Goal: Communication & Community: Share content

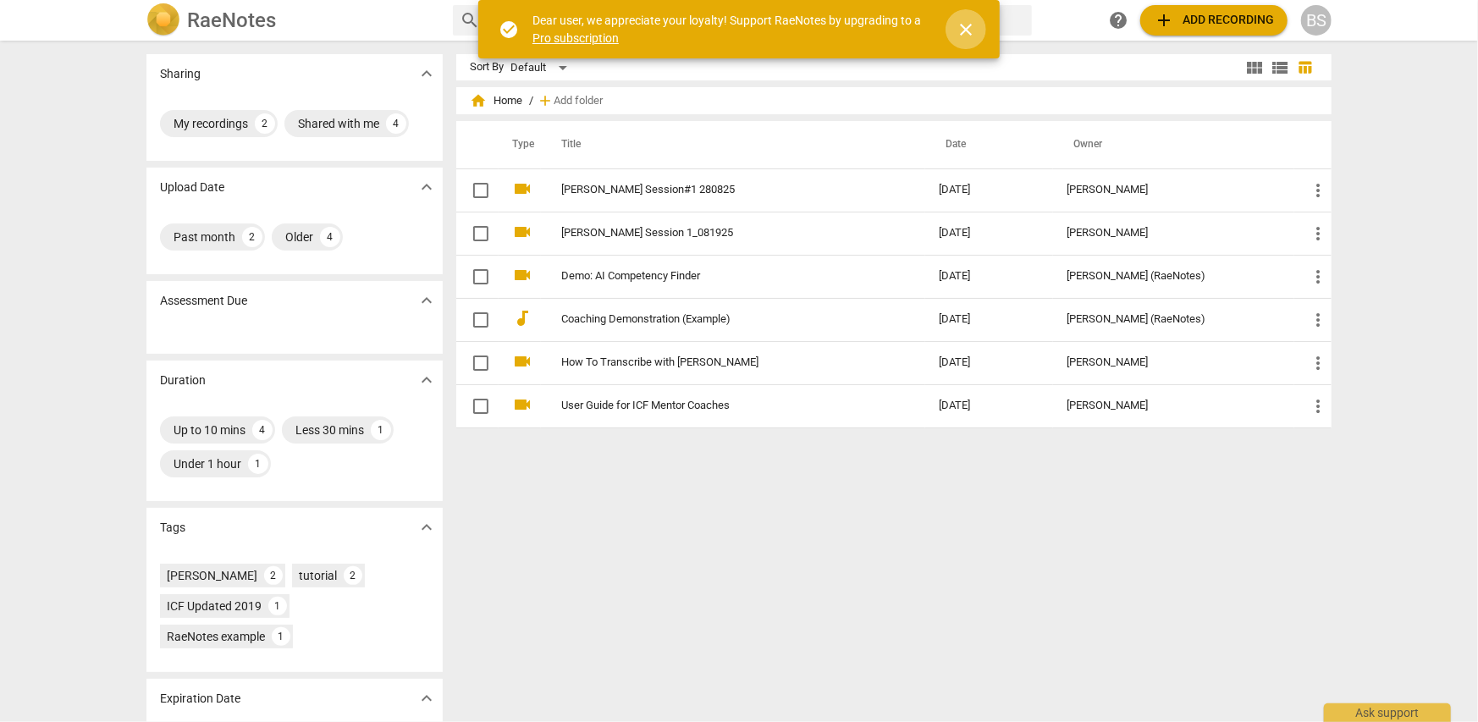
click at [968, 30] on span "close" at bounding box center [966, 29] width 20 height 20
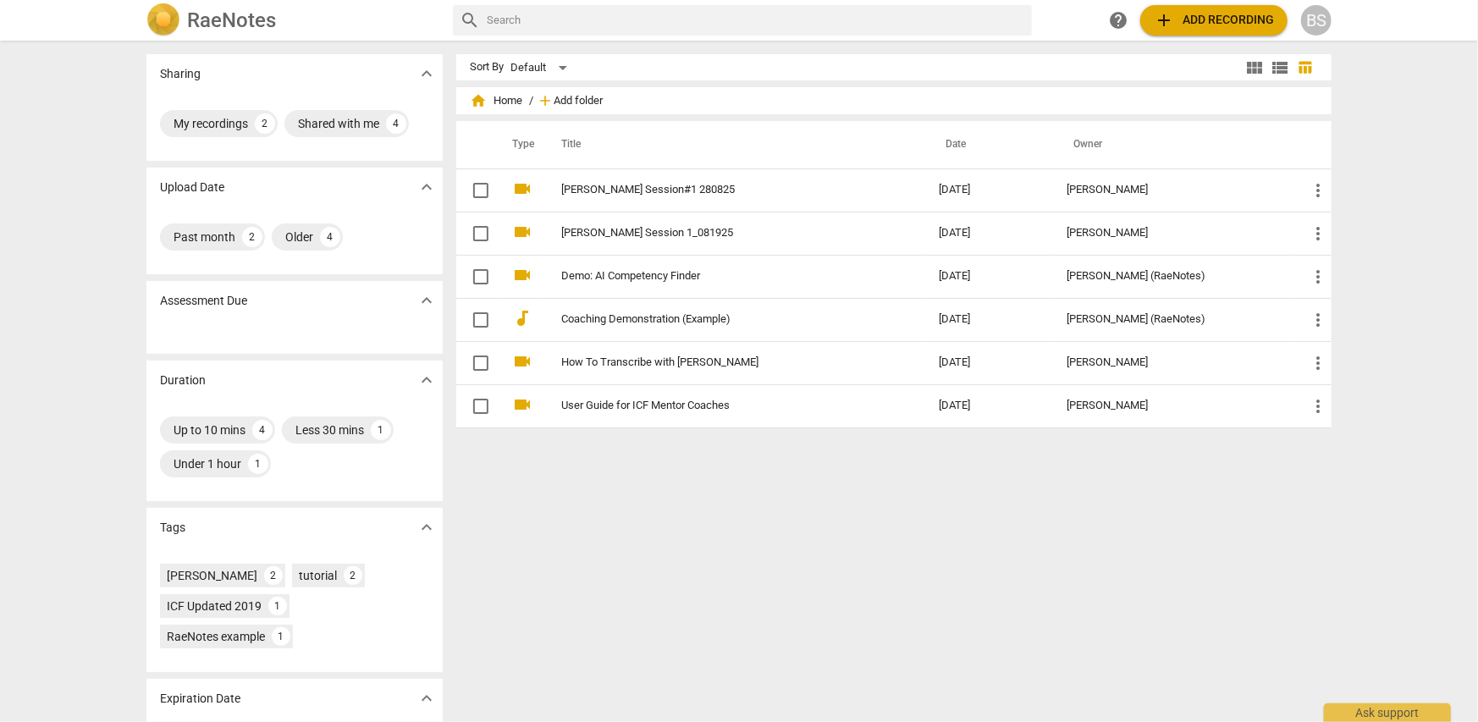
click at [567, 98] on span "Add folder" at bounding box center [578, 101] width 49 height 13
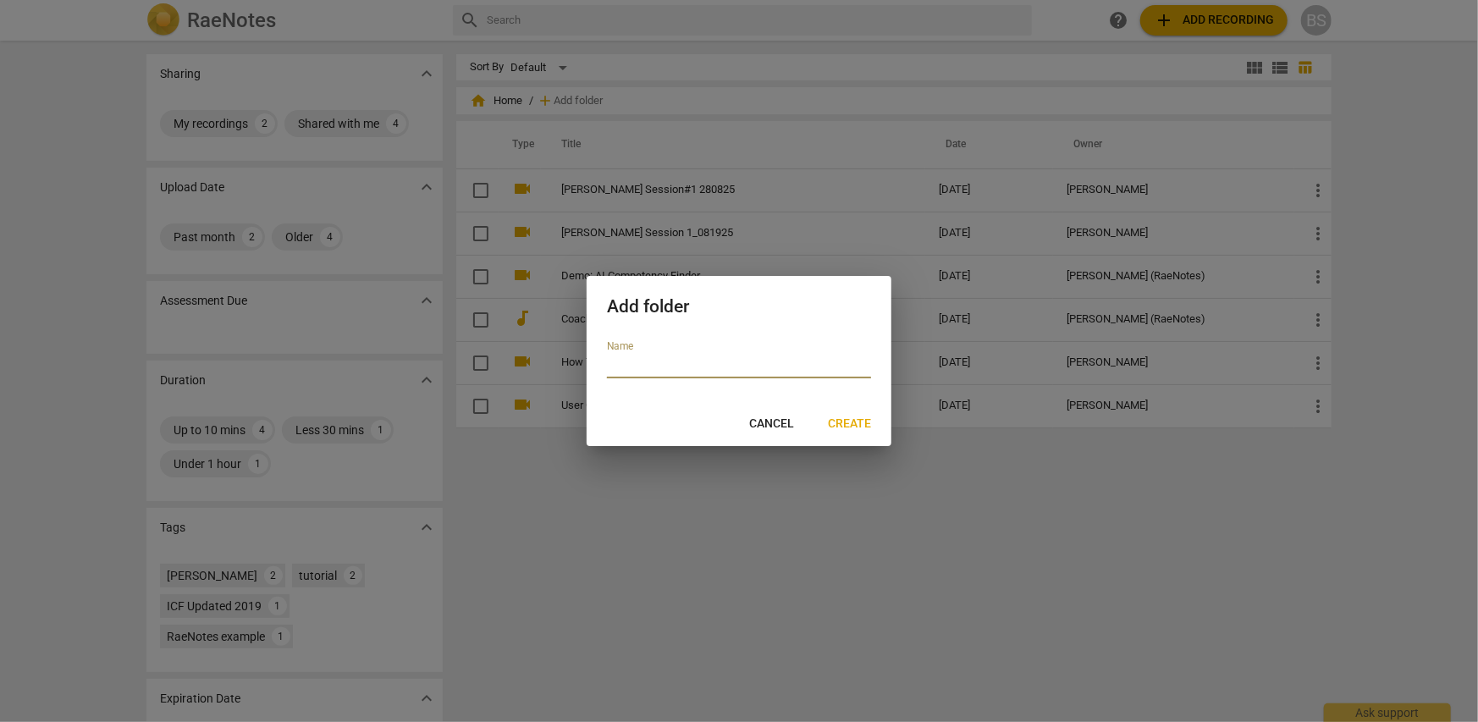
click at [776, 425] on span "Cancel" at bounding box center [771, 424] width 45 height 17
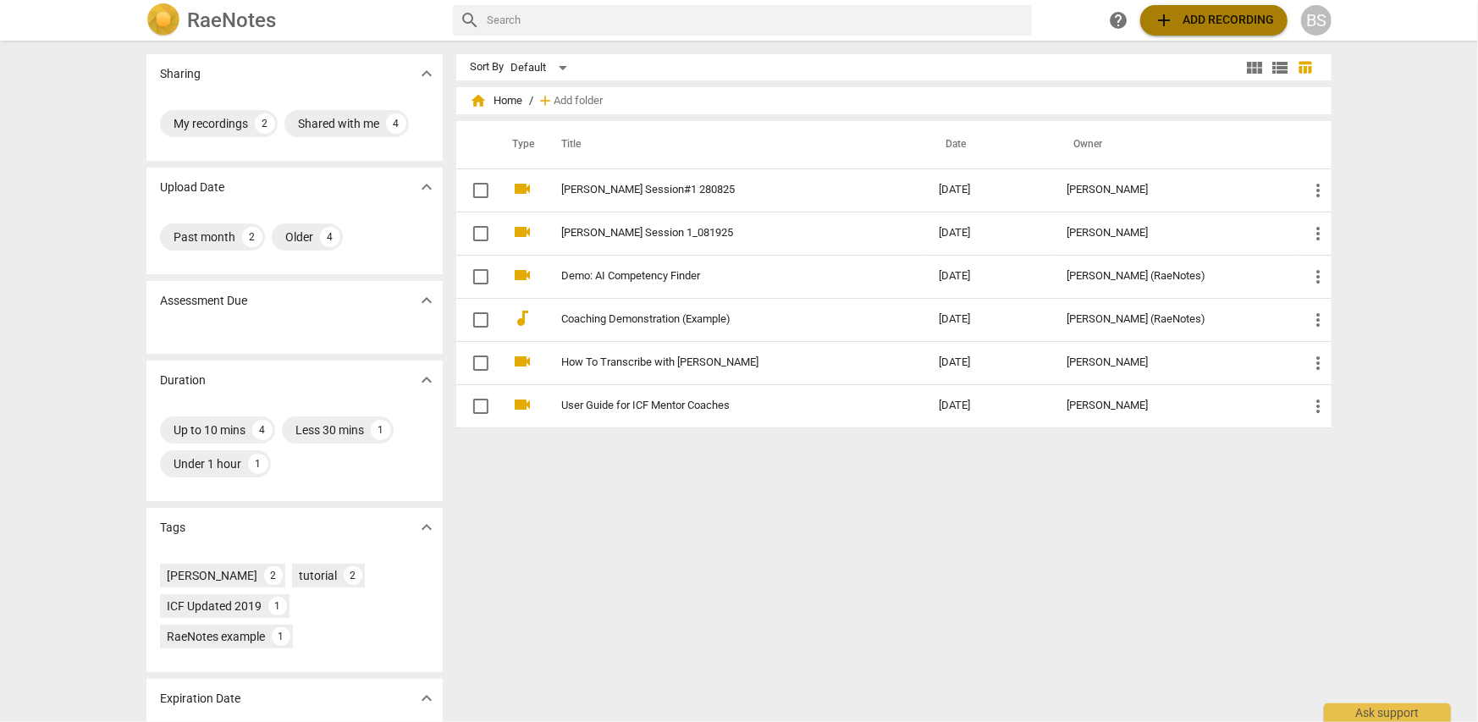
click at [1211, 21] on span "add Add recording" at bounding box center [1214, 20] width 120 height 20
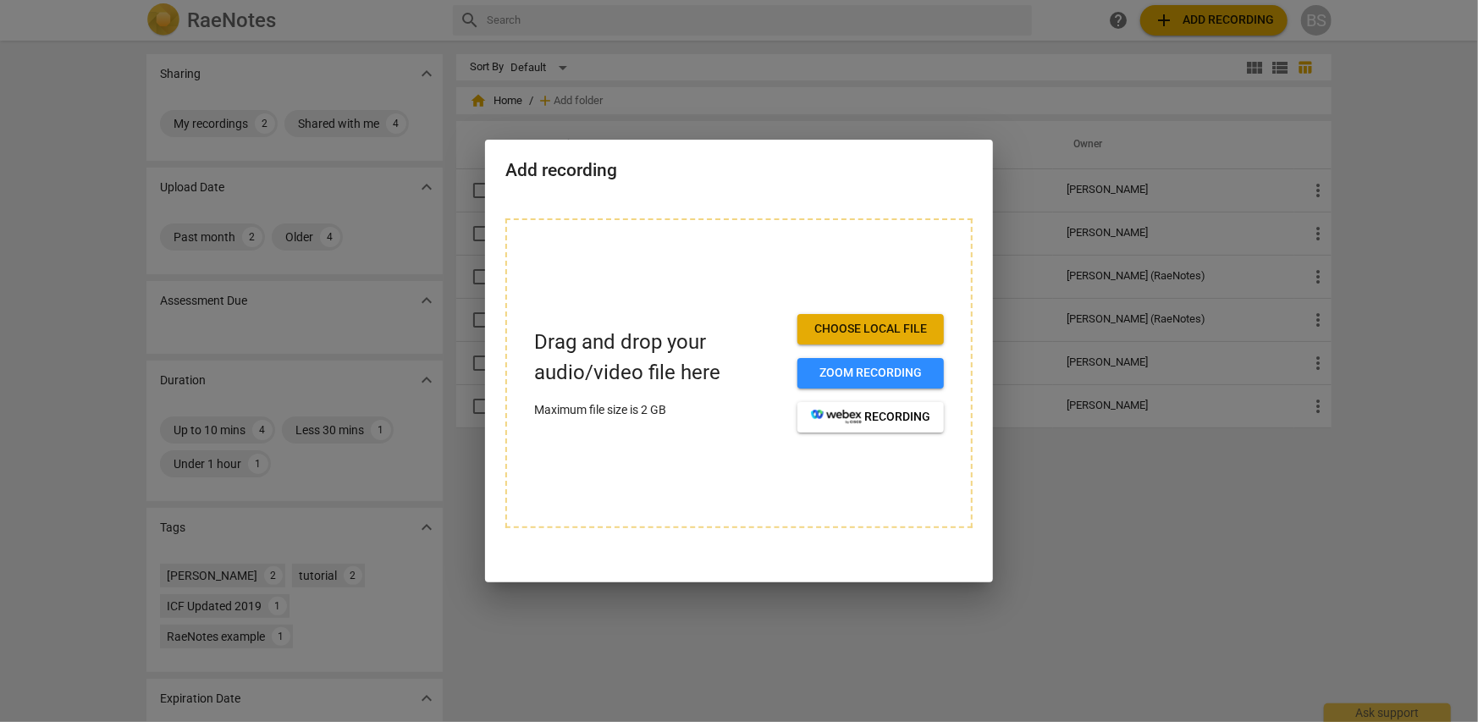
click at [841, 330] on span "Choose local file" at bounding box center [870, 329] width 119 height 17
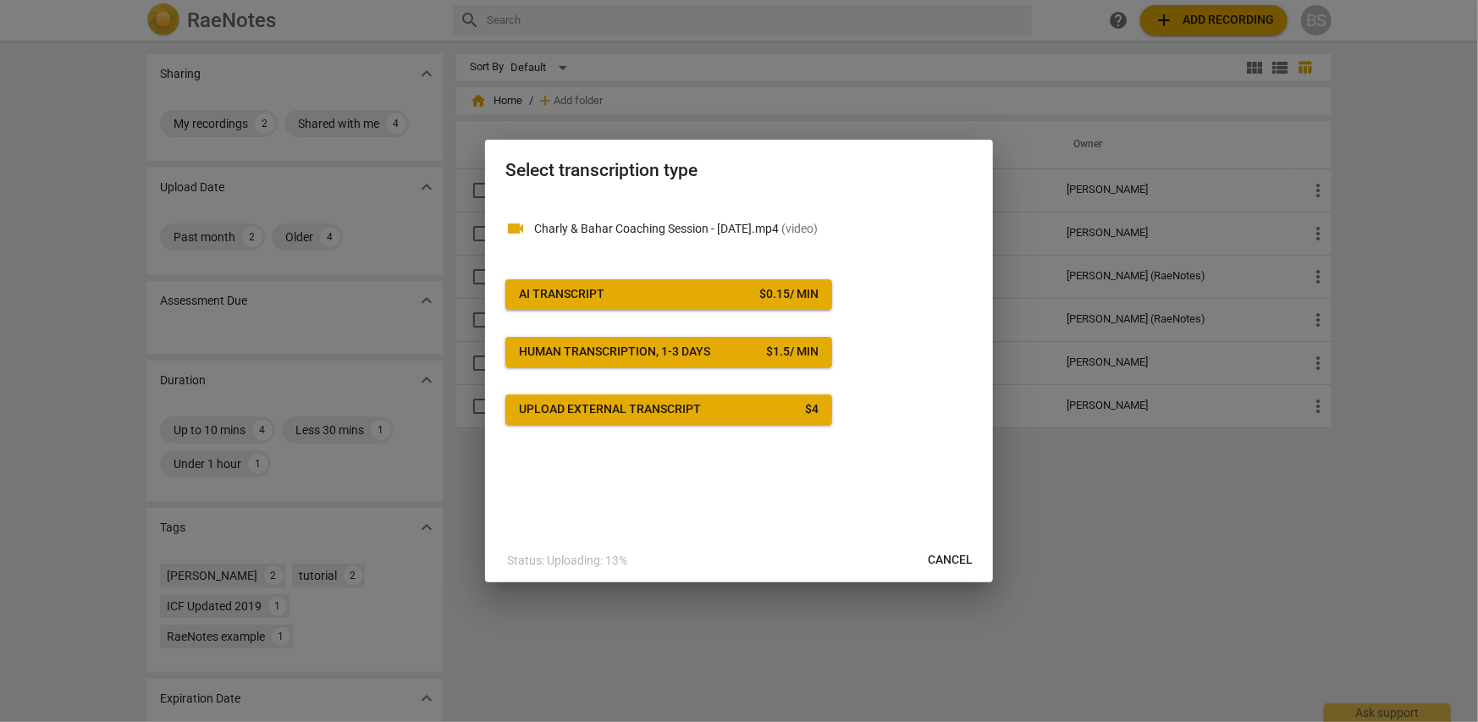
click at [680, 297] on span "AI Transcript $ 0.15 / min" at bounding box center [669, 294] width 300 height 17
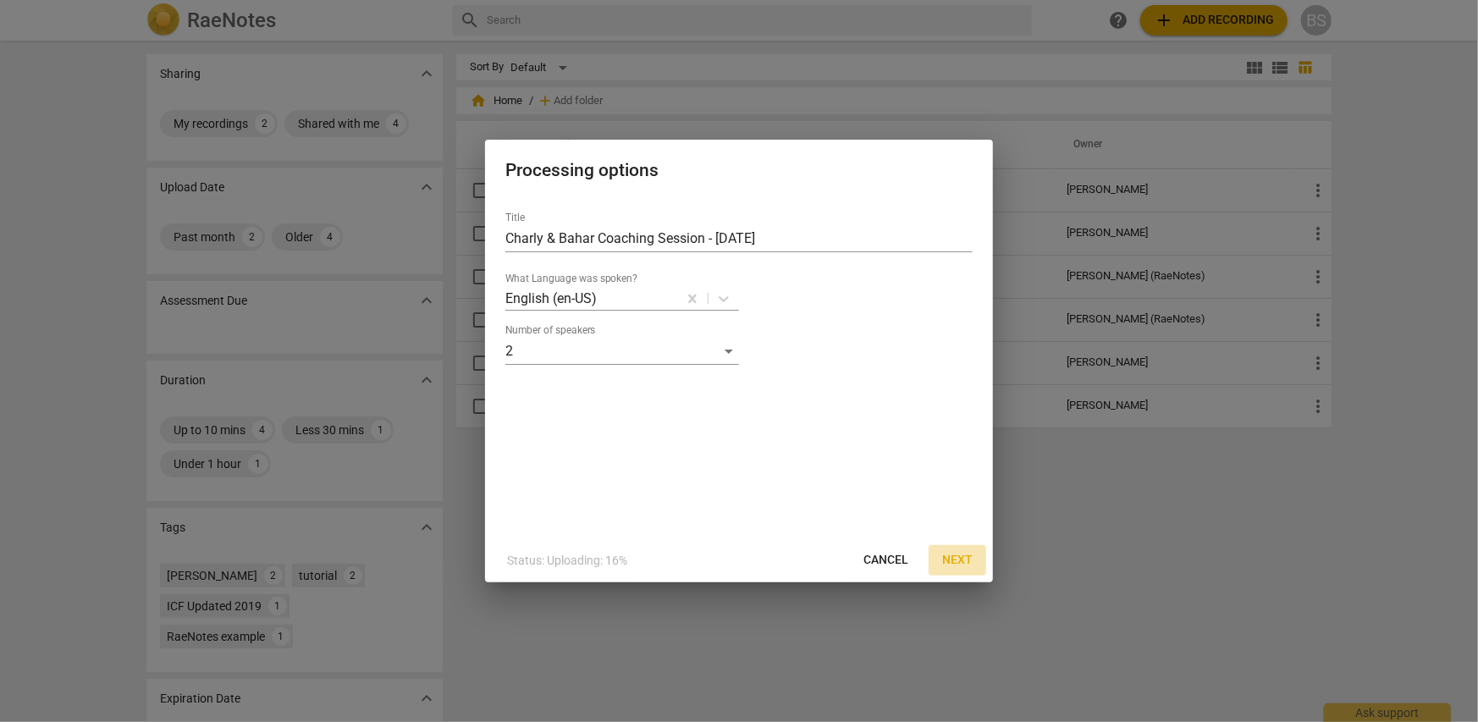
click at [953, 558] on span "Next" at bounding box center [957, 560] width 30 height 17
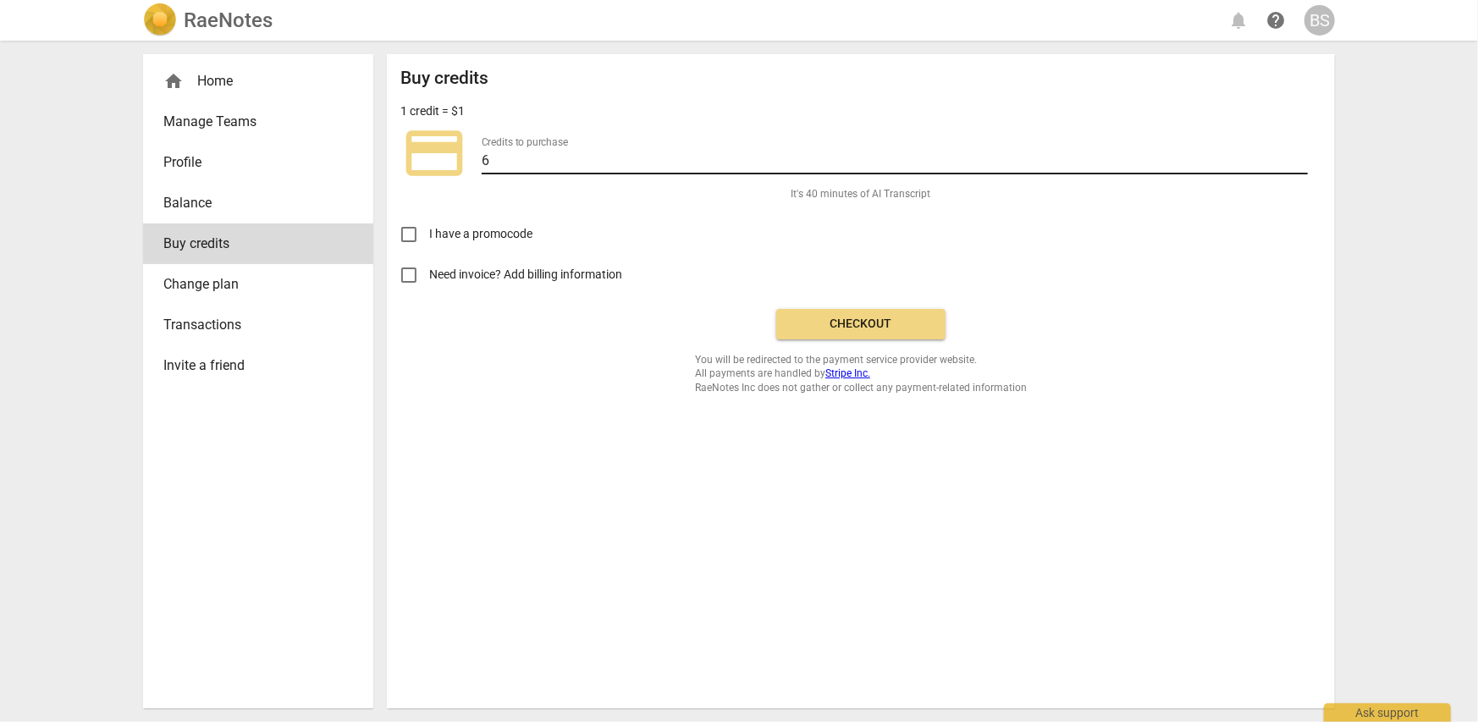
click at [501, 163] on input "6" at bounding box center [895, 162] width 826 height 25
type input "5"
click at [770, 245] on div "I have a promocode" at bounding box center [860, 227] width 921 height 53
click at [503, 159] on input "5" at bounding box center [895, 162] width 826 height 25
type input "6"
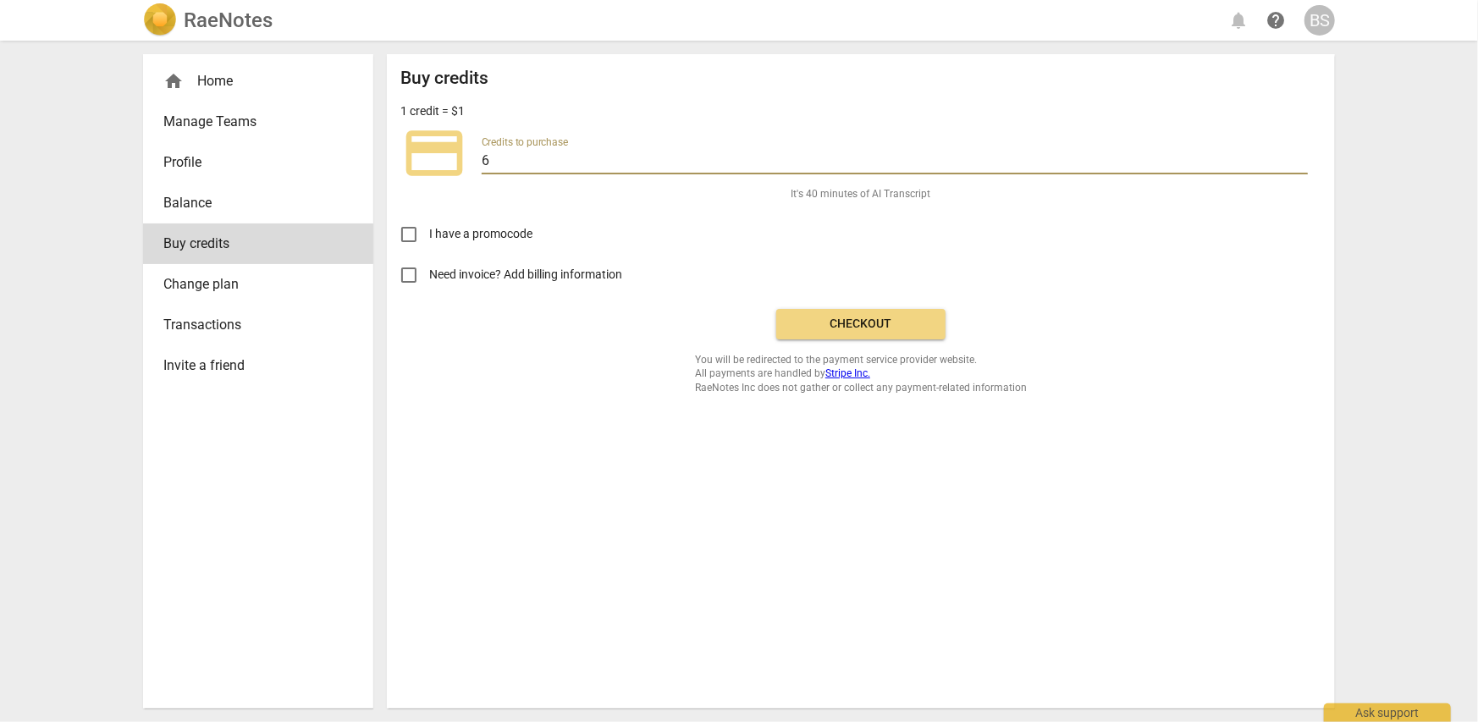
click at [838, 255] on label "Need invoice? Add billing information" at bounding box center [848, 275] width 919 height 41
click at [429, 255] on input "Need invoice? Add billing information" at bounding box center [409, 275] width 41 height 41
checkbox input "true"
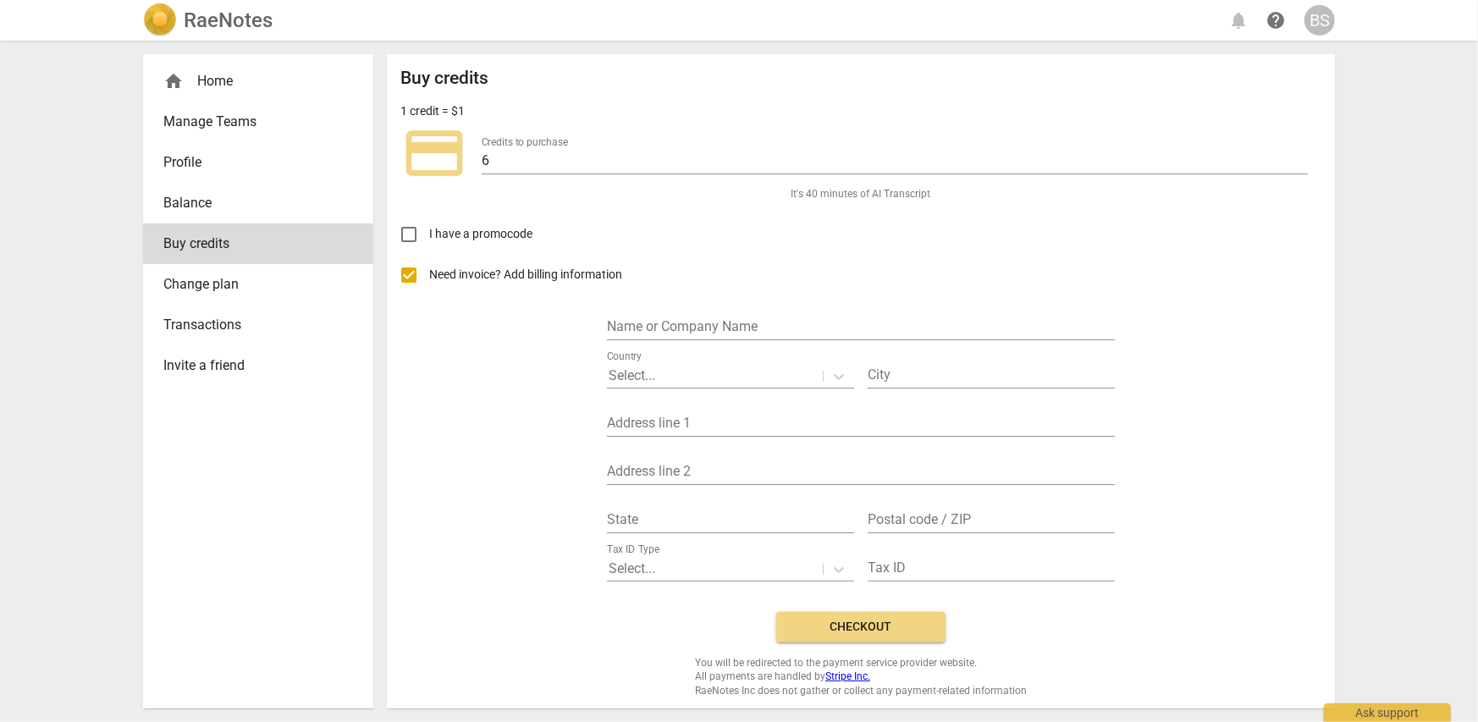
scroll to position [2, 0]
click at [669, 329] on input "text" at bounding box center [861, 326] width 508 height 25
click at [682, 370] on div at bounding box center [715, 374] width 212 height 19
drag, startPoint x: 712, startPoint y: 319, endPoint x: 551, endPoint y: 295, distance: 162.6
click at [550, 299] on div "Need invoice? Add billing information Name or Company Name [PERSON_NAME] Countr…" at bounding box center [860, 425] width 921 height 344
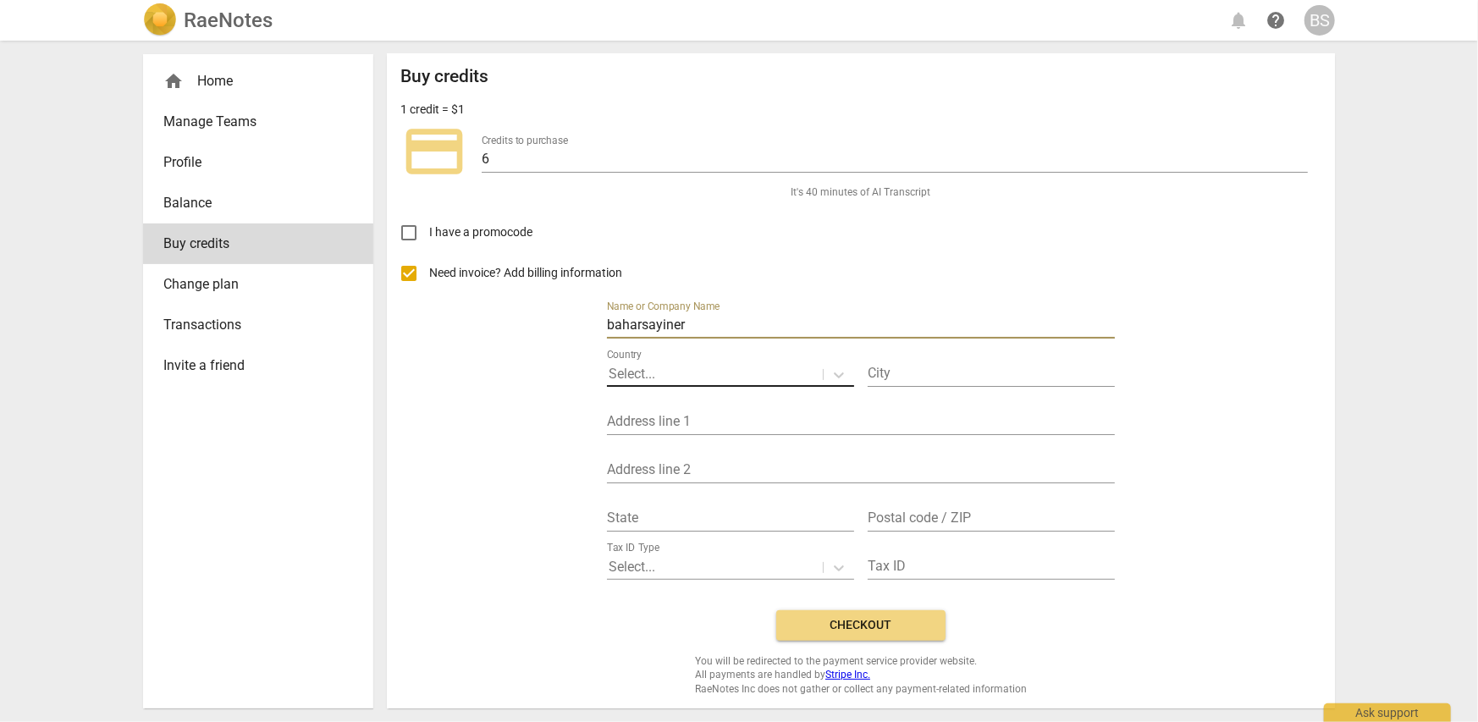
type input "baharsayiner"
click at [795, 373] on div at bounding box center [715, 374] width 212 height 19
click at [834, 375] on icon at bounding box center [838, 375] width 17 height 17
click at [773, 367] on div at bounding box center [715, 374] width 212 height 19
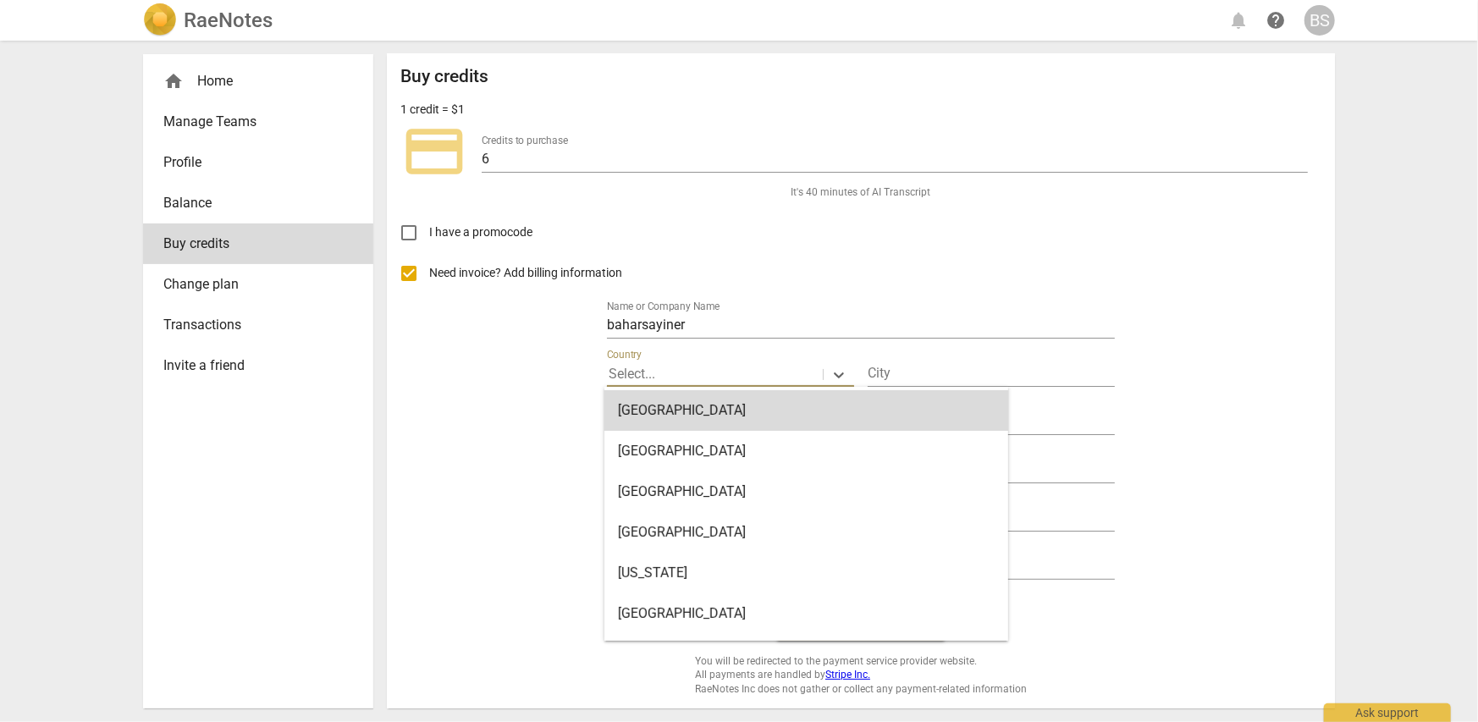
click at [642, 369] on p "Select..." at bounding box center [632, 373] width 47 height 19
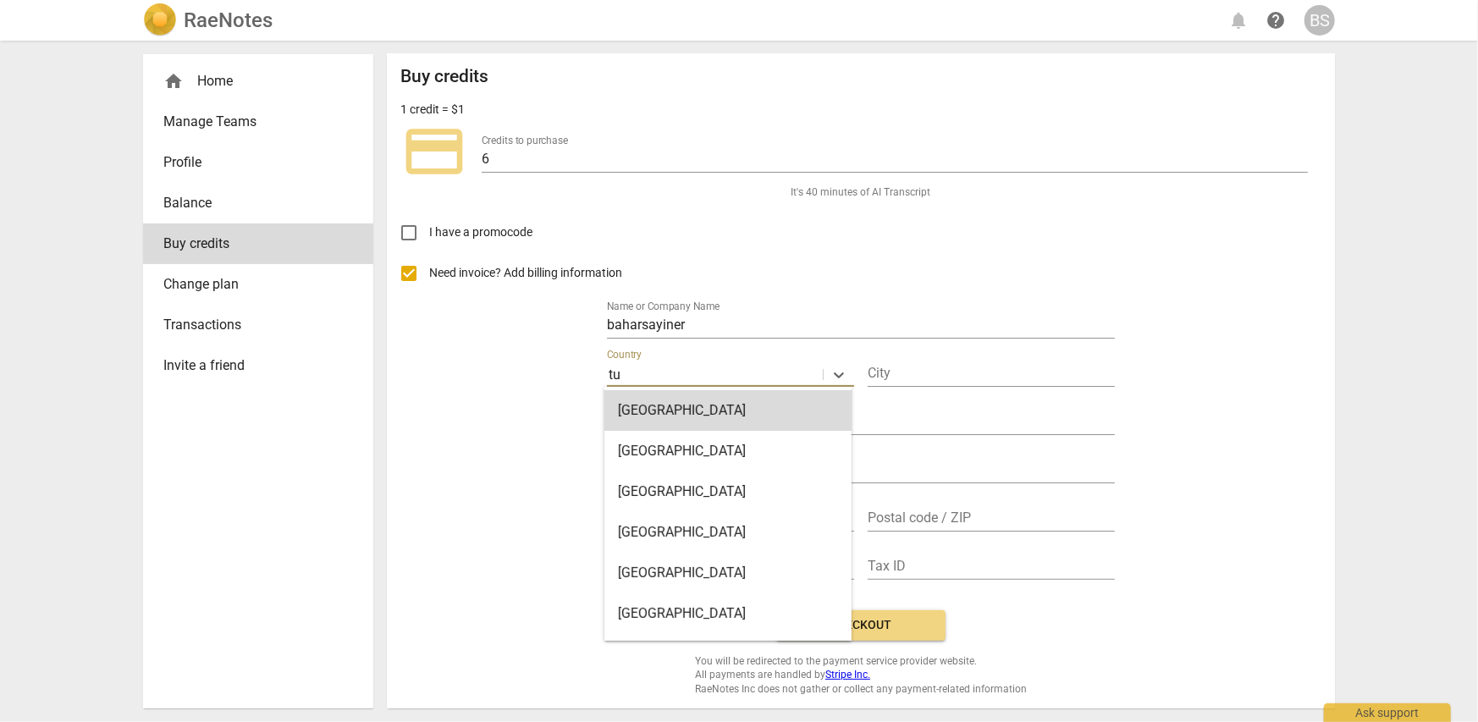
type input "tur"
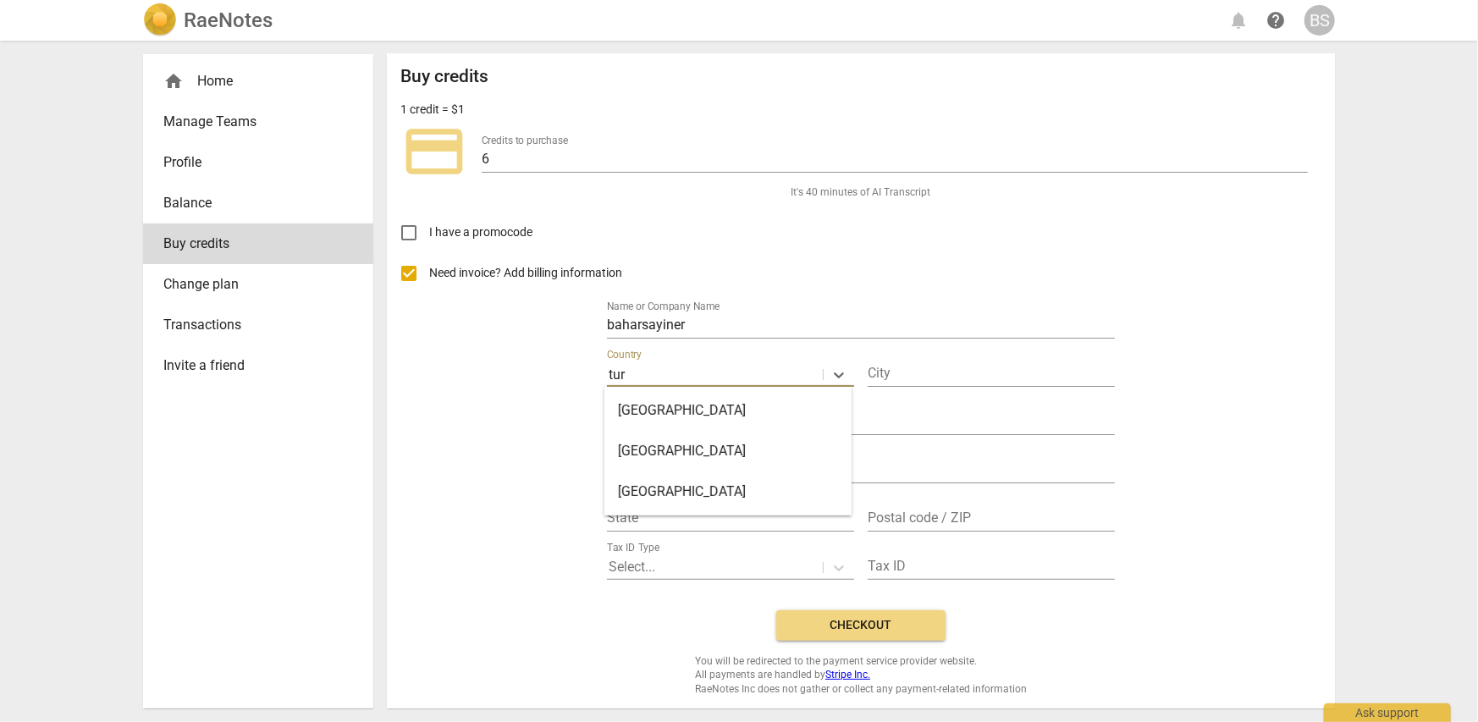
click at [647, 416] on div "[GEOGRAPHIC_DATA]" at bounding box center [727, 410] width 247 height 41
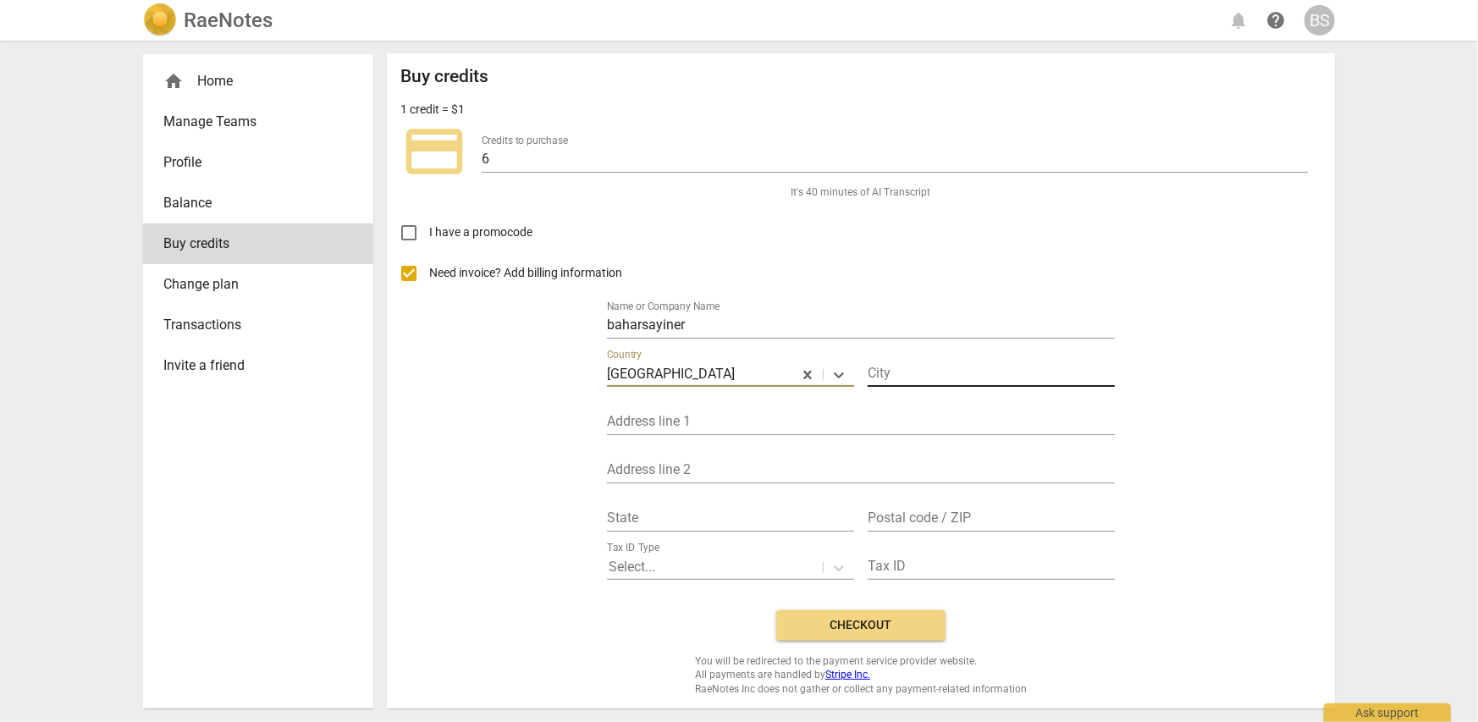
click at [925, 375] on input "text" at bounding box center [991, 374] width 247 height 25
type input "ı"
type input "[GEOGRAPHIC_DATA]"
click at [753, 415] on input "text" at bounding box center [861, 423] width 508 height 25
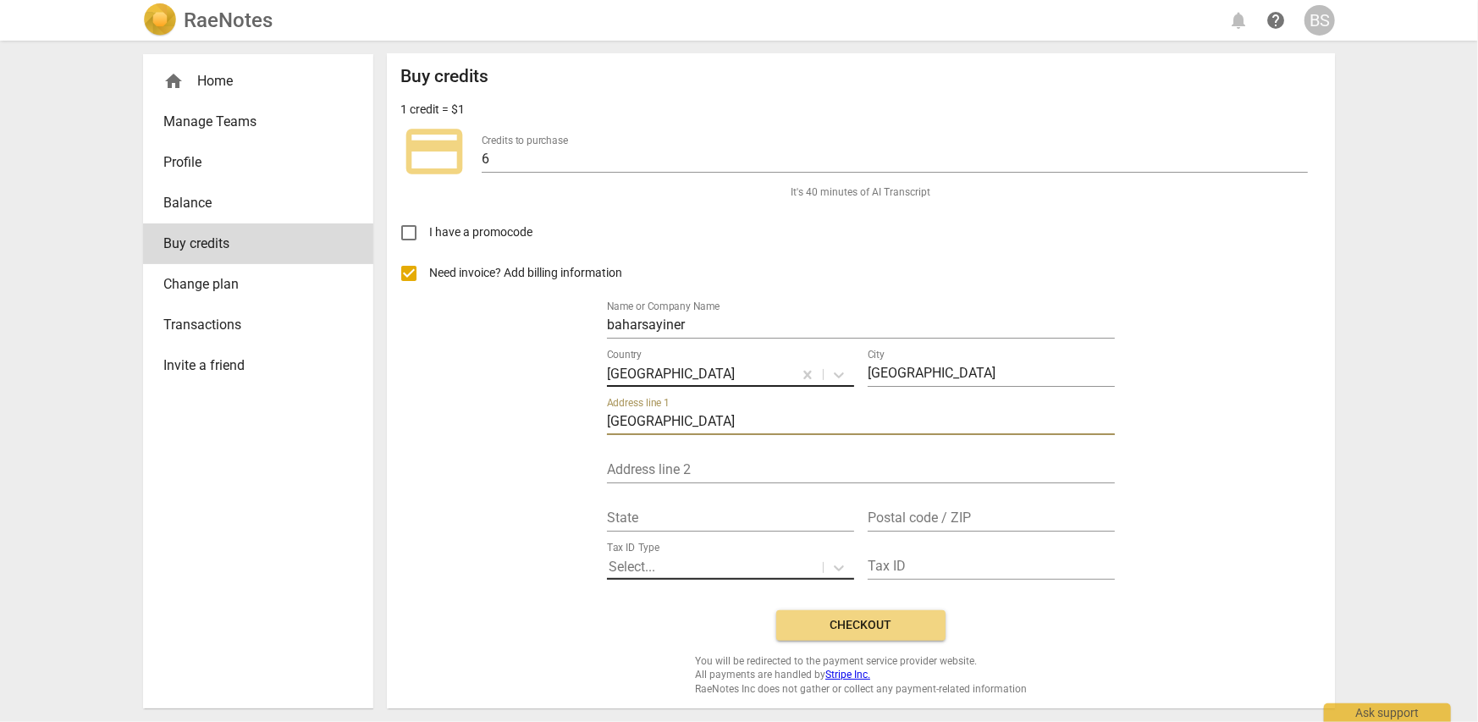
type input "[GEOGRAPHIC_DATA]"
click at [801, 558] on div at bounding box center [715, 567] width 212 height 19
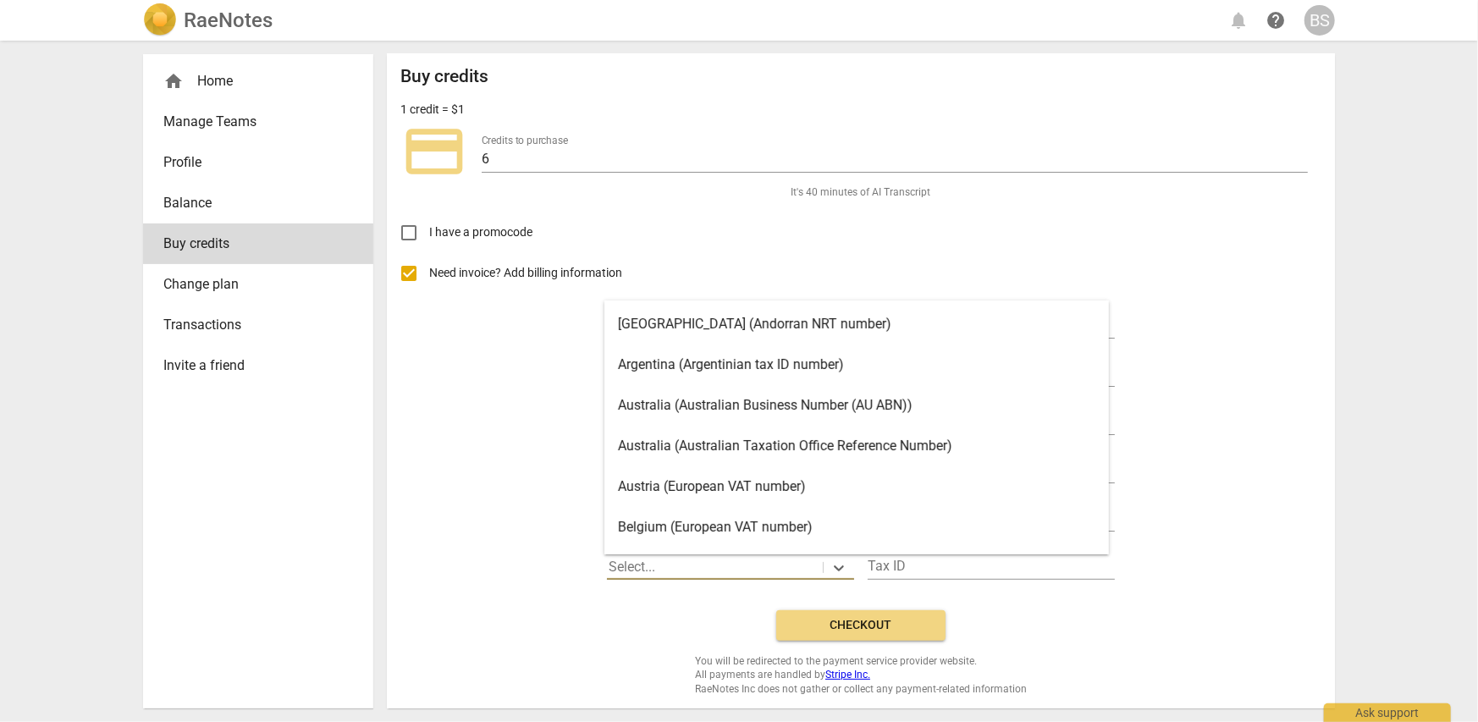
scroll to position [47, 0]
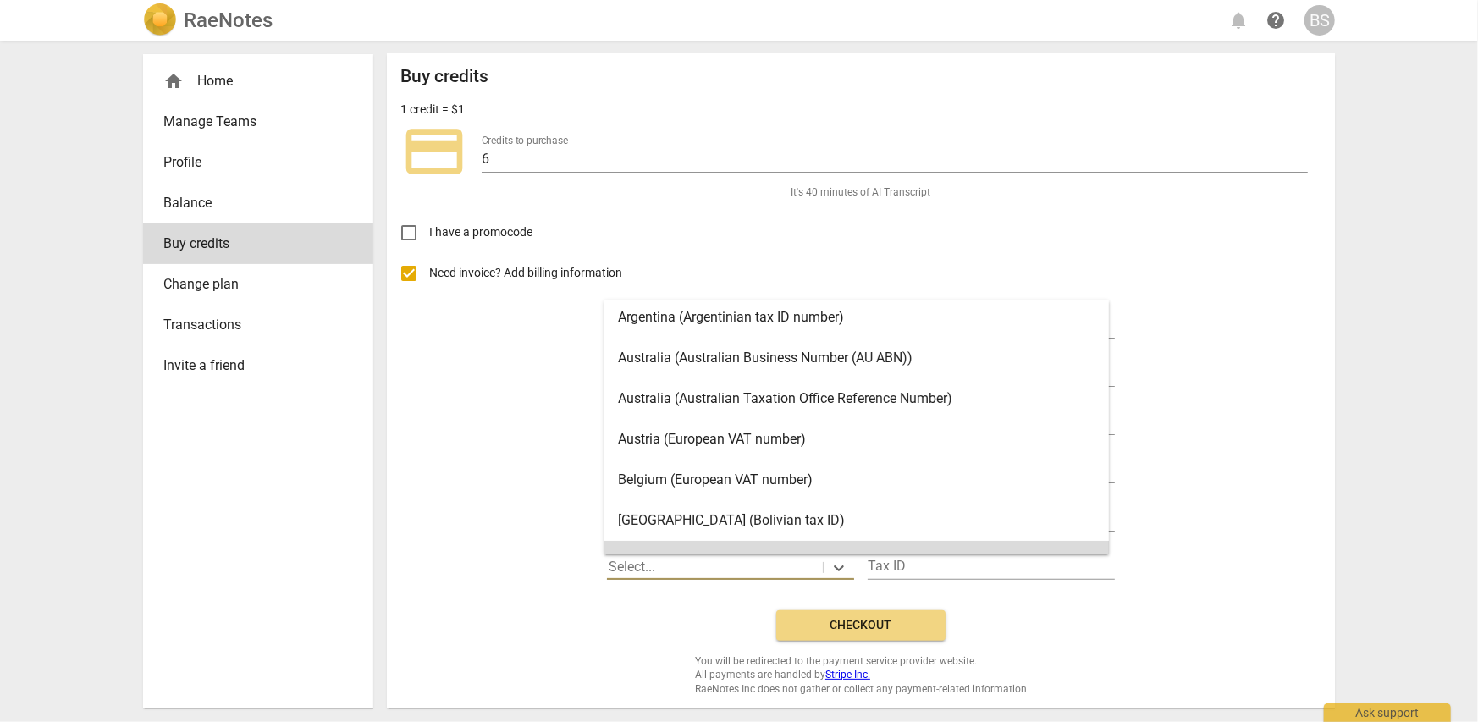
click at [1146, 626] on div "Buy credits 1 credit = $1 credit_card Credits to purchase 6 It's 40 minutes of …" at bounding box center [860, 381] width 921 height 630
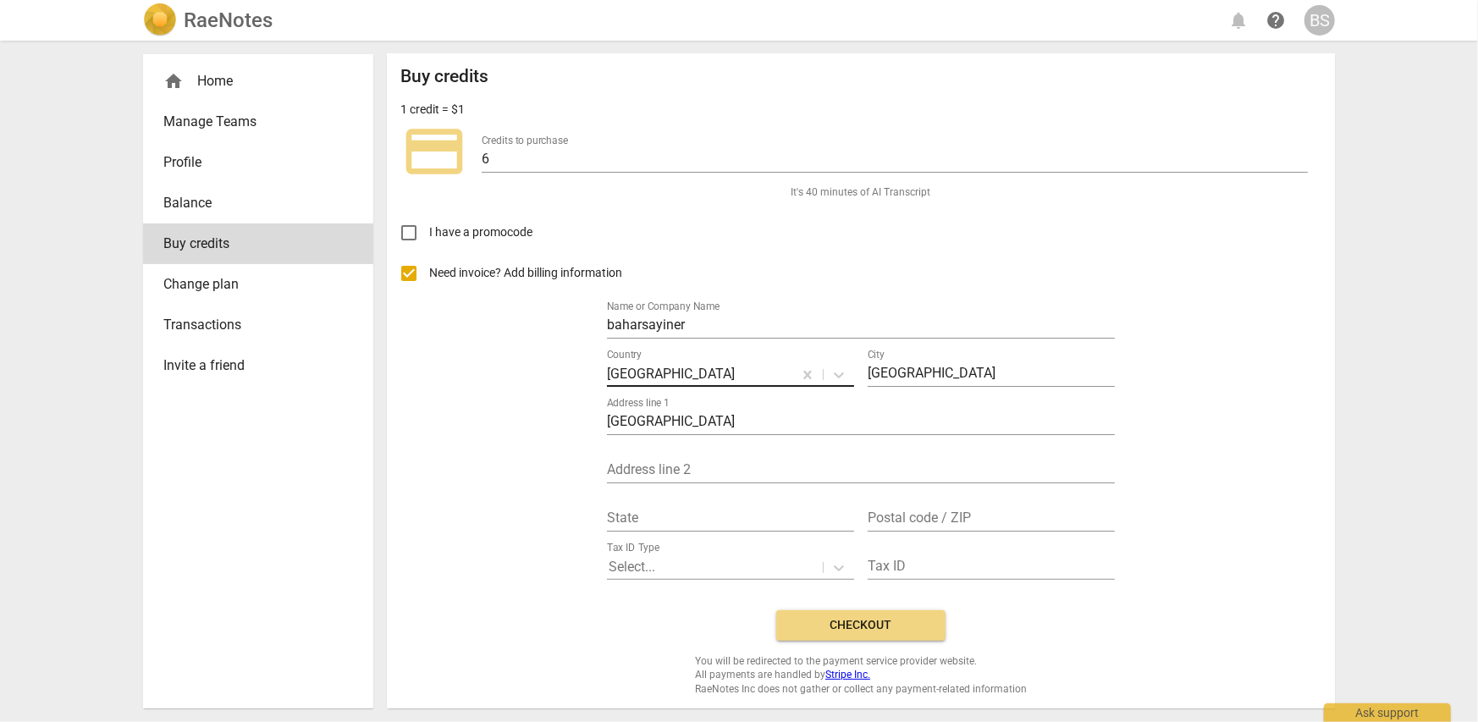
click at [409, 271] on input "Need invoice? Add billing information" at bounding box center [409, 273] width 41 height 41
checkbox input "false"
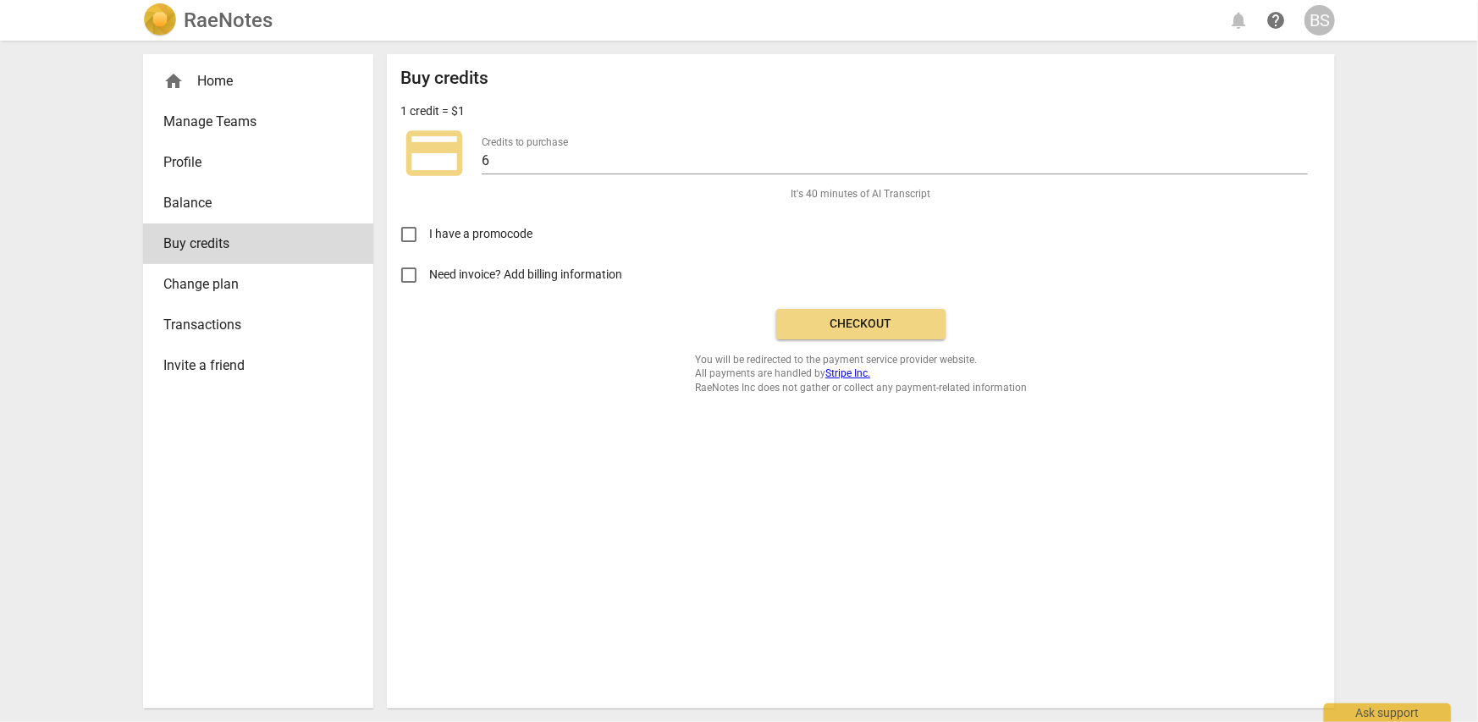
scroll to position [0, 0]
click at [879, 327] on span "Checkout" at bounding box center [861, 324] width 142 height 17
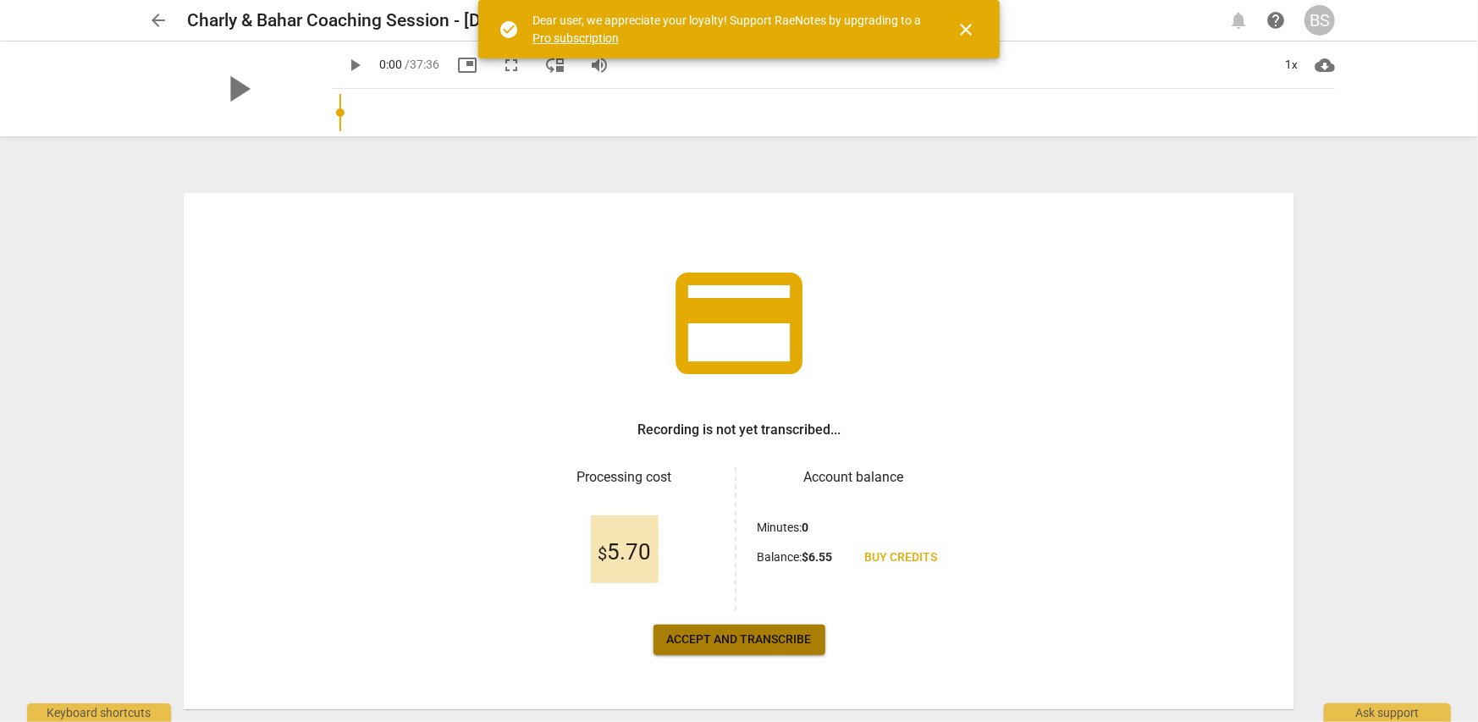
click at [731, 637] on span "Accept and transcribe" at bounding box center [739, 639] width 145 height 17
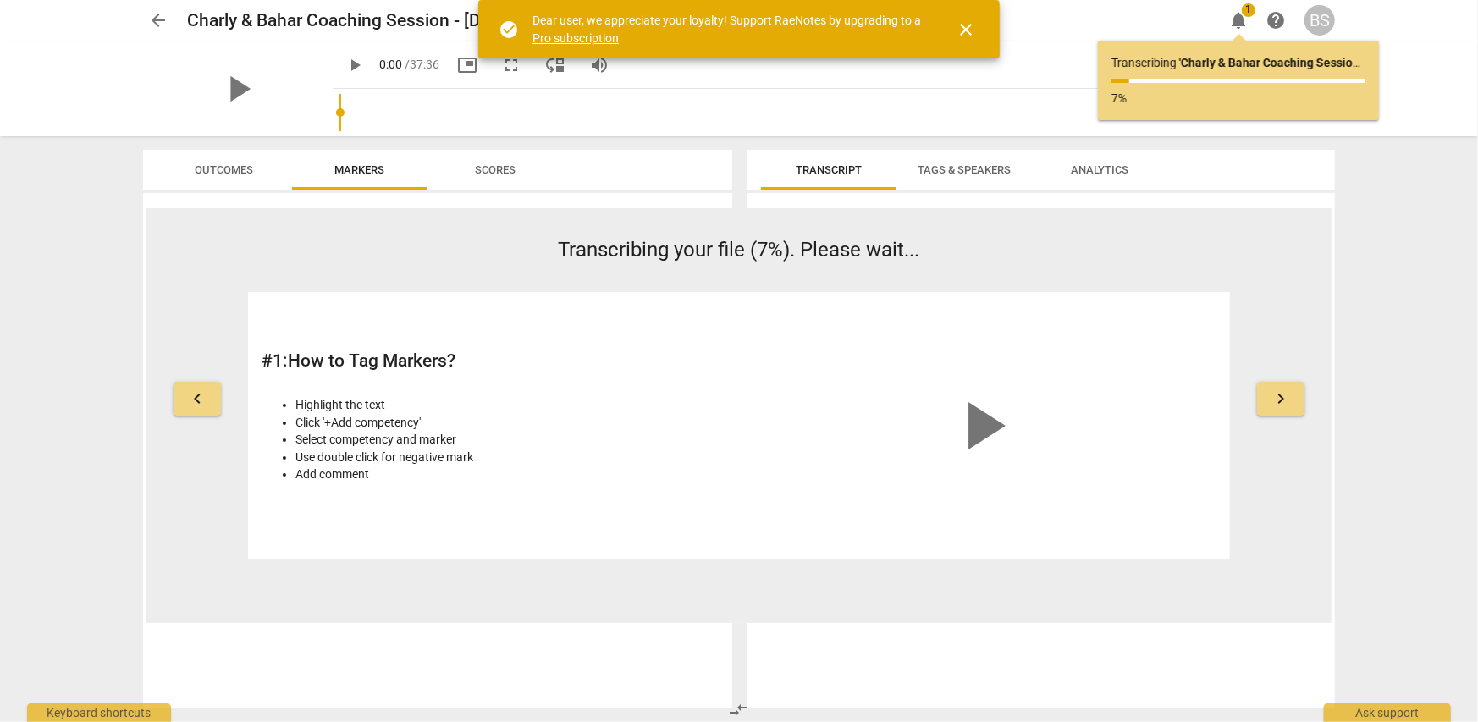
click at [962, 27] on span "close" at bounding box center [966, 29] width 20 height 20
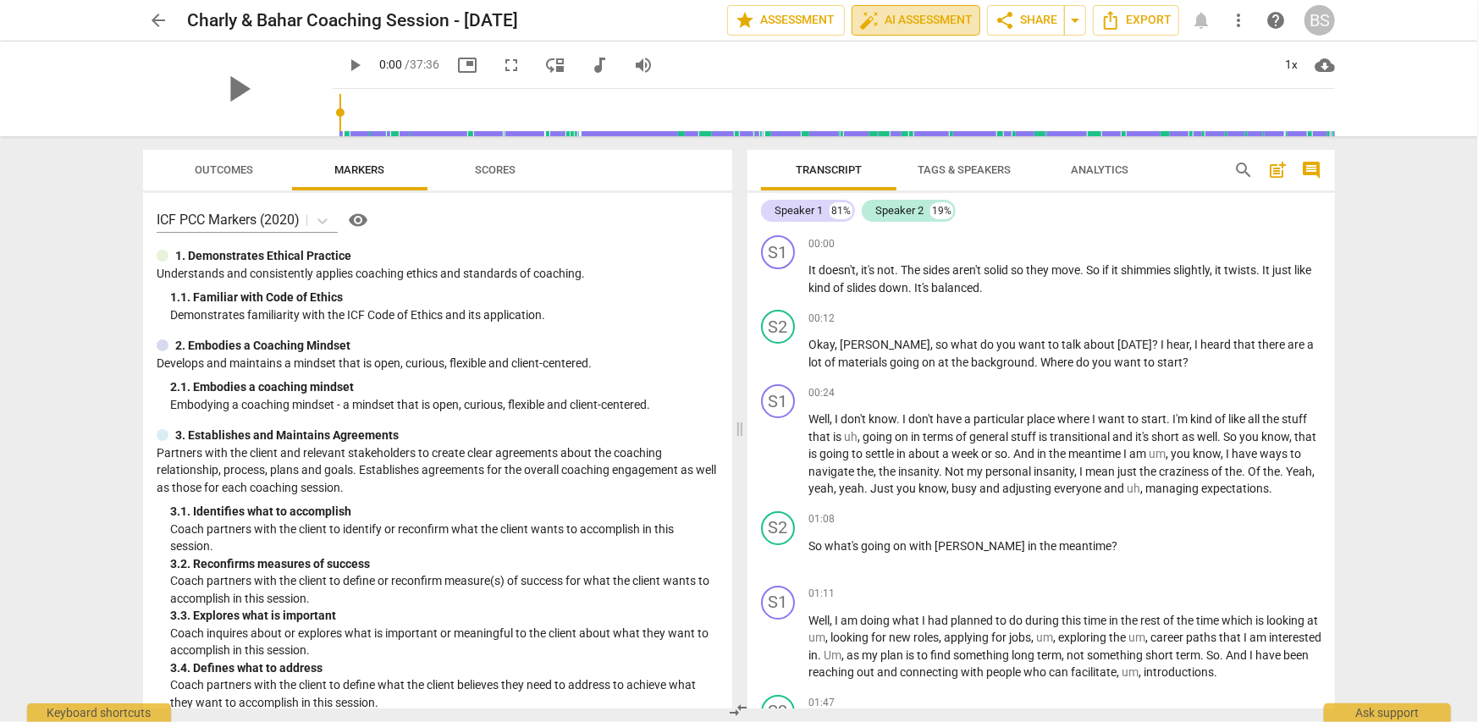
click at [921, 24] on span "auto_fix_high AI Assessment" at bounding box center [915, 20] width 113 height 20
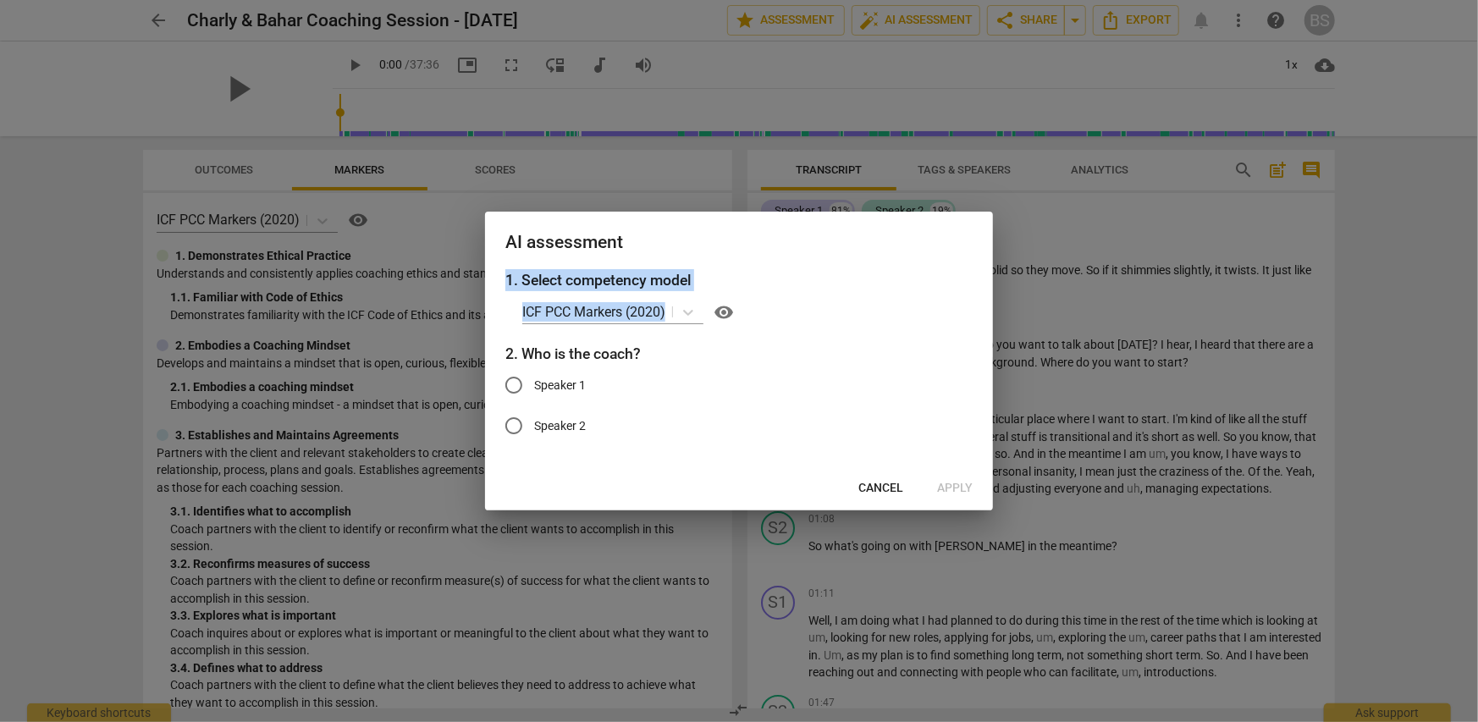
drag, startPoint x: 829, startPoint y: 231, endPoint x: 837, endPoint y: 305, distance: 74.1
click at [837, 305] on div "AI assessment 1. Select competency model ICF PCC Markers (2020) visibility 2. W…" at bounding box center [739, 361] width 508 height 299
click at [880, 486] on span "Cancel" at bounding box center [880, 488] width 45 height 17
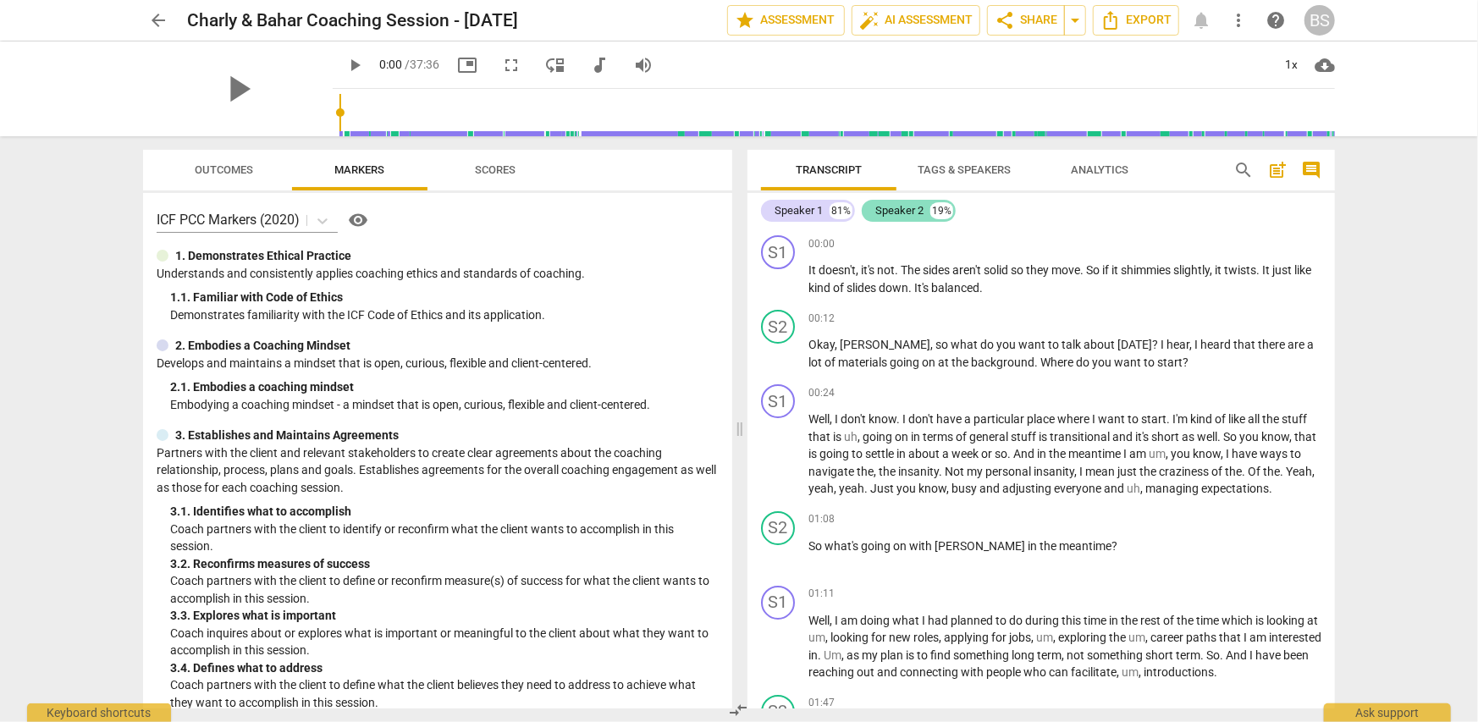
drag, startPoint x: 912, startPoint y: 209, endPoint x: 901, endPoint y: 214, distance: 12.1
click at [901, 214] on div "Speaker 2" at bounding box center [899, 210] width 48 height 17
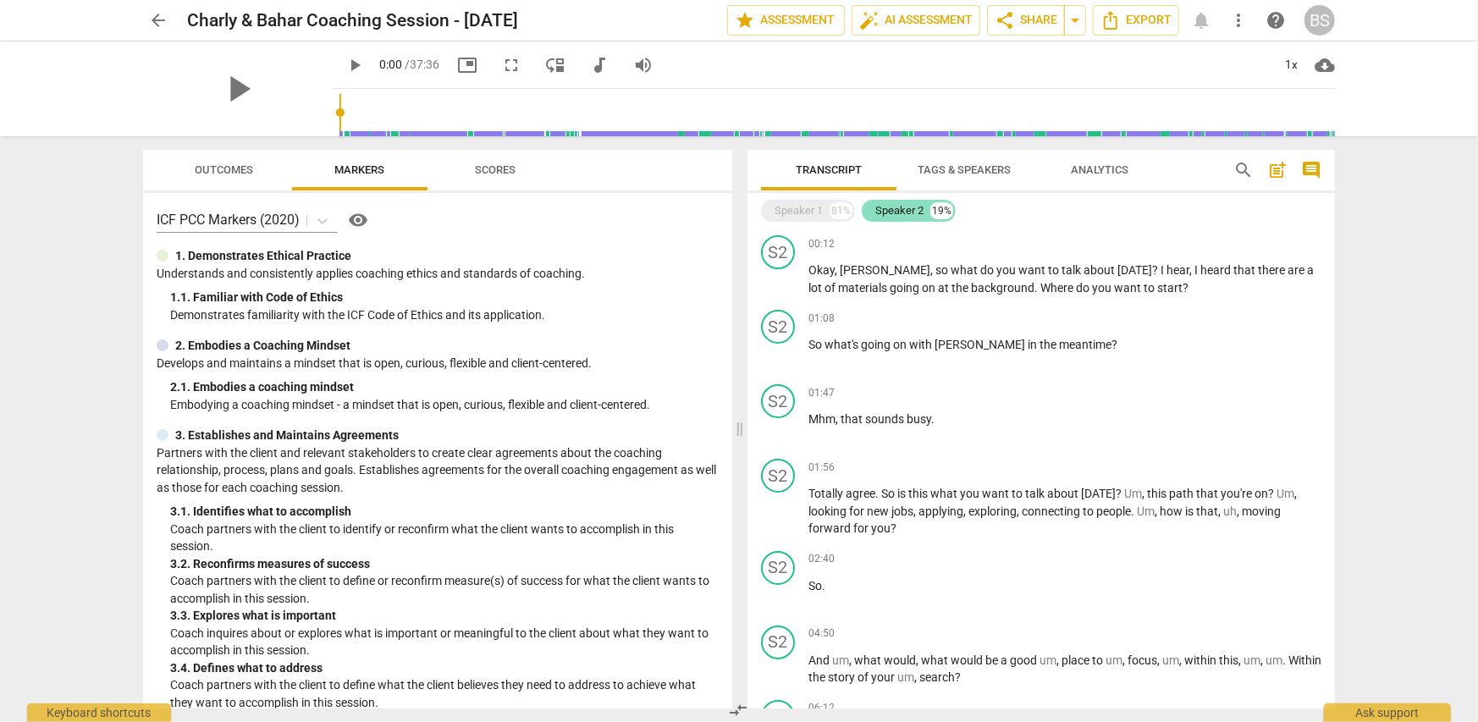
click at [901, 214] on div "Speaker 2" at bounding box center [899, 210] width 48 height 17
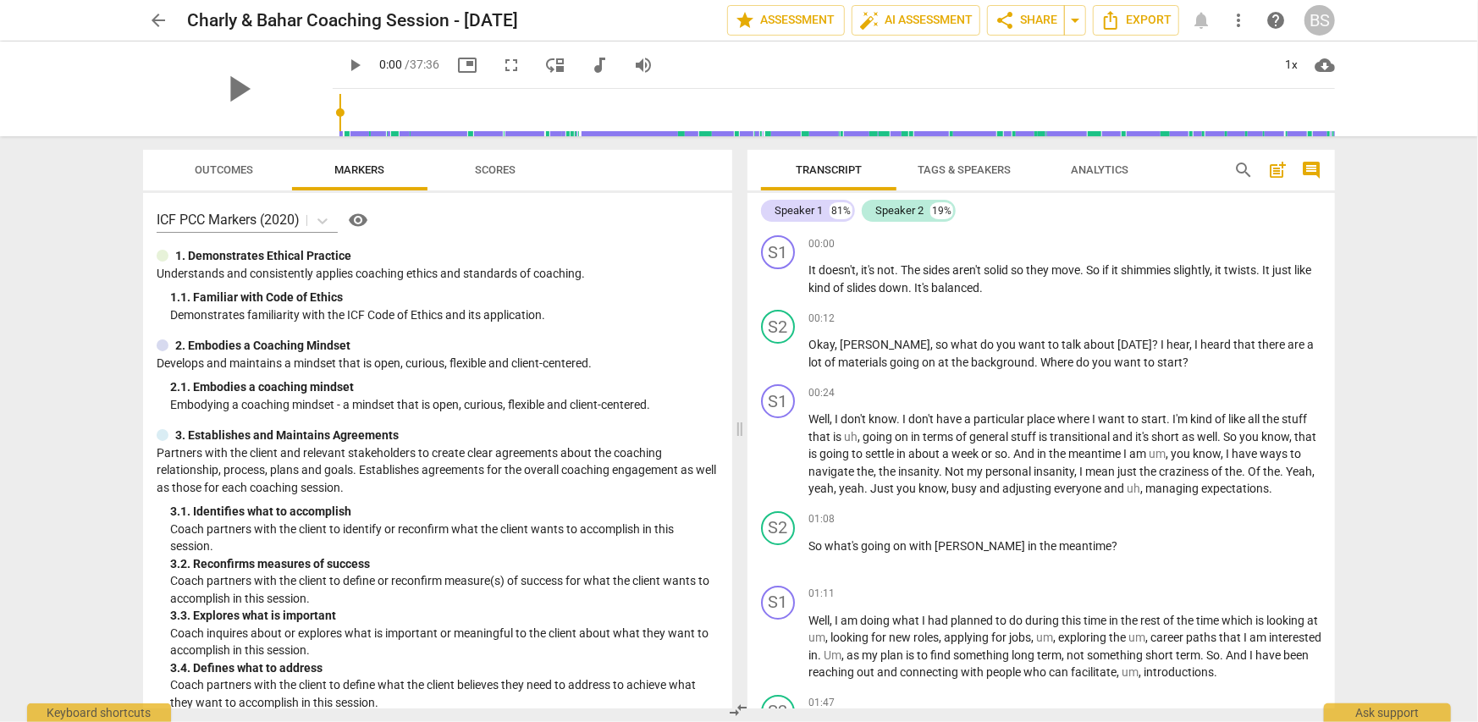
click at [981, 174] on span "Tags & Speakers" at bounding box center [964, 169] width 93 height 13
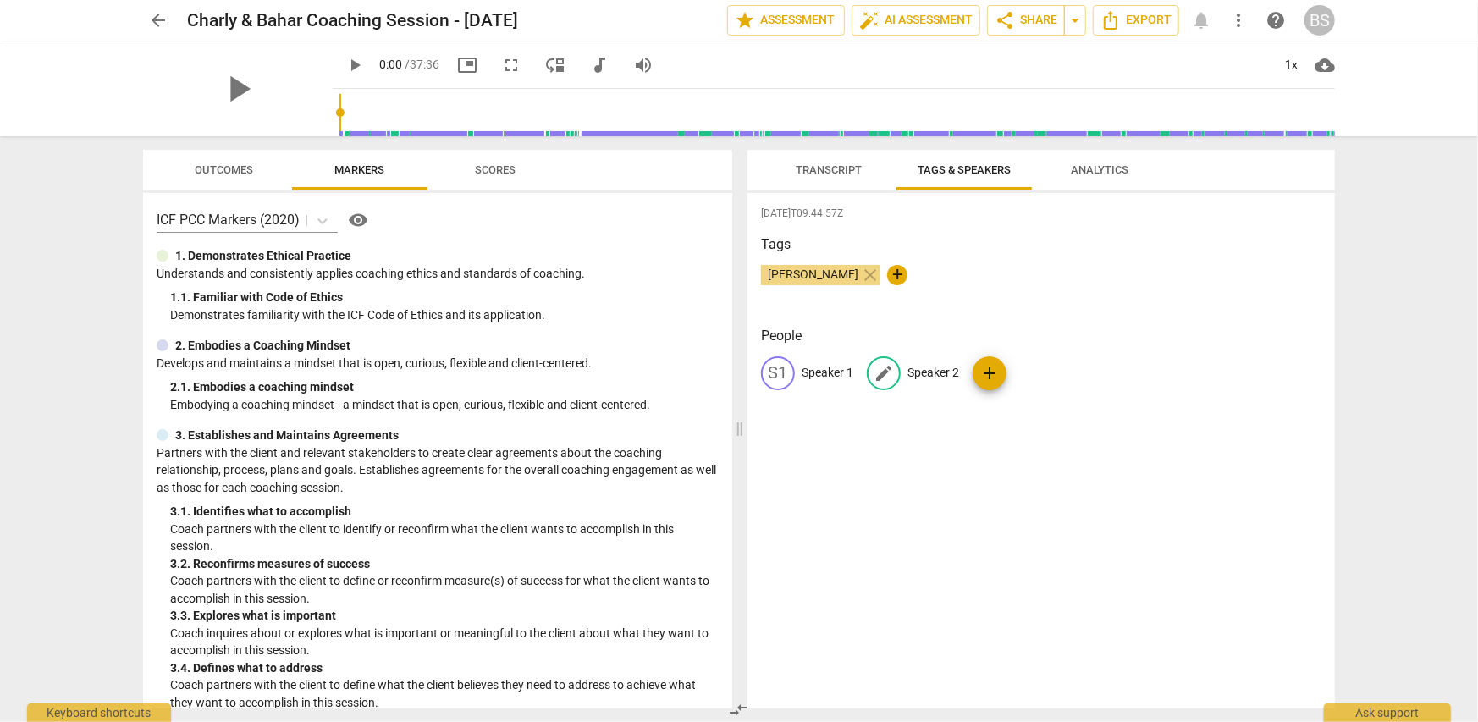
click at [946, 372] on p "Speaker 2" at bounding box center [933, 373] width 52 height 18
type input "Bahar"
click at [829, 375] on p "Speaker 1" at bounding box center [828, 373] width 52 height 18
type input "Charly"
click at [1089, 527] on div "2025-09-18T09:44:57Z Tags Bahar Sayiner close + People edit Charly delete BA Ba…" at bounding box center [1040, 451] width 587 height 516
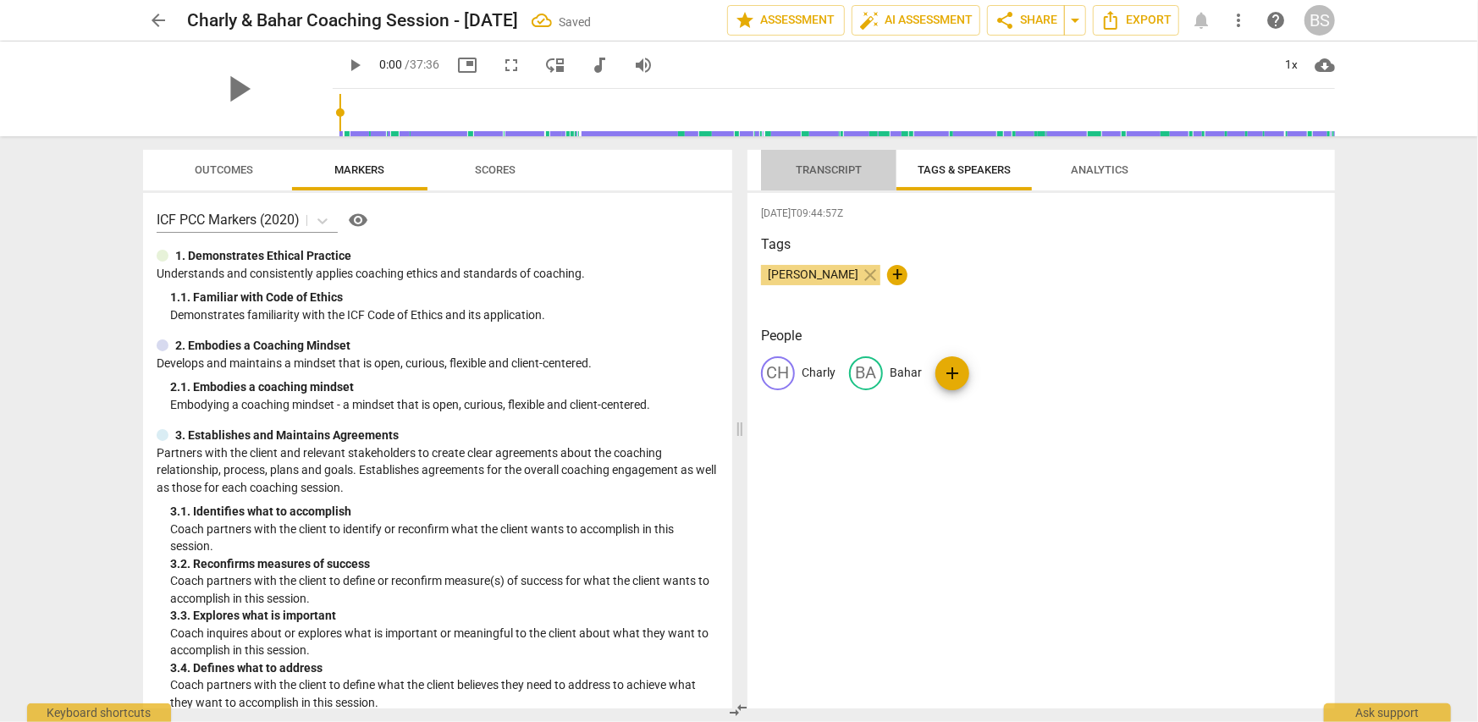
click at [819, 169] on span "Transcript" at bounding box center [829, 169] width 66 height 13
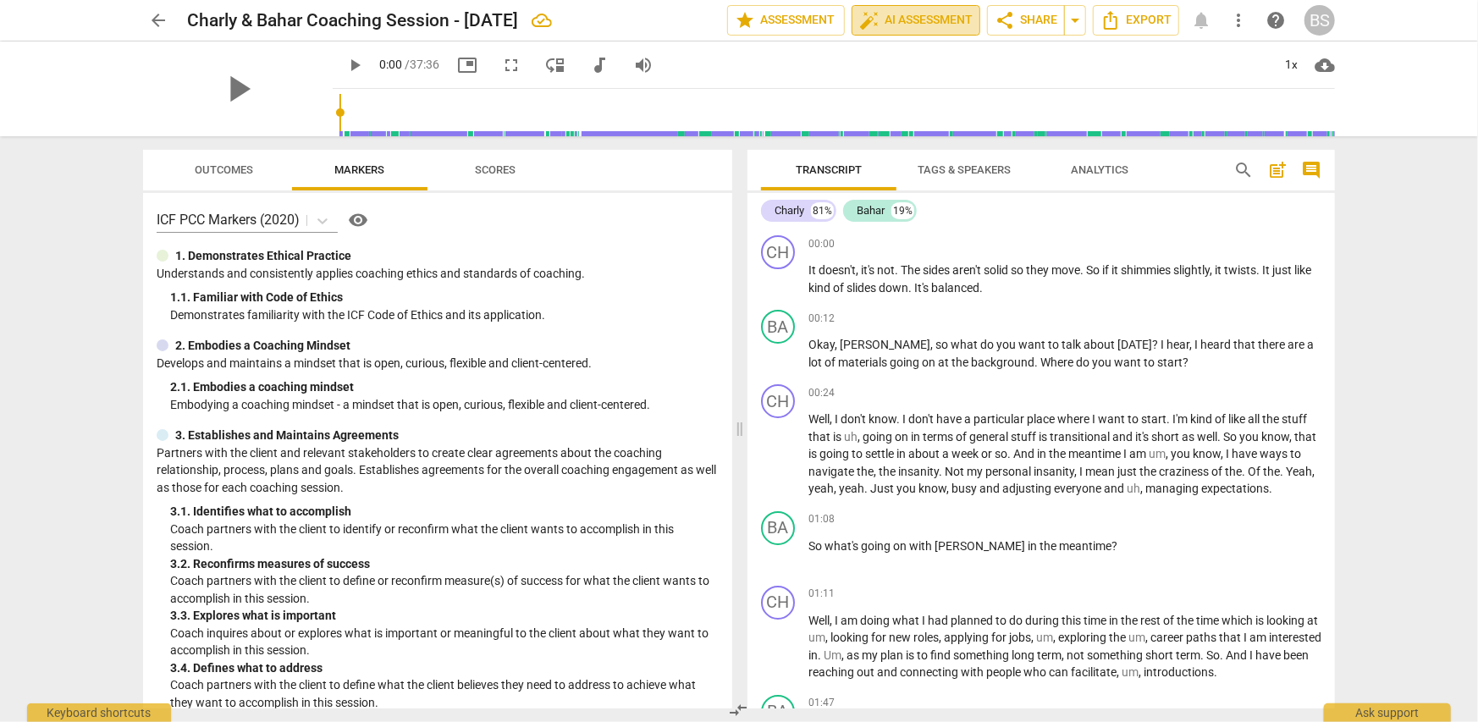
click at [896, 19] on span "auto_fix_high AI Assessment" at bounding box center [915, 20] width 113 height 20
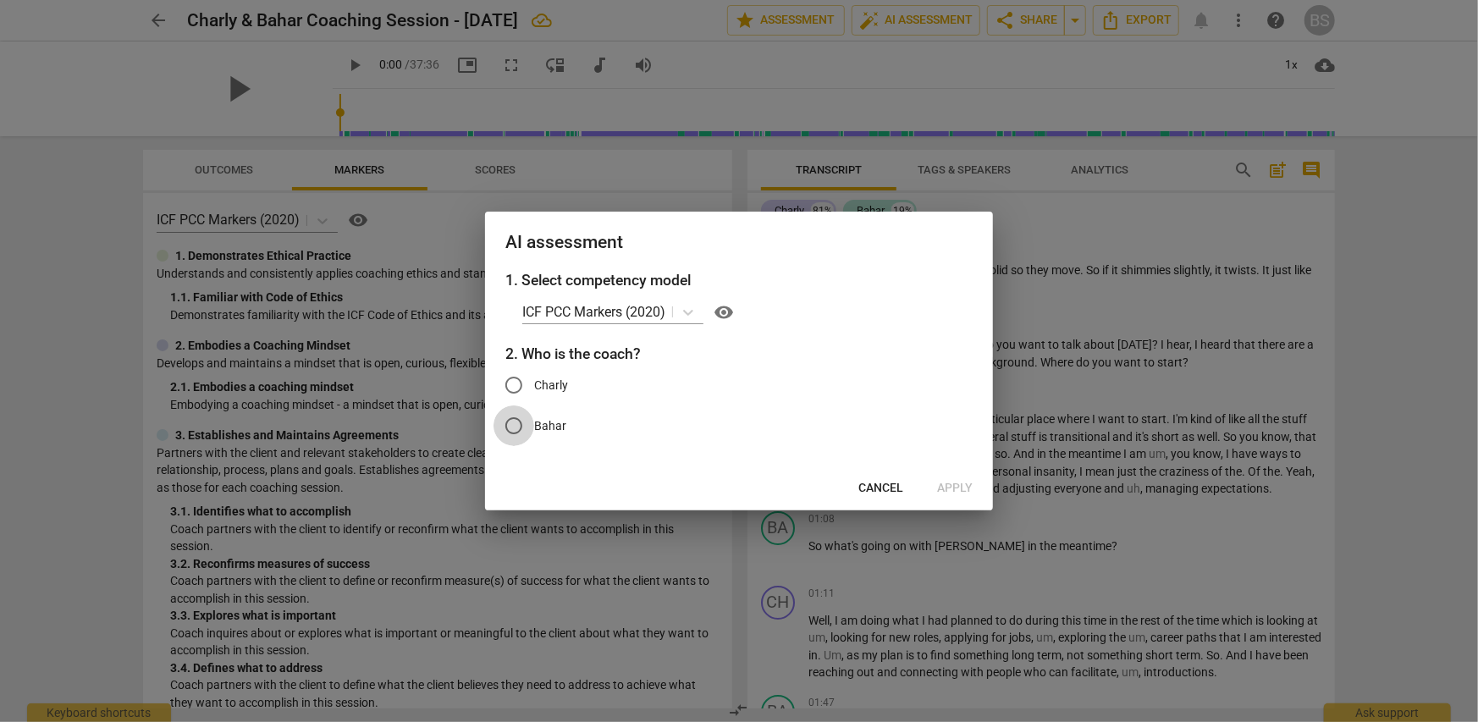
click at [511, 427] on input "Bahar" at bounding box center [514, 425] width 41 height 41
radio input "true"
click at [959, 493] on span "Apply" at bounding box center [955, 488] width 36 height 17
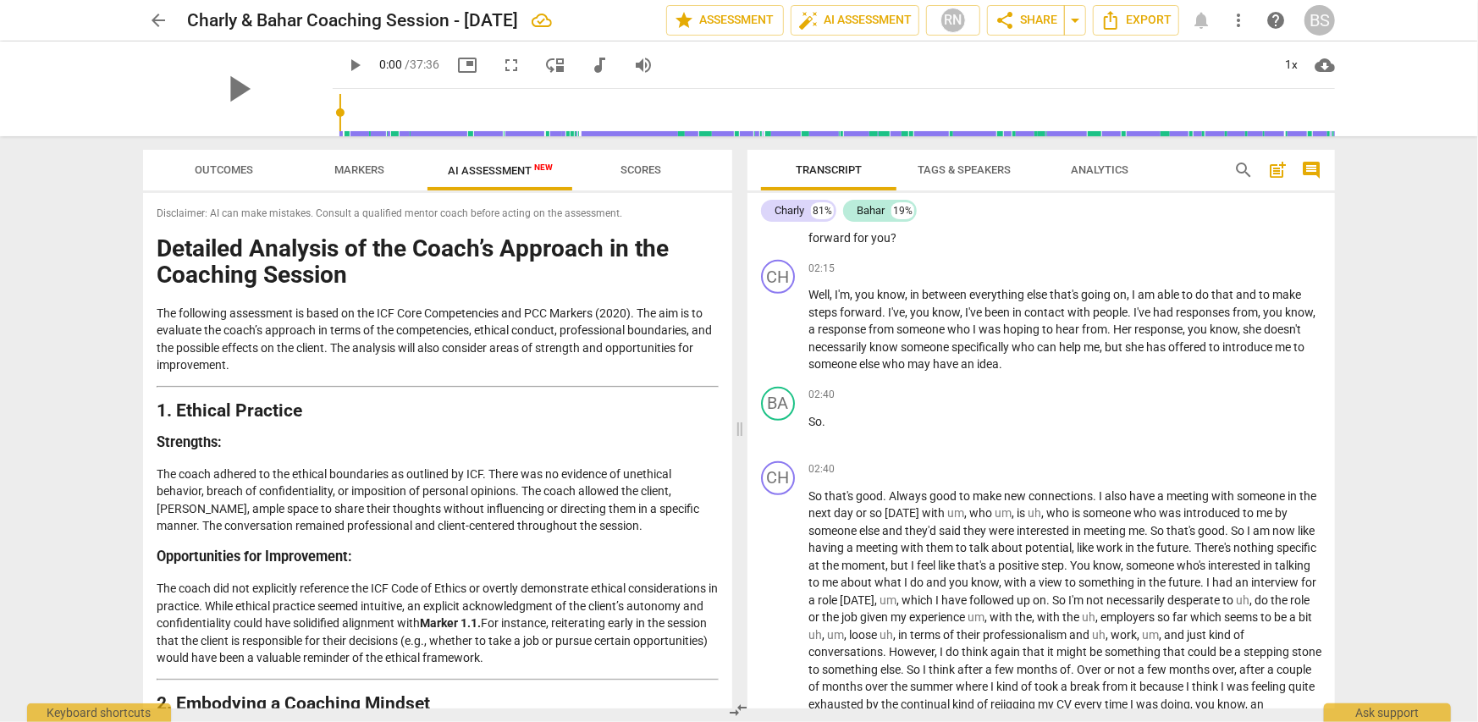
click at [1315, 22] on div "BS" at bounding box center [1319, 20] width 30 height 30
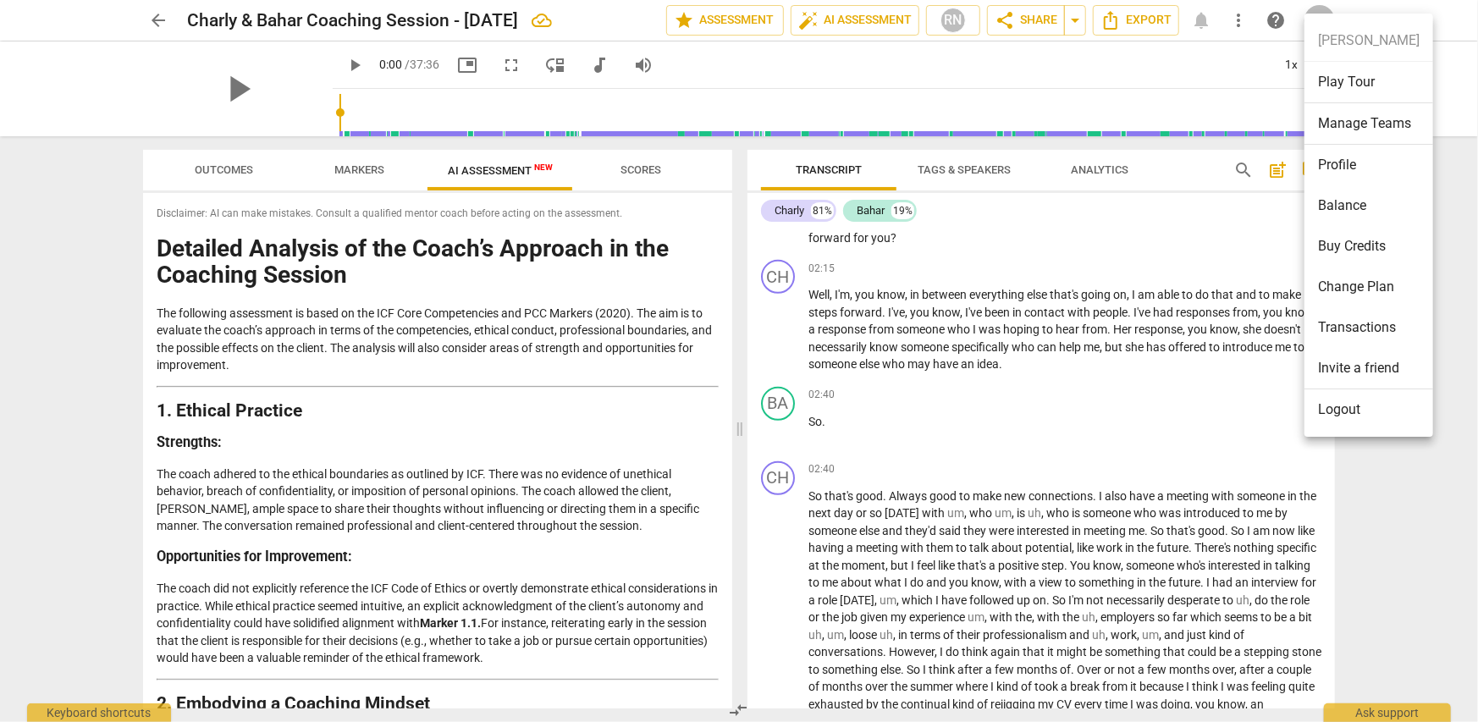
click at [1346, 199] on li "Balance" at bounding box center [1368, 205] width 129 height 41
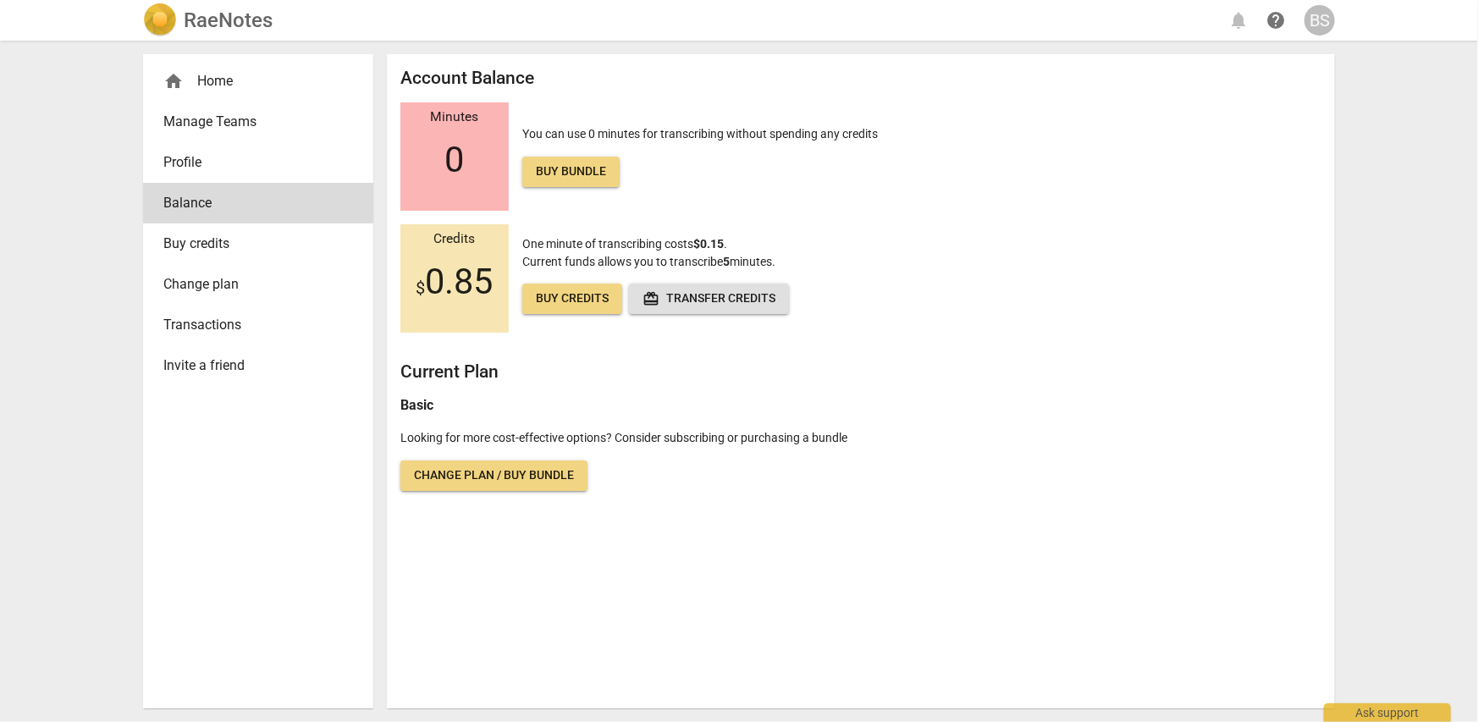
click at [584, 298] on span "Buy credits" at bounding box center [572, 298] width 73 height 17
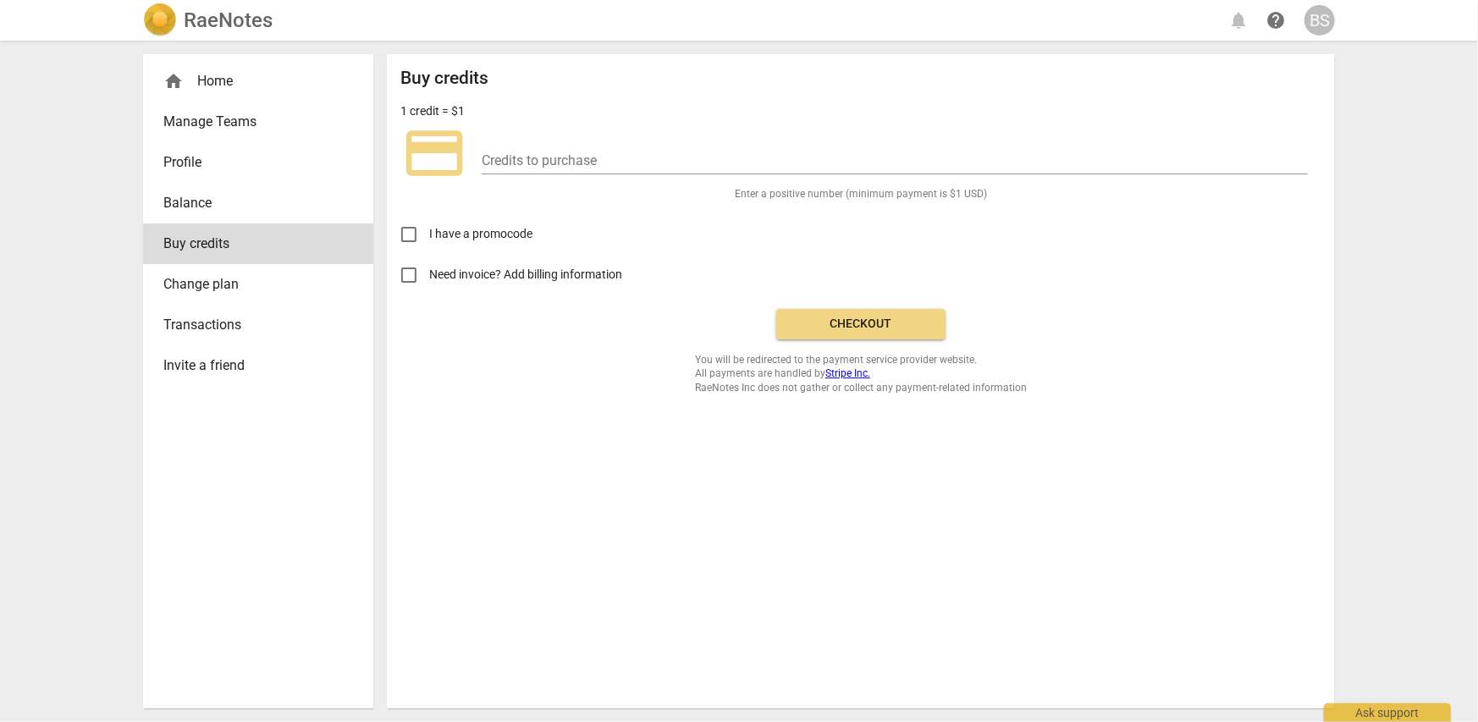
click at [190, 197] on span "Balance" at bounding box center [251, 203] width 176 height 20
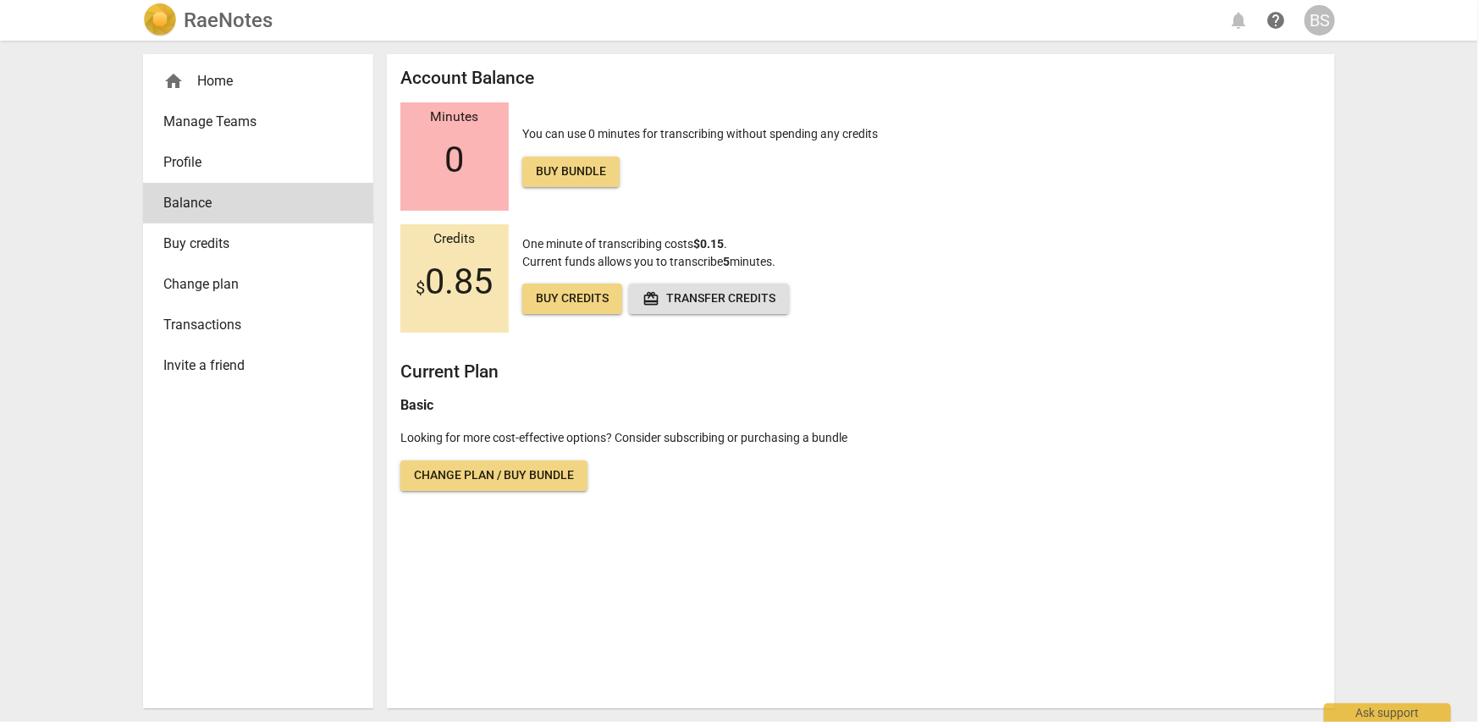
click at [584, 172] on span "Buy bundle" at bounding box center [571, 171] width 70 height 17
click at [194, 157] on span "Profile" at bounding box center [251, 162] width 176 height 20
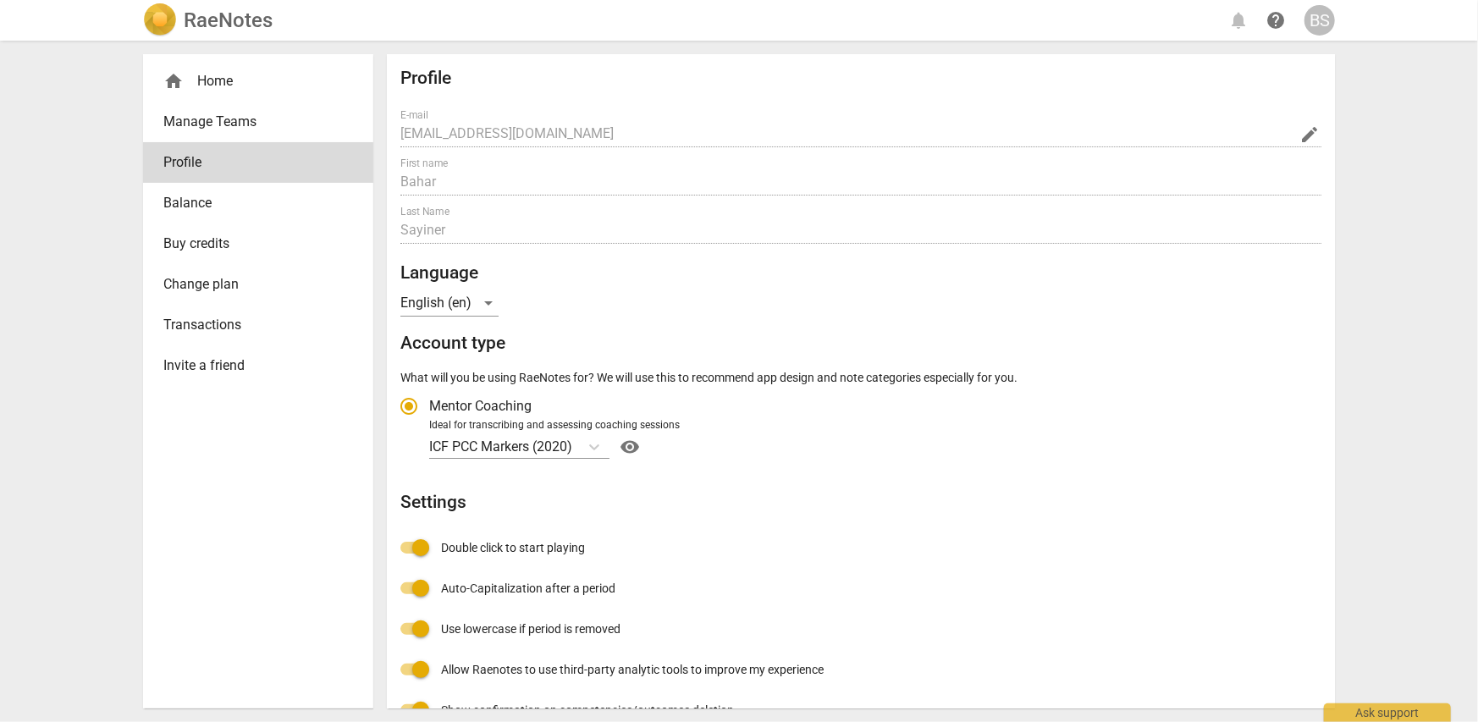
radio input "false"
click at [171, 76] on span "home" at bounding box center [173, 81] width 20 height 20
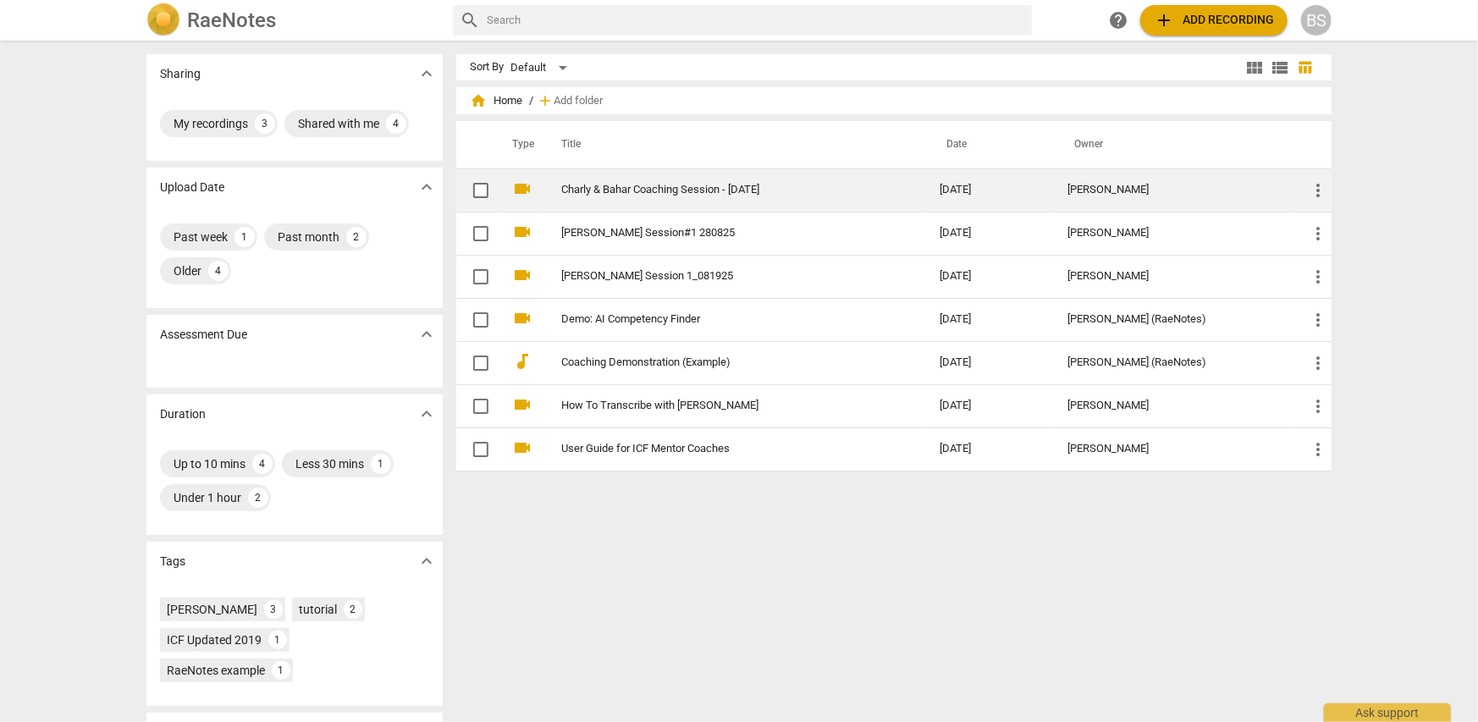
click at [669, 187] on link "Charly & Bahar Coaching Session - [DATE]" at bounding box center [719, 190] width 317 height 13
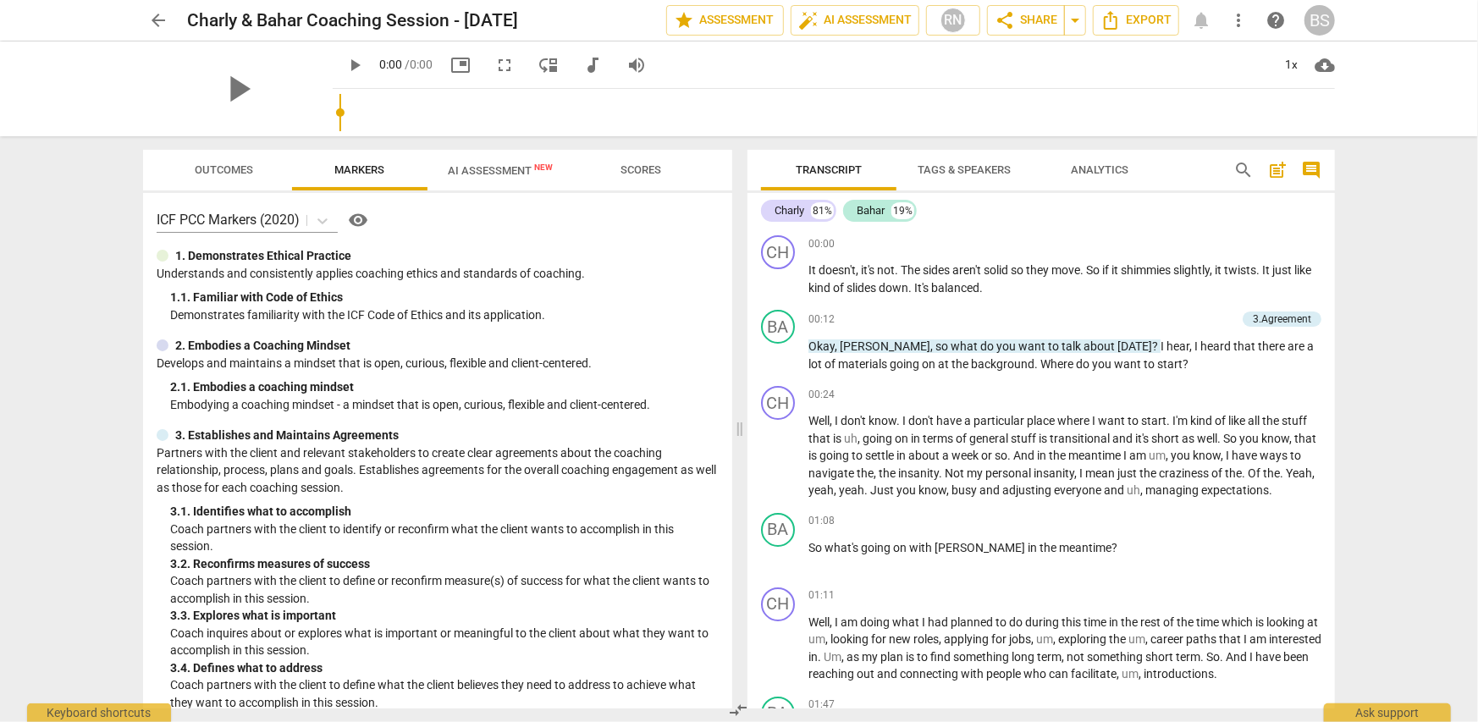
click at [483, 172] on span "AI Assessment New" at bounding box center [500, 170] width 105 height 13
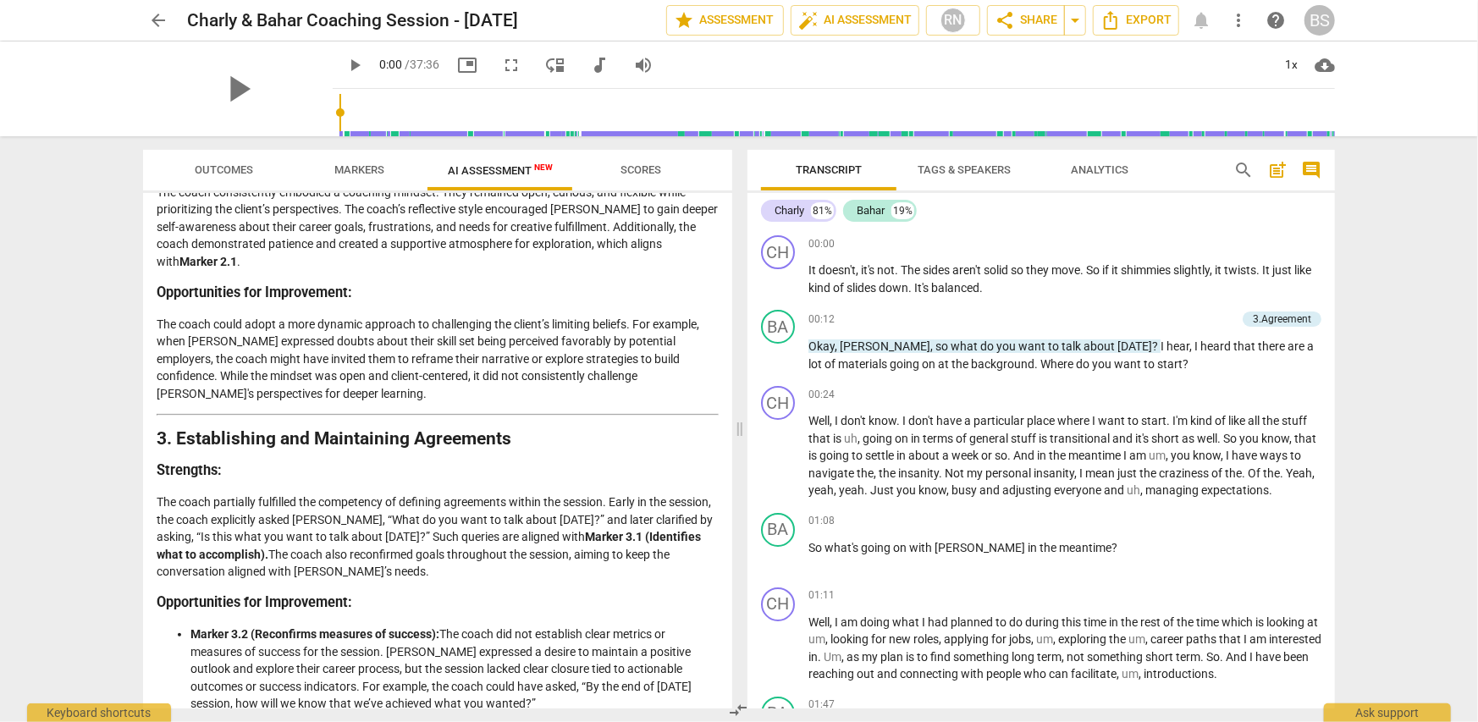
scroll to position [593, 0]
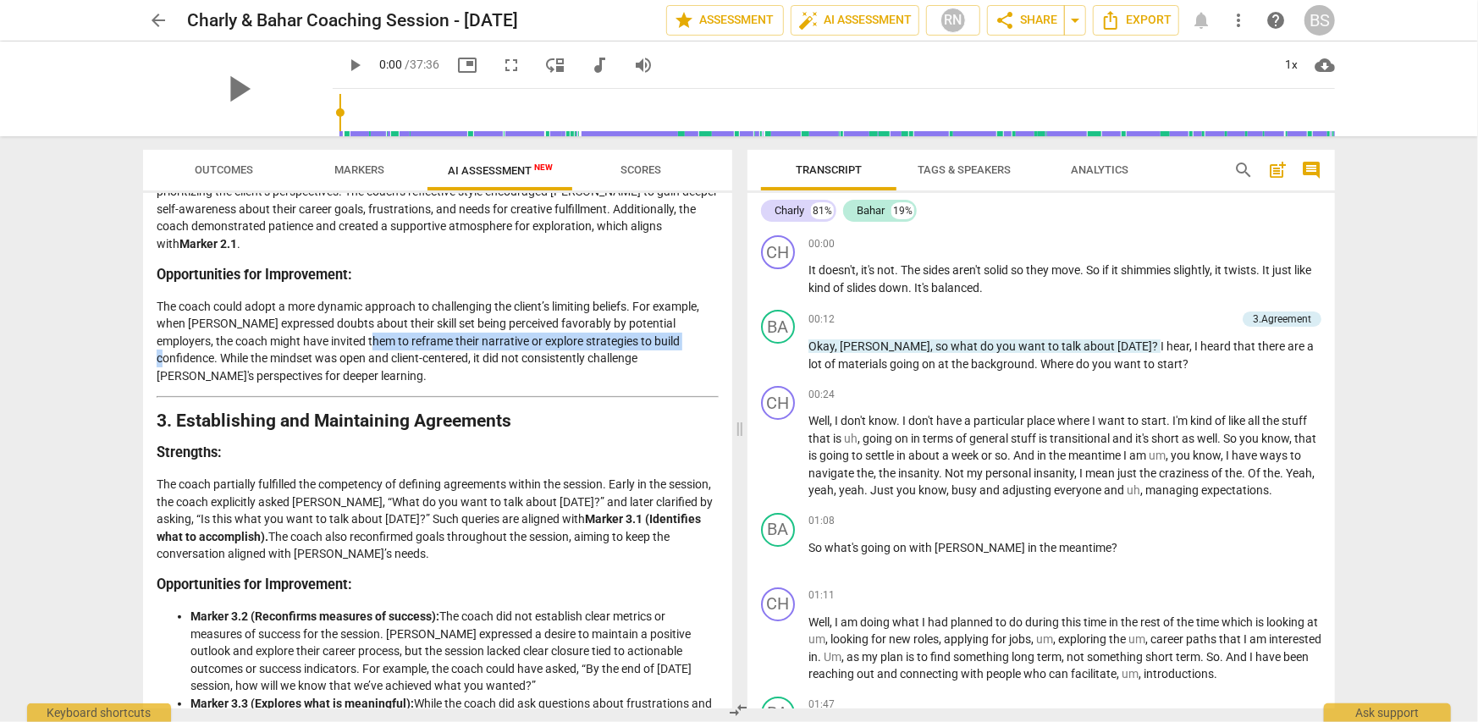
drag, startPoint x: 334, startPoint y: 339, endPoint x: 653, endPoint y: 344, distance: 318.3
click at [653, 344] on p "The coach could adopt a more dynamic approach to challenging the client’s limit…" at bounding box center [438, 341] width 562 height 87
click at [538, 380] on p "The coach could adopt a more dynamic approach to challenging the client’s limit…" at bounding box center [438, 341] width 562 height 87
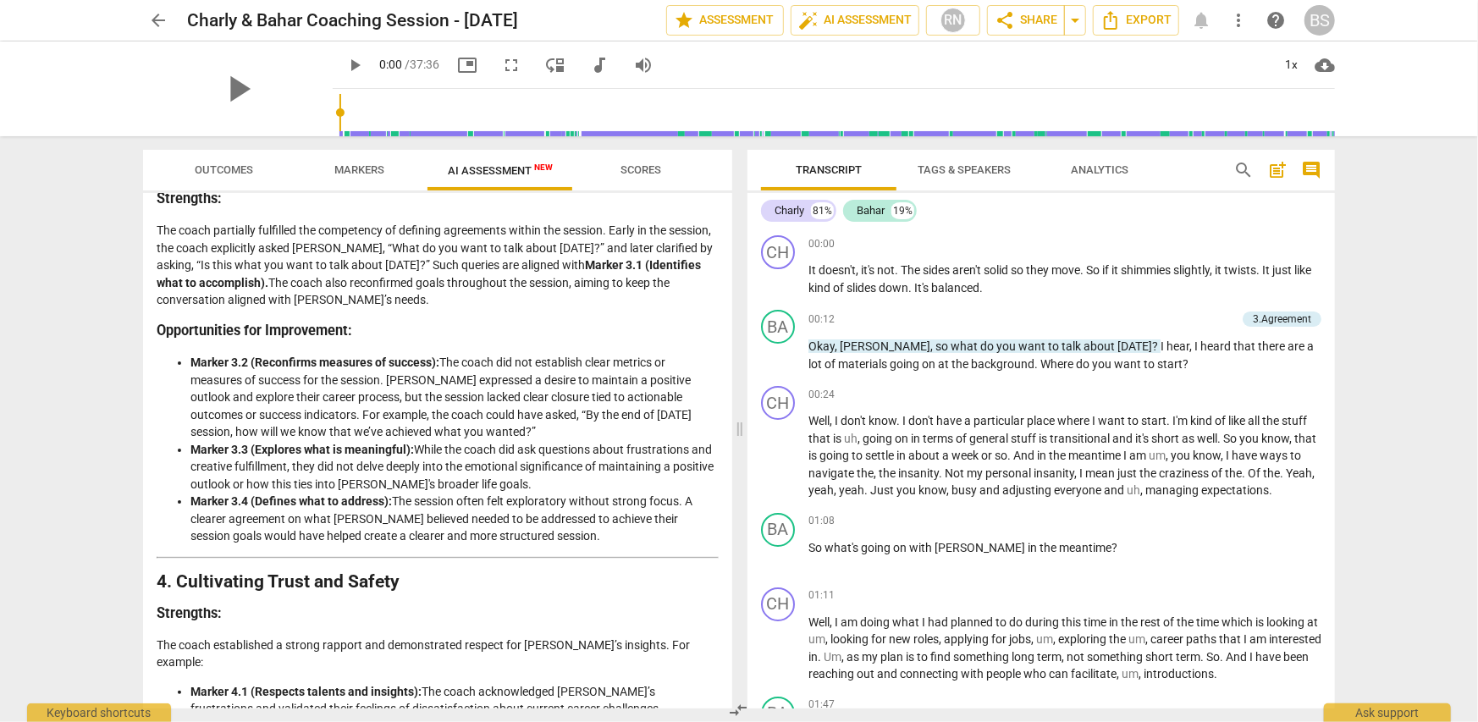
scroll to position [931, 0]
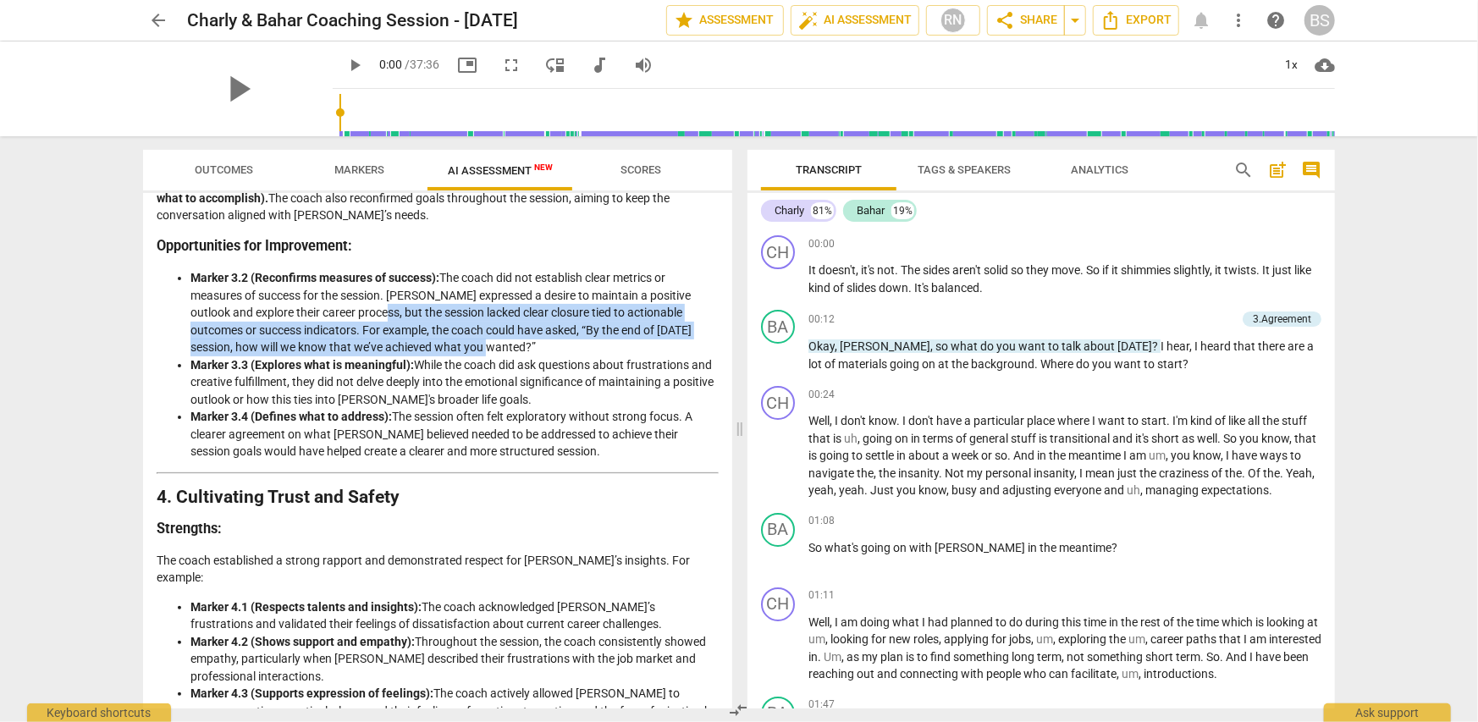
drag, startPoint x: 356, startPoint y: 312, endPoint x: 449, endPoint y: 344, distance: 97.7
click at [449, 344] on li "Marker 3.2 (Reconfirms measures of success): The coach did not establish clear …" at bounding box center [454, 312] width 528 height 87
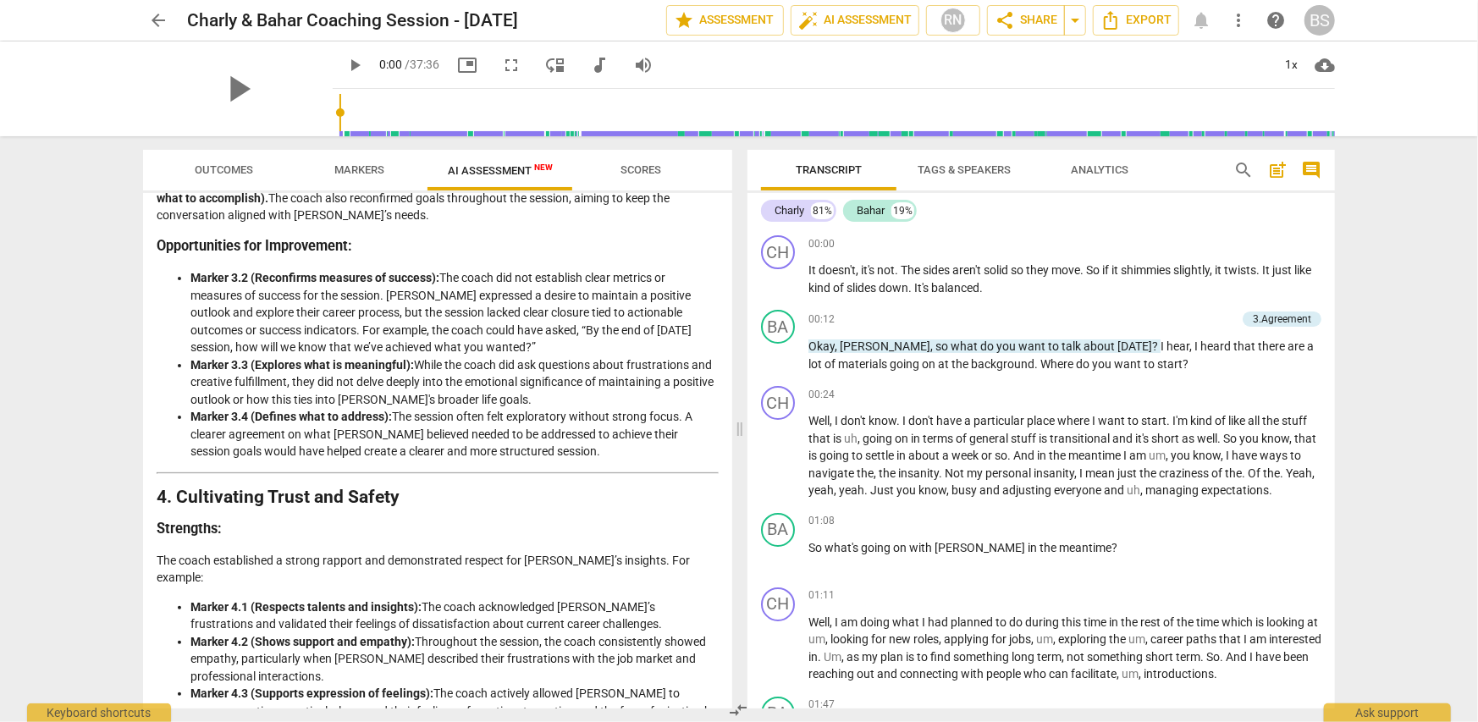
click at [439, 394] on li "Marker 3.3 (Explores what is meaningful): While the coach did ask questions abo…" at bounding box center [454, 382] width 528 height 52
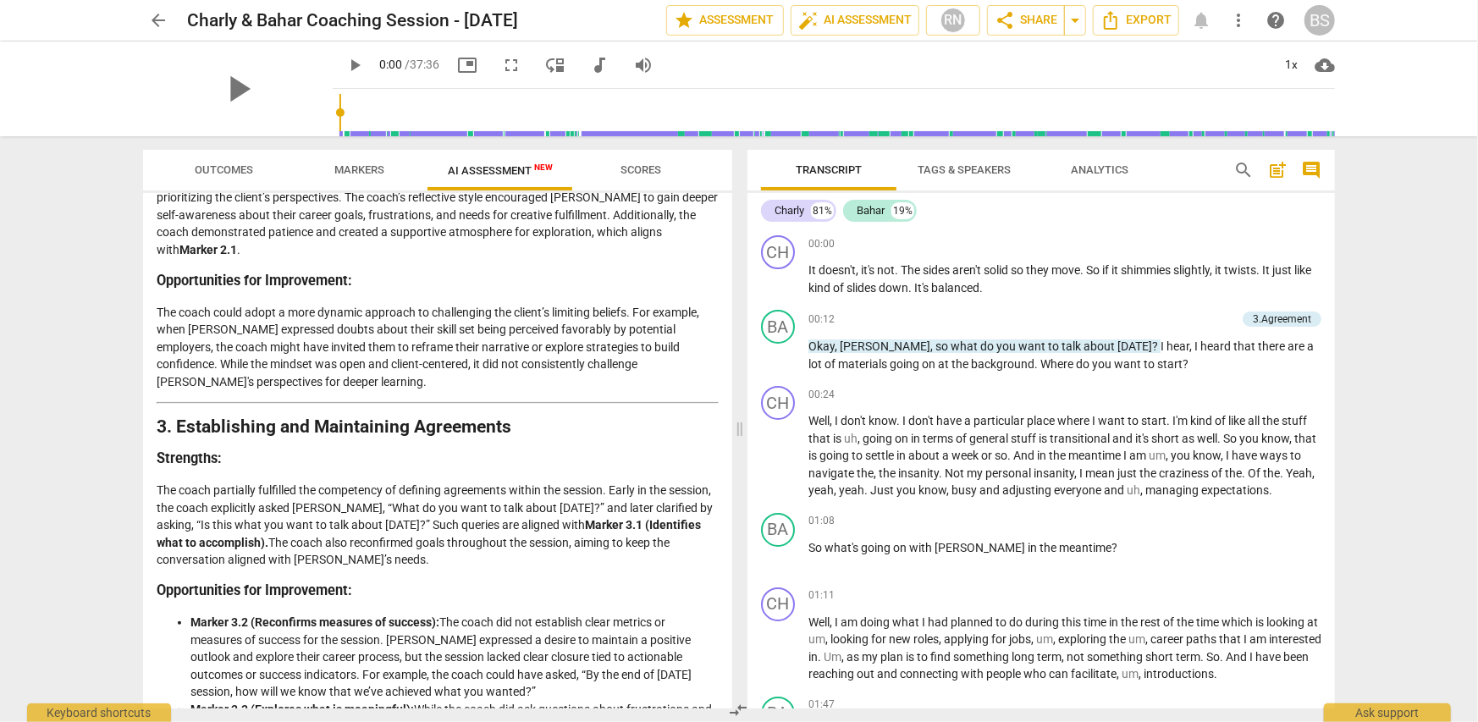
scroll to position [593, 0]
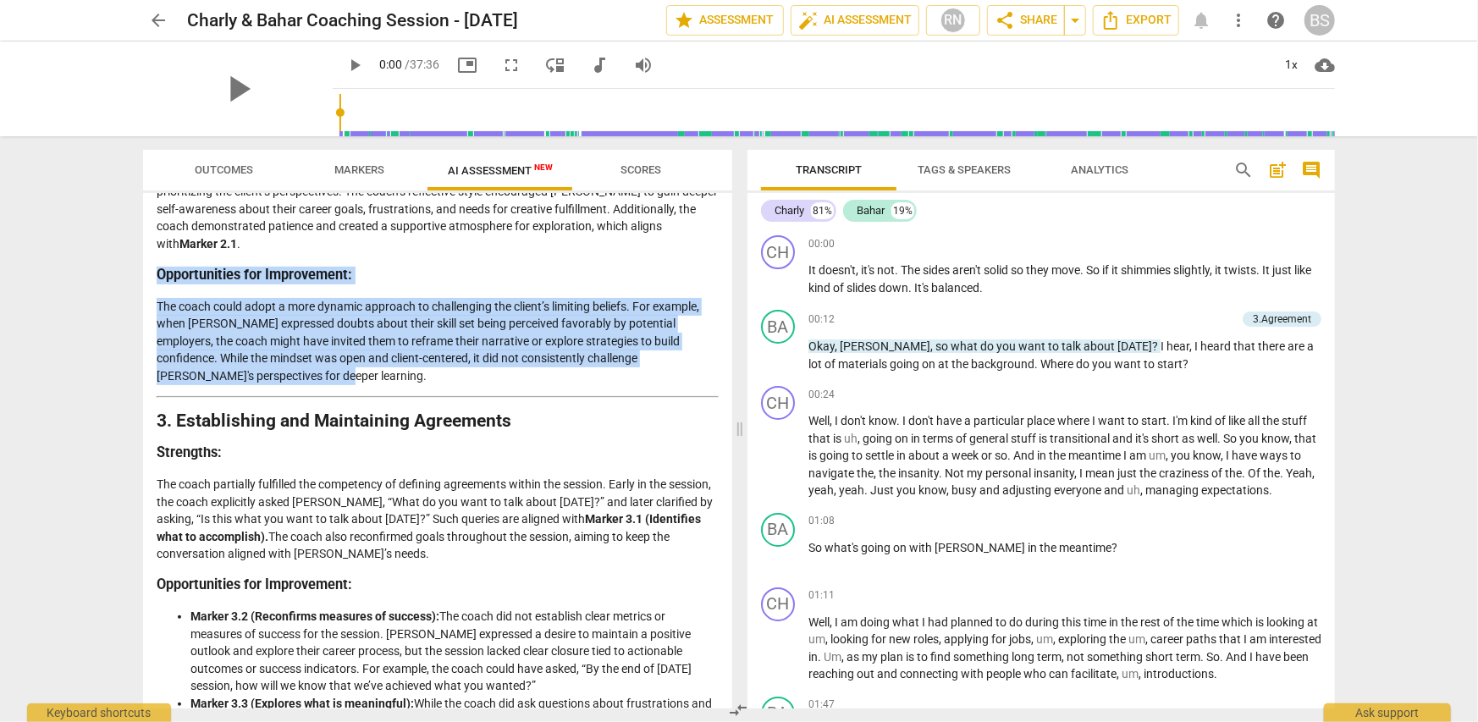
drag, startPoint x: 159, startPoint y: 273, endPoint x: 298, endPoint y: 380, distance: 175.6
copy div "Opportunities for Improvement: The coach could adopt a more dynamic approach to…"
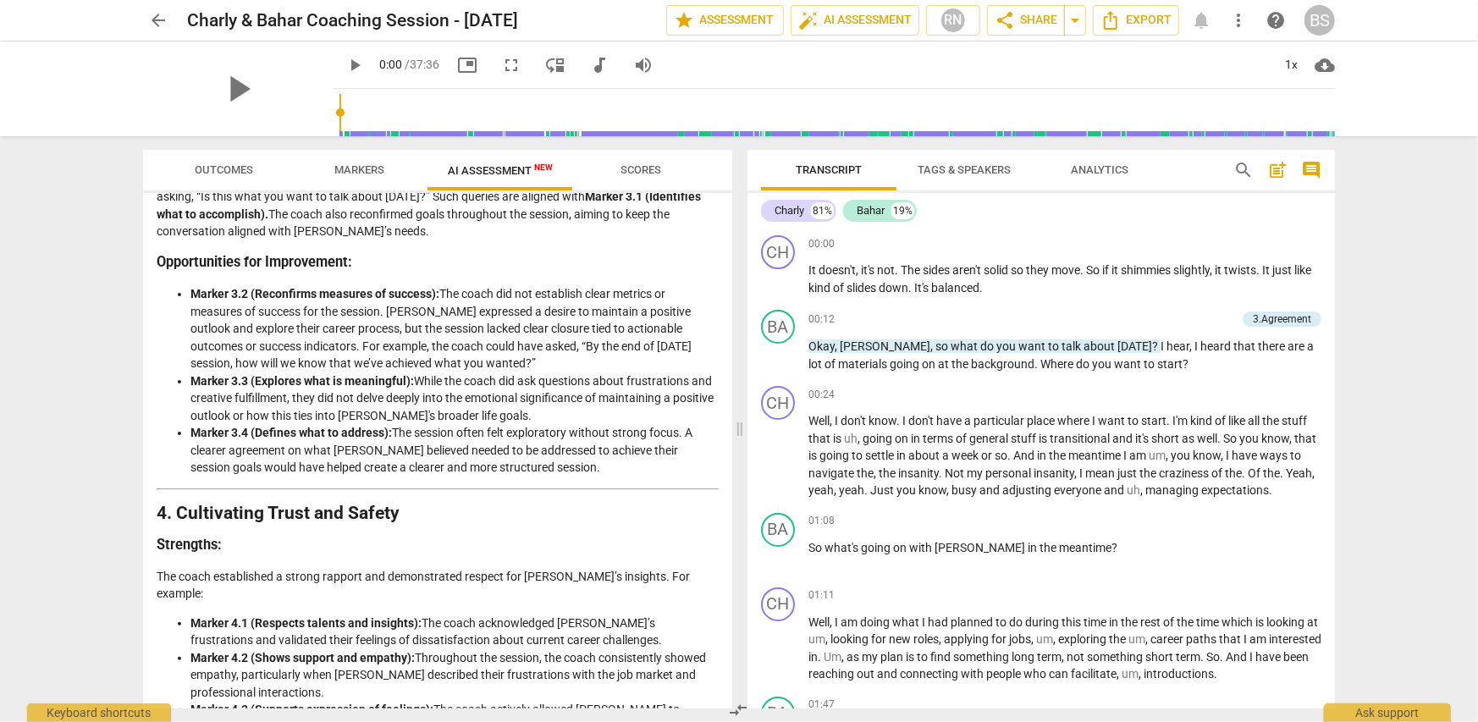
scroll to position [931, 0]
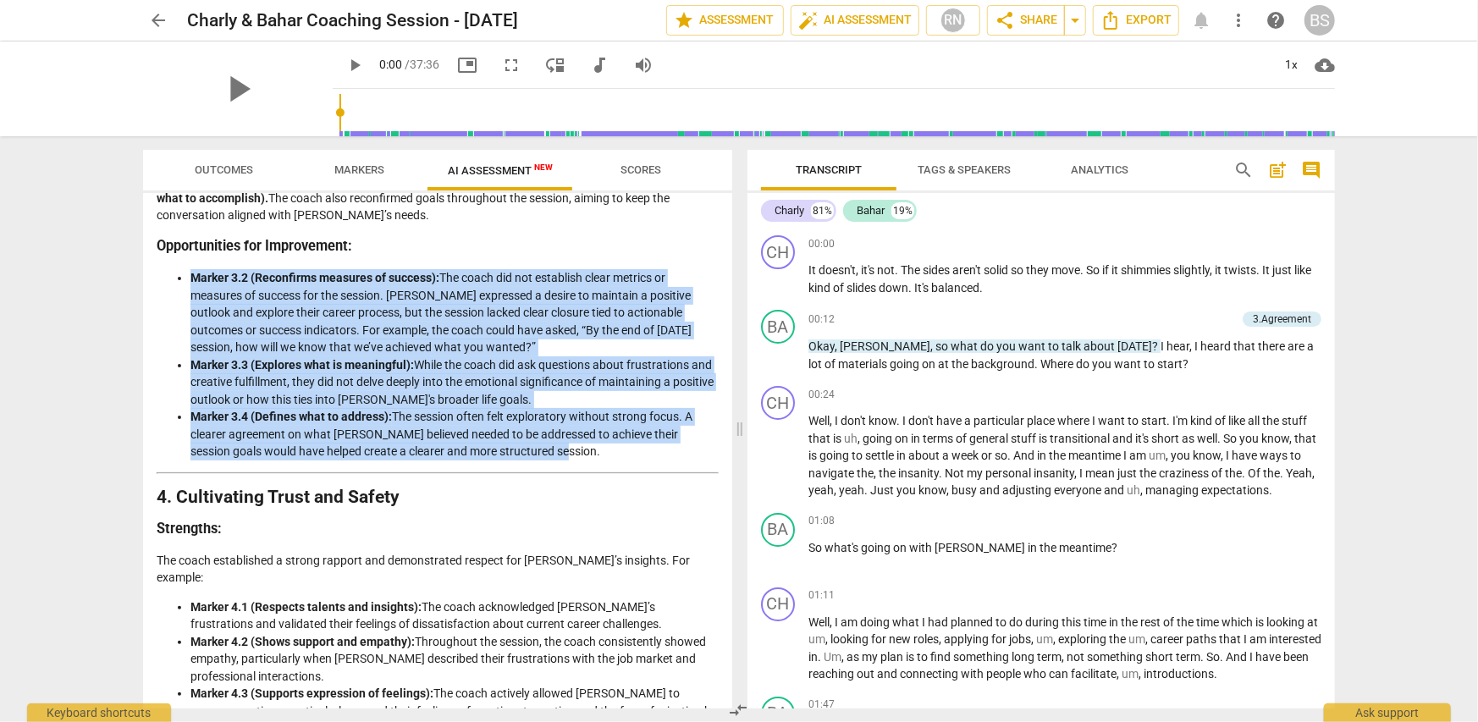
drag, startPoint x: 194, startPoint y: 276, endPoint x: 548, endPoint y: 452, distance: 395.2
click at [548, 452] on ul "Marker 3.2 (Reconfirms measures of success): The coach did not establish clear …" at bounding box center [438, 364] width 562 height 191
copy ul "Marker 3.2 (Reconfirms measures of success): The coach did not establish clear …"
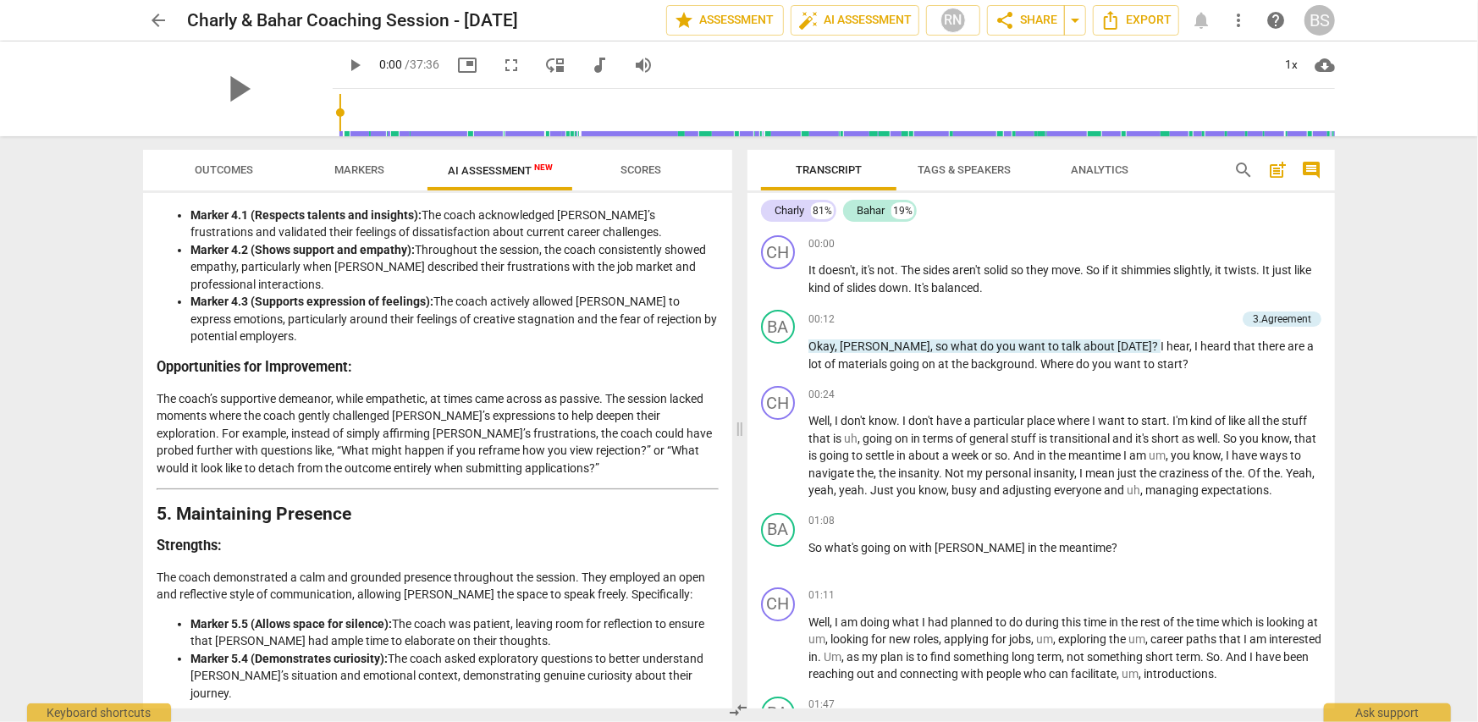
scroll to position [1354, 0]
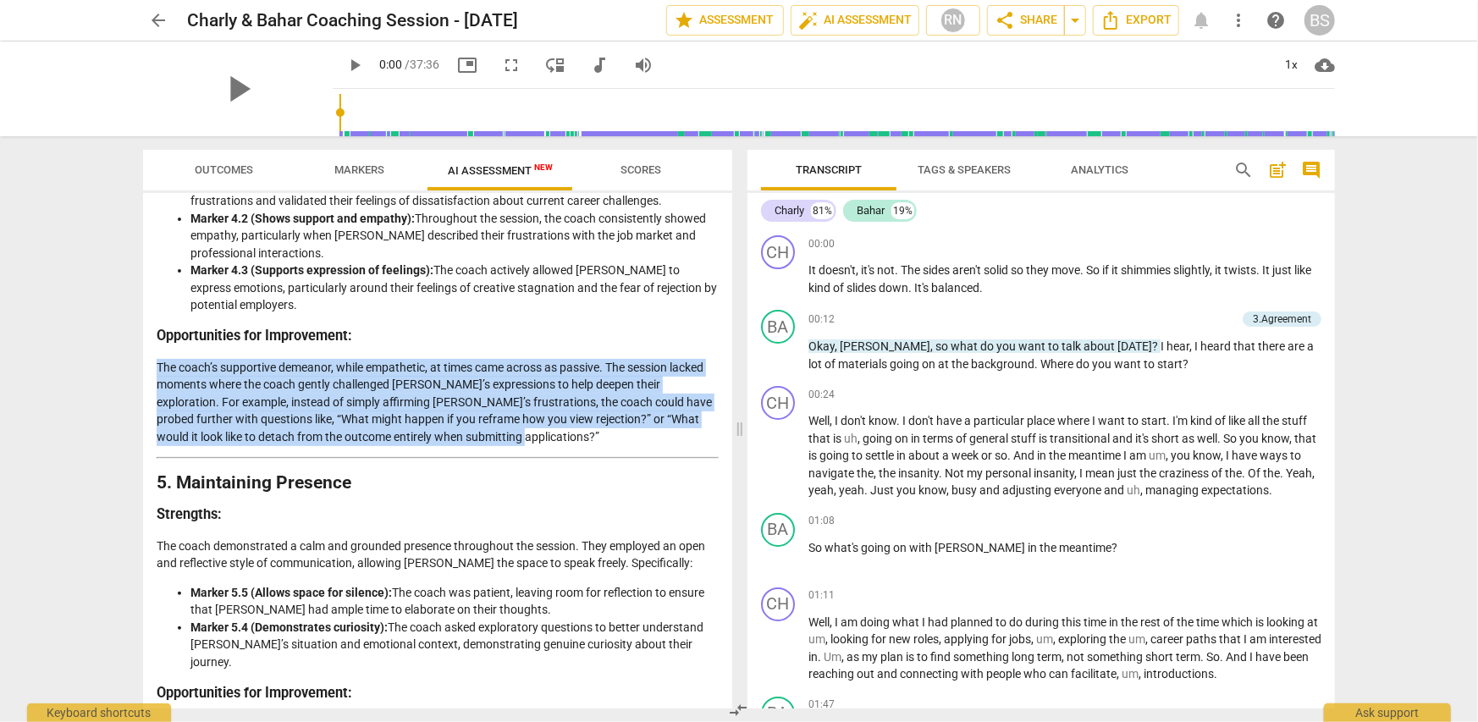
drag, startPoint x: 157, startPoint y: 350, endPoint x: 527, endPoint y: 426, distance: 377.7
click at [527, 426] on p "The coach’s supportive demeanor, while empathetic, at times came across as pass…" at bounding box center [438, 402] width 562 height 87
copy p "The coach’s supportive demeanor, while empathetic, at times came across as pass…"
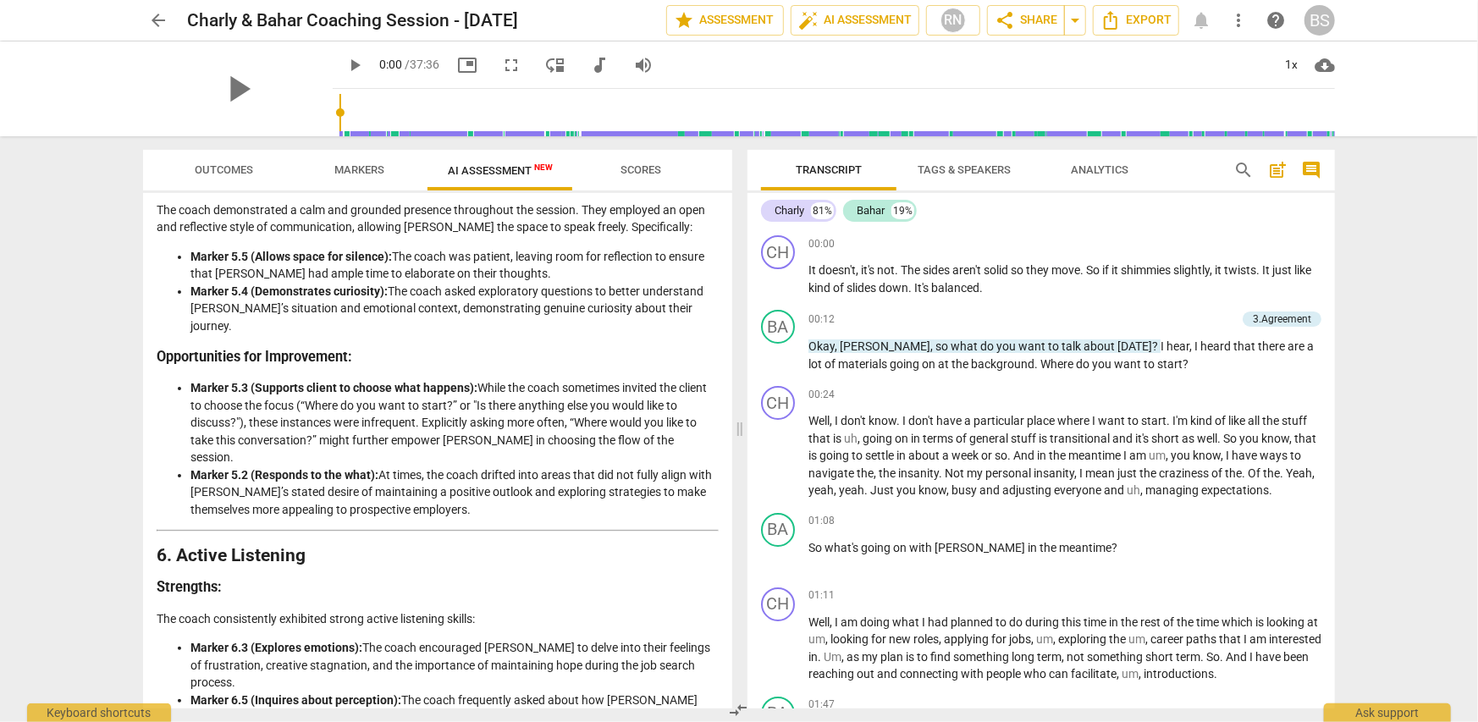
scroll to position [1693, 0]
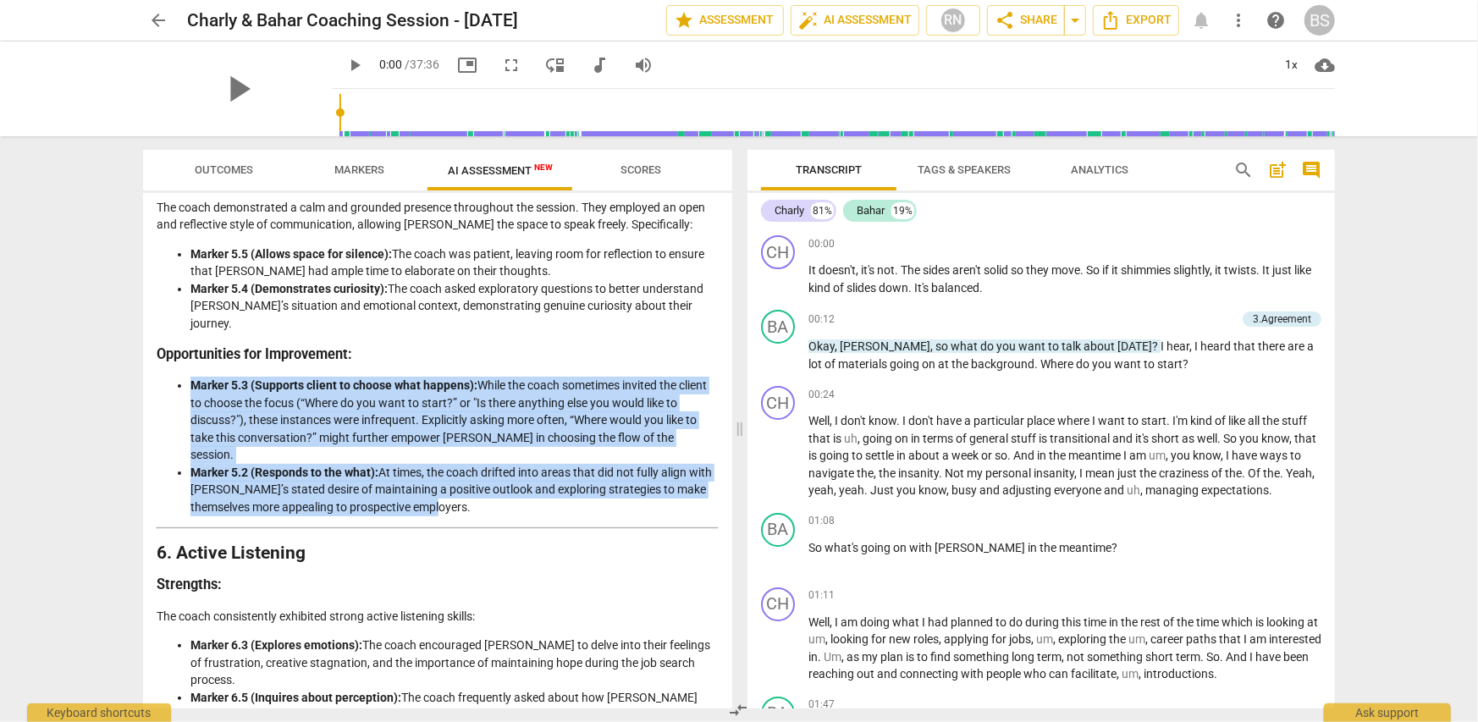
drag, startPoint x: 192, startPoint y: 350, endPoint x: 492, endPoint y: 460, distance: 319.5
click at [492, 460] on ul "Marker 5.3 (Supports client to choose what happens): While the coach sometimes …" at bounding box center [438, 446] width 562 height 139
copy ul "Marker 5.3 (Supports client to choose what happens): While the coach sometimes …"
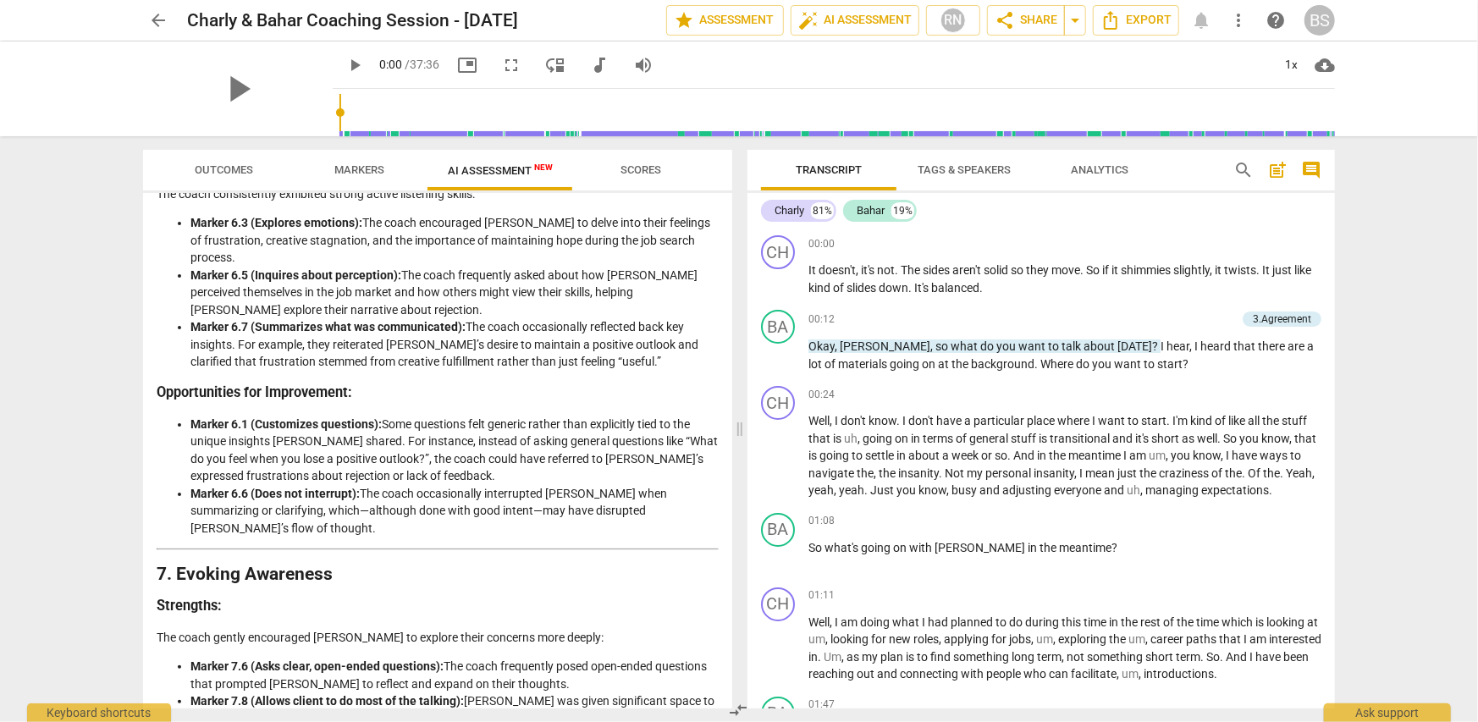
scroll to position [2116, 0]
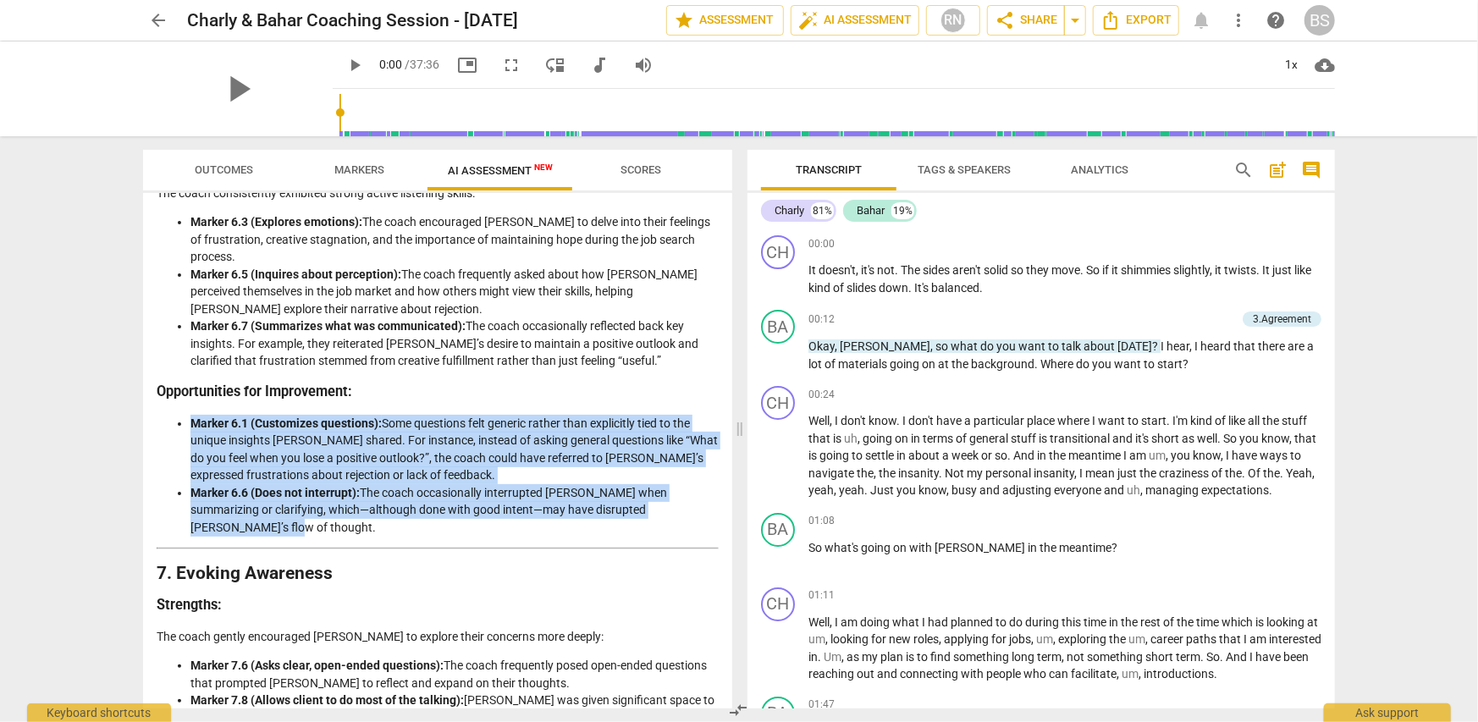
drag, startPoint x: 191, startPoint y: 372, endPoint x: 698, endPoint y: 457, distance: 513.4
click at [698, 457] on ul "Marker 6.1 (Customizes questions): Some questions felt generic rather than expl…" at bounding box center [438, 476] width 562 height 122
copy ul "Marker 6.1 (Customizes questions): Some questions felt generic rather than expl…"
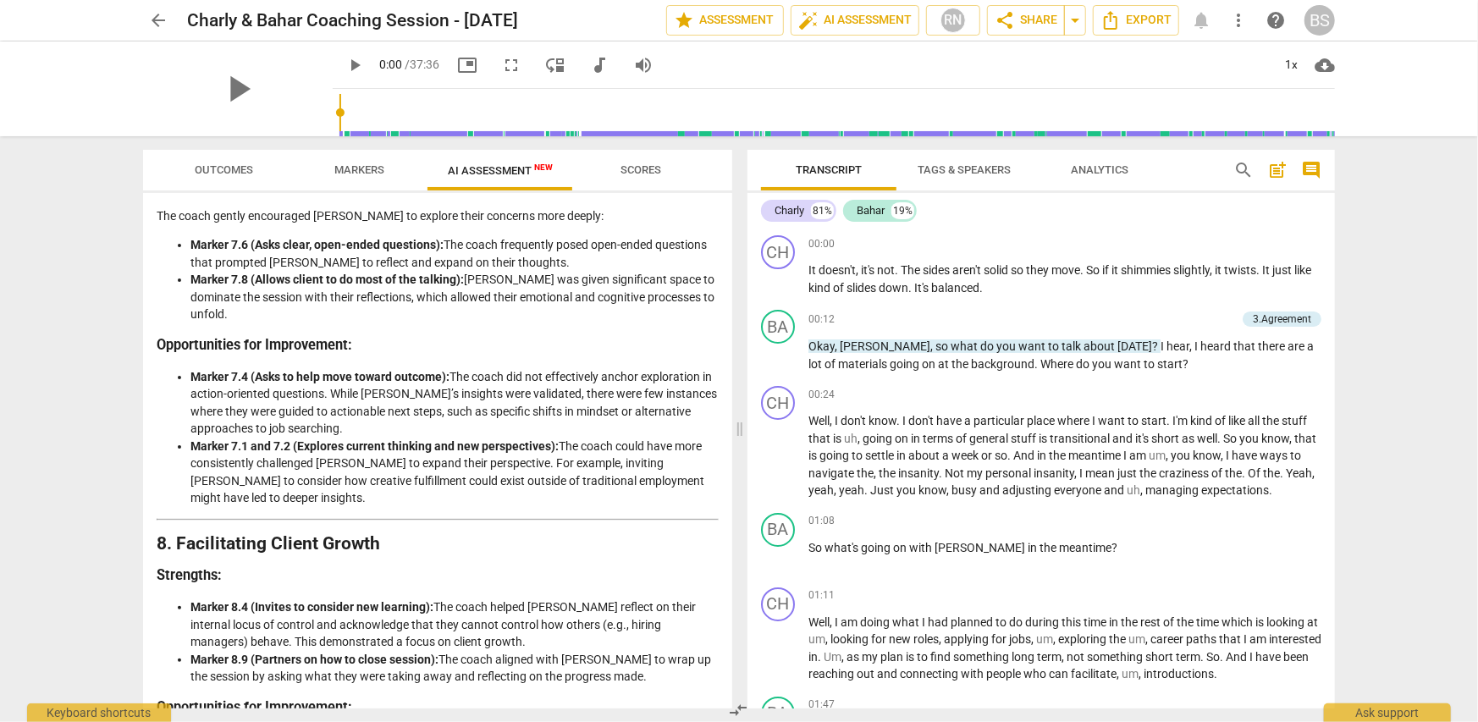
scroll to position [2539, 0]
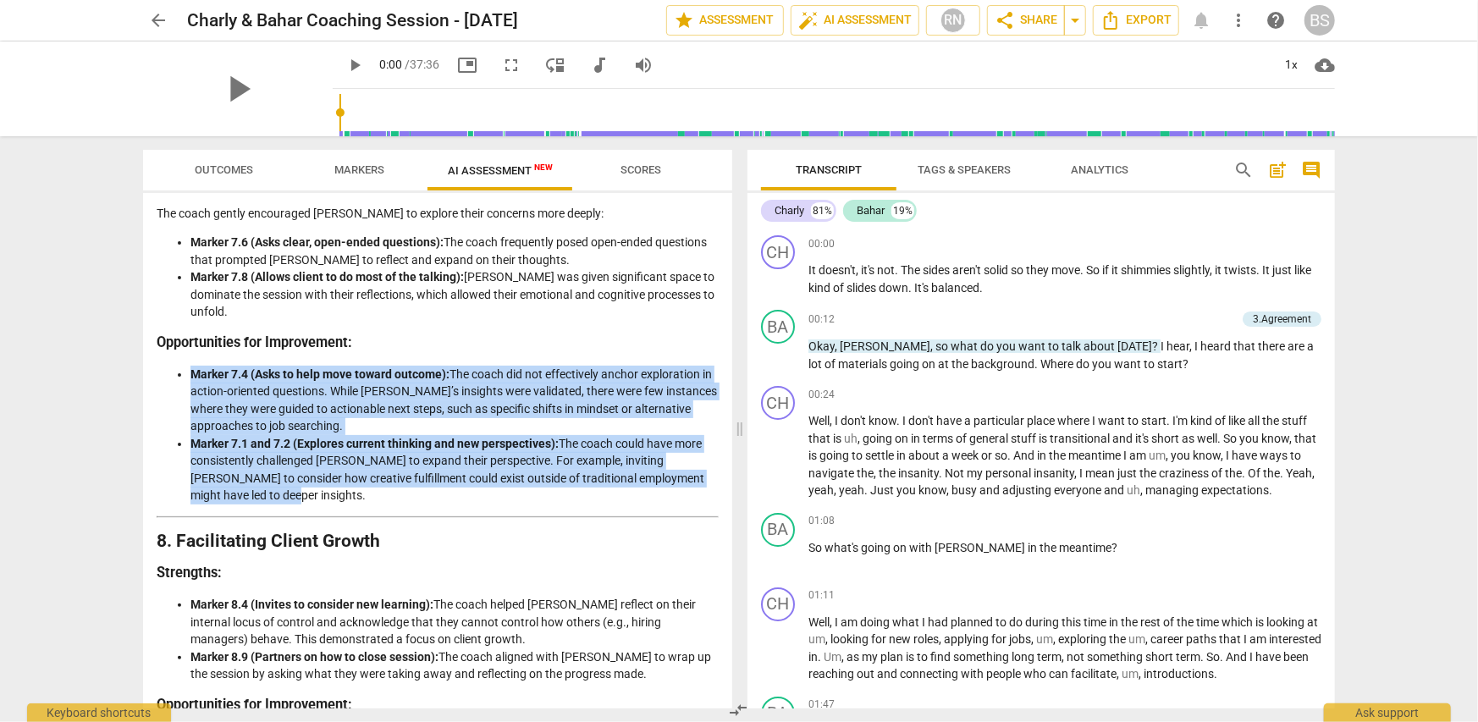
drag, startPoint x: 192, startPoint y: 301, endPoint x: 325, endPoint y: 422, distance: 179.8
click at [325, 422] on ul "Marker 7.4 (Asks to help move toward outcome): The coach did not effectively an…" at bounding box center [438, 435] width 562 height 139
copy ul "Marker 7.4 (Asks to help move toward outcome): The coach did not effectively an…"
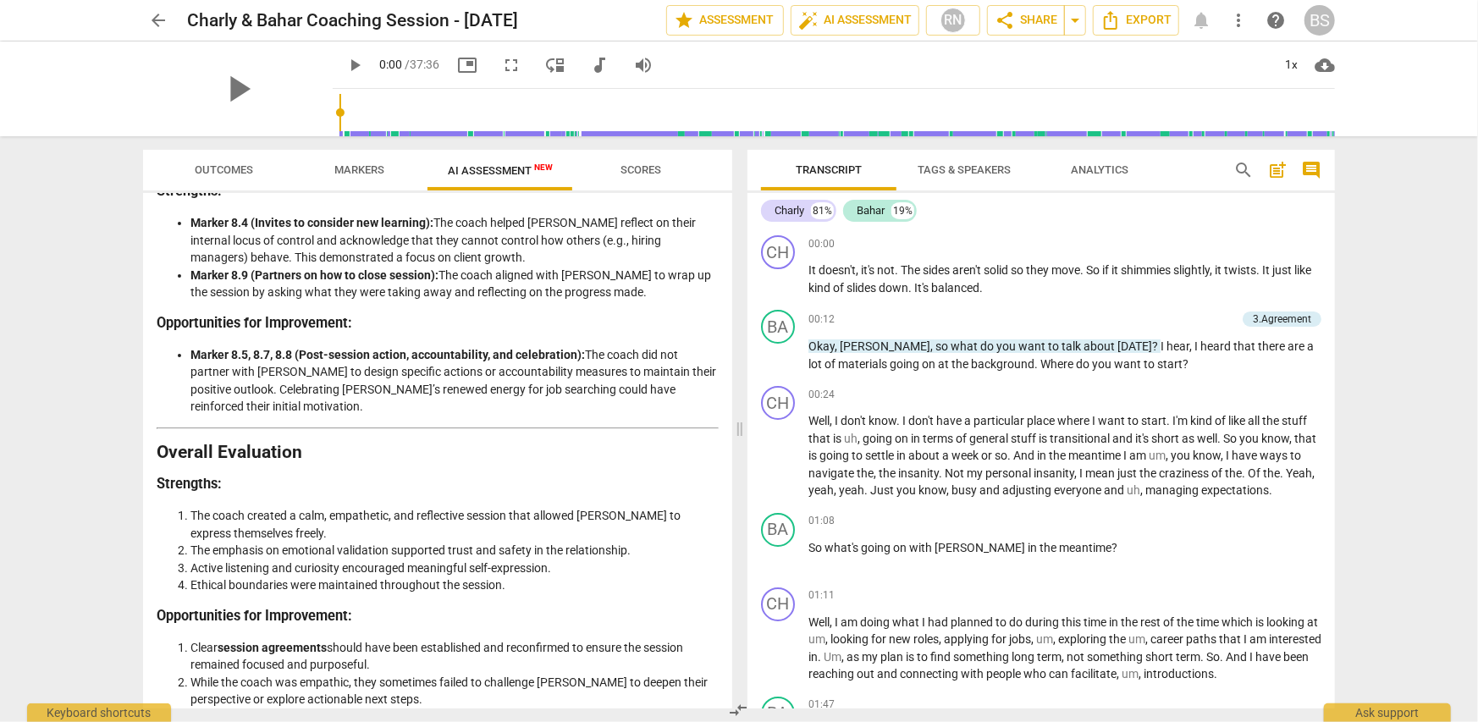
scroll to position [2963, 0]
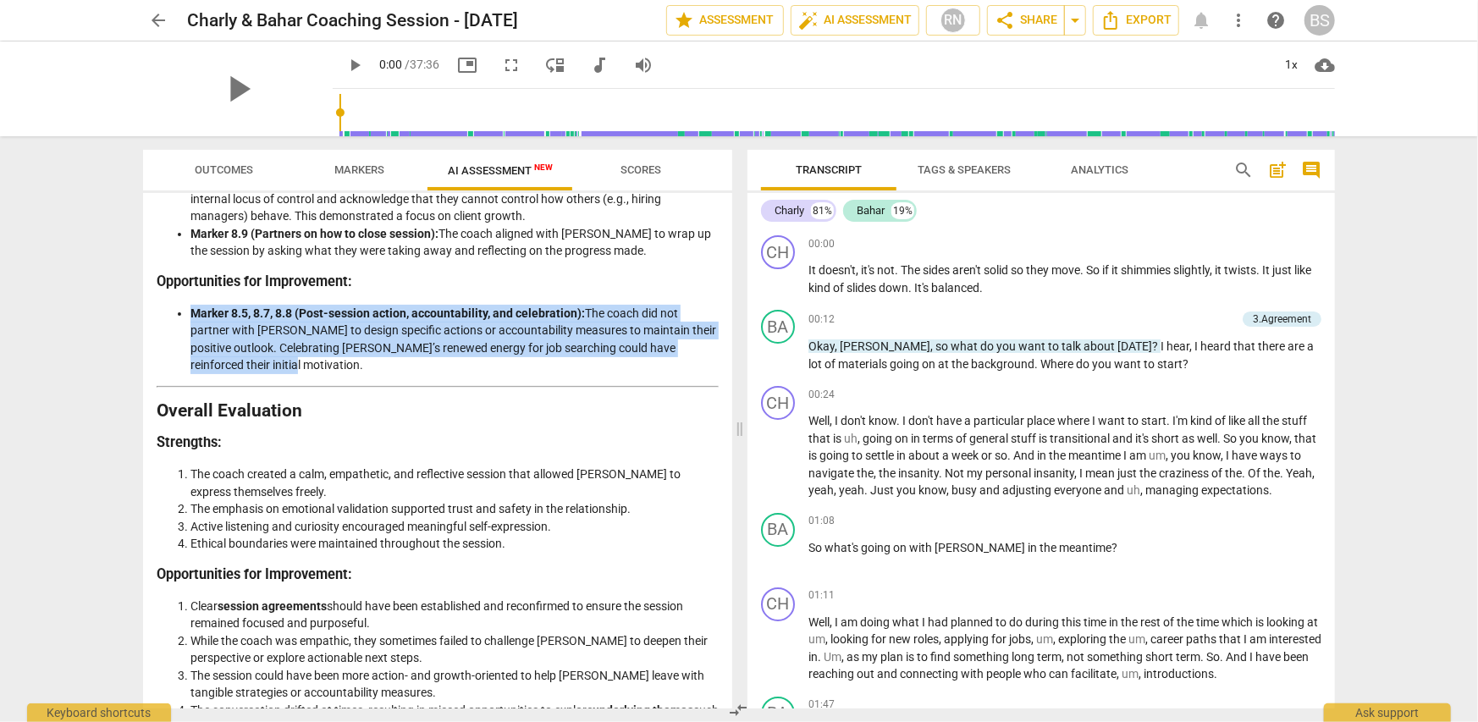
drag, startPoint x: 192, startPoint y: 241, endPoint x: 295, endPoint y: 295, distance: 115.9
click at [295, 305] on li "Marker 8.5, 8.7, 8.8 (Post-session action, accountability, and celebration): Th…" at bounding box center [454, 339] width 528 height 69
copy li "Marker 8.5, 8.7, 8.8 (Post-session action, accountability, and celebration): Th…"
drag, startPoint x: 160, startPoint y: 339, endPoint x: 534, endPoint y: 650, distance: 486.3
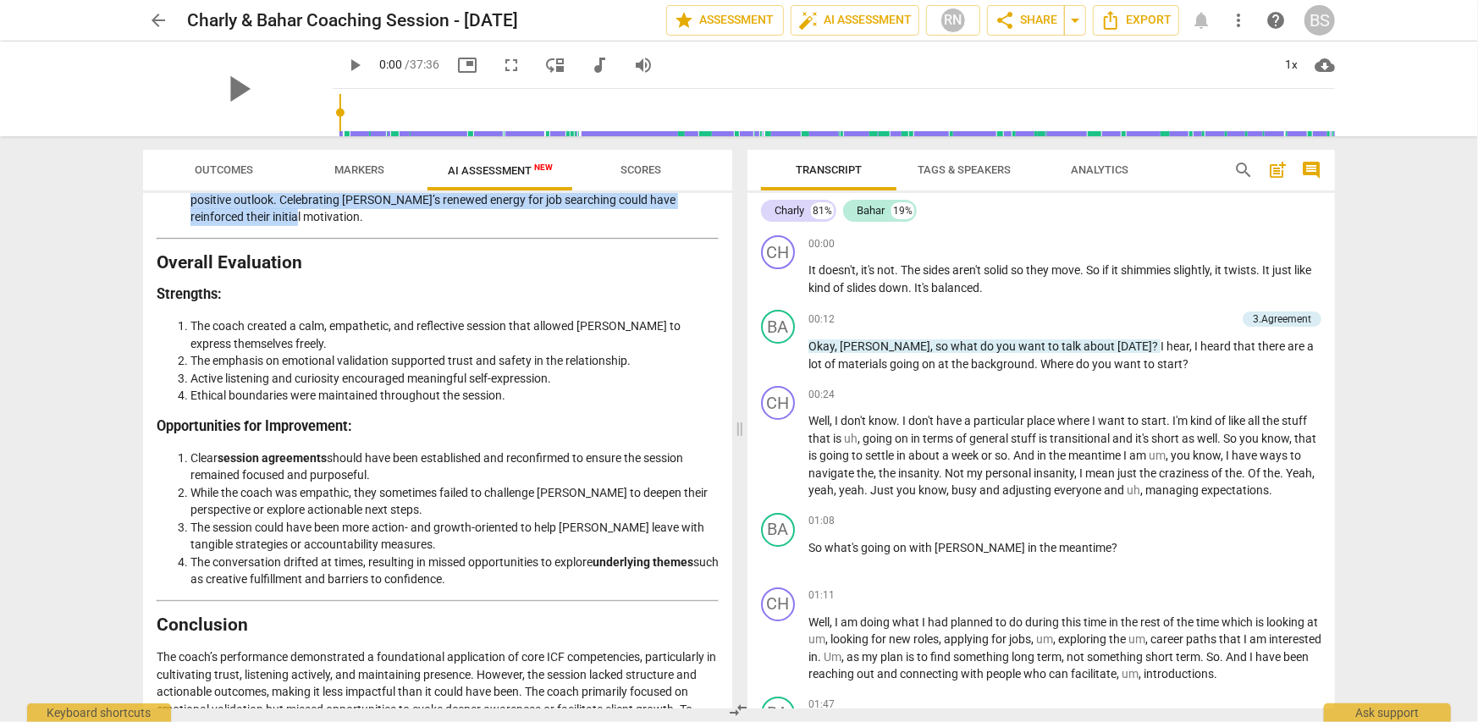
scroll to position [3115, 0]
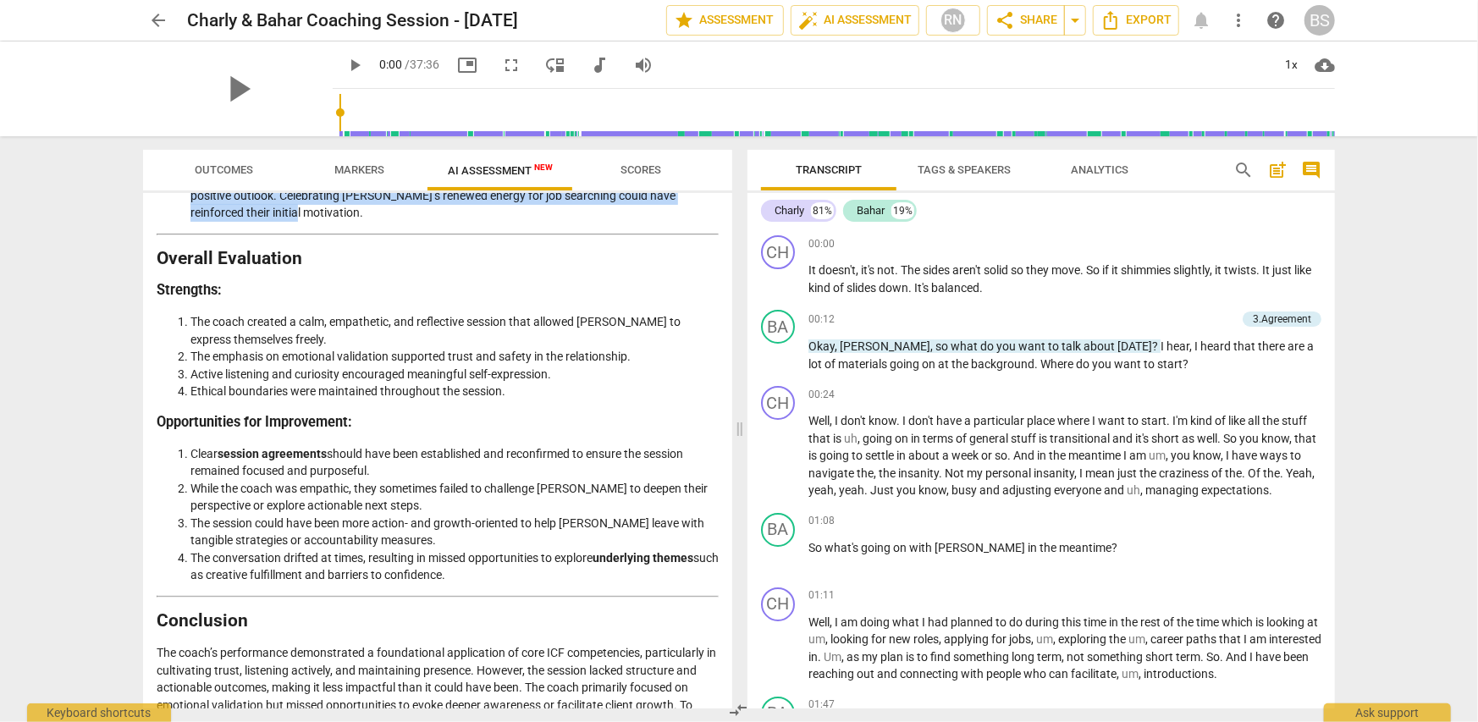
copy div "Overall Evaluation Strengths: The coach created a calm, empathetic, and reflect…"
click at [151, 16] on span "arrow_back" at bounding box center [158, 20] width 20 height 20
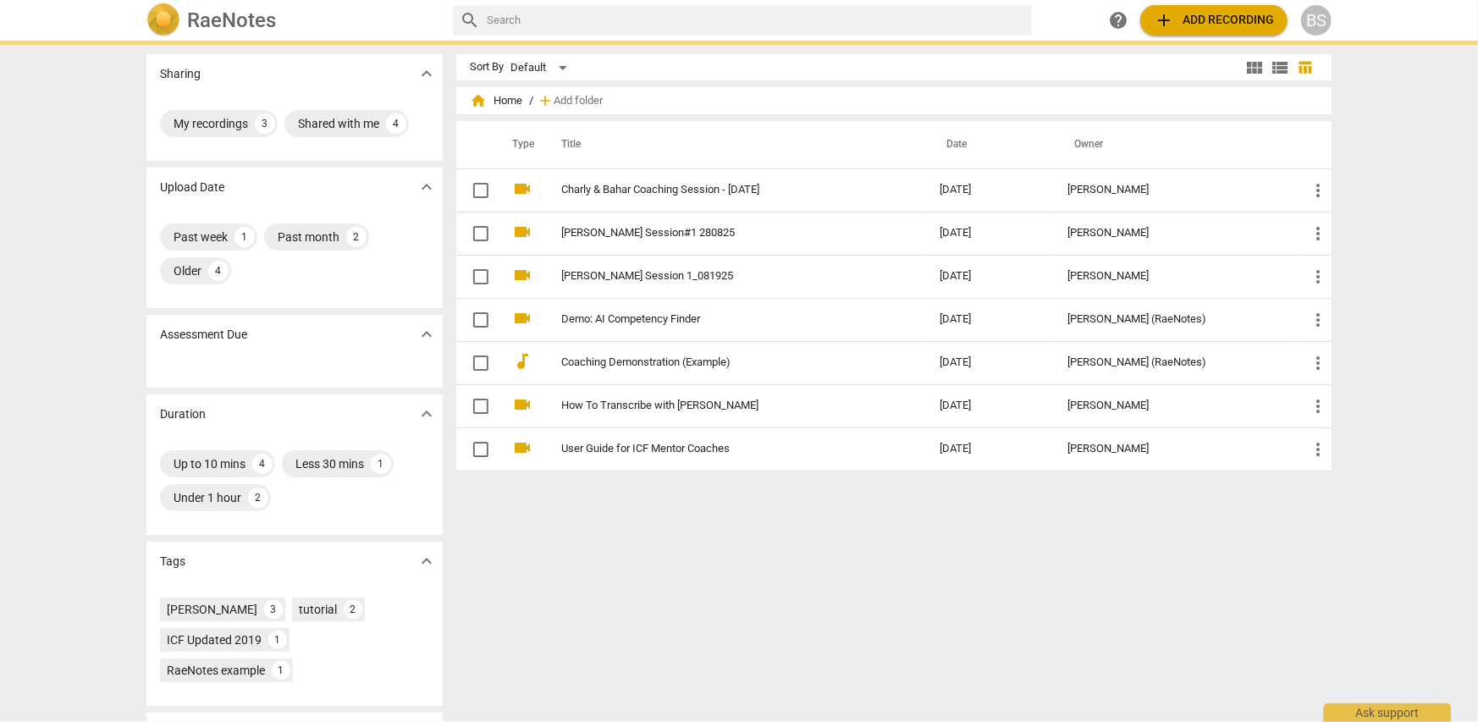
click at [1219, 10] on span "add Add recording" at bounding box center [1214, 20] width 120 height 20
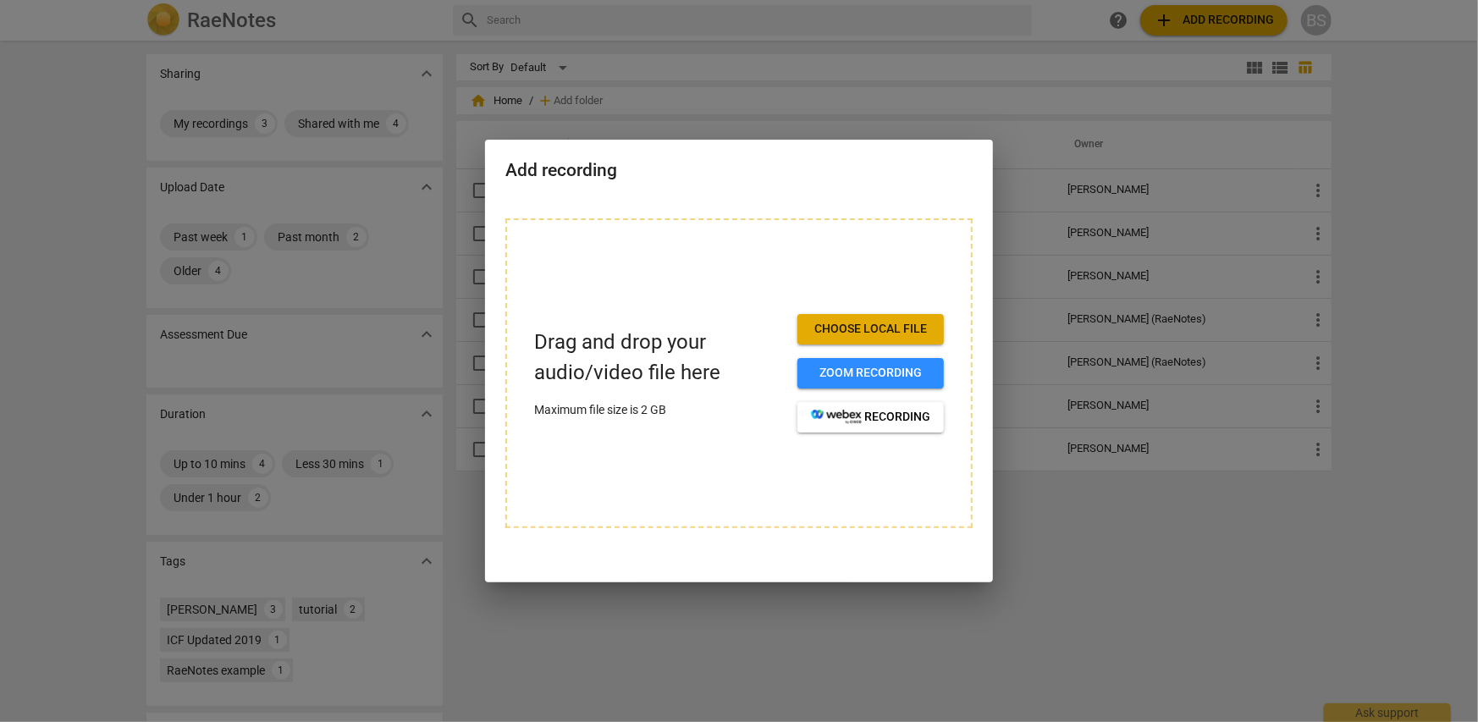
click at [896, 333] on span "Choose local file" at bounding box center [870, 329] width 119 height 17
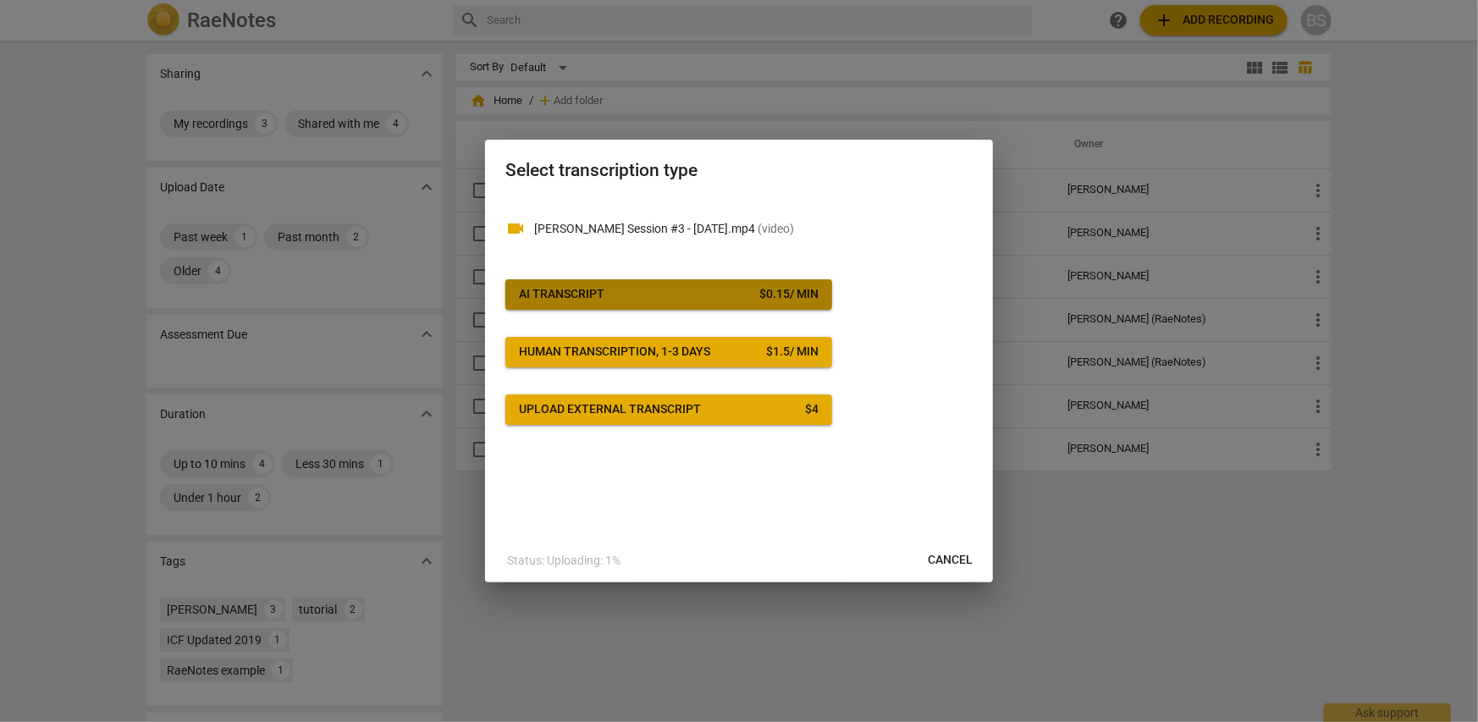
click at [718, 300] on span "AI Transcript $ 0.15 / min" at bounding box center [669, 294] width 300 height 17
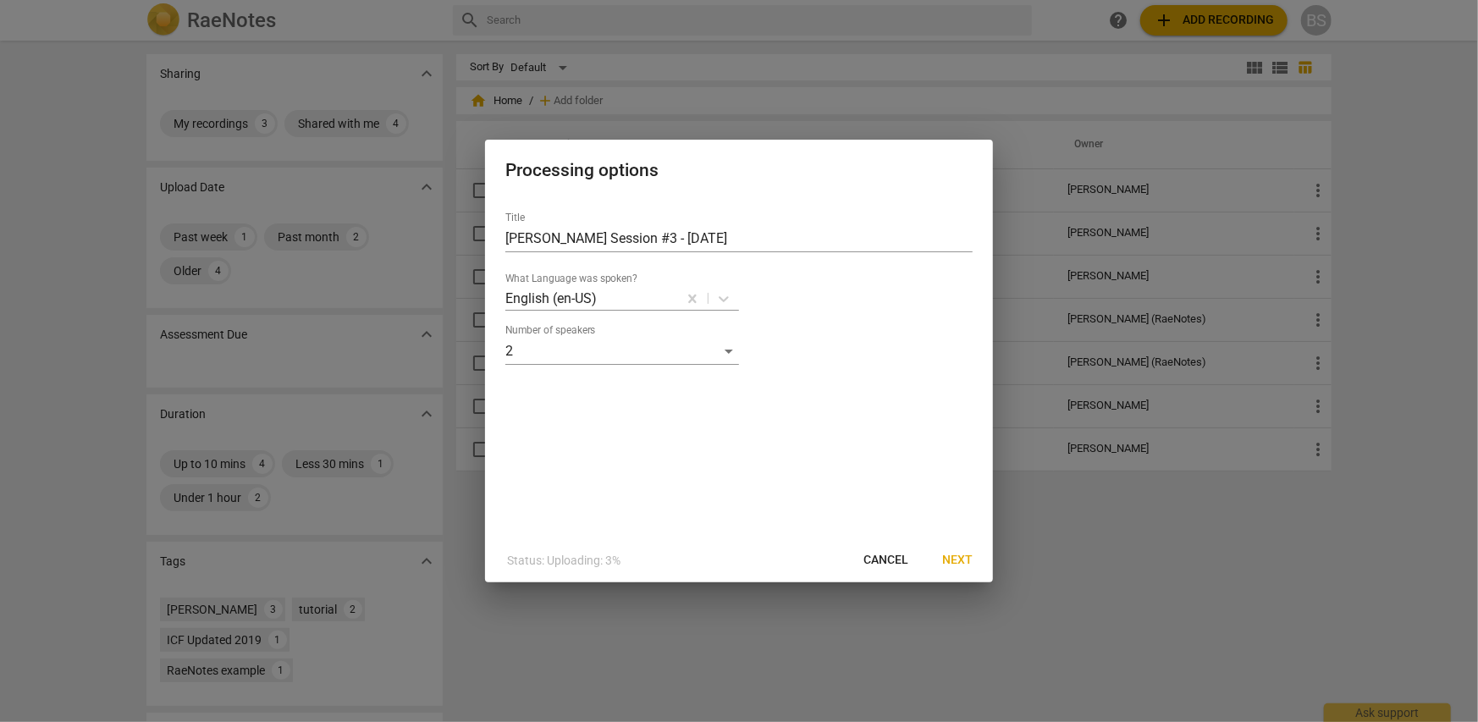
click at [960, 560] on span "Next" at bounding box center [957, 560] width 30 height 17
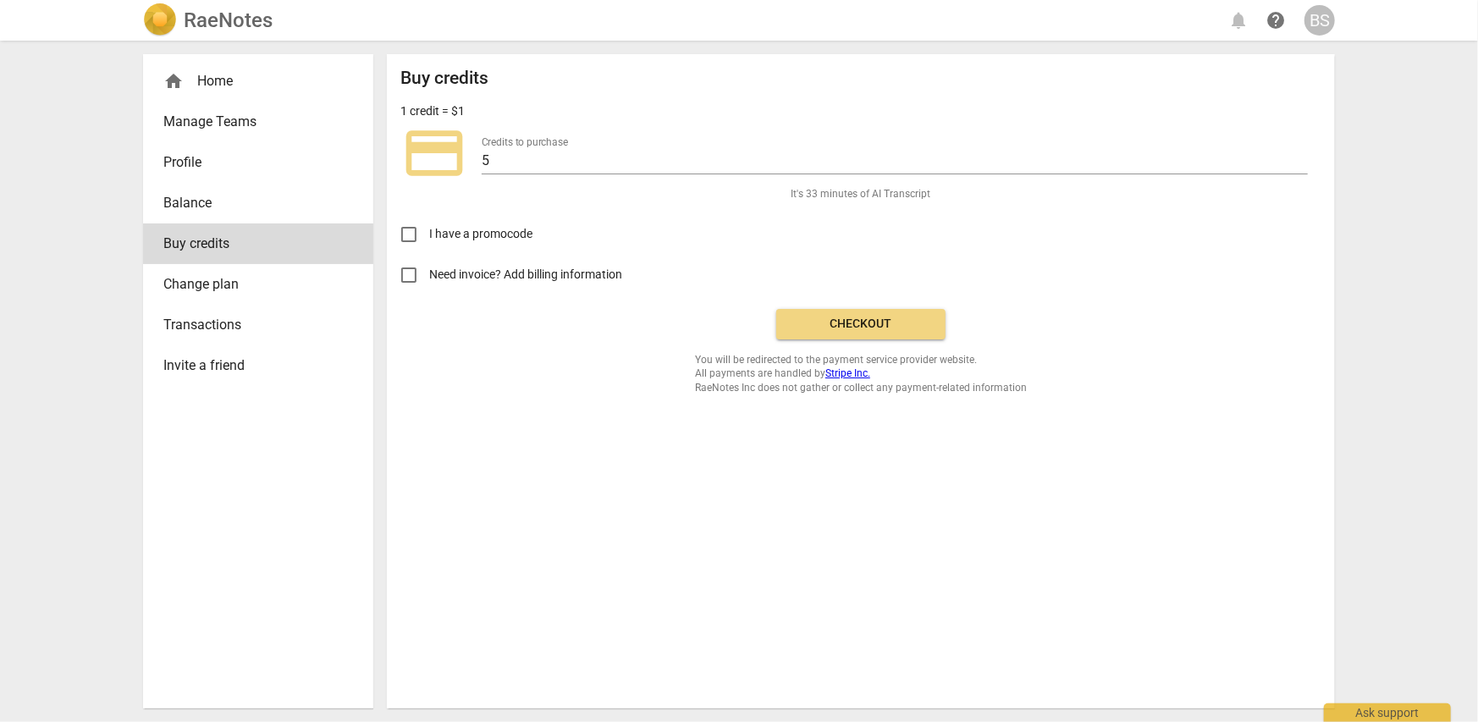
click at [860, 324] on span "Checkout" at bounding box center [861, 324] width 142 height 17
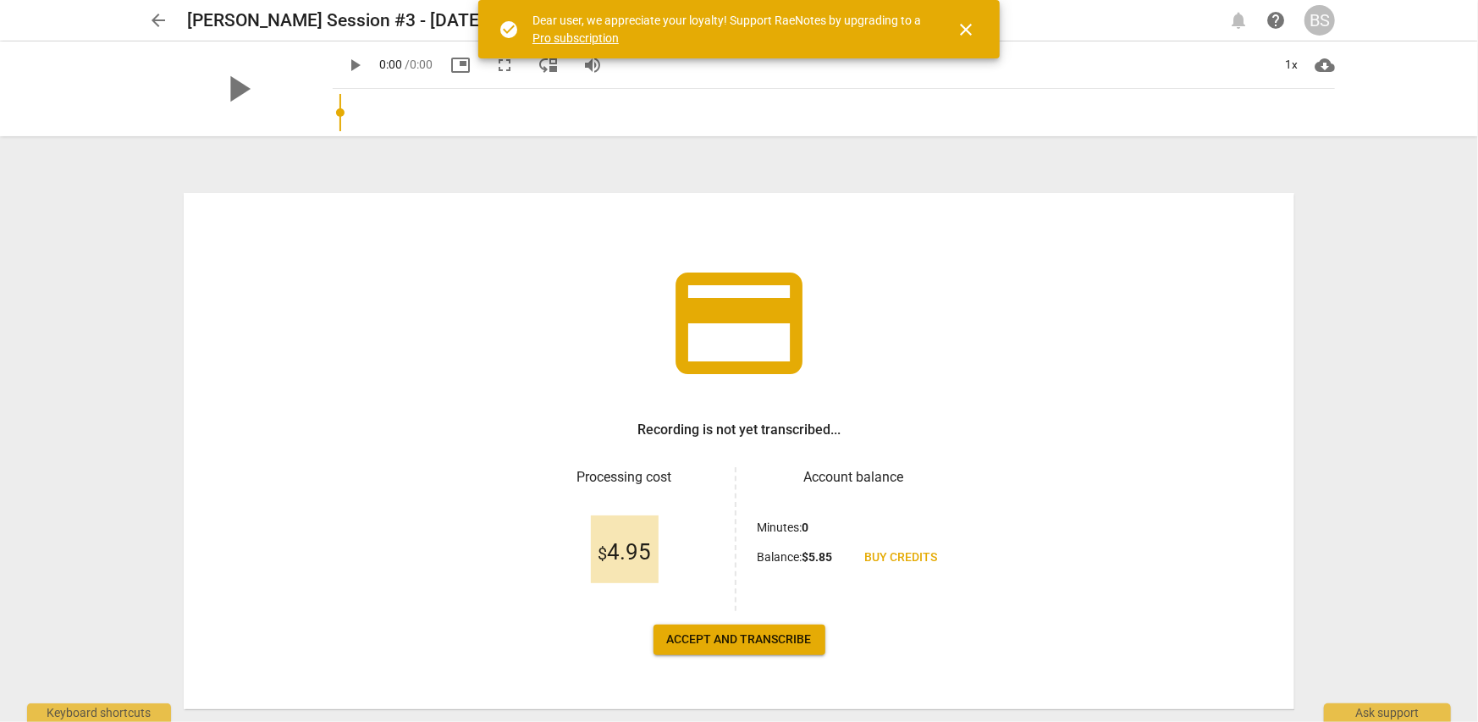
click at [746, 637] on span "Accept and transcribe" at bounding box center [739, 639] width 145 height 17
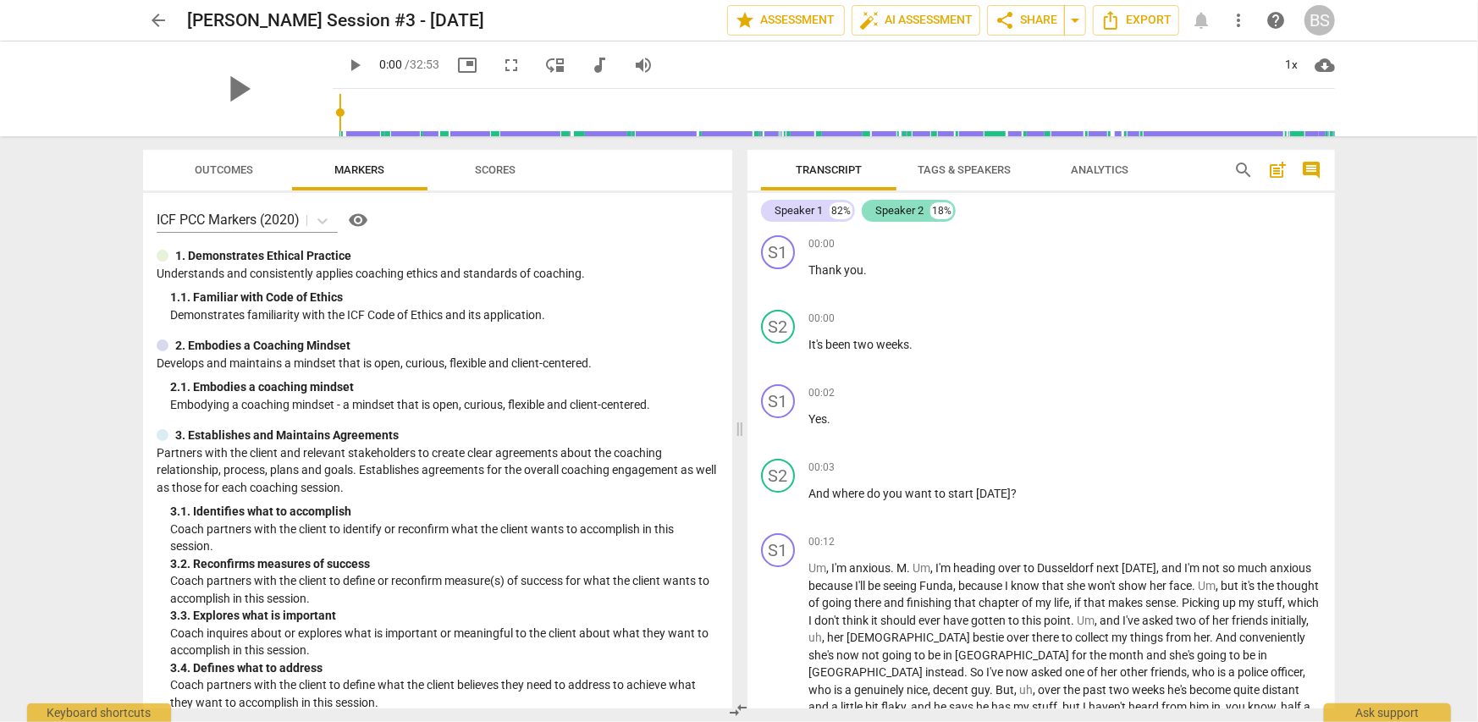
click at [890, 207] on div "Speaker 2" at bounding box center [899, 210] width 48 height 17
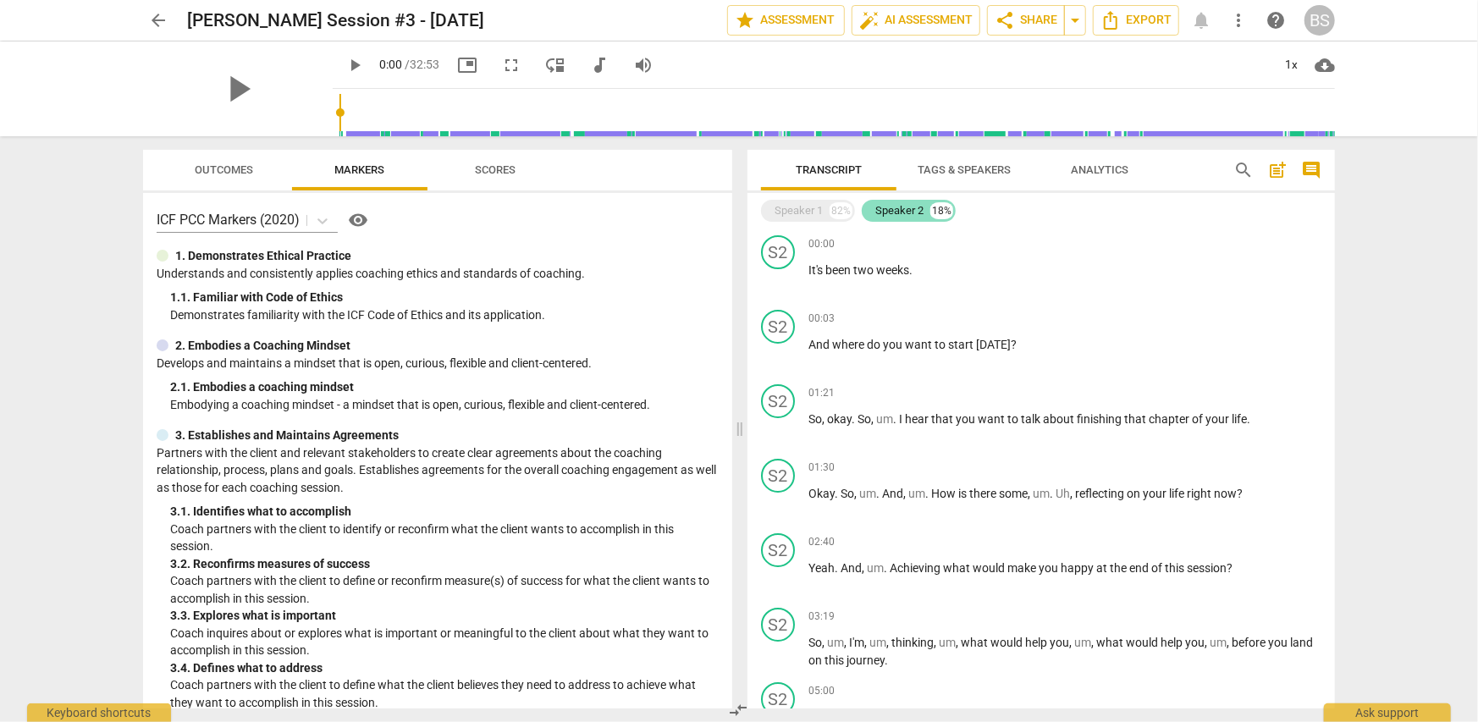
click at [907, 207] on div "Speaker 2" at bounding box center [899, 210] width 48 height 17
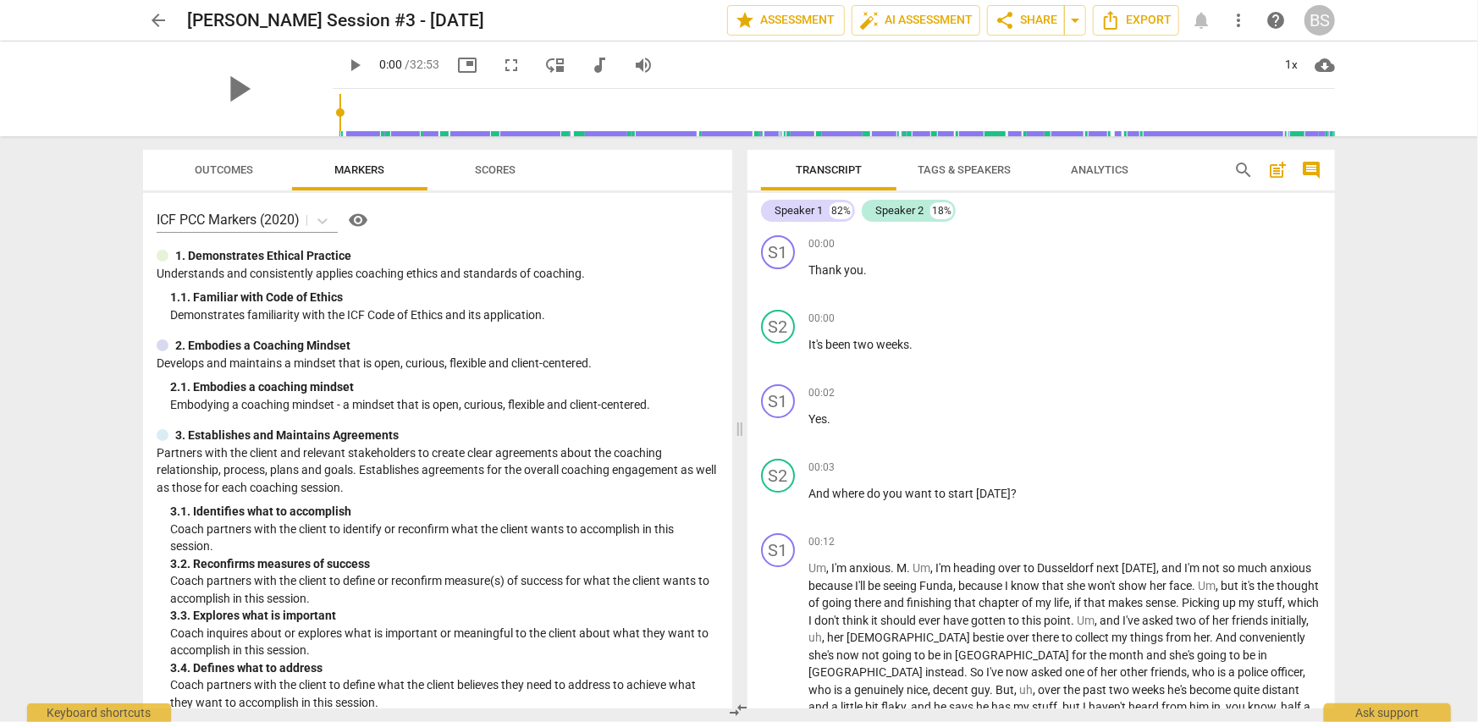
click at [979, 173] on span "Tags & Speakers" at bounding box center [964, 169] width 93 height 13
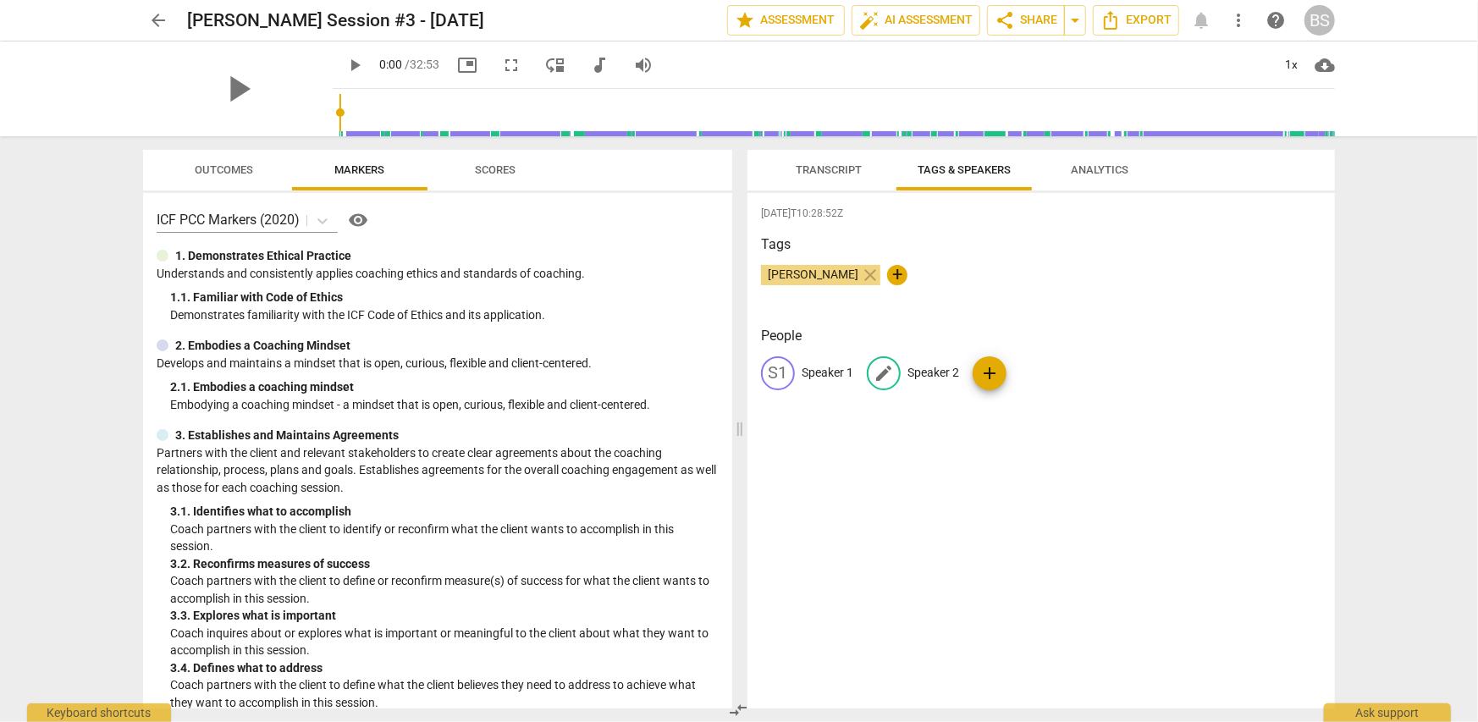
click at [927, 370] on p "Speaker 2" at bounding box center [933, 373] width 52 height 18
type input "b"
type input "Bahar"
click at [840, 371] on p "Speaker 1" at bounding box center [828, 373] width 52 height 18
type input "Josh"
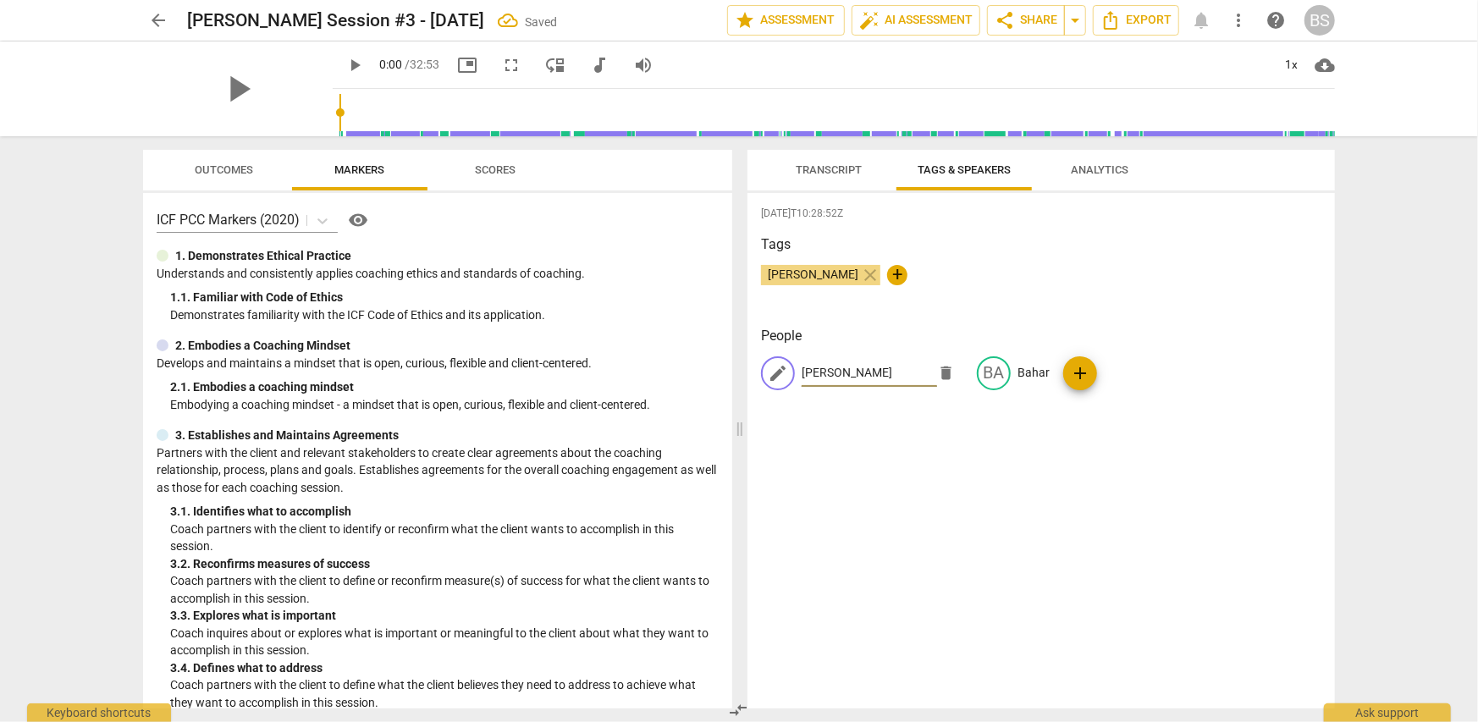
click at [944, 552] on div "2025-09-18T10:28:52Z Tags Bahar Sayiner close + People edit Josh delete BA Baha…" at bounding box center [1040, 451] width 587 height 516
click at [830, 172] on span "Transcript" at bounding box center [829, 169] width 66 height 13
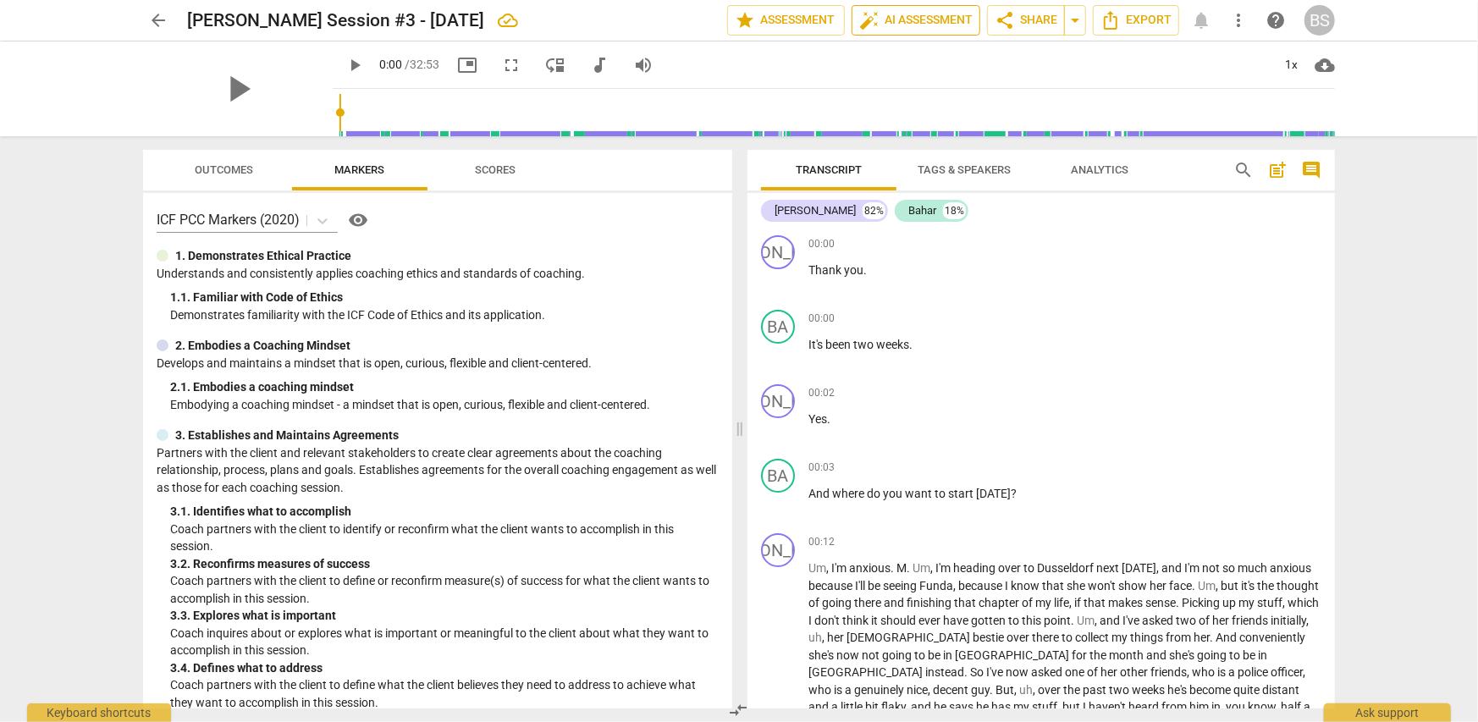
click at [918, 15] on span "auto_fix_high AI Assessment" at bounding box center [915, 20] width 113 height 20
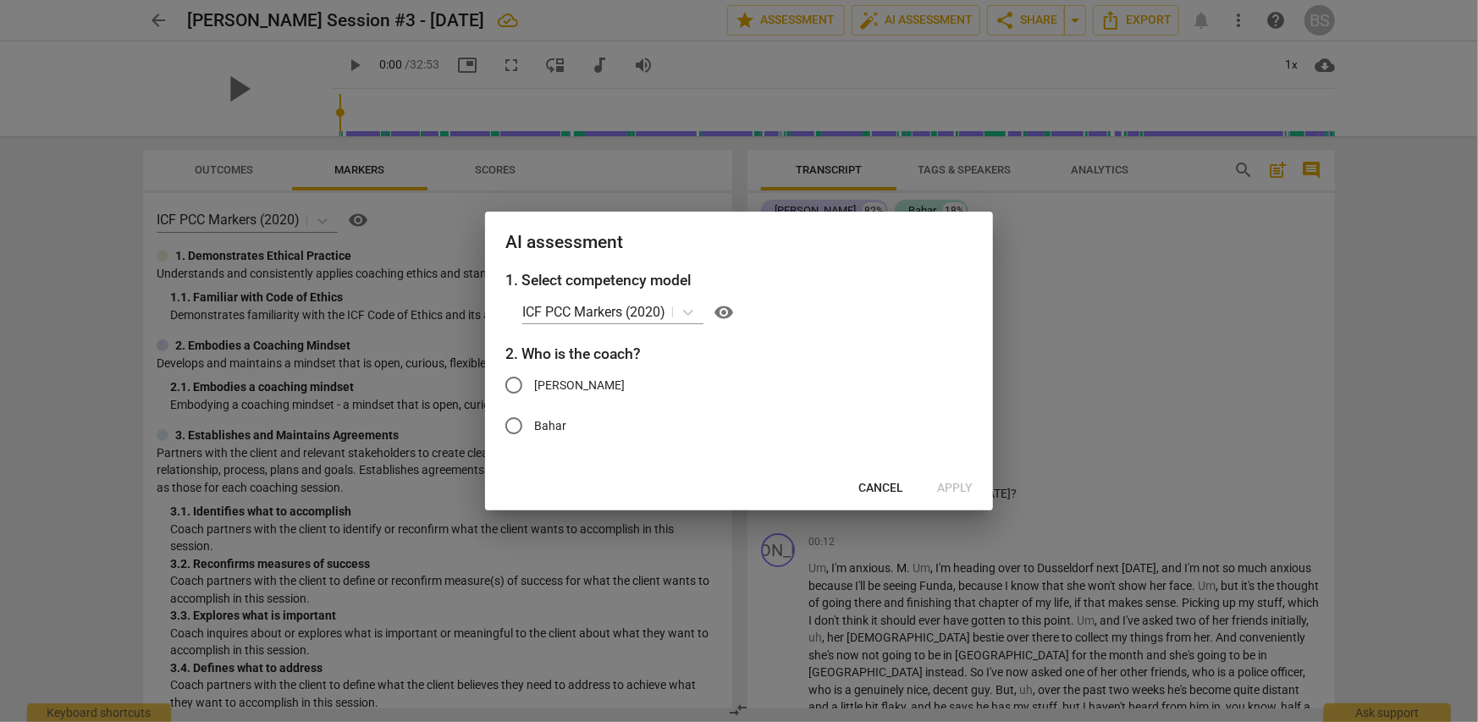
click at [549, 425] on span "Bahar" at bounding box center [550, 426] width 32 height 18
click at [534, 425] on input "Bahar" at bounding box center [514, 425] width 41 height 41
radio input "true"
click at [954, 485] on span "Apply" at bounding box center [955, 488] width 36 height 17
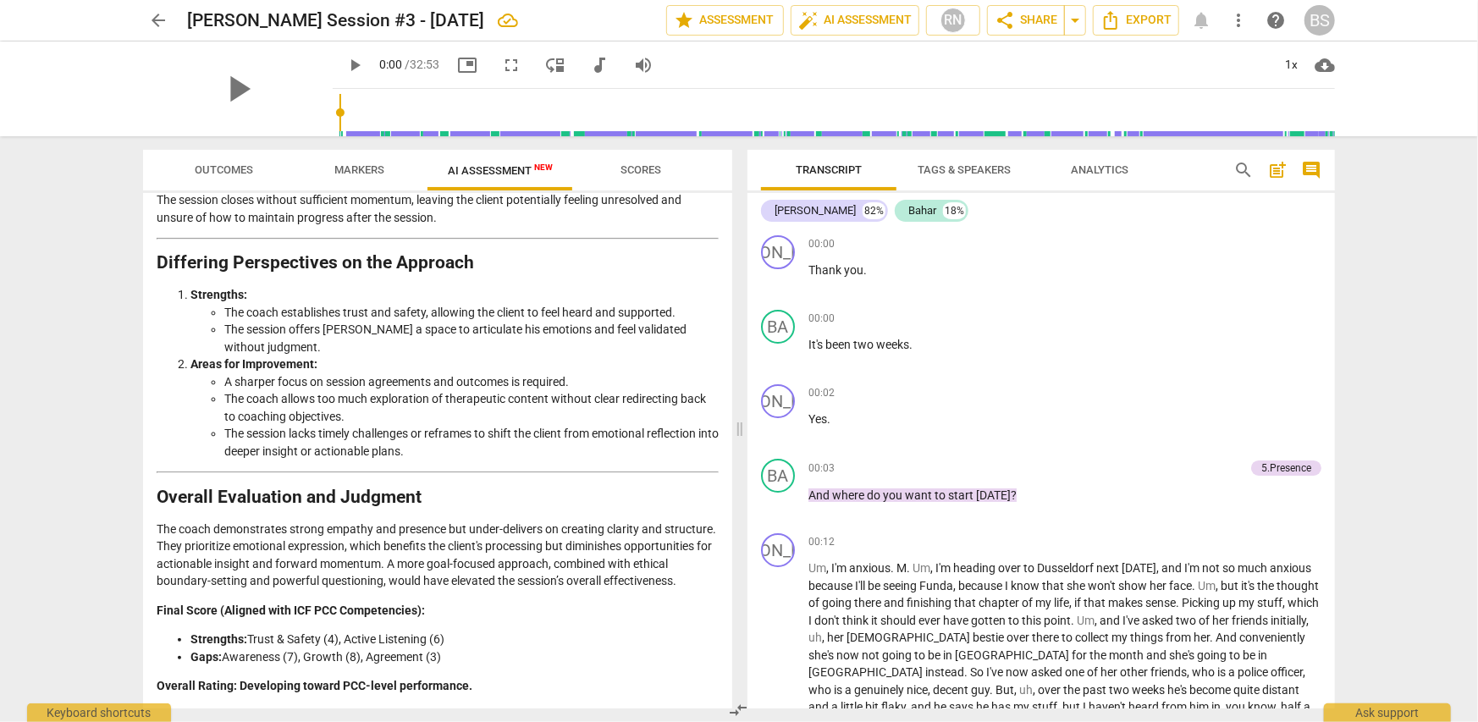
scroll to position [2900, 0]
click at [161, 22] on span "arrow_back" at bounding box center [158, 20] width 20 height 20
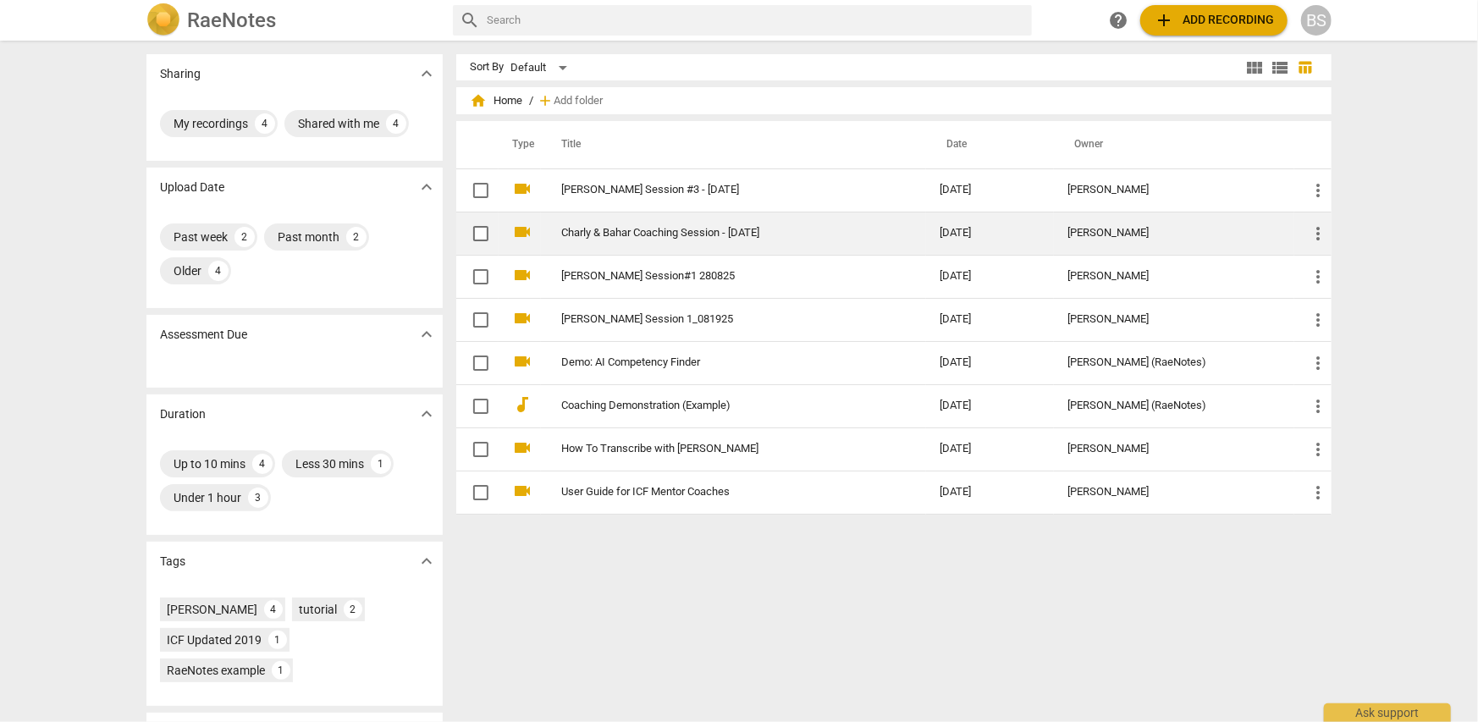
click at [543, 224] on td "Charly & Bahar Coaching Session - [DATE]" at bounding box center [733, 233] width 385 height 43
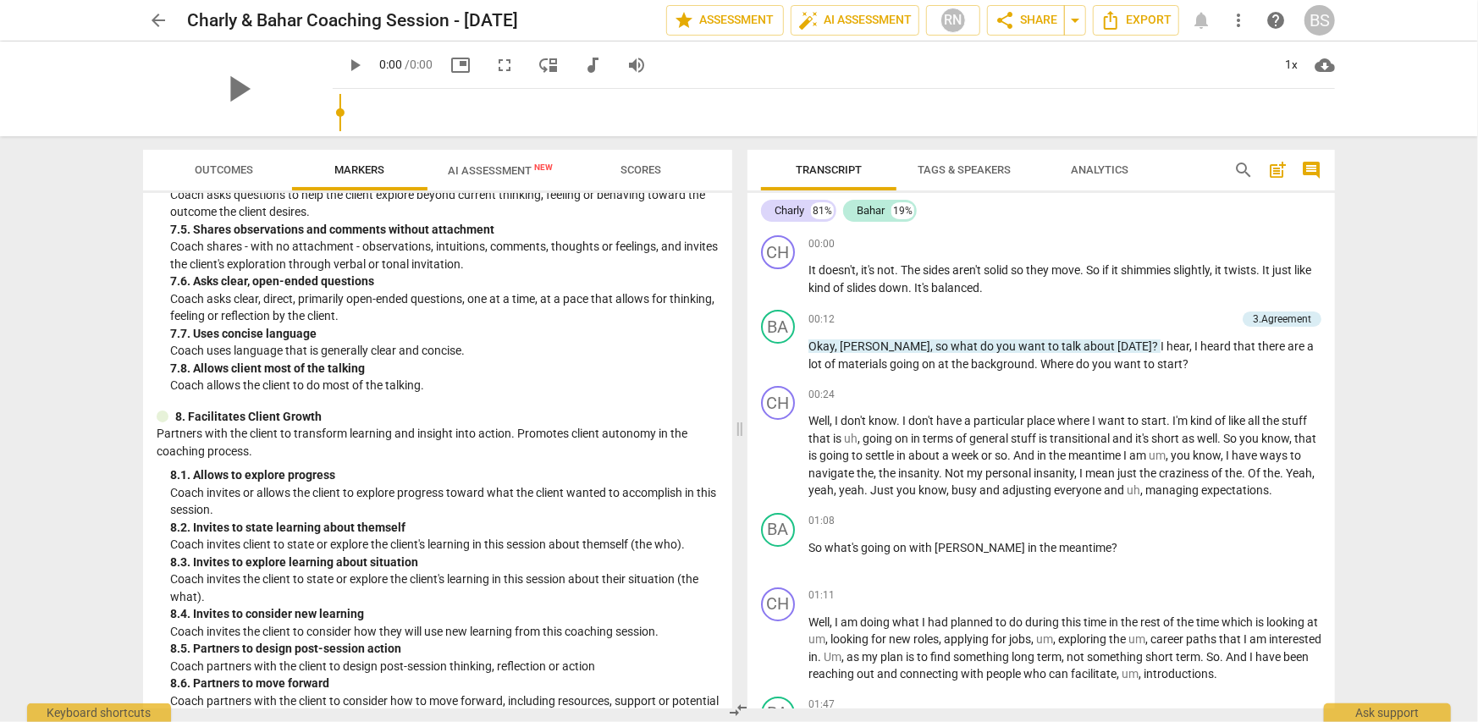
scroll to position [1784, 0]
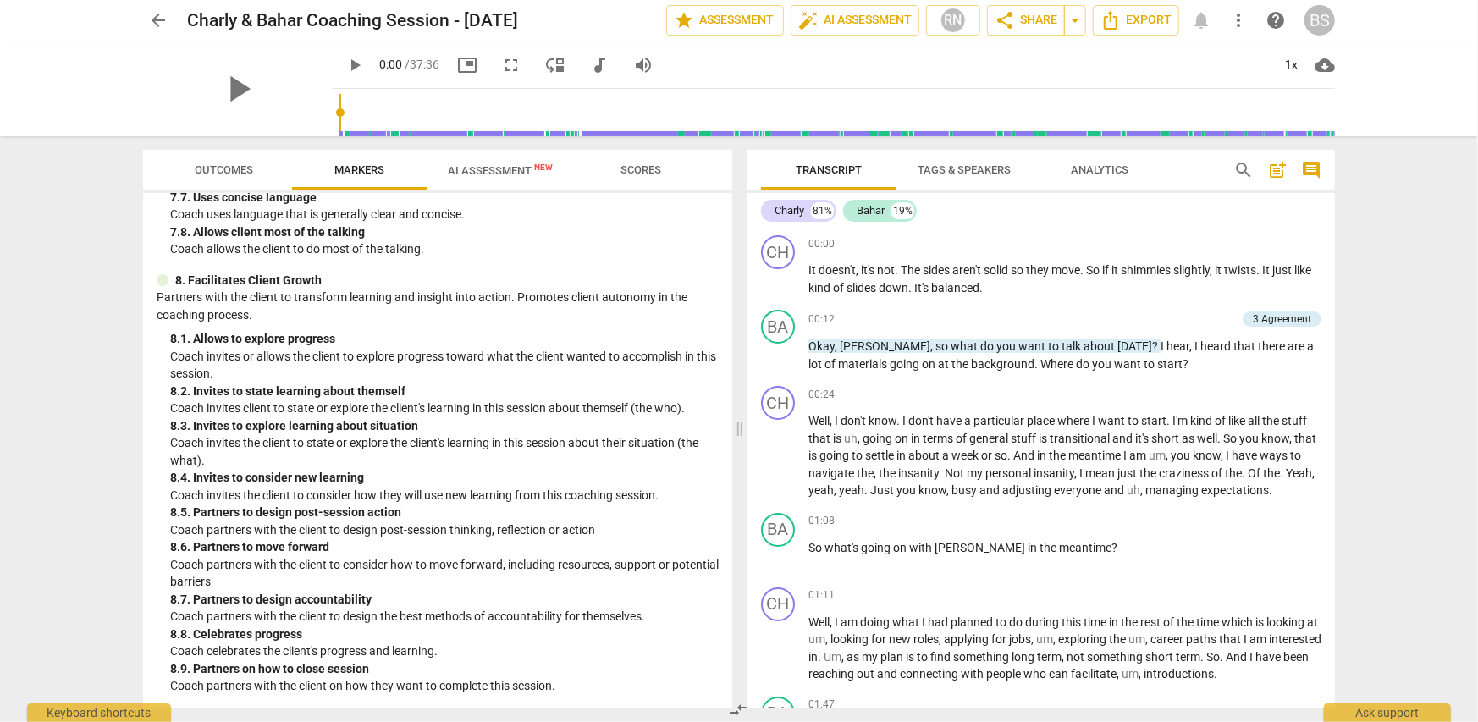
click at [483, 175] on span "AI Assessment New" at bounding box center [500, 170] width 105 height 13
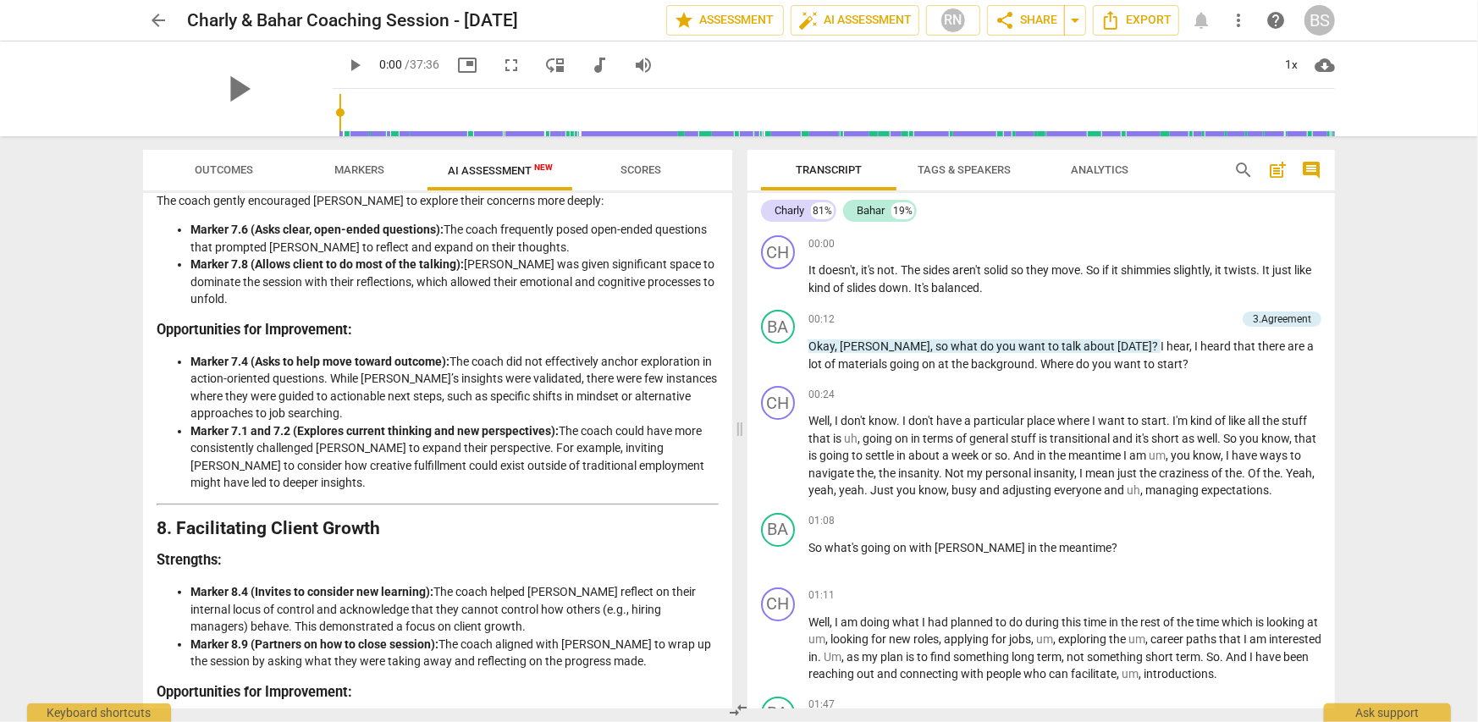
scroll to position [3115, 0]
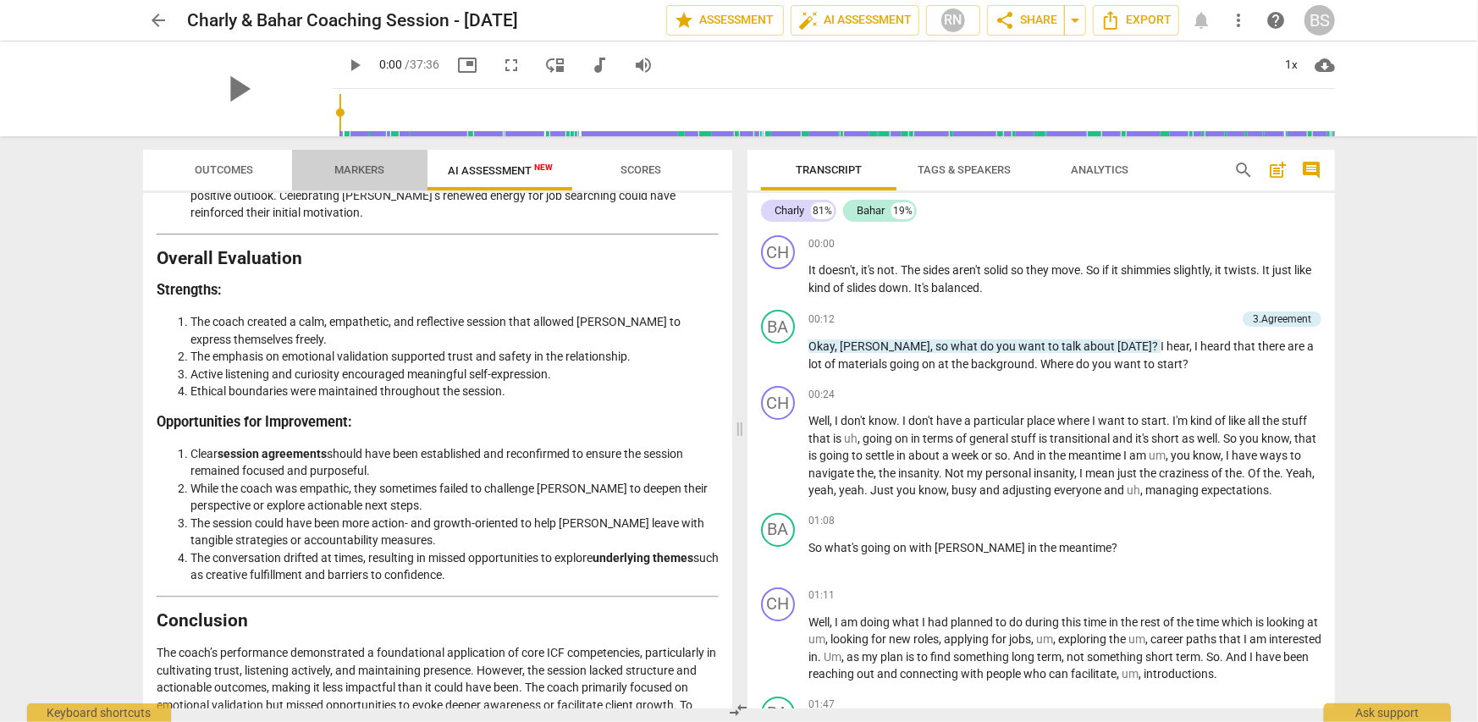
click at [351, 172] on span "Markers" at bounding box center [360, 169] width 50 height 13
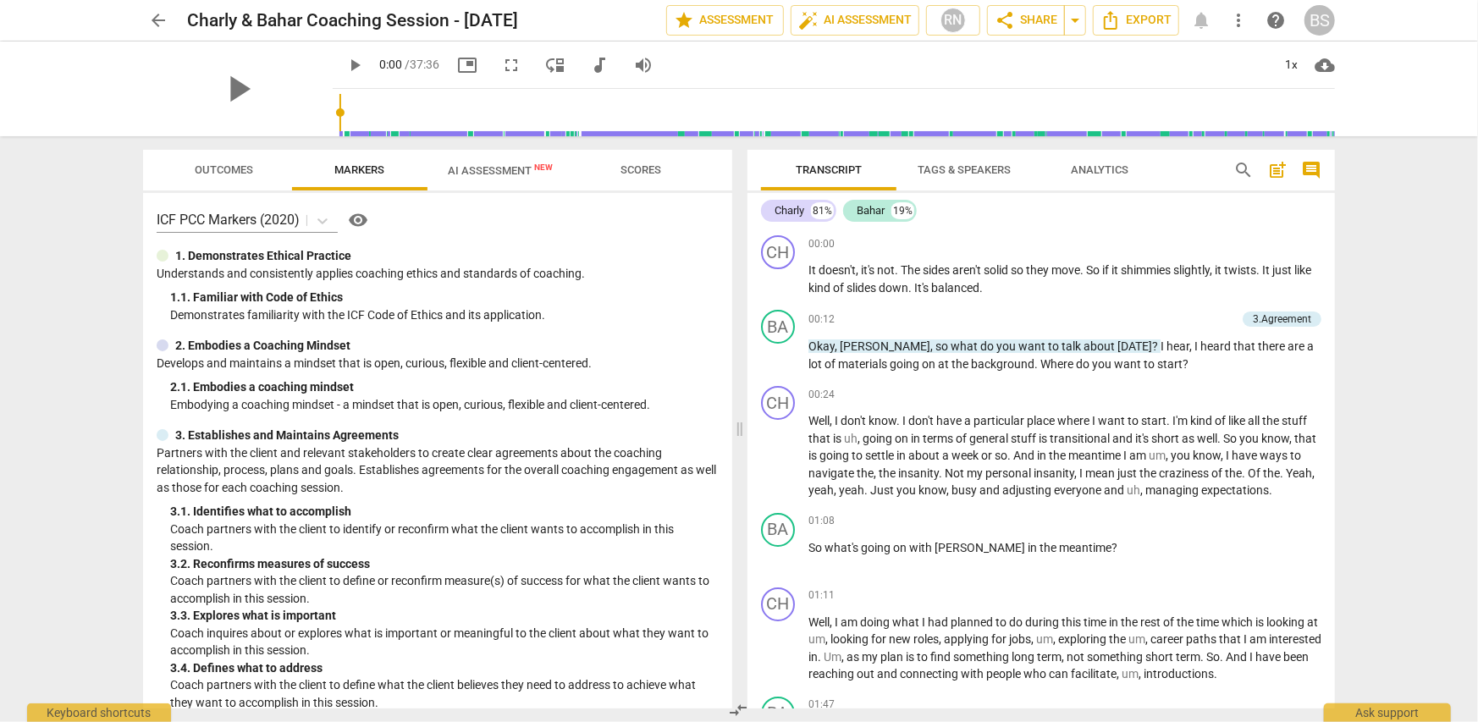
click at [650, 172] on span "Scores" at bounding box center [640, 169] width 41 height 13
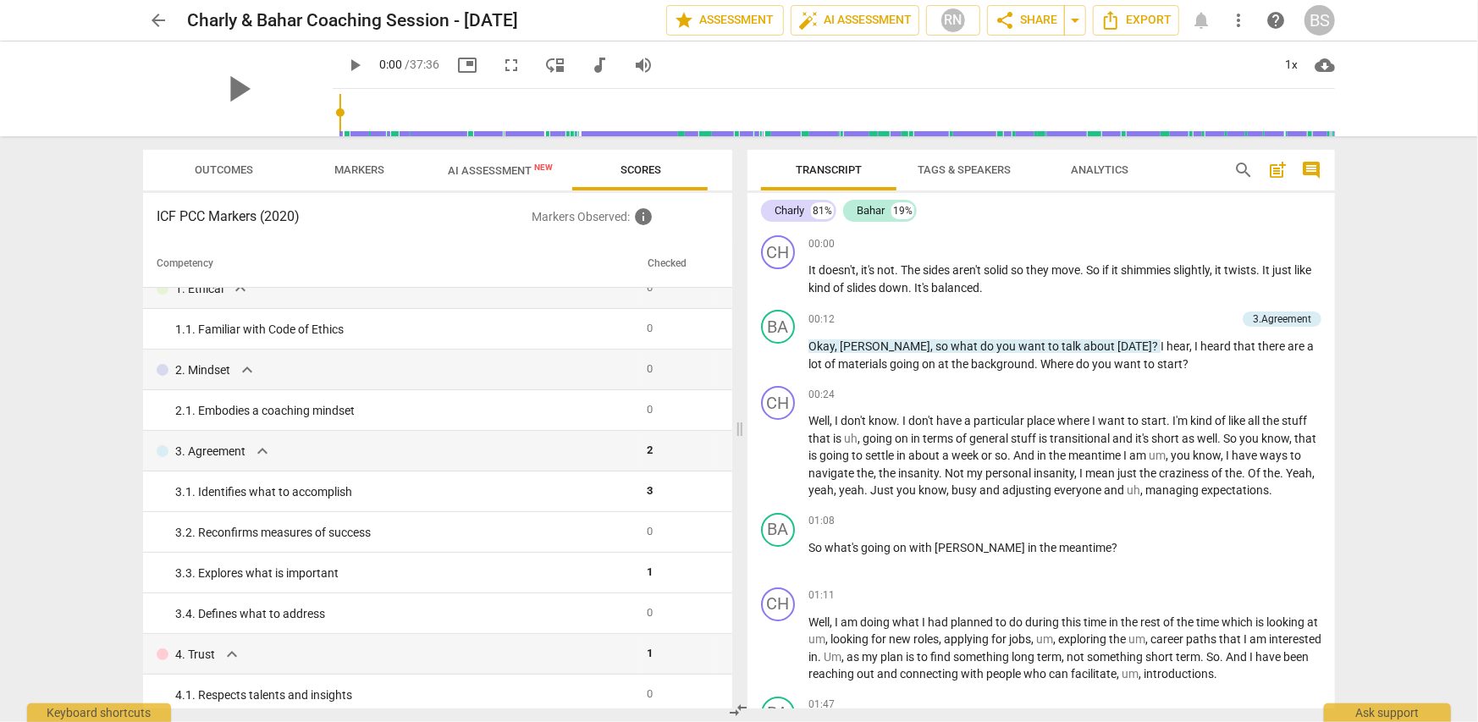
scroll to position [0, 0]
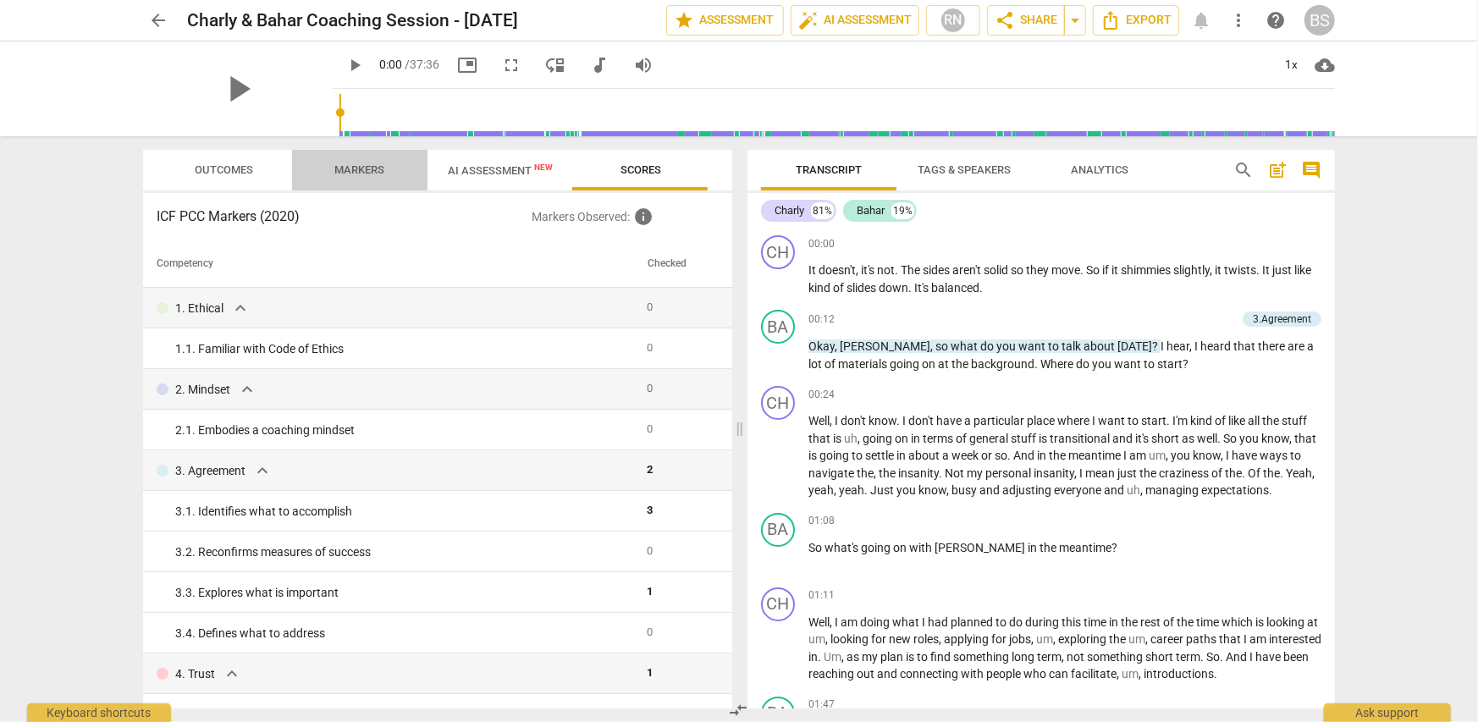
click at [357, 168] on span "Markers" at bounding box center [360, 169] width 50 height 13
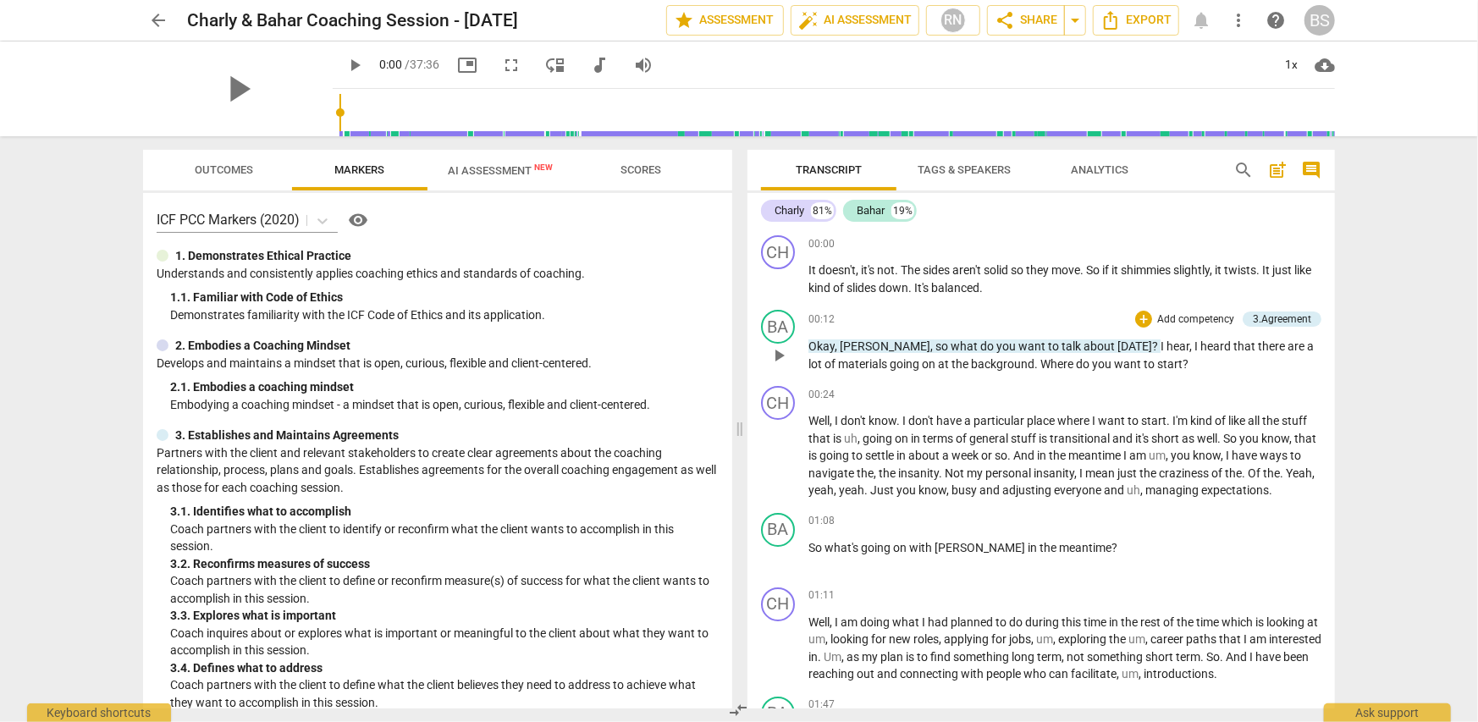
click at [1169, 317] on p "Add competency" at bounding box center [1195, 319] width 80 height 15
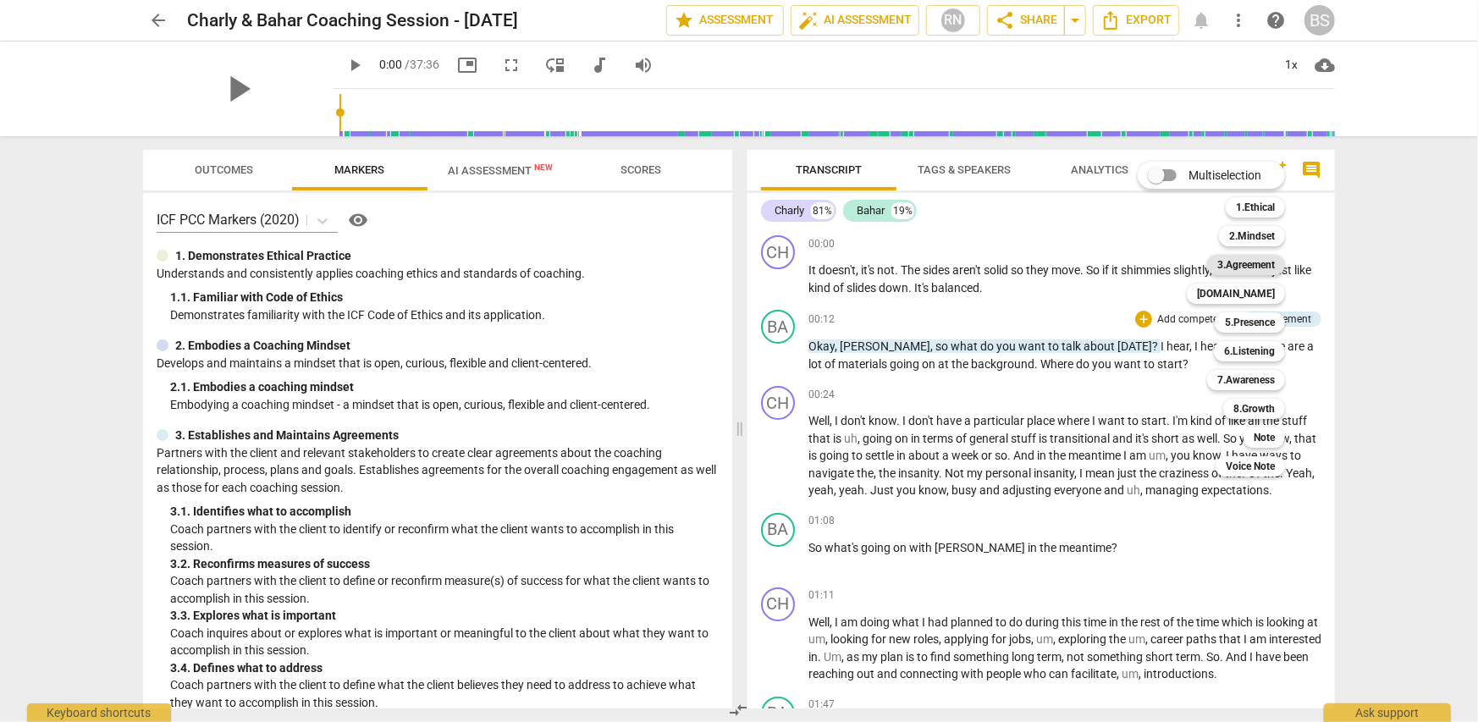
click at [1246, 267] on b "3.Agreement" at bounding box center [1246, 265] width 58 height 20
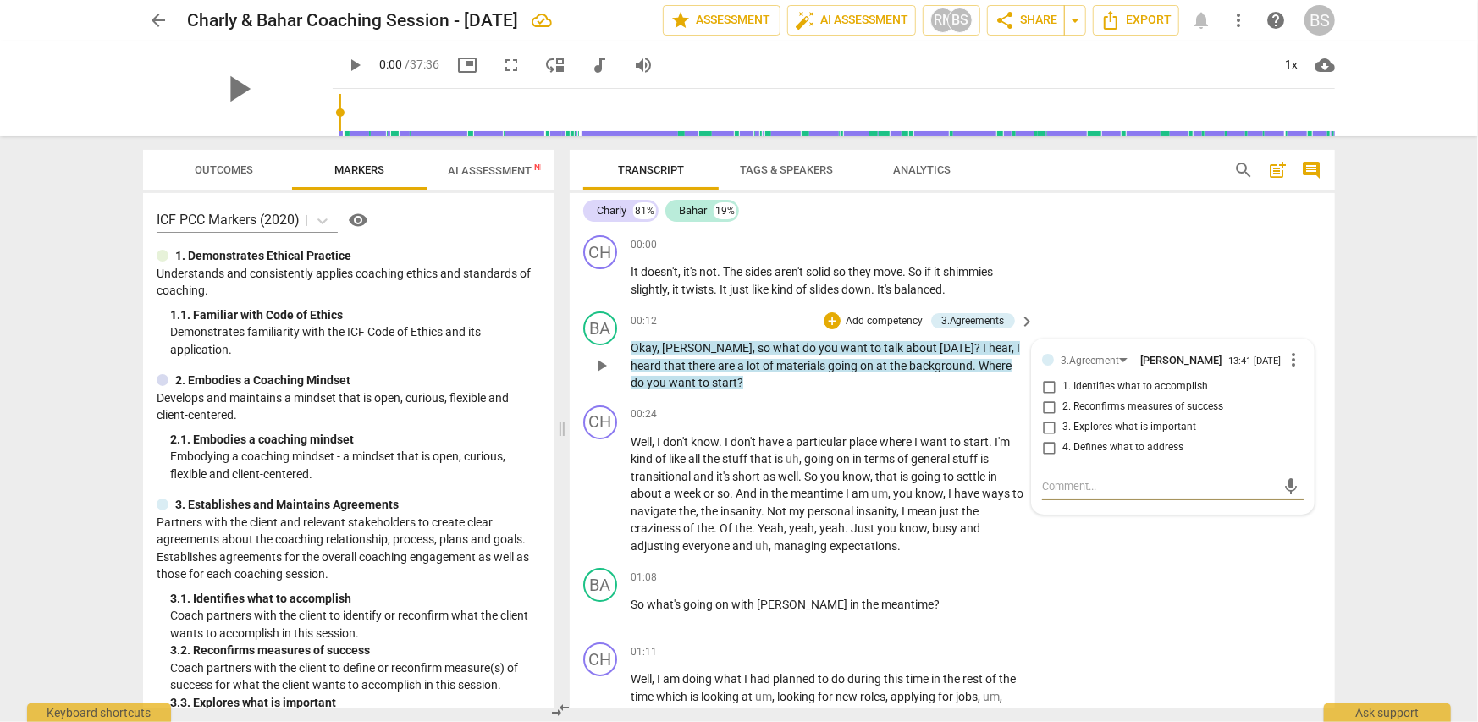
click at [1046, 456] on input "4. Defines what to address" at bounding box center [1048, 448] width 27 height 20
checkbox input "true"
click at [817, 383] on p "Okay , Charlie , so what do you want to talk about today ? I hear , I heard tha…" at bounding box center [829, 365] width 396 height 52
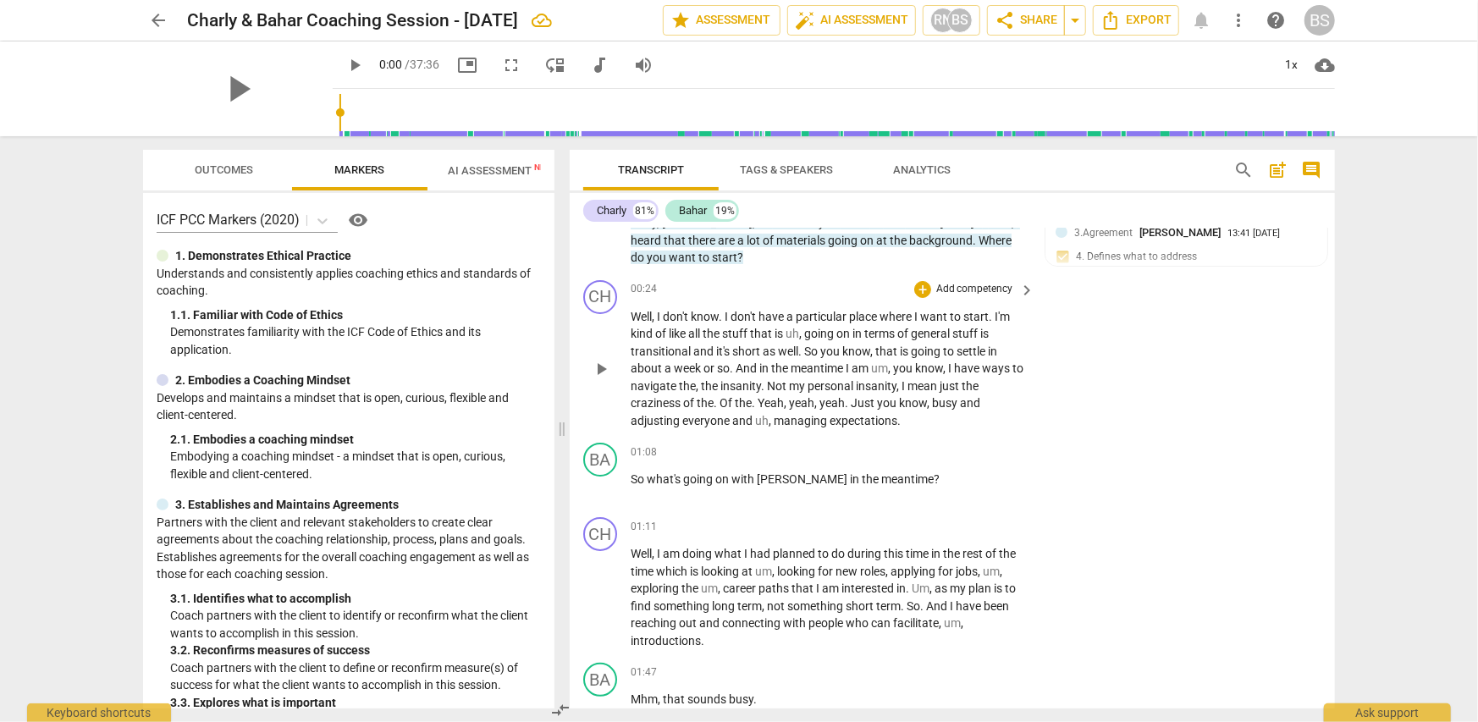
scroll to position [169, 0]
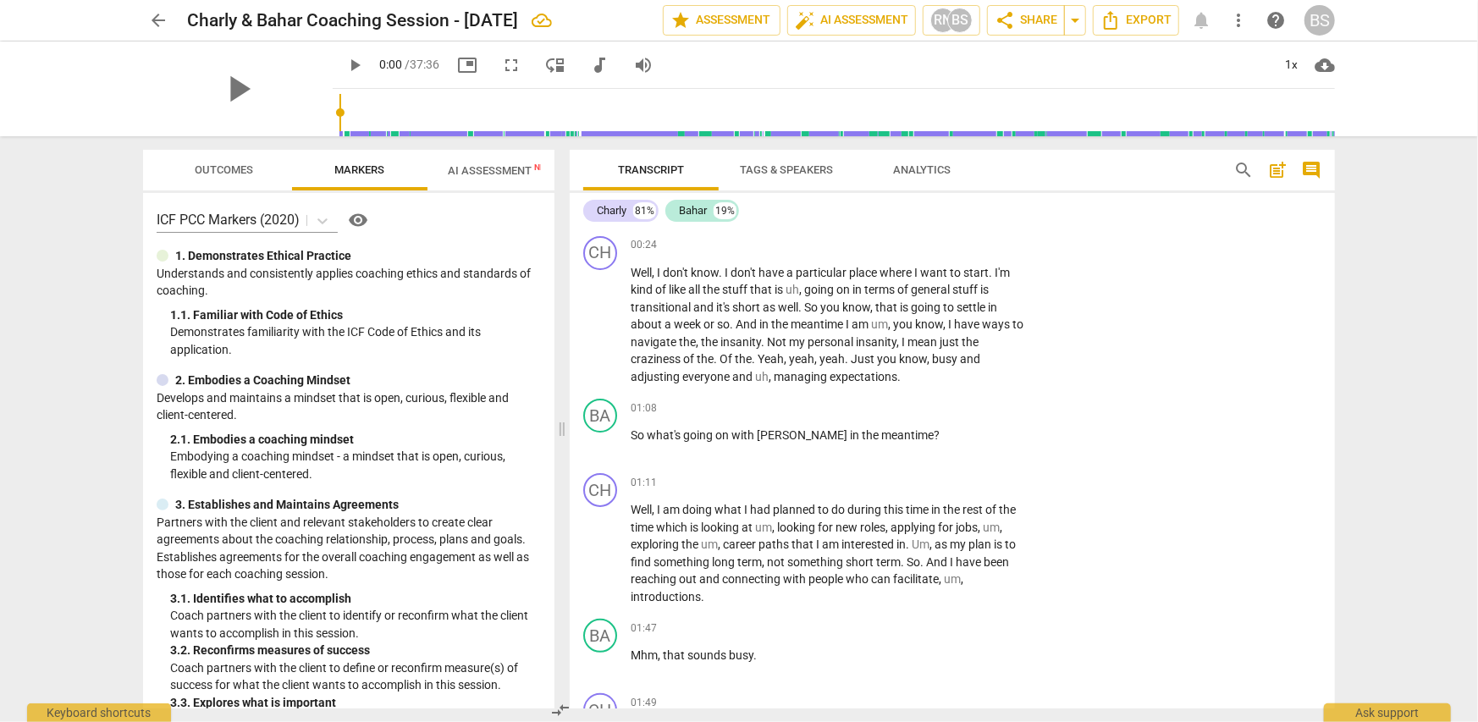
click at [360, 168] on span "Markers" at bounding box center [360, 169] width 50 height 13
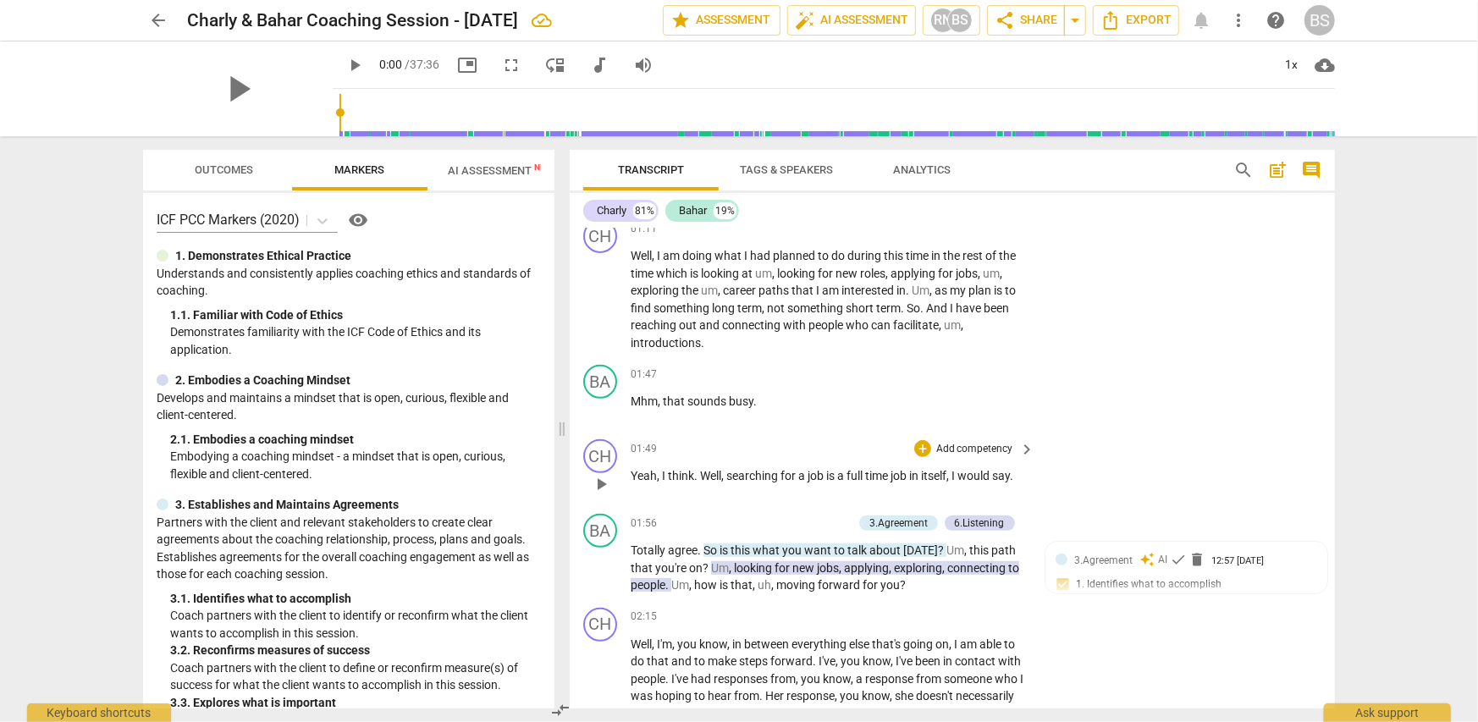
scroll to position [254, 0]
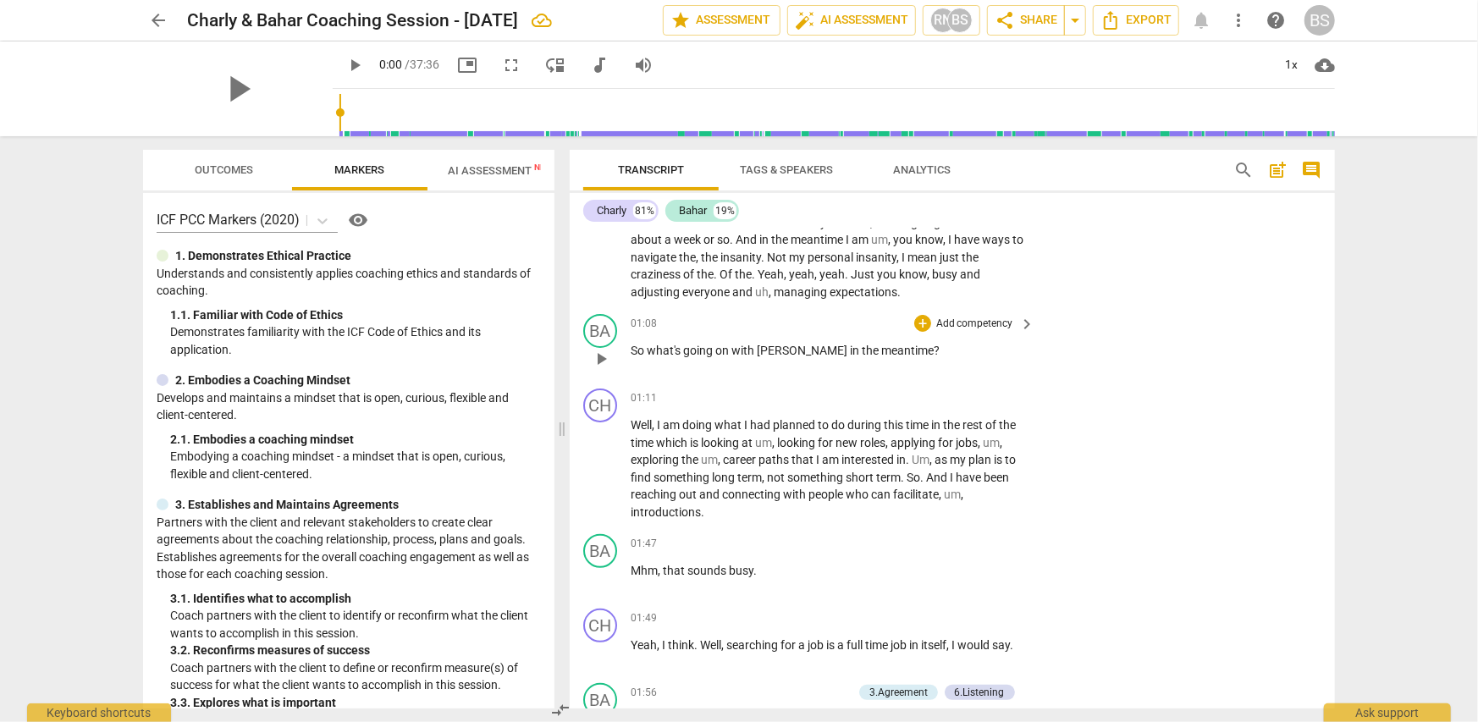
click at [969, 328] on p "Add competency" at bounding box center [975, 324] width 80 height 15
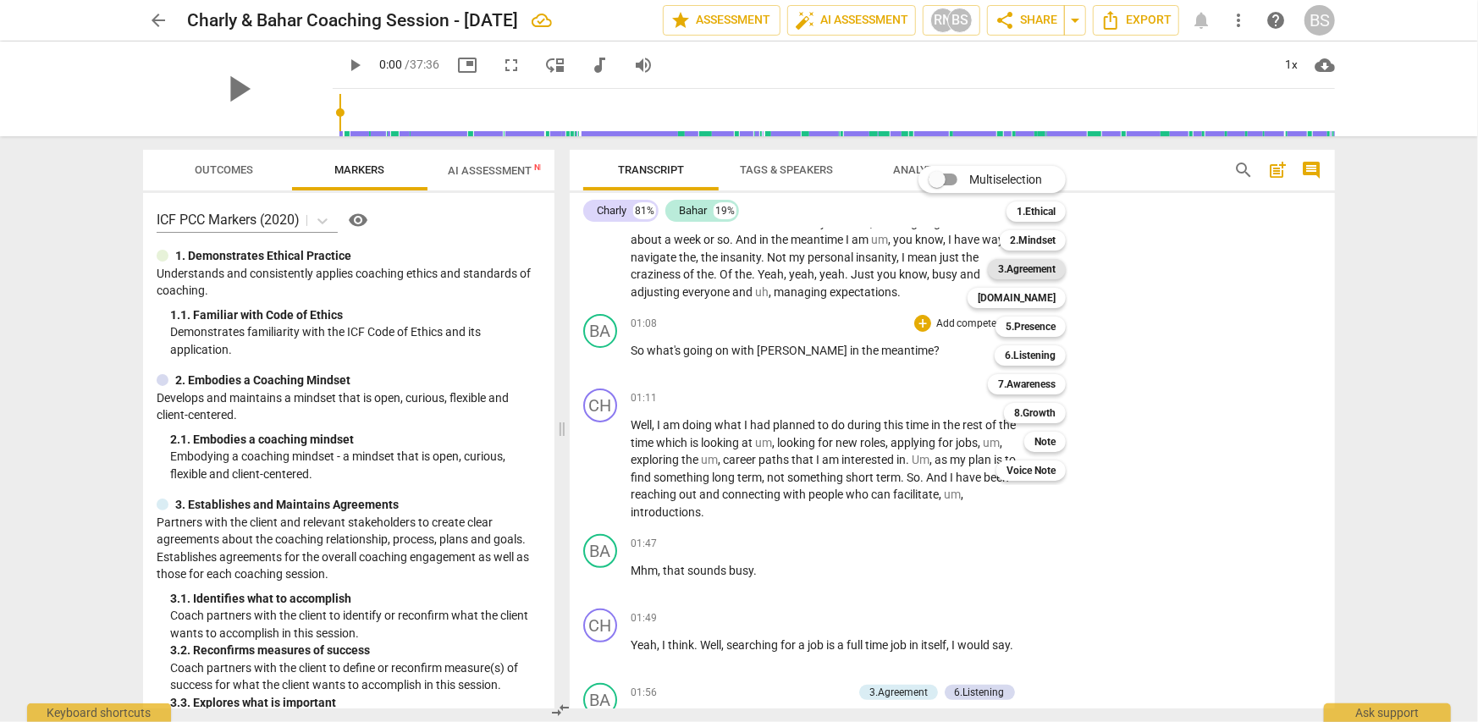
click at [1028, 267] on b "3.Agreement" at bounding box center [1027, 269] width 58 height 20
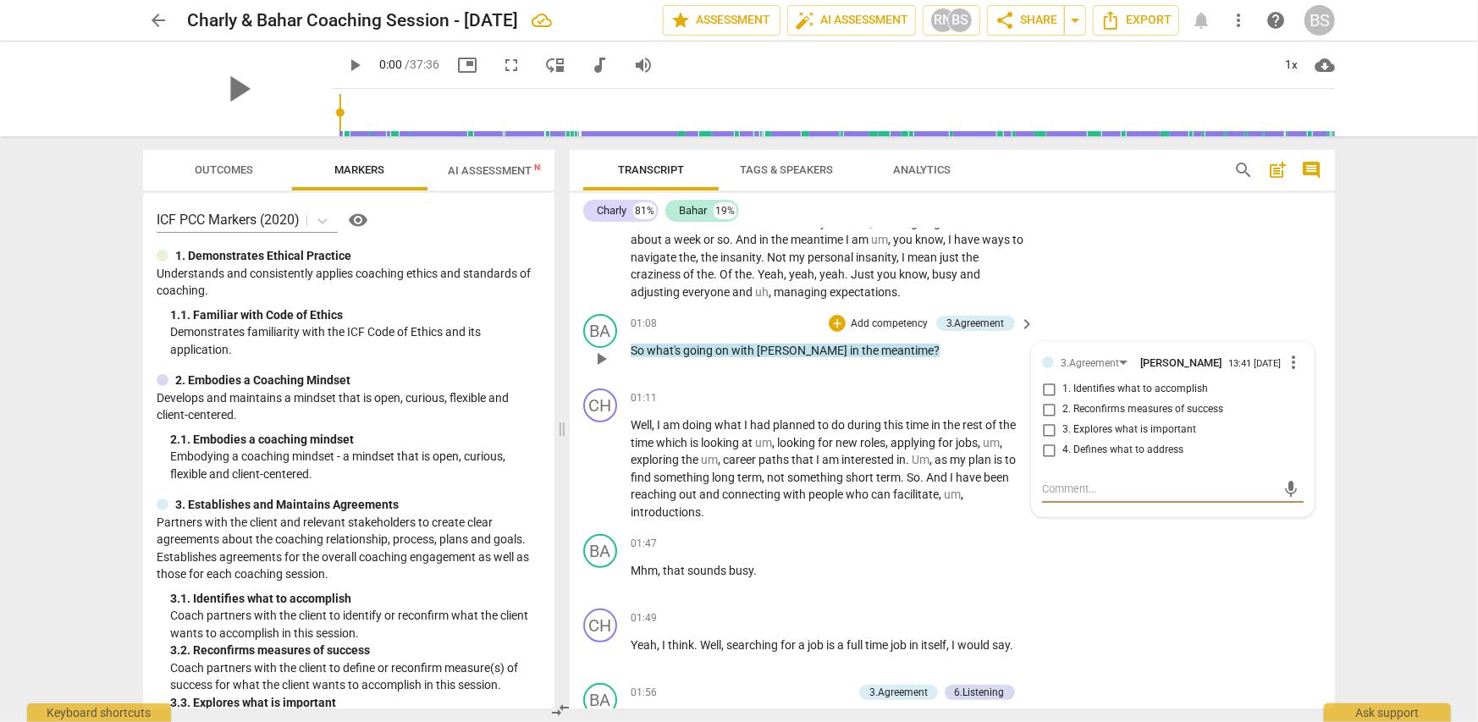
click at [914, 374] on div "01:08 + Add competency 3.Agreement keyboard_arrow_right So what's going on with…" at bounding box center [834, 344] width 406 height 61
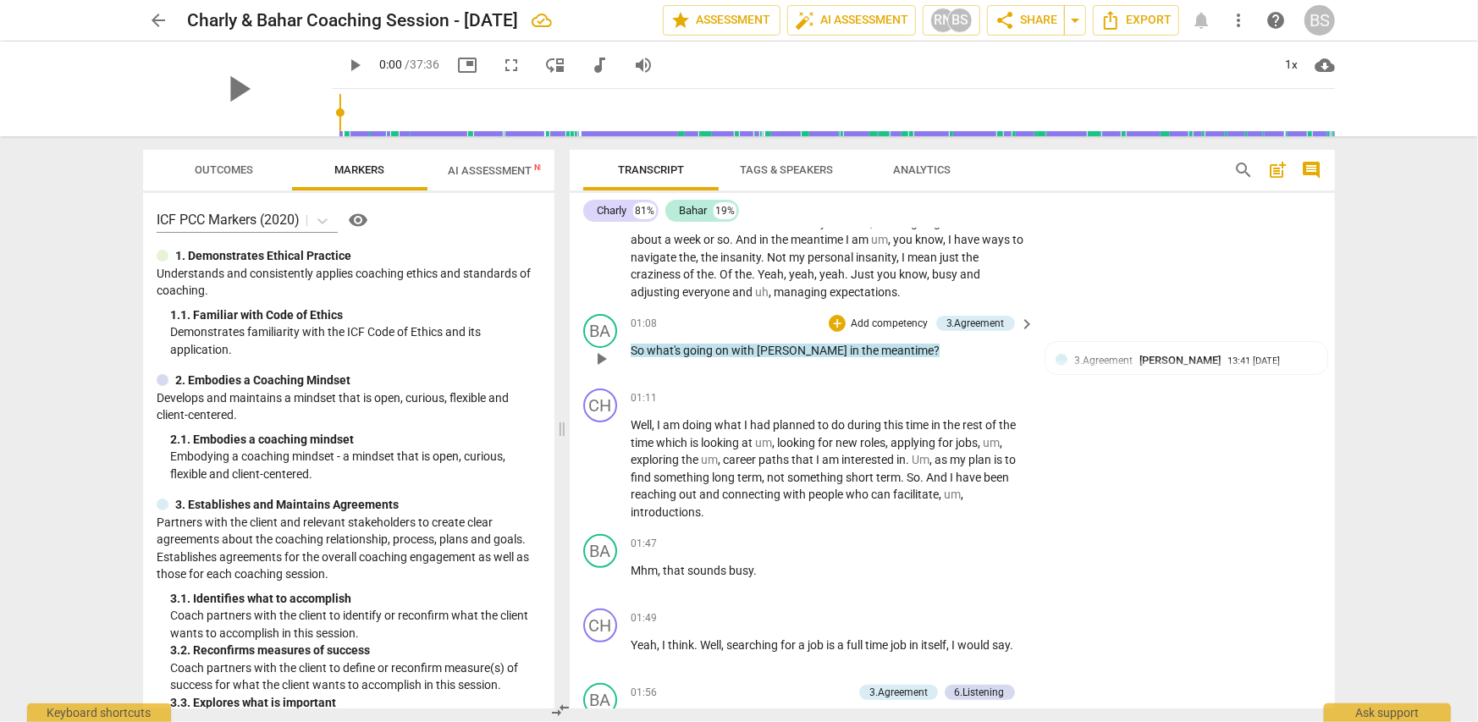
drag, startPoint x: 1005, startPoint y: 317, endPoint x: 972, endPoint y: 376, distance: 67.1
click at [972, 376] on div "BA play_arrow pause 01:08 + Add competency 3.Agreement keyboard_arrow_right So …" at bounding box center [952, 344] width 765 height 74
click at [1117, 361] on span "3.Agreement" at bounding box center [1103, 361] width 58 height 12
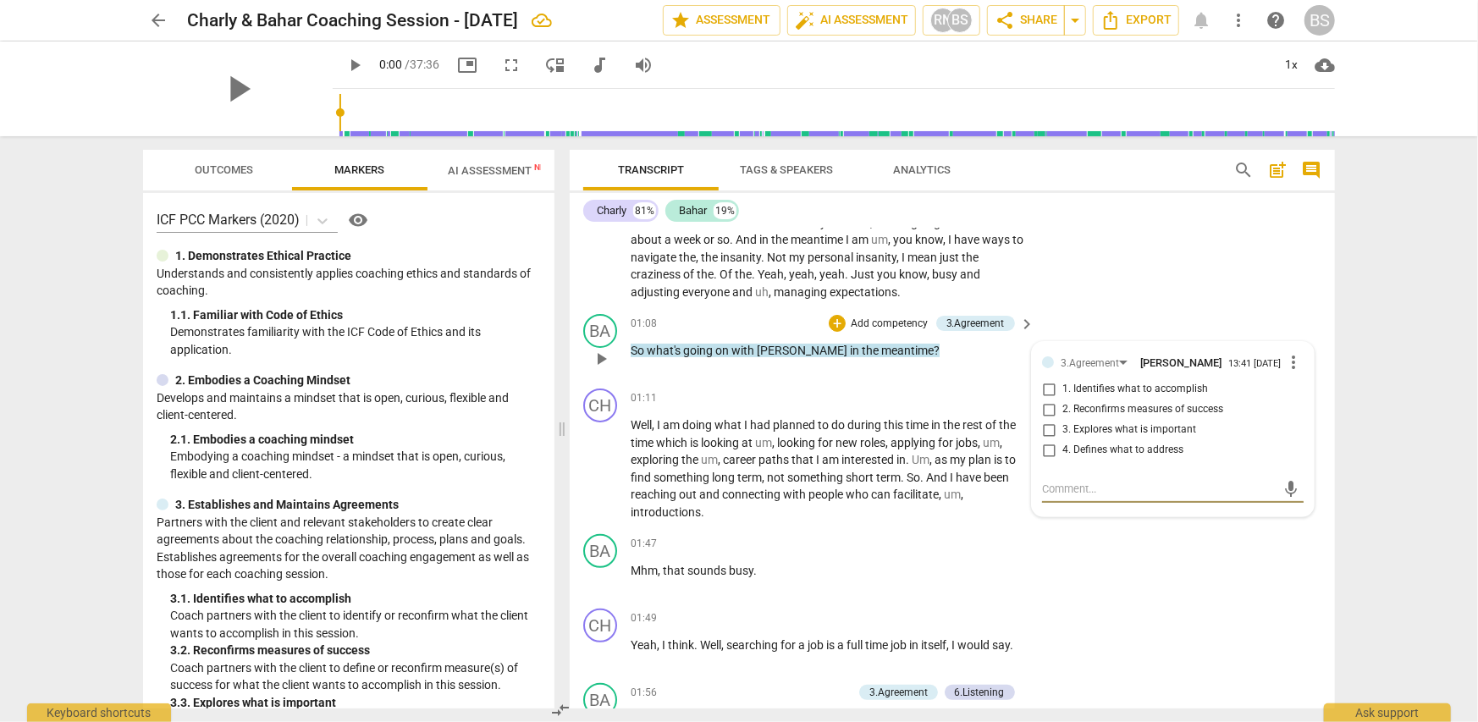
click at [1293, 367] on span "more_vert" at bounding box center [1293, 362] width 20 height 20
click at [1305, 393] on li "Delete" at bounding box center [1307, 397] width 58 height 32
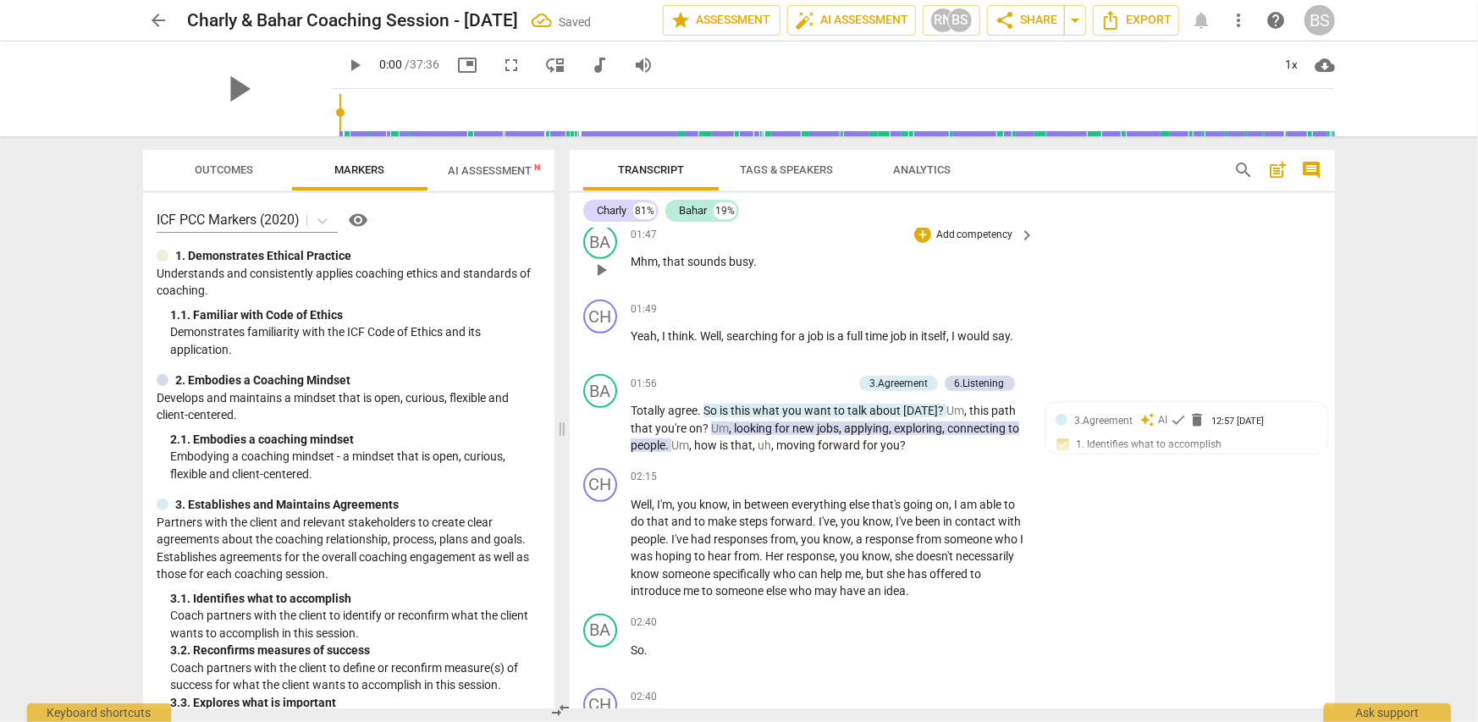
scroll to position [593, 0]
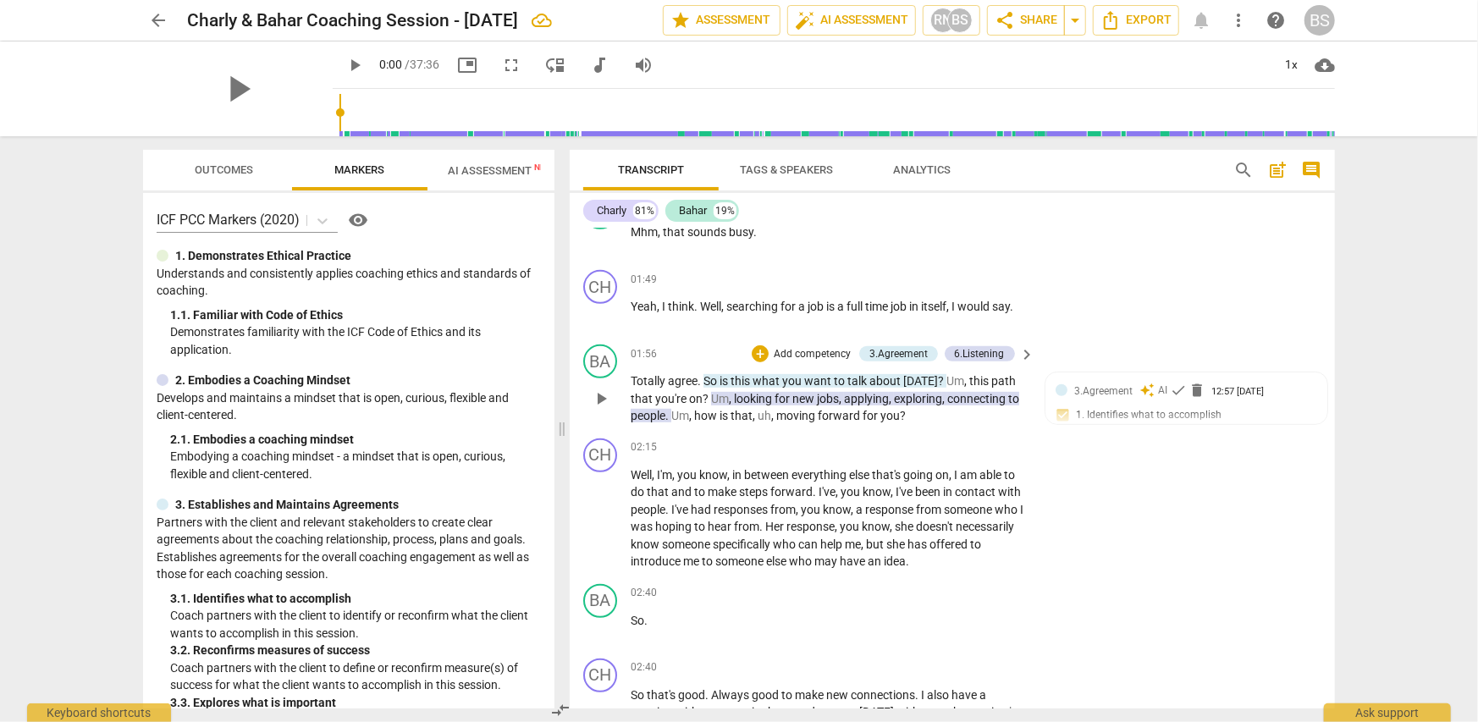
click at [795, 351] on p "Add competency" at bounding box center [812, 354] width 80 height 15
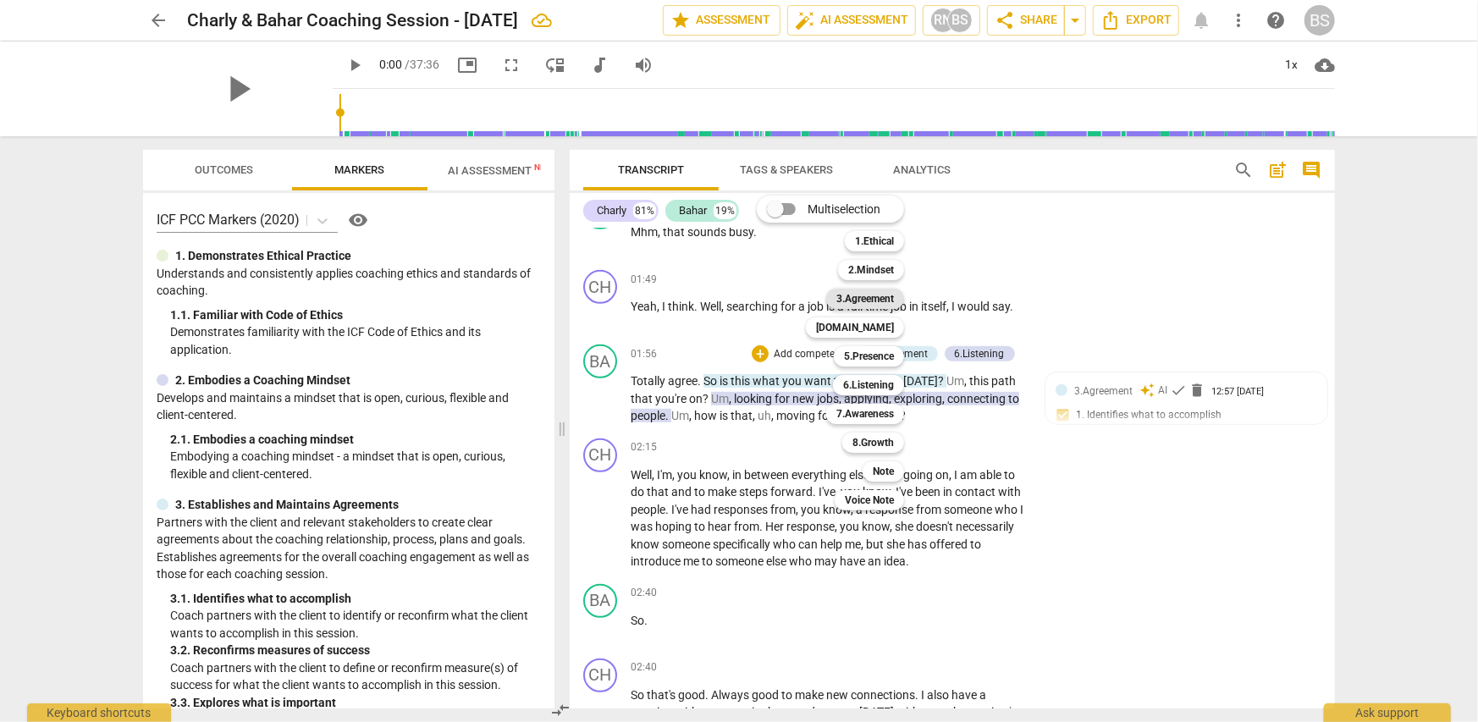
click at [881, 294] on b "3.Agreement" at bounding box center [865, 299] width 58 height 20
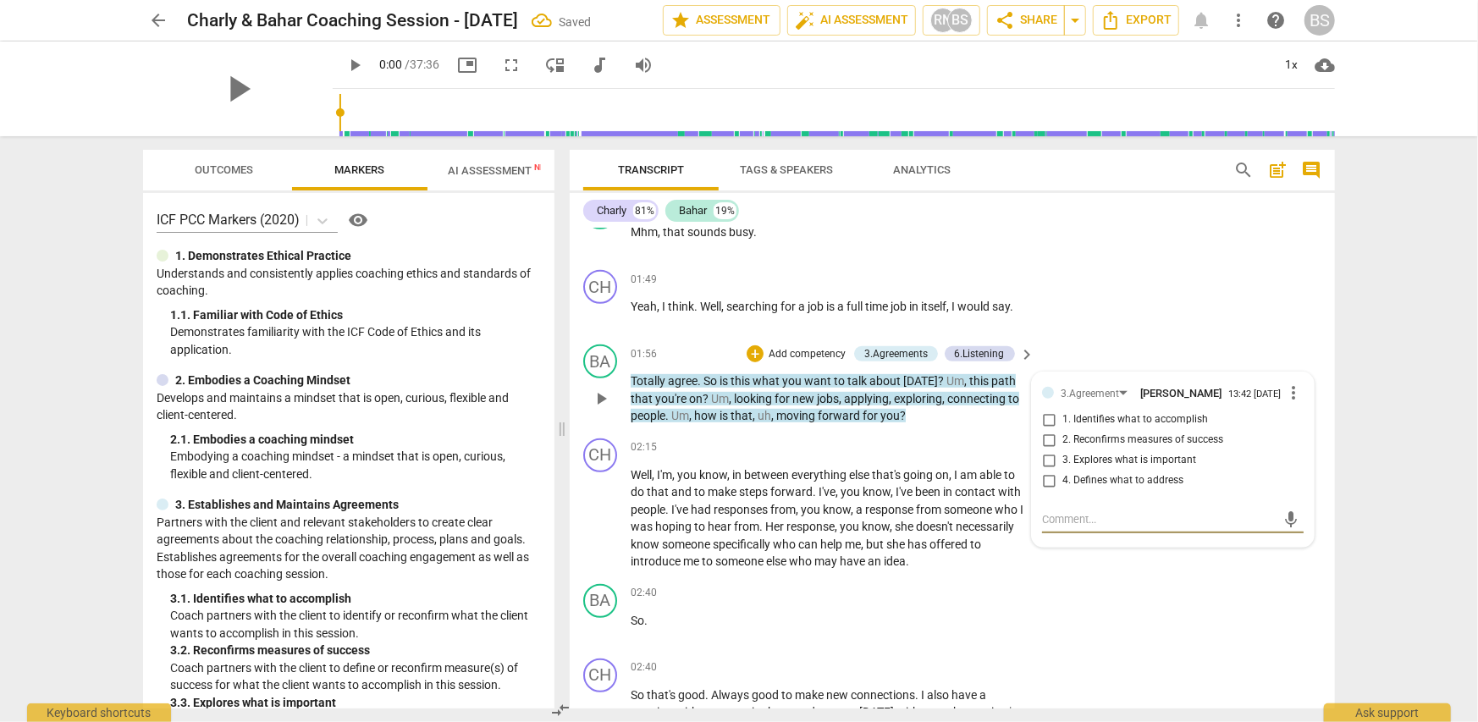
click at [1046, 484] on input "4. Defines what to address" at bounding box center [1048, 481] width 27 height 20
checkbox input "true"
click at [784, 348] on p "Add competency" at bounding box center [807, 354] width 80 height 15
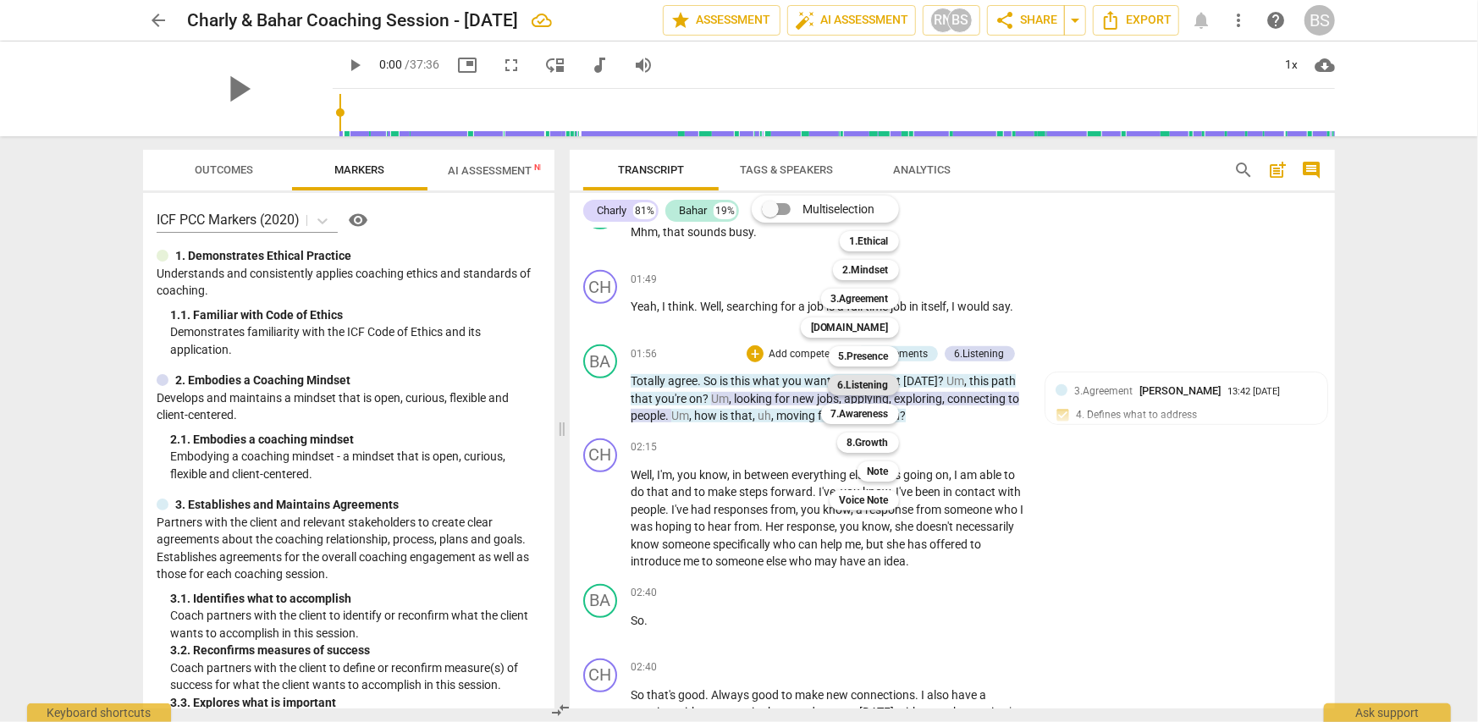
click at [880, 384] on b "6.Listening" at bounding box center [863, 385] width 51 height 20
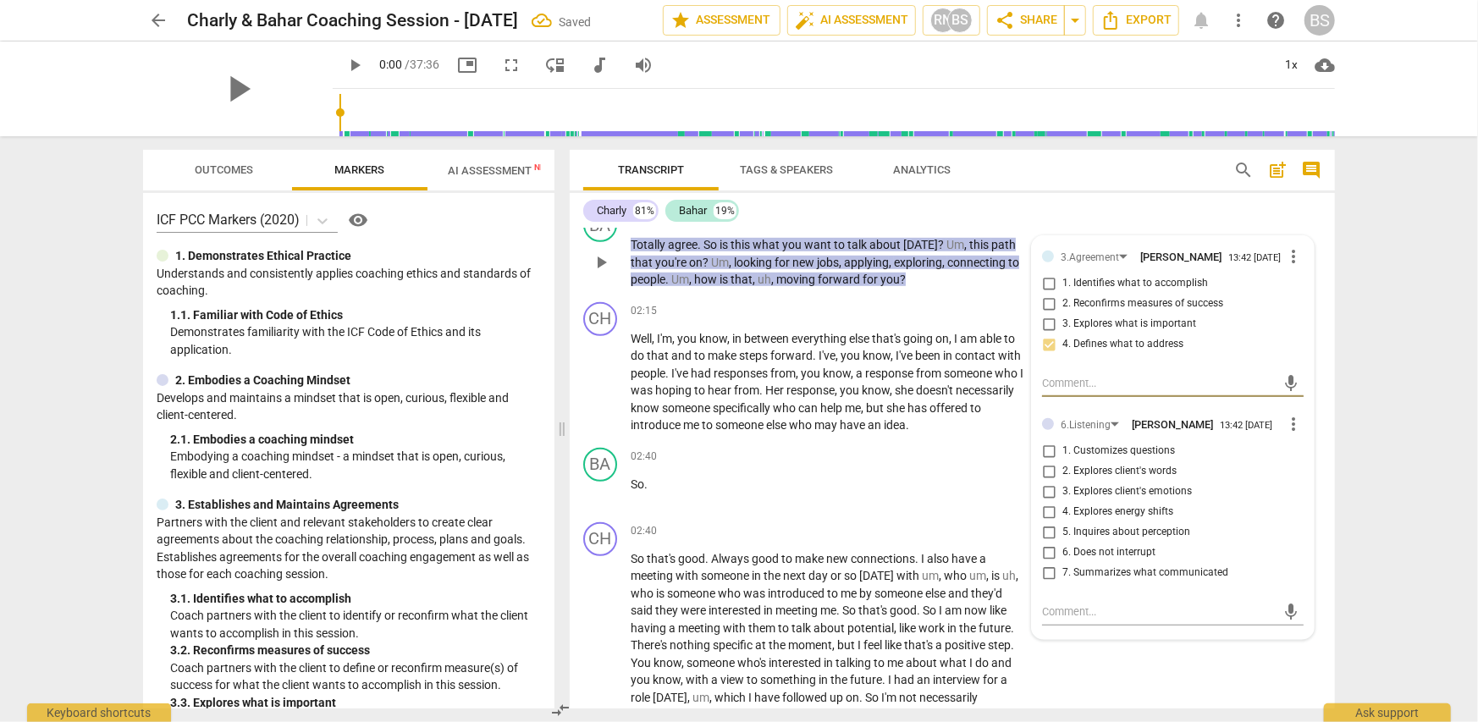
scroll to position [762, 0]
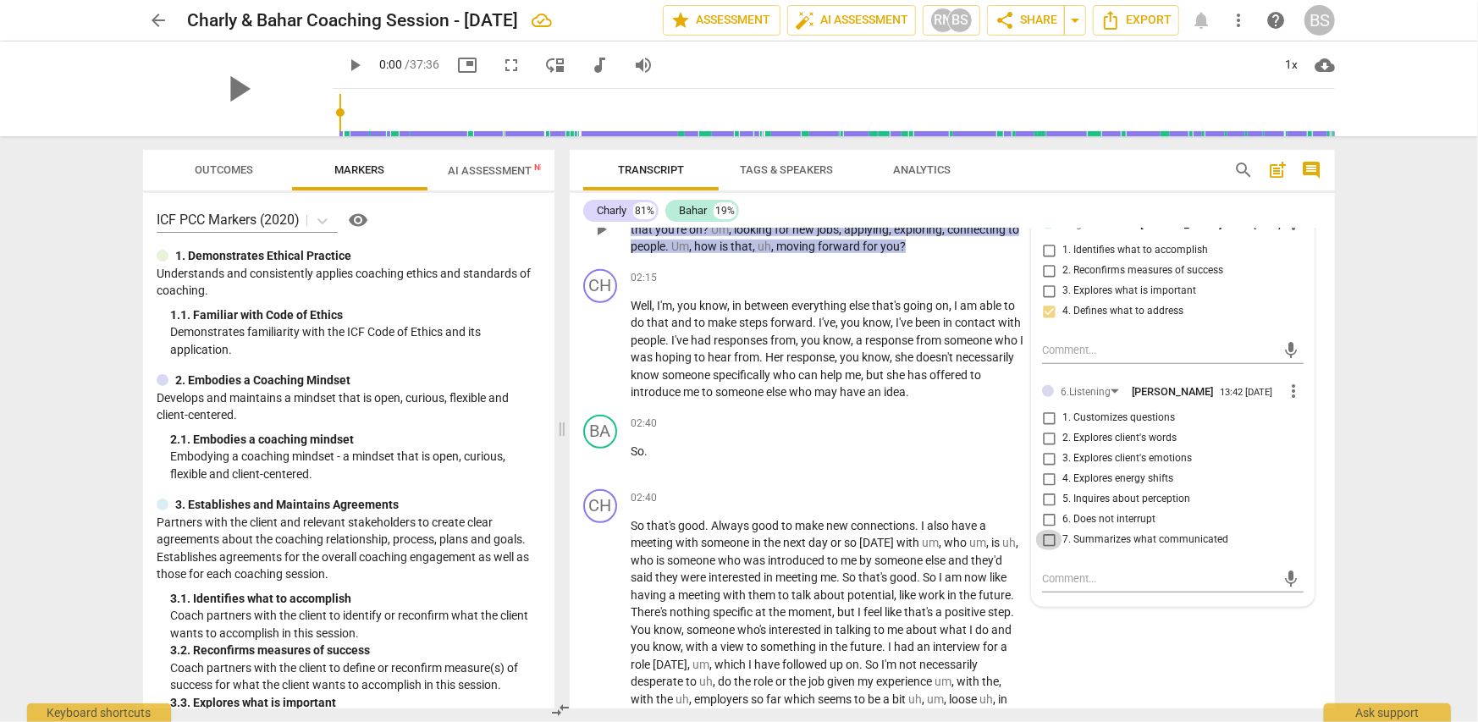
click at [1050, 547] on input "7. Summarizes what communicated" at bounding box center [1048, 540] width 27 height 20
checkbox input "true"
click at [1371, 394] on div "arrow_back Charly & Bahar Coaching Session - Sep 17 2025 Saved edit star Assess…" at bounding box center [739, 361] width 1478 height 722
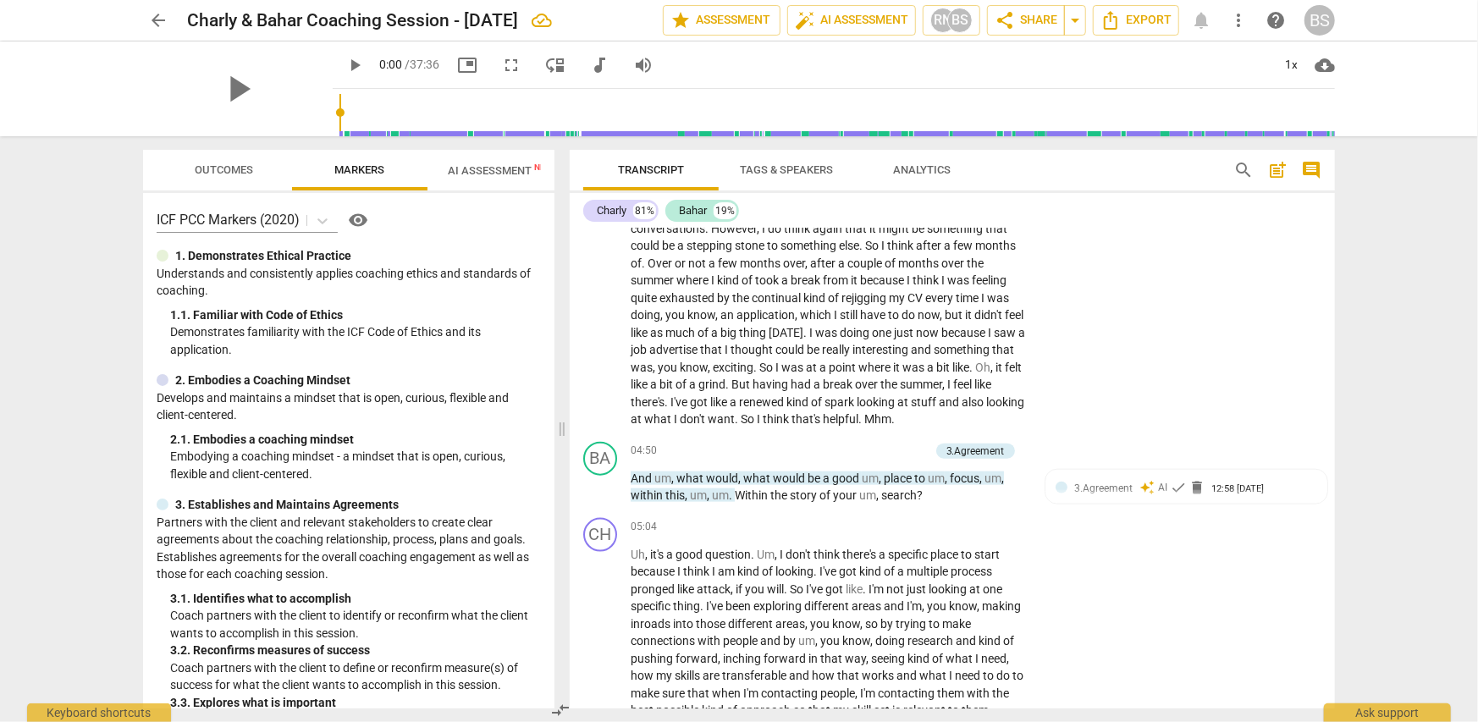
scroll to position [1270, 0]
click at [874, 447] on p "Add competency" at bounding box center [889, 448] width 80 height 15
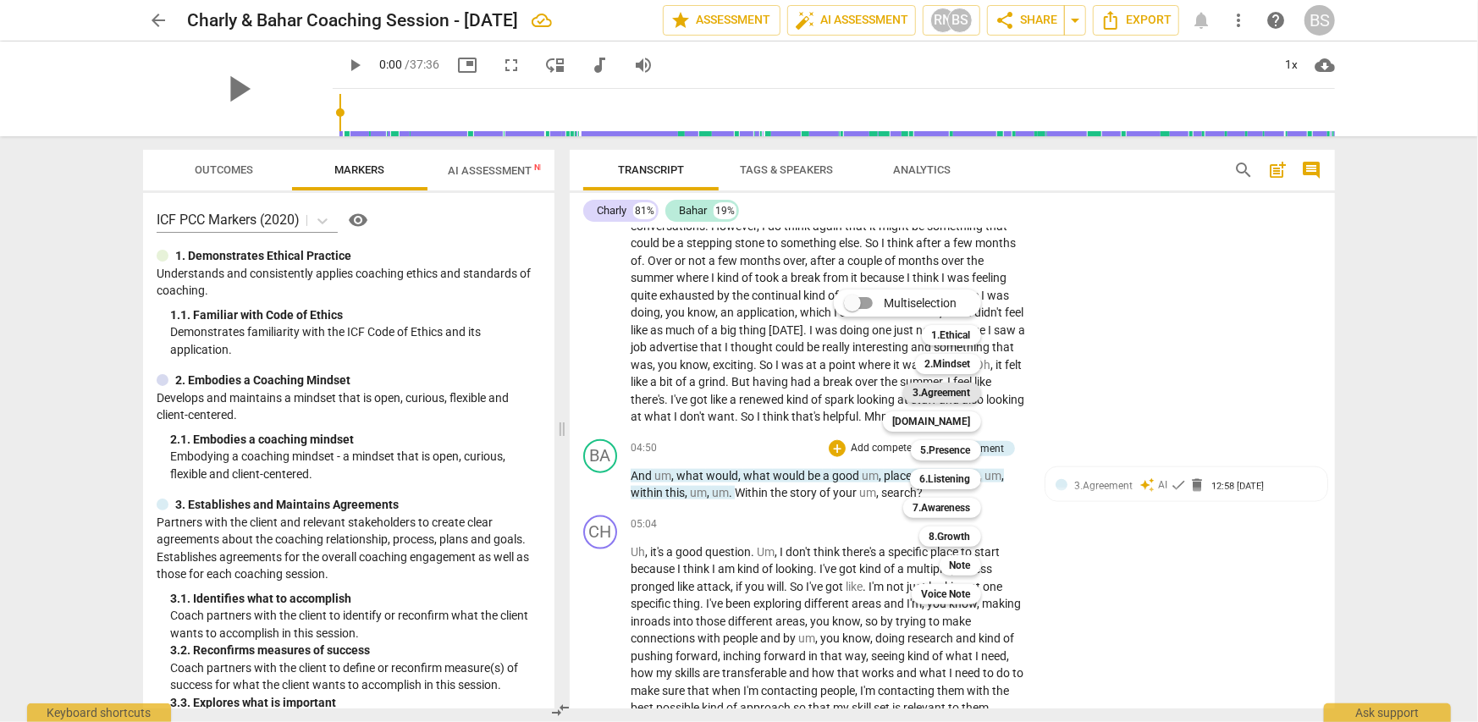
click at [951, 389] on b "3.Agreement" at bounding box center [942, 393] width 58 height 20
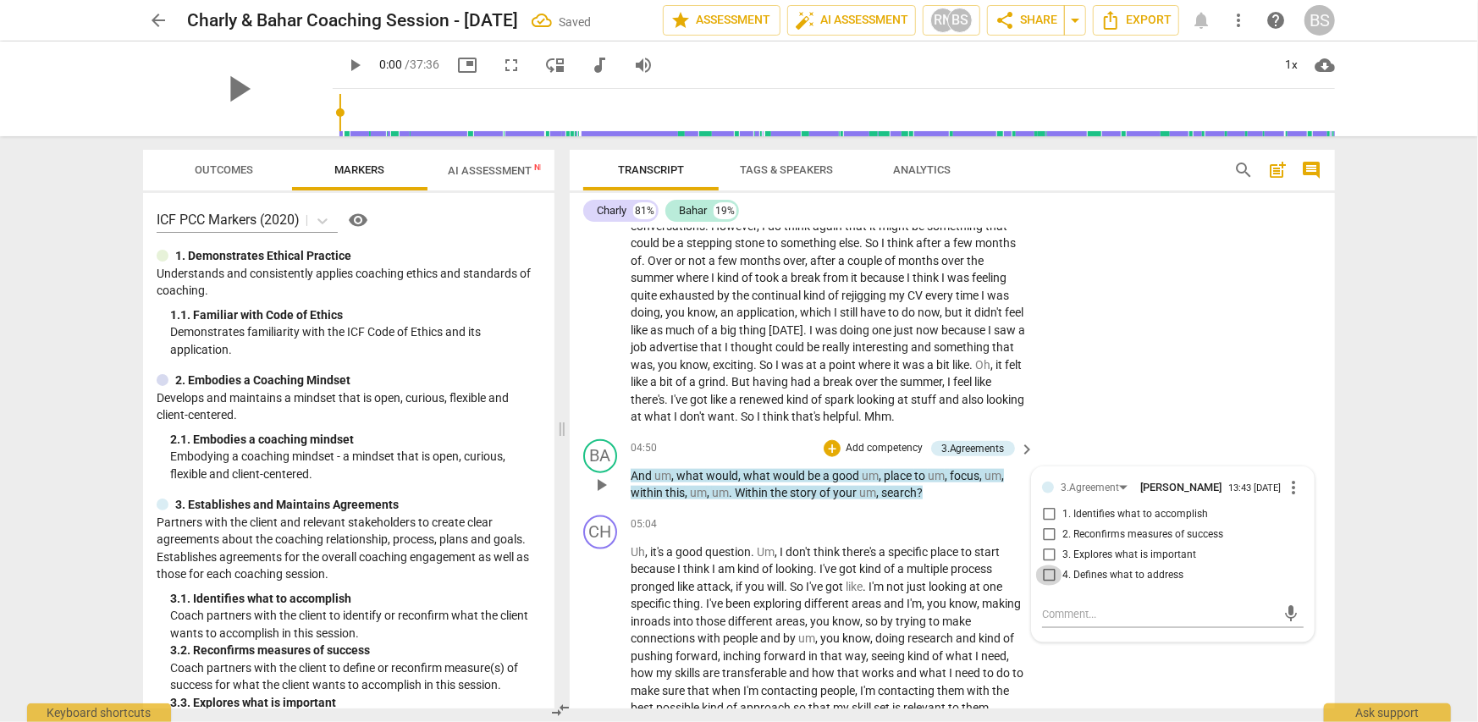
click at [1046, 580] on input "4. Defines what to address" at bounding box center [1048, 575] width 27 height 20
checkbox input "true"
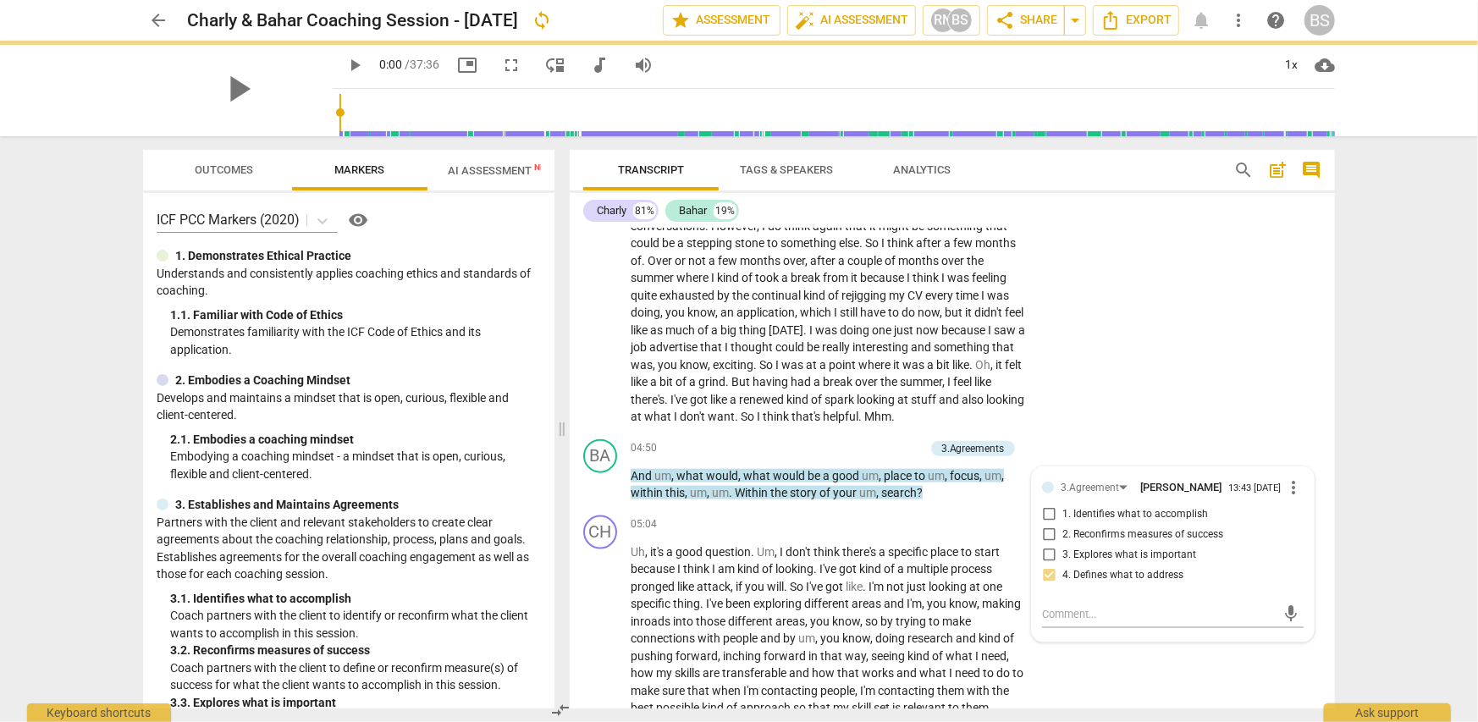
click at [1134, 401] on div "CH play_arrow pause 02:40 + Add competency keyboard_arrow_right So that's good …" at bounding box center [952, 204] width 765 height 458
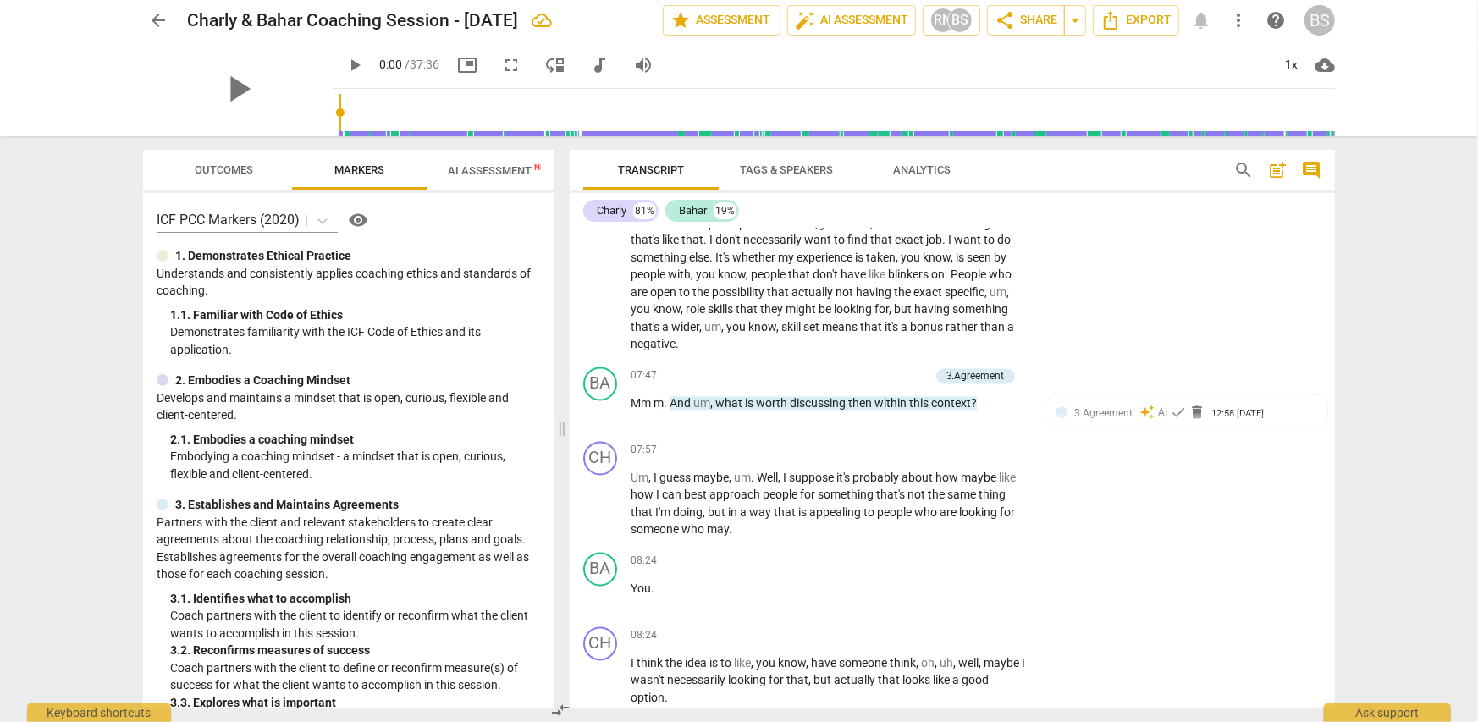
scroll to position [2032, 0]
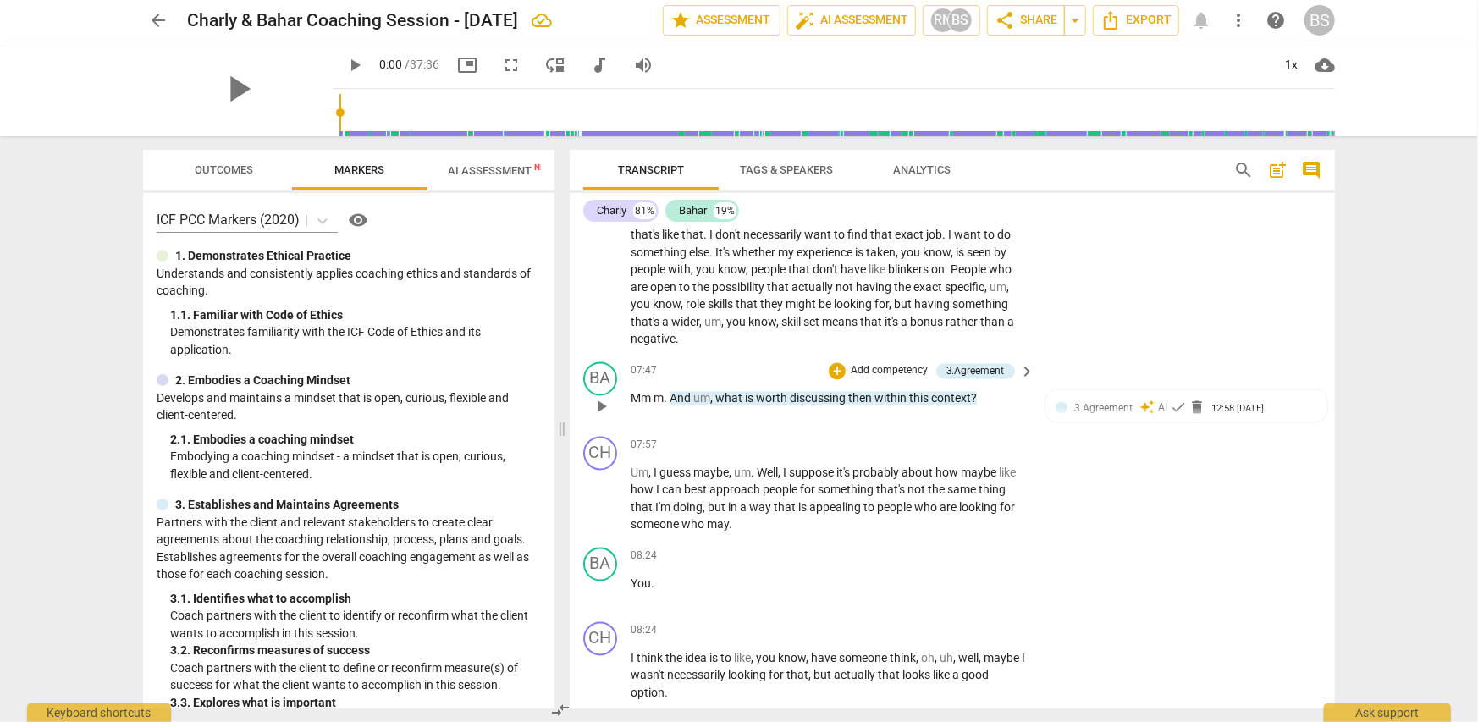
click at [902, 370] on p "Add competency" at bounding box center [889, 371] width 80 height 15
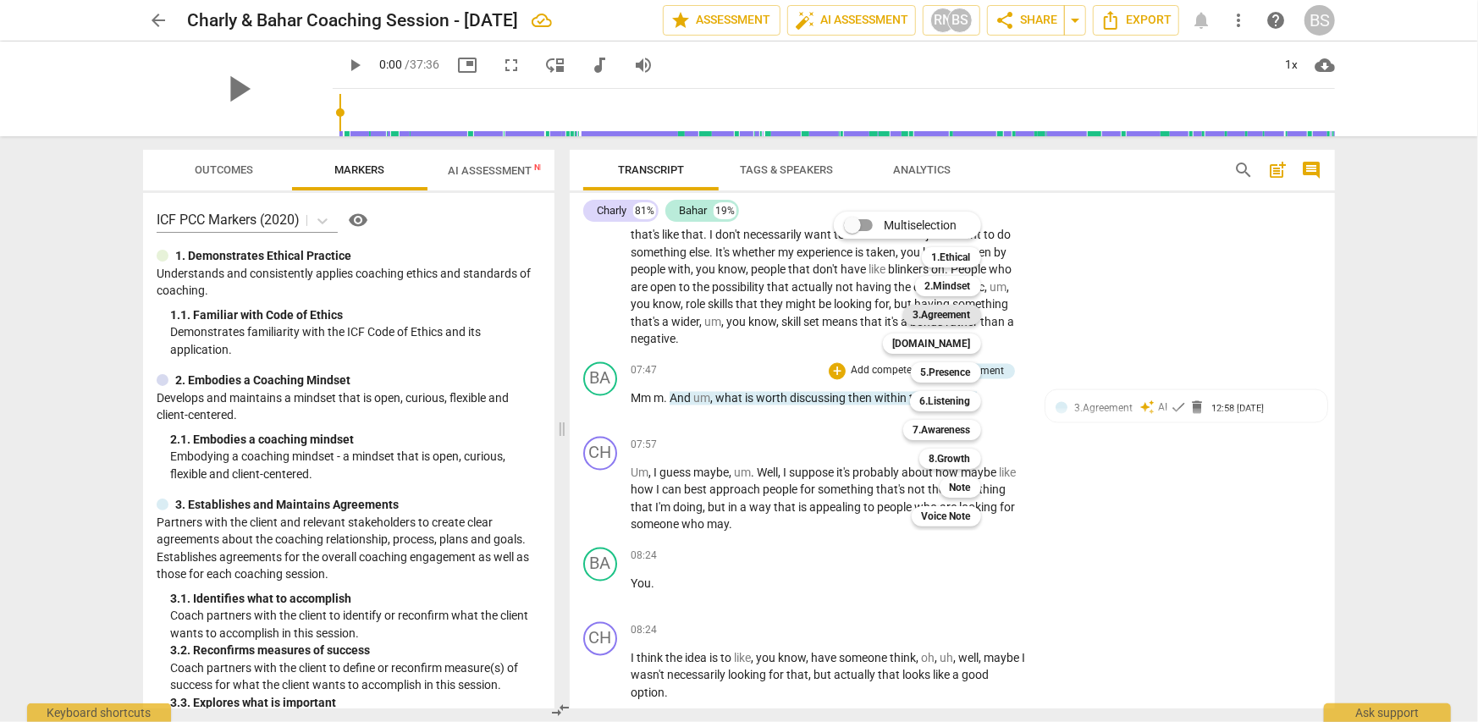
click at [957, 313] on b "3.Agreement" at bounding box center [942, 315] width 58 height 20
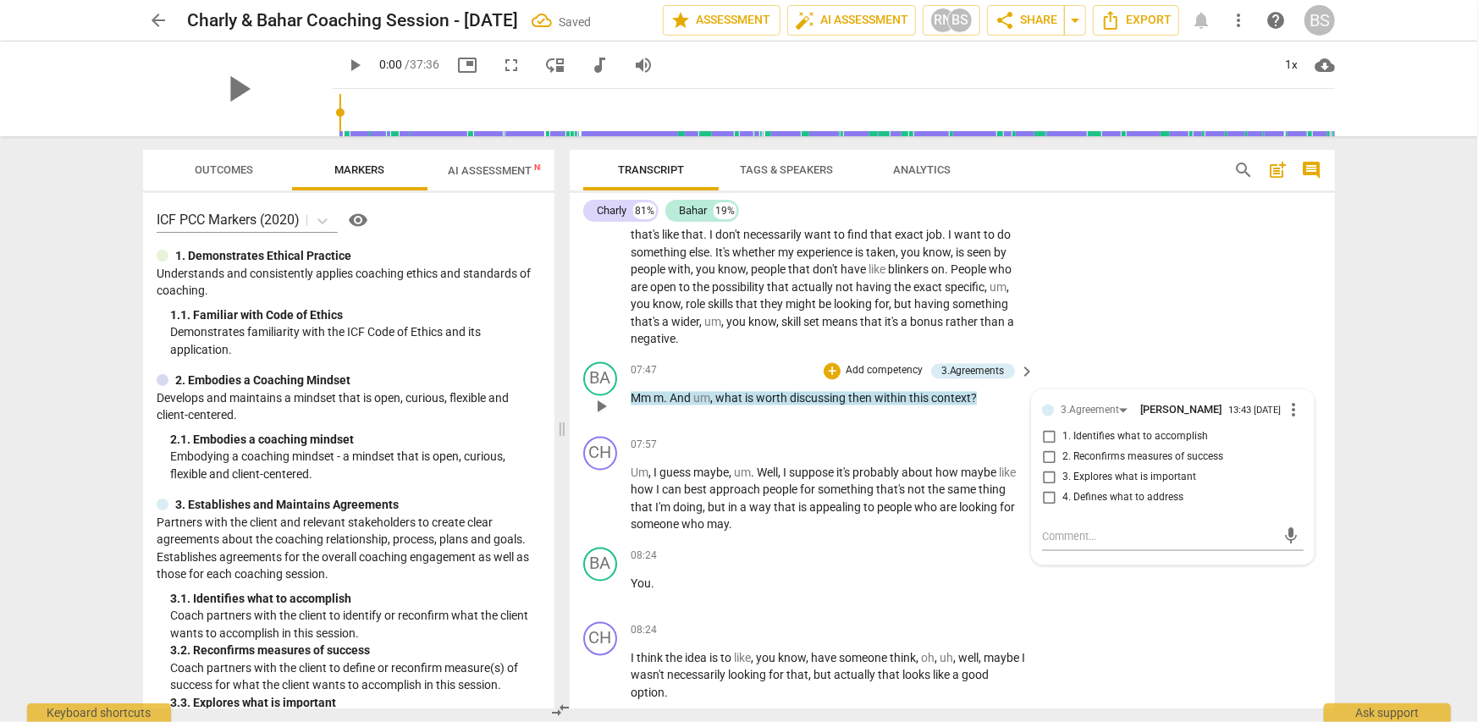
click at [1075, 501] on span "4. Defines what to address" at bounding box center [1122, 498] width 121 height 15
click at [1062, 501] on input "4. Defines what to address" at bounding box center [1048, 498] width 27 height 20
checkbox input "true"
click at [1132, 325] on div "CH play_arrow pause 06:17 + Add competency keyboard_arrow_right Well , I'm not …" at bounding box center [952, 195] width 765 height 319
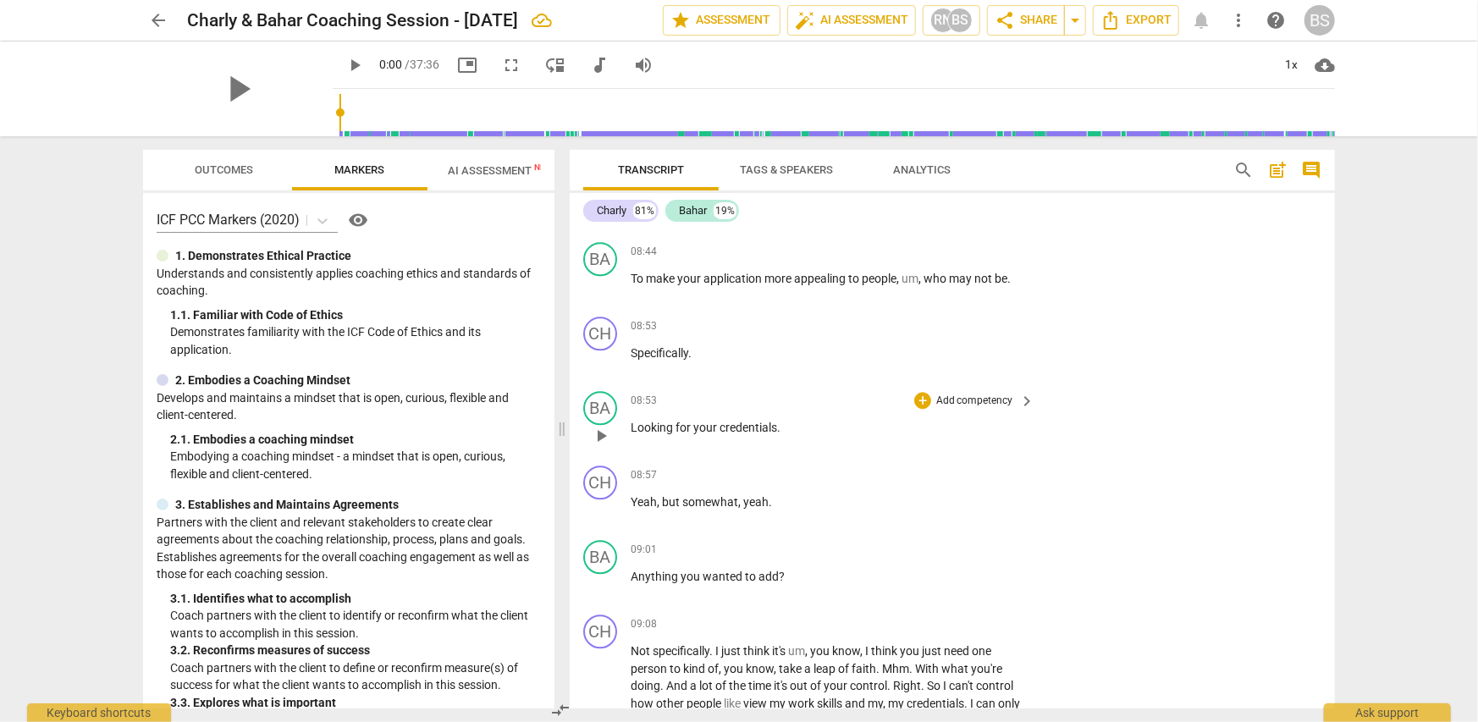
scroll to position [2624, 0]
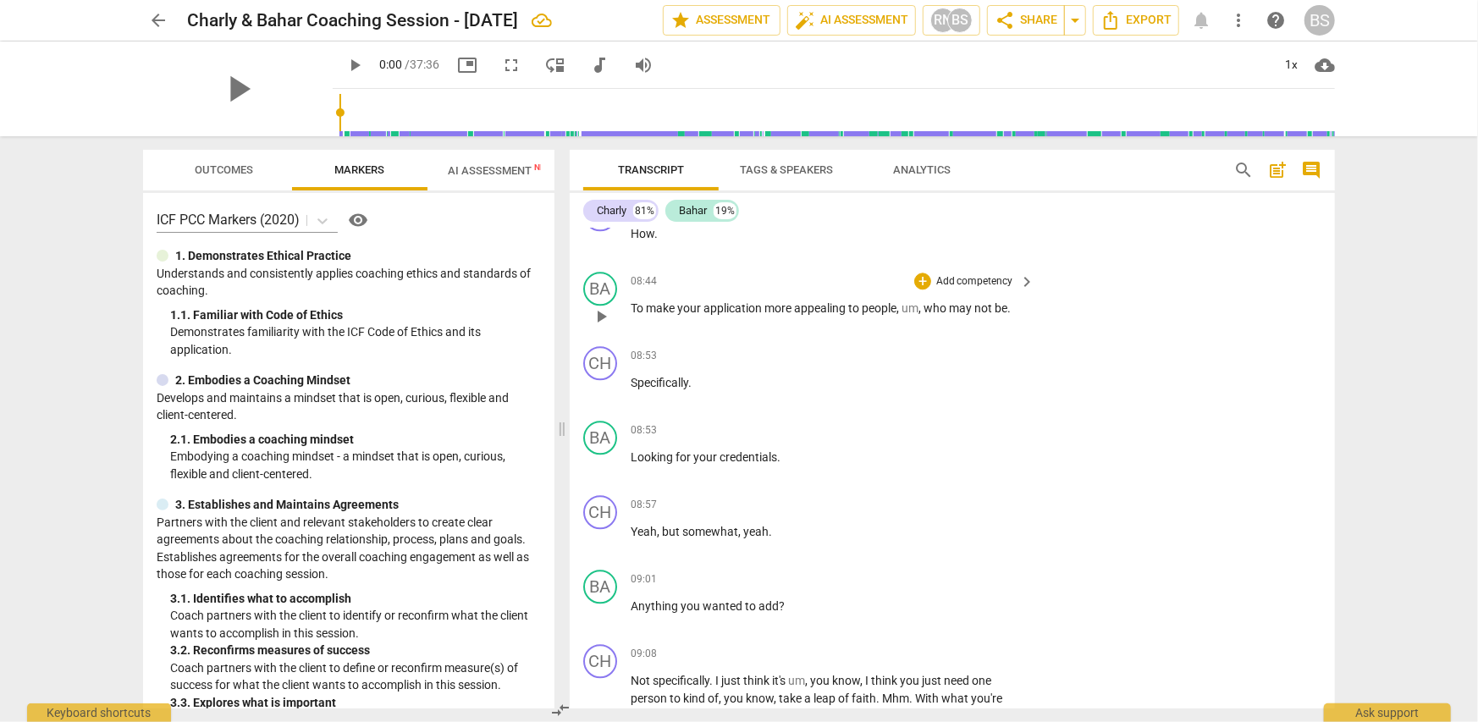
click at [949, 278] on p "Add competency" at bounding box center [975, 281] width 80 height 15
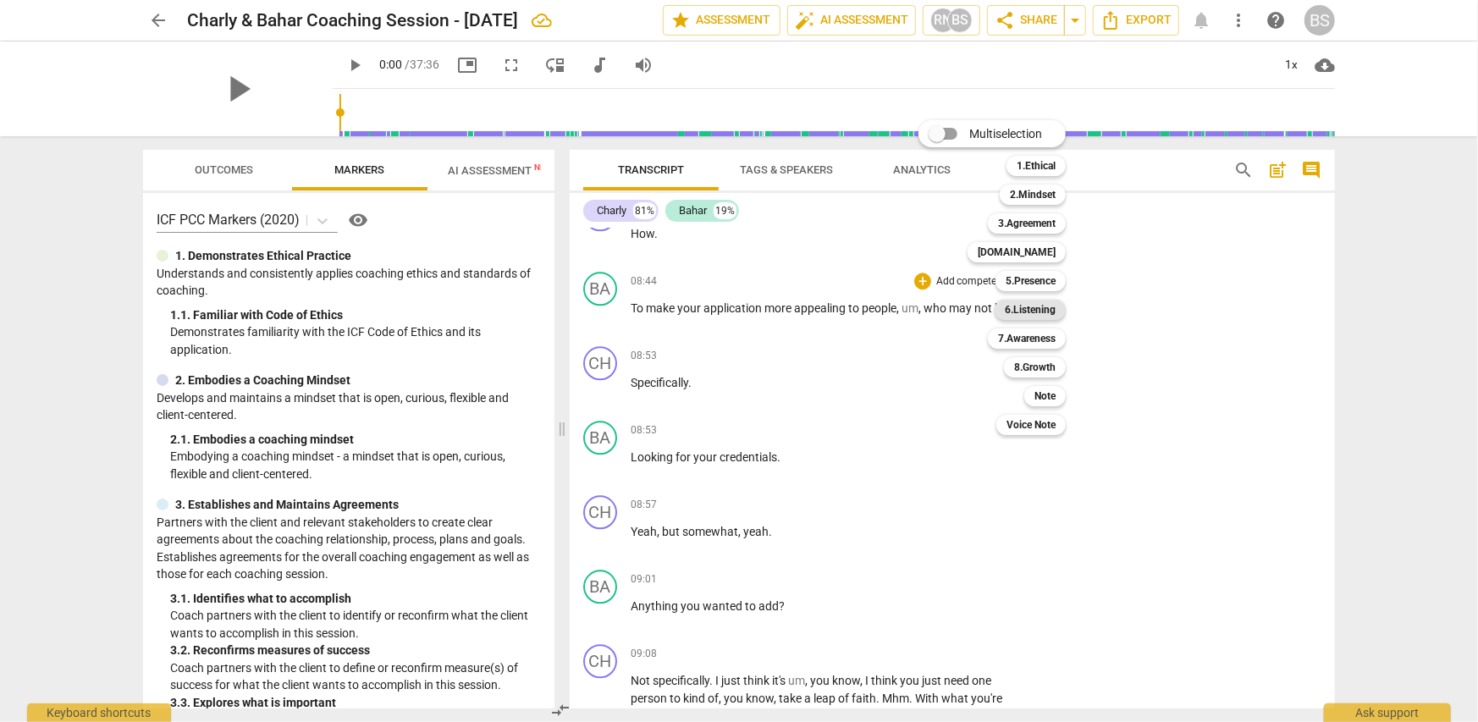
click at [1054, 315] on b "6.Listening" at bounding box center [1030, 310] width 51 height 20
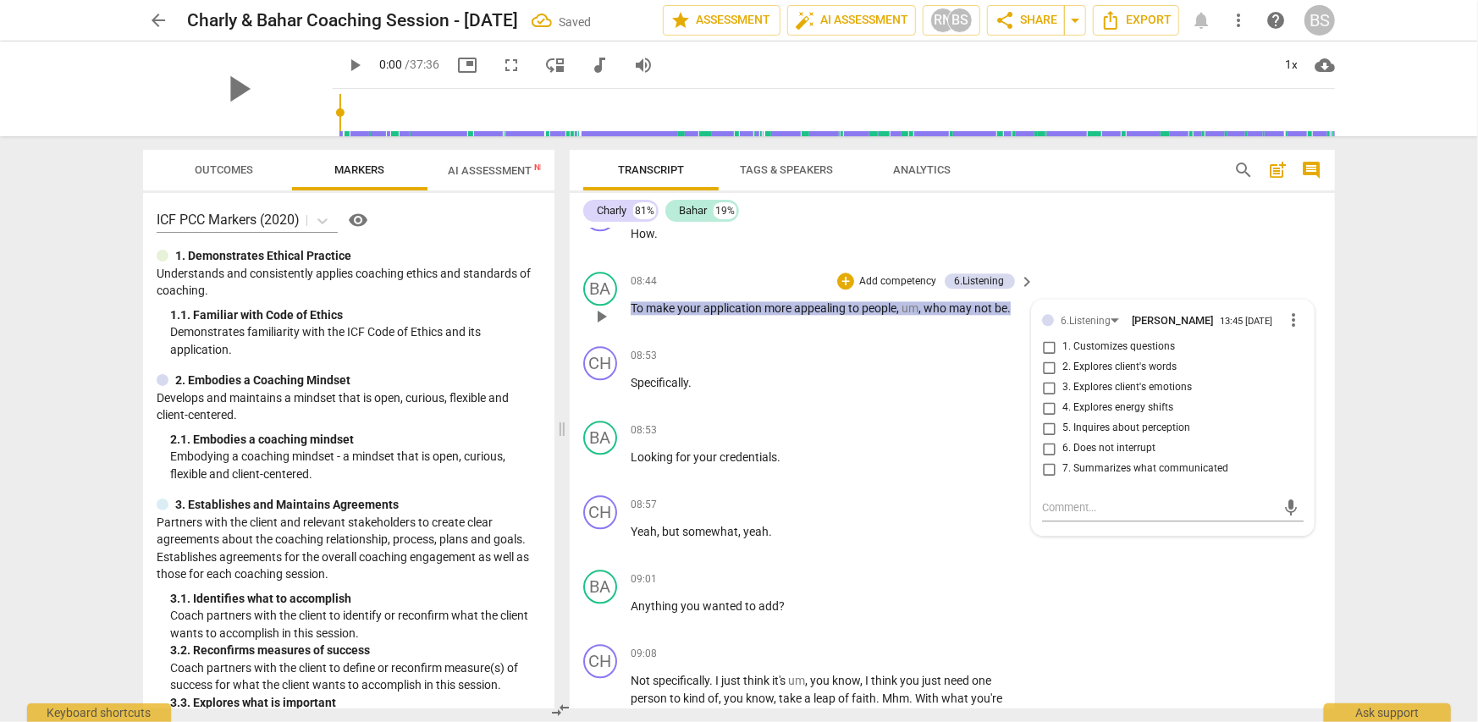
click at [1083, 366] on span "2. Explores client's words" at bounding box center [1119, 367] width 114 height 15
click at [1062, 366] on input "2. Explores client's words" at bounding box center [1048, 367] width 27 height 20
checkbox input "true"
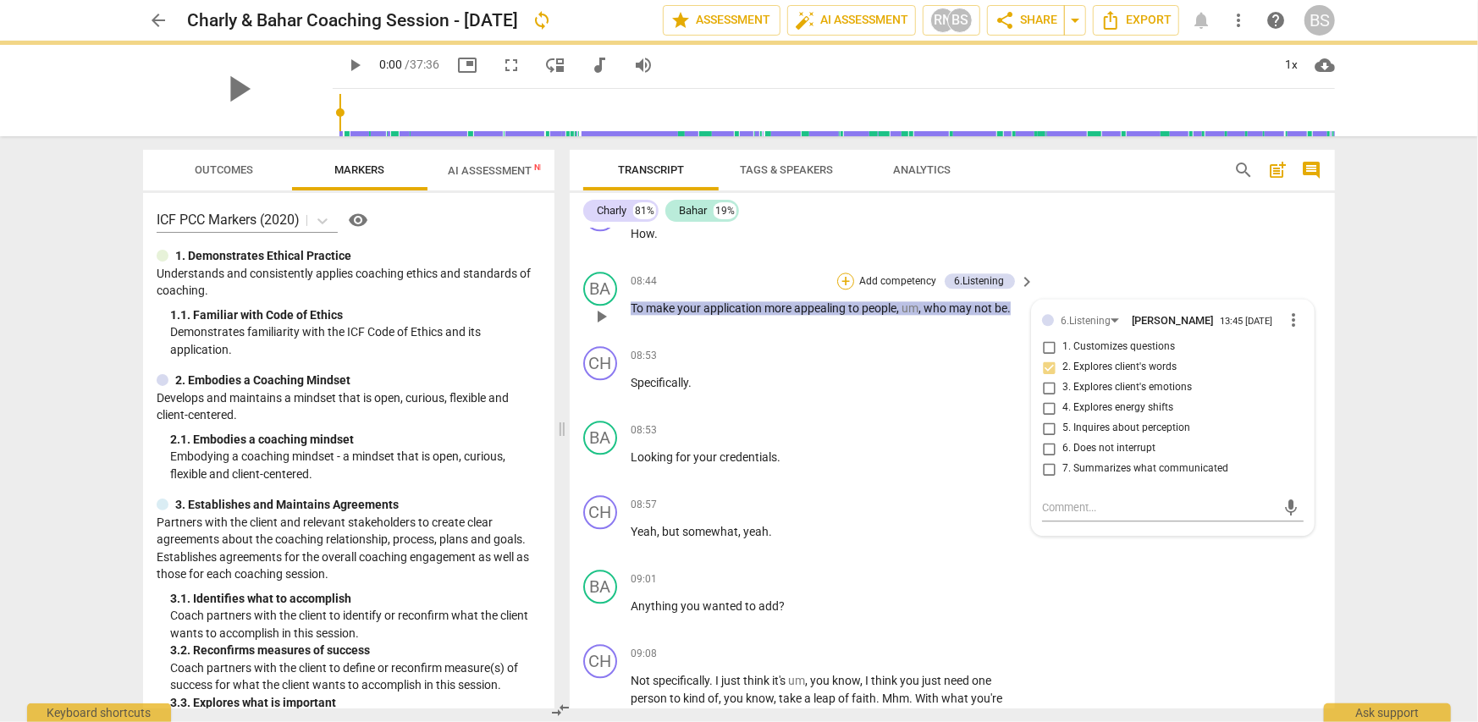
click at [846, 273] on div "+" at bounding box center [845, 281] width 17 height 17
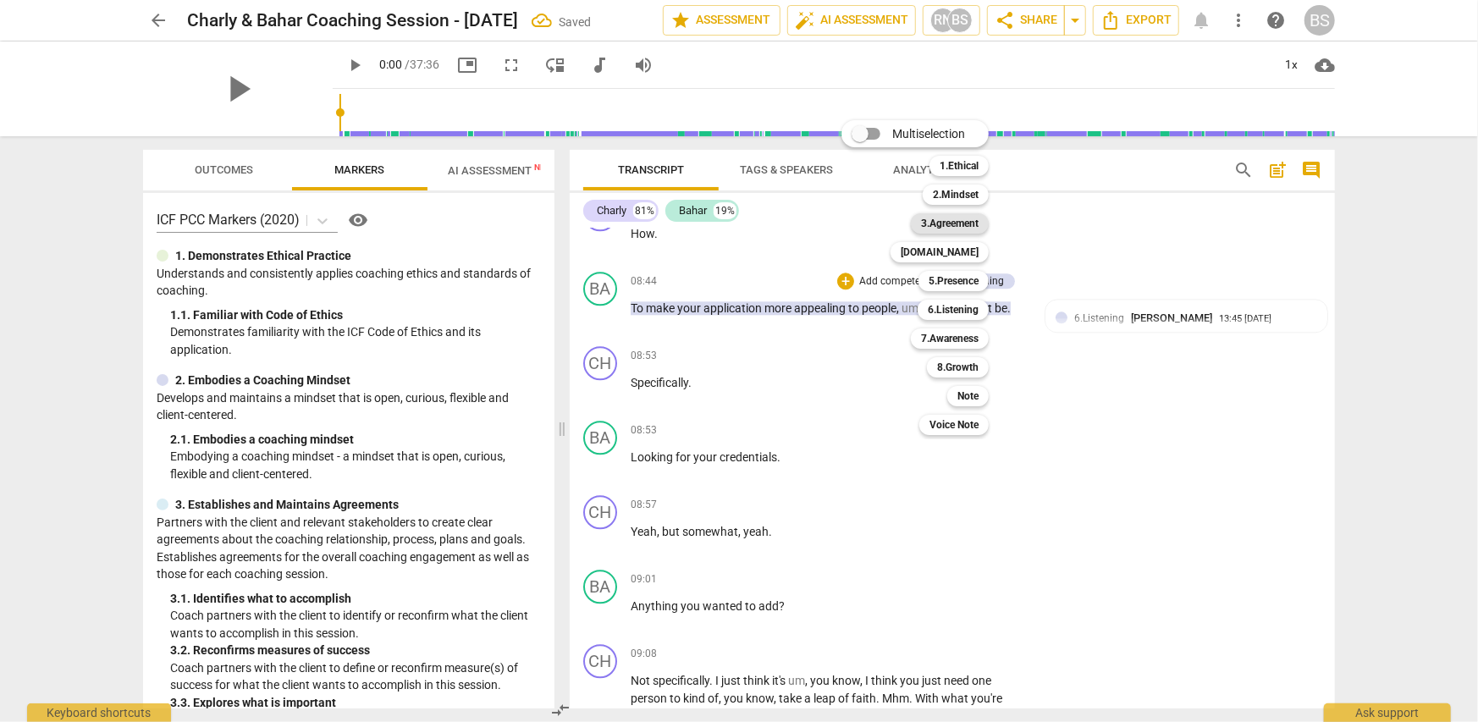
click at [946, 223] on b "3.Agreement" at bounding box center [950, 223] width 58 height 20
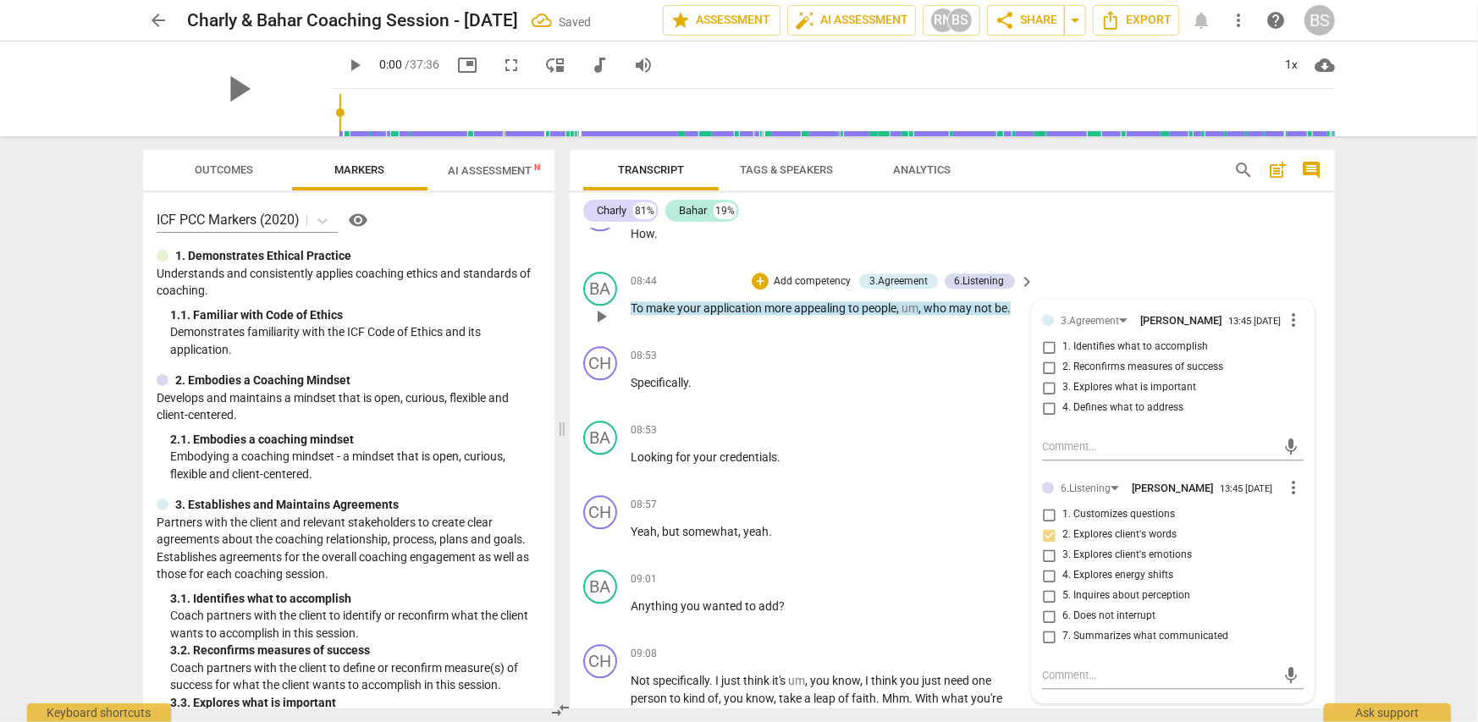
click at [1092, 409] on span "4. Defines what to address" at bounding box center [1122, 407] width 121 height 15
click at [1062, 409] on input "4. Defines what to address" at bounding box center [1048, 408] width 27 height 20
checkbox input "true"
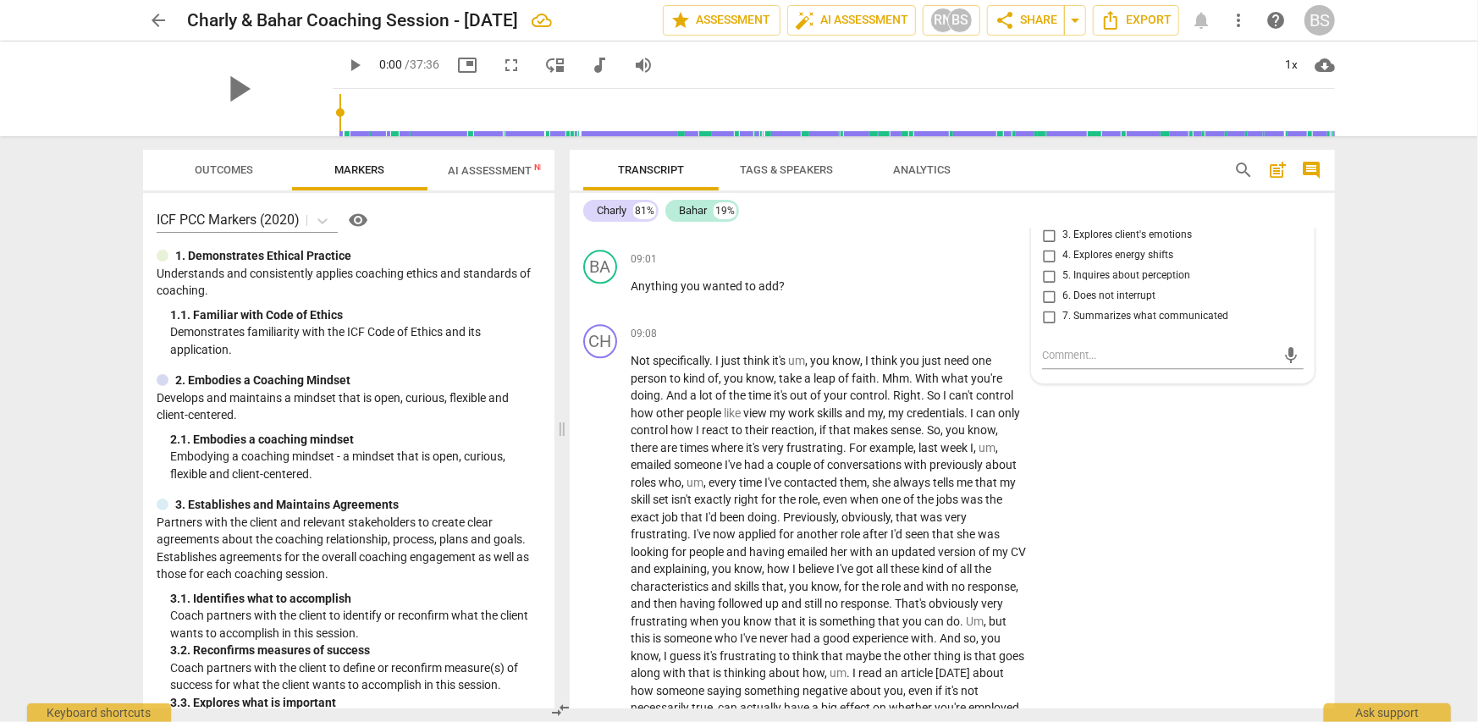
scroll to position [2963, 0]
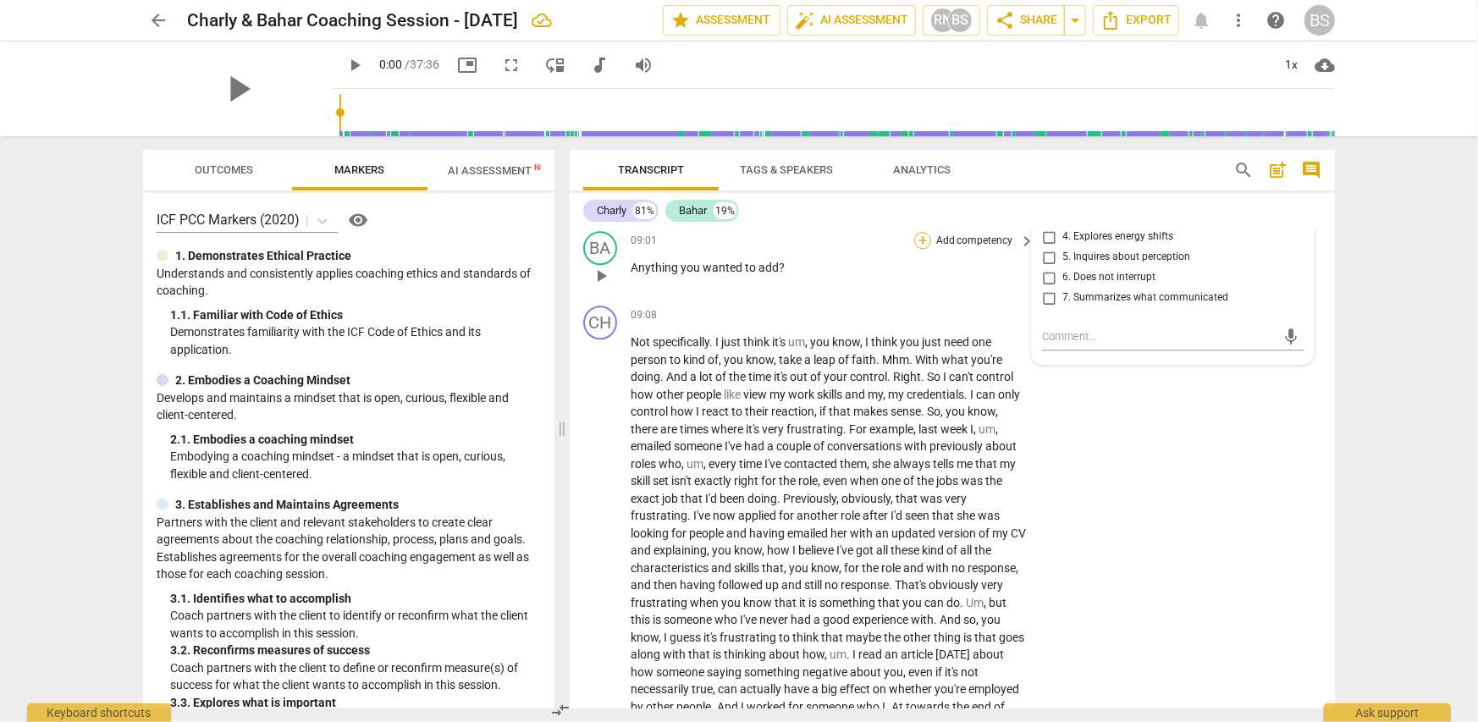
click at [920, 238] on div "+" at bounding box center [922, 240] width 17 height 17
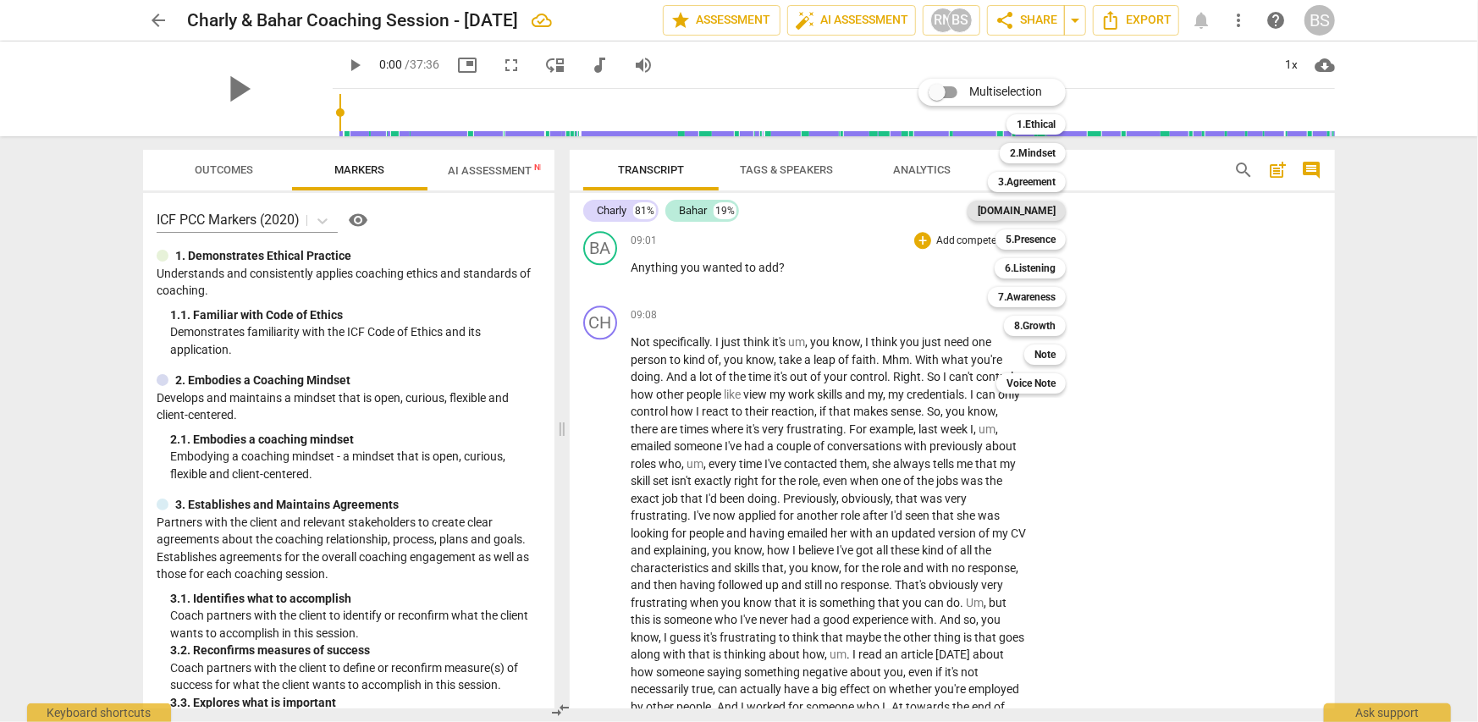
click at [1040, 214] on b "4.Trust" at bounding box center [1017, 211] width 78 height 20
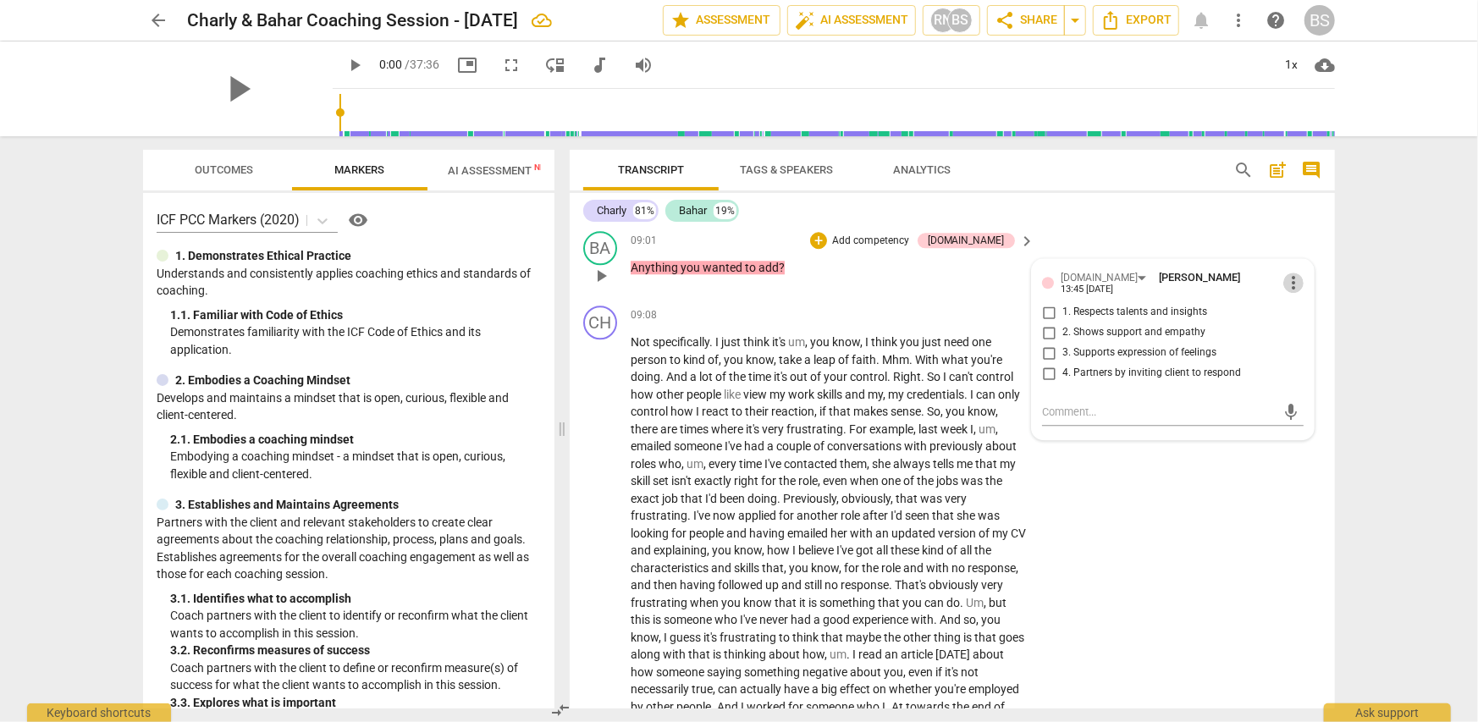
click at [1288, 273] on span "more_vert" at bounding box center [1293, 283] width 20 height 20
click at [1302, 307] on li "Delete" at bounding box center [1307, 306] width 58 height 32
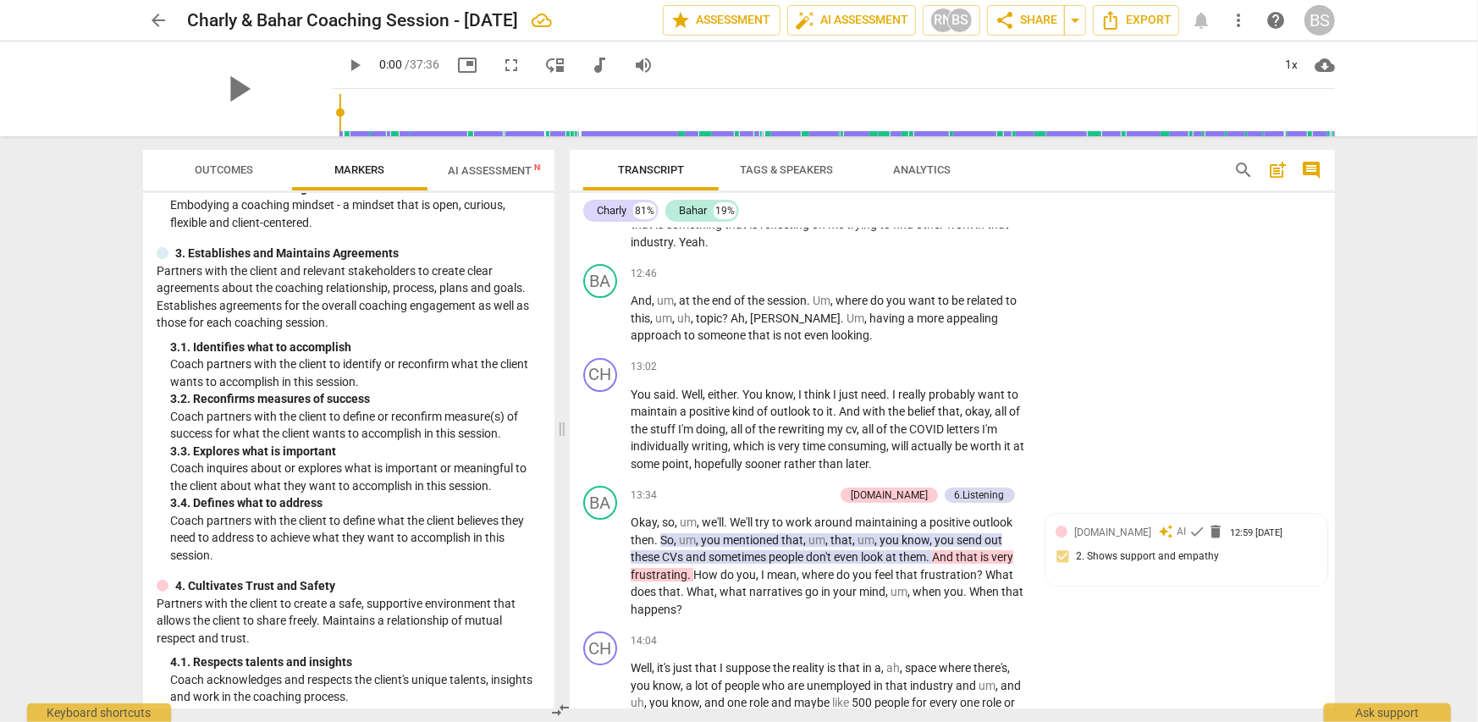
scroll to position [254, 0]
click at [963, 271] on p "Add competency" at bounding box center [975, 274] width 80 height 15
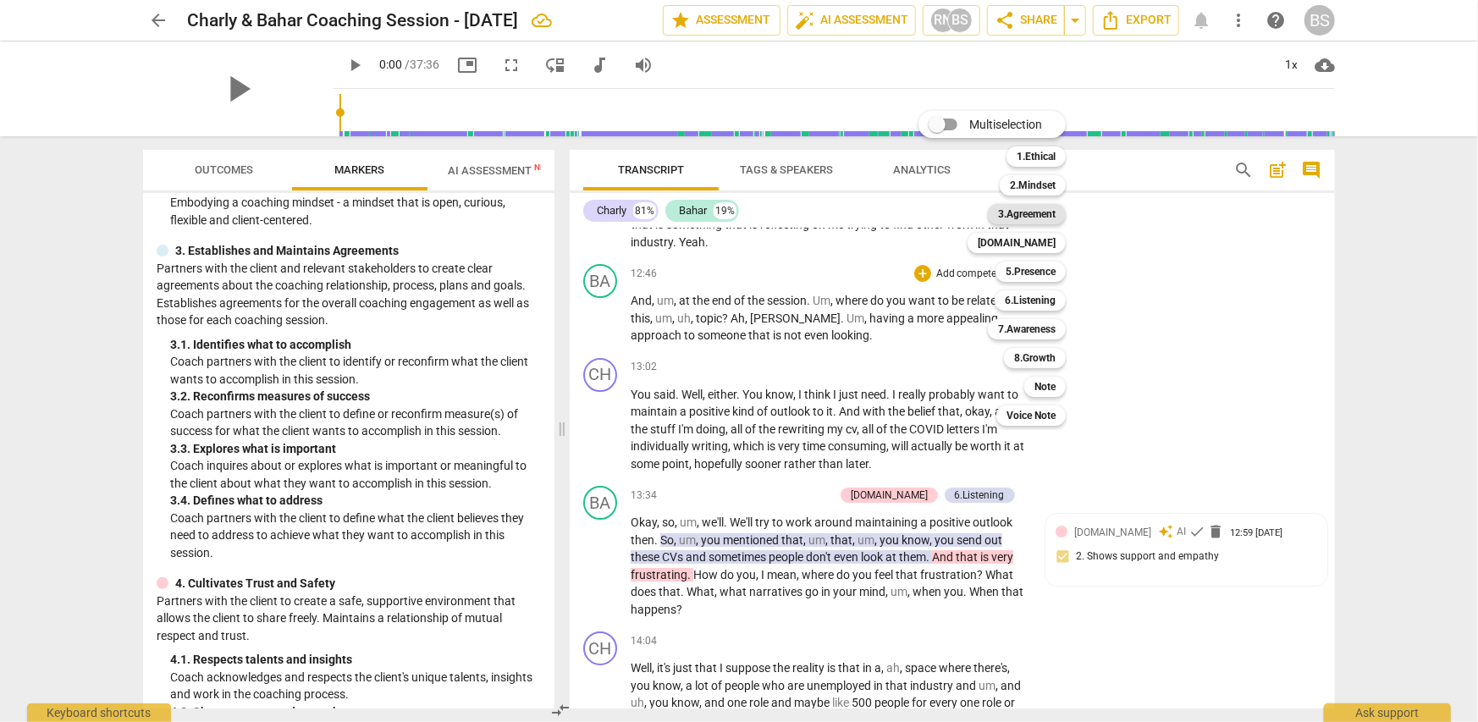
click at [1051, 214] on b "3.Agreement" at bounding box center [1027, 214] width 58 height 20
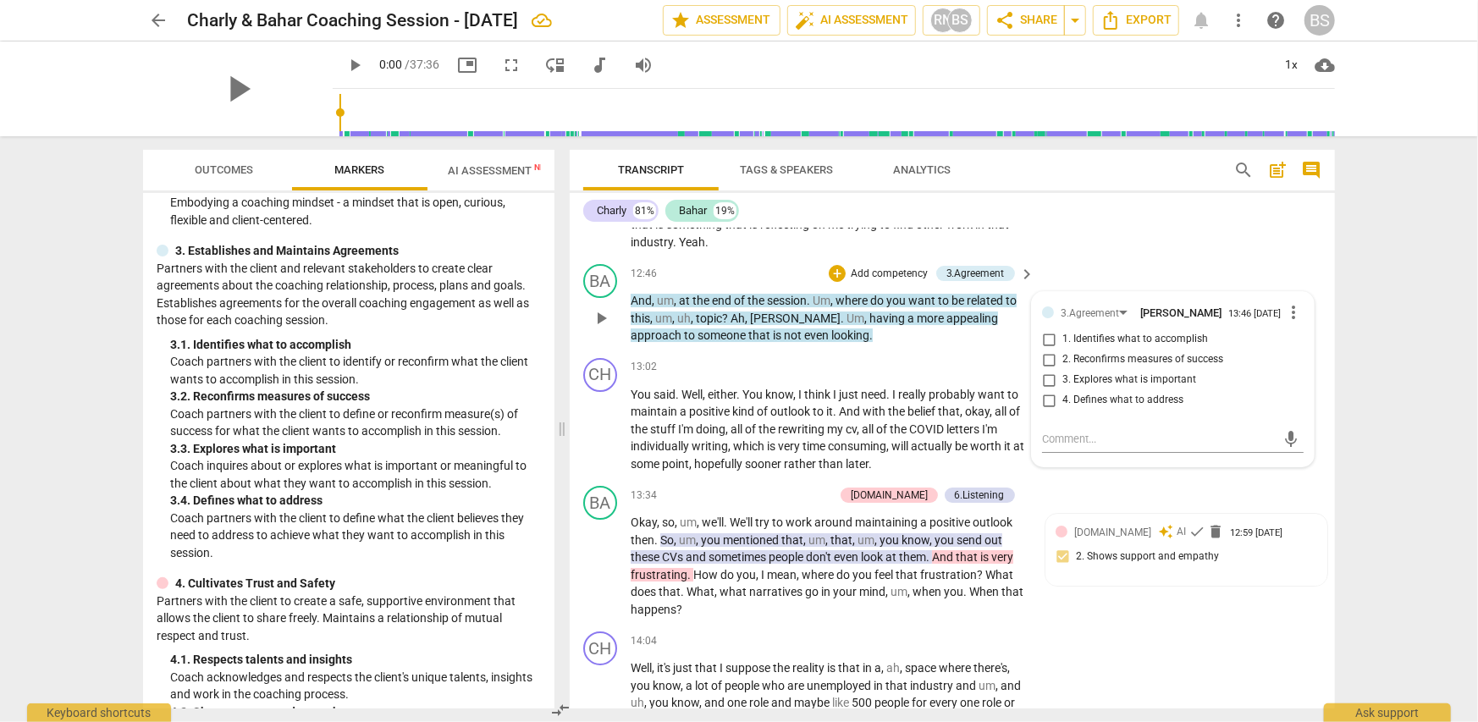
click at [1150, 340] on span "1. Identifies what to accomplish" at bounding box center [1135, 339] width 146 height 15
click at [1062, 340] on input "1. Identifies what to accomplish" at bounding box center [1048, 339] width 27 height 20
checkbox input "true"
click at [719, 257] on div "BA play_arrow pause 12:46 + Add competency 3.Agreement keyboard_arrow_right And…" at bounding box center [952, 304] width 765 height 94
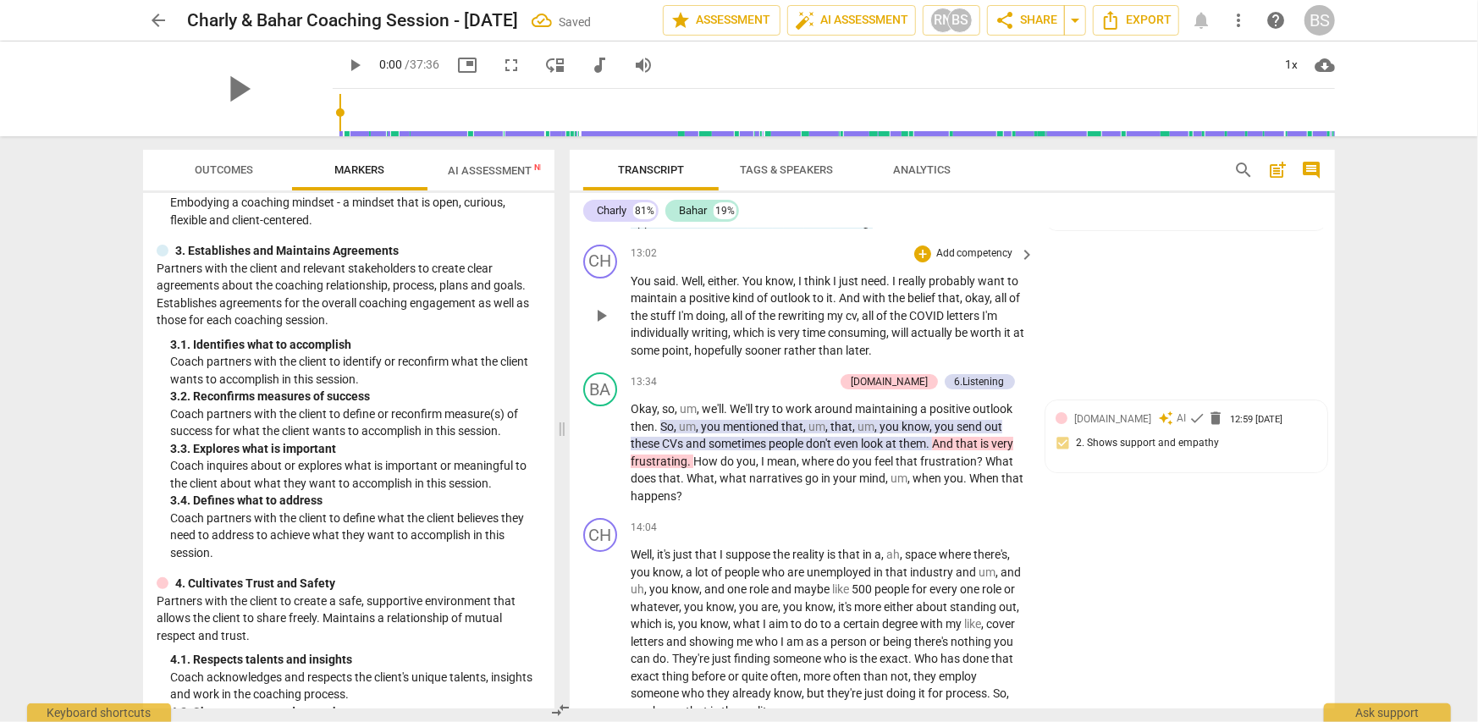
scroll to position [3979, 0]
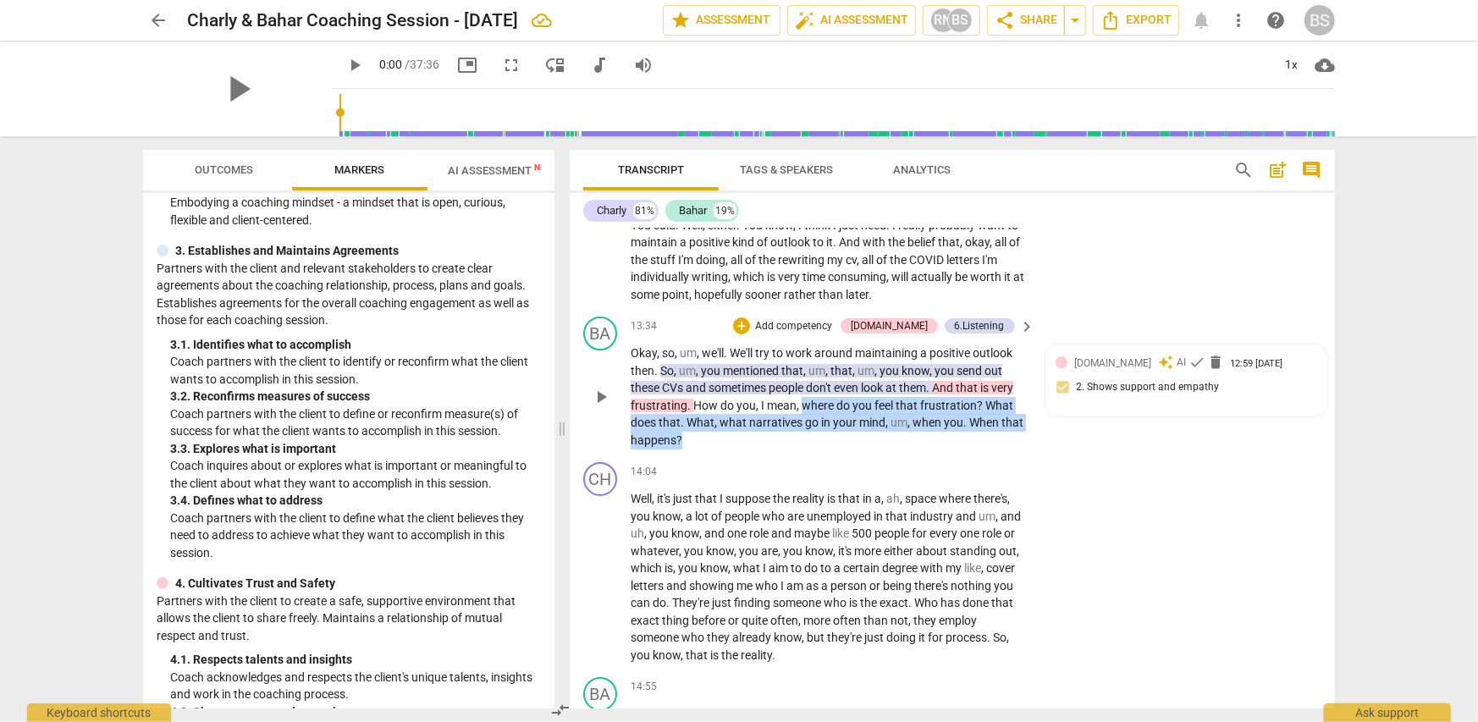
drag, startPoint x: 803, startPoint y: 399, endPoint x: 991, endPoint y: 439, distance: 192.3
click at [991, 439] on p "Okay , so , um , we'll . We'll try to work around maintaining a positive outloo…" at bounding box center [829, 397] width 396 height 104
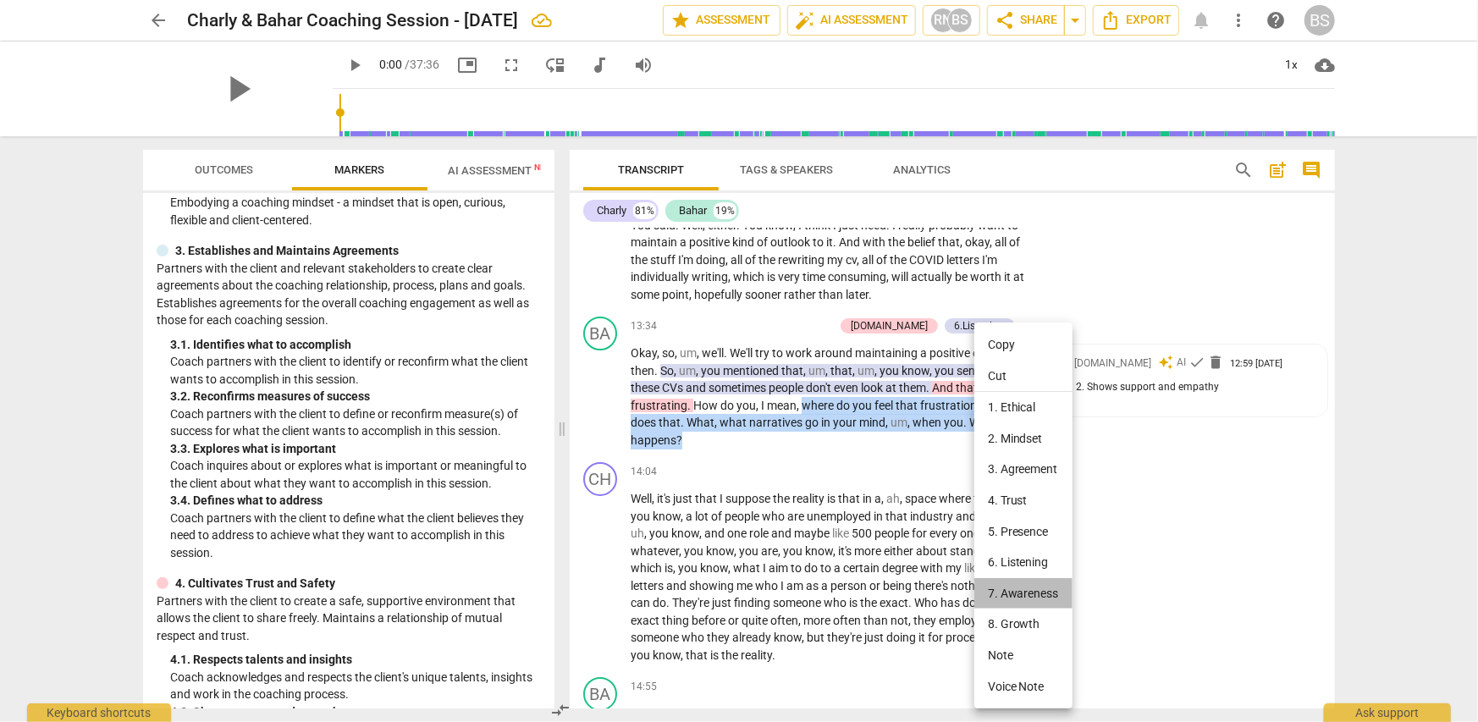
click at [1032, 593] on li "7. Awareness" at bounding box center [1023, 593] width 98 height 31
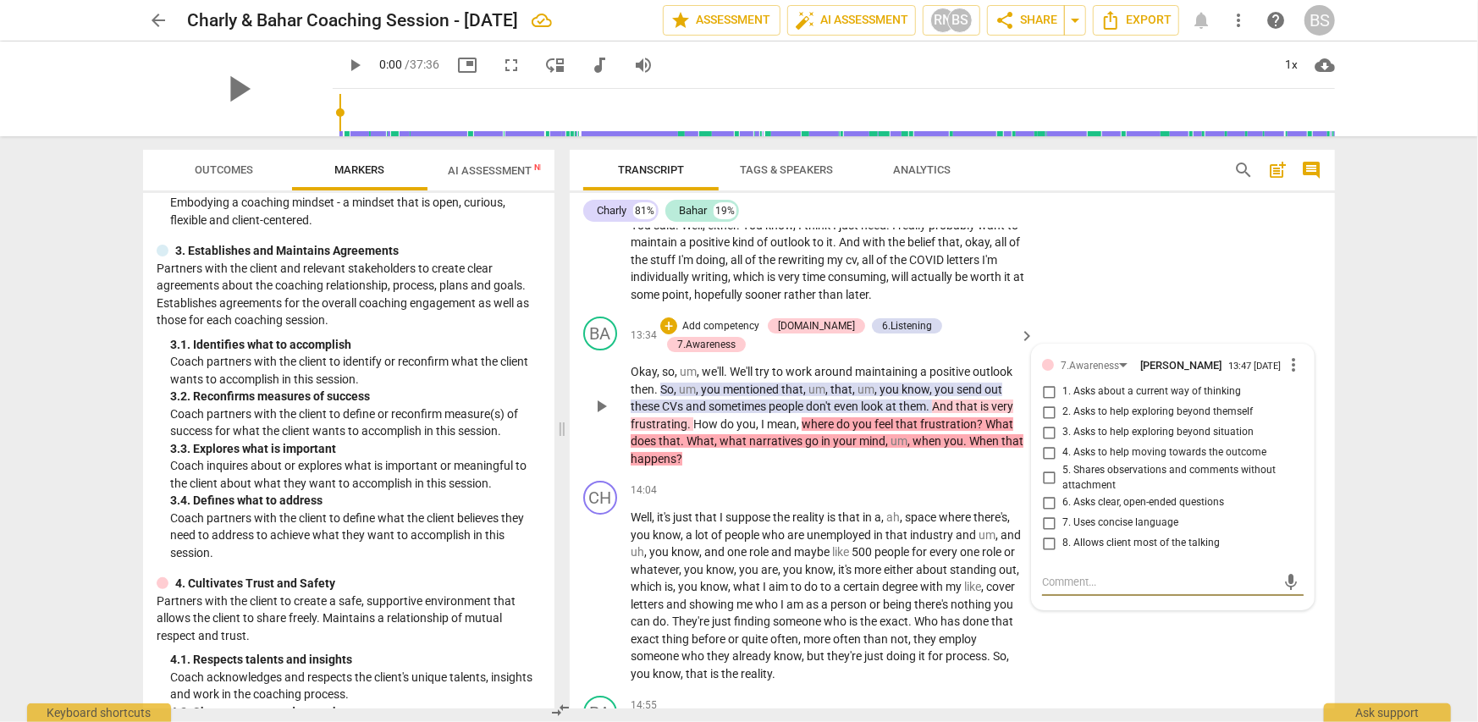
click at [1043, 477] on input "5. Shares observations and comments without attachment" at bounding box center [1048, 478] width 27 height 20
checkbox input "true"
click at [1042, 434] on input "3. Asks to help exploring beyond situation" at bounding box center [1048, 432] width 27 height 20
checkbox input "true"
click at [1126, 628] on div "CH play_arrow pause 14:04 + Add competency keyboard_arrow_right Well , it's jus…" at bounding box center [952, 581] width 765 height 215
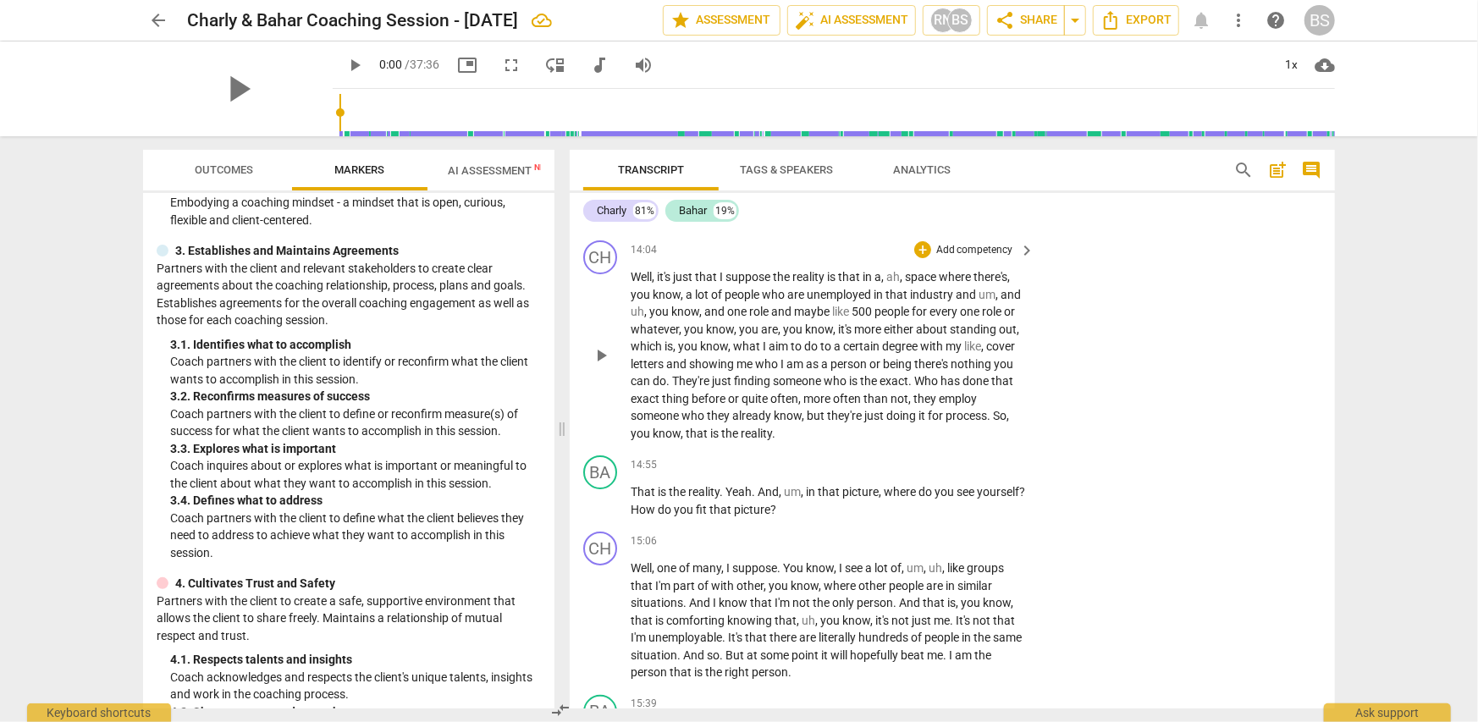
scroll to position [4232, 0]
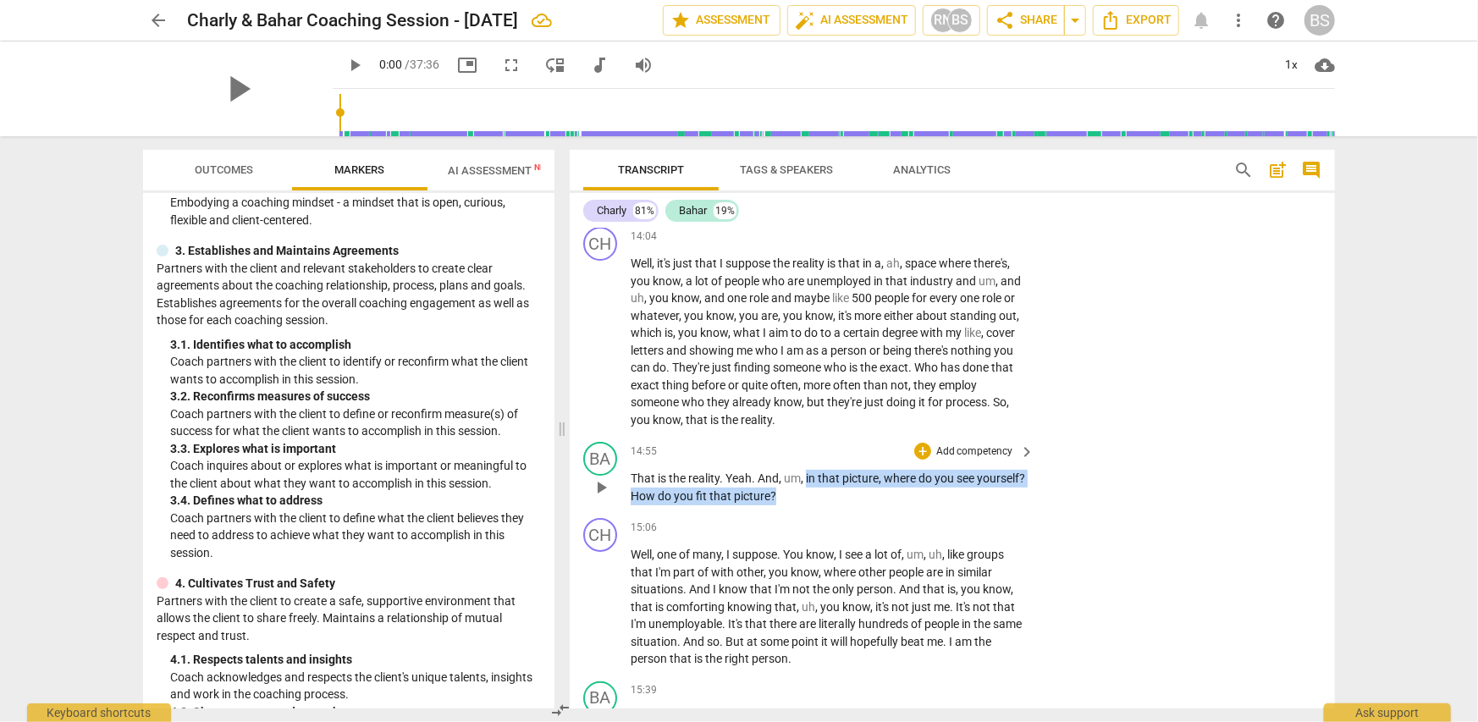
drag, startPoint x: 808, startPoint y: 455, endPoint x: 830, endPoint y: 469, distance: 26.6
click at [830, 470] on p "That is the reality . Yeah . And , um , in that picture , where do you see your…" at bounding box center [829, 487] width 396 height 35
click at [958, 444] on p "Add competency" at bounding box center [975, 451] width 80 height 15
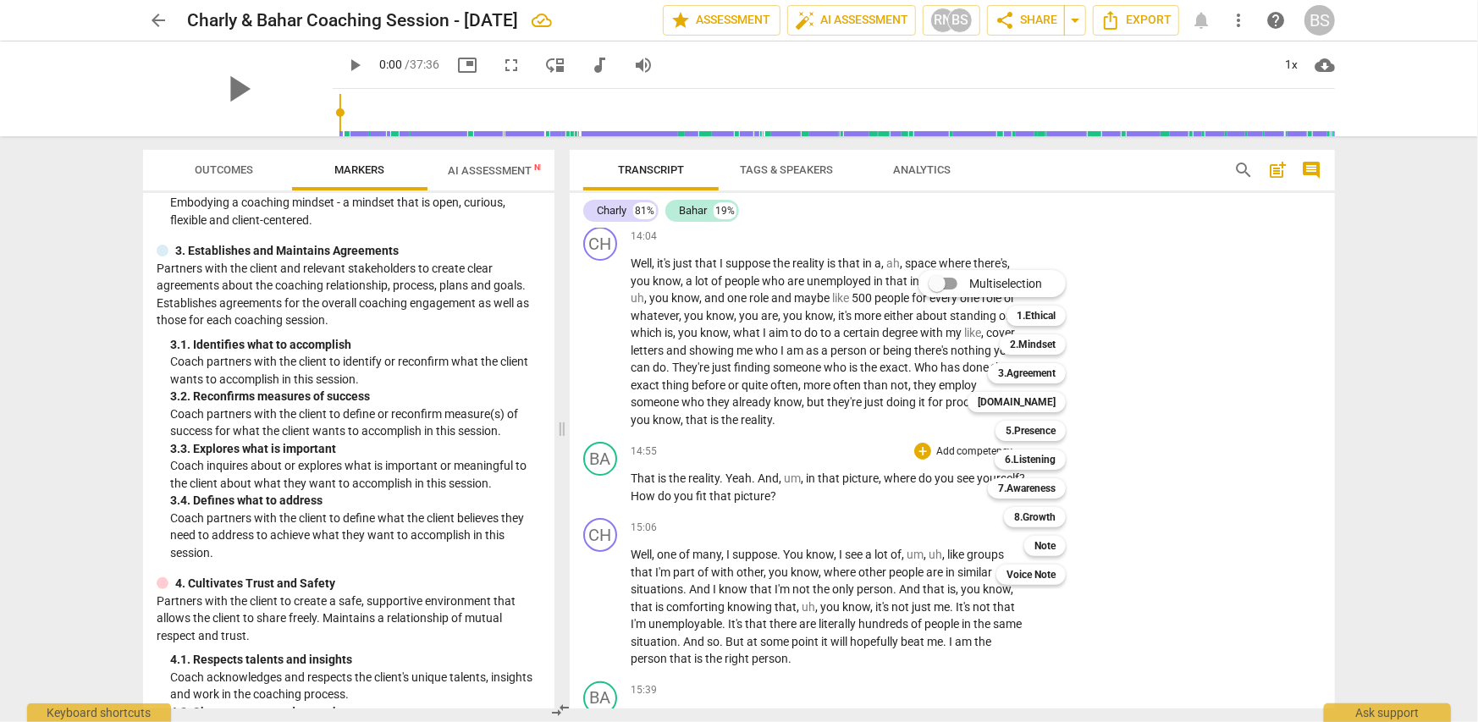
drag, startPoint x: 553, startPoint y: 326, endPoint x: 555, endPoint y: 357, distance: 31.4
click at [555, 357] on div at bounding box center [739, 361] width 1478 height 722
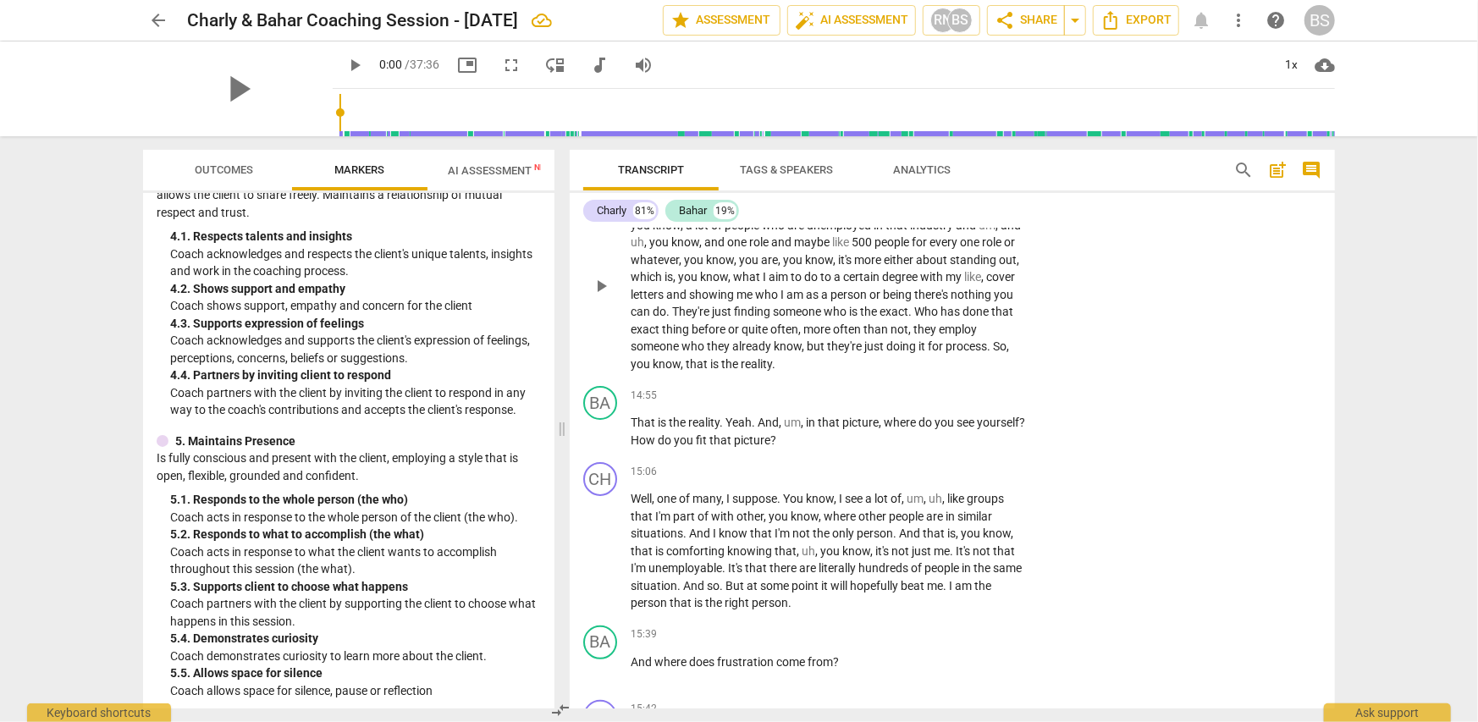
scroll to position [4317, 0]
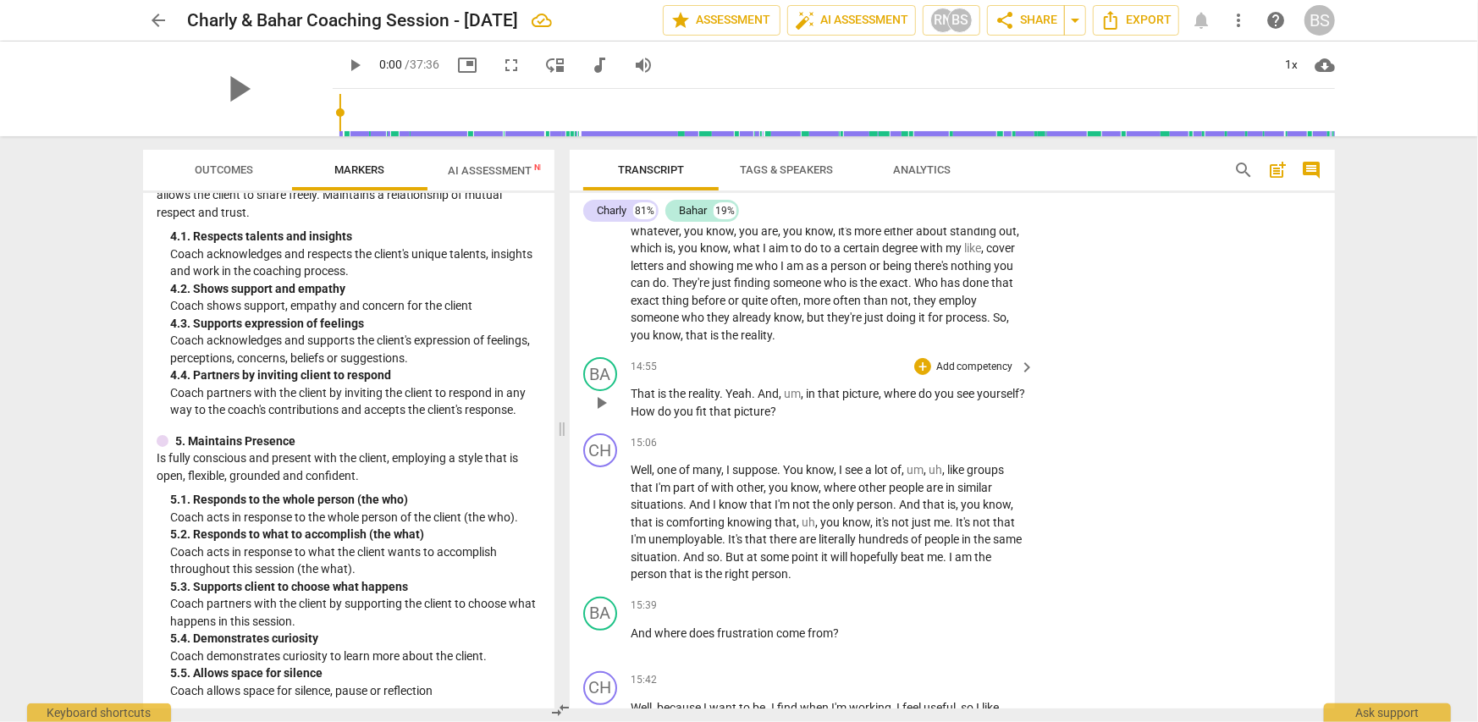
click at [972, 360] on p "Add competency" at bounding box center [975, 367] width 80 height 15
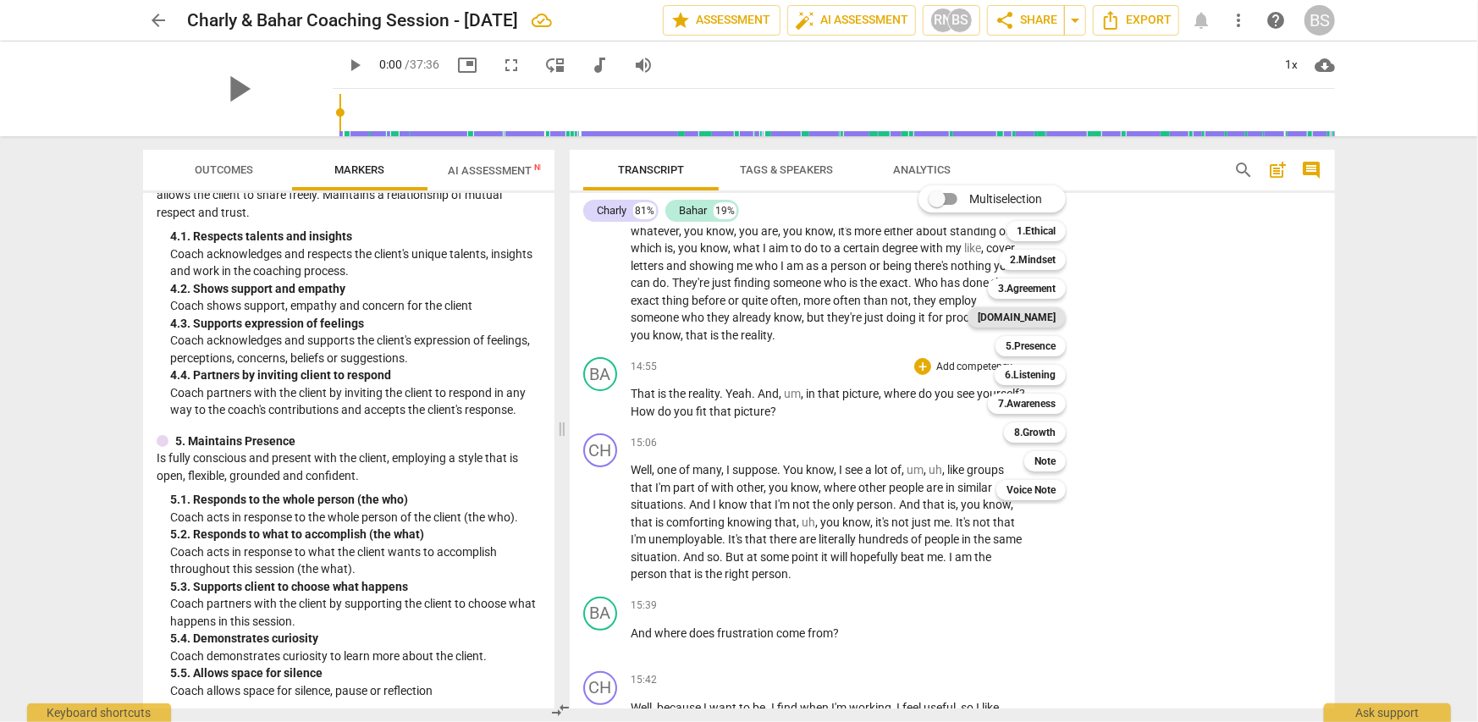
click at [1055, 316] on b "4.Trust" at bounding box center [1017, 317] width 78 height 20
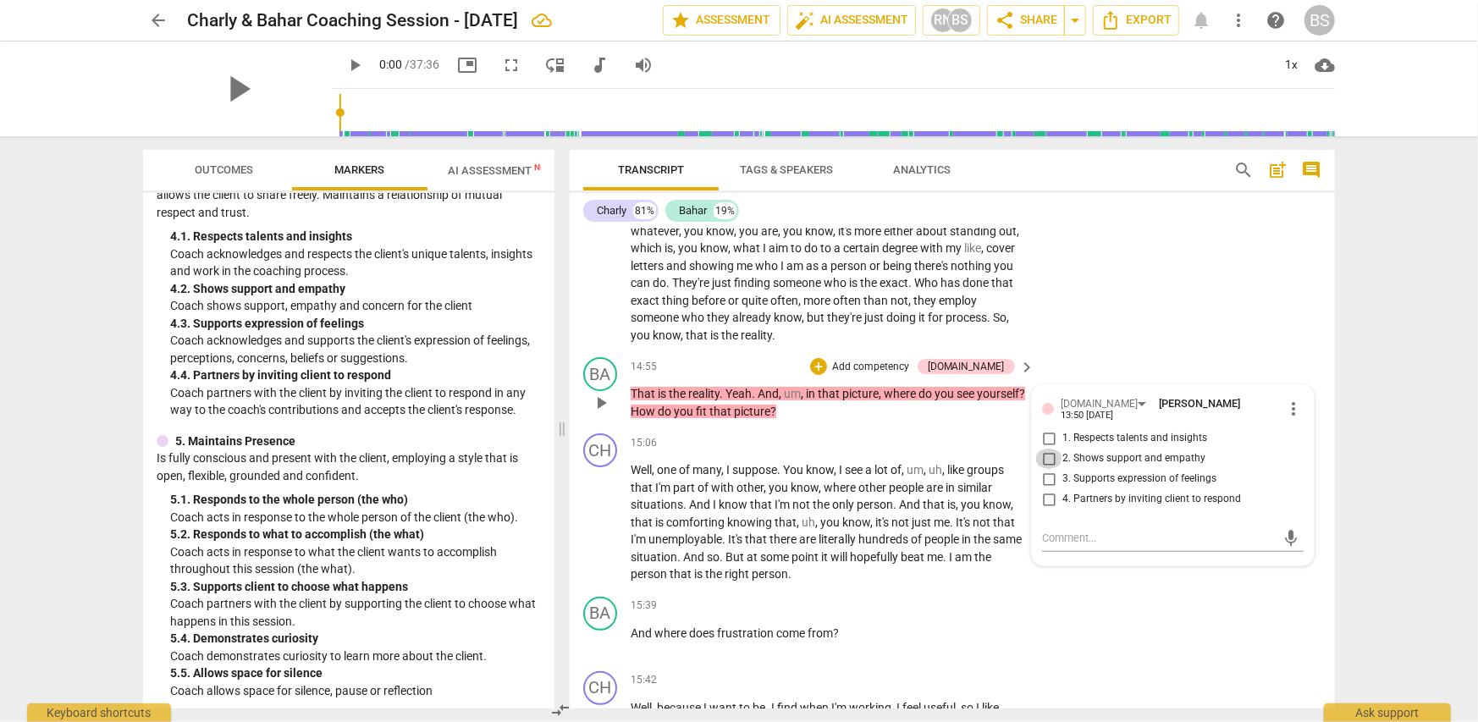
click at [1047, 449] on input "2. Shows support and empathy" at bounding box center [1048, 459] width 27 height 20
checkbox input "true"
click at [923, 434] on div "+" at bounding box center [922, 442] width 17 height 17
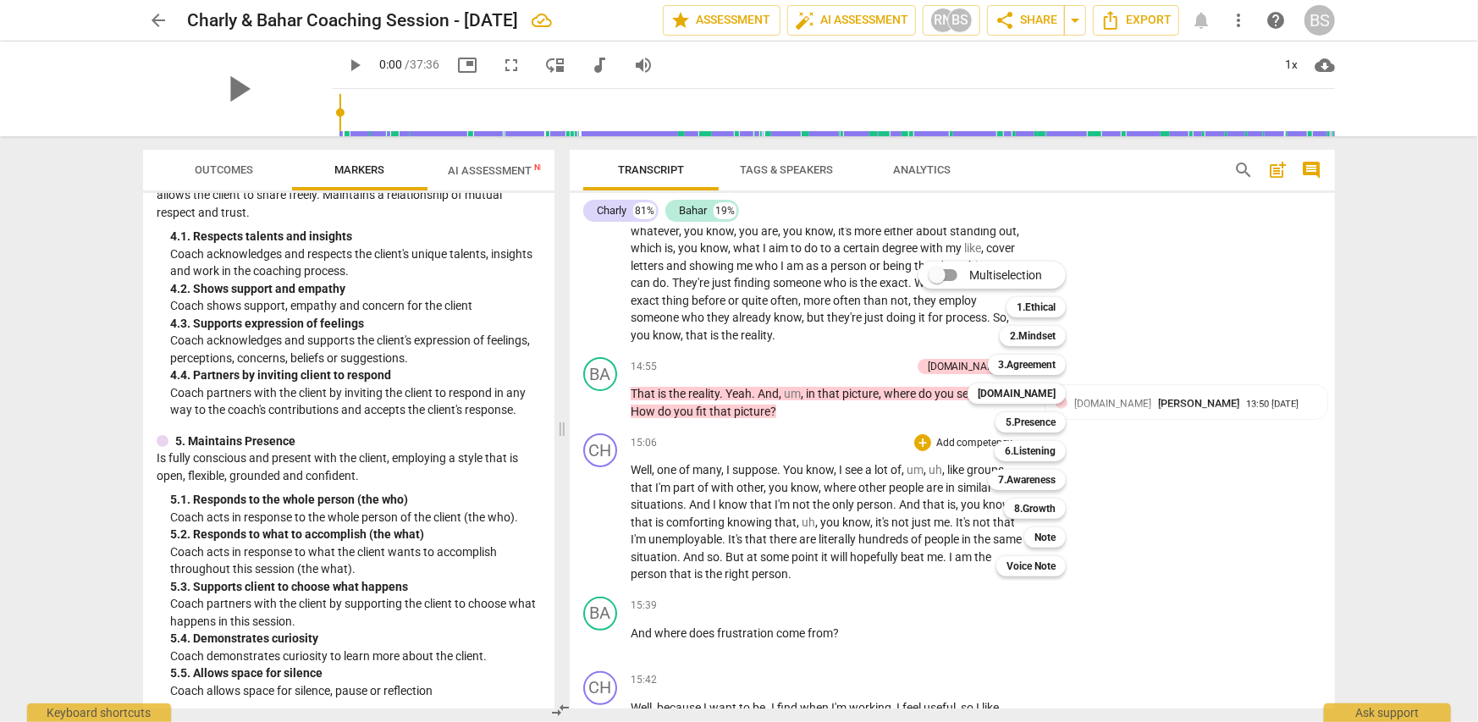
click at [342, 424] on div at bounding box center [739, 361] width 1478 height 722
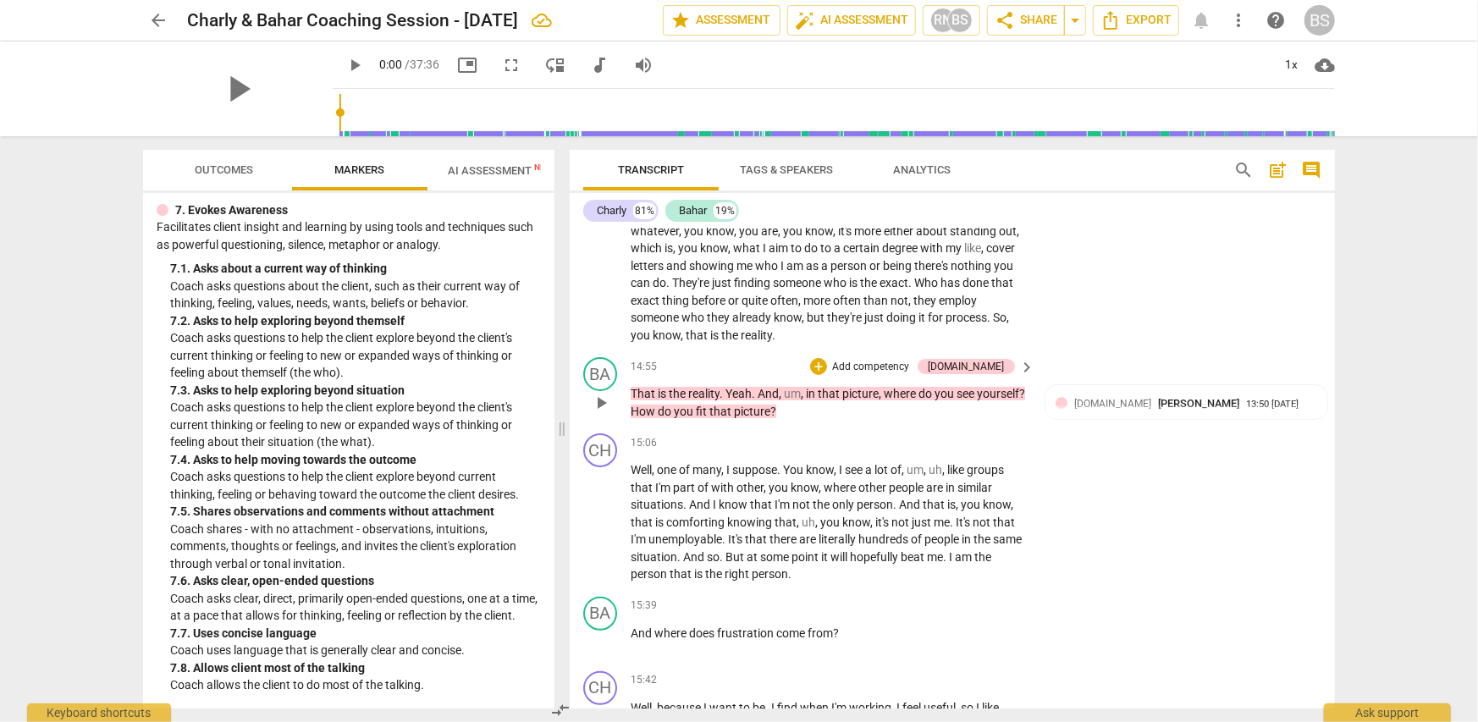
click at [905, 360] on p "Add competency" at bounding box center [870, 367] width 80 height 15
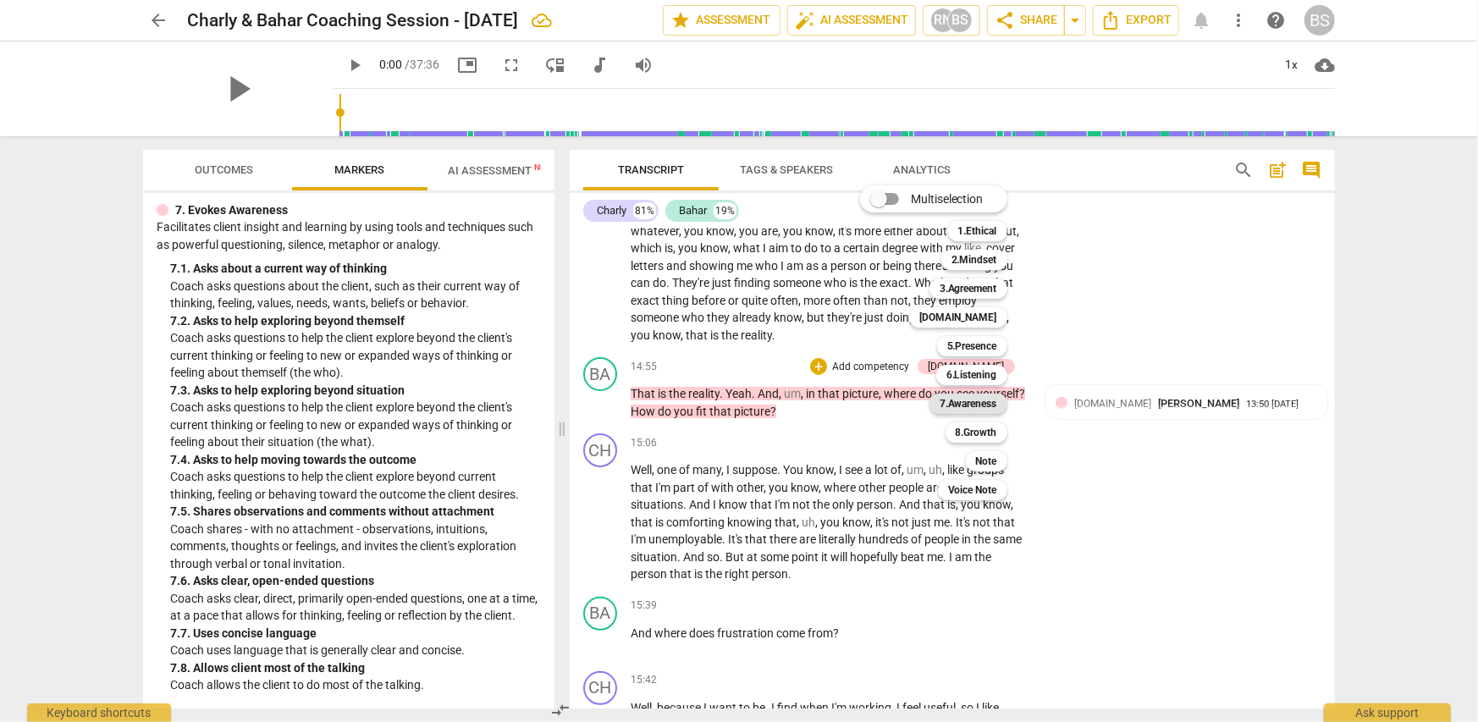
click at [983, 405] on b "7.Awareness" at bounding box center [969, 404] width 58 height 20
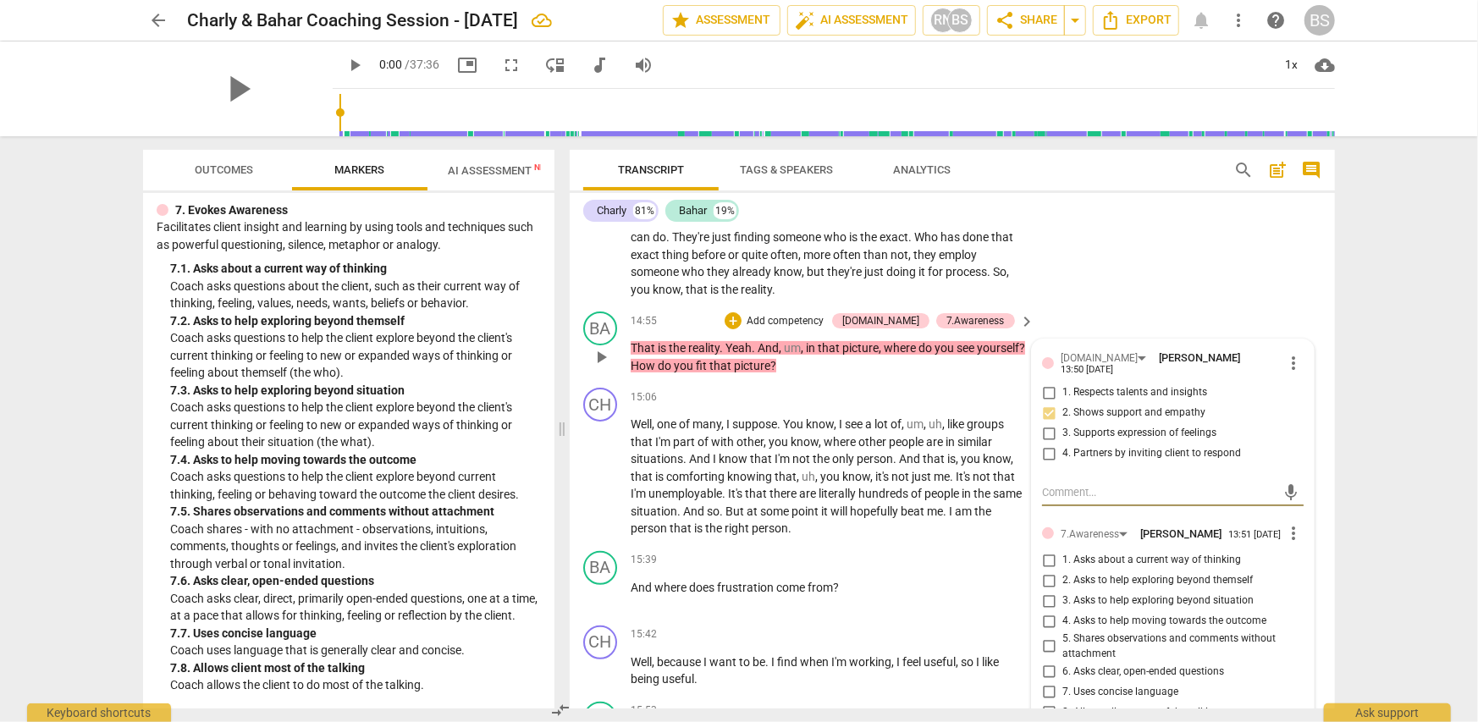
scroll to position [4402, 0]
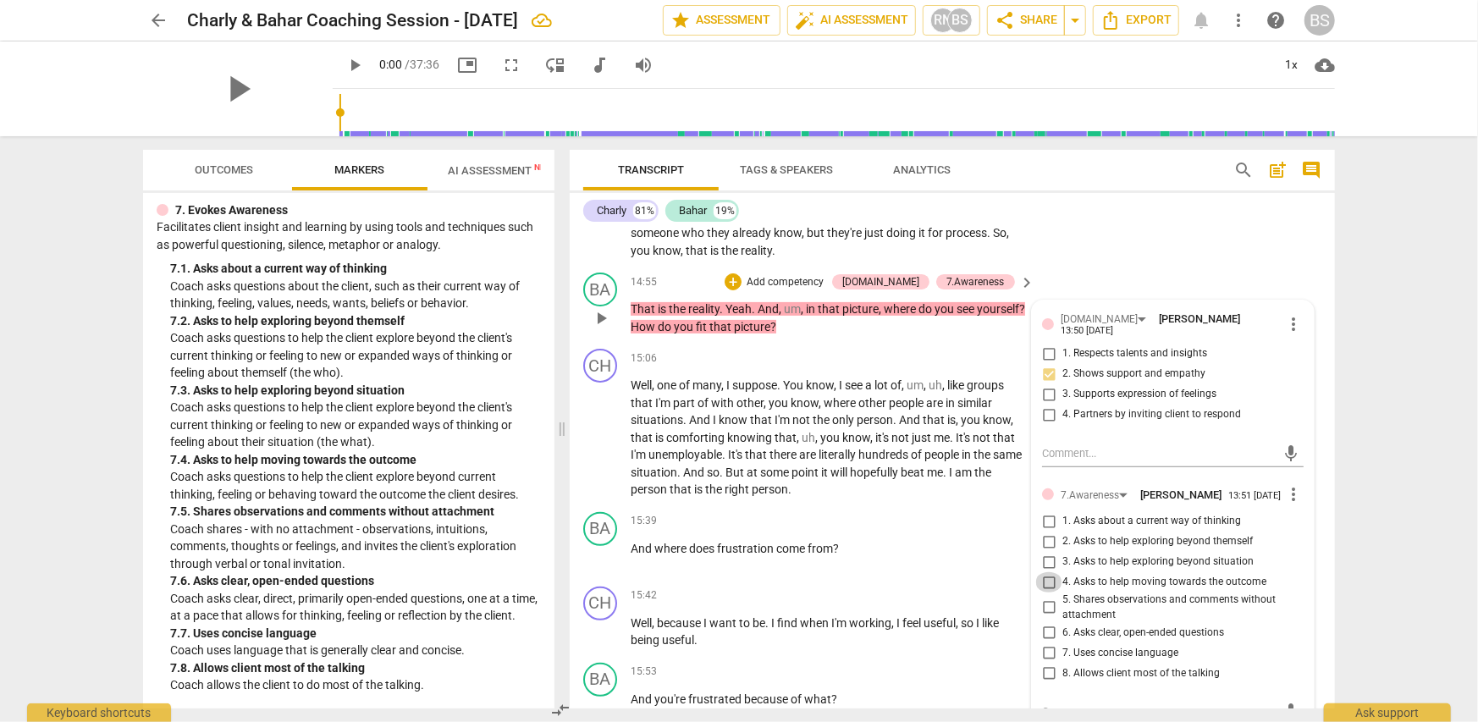
click at [1047, 572] on input "4. Asks to help moving towards the outcome" at bounding box center [1048, 582] width 27 height 20
checkbox input "true"
click at [1049, 552] on input "3. Asks to help exploring beyond situation" at bounding box center [1048, 562] width 27 height 20
checkbox input "true"
click at [1047, 572] on input "4. Asks to help moving towards the outcome" at bounding box center [1048, 582] width 27 height 20
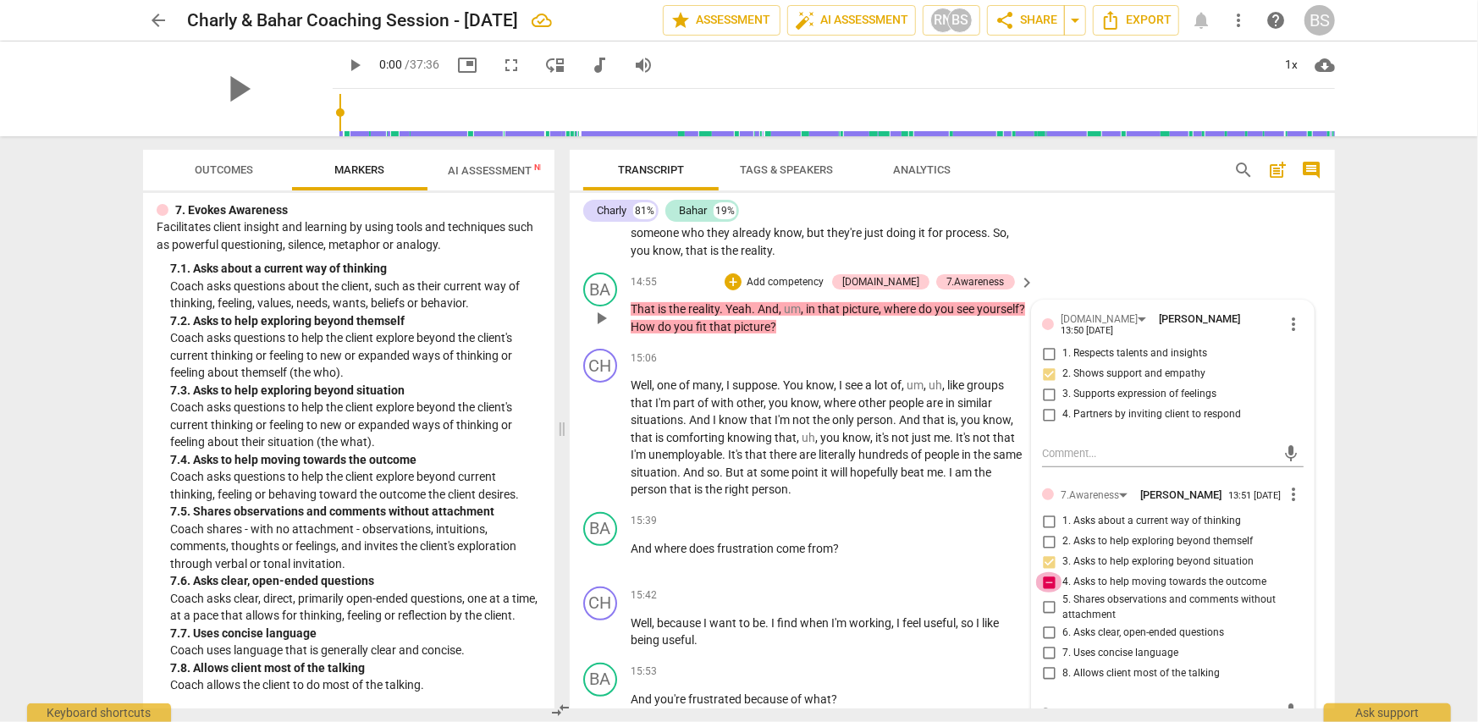
click at [1048, 572] on input "4. Asks to help moving towards the outcome" at bounding box center [1048, 582] width 27 height 20
click at [1043, 572] on input "4. Asks to help moving towards the outcome" at bounding box center [1048, 582] width 27 height 20
checkbox input "true"
click at [1383, 465] on div "arrow_back Charly & Bahar Coaching Session - Sep 17 2025 Saved edit star Assess…" at bounding box center [739, 361] width 1478 height 722
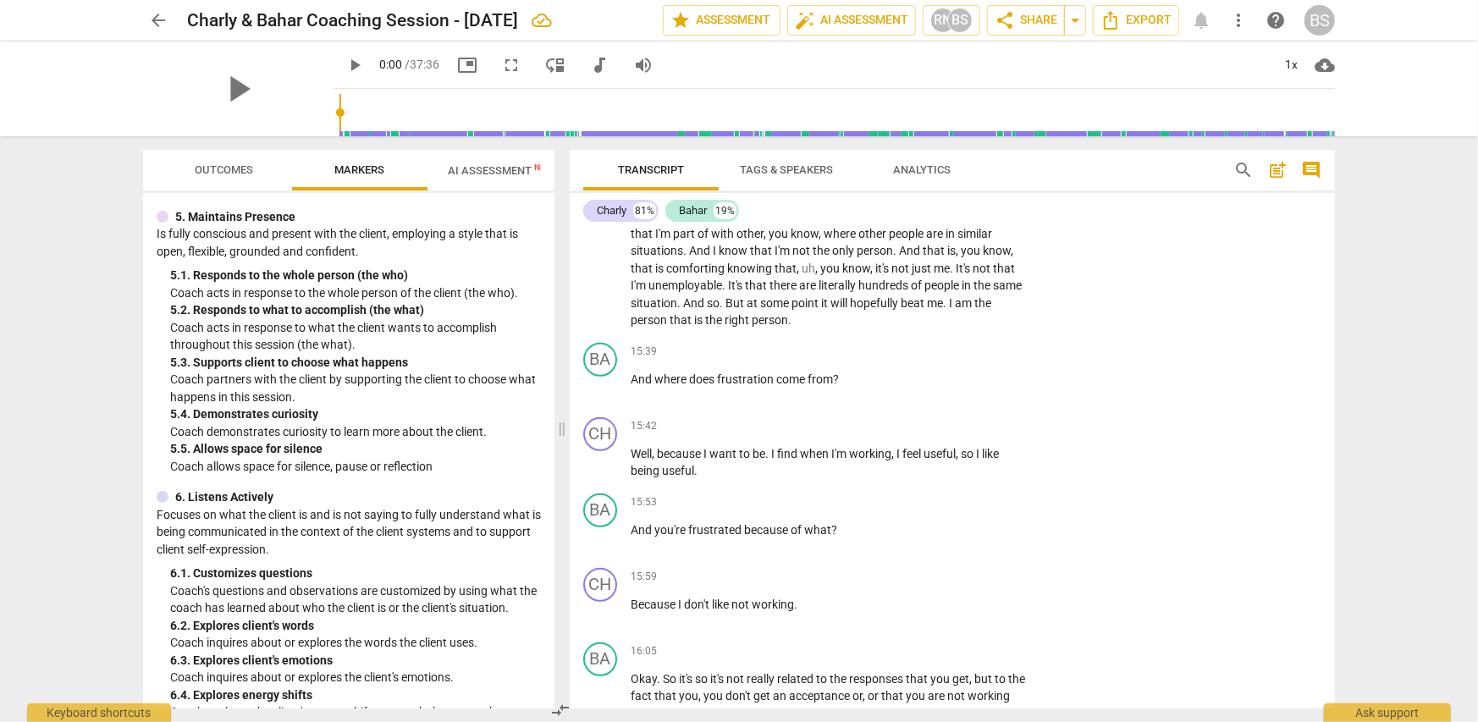
scroll to position [931, 0]
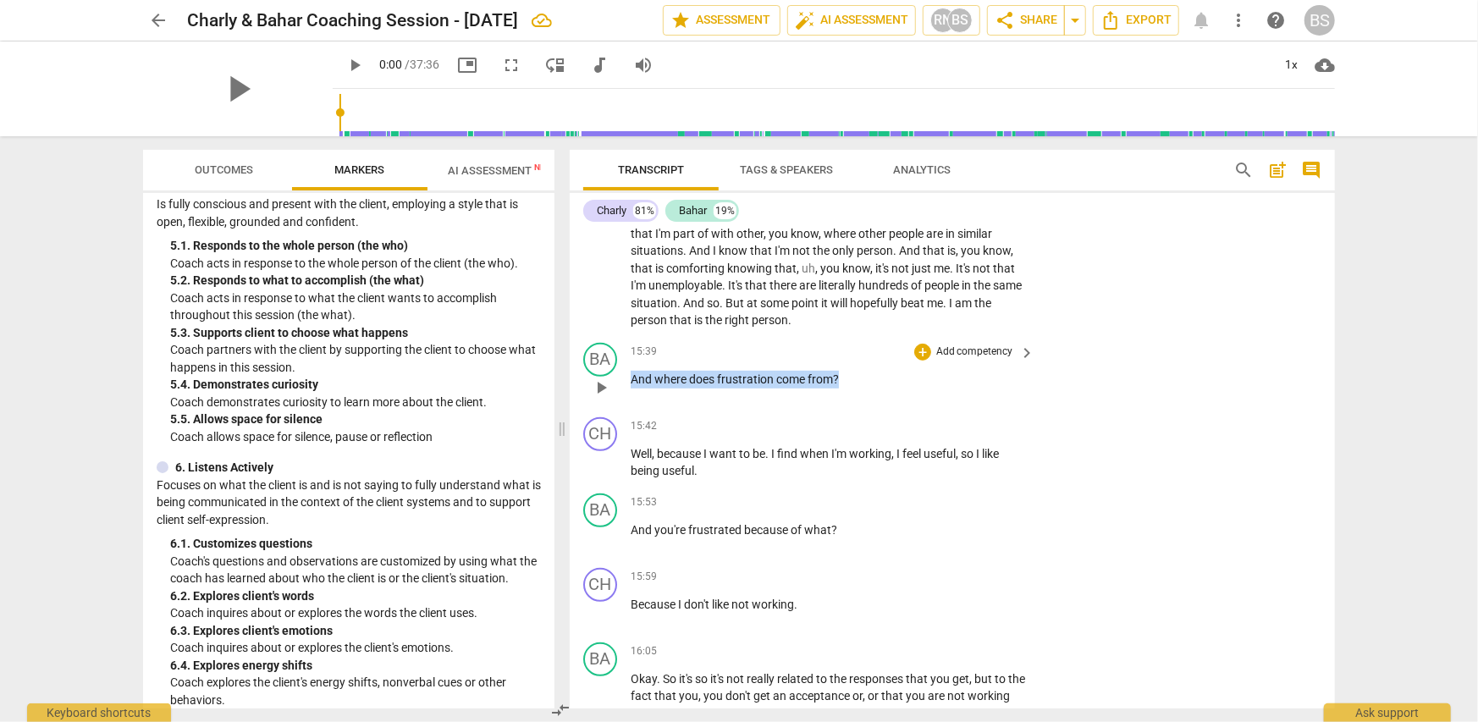
drag, startPoint x: 634, startPoint y: 356, endPoint x: 843, endPoint y: 374, distance: 209.9
click at [843, 374] on div "15:39 + Add competency keyboard_arrow_right And where does frustration come fro…" at bounding box center [834, 373] width 406 height 61
click at [962, 345] on p "Add competency" at bounding box center [975, 352] width 80 height 15
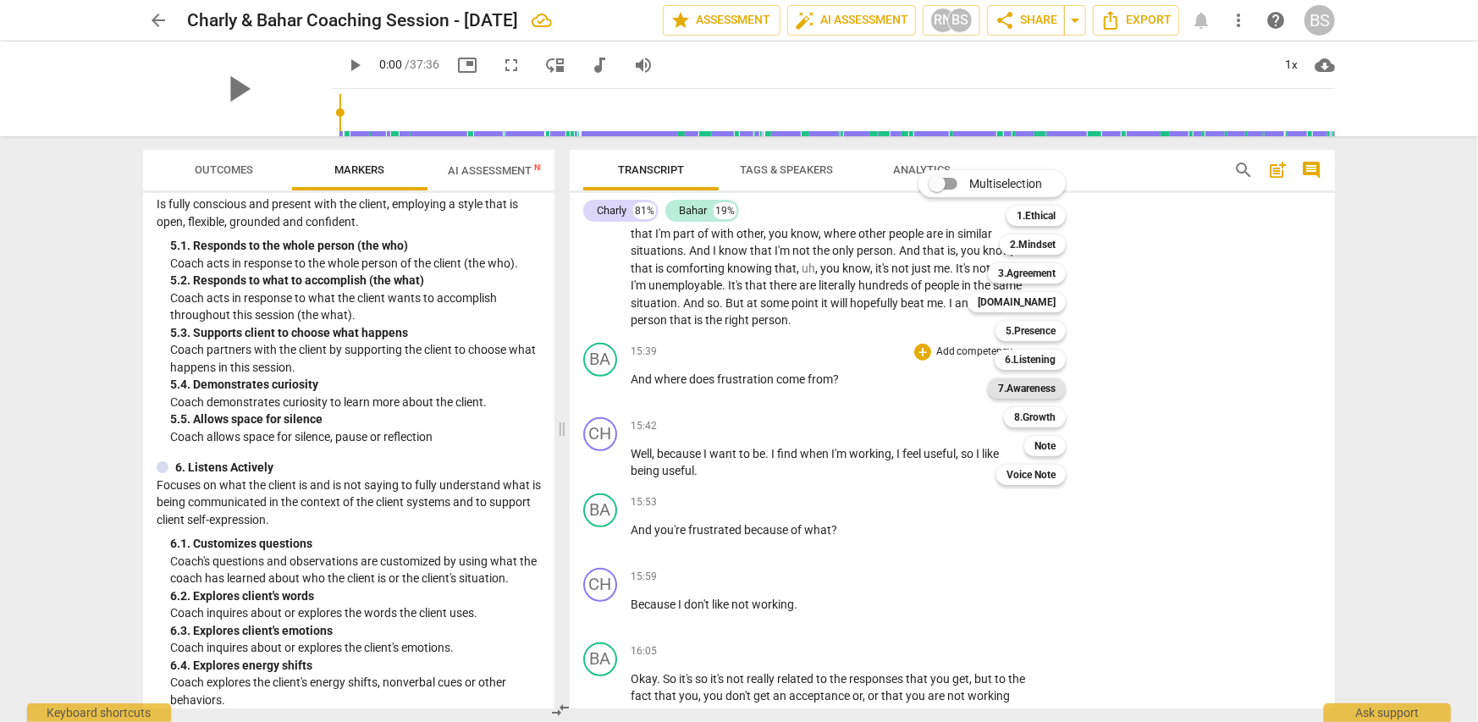
click at [1040, 392] on b "7.Awareness" at bounding box center [1027, 388] width 58 height 20
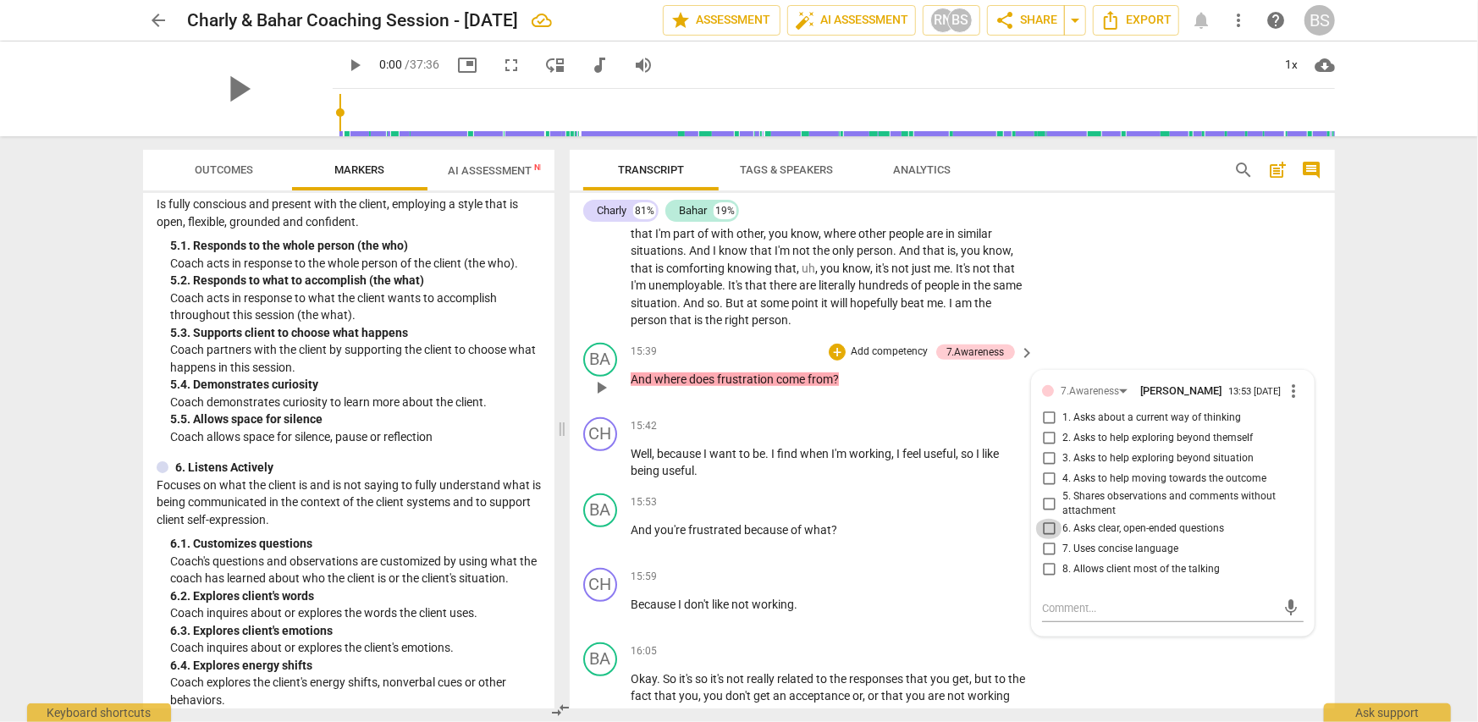
click at [1044, 519] on input "6. Asks clear, open-ended questions" at bounding box center [1048, 529] width 27 height 20
checkbox input "true"
click at [1048, 428] on input "2. Asks to help exploring beyond themself" at bounding box center [1048, 438] width 27 height 20
checkbox input "true"
click at [1268, 336] on div "BA play_arrow pause 15:39 + Add competency 7.Awareness keyboard_arrow_right And…" at bounding box center [952, 373] width 765 height 74
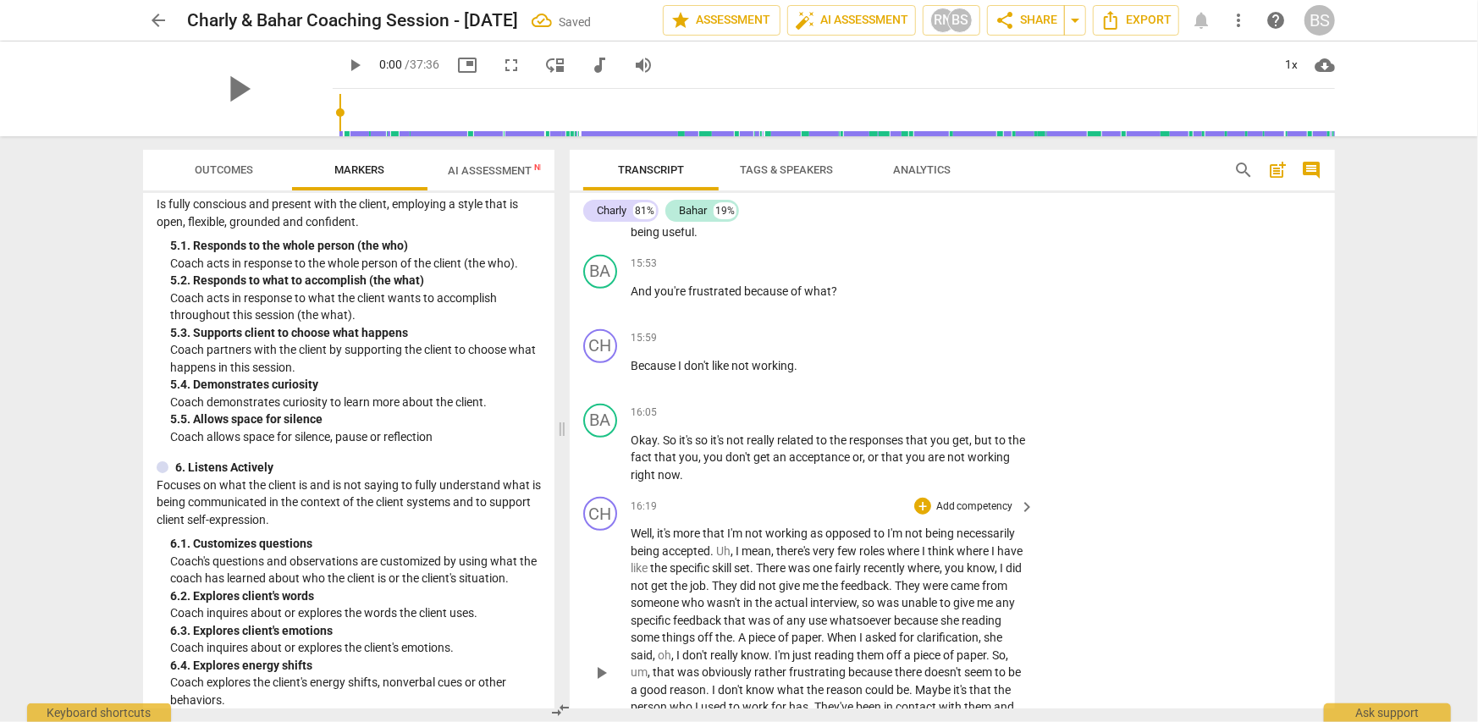
scroll to position [4825, 0]
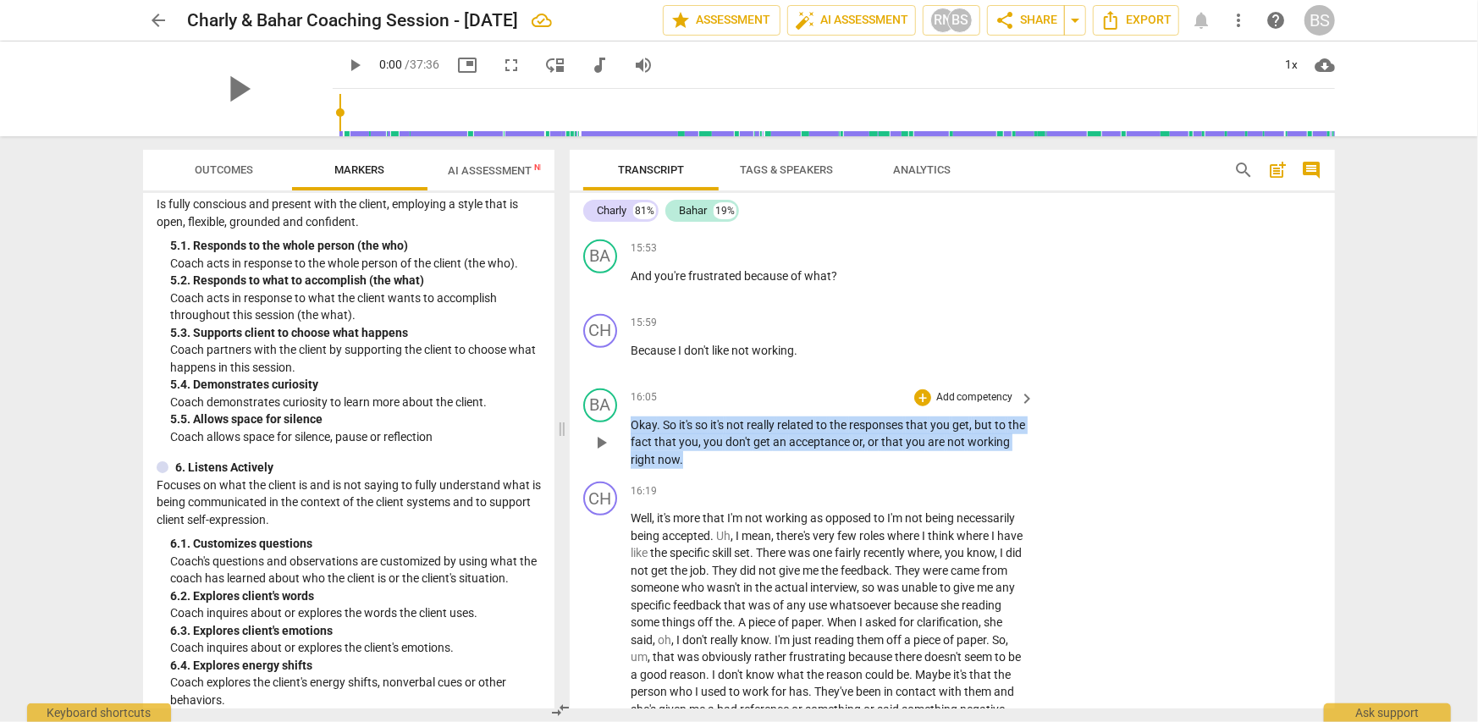
drag, startPoint x: 631, startPoint y: 404, endPoint x: 742, endPoint y: 442, distance: 118.1
click at [742, 442] on p "Okay . So it's so it's not really related to the responses that you get , but t…" at bounding box center [829, 442] width 396 height 52
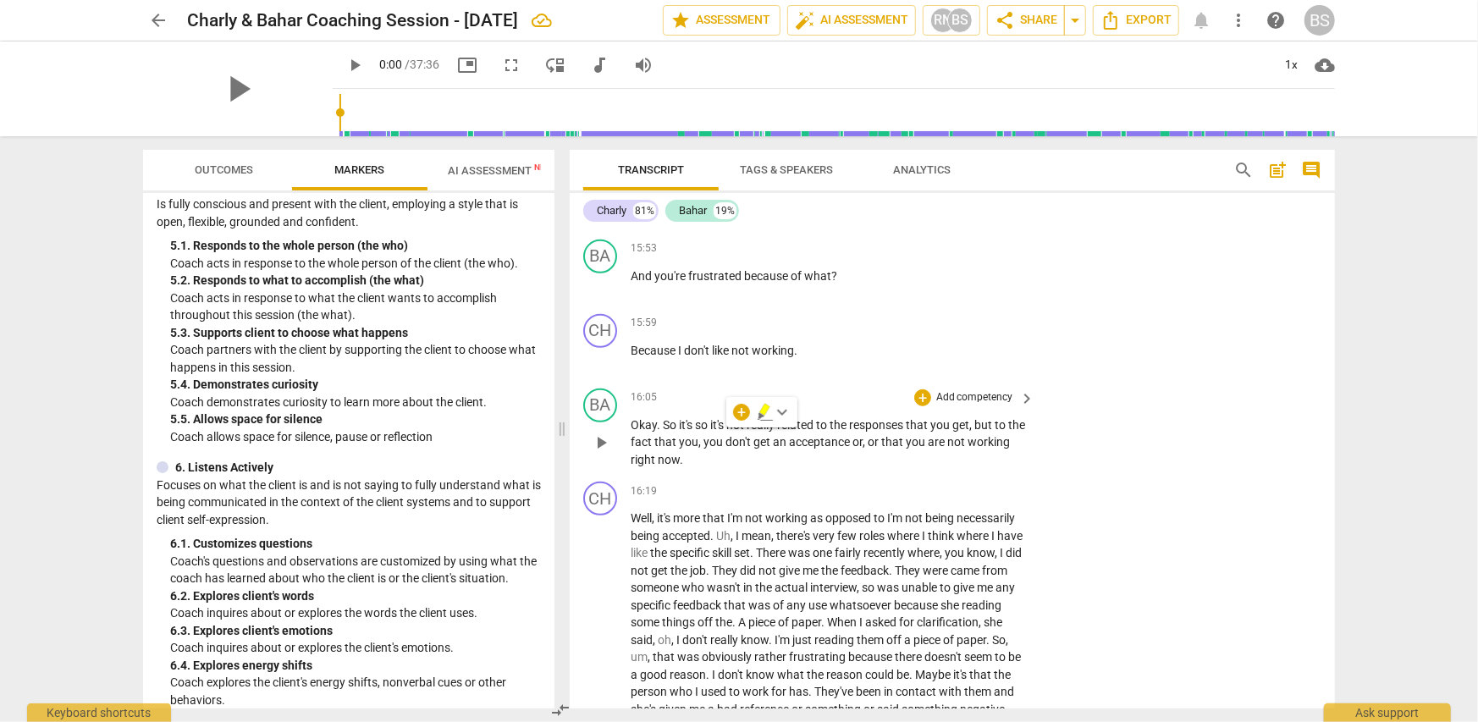
click at [1134, 405] on div "BA play_arrow pause 16:05 + Add competency keyboard_arrow_right Okay . So it's …" at bounding box center [952, 429] width 765 height 94
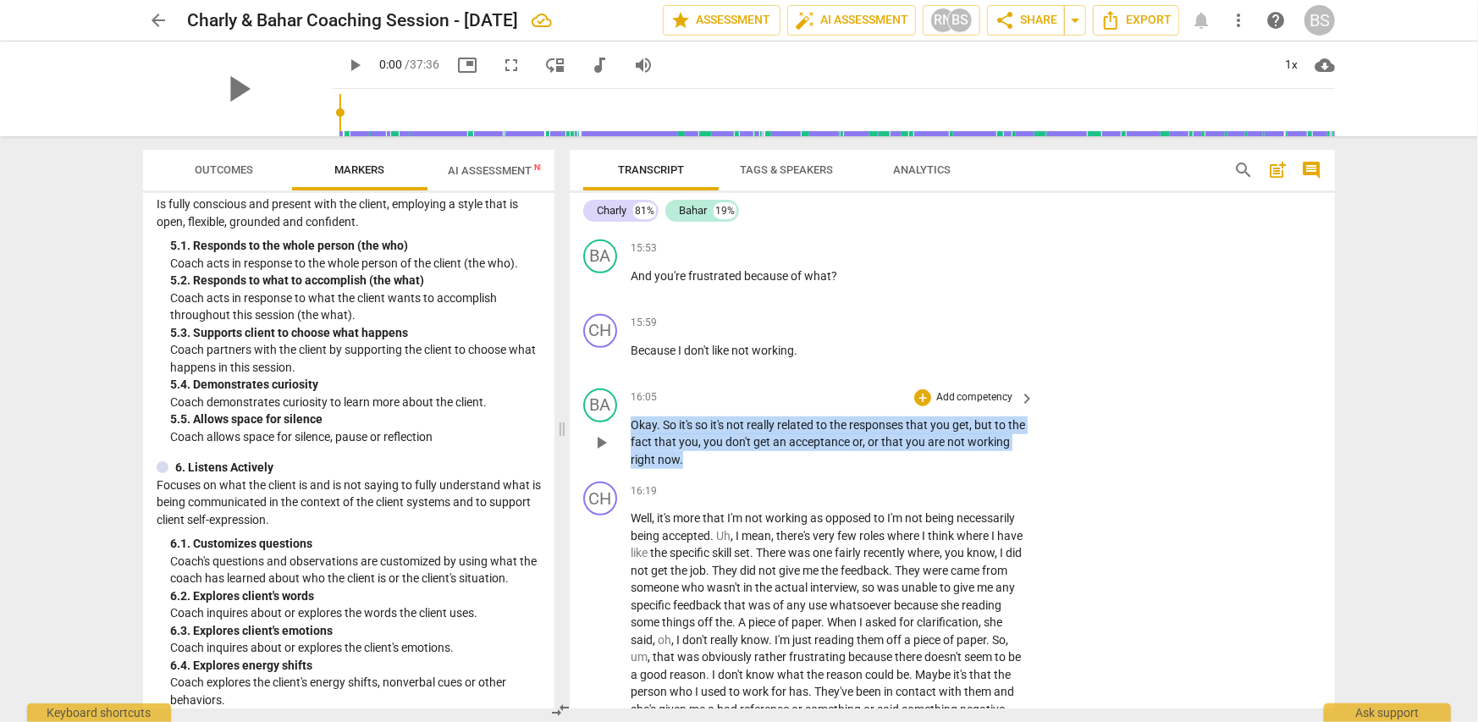
drag, startPoint x: 633, startPoint y: 397, endPoint x: 754, endPoint y: 432, distance: 125.9
click at [754, 432] on p "Okay . So it's so it's not really related to the responses that you get , but t…" at bounding box center [829, 442] width 396 height 52
click at [972, 390] on p "Add competency" at bounding box center [975, 397] width 80 height 15
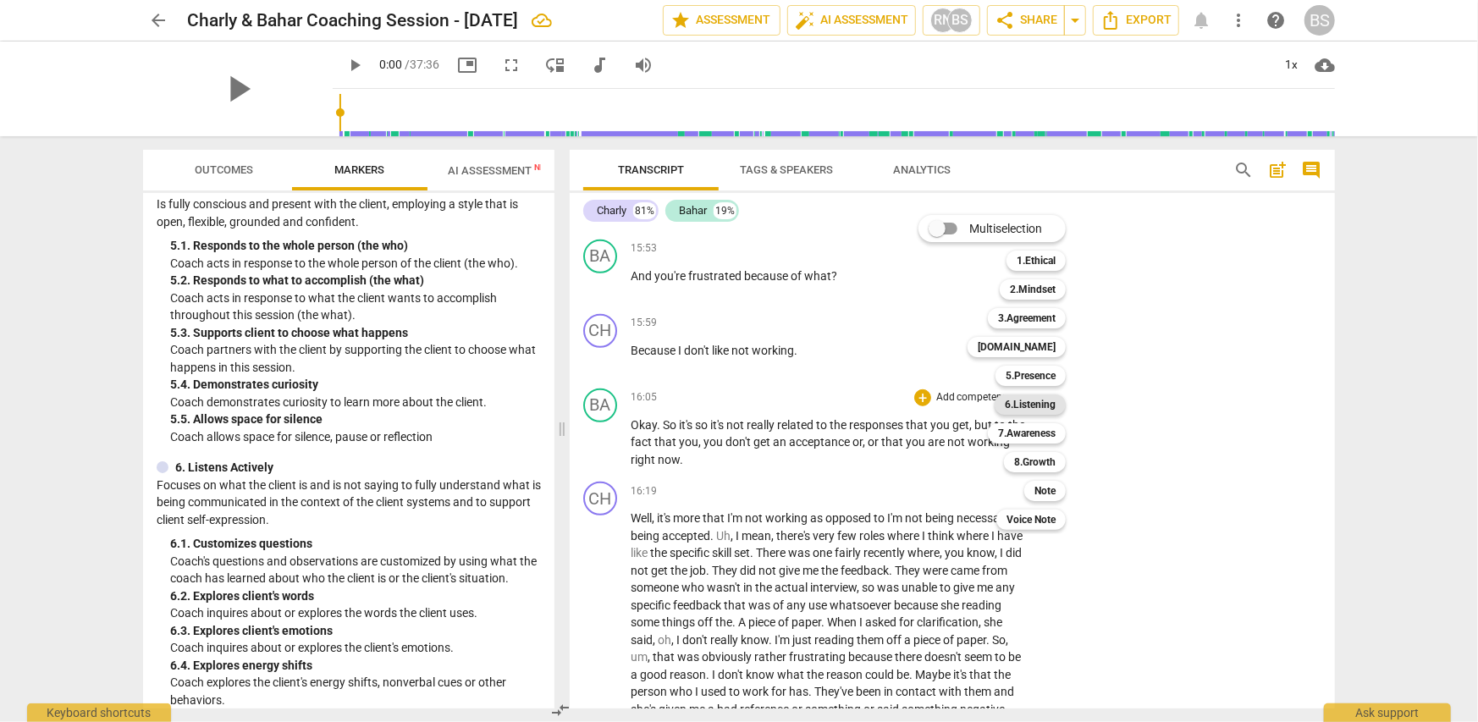
click at [1035, 401] on b "6.Listening" at bounding box center [1030, 404] width 51 height 20
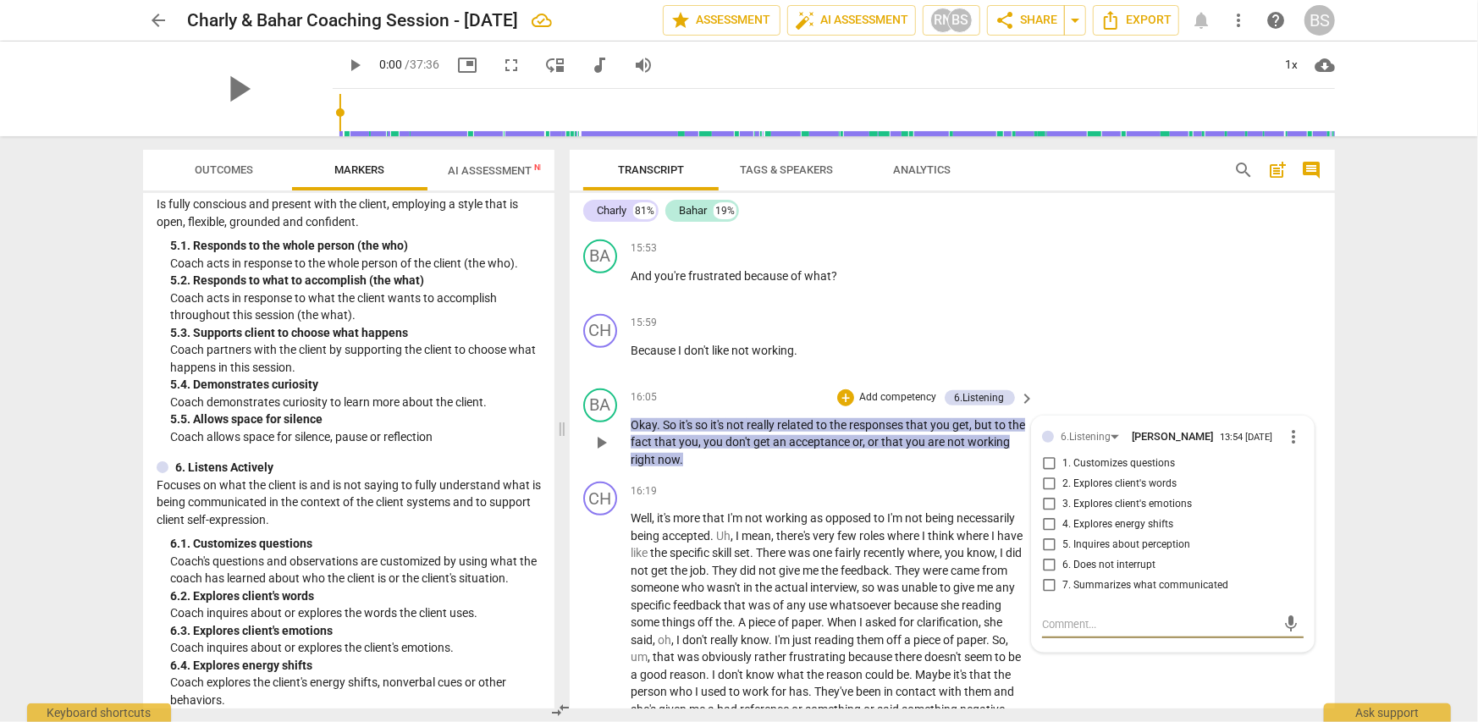
click at [1045, 474] on input "2. Explores client's words" at bounding box center [1048, 484] width 27 height 20
checkbox input "true"
click at [1165, 657] on div "CH play_arrow pause 16:19 + Add competency keyboard_arrow_right Well , it's mor…" at bounding box center [952, 643] width 765 height 337
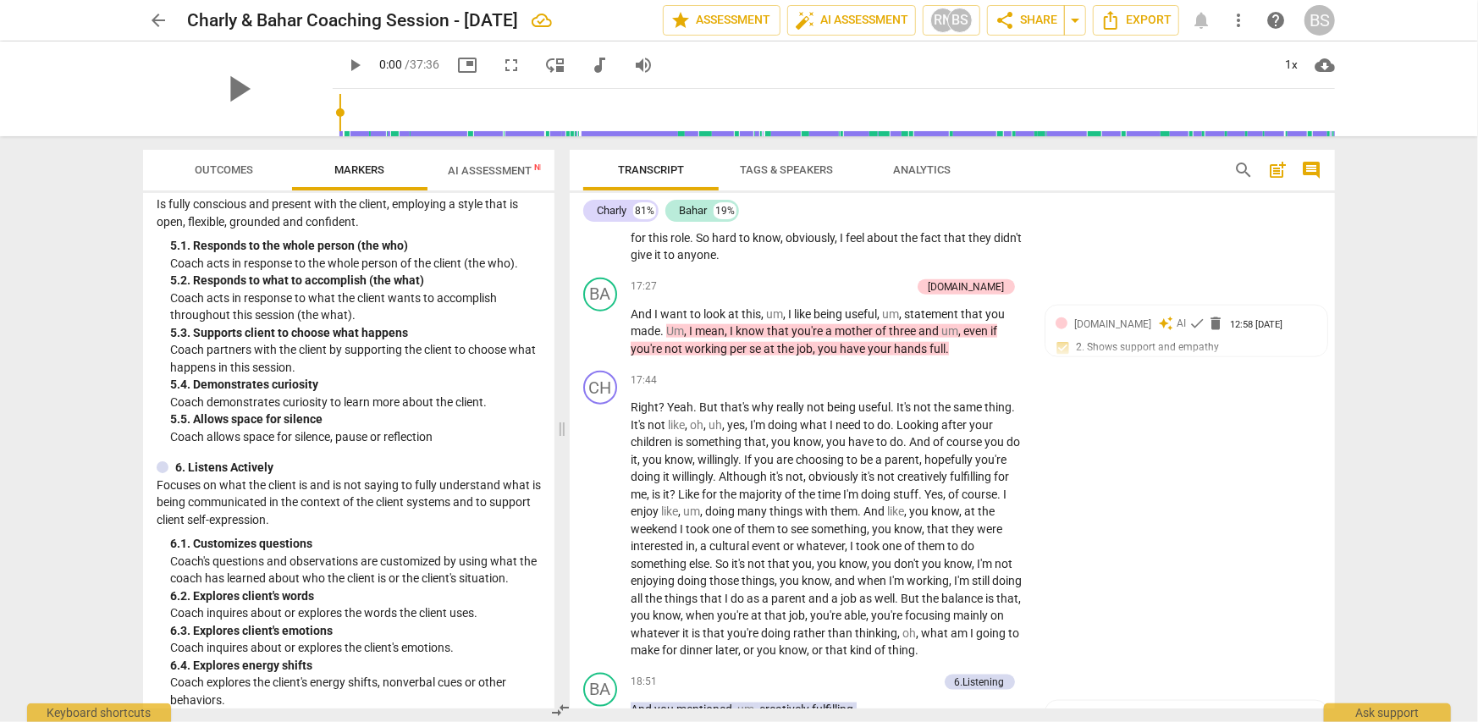
scroll to position [5333, 0]
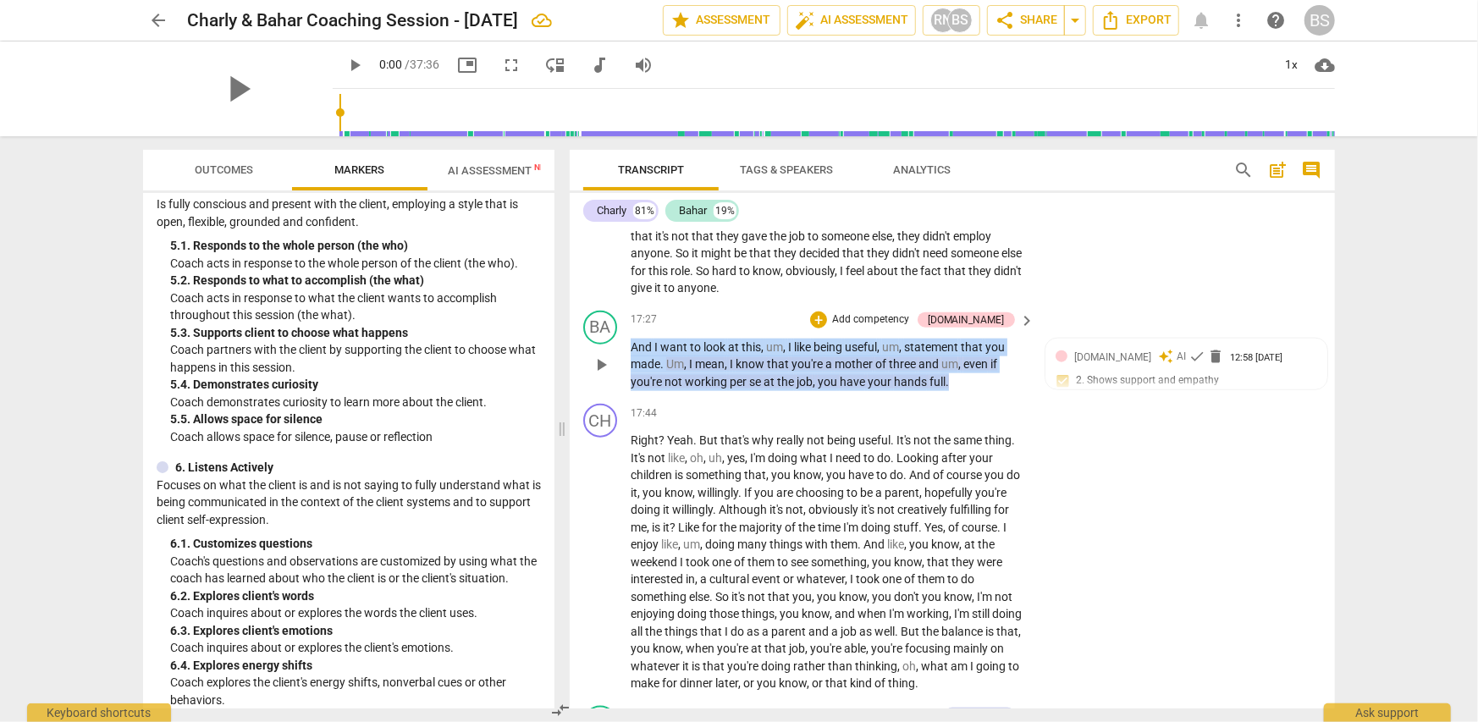
drag, startPoint x: 631, startPoint y: 320, endPoint x: 972, endPoint y: 367, distance: 344.3
click at [972, 367] on div "BA play_arrow pause 17:27 + Add competency 4.Trust keyboard_arrow_right And I w…" at bounding box center [952, 351] width 765 height 94
click at [887, 312] on p "Add competency" at bounding box center [870, 319] width 80 height 15
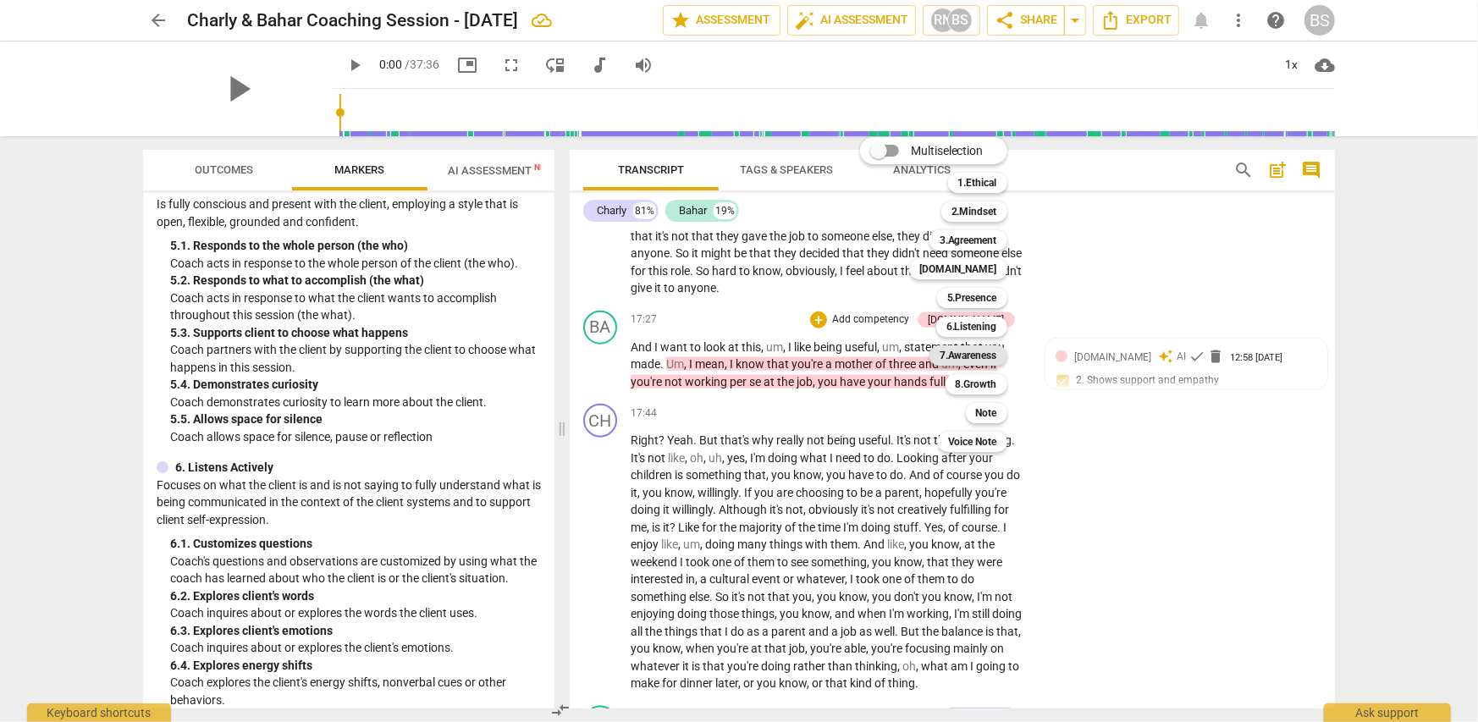
click at [983, 356] on b "7.Awareness" at bounding box center [969, 355] width 58 height 20
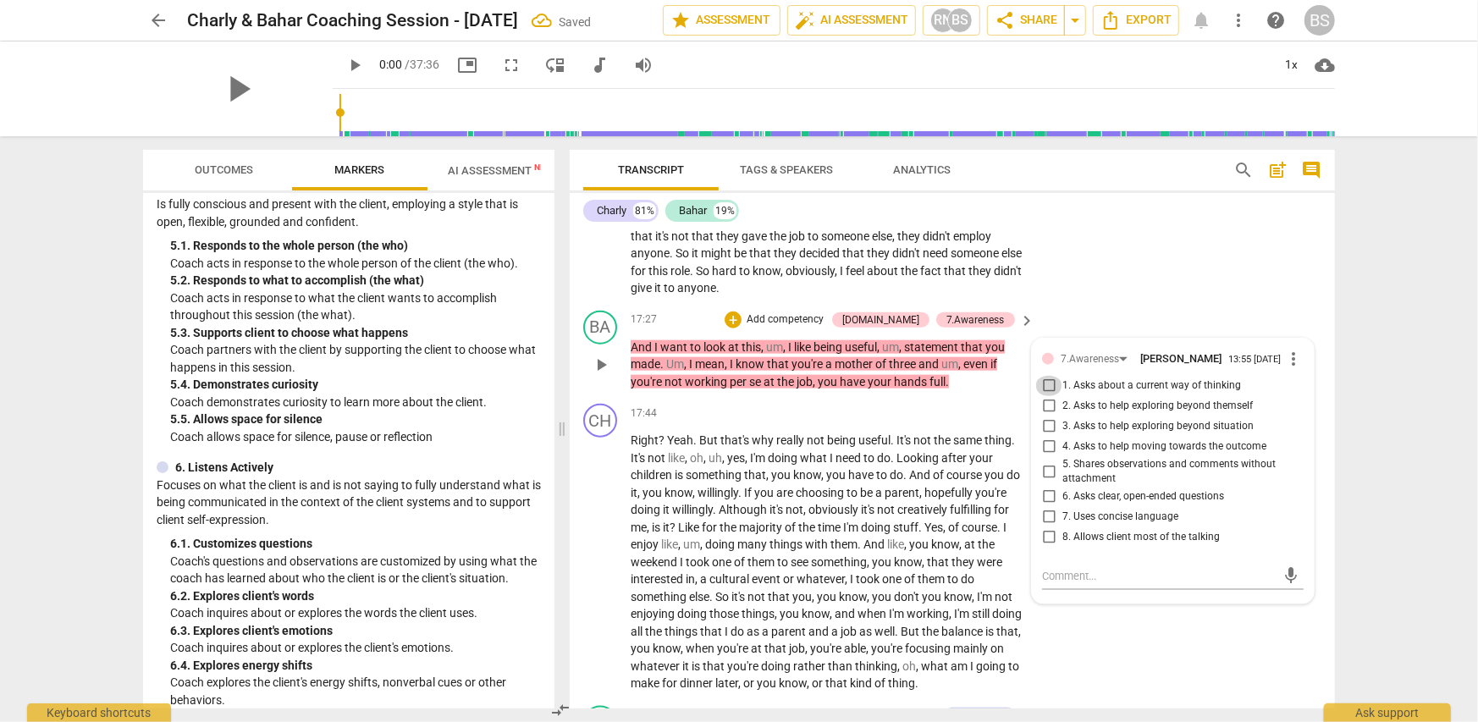
click at [1044, 376] on input "1. Asks about a current way of thinking" at bounding box center [1048, 386] width 27 height 20
checkbox input "true"
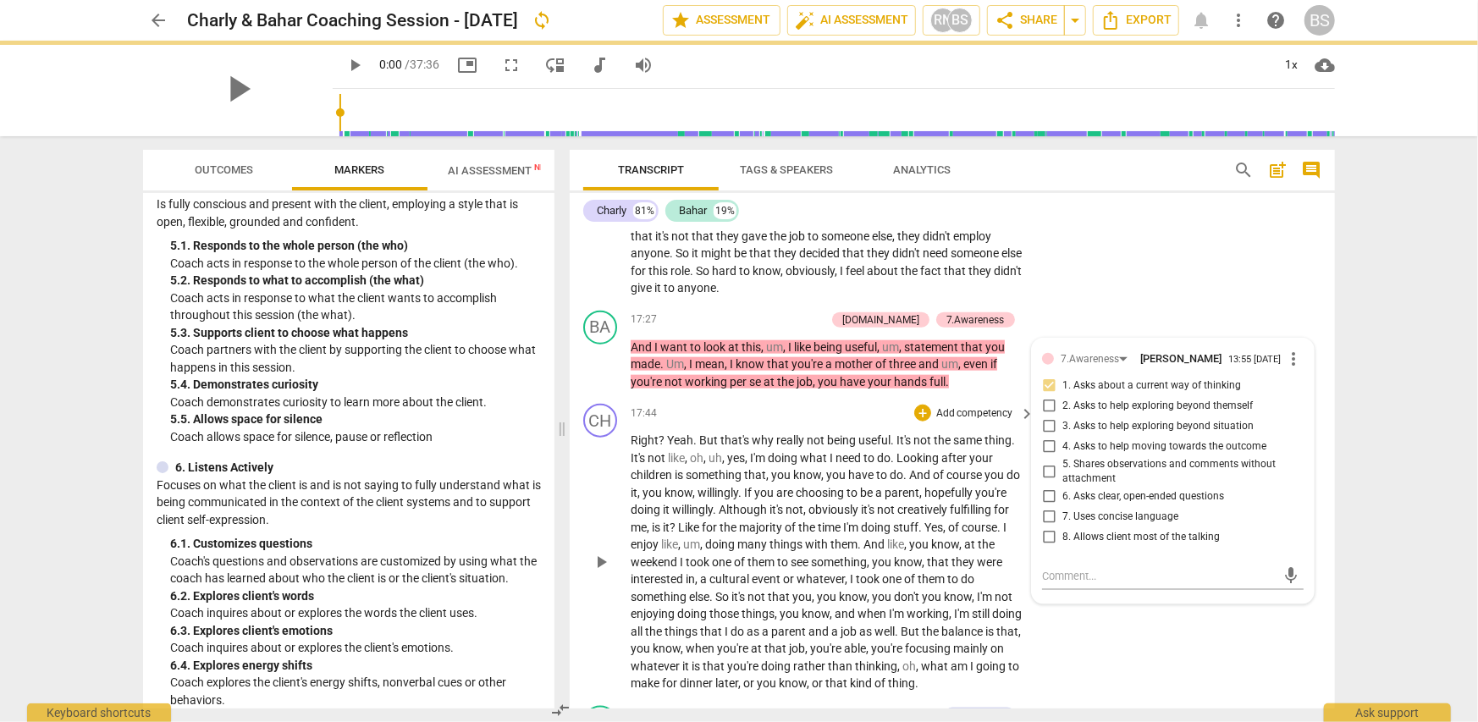
click at [1205, 619] on div "CH play_arrow pause 17:44 + Add competency keyboard_arrow_right Right ? Yeah . …" at bounding box center [952, 548] width 765 height 302
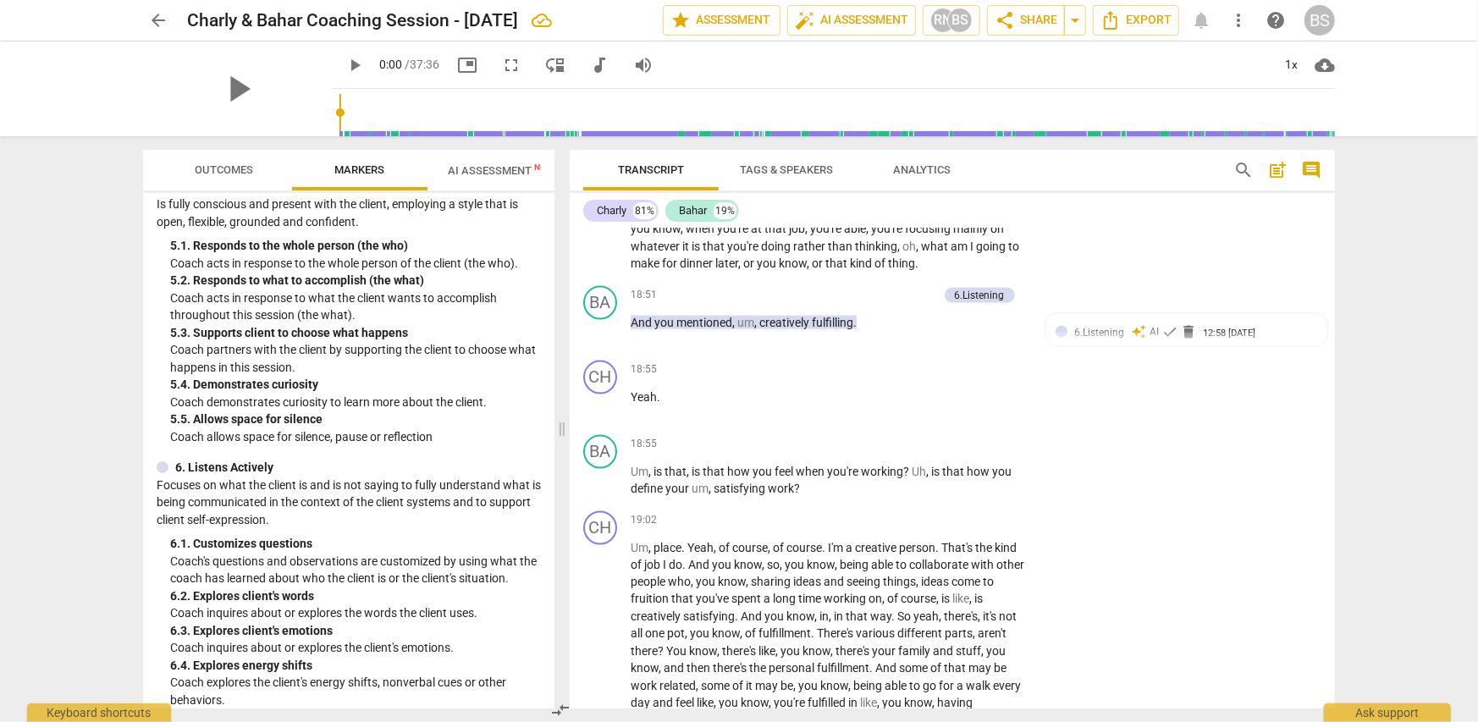
scroll to position [5756, 0]
click at [907, 284] on p "Add competency" at bounding box center [898, 291] width 80 height 15
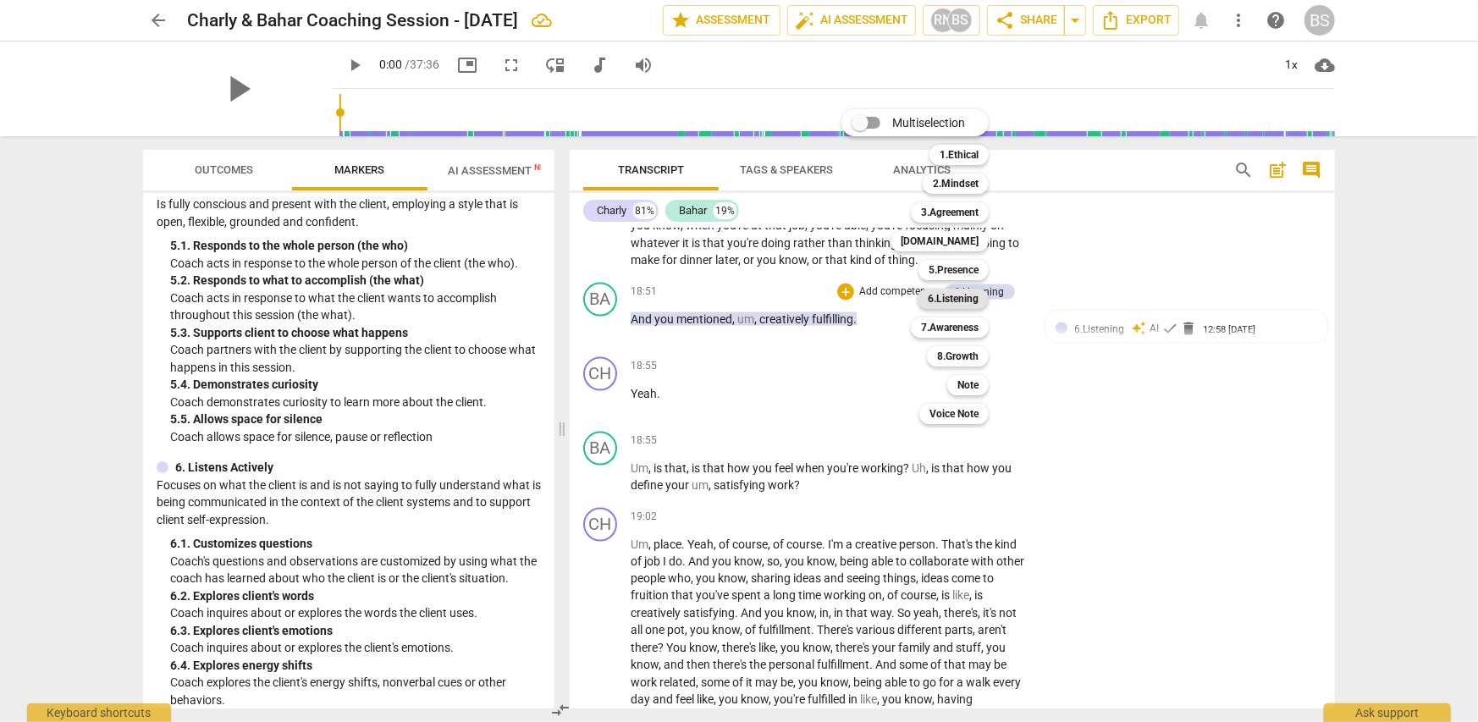
click at [974, 298] on b "6.Listening" at bounding box center [953, 299] width 51 height 20
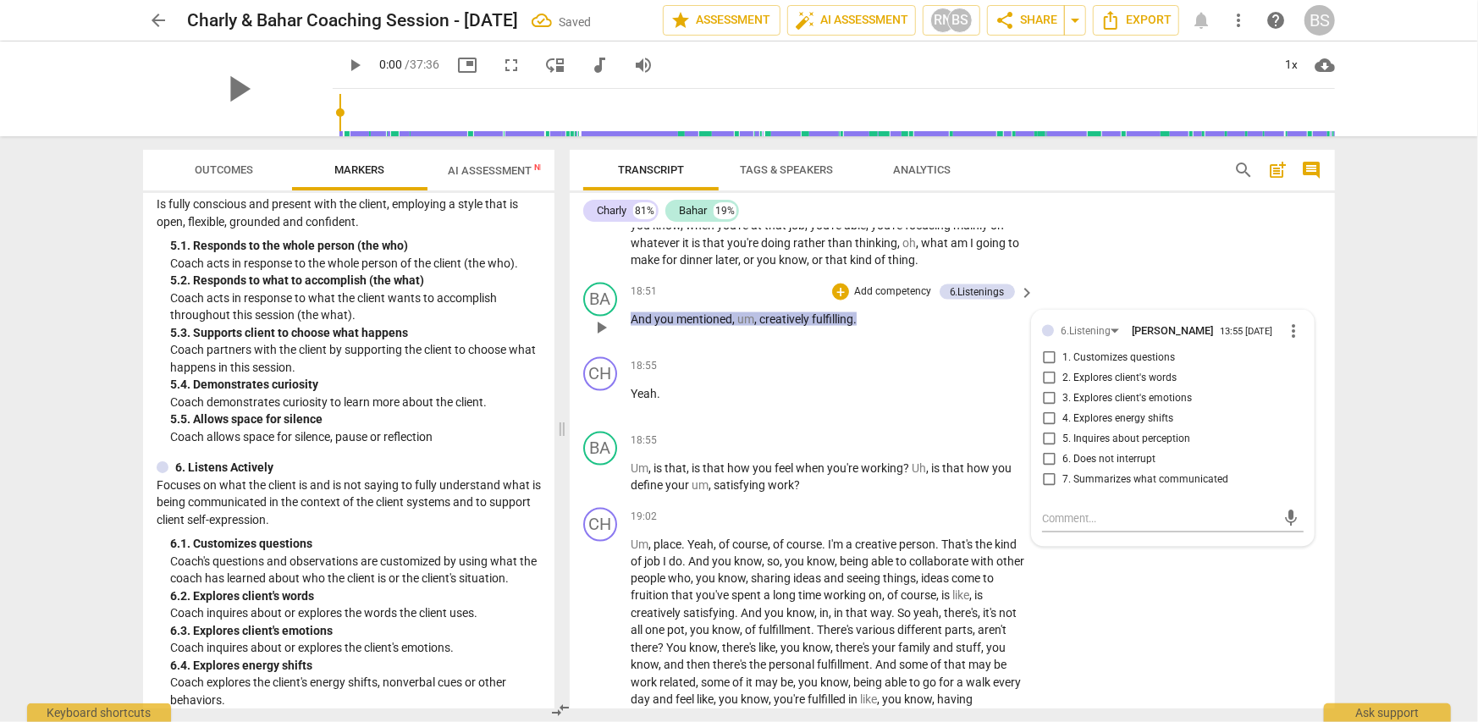
click at [1138, 472] on span "7. Summarizes what communicated" at bounding box center [1145, 479] width 166 height 15
click at [1062, 470] on input "7. Summarizes what communicated" at bounding box center [1048, 480] width 27 height 20
checkbox input "true"
click at [1221, 594] on div "CH play_arrow pause 19:02 + Add competency keyboard_arrow_right Um , place . Ye…" at bounding box center [952, 634] width 765 height 267
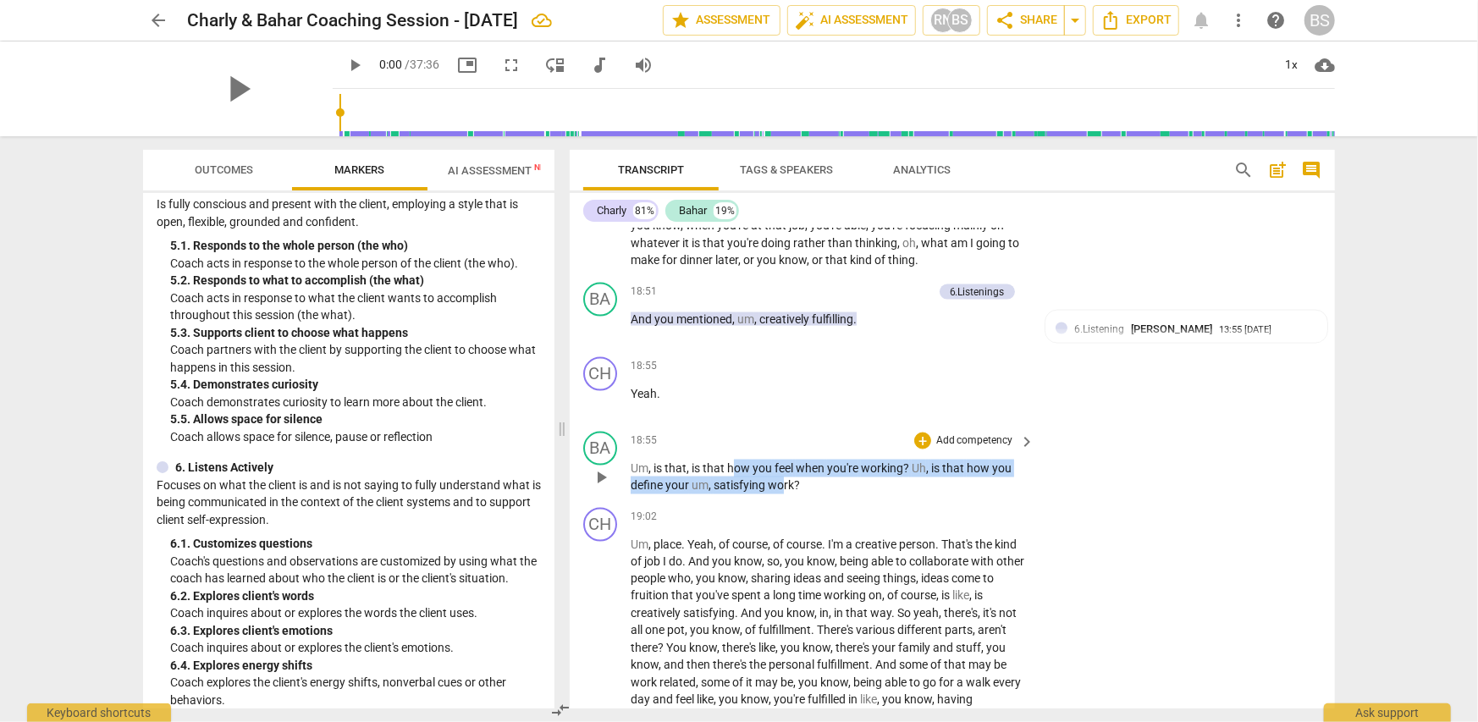
drag, startPoint x: 731, startPoint y: 440, endPoint x: 783, endPoint y: 452, distance: 53.8
click at [783, 460] on p "Um , is that , is that how you feel when you're working ? Uh , is that how you …" at bounding box center [829, 477] width 396 height 35
click at [986, 433] on p "Add competency" at bounding box center [975, 440] width 80 height 15
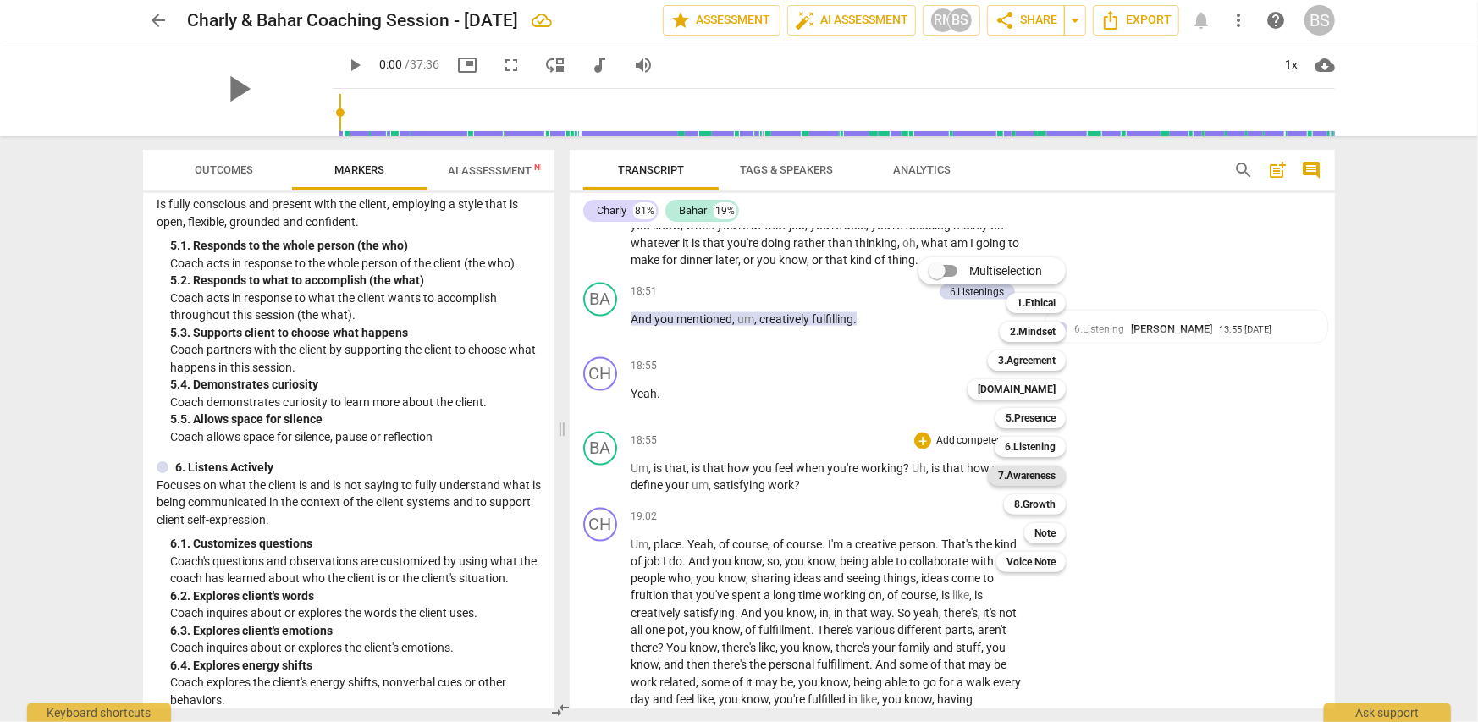
click at [1027, 472] on b "7.Awareness" at bounding box center [1027, 476] width 58 height 20
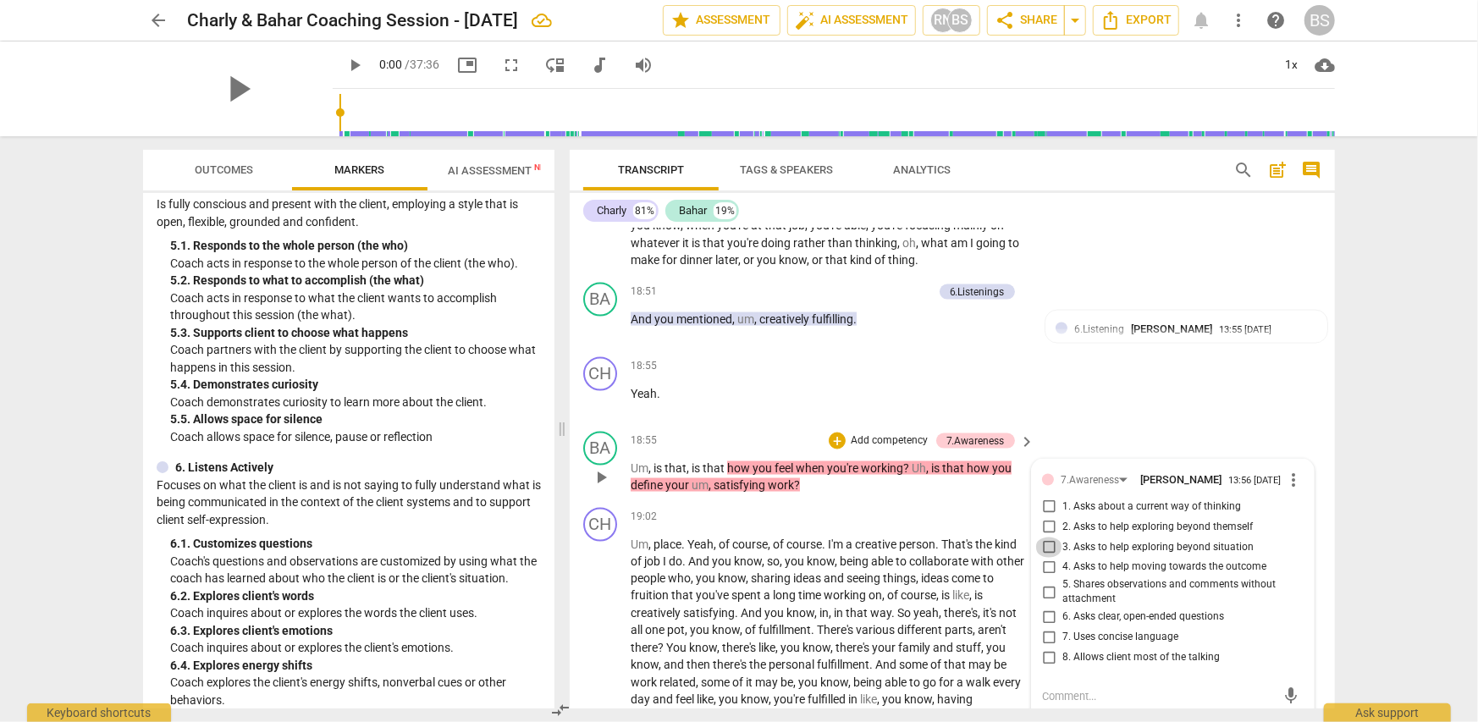
click at [1046, 538] on input "3. Asks to help exploring beyond situation" at bounding box center [1048, 548] width 27 height 20
checkbox input "true"
click at [1367, 576] on div "arrow_back Charly & Bahar Coaching Session - Sep 17 2025 edit star Assessment a…" at bounding box center [739, 361] width 1478 height 722
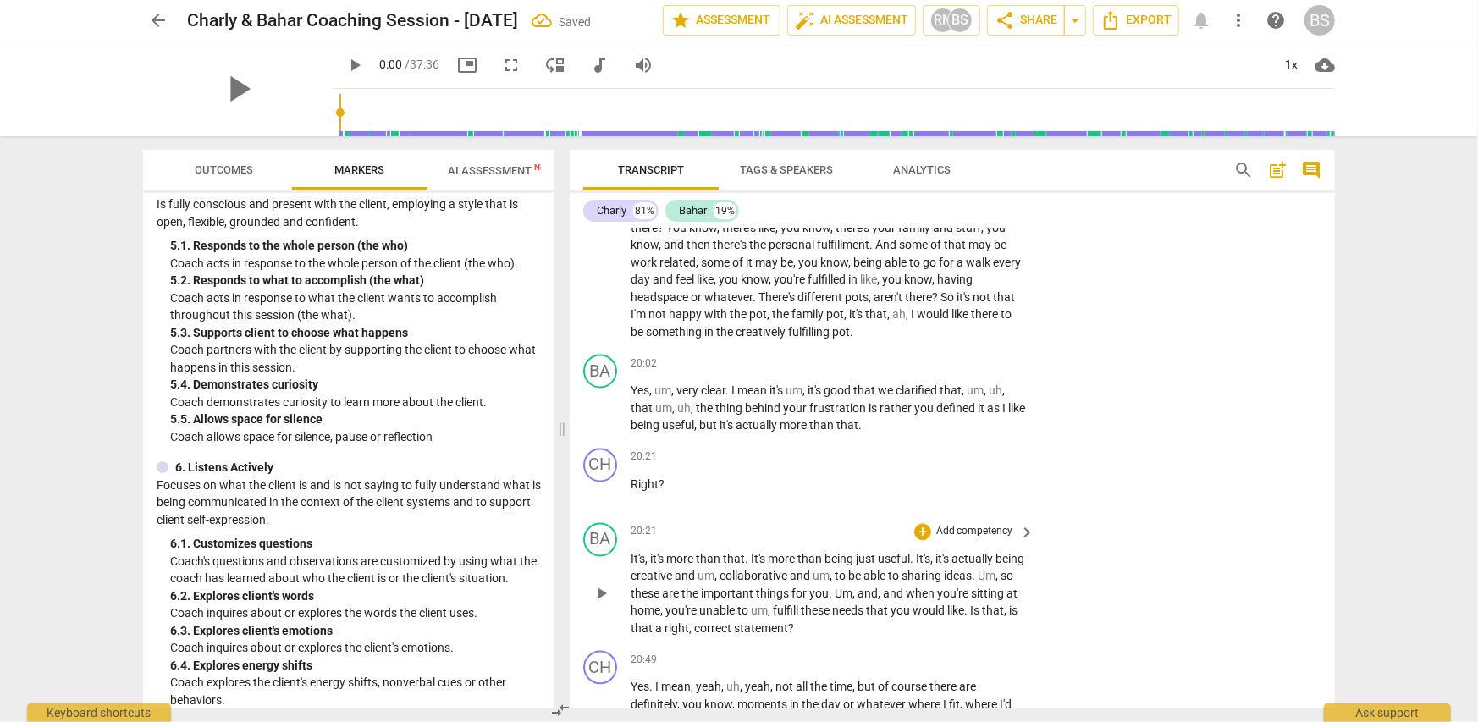
scroll to position [6179, 0]
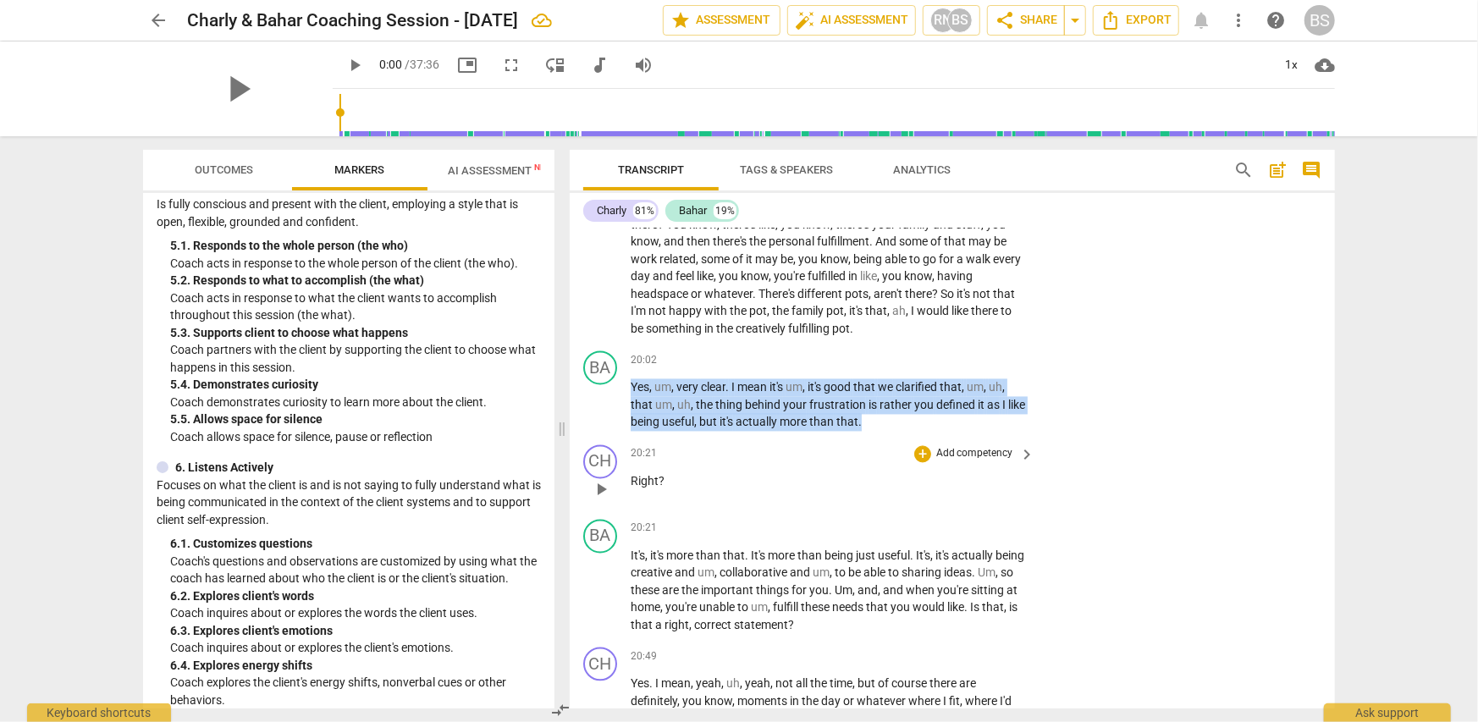
drag, startPoint x: 630, startPoint y: 362, endPoint x: 935, endPoint y: 413, distance: 308.9
click at [935, 413] on div "CH play_arrow pause 00:00 + Add competency keyboard_arrow_right It doesn't , it…" at bounding box center [952, 469] width 765 height 480
click at [963, 354] on p "Add competency" at bounding box center [975, 361] width 80 height 15
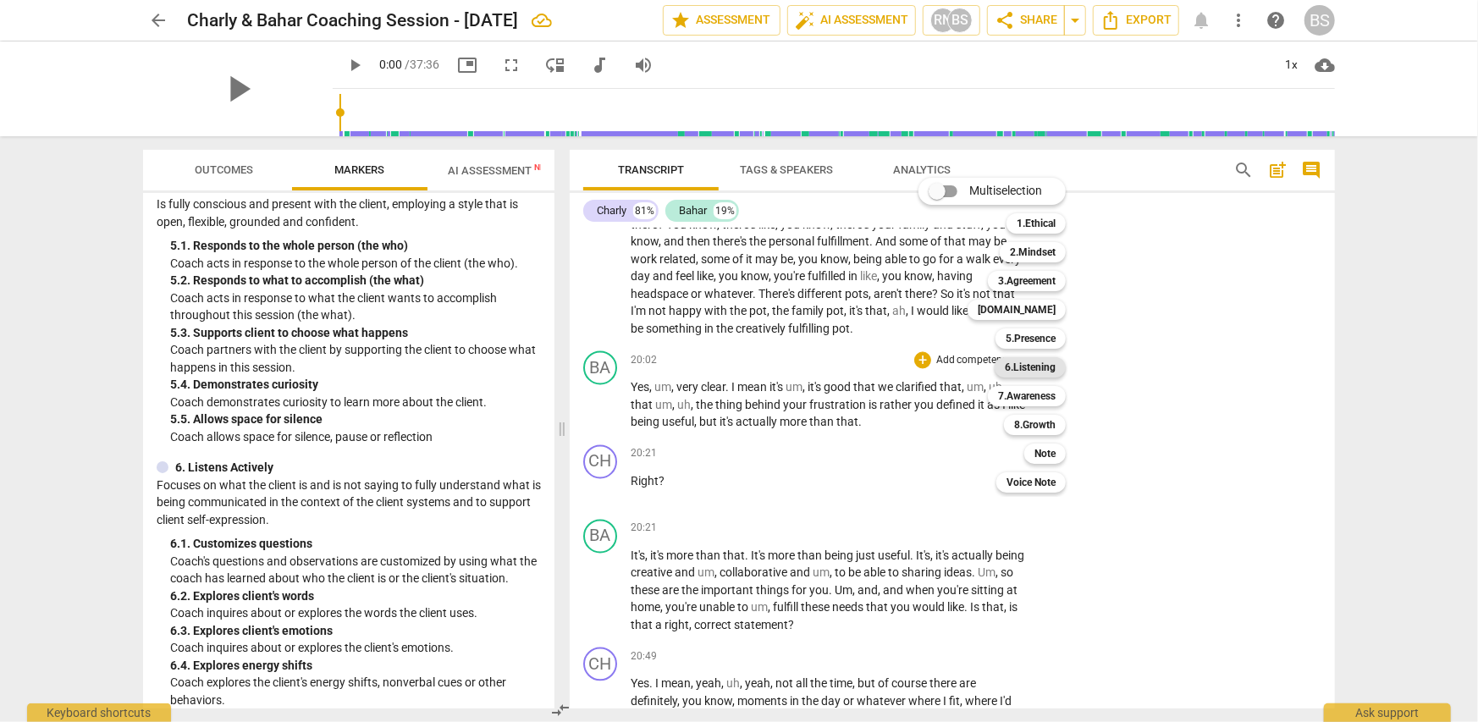
click at [1034, 369] on b "6.Listening" at bounding box center [1030, 367] width 51 height 20
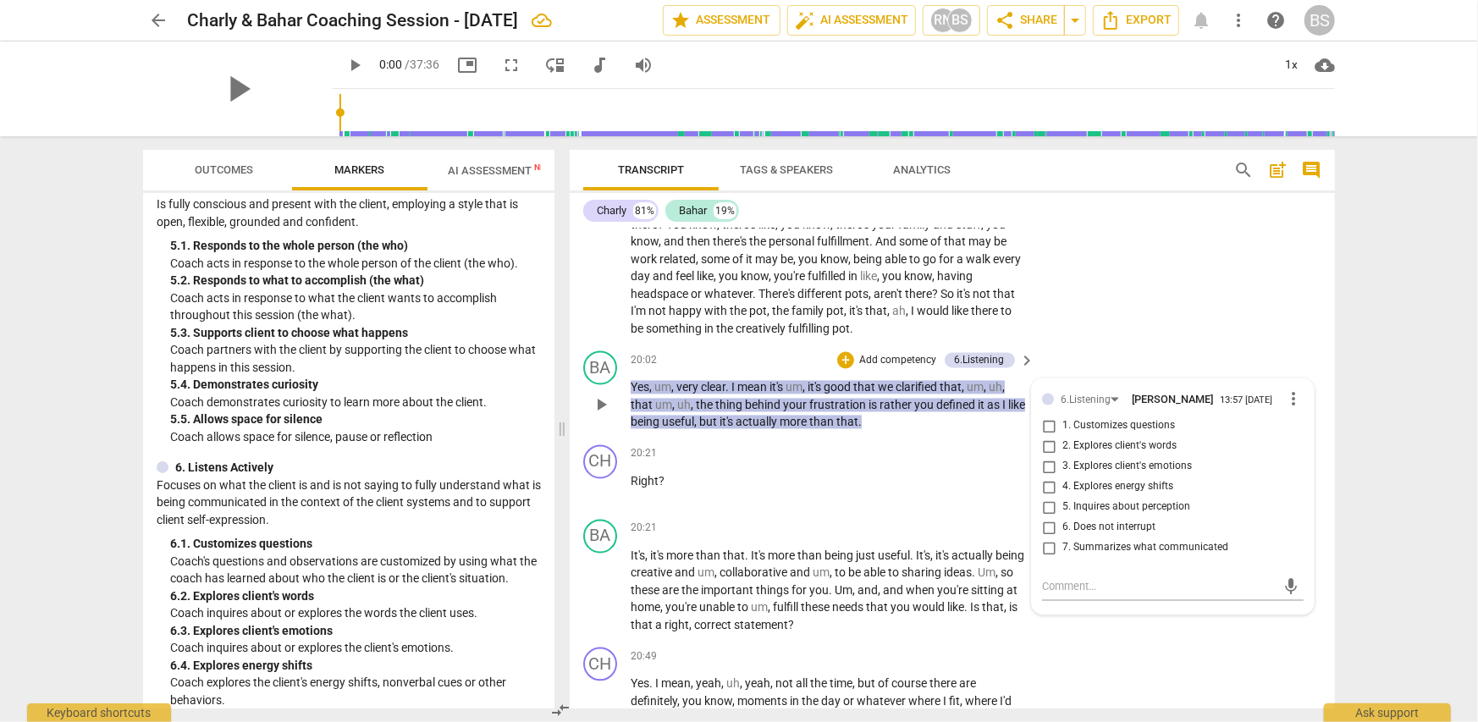
click at [1204, 541] on span "7. Summarizes what communicated" at bounding box center [1145, 548] width 166 height 15
click at [1062, 538] on input "7. Summarizes what communicated" at bounding box center [1048, 548] width 27 height 20
checkbox input "true"
click at [1201, 613] on div "BA play_arrow pause 20:21 + Add competency keyboard_arrow_right It's , it's mor…" at bounding box center [952, 577] width 765 height 129
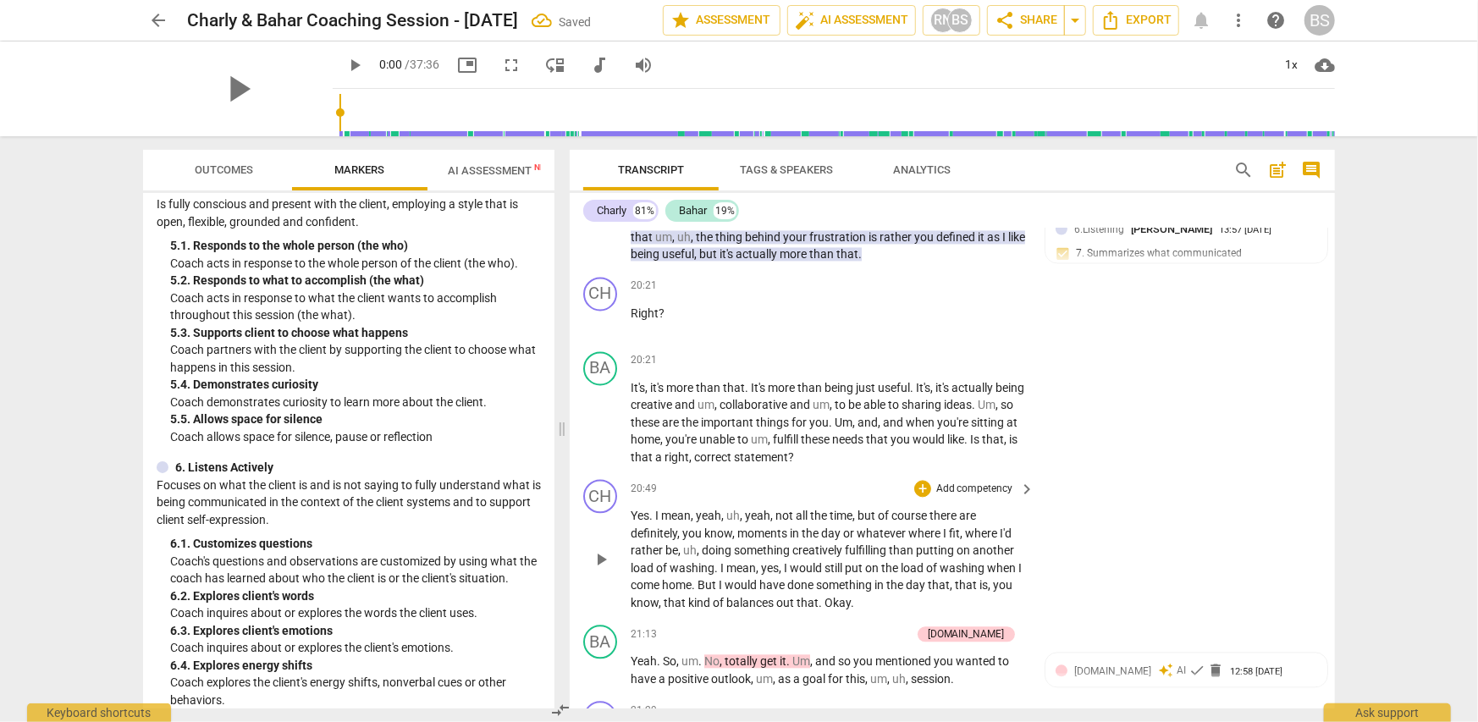
scroll to position [6349, 0]
click at [989, 352] on p "Add competency" at bounding box center [975, 359] width 80 height 15
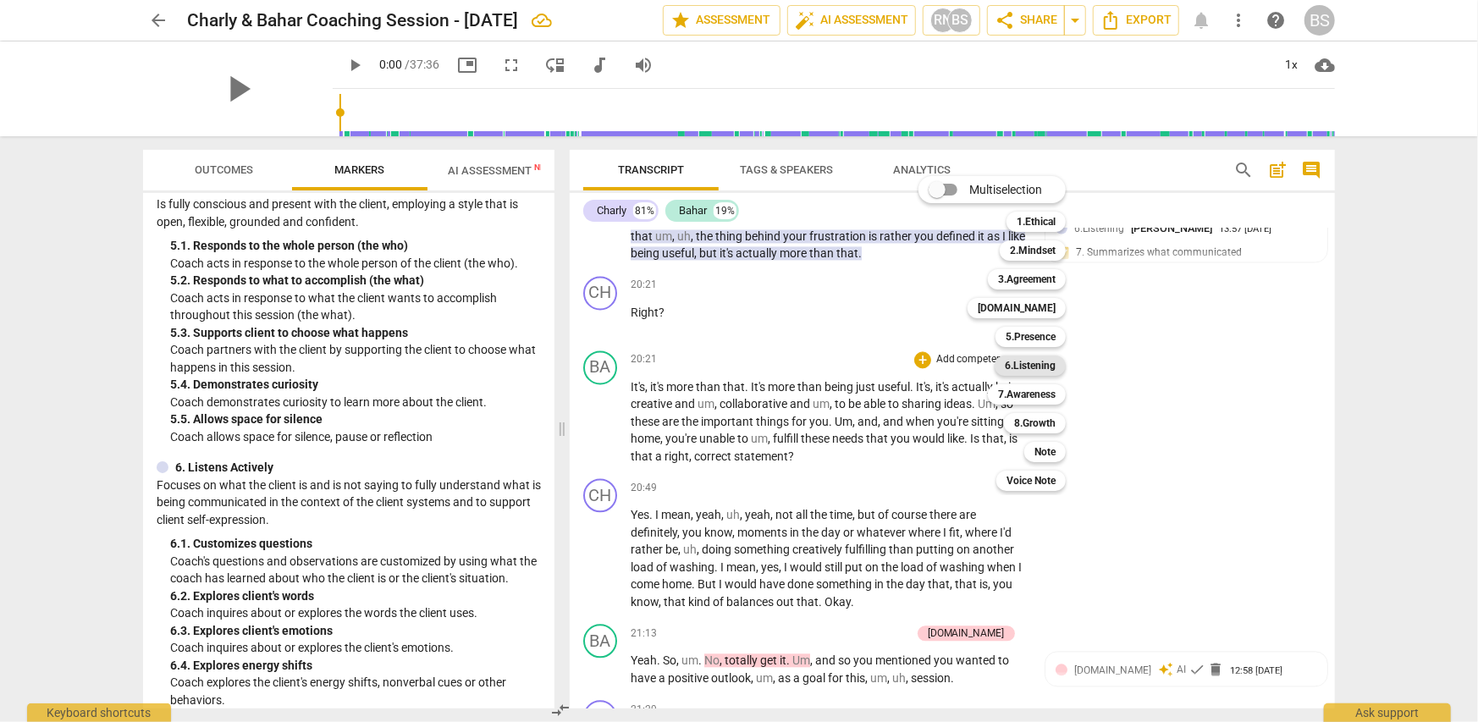
click at [1052, 367] on b "6.Listening" at bounding box center [1030, 366] width 51 height 20
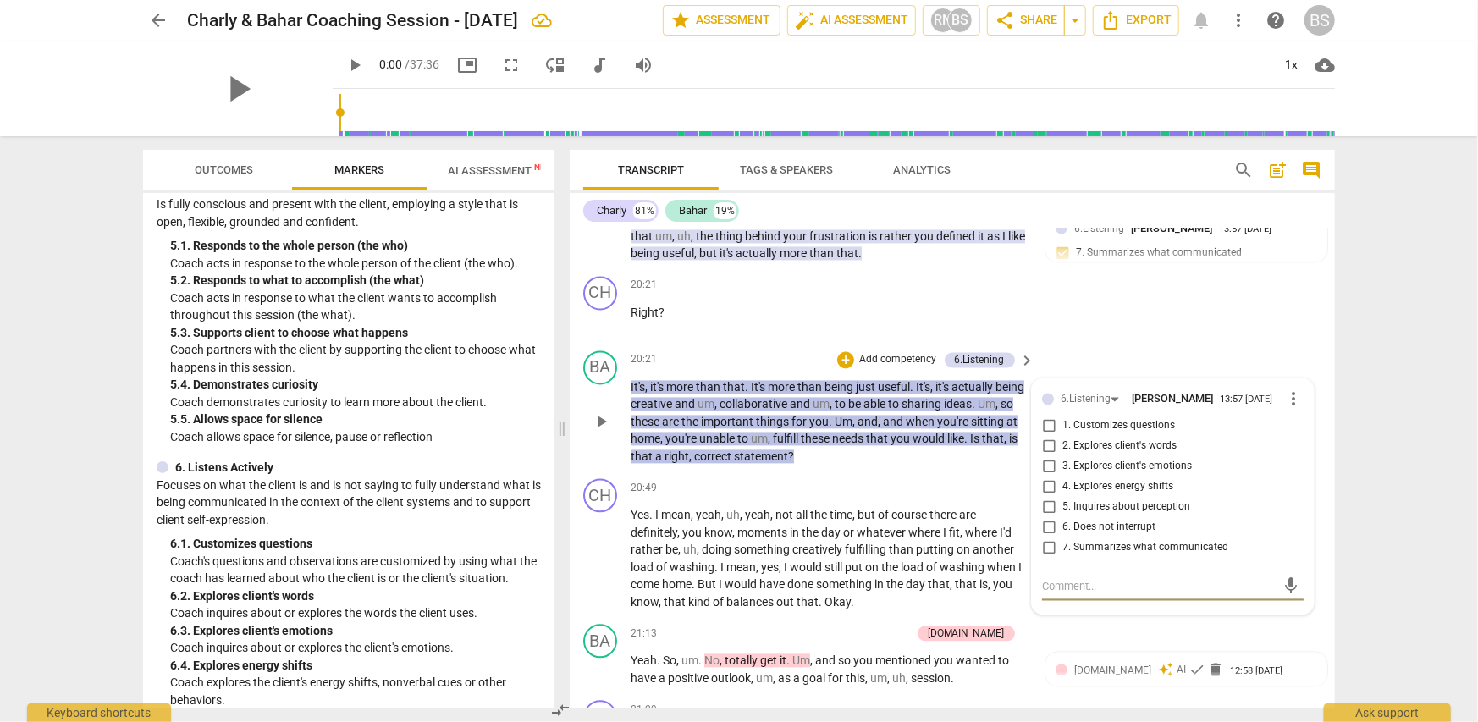
click at [1082, 438] on span "2. Explores client's words" at bounding box center [1119, 445] width 114 height 15
click at [1062, 436] on input "2. Explores client's words" at bounding box center [1048, 446] width 27 height 20
checkbox input "true"
click at [1075, 540] on span "7. Summarizes what communicated" at bounding box center [1145, 547] width 166 height 15
click at [1062, 538] on input "7. Summarizes what communicated" at bounding box center [1048, 548] width 27 height 20
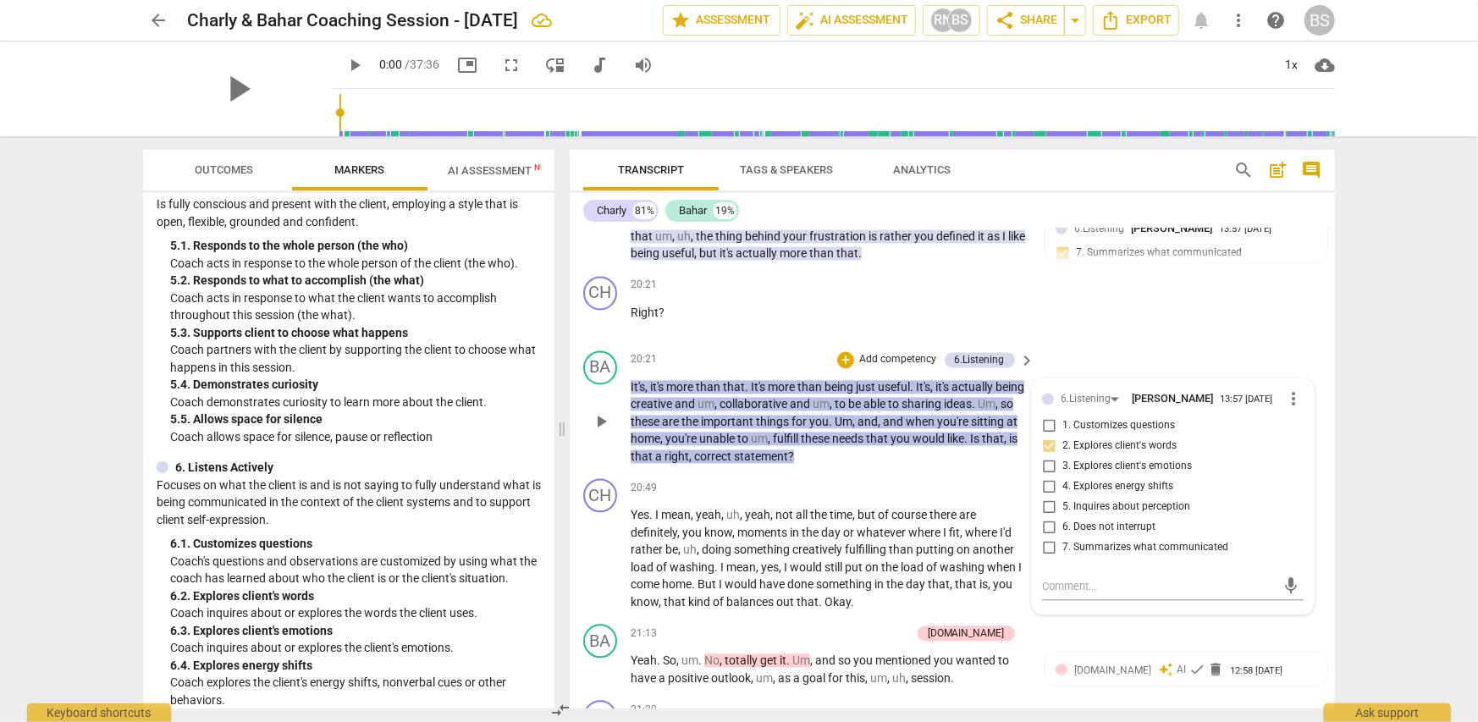
checkbox input "true"
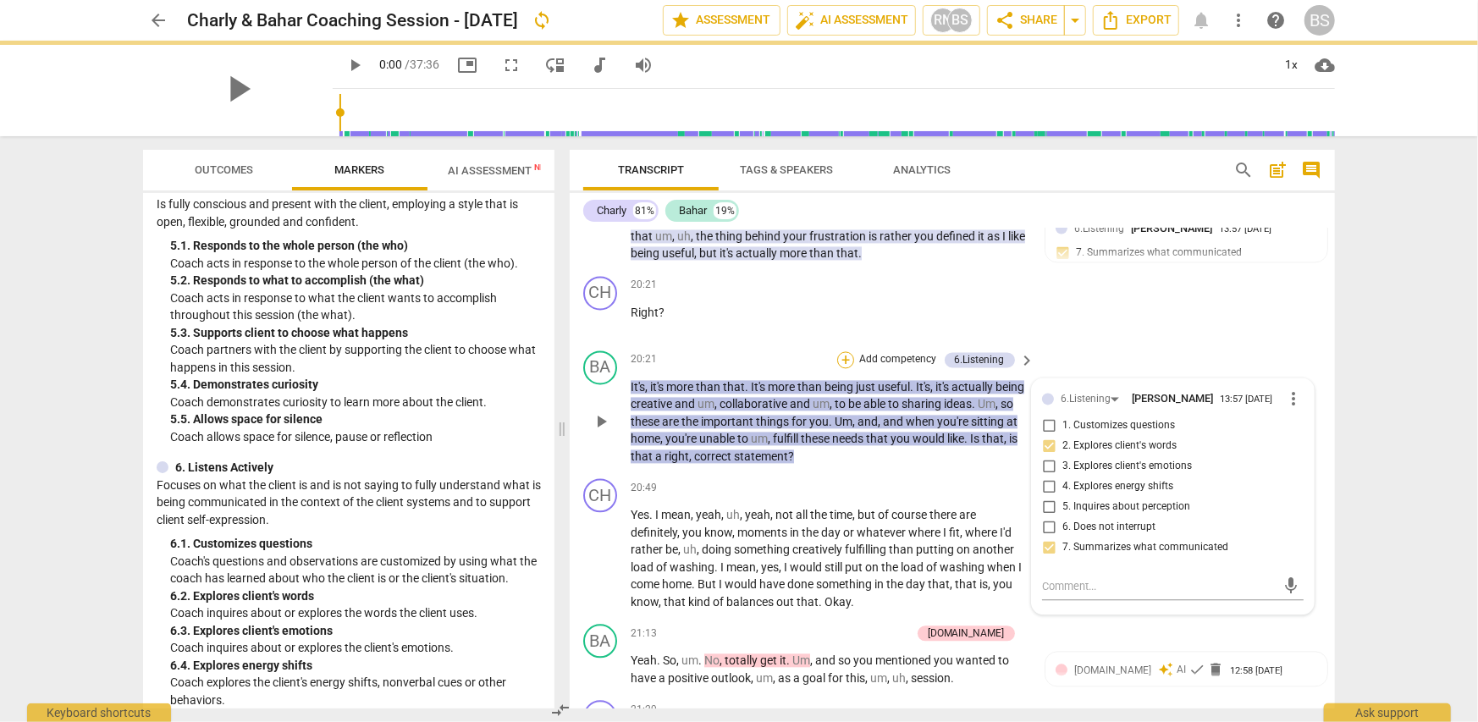
click at [848, 351] on div "+" at bounding box center [845, 359] width 17 height 17
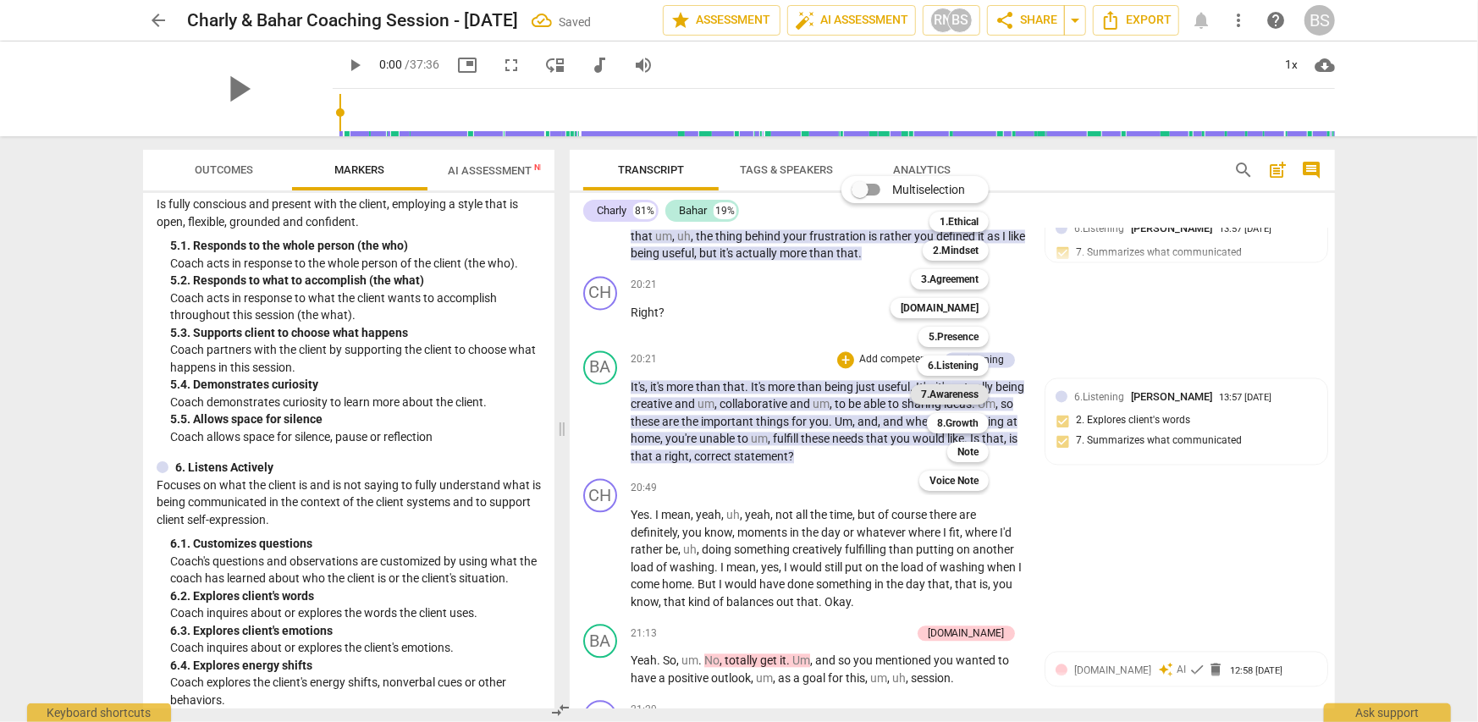
click at [950, 392] on b "7.Awareness" at bounding box center [950, 394] width 58 height 20
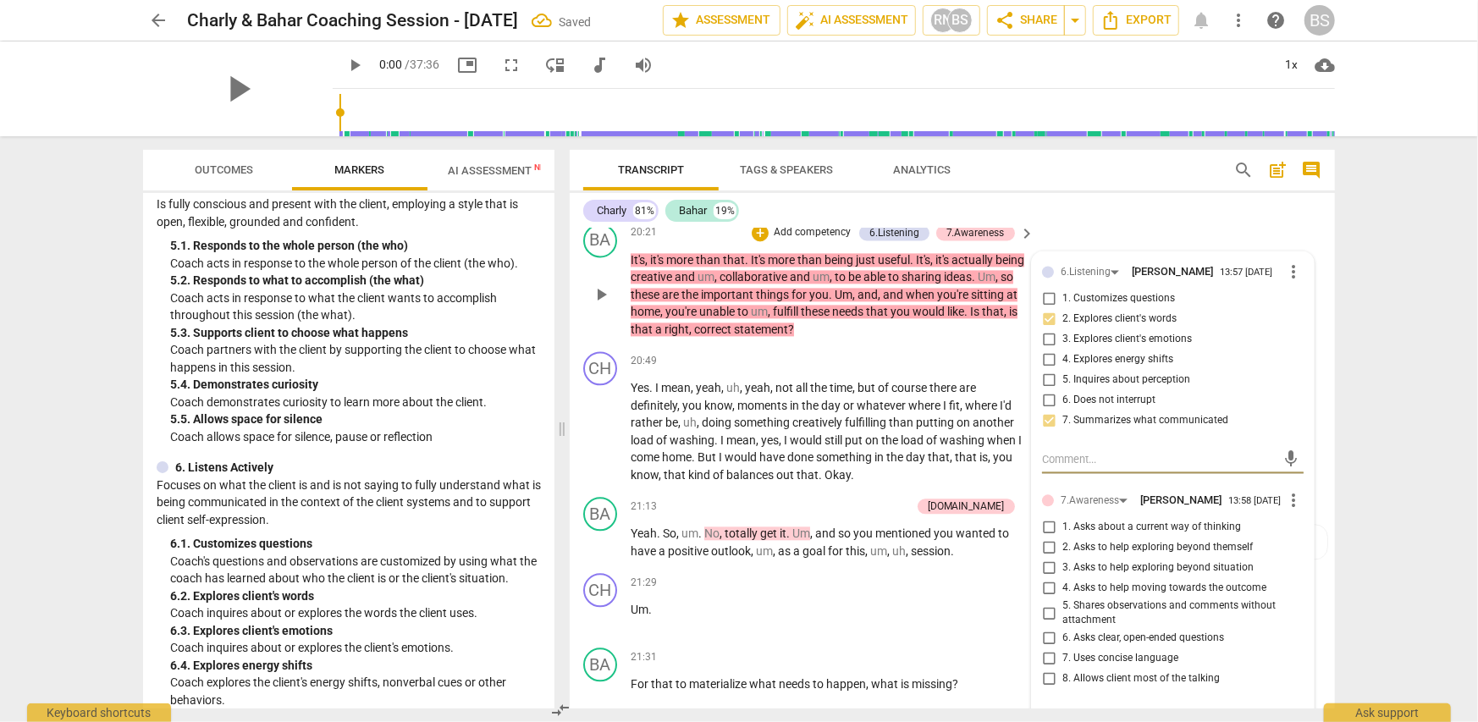
scroll to position [6518, 0]
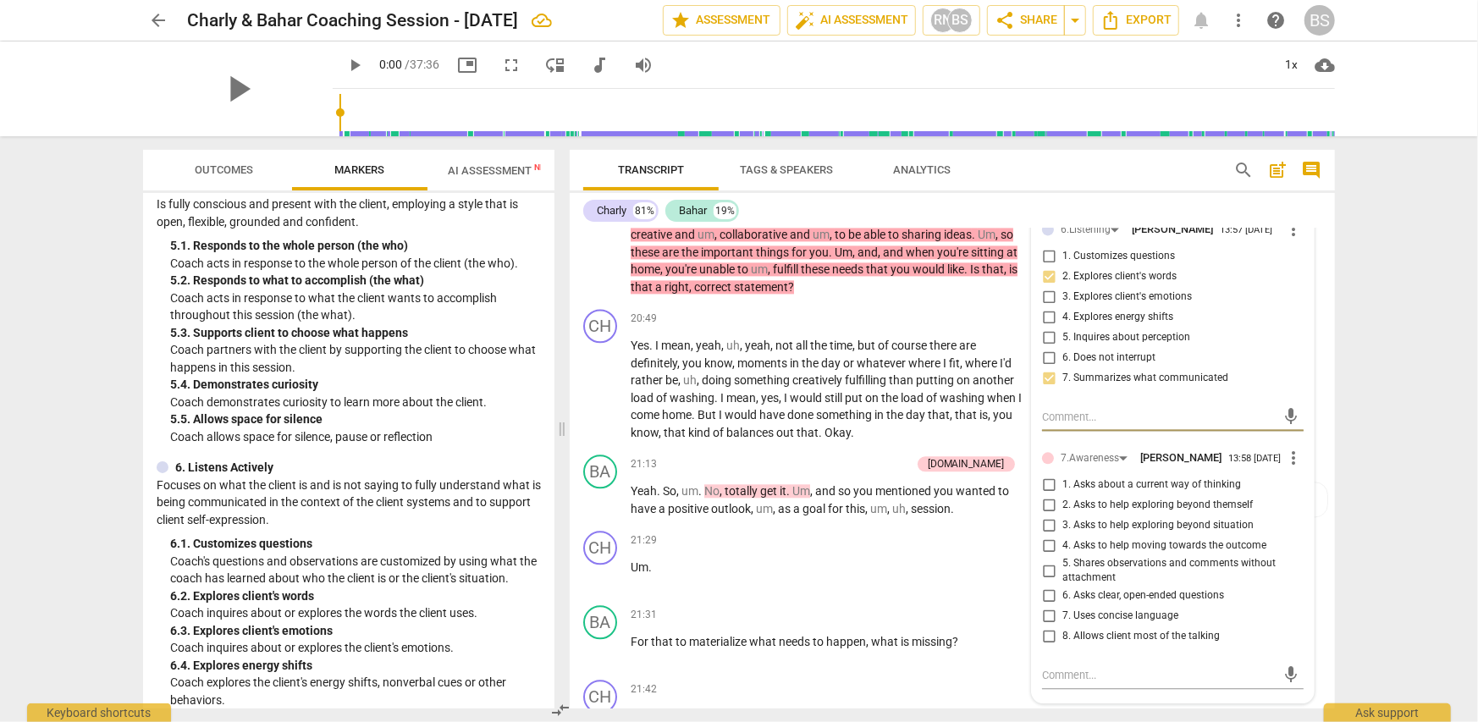
click at [1400, 375] on div "arrow_back Charly & Bahar Coaching Session - Sep 17 2025 edit star Assessment a…" at bounding box center [739, 361] width 1478 height 722
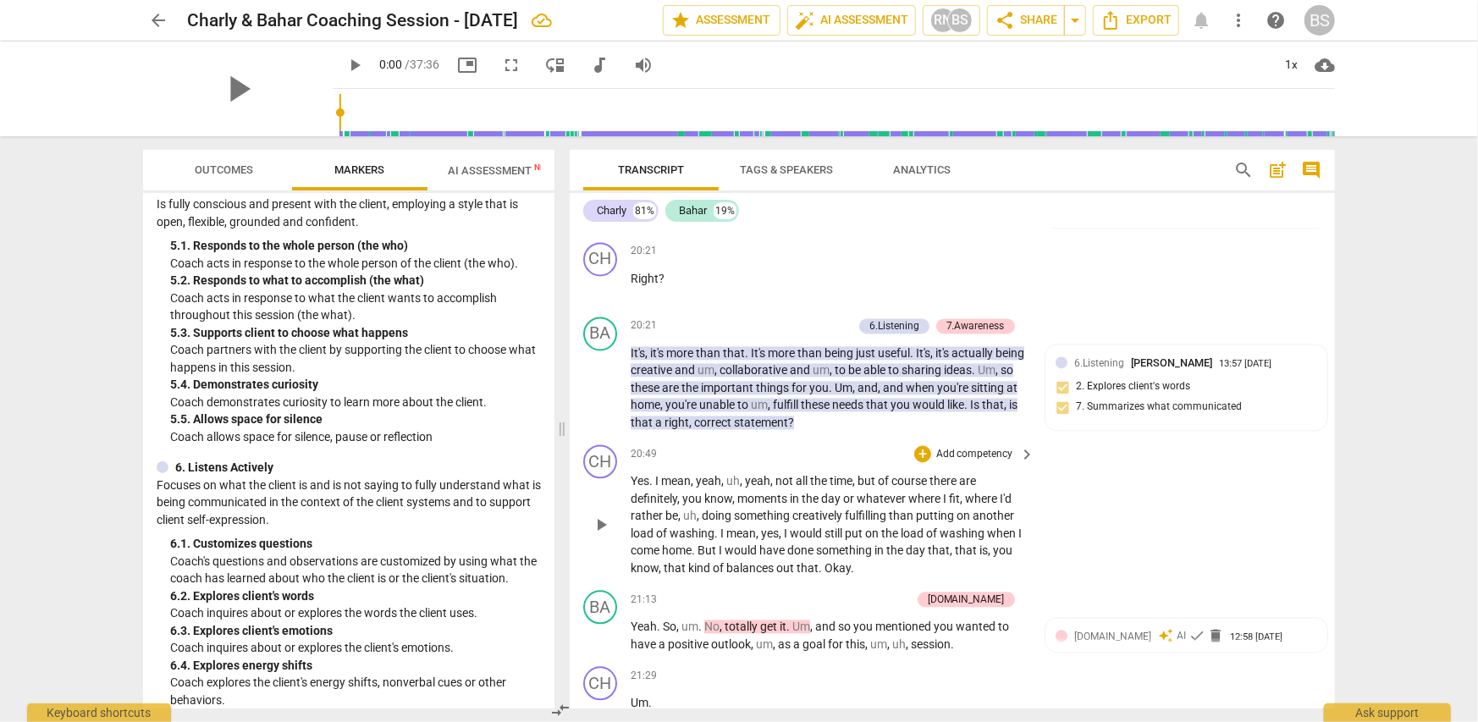
scroll to position [6349, 0]
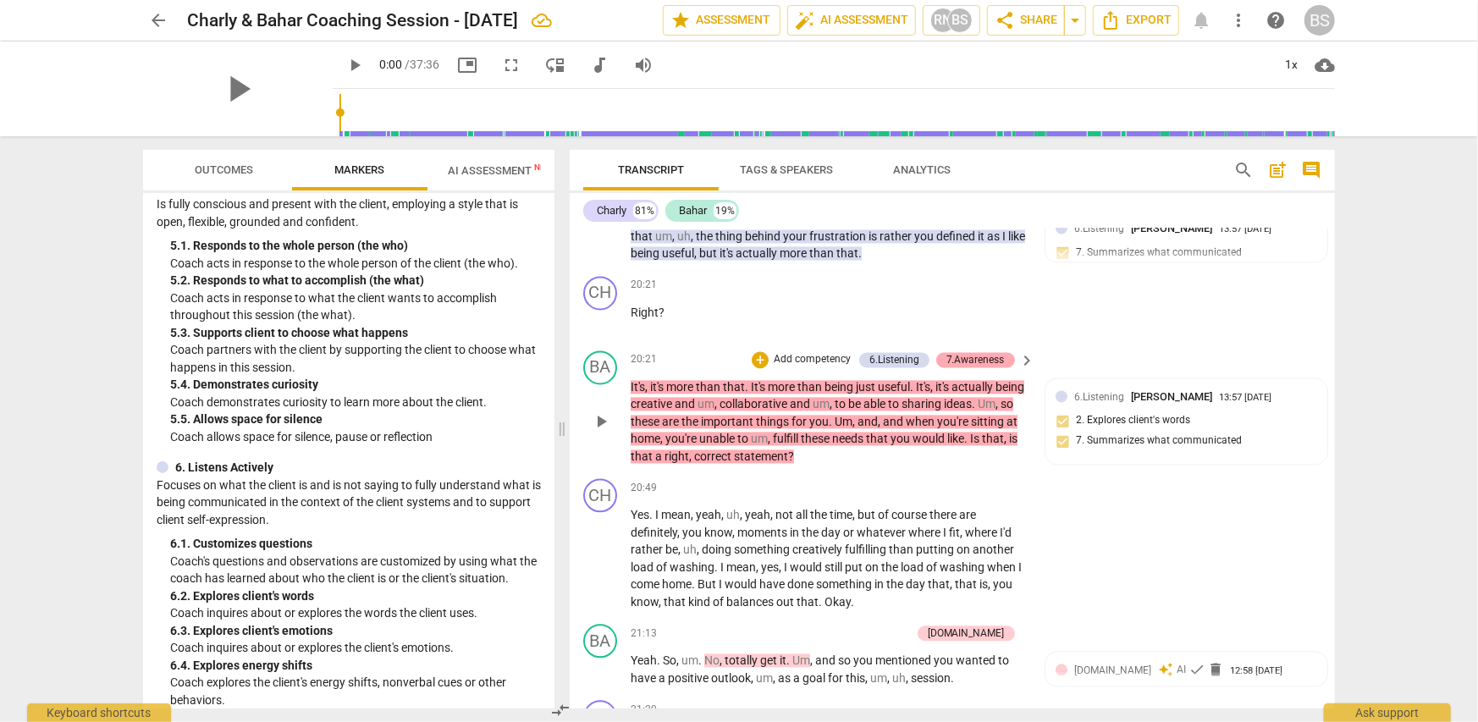
click at [984, 352] on div "7.Awareness" at bounding box center [975, 359] width 58 height 15
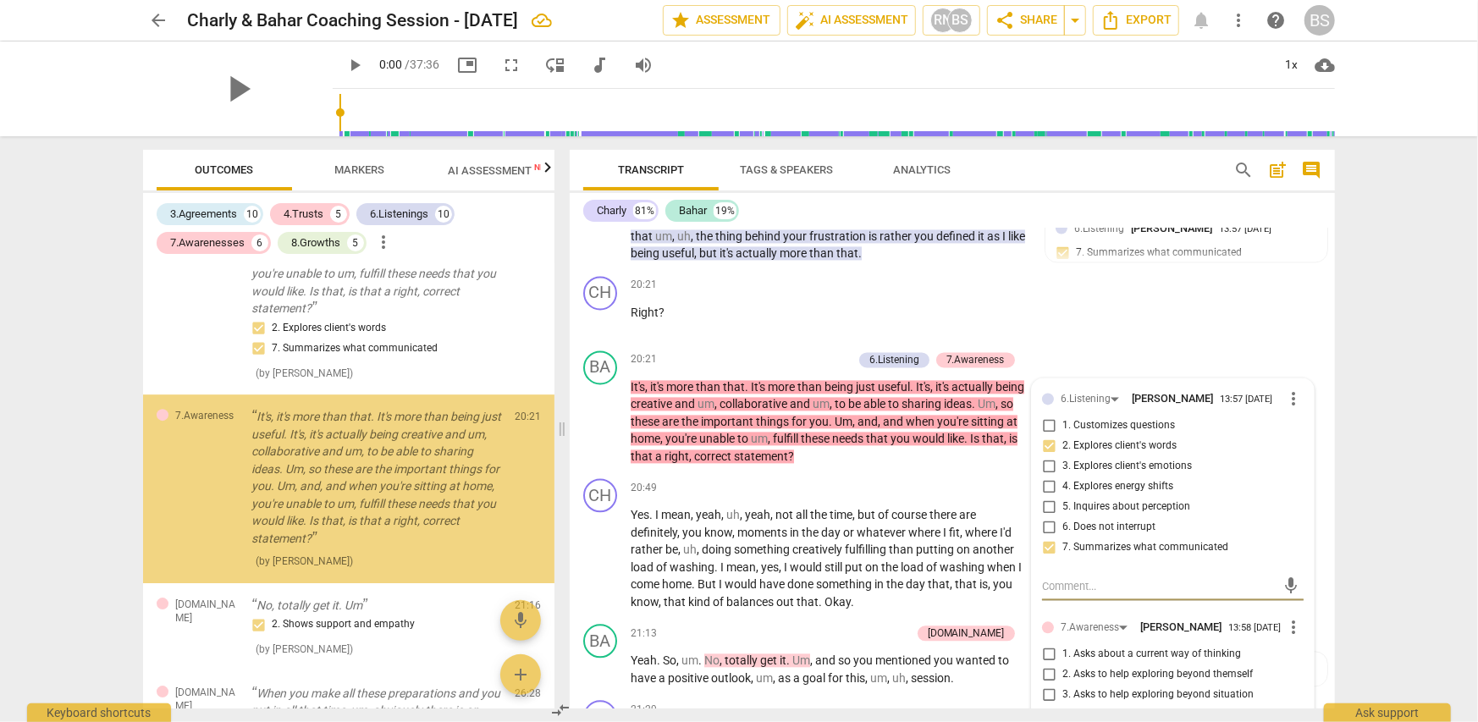
scroll to position [3276, 0]
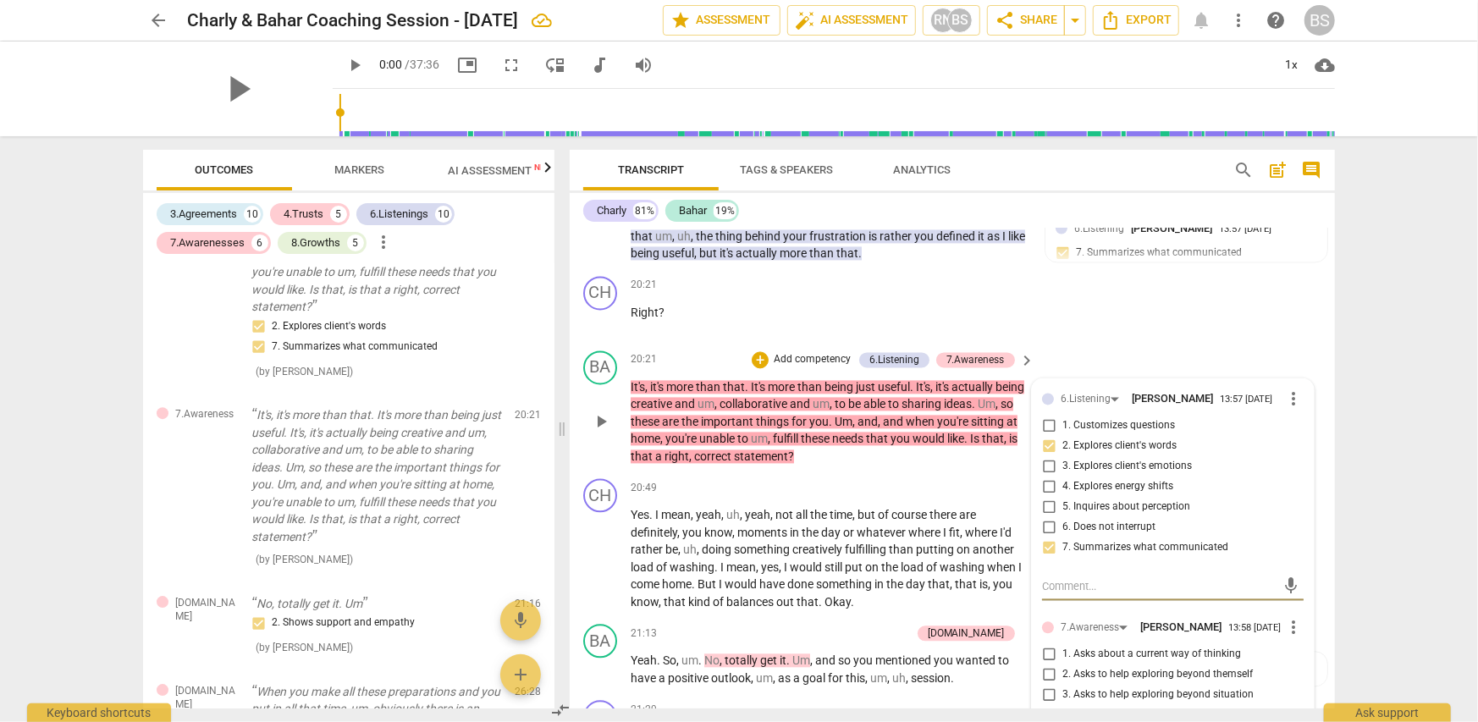
click at [1290, 617] on span "more_vert" at bounding box center [1293, 627] width 20 height 20
click at [1312, 639] on li "Delete" at bounding box center [1307, 636] width 58 height 32
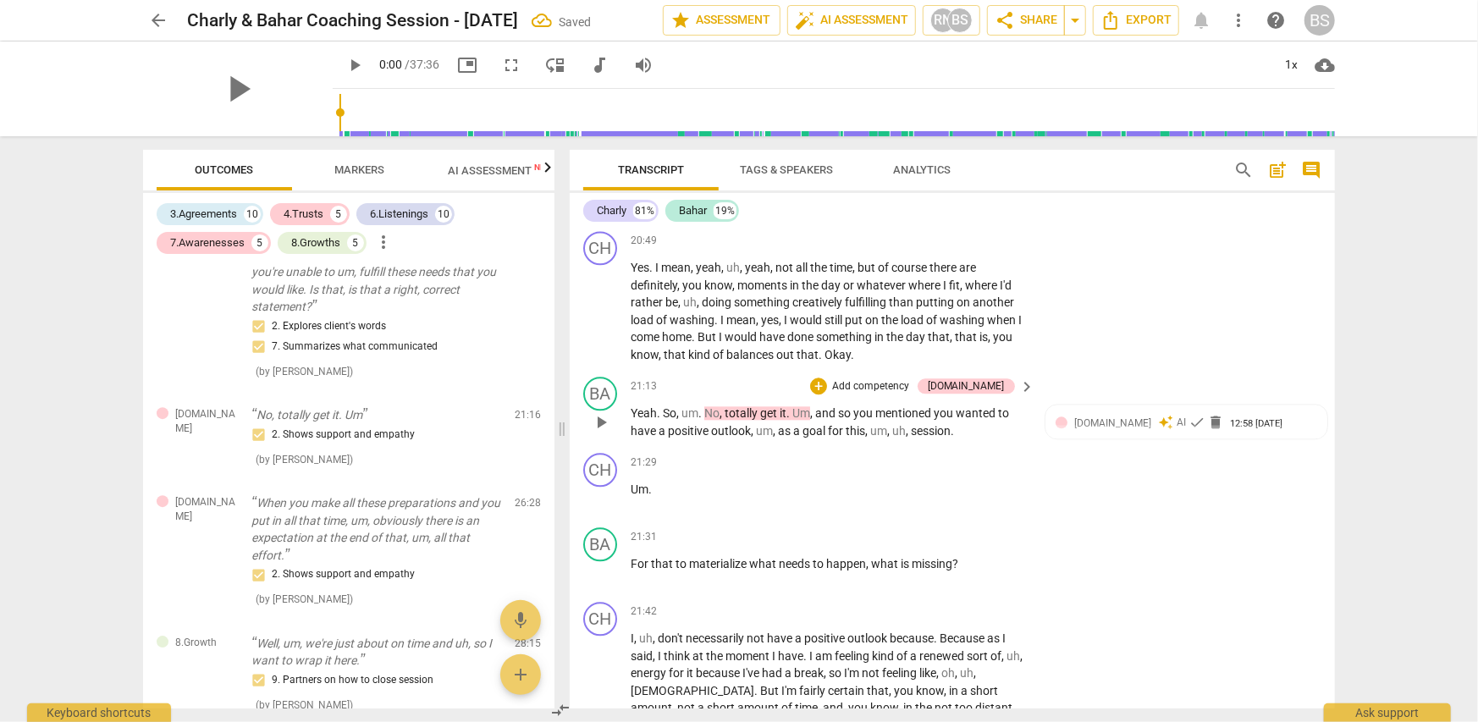
scroll to position [6603, 0]
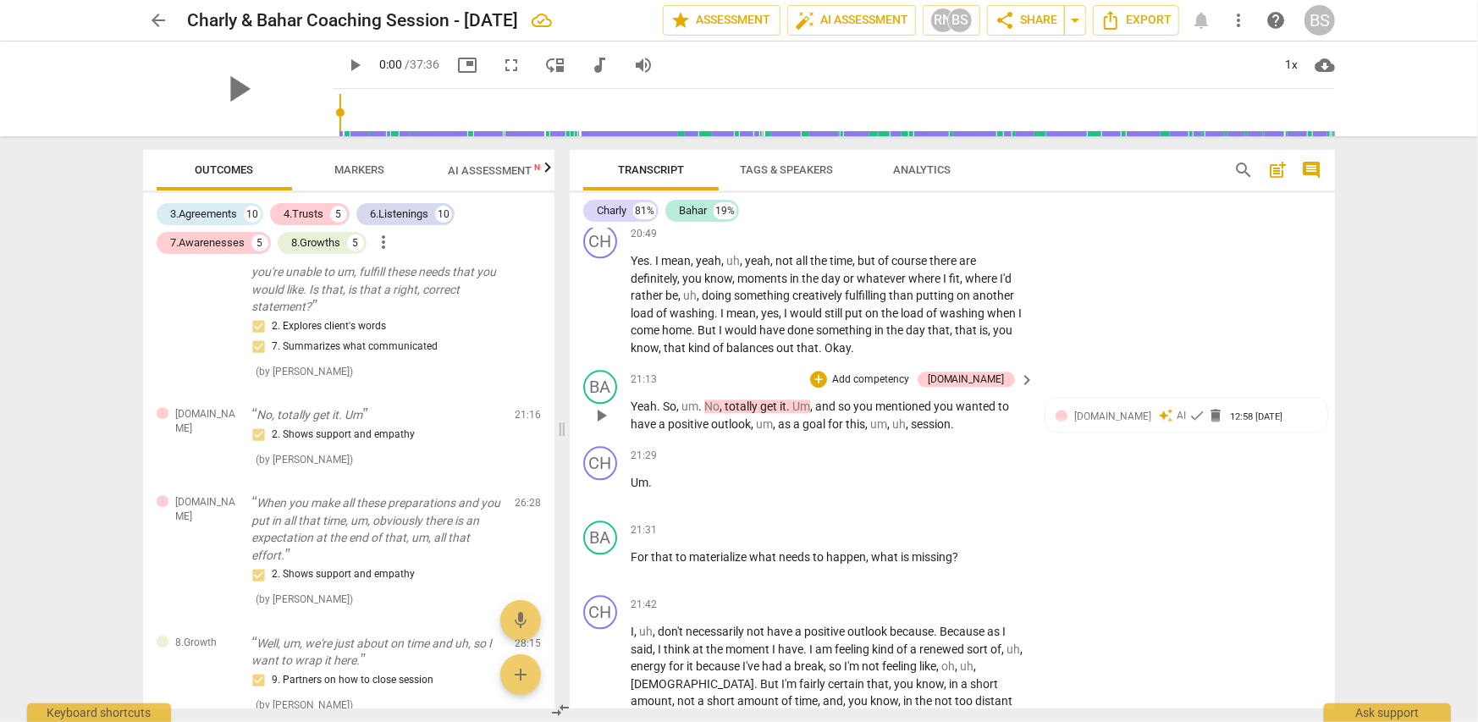
click at [911, 372] on p "Add competency" at bounding box center [870, 379] width 80 height 15
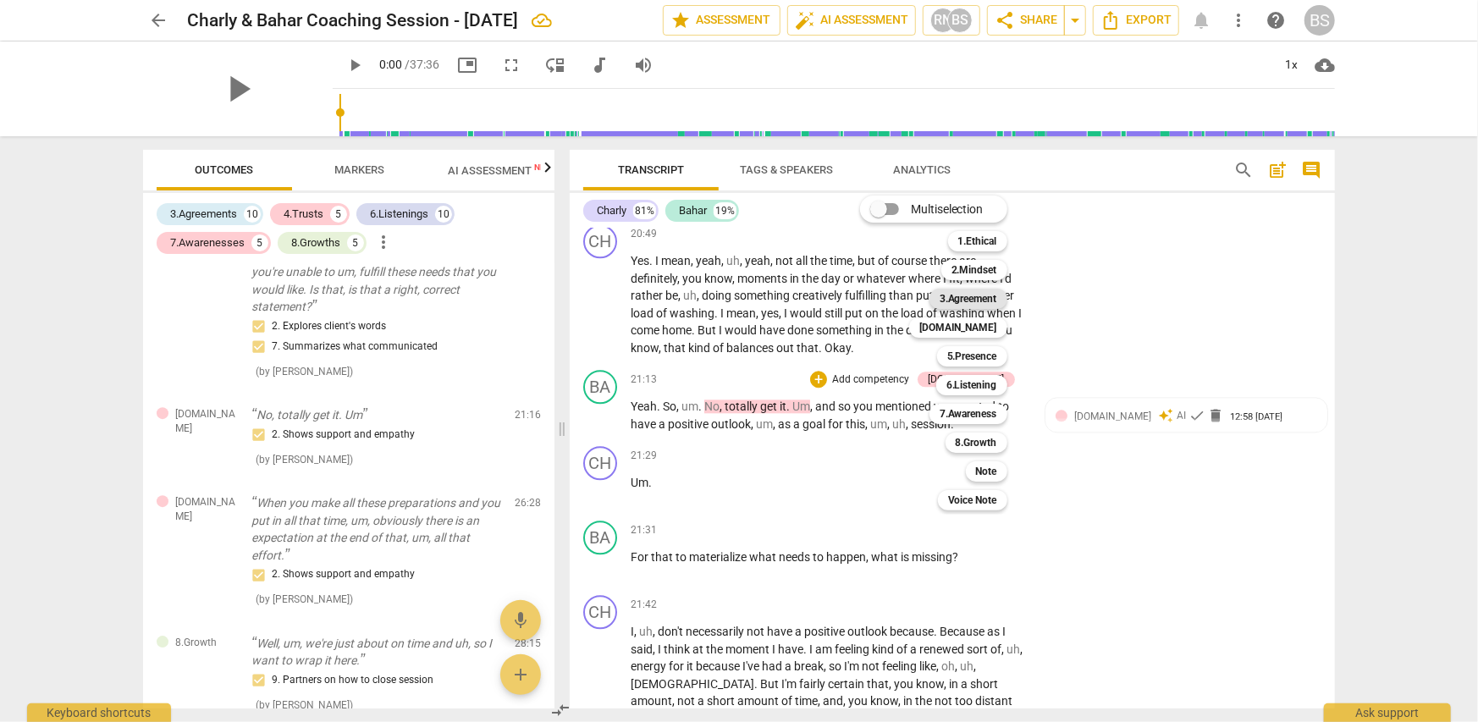
click at [981, 300] on b "3.Agreement" at bounding box center [969, 299] width 58 height 20
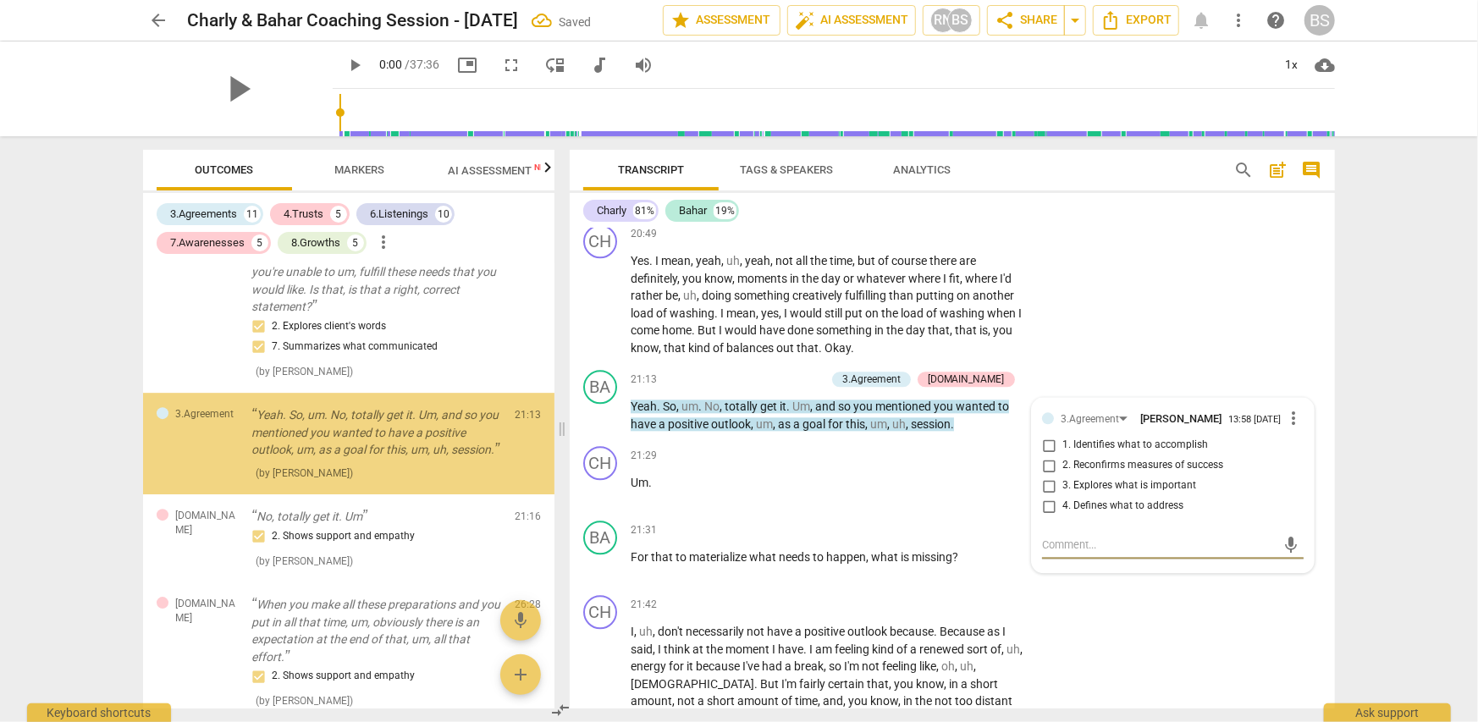
scroll to position [3241, 0]
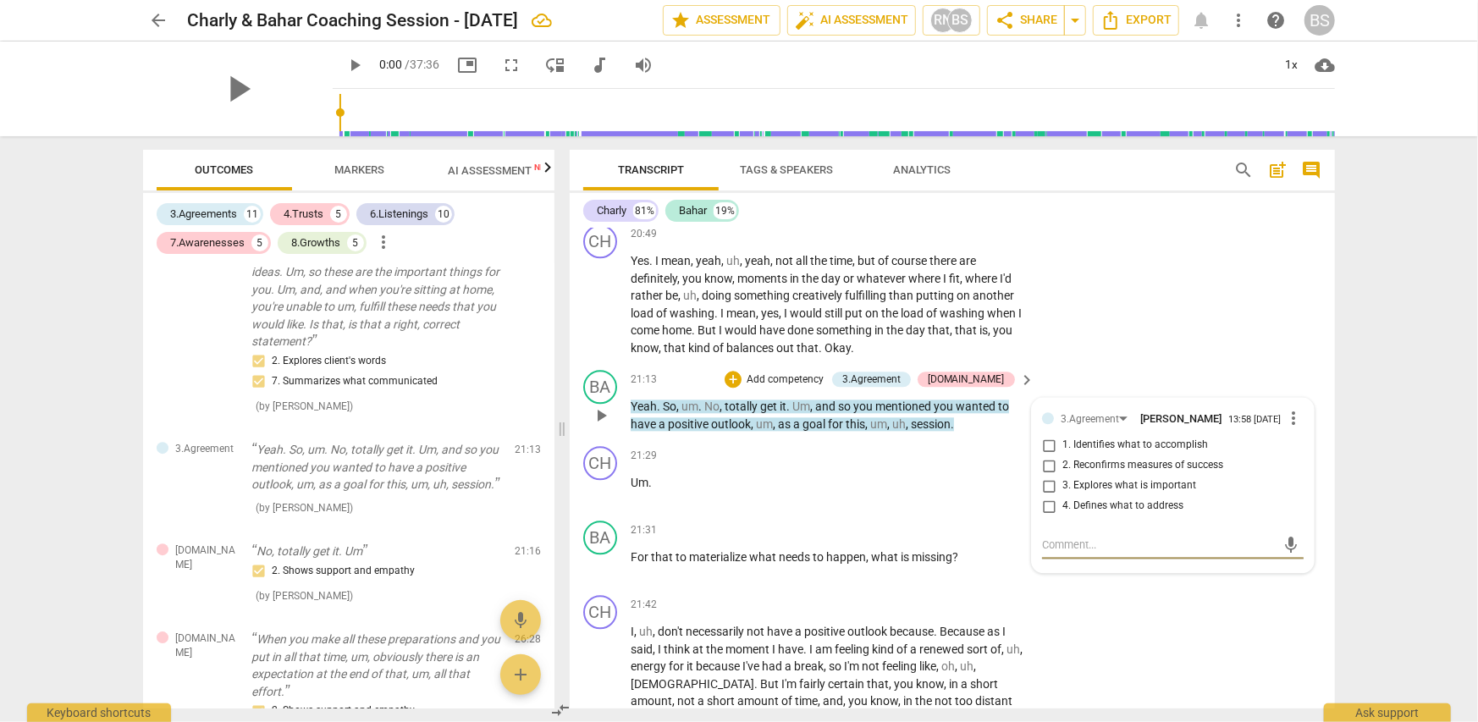
click at [1108, 499] on span "4. Defines what to address" at bounding box center [1122, 506] width 121 height 15
click at [1062, 496] on input "4. Defines what to address" at bounding box center [1048, 506] width 27 height 20
checkbox input "true"
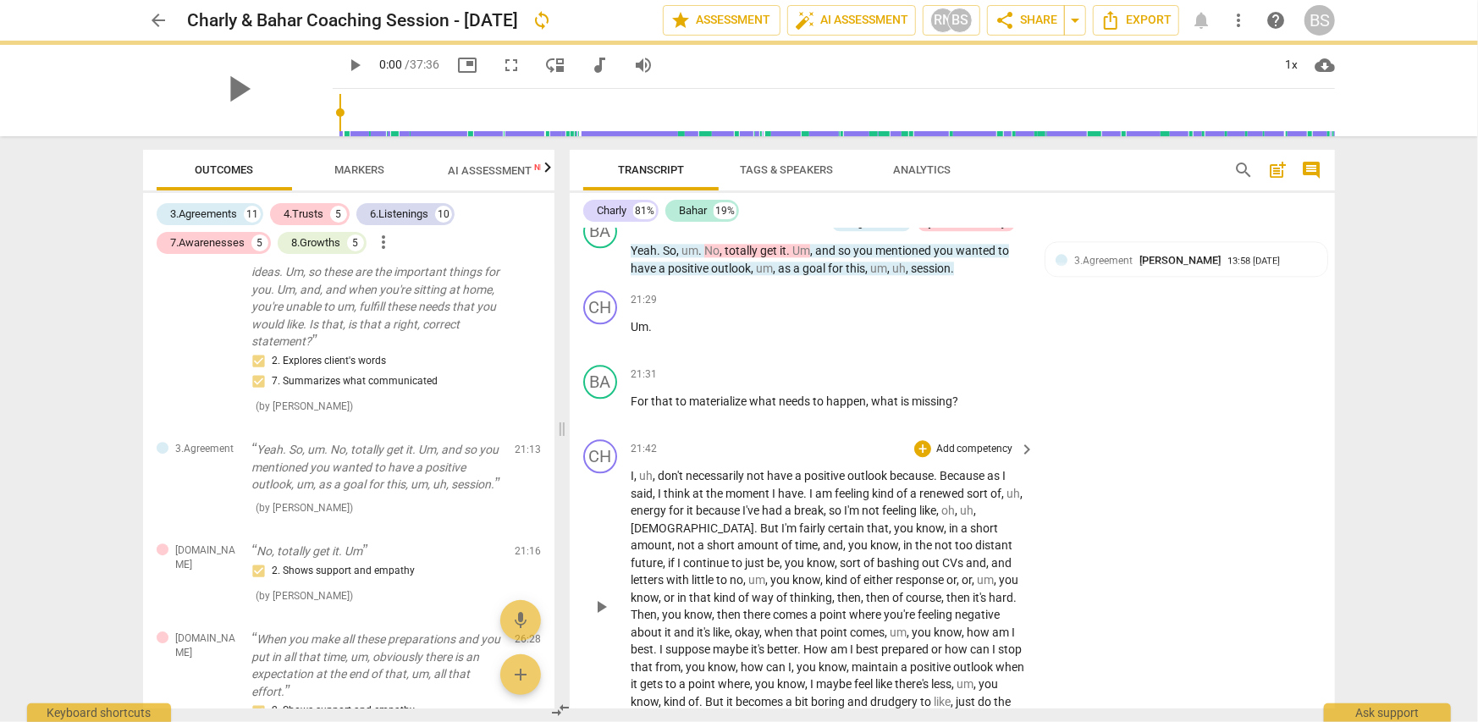
scroll to position [6772, 0]
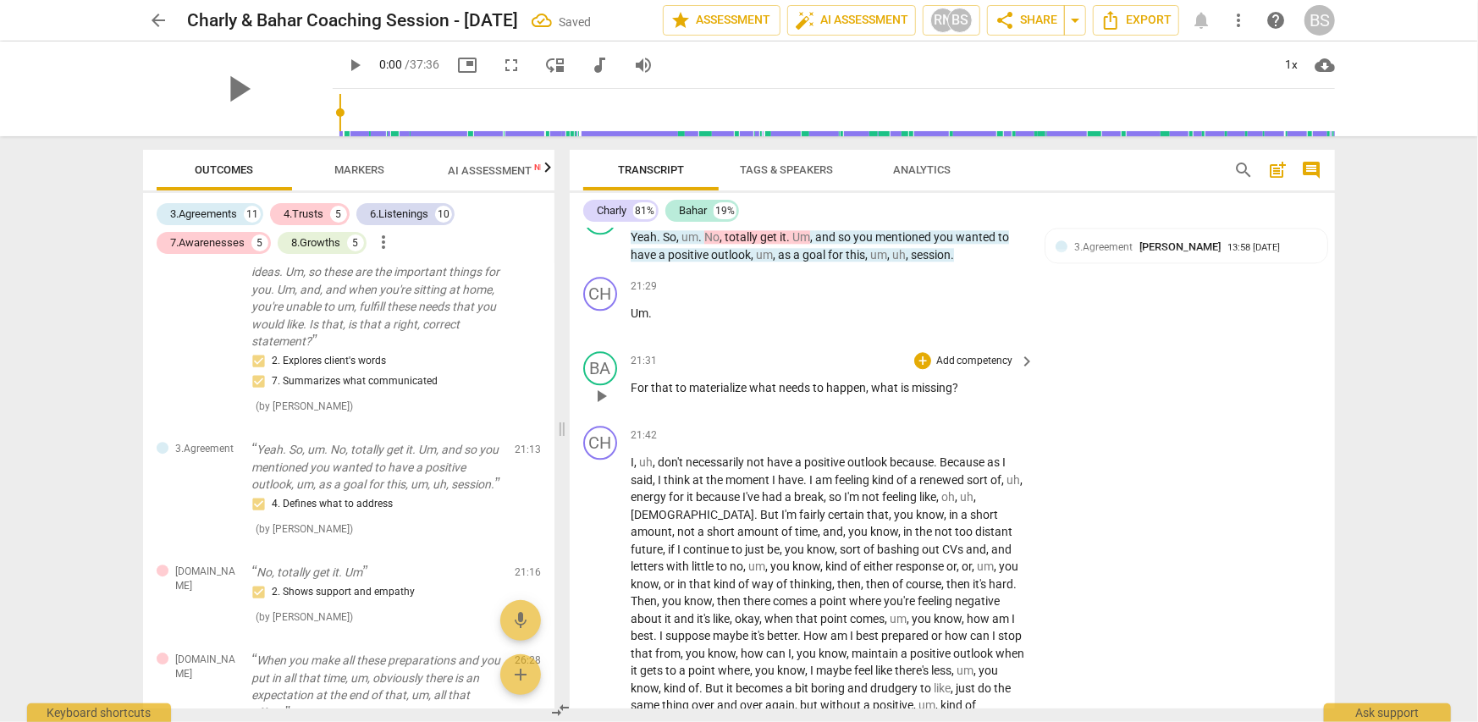
click at [984, 354] on p "Add competency" at bounding box center [975, 361] width 80 height 15
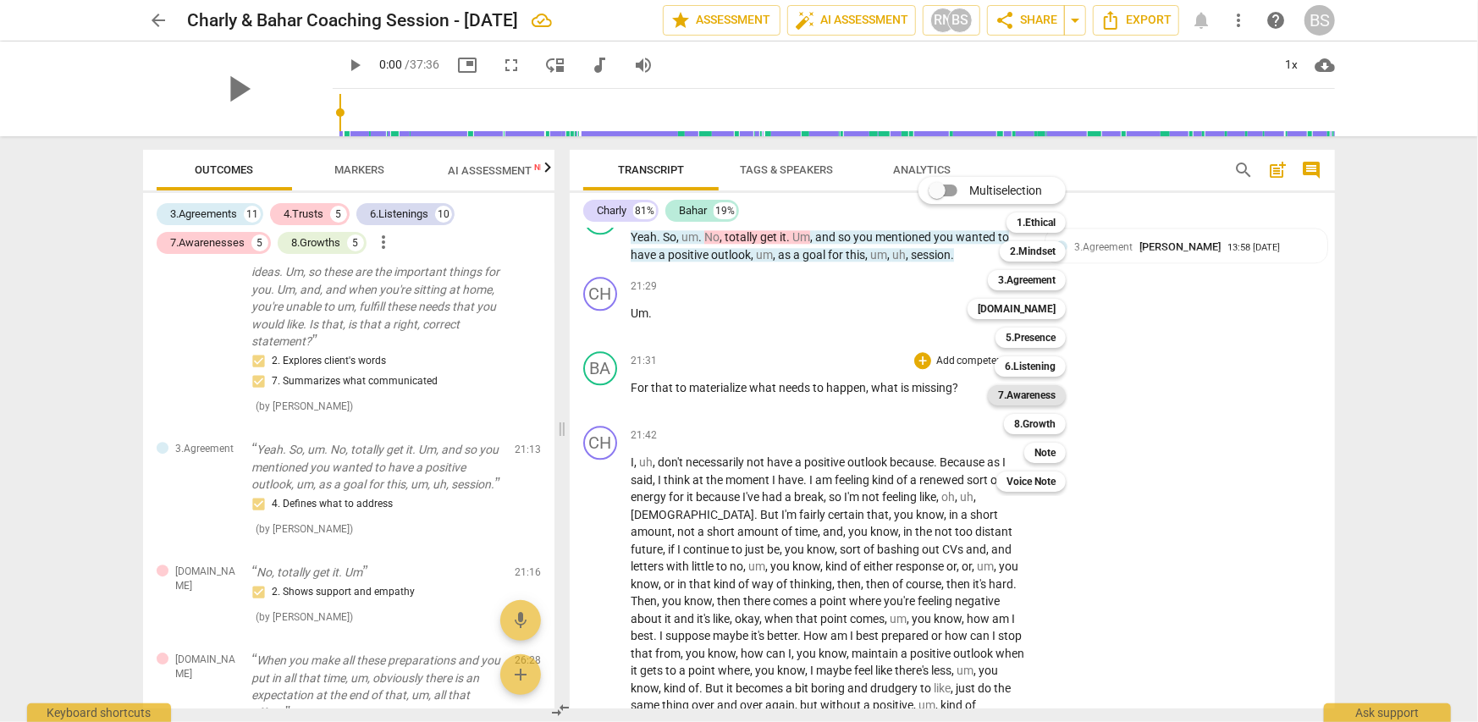
click at [1033, 396] on b "7.Awareness" at bounding box center [1027, 395] width 58 height 20
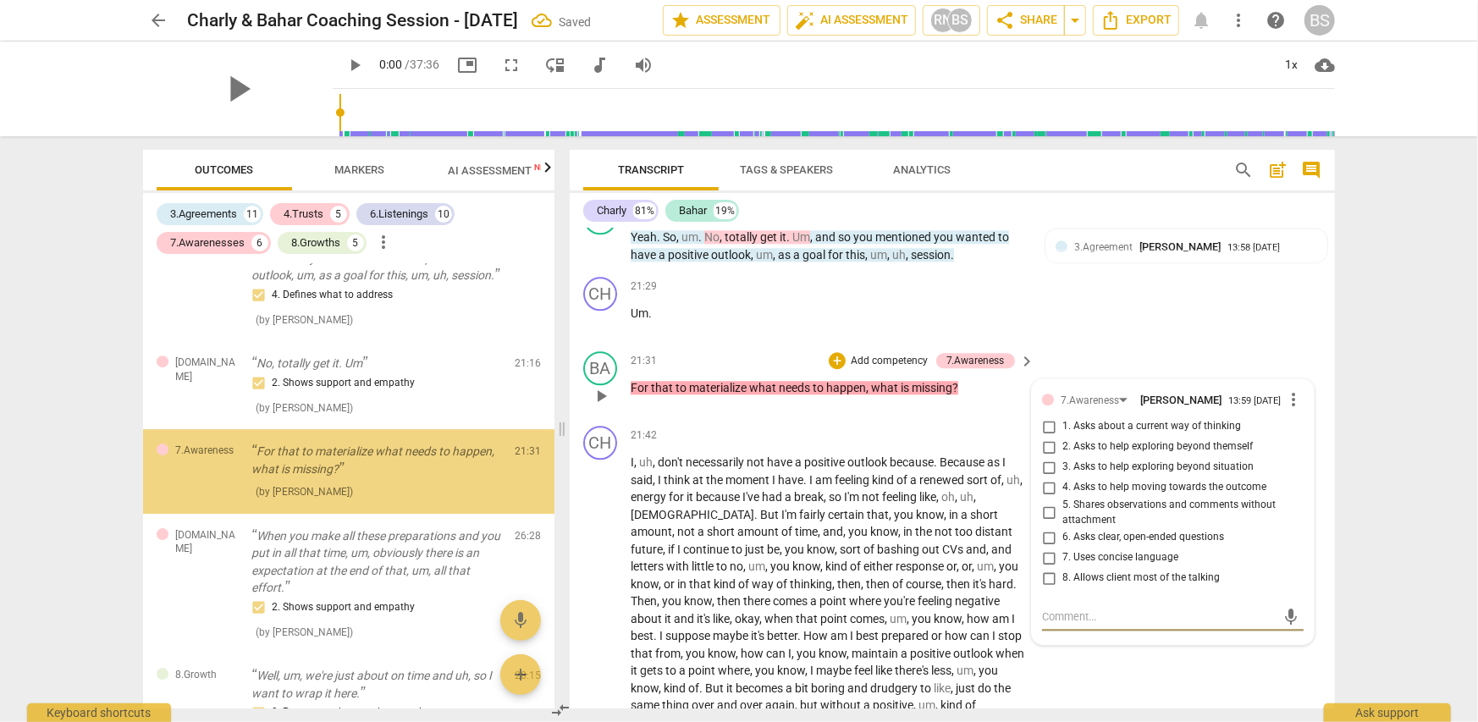
scroll to position [3452, 0]
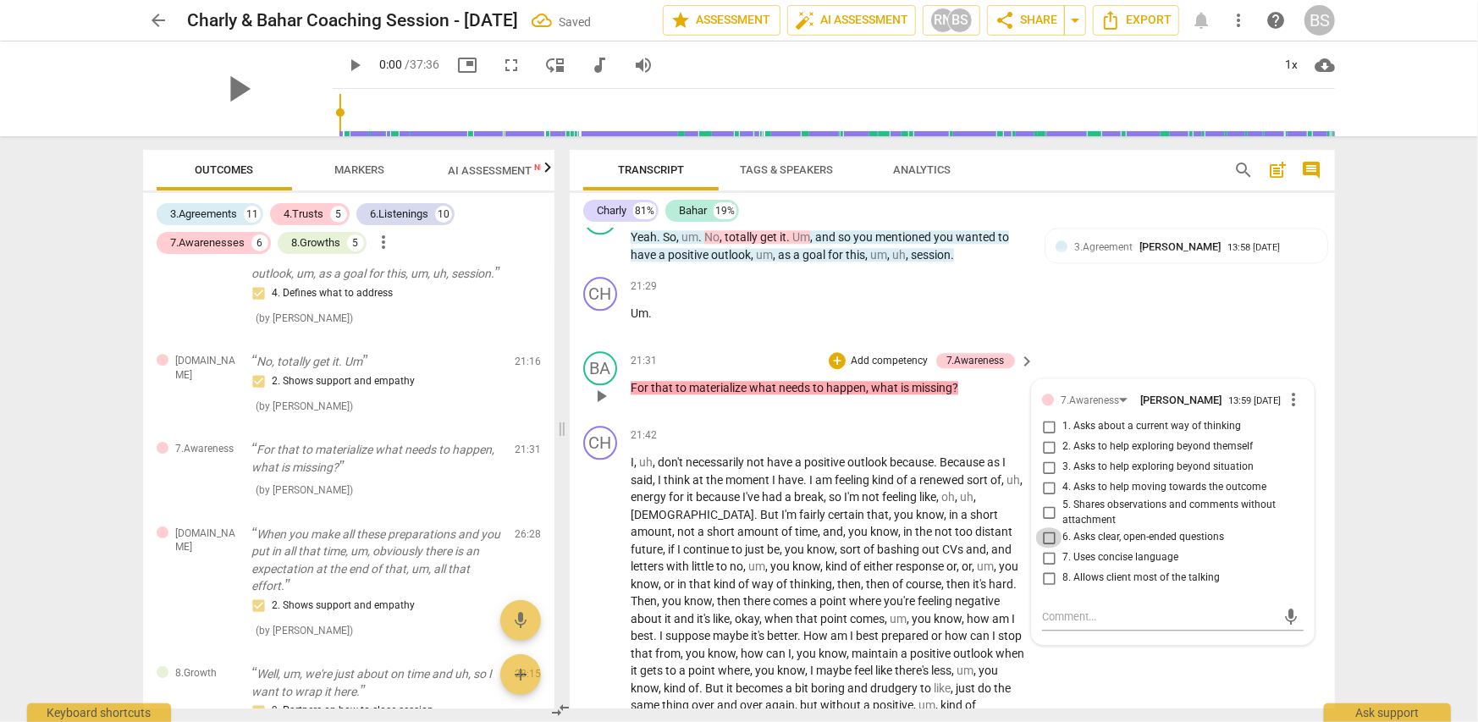
click at [1043, 527] on input "6. Asks clear, open-ended questions" at bounding box center [1048, 537] width 27 height 20
checkbox input "true"
click at [1377, 489] on div "arrow_back Charly & Bahar Coaching Session - Sep 17 2025 edit star Assessment a…" at bounding box center [739, 361] width 1478 height 722
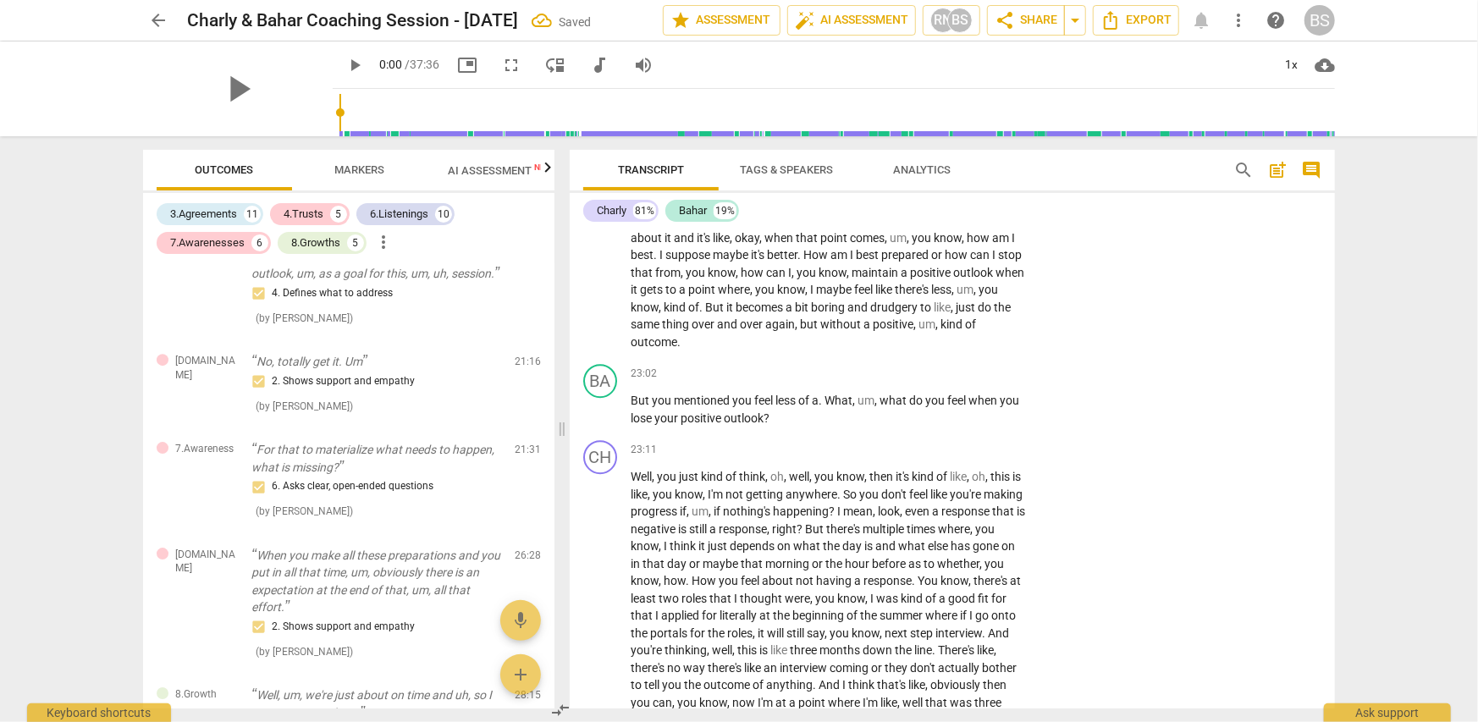
scroll to position [7195, 0]
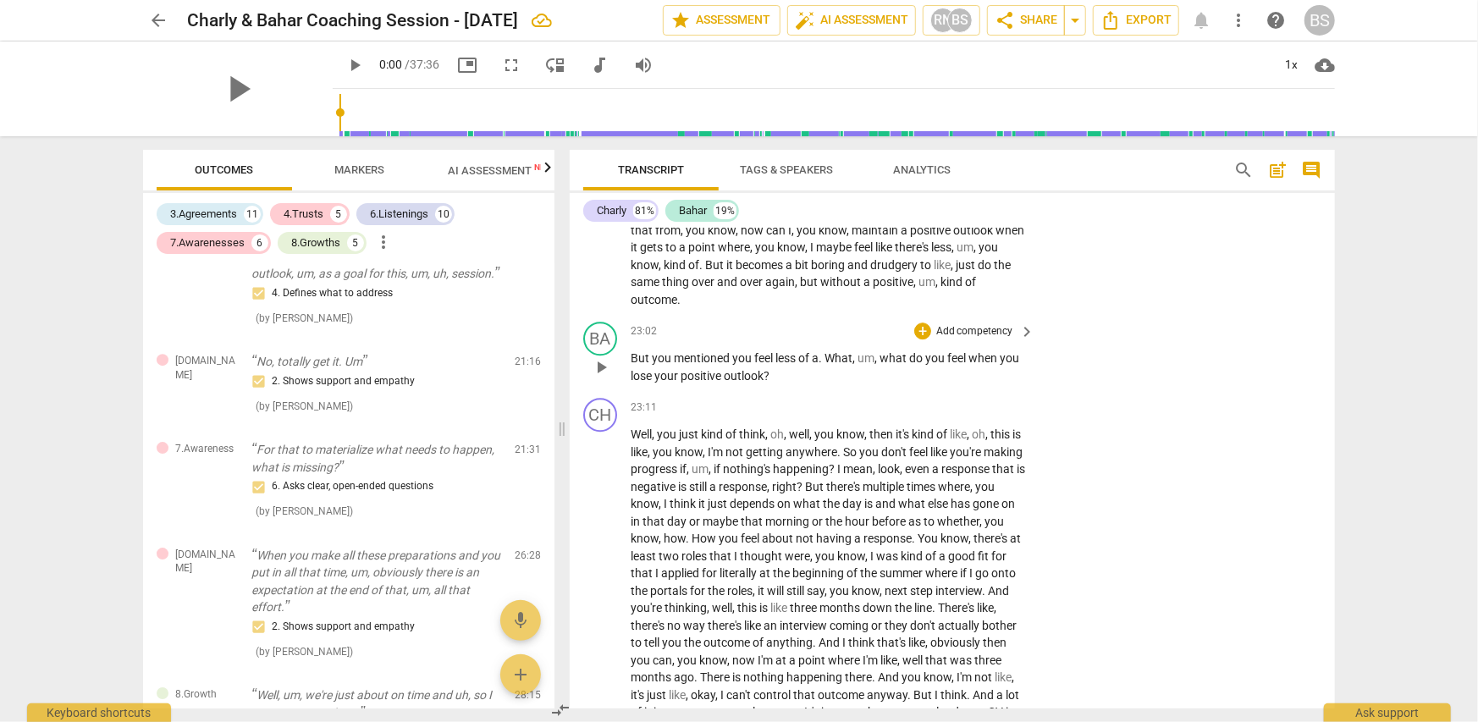
click at [977, 324] on p "Add competency" at bounding box center [975, 331] width 80 height 15
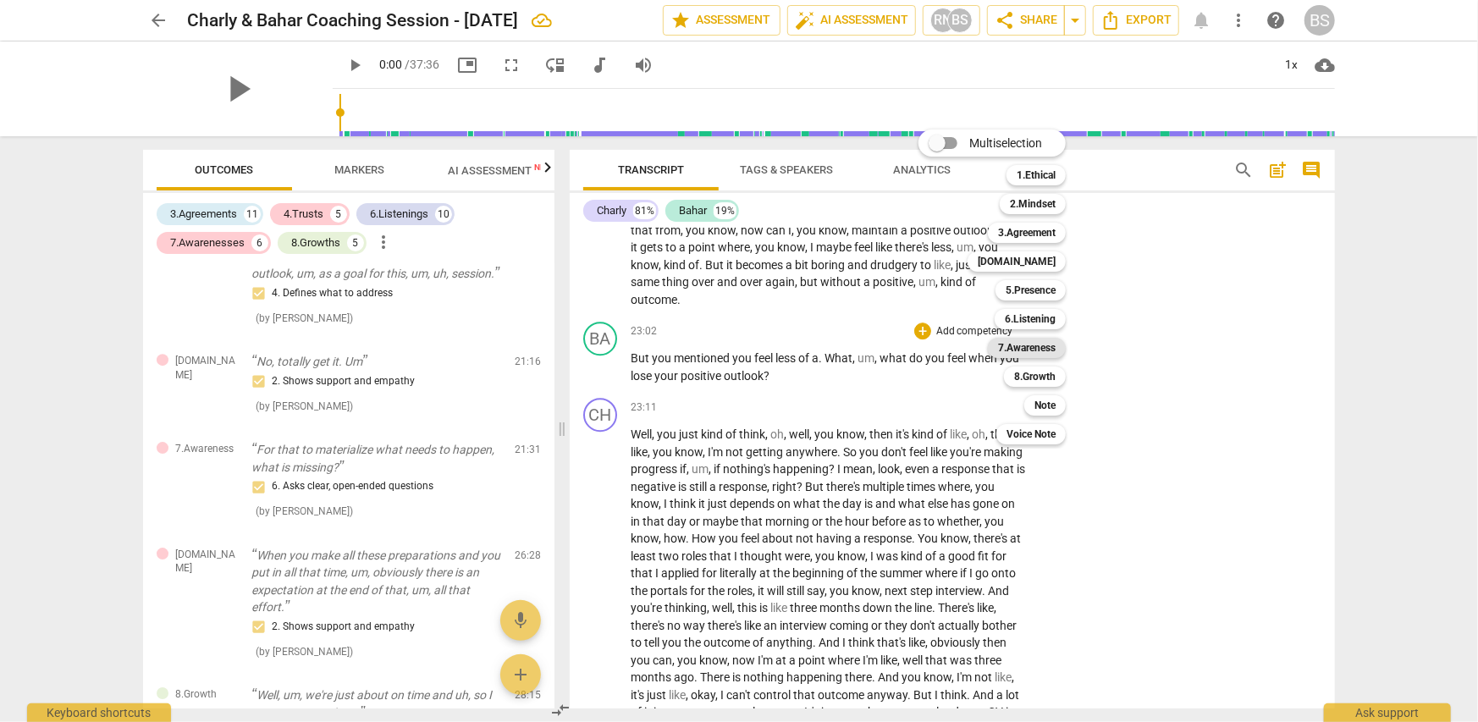
click at [1026, 347] on b "7.Awareness" at bounding box center [1027, 348] width 58 height 20
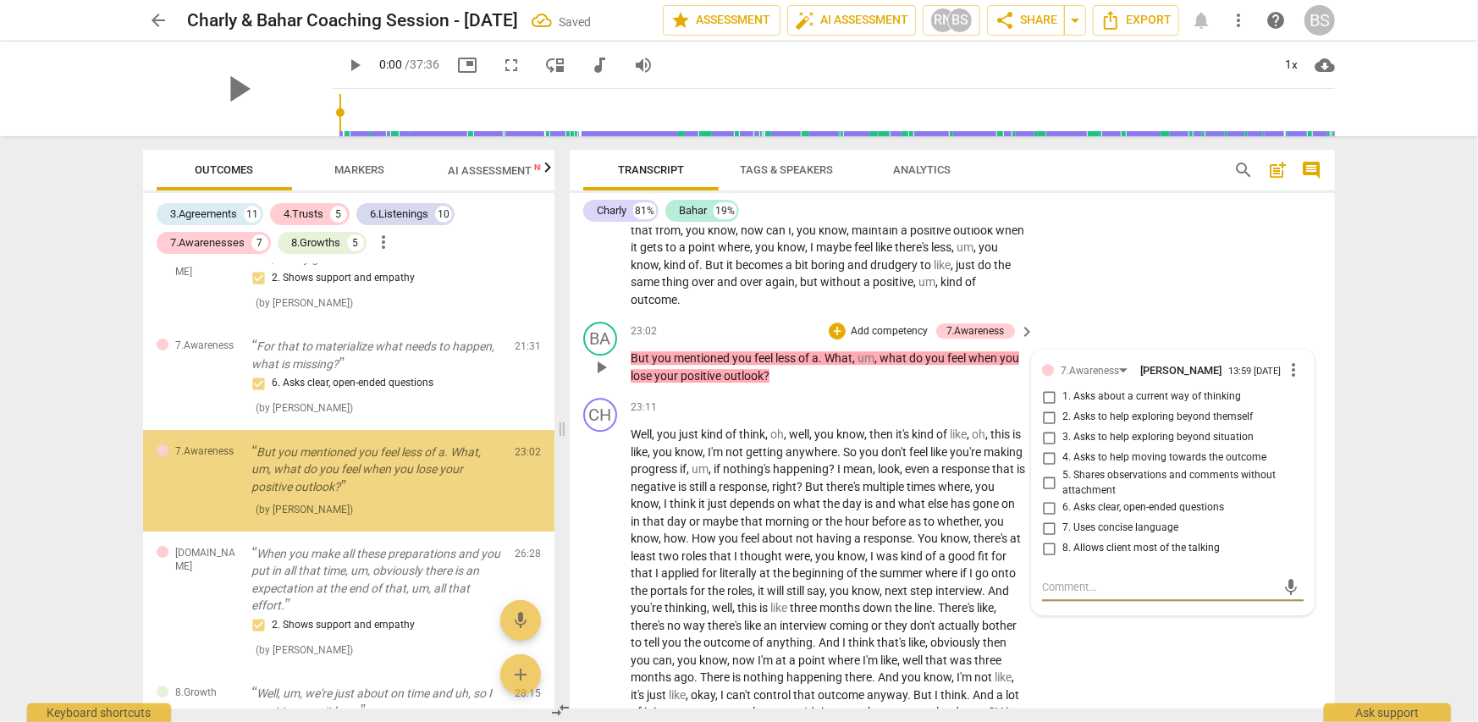
scroll to position [3565, 0]
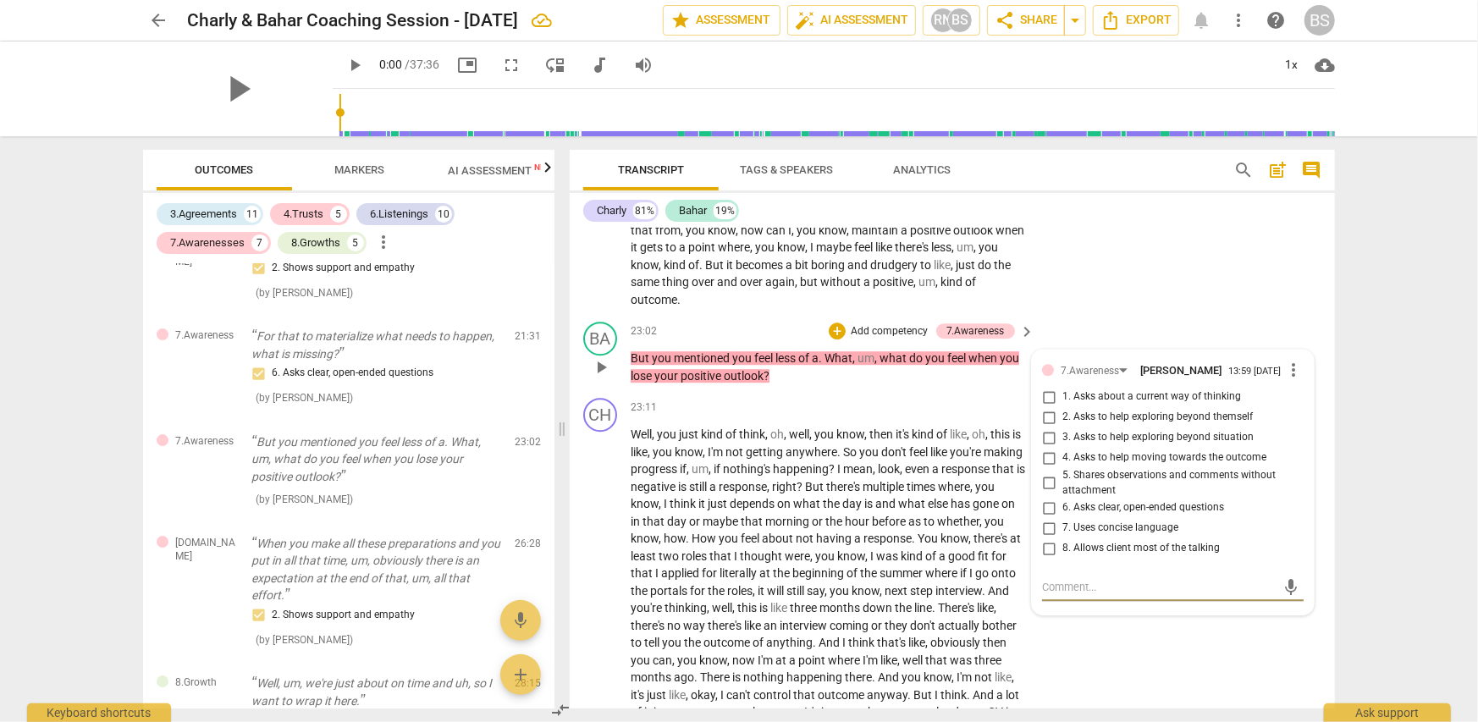
click at [1121, 389] on span "1. Asks about a current way of thinking" at bounding box center [1151, 396] width 179 height 15
click at [1062, 387] on input "1. Asks about a current way of thinking" at bounding box center [1048, 397] width 27 height 20
checkbox input "true"
click at [1163, 602] on div "CH play_arrow pause 23:11 + Add competency keyboard_arrow_right Well , you just…" at bounding box center [952, 629] width 765 height 476
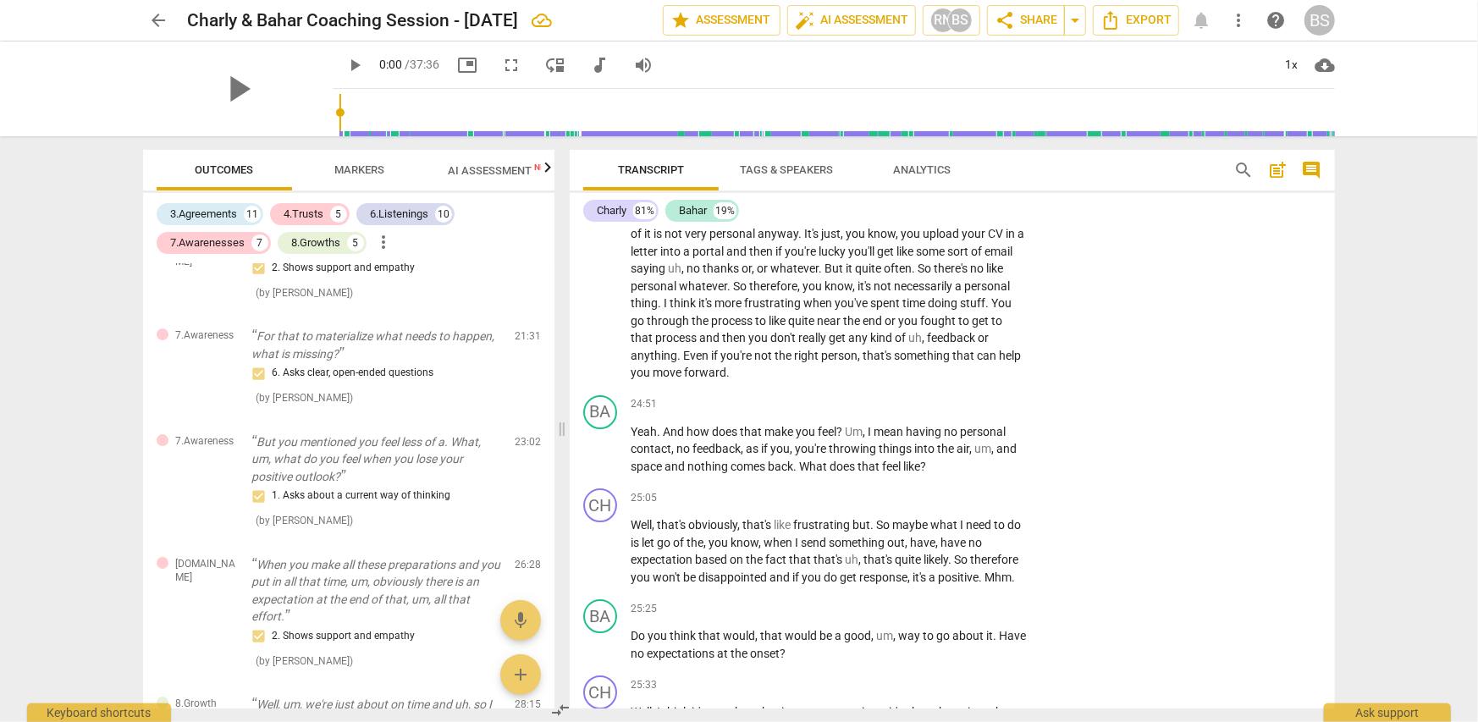
scroll to position [7703, 0]
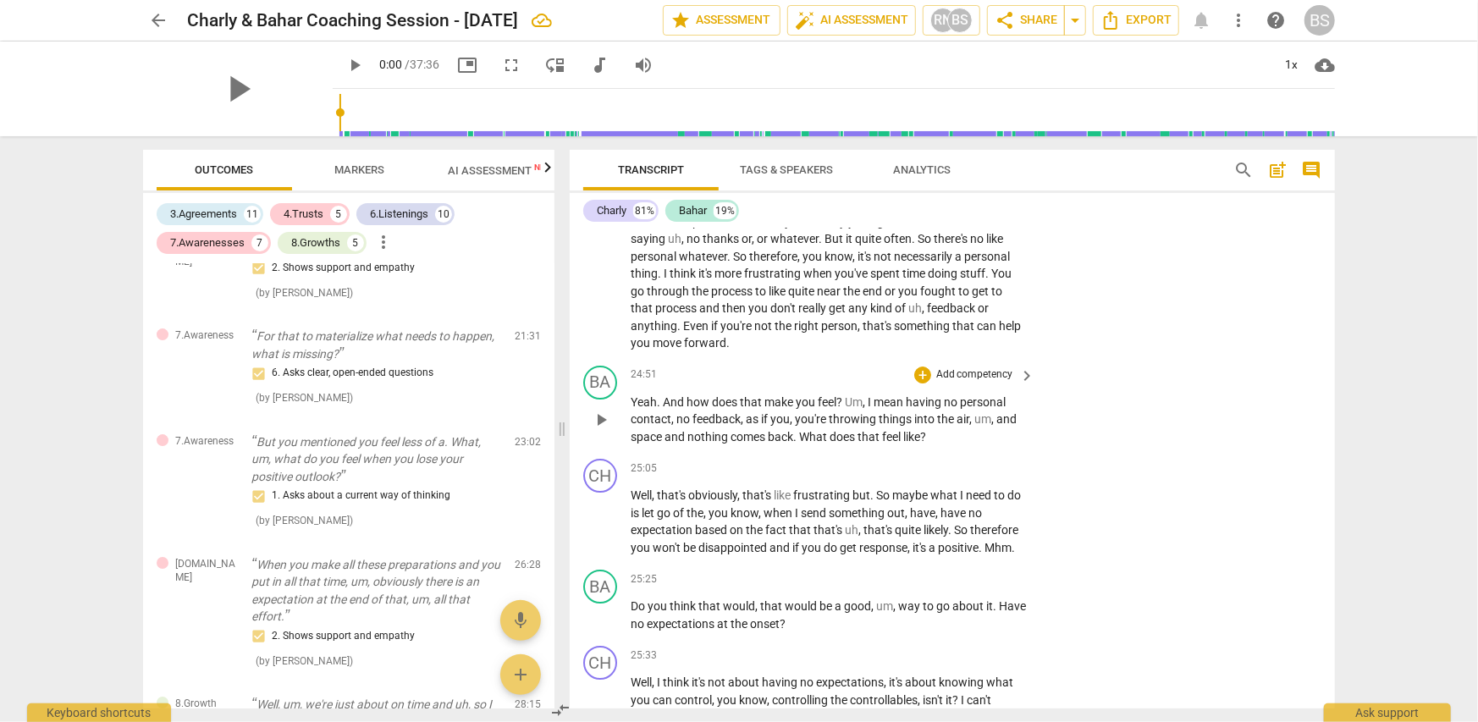
click at [993, 367] on p "Add competency" at bounding box center [975, 374] width 80 height 15
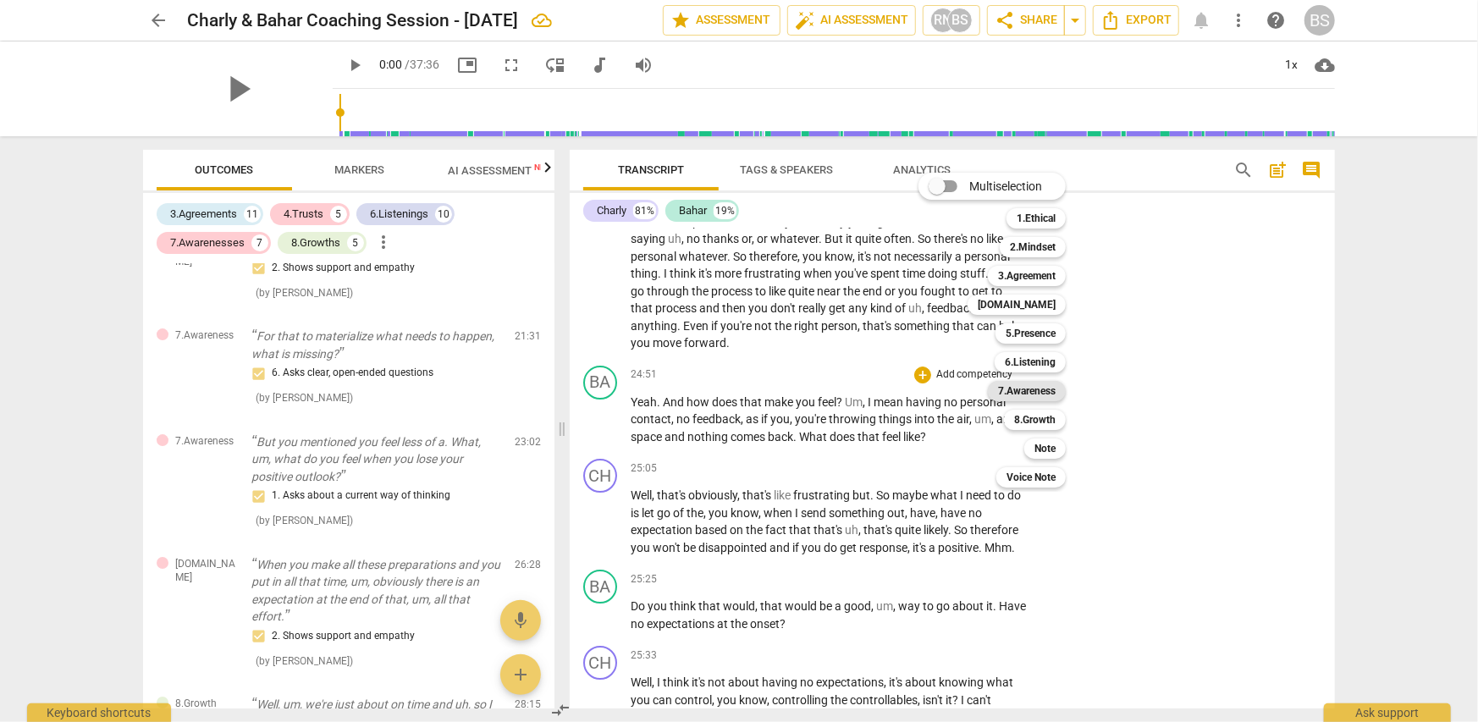
click at [1041, 388] on b "7.Awareness" at bounding box center [1027, 391] width 58 height 20
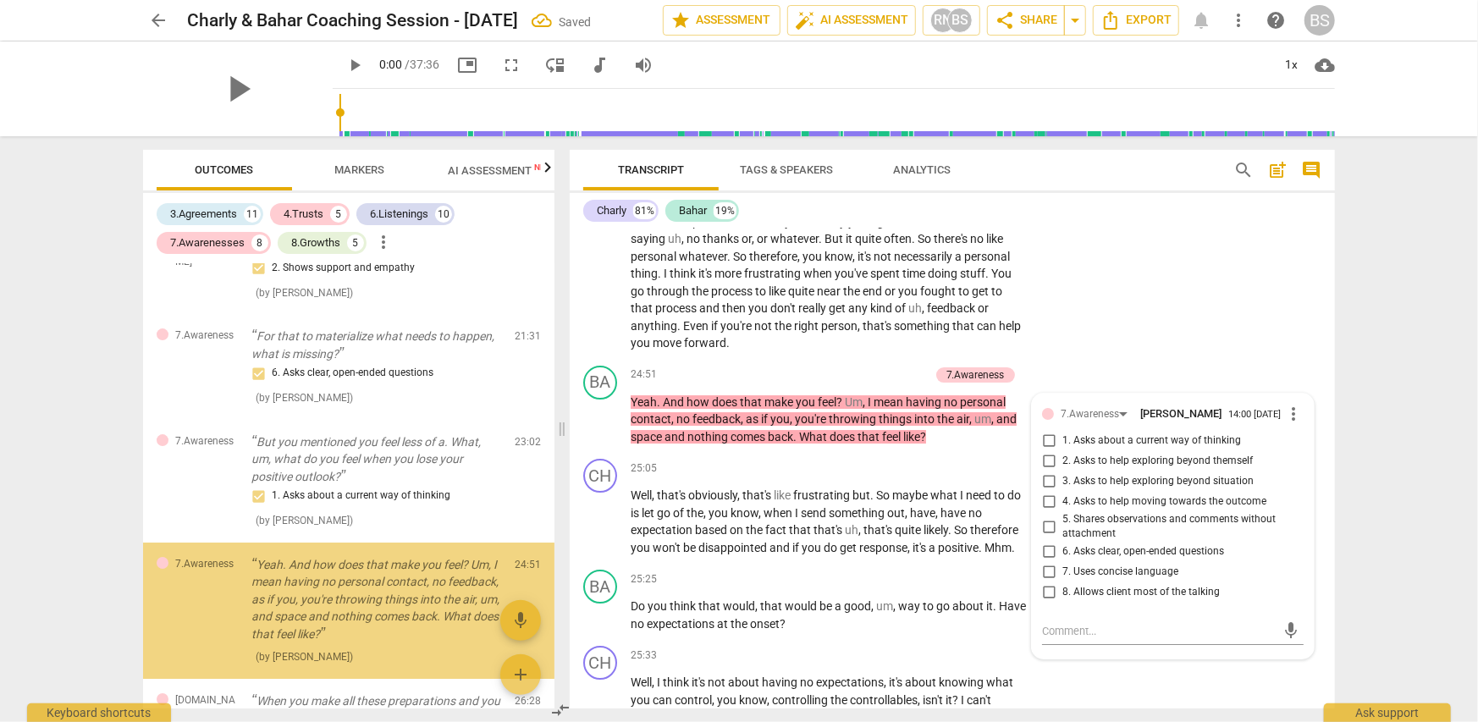
scroll to position [3706, 0]
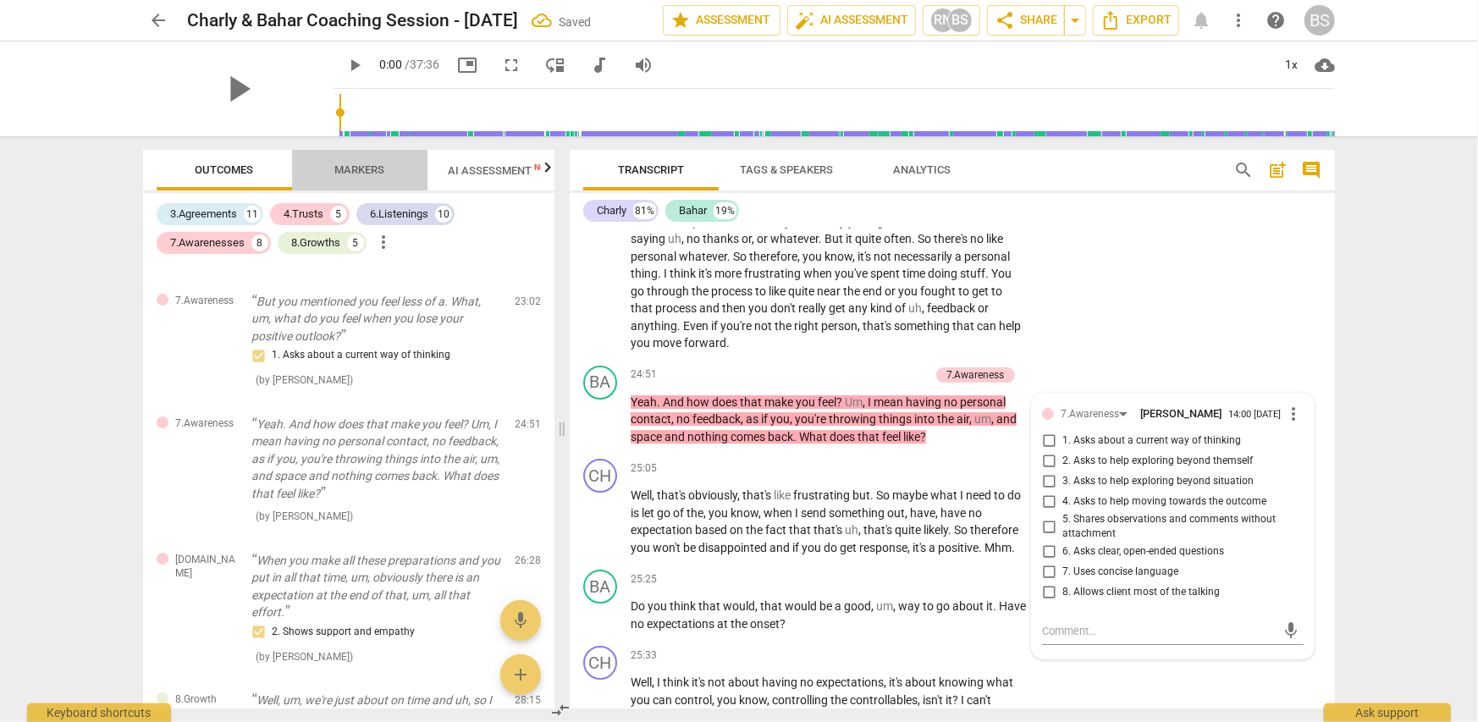
click at [357, 173] on span "Markers" at bounding box center [360, 169] width 50 height 13
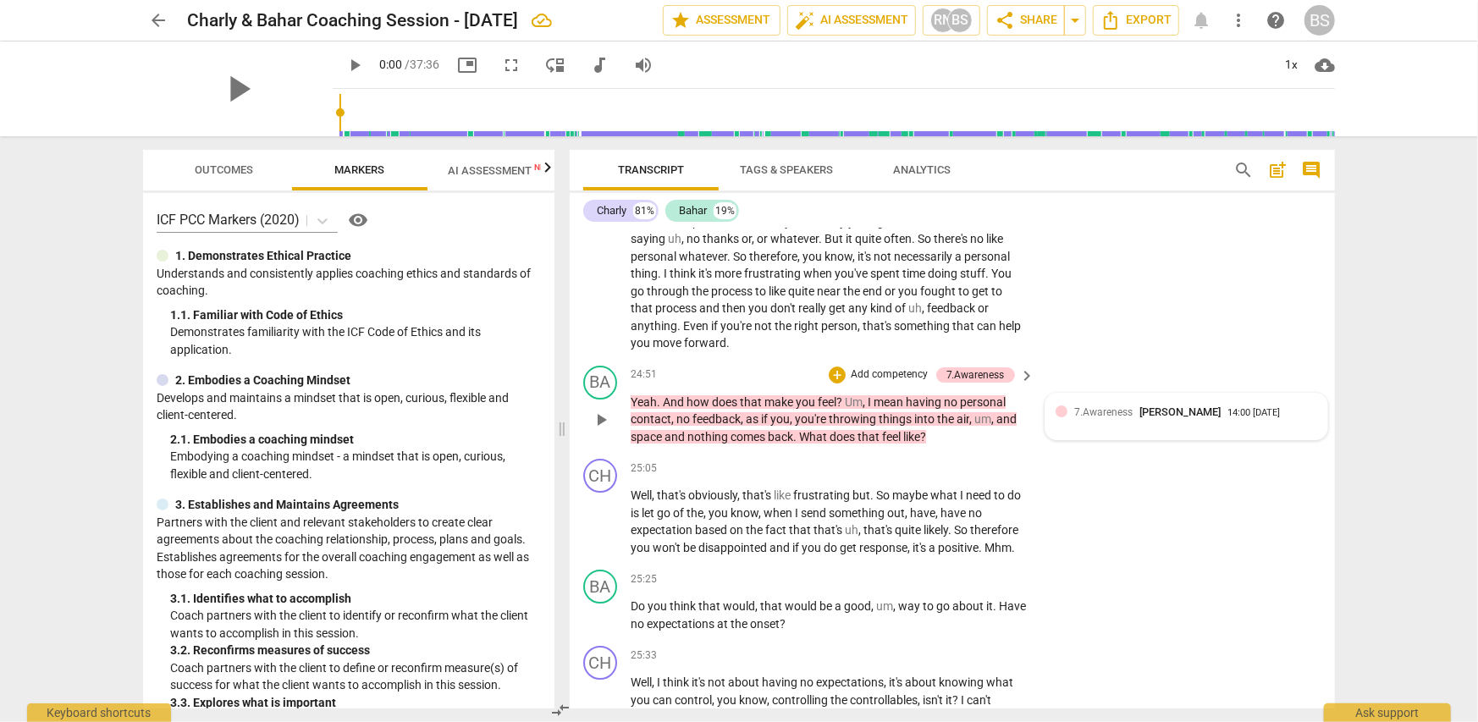
click at [1103, 406] on span "7.Awareness" at bounding box center [1103, 412] width 58 height 12
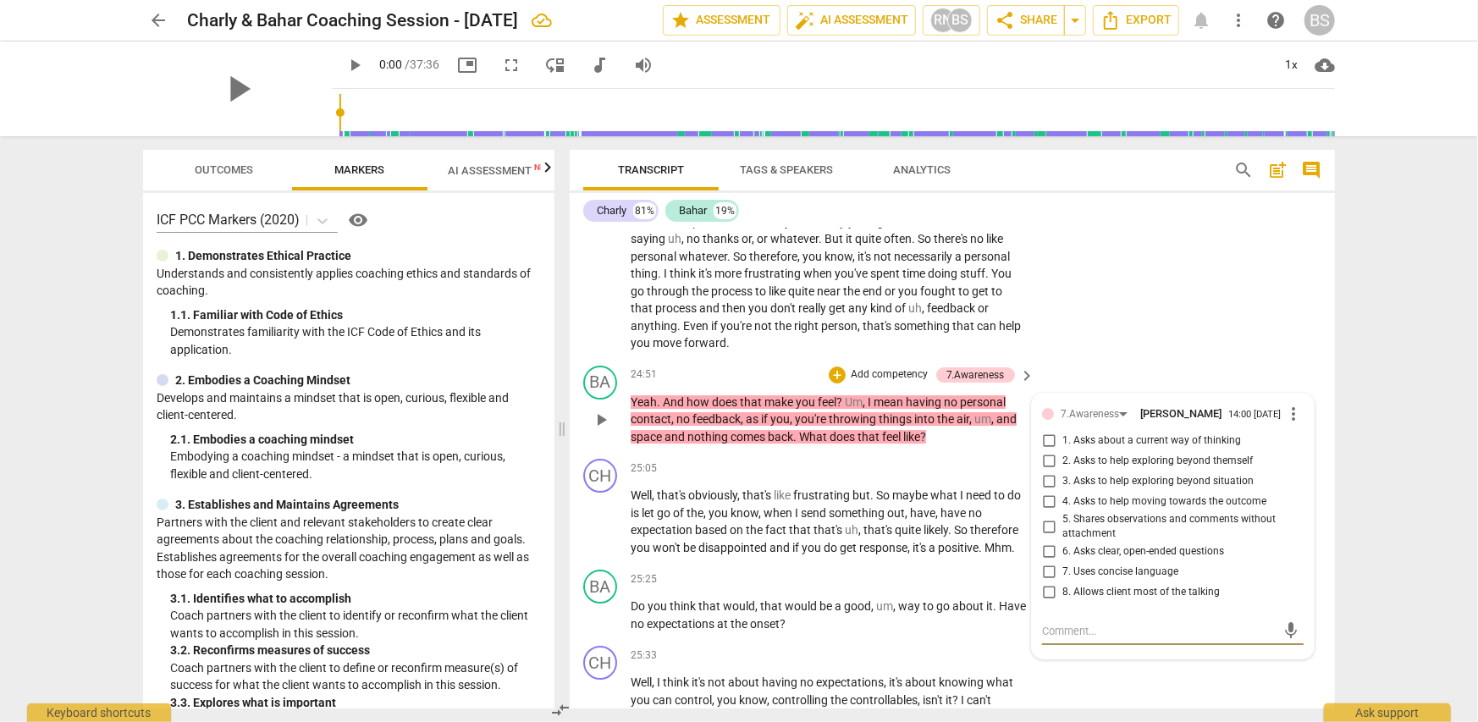
click at [1045, 472] on input "3. Asks to help exploring beyond situation" at bounding box center [1048, 482] width 27 height 20
checkbox input "true"
click at [1048, 492] on input "4. Asks to help moving towards the outcome" at bounding box center [1048, 502] width 27 height 20
checkbox input "true"
click at [1375, 455] on div "arrow_back Charly & Bahar Coaching Session - Sep 17 2025 Saved edit star Assess…" at bounding box center [739, 361] width 1478 height 722
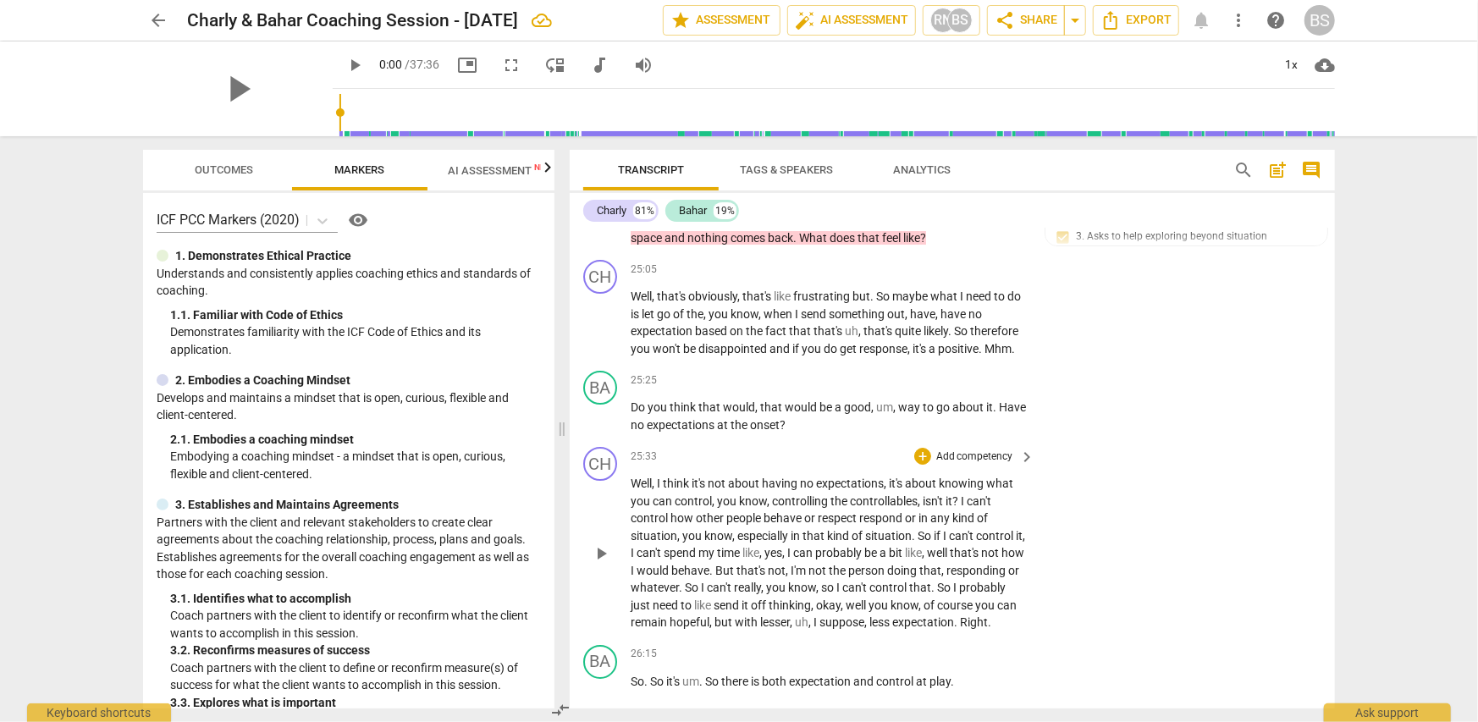
scroll to position [7872, 0]
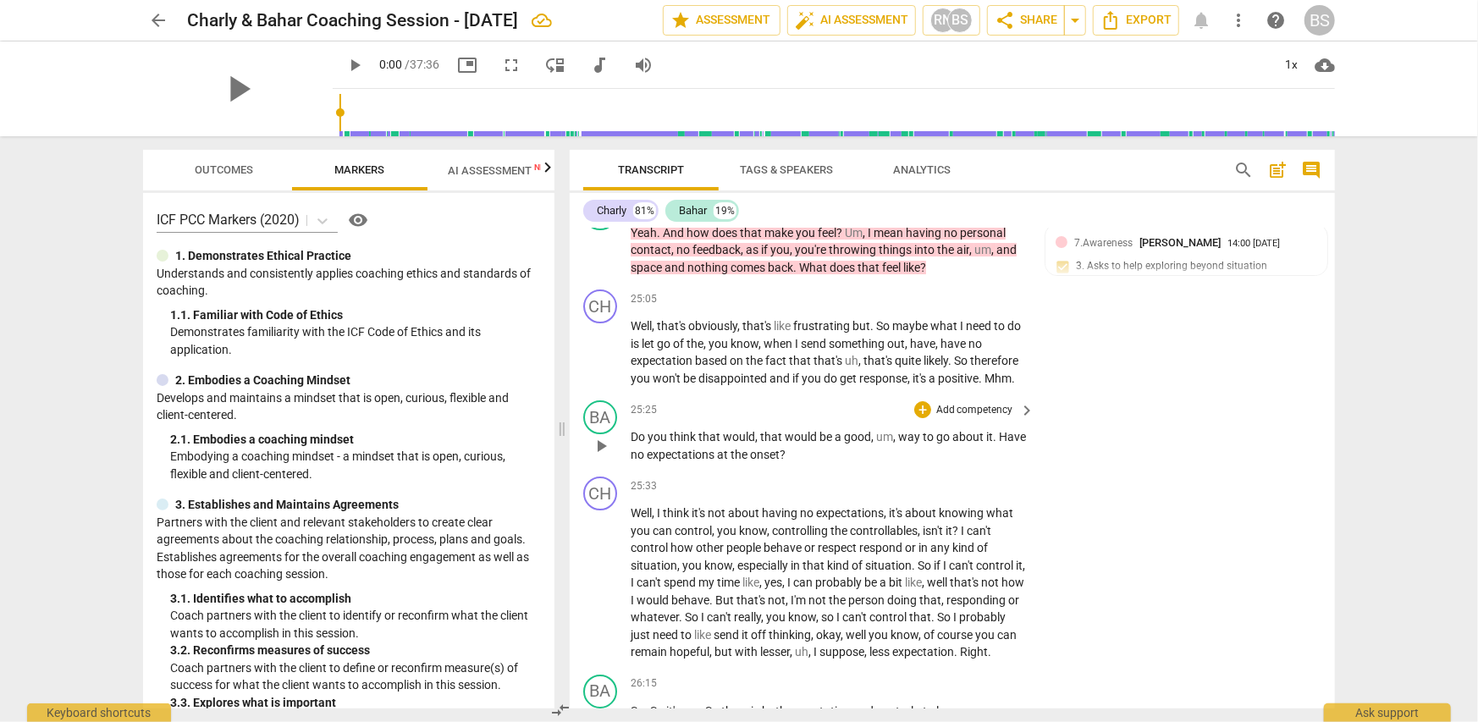
click at [984, 403] on p "Add competency" at bounding box center [975, 410] width 80 height 15
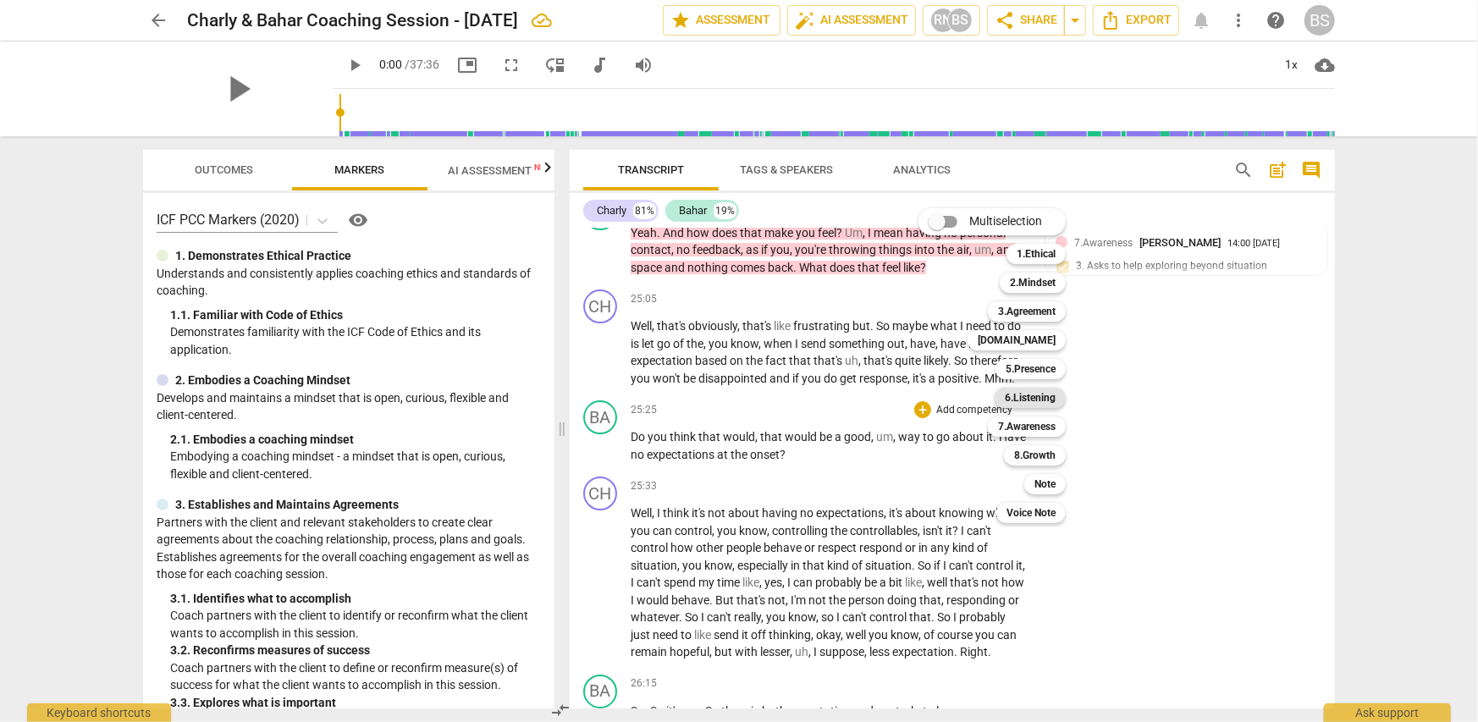
click at [1043, 399] on b "6.Listening" at bounding box center [1030, 398] width 51 height 20
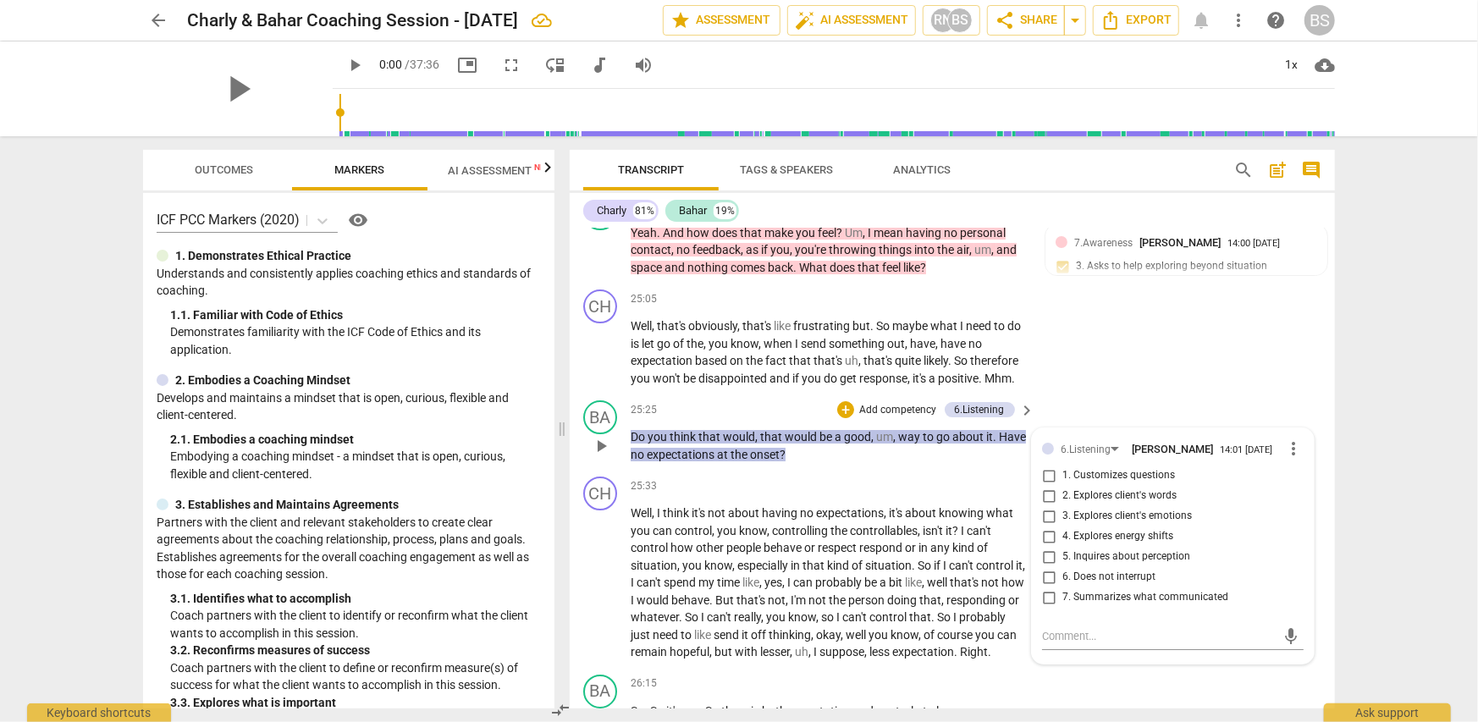
click at [1103, 590] on span "7. Summarizes what communicated" at bounding box center [1145, 597] width 166 height 15
click at [1062, 587] on input "7. Summarizes what communicated" at bounding box center [1048, 597] width 27 height 20
checkbox input "true"
click at [880, 403] on p "Add competency" at bounding box center [898, 410] width 80 height 15
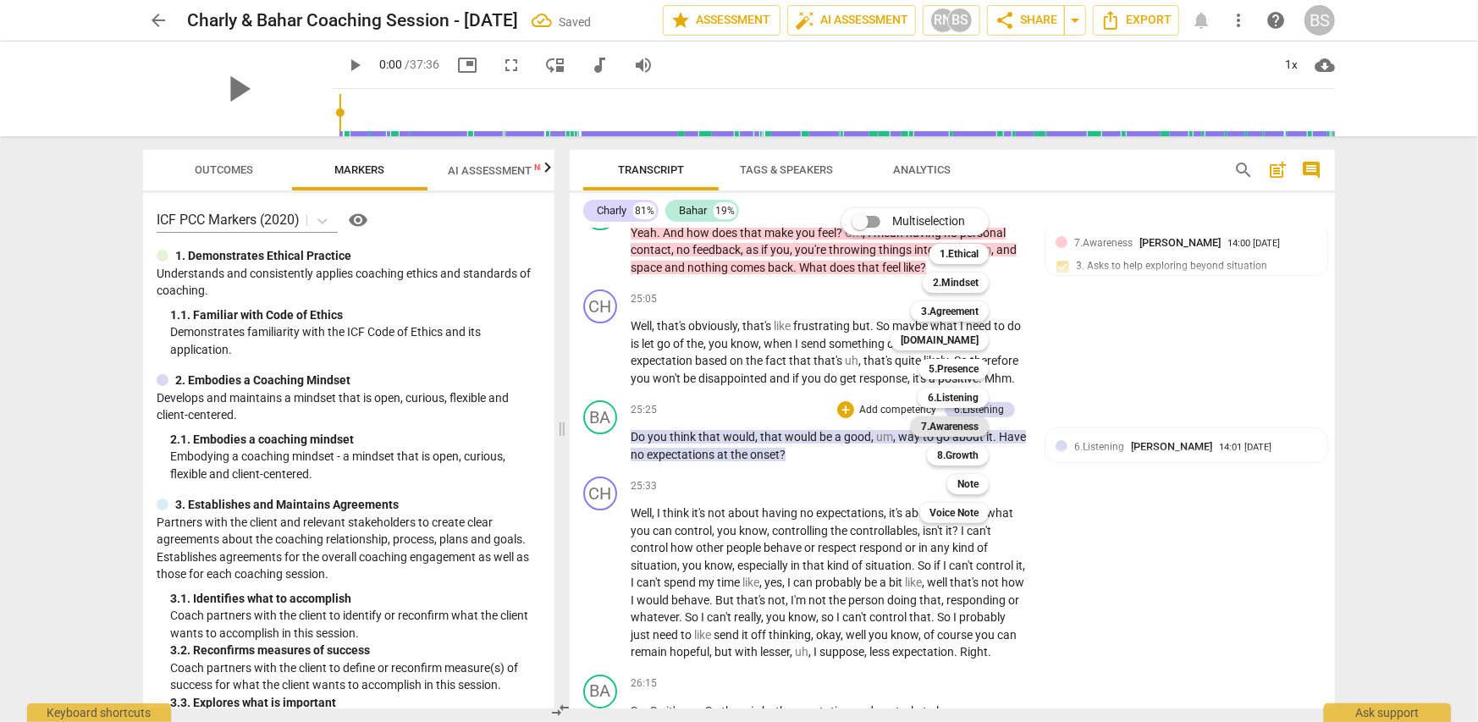
click at [952, 426] on b "7.Awareness" at bounding box center [950, 426] width 58 height 20
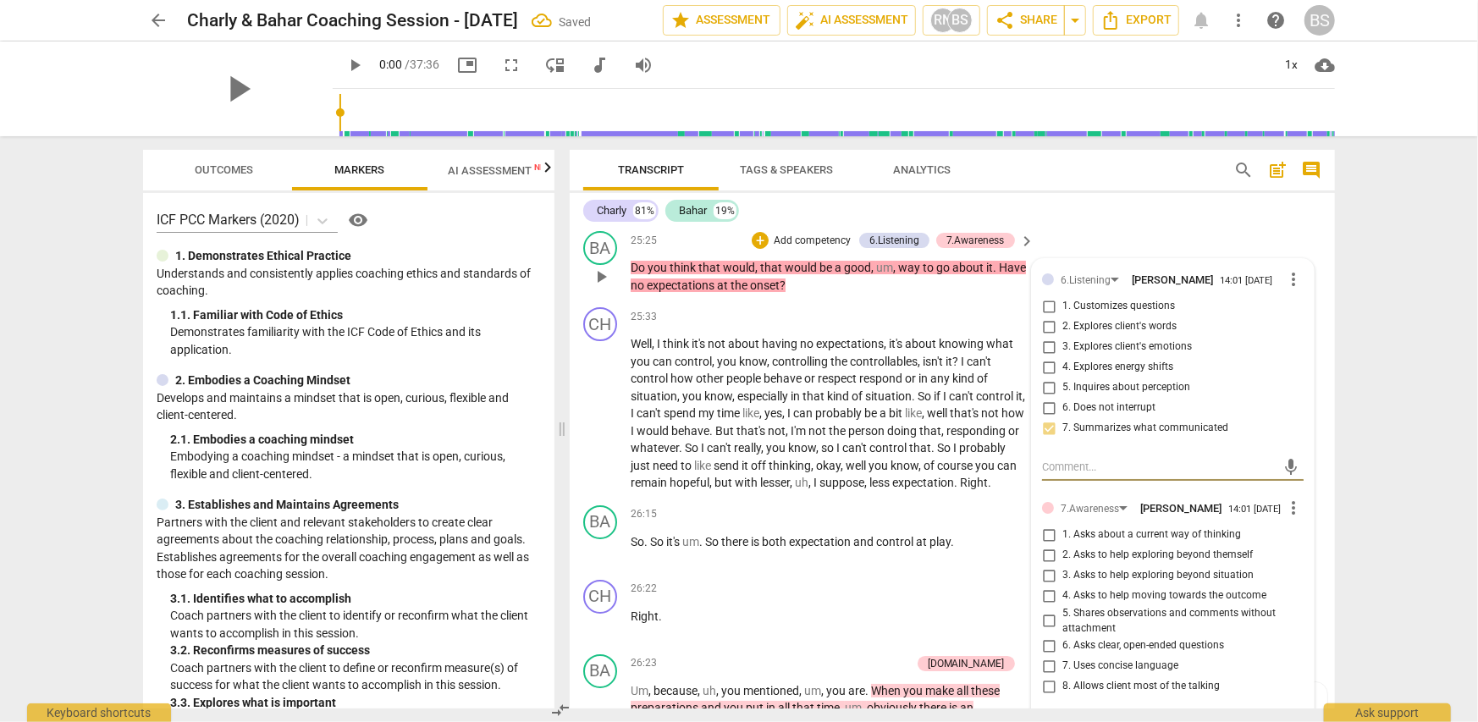
scroll to position [8042, 0]
click at [1045, 525] on input "1. Asks about a current way of thinking" at bounding box center [1048, 535] width 27 height 20
checkbox input "true"
click at [1388, 444] on div "arrow_back Charly & Bahar Coaching Session - Sep 17 2025 edit star Assessment a…" at bounding box center [739, 361] width 1478 height 722
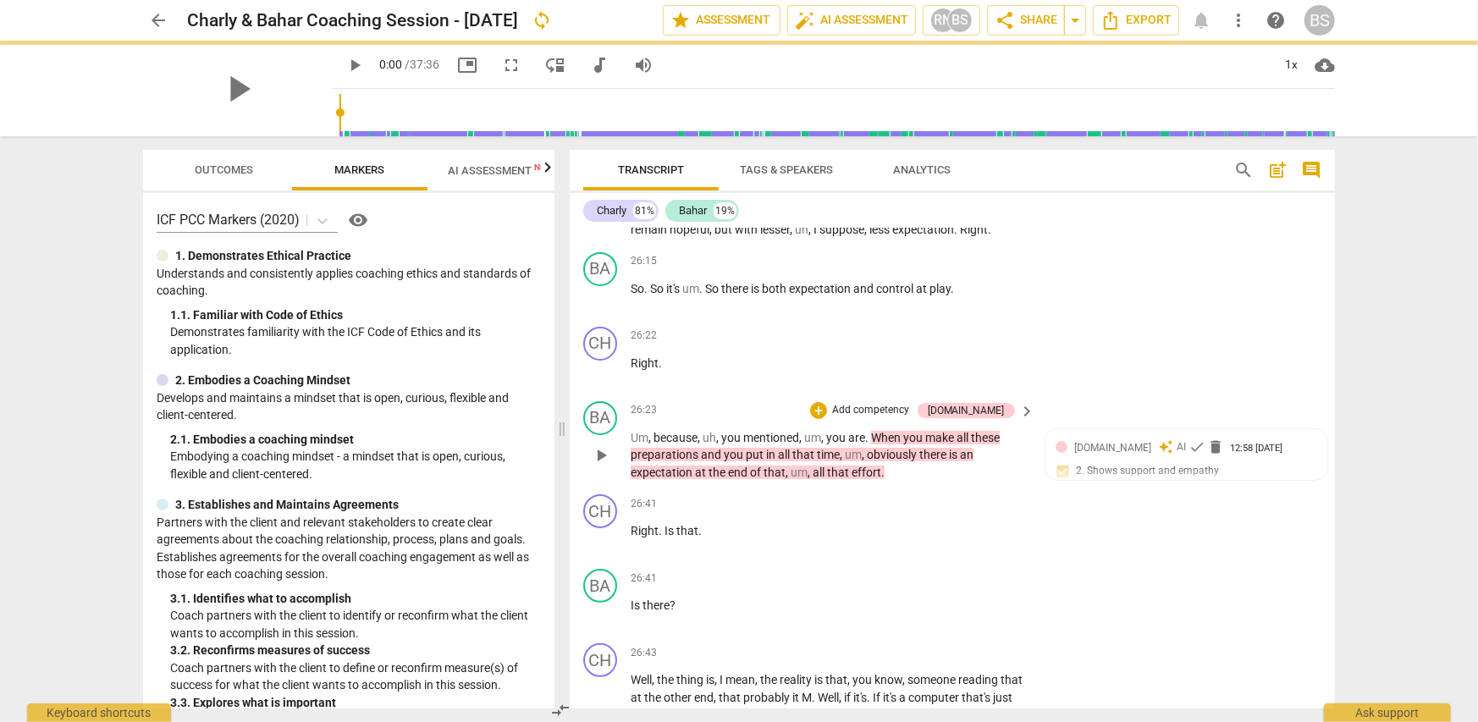
scroll to position [8296, 0]
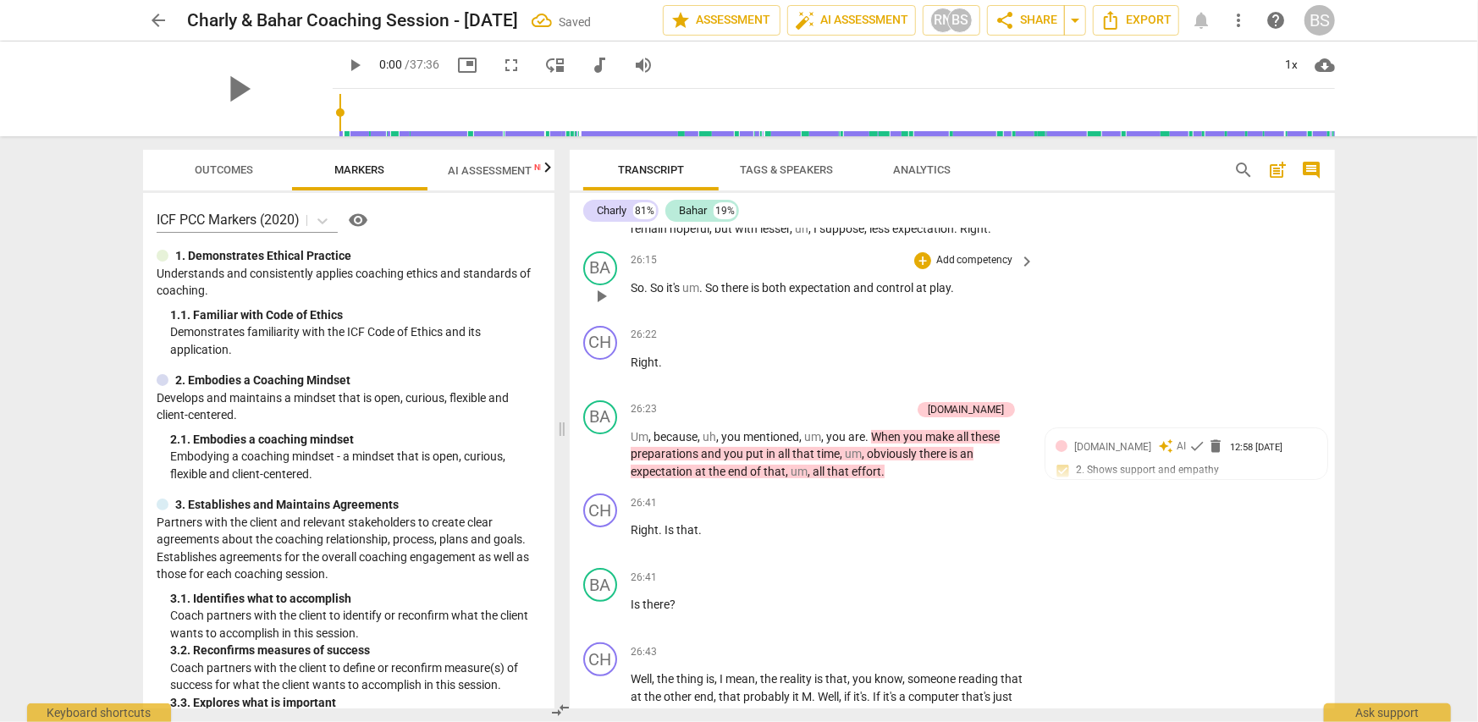
click at [705, 281] on span "." at bounding box center [702, 288] width 6 height 14
click at [998, 253] on p "Add competency" at bounding box center [975, 260] width 80 height 15
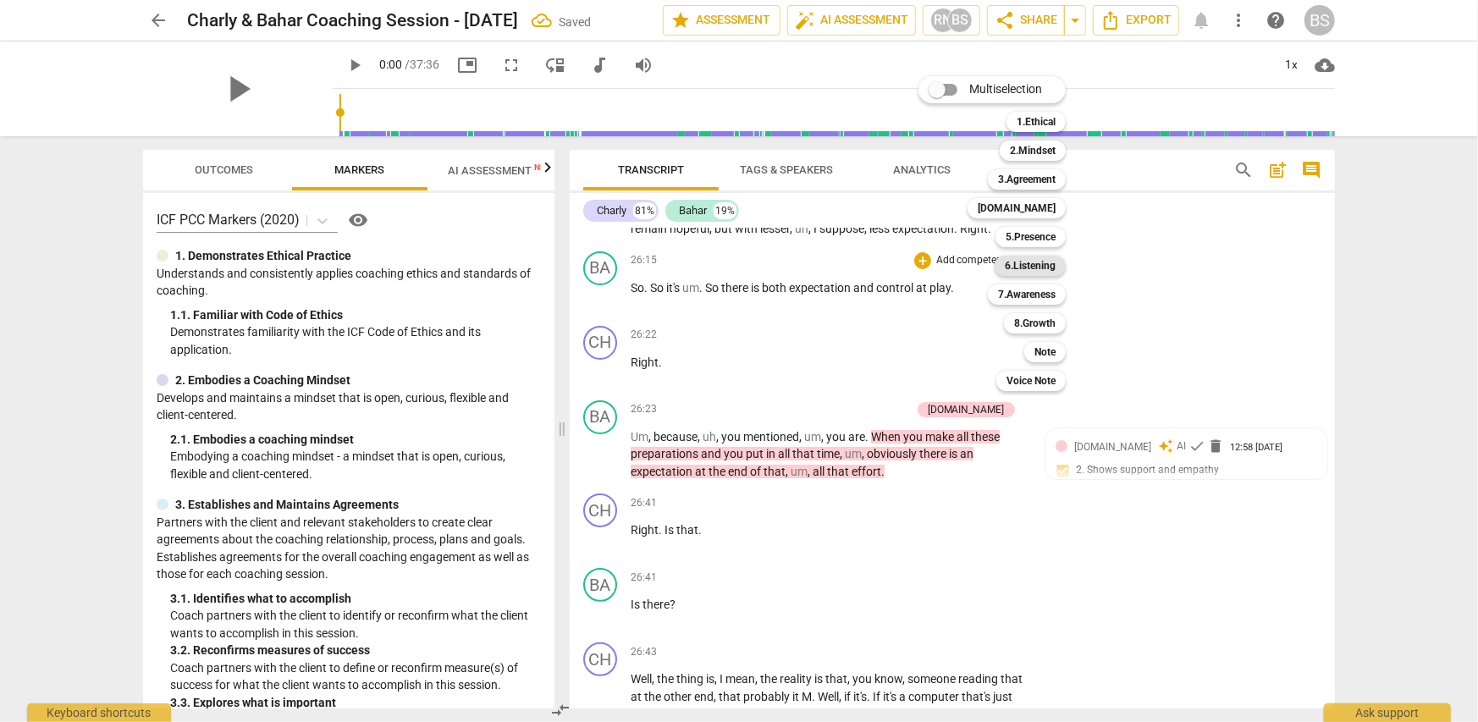
click at [1040, 262] on b "6.Listening" at bounding box center [1030, 266] width 51 height 20
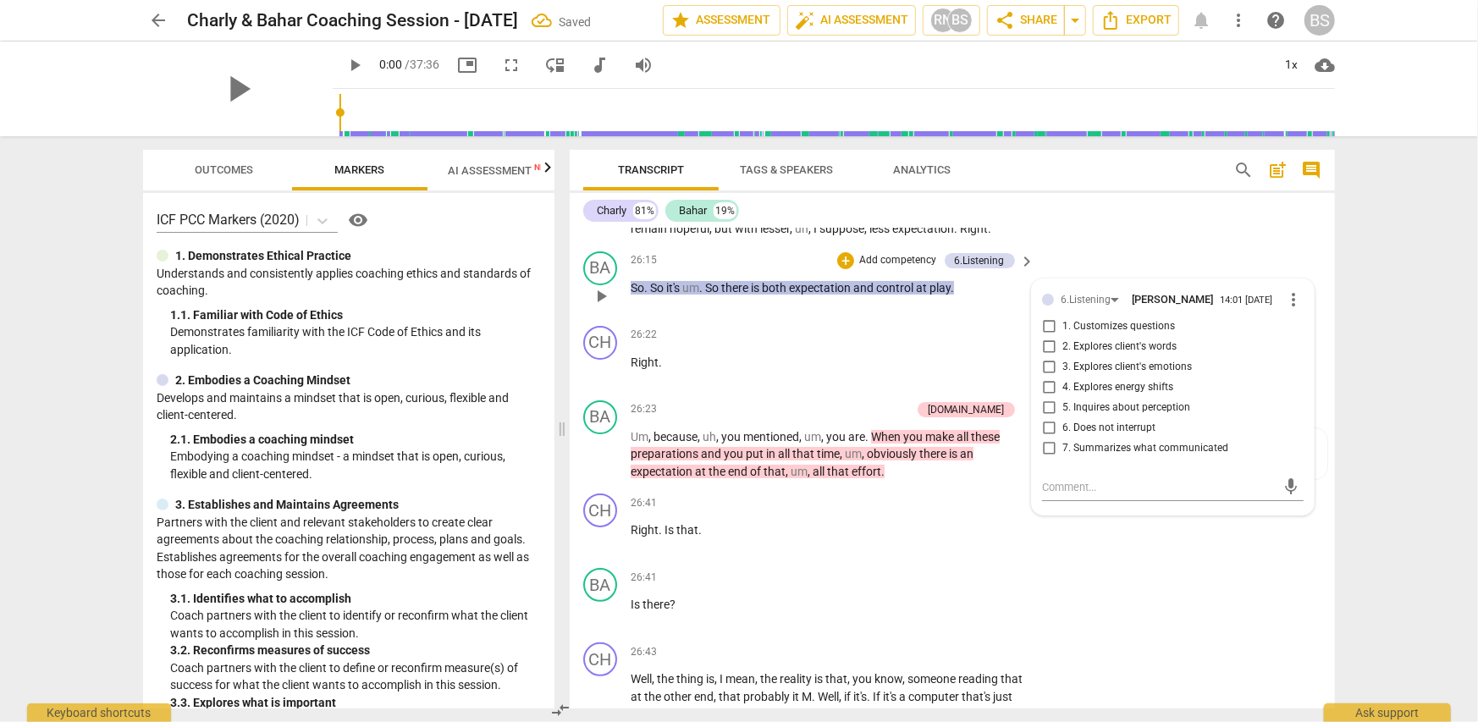
click at [1137, 441] on span "7. Summarizes what communicated" at bounding box center [1145, 448] width 166 height 15
click at [1062, 438] on input "7. Summarizes what communicated" at bounding box center [1048, 448] width 27 height 20
checkbox input "true"
click at [1381, 400] on div "arrow_back Charly & Bahar Coaching Session - Sep 17 2025 Saved edit star Assess…" at bounding box center [739, 361] width 1478 height 722
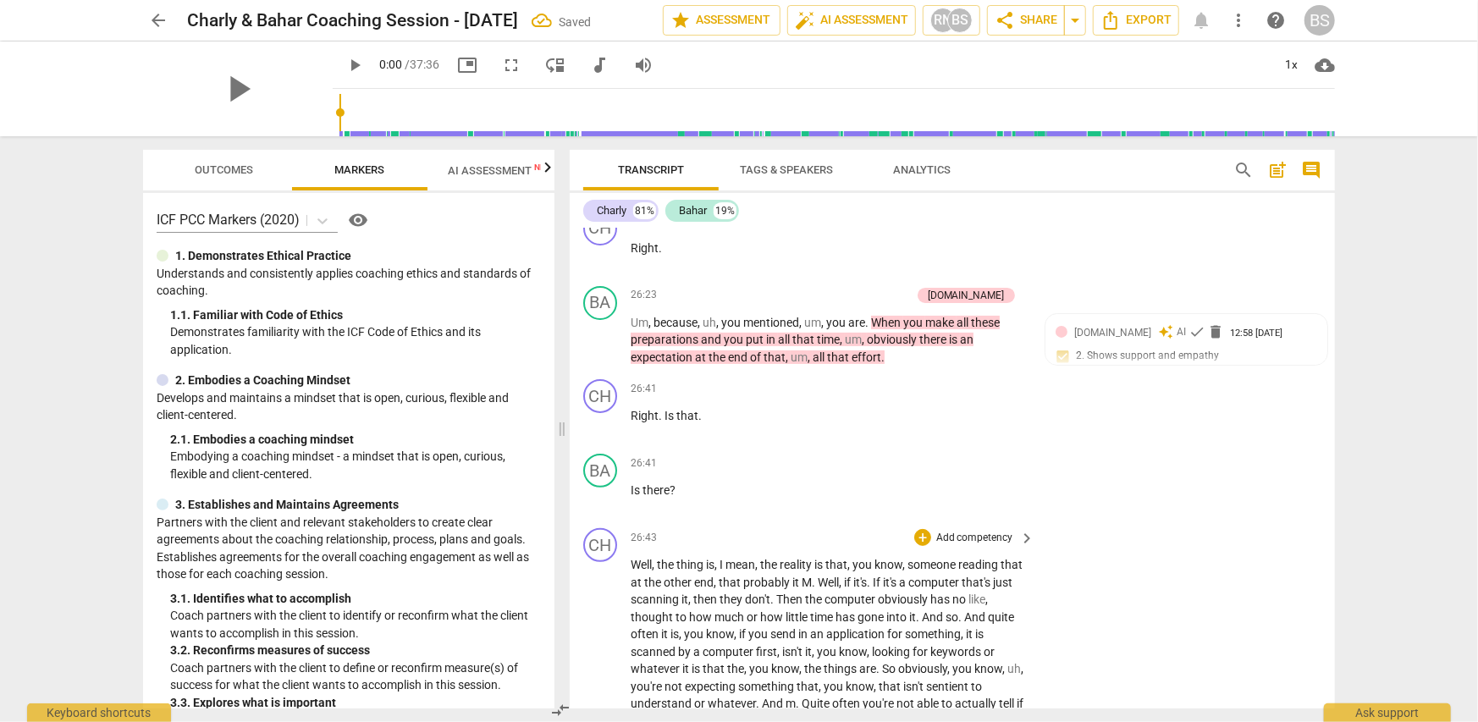
scroll to position [8380, 0]
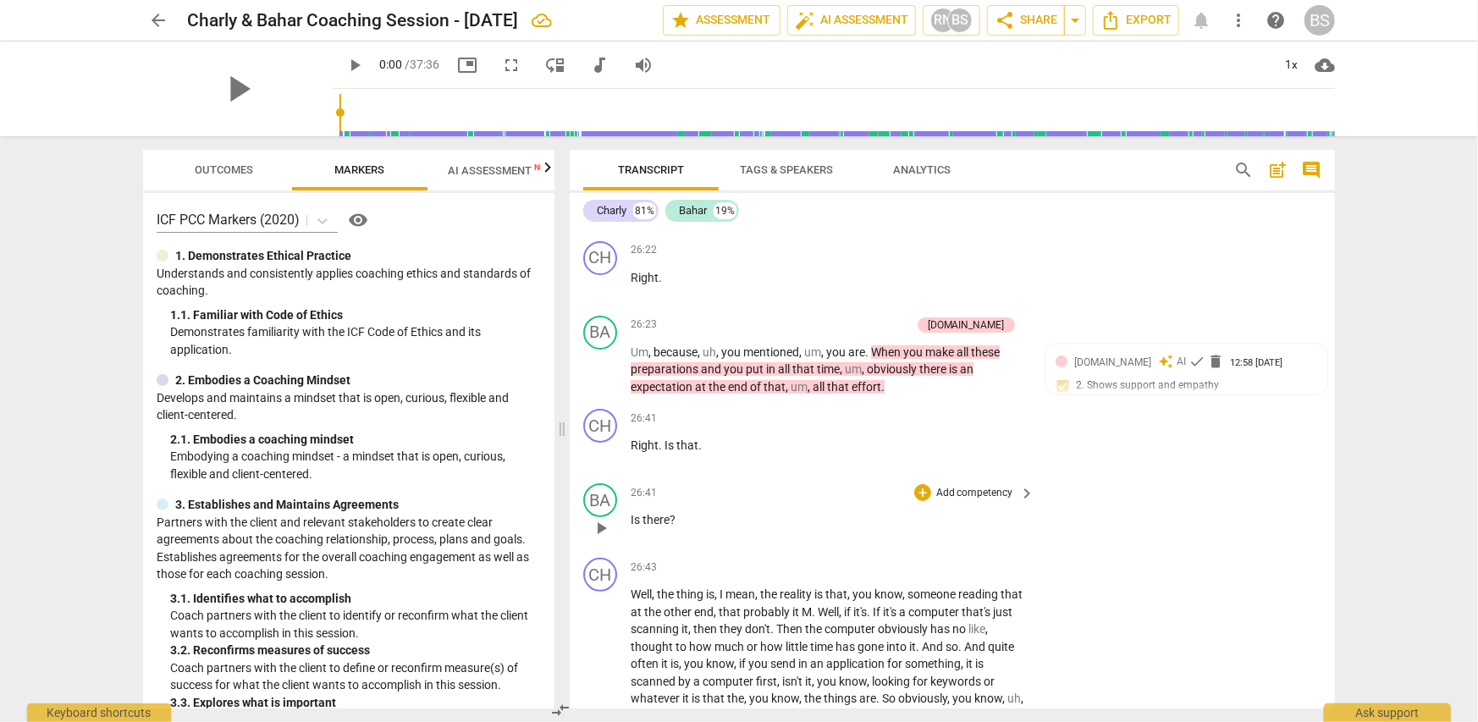
click at [629, 517] on div "play_arrow pause" at bounding box center [608, 528] width 43 height 22
drag, startPoint x: 631, startPoint y: 490, endPoint x: 677, endPoint y: 491, distance: 45.7
click at [677, 511] on p "Is there ?" at bounding box center [829, 520] width 396 height 18
click at [976, 486] on p "Add competency" at bounding box center [975, 493] width 80 height 15
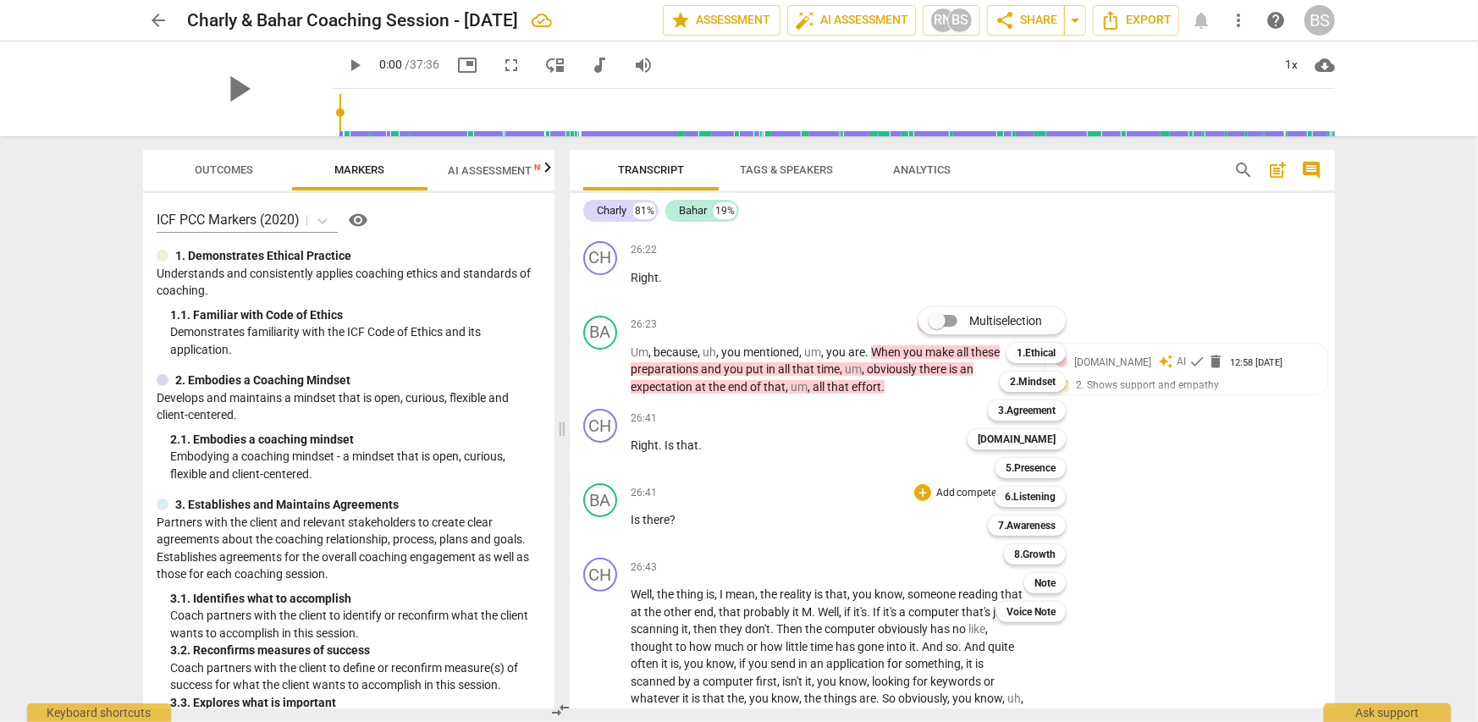
click at [908, 285] on div at bounding box center [739, 361] width 1478 height 722
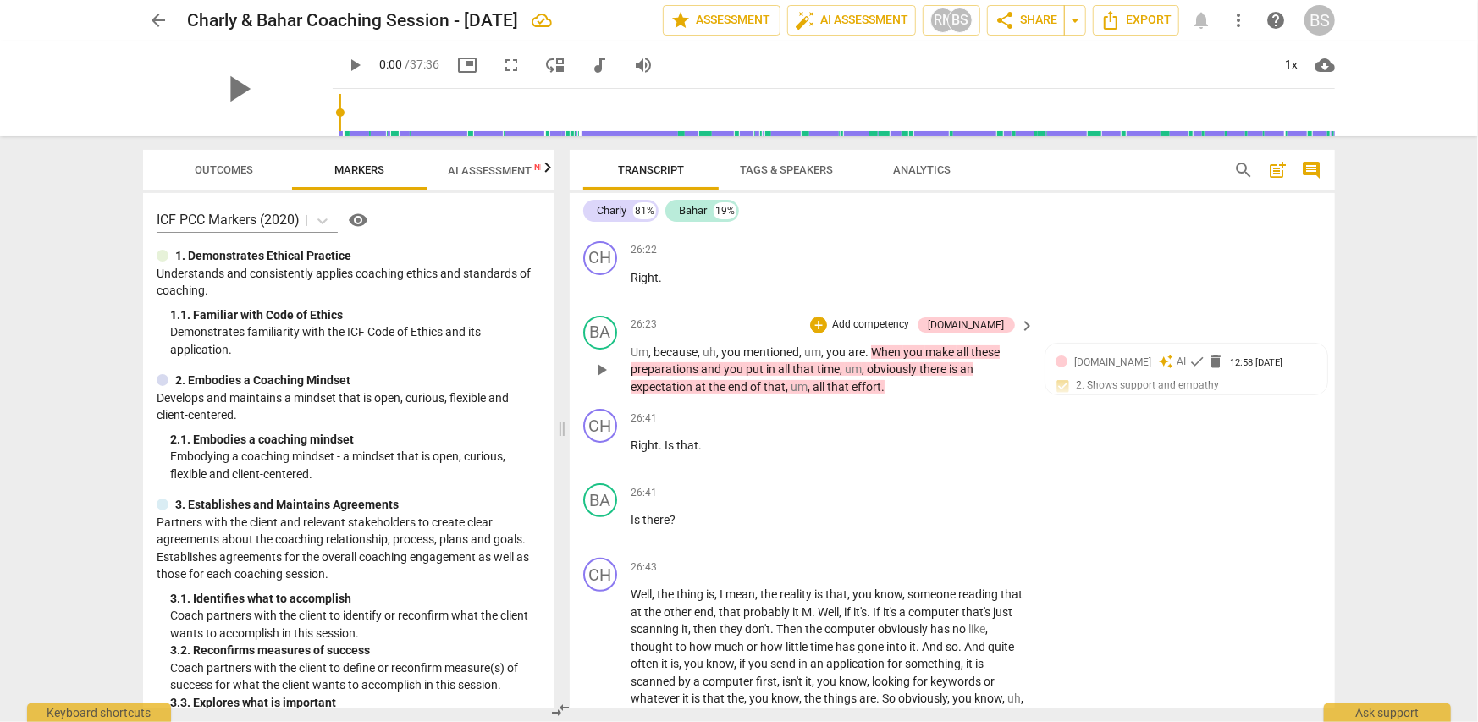
click at [904, 317] on p "Add competency" at bounding box center [870, 324] width 80 height 15
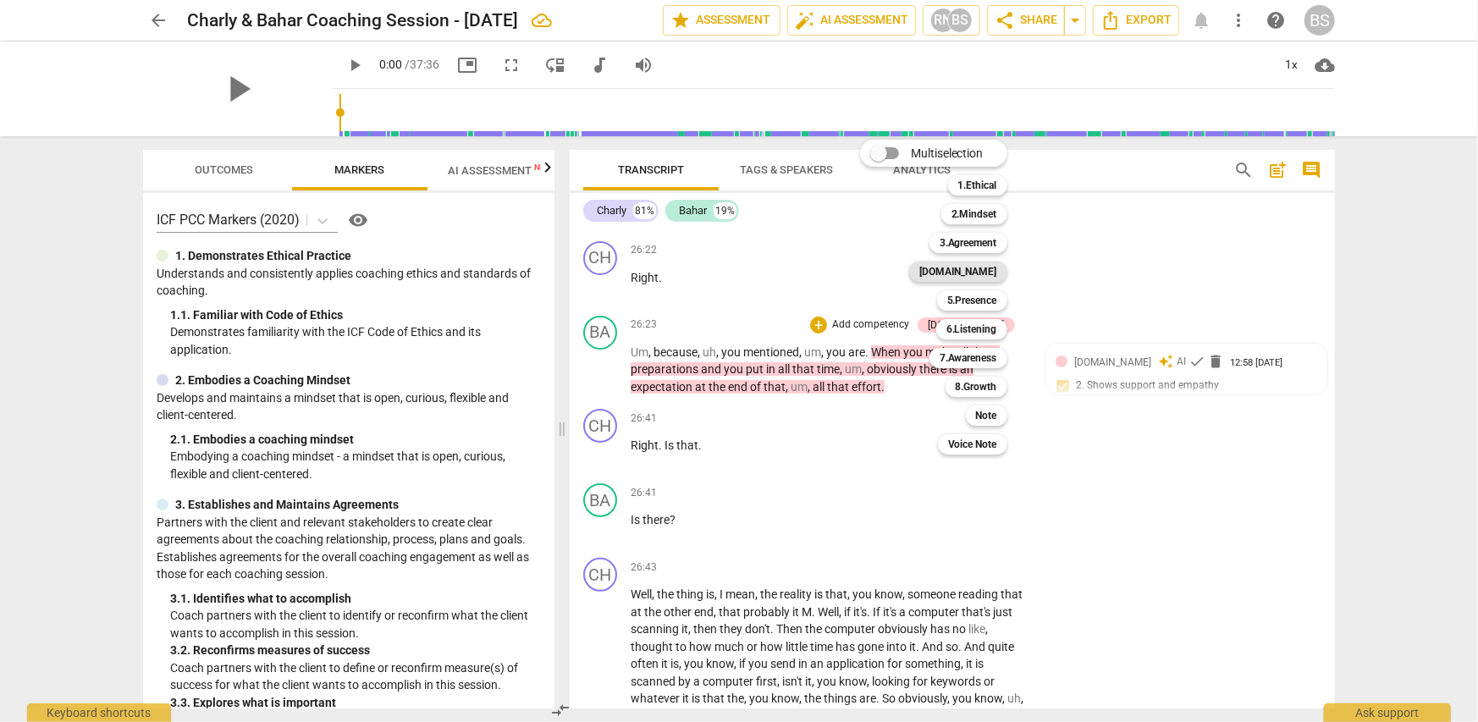
click at [981, 273] on b "4.Trust" at bounding box center [958, 272] width 78 height 20
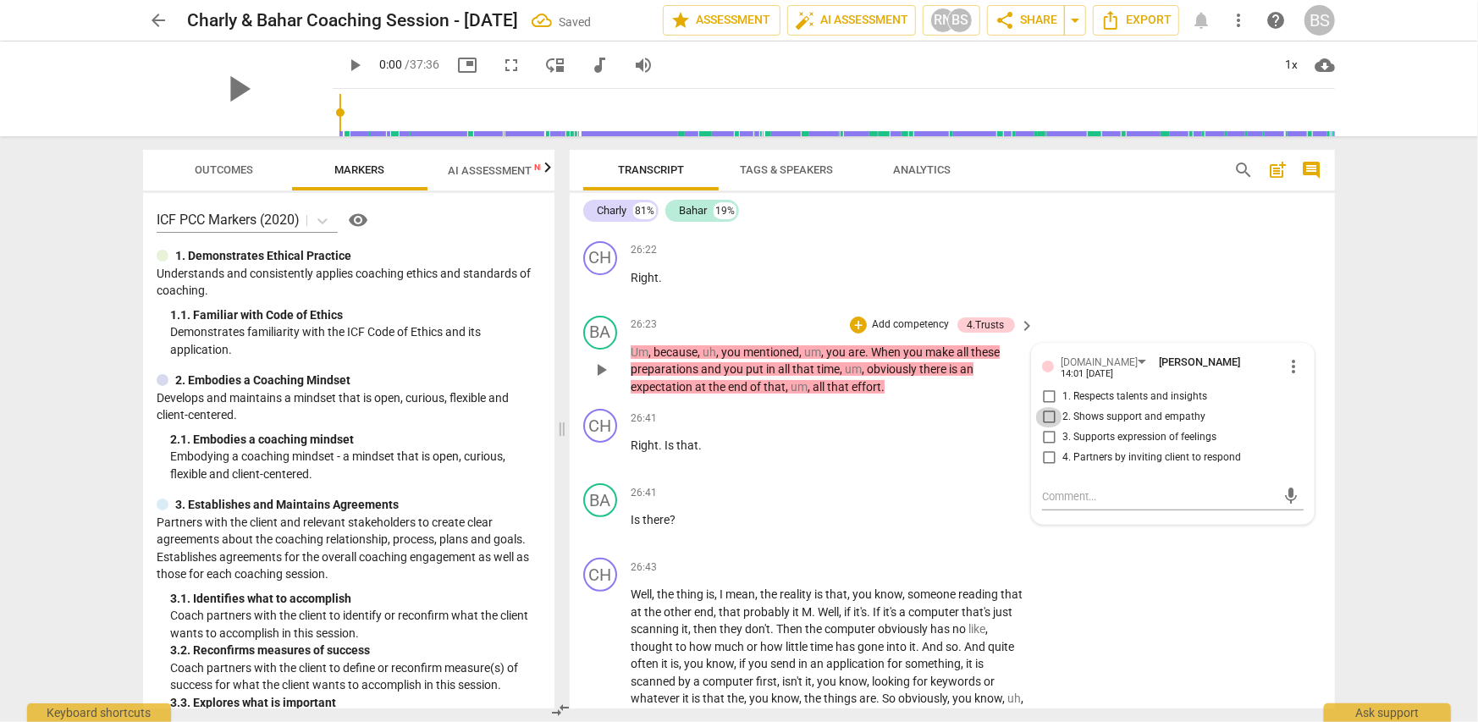
click at [1042, 407] on input "2. Shows support and empathy" at bounding box center [1048, 417] width 27 height 20
checkbox input "true"
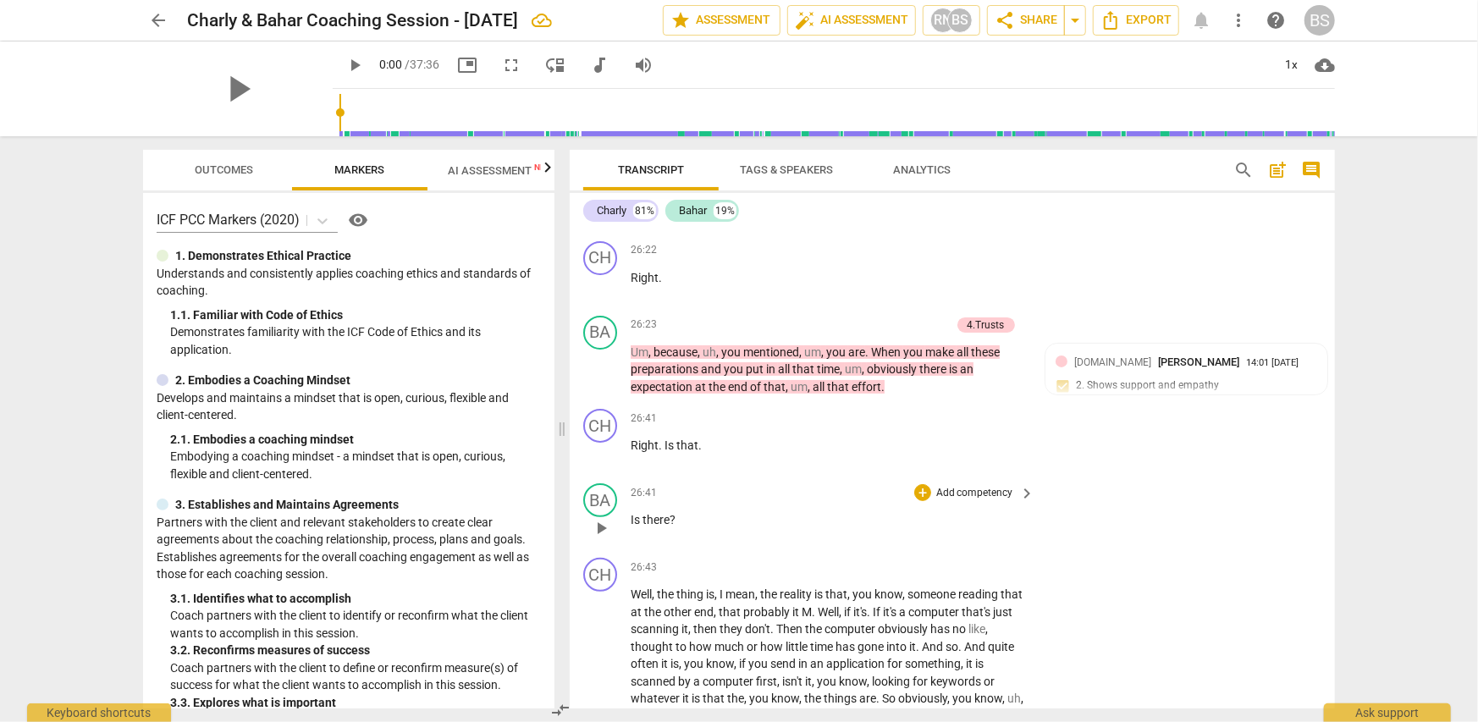
click at [642, 513] on span "there" at bounding box center [655, 520] width 27 height 14
click at [992, 486] on p "Add competency" at bounding box center [975, 493] width 80 height 15
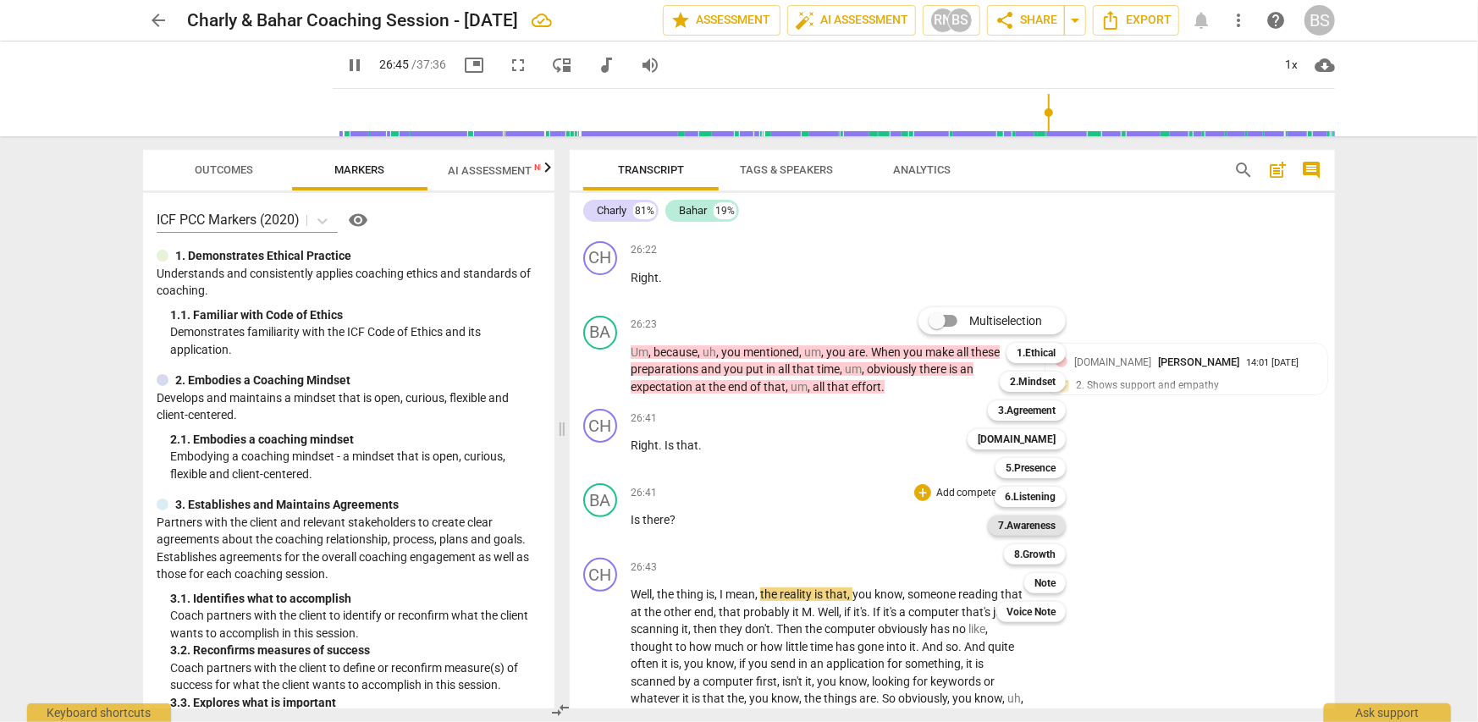
click at [1031, 524] on b "7.Awareness" at bounding box center [1027, 526] width 58 height 20
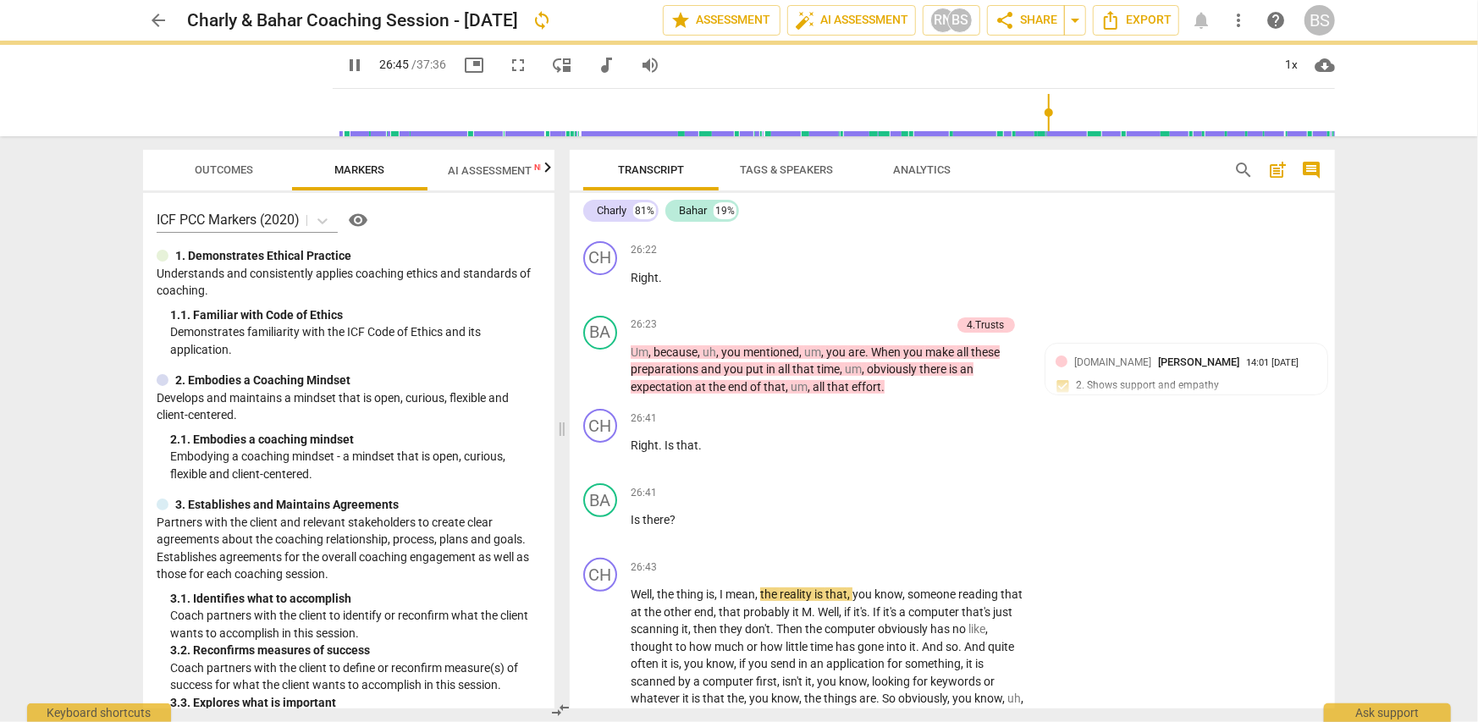
type input "1605"
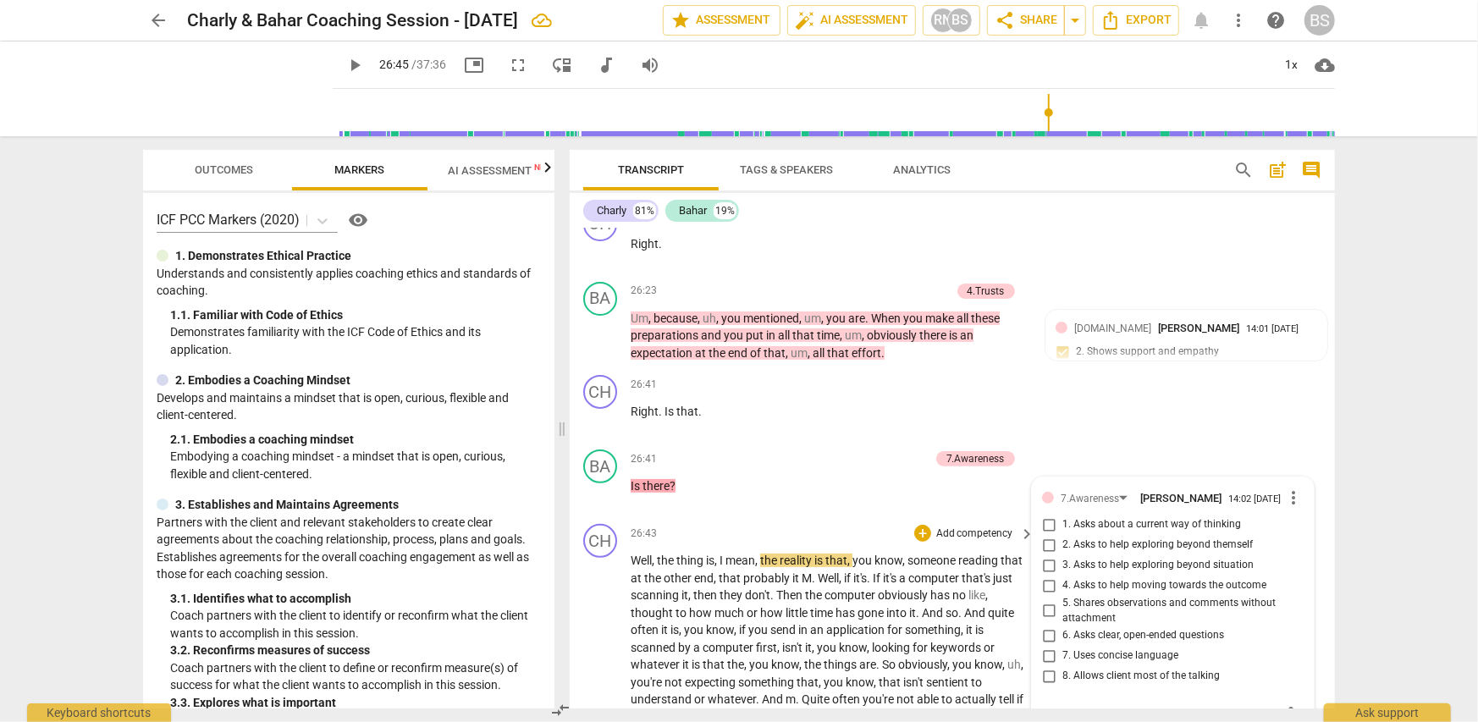
scroll to position [8384, 0]
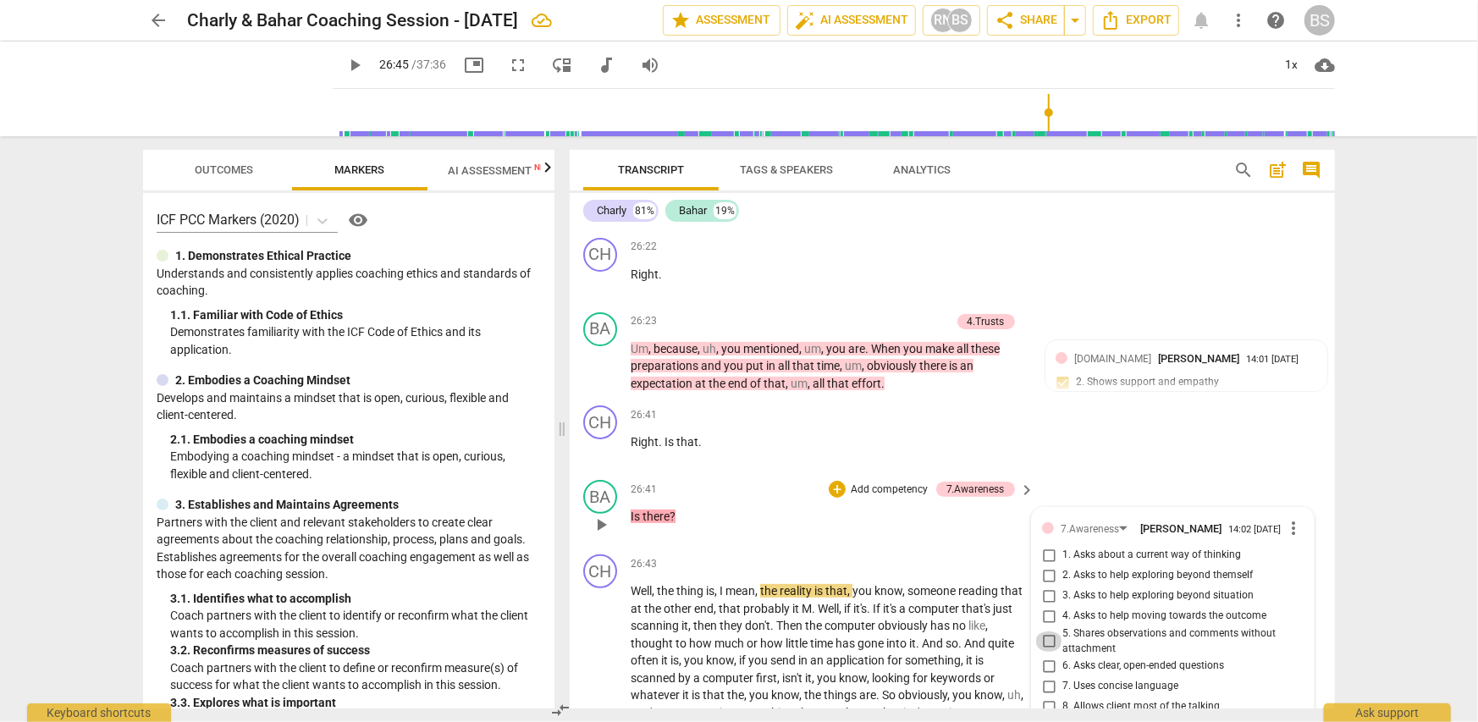
click at [1044, 631] on input "5. Shares observations and comments without attachment" at bounding box center [1048, 641] width 27 height 20
checkbox input "true"
click at [1376, 543] on div "arrow_back Charly & Bahar Coaching Session - Sep 17 2025 edit star Assessment a…" at bounding box center [739, 361] width 1478 height 722
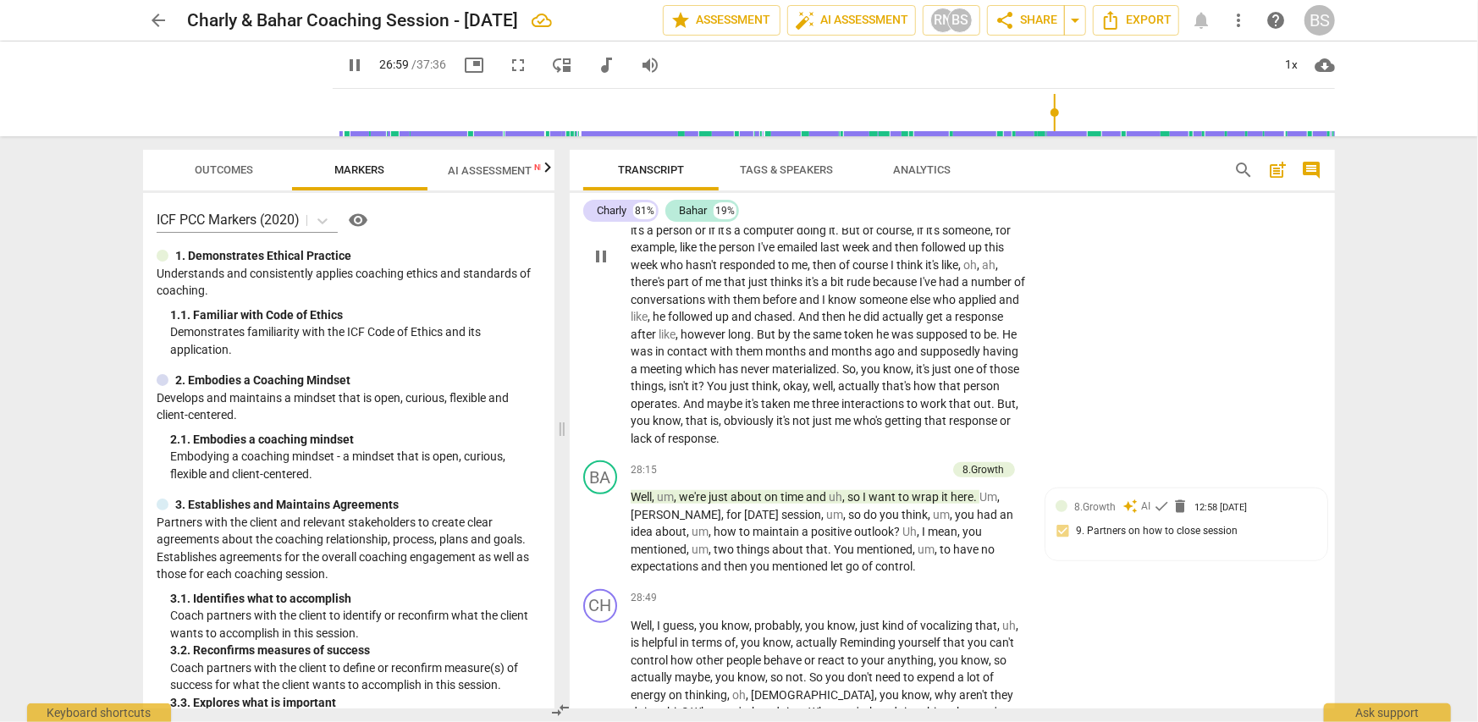
scroll to position [8931, 0]
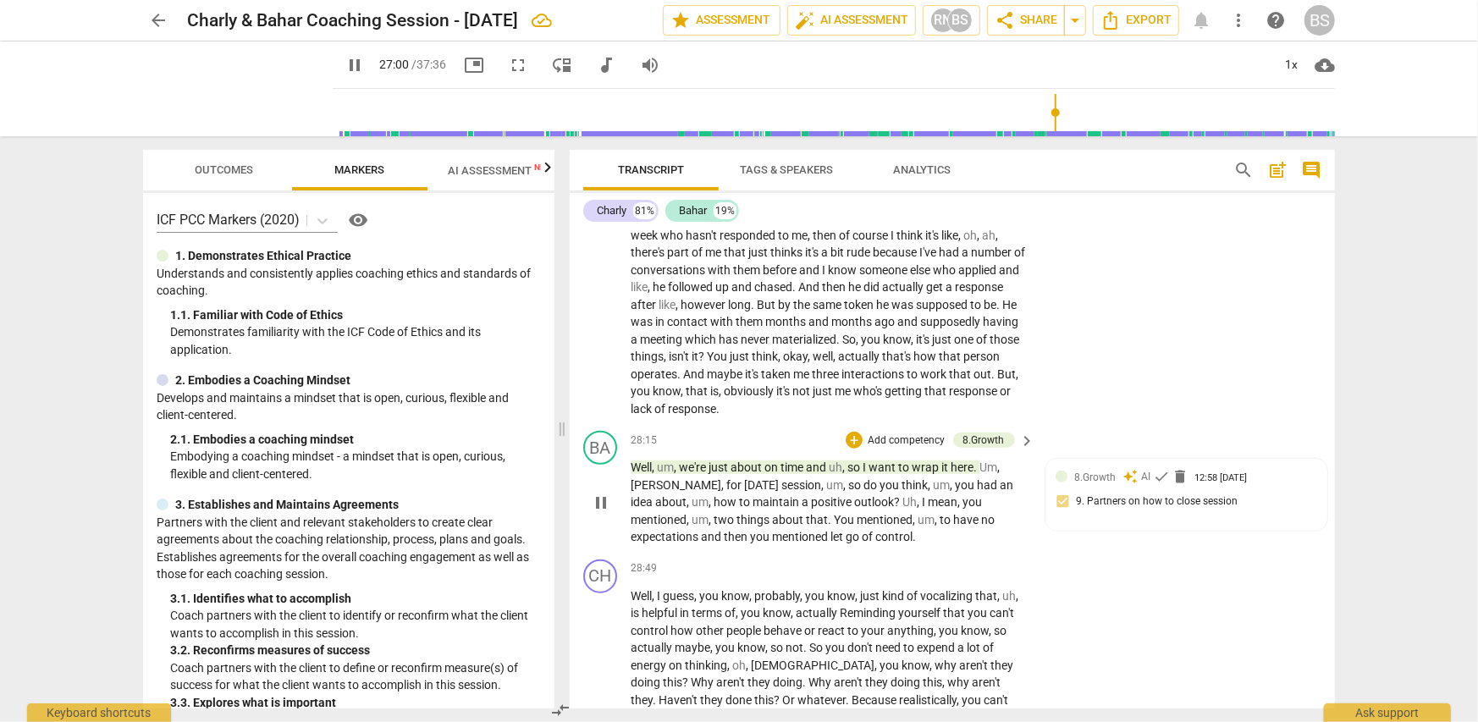
click at [888, 433] on p "Add competency" at bounding box center [906, 440] width 80 height 15
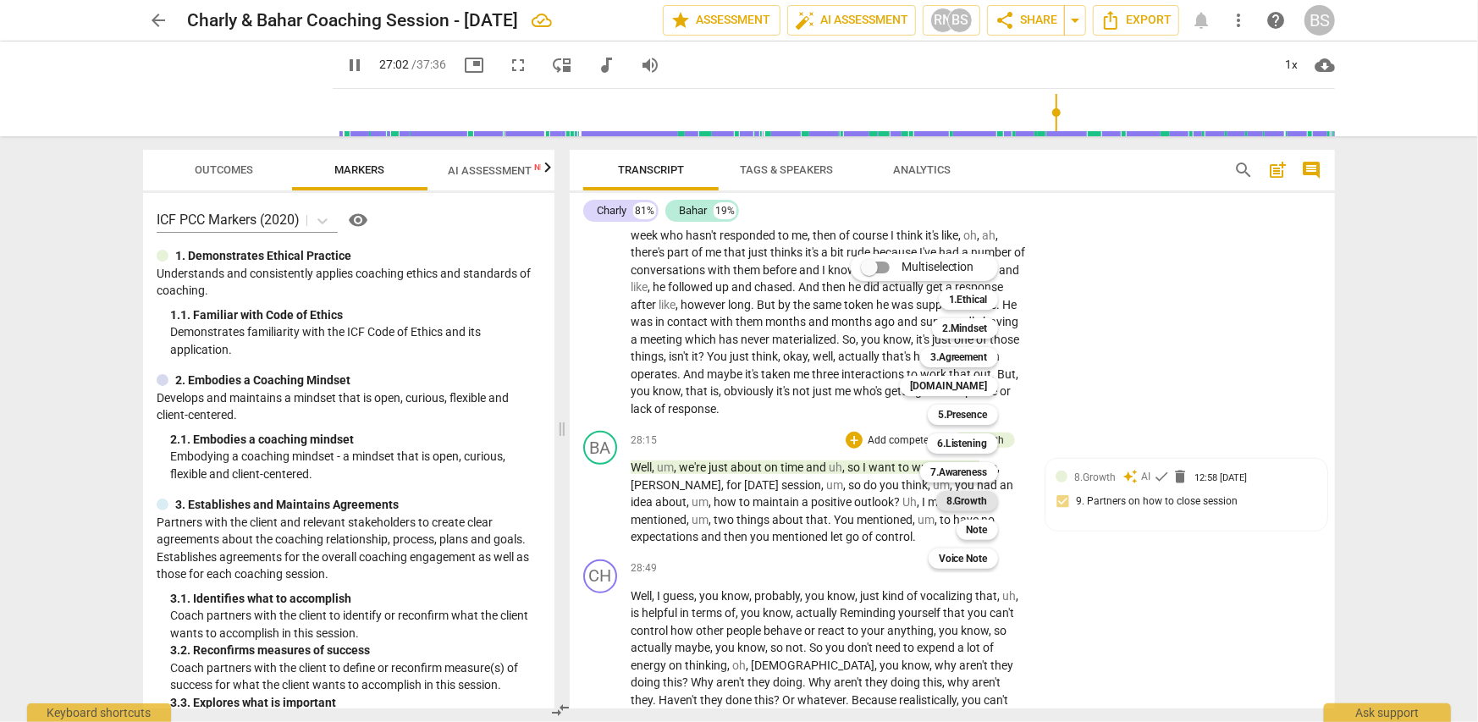
click at [953, 499] on b "8.Growth" at bounding box center [966, 501] width 41 height 20
type input "1623"
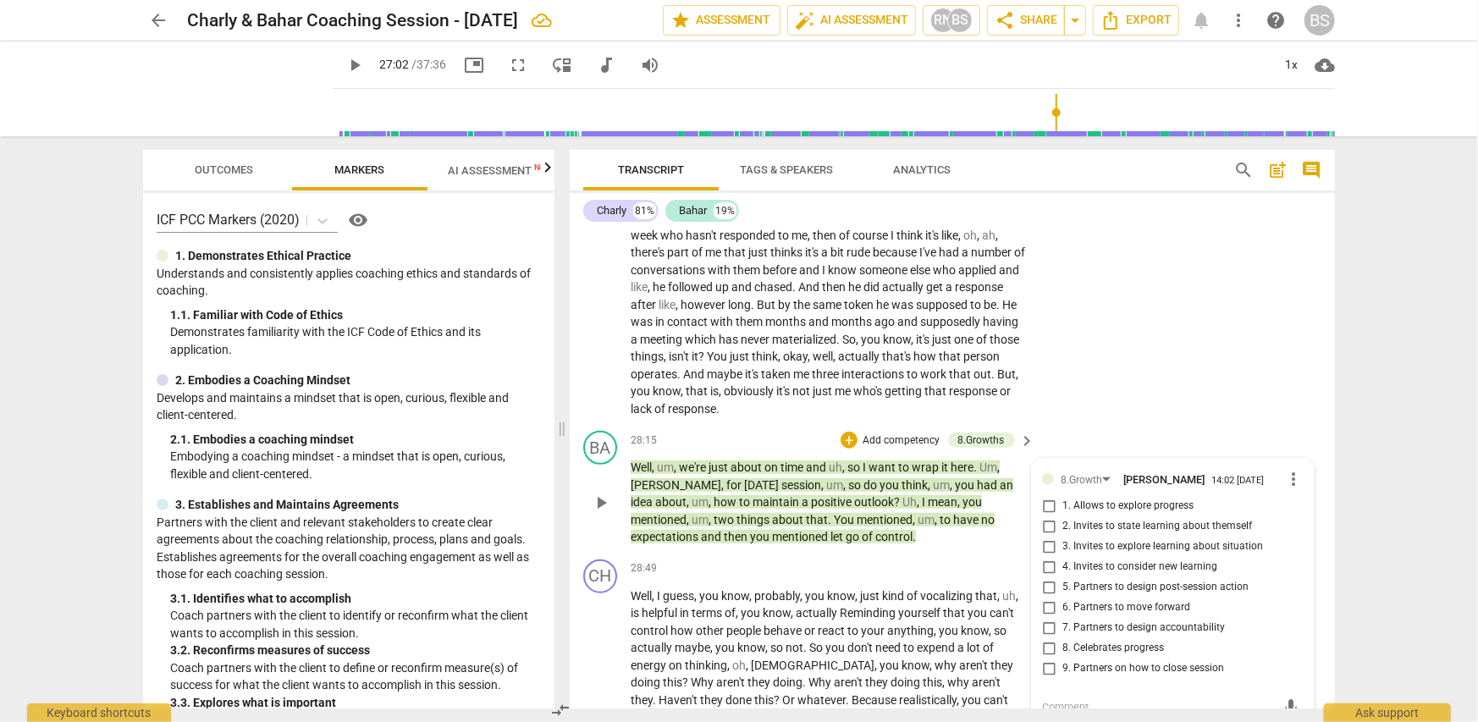
click at [1092, 661] on span "9. Partners on how to close session" at bounding box center [1143, 668] width 162 height 15
click at [1062, 659] on input "9. Partners on how to close session" at bounding box center [1048, 669] width 27 height 20
checkbox input "true"
click at [1215, 392] on div "CH play_arrow pause 26:43 + Add competency keyboard_arrow_right Well , the thin…" at bounding box center [952, 212] width 765 height 423
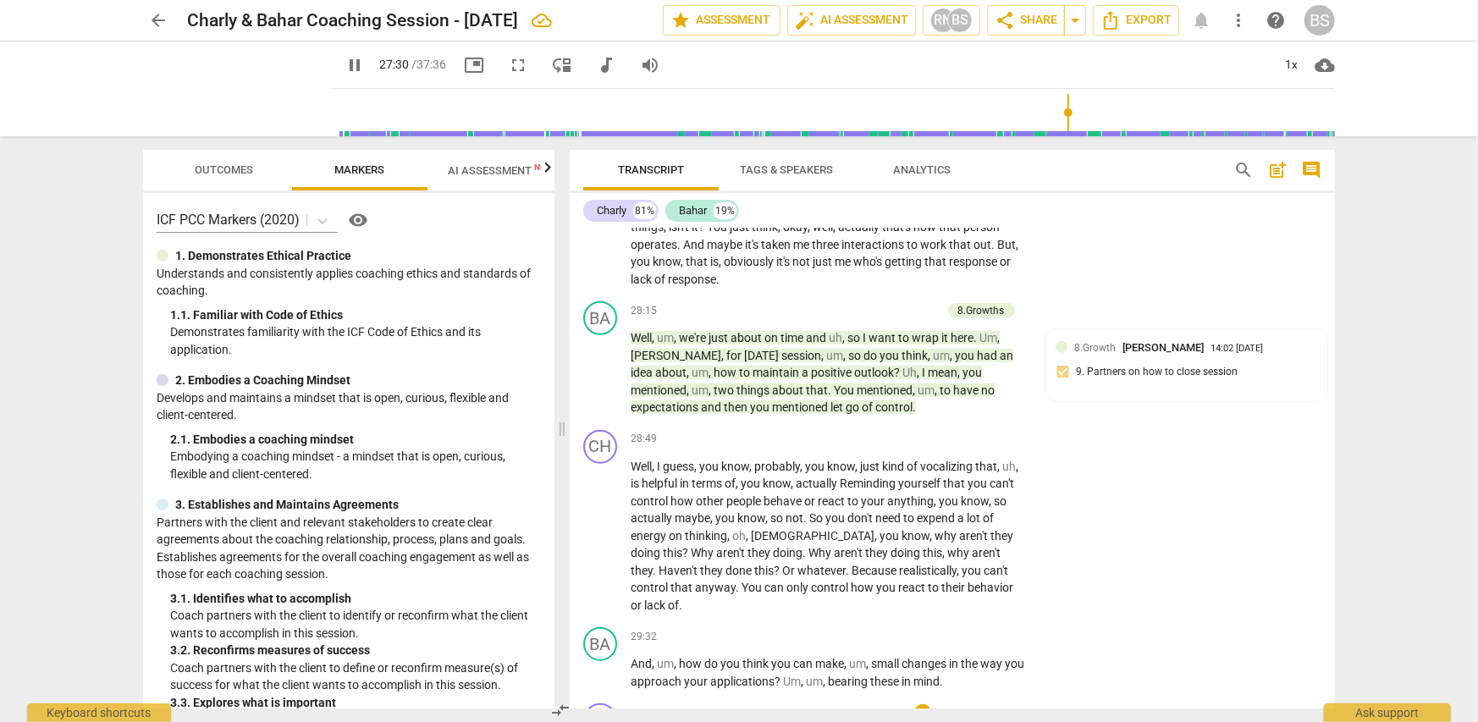
scroll to position [9058, 0]
click at [904, 306] on p "Add competency" at bounding box center [901, 313] width 80 height 15
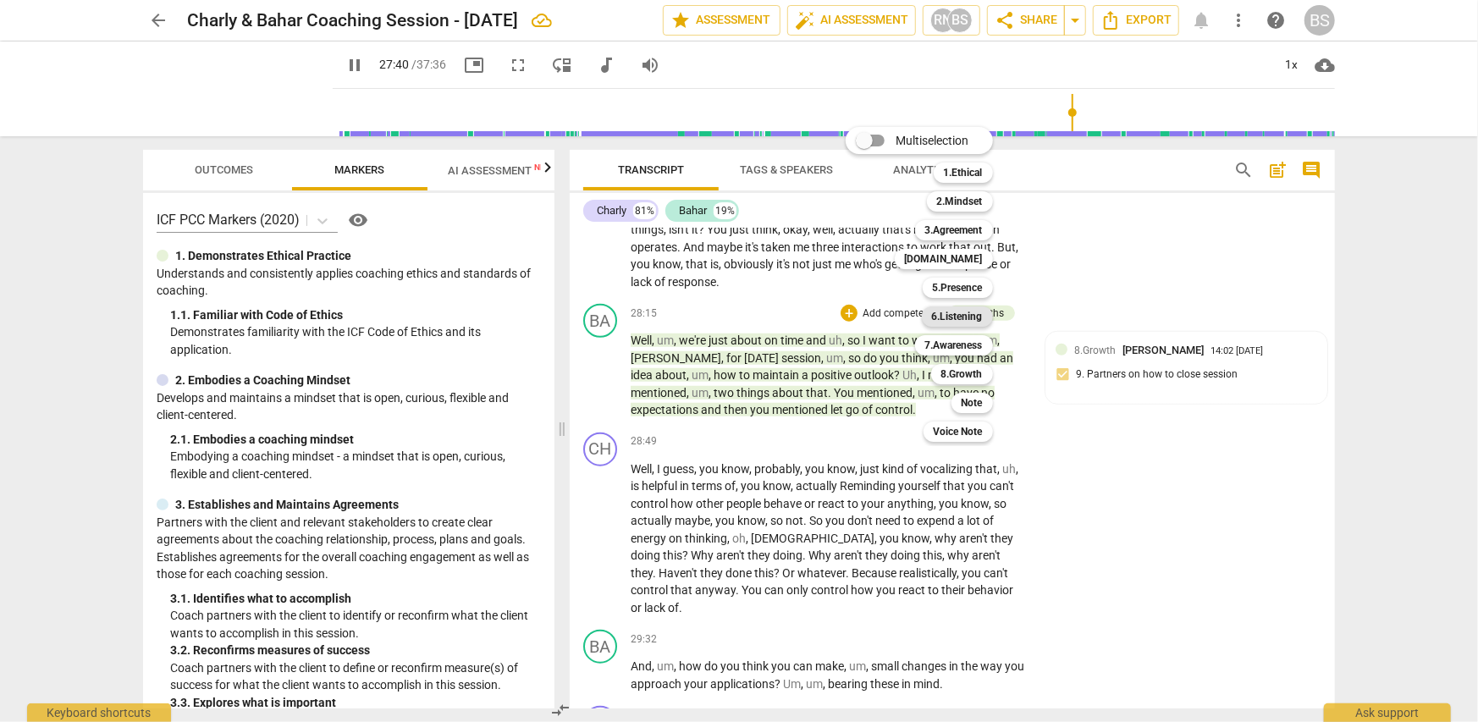
click at [964, 317] on b "6.Listening" at bounding box center [957, 316] width 51 height 20
type input "1661"
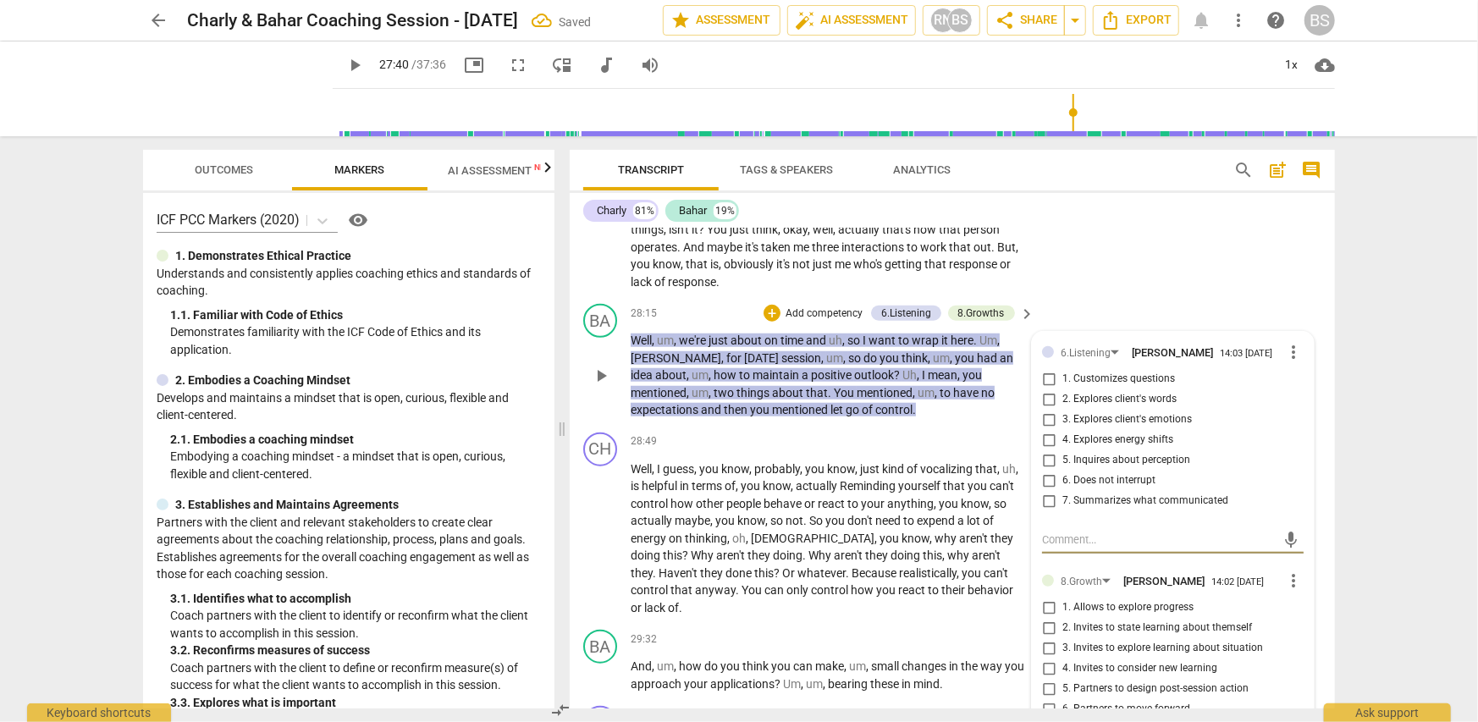
click at [1199, 494] on span "7. Summarizes what communicated" at bounding box center [1145, 501] width 166 height 15
click at [1062, 491] on input "7. Summarizes what communicated" at bounding box center [1048, 501] width 27 height 20
checkbox input "true"
click at [1097, 297] on div "BA play_arrow pause 28:15 + Add competency 6.Listening 8.Growths keyboard_arrow…" at bounding box center [952, 361] width 765 height 129
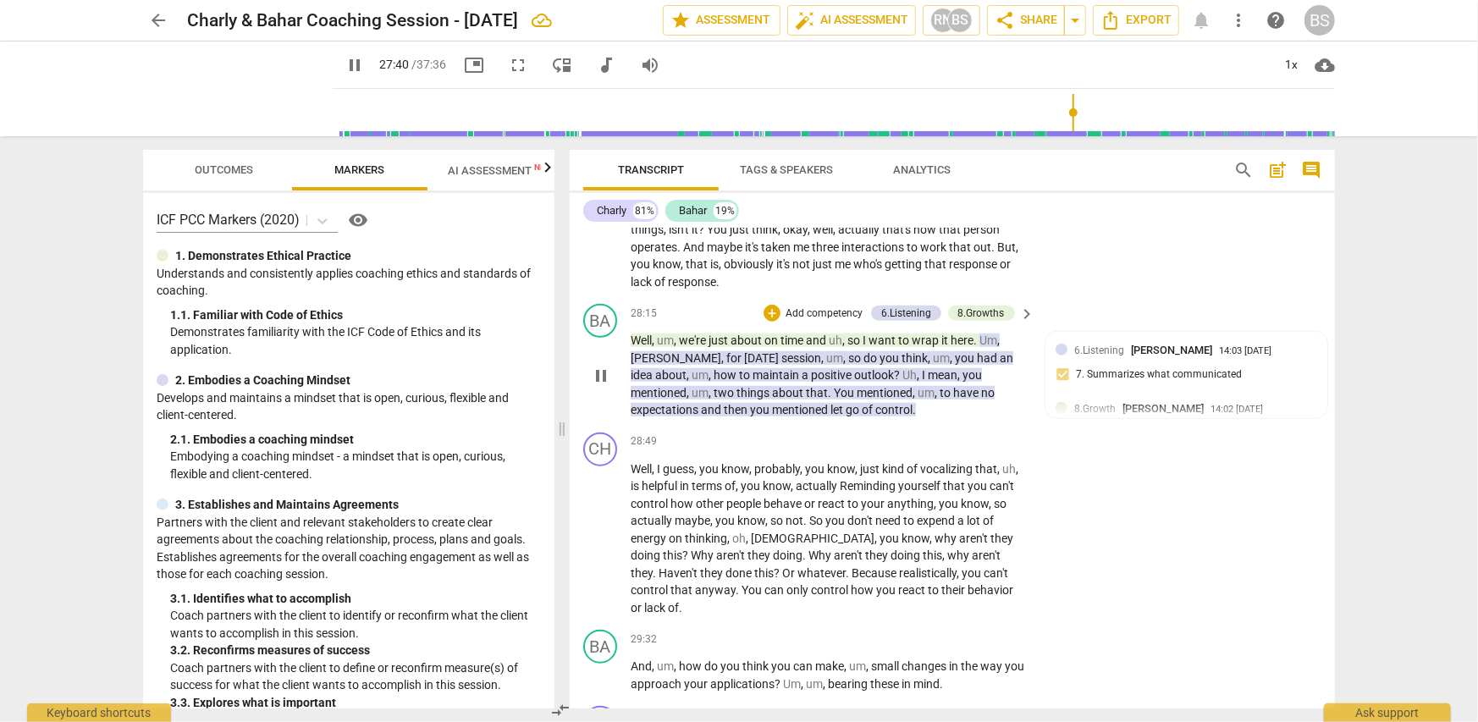
click at [808, 306] on p "Add competency" at bounding box center [824, 313] width 80 height 15
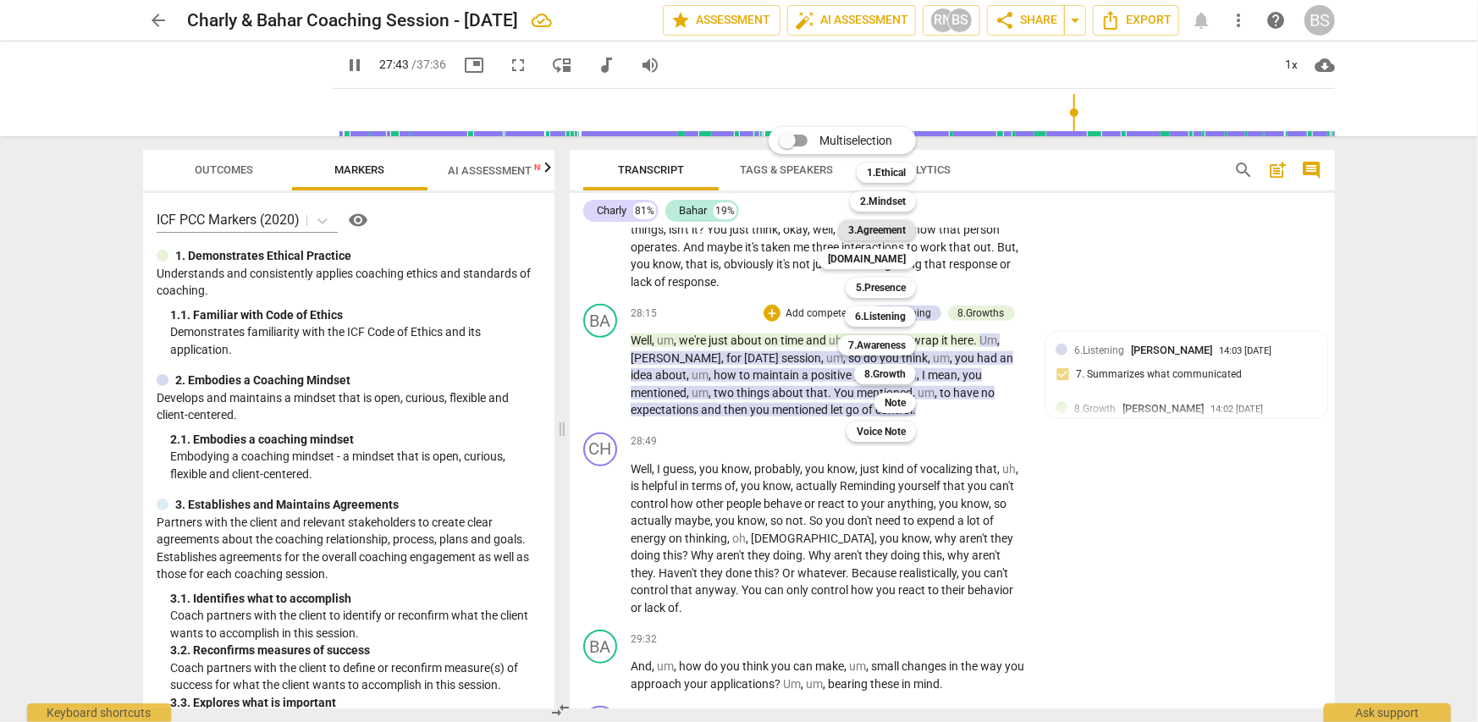
click at [867, 231] on b "3.Agreement" at bounding box center [877, 230] width 58 height 20
type input "1663"
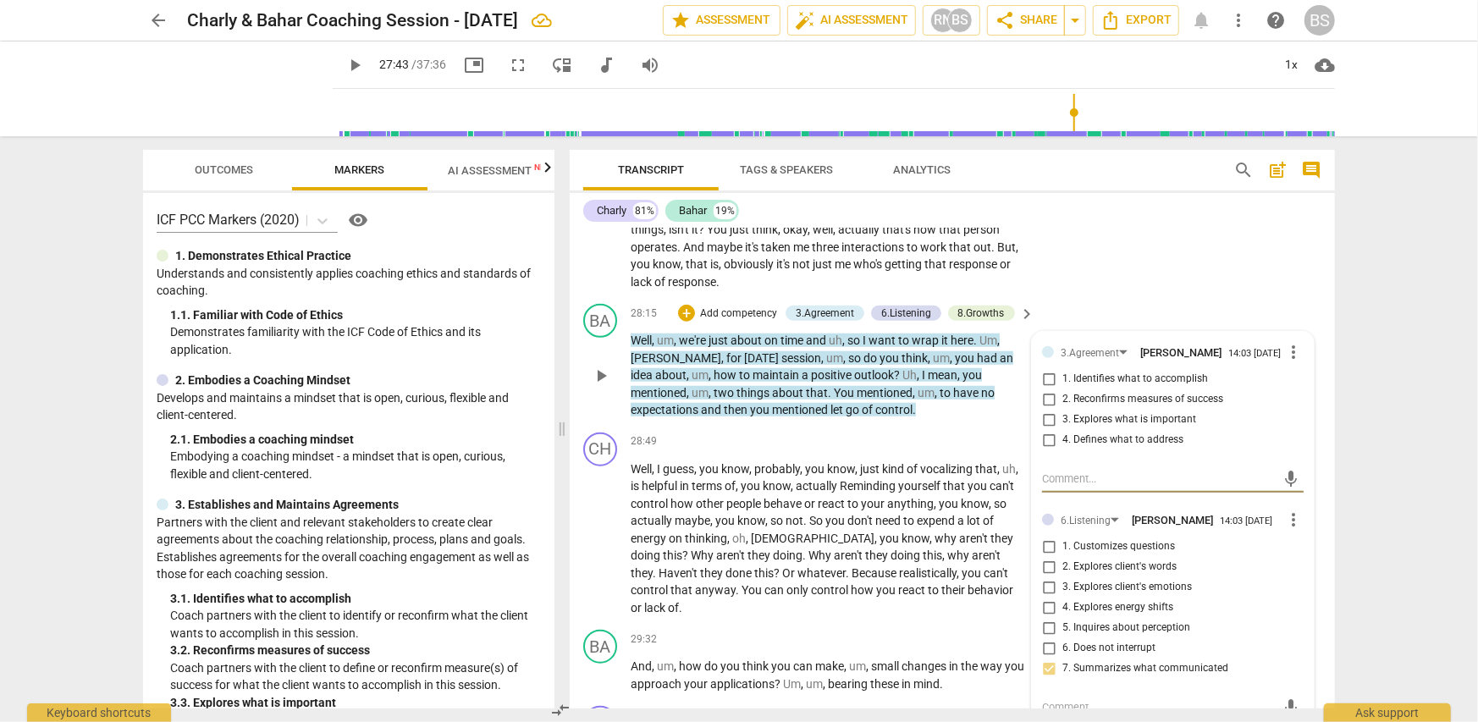
click at [1084, 392] on span "2. Reconfirms measures of success" at bounding box center [1142, 399] width 161 height 15
click at [1062, 389] on input "2. Reconfirms measures of success" at bounding box center [1048, 399] width 27 height 20
click at [1047, 389] on input "2. Reconfirms measures of success" at bounding box center [1048, 399] width 27 height 20
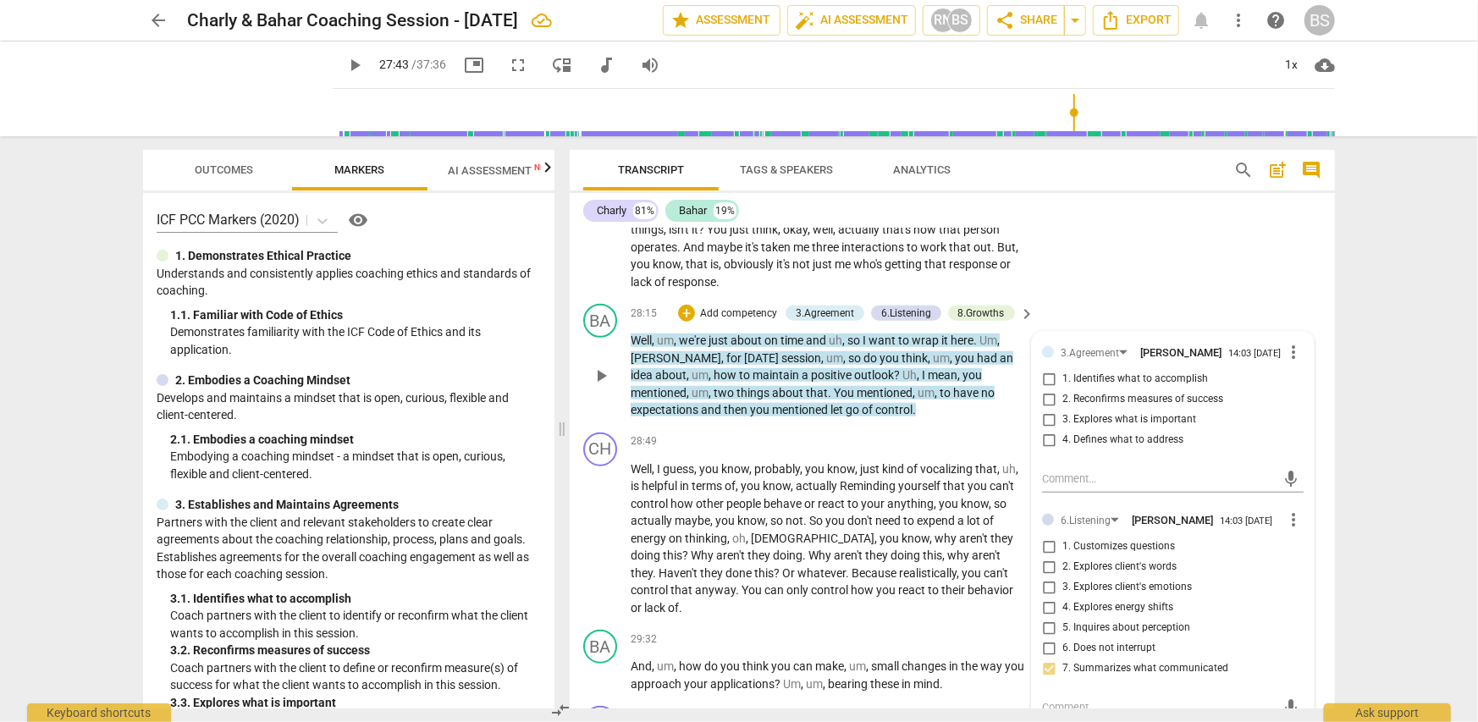
checkbox input "true"
click at [955, 390] on div "BA play_arrow pause 28:15 + Add competency 3.Agreement 6.Listening 8.Growths ke…" at bounding box center [952, 361] width 765 height 129
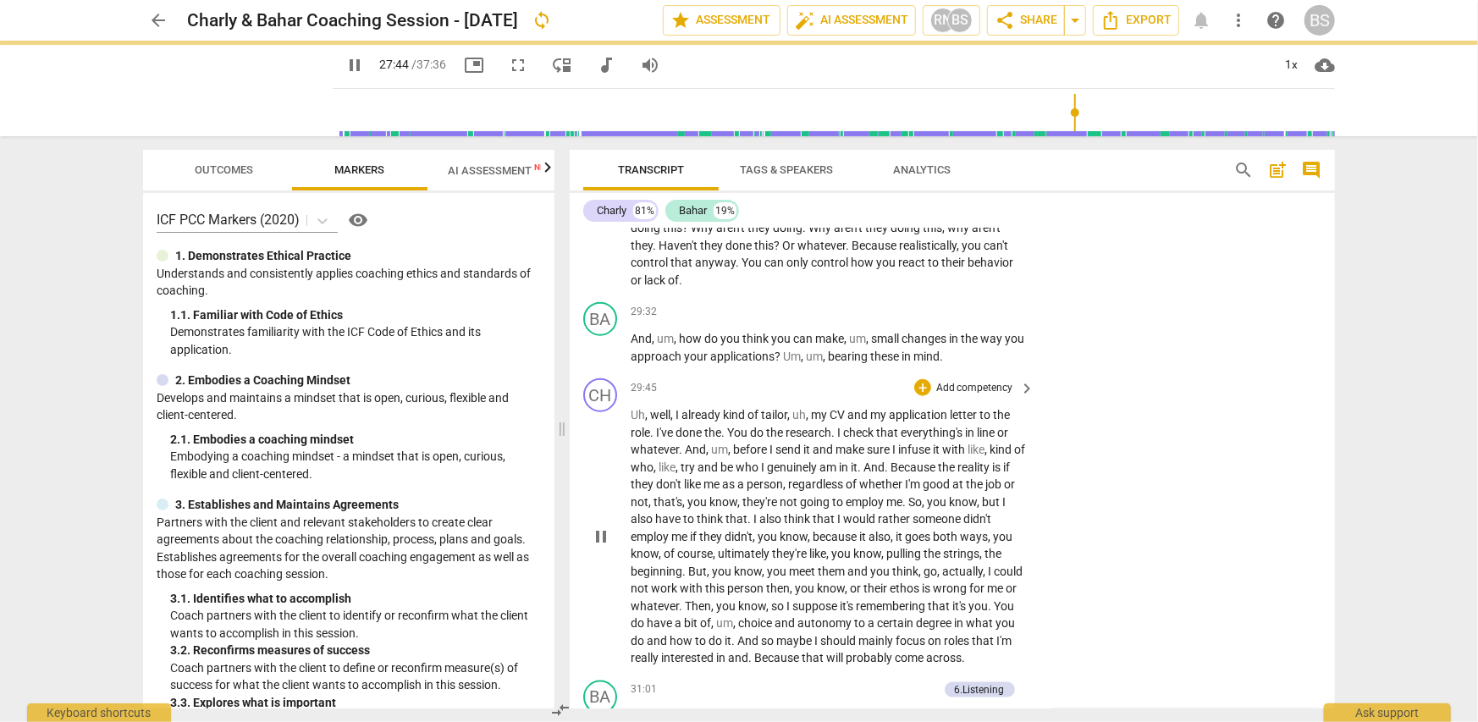
scroll to position [9396, 0]
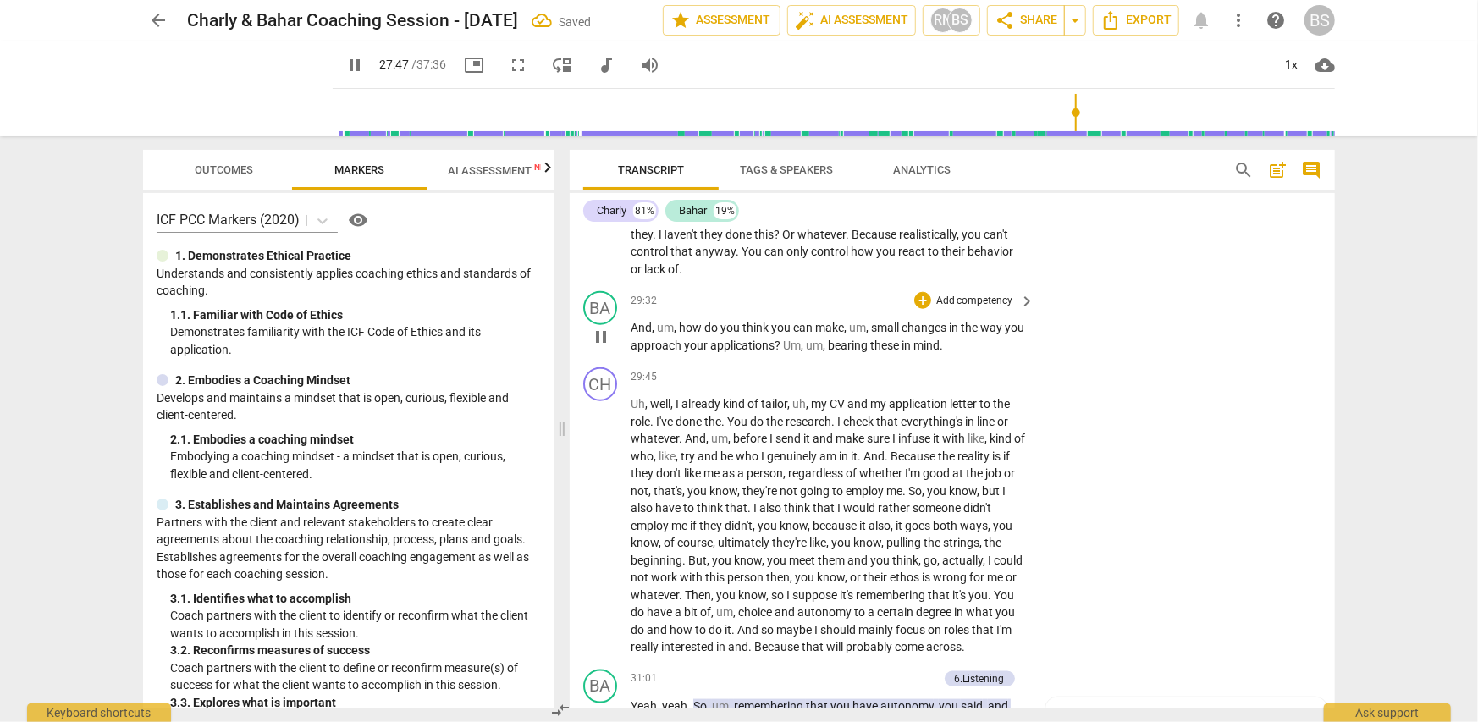
click at [973, 294] on p "Add competency" at bounding box center [975, 301] width 80 height 15
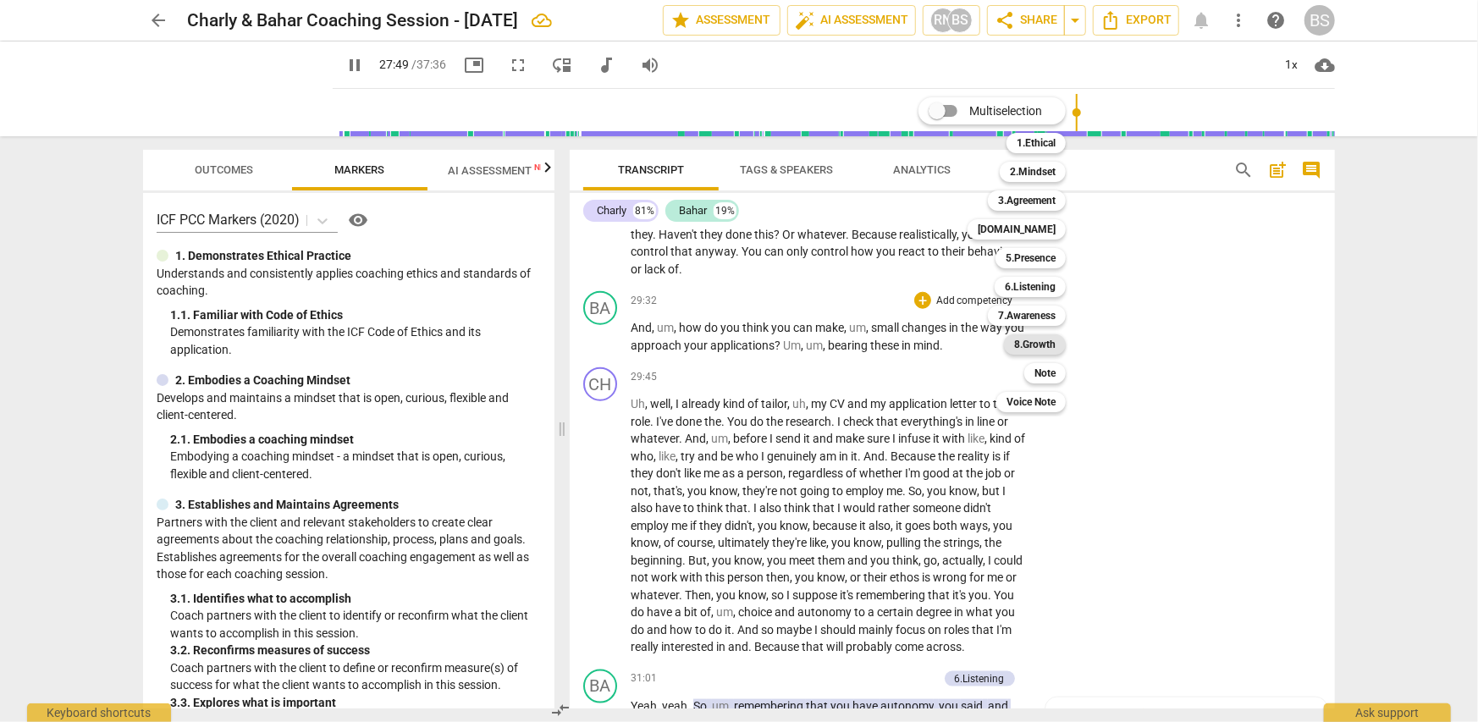
click at [1024, 345] on b "8.Growth" at bounding box center [1034, 344] width 41 height 20
type input "1670"
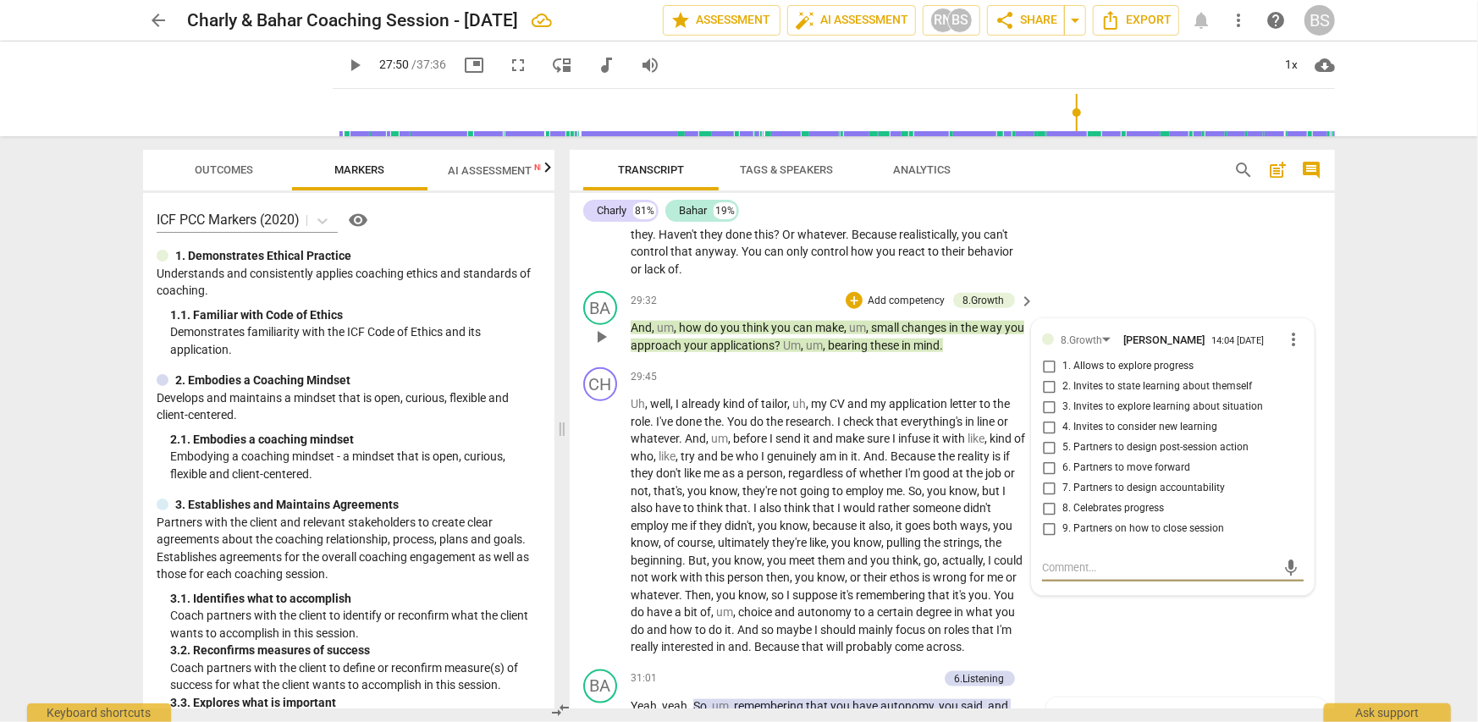
click at [1210, 440] on span "5. Partners to design post-session action" at bounding box center [1155, 447] width 186 height 15
click at [1062, 438] on input "5. Partners to design post-session action" at bounding box center [1048, 448] width 27 height 20
checkbox input "true"
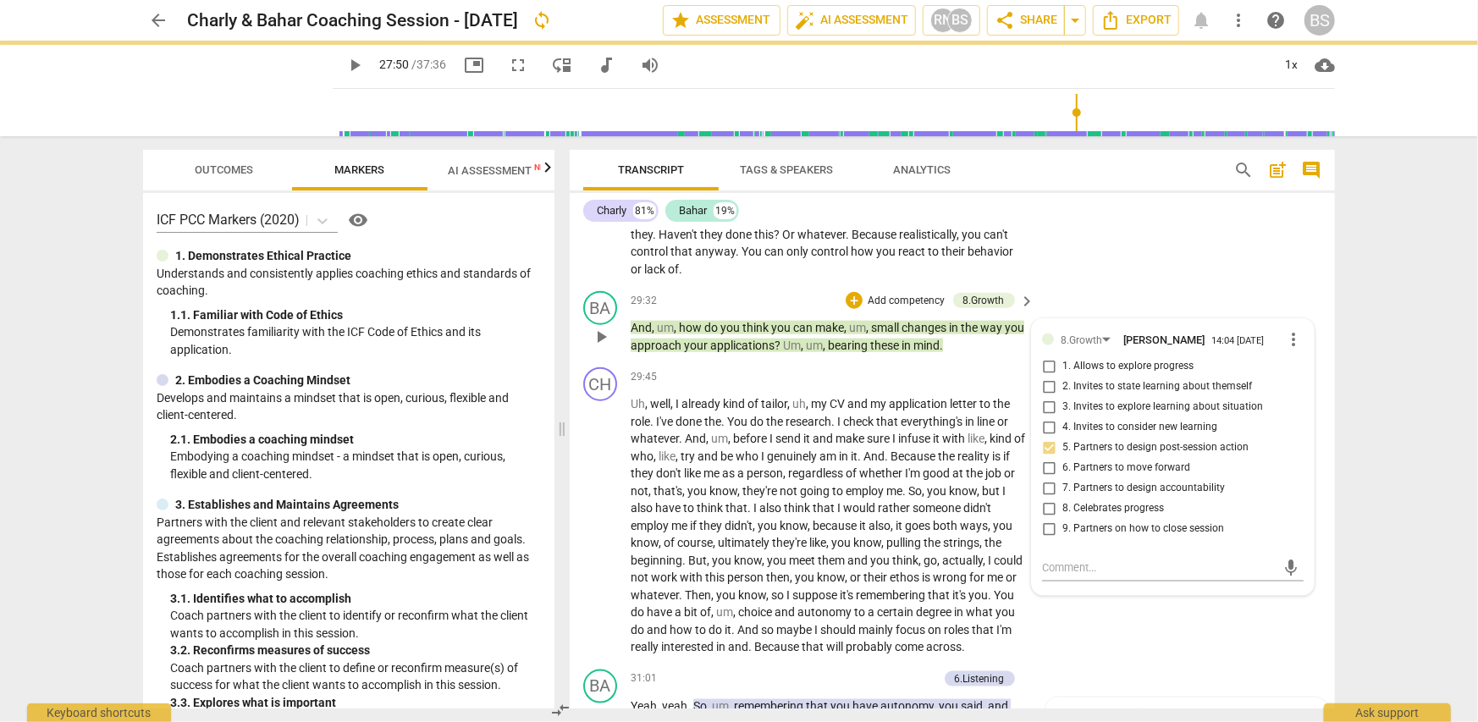
click at [1097, 460] on span "6. Partners to move forward" at bounding box center [1126, 467] width 128 height 15
click at [1062, 458] on input "6. Partners to move forward" at bounding box center [1048, 468] width 27 height 20
checkbox input "true"
click at [1098, 561] on div "CH play_arrow pause 29:45 + Add competency keyboard_arrow_right Uh , well , I a…" at bounding box center [952, 512] width 765 height 302
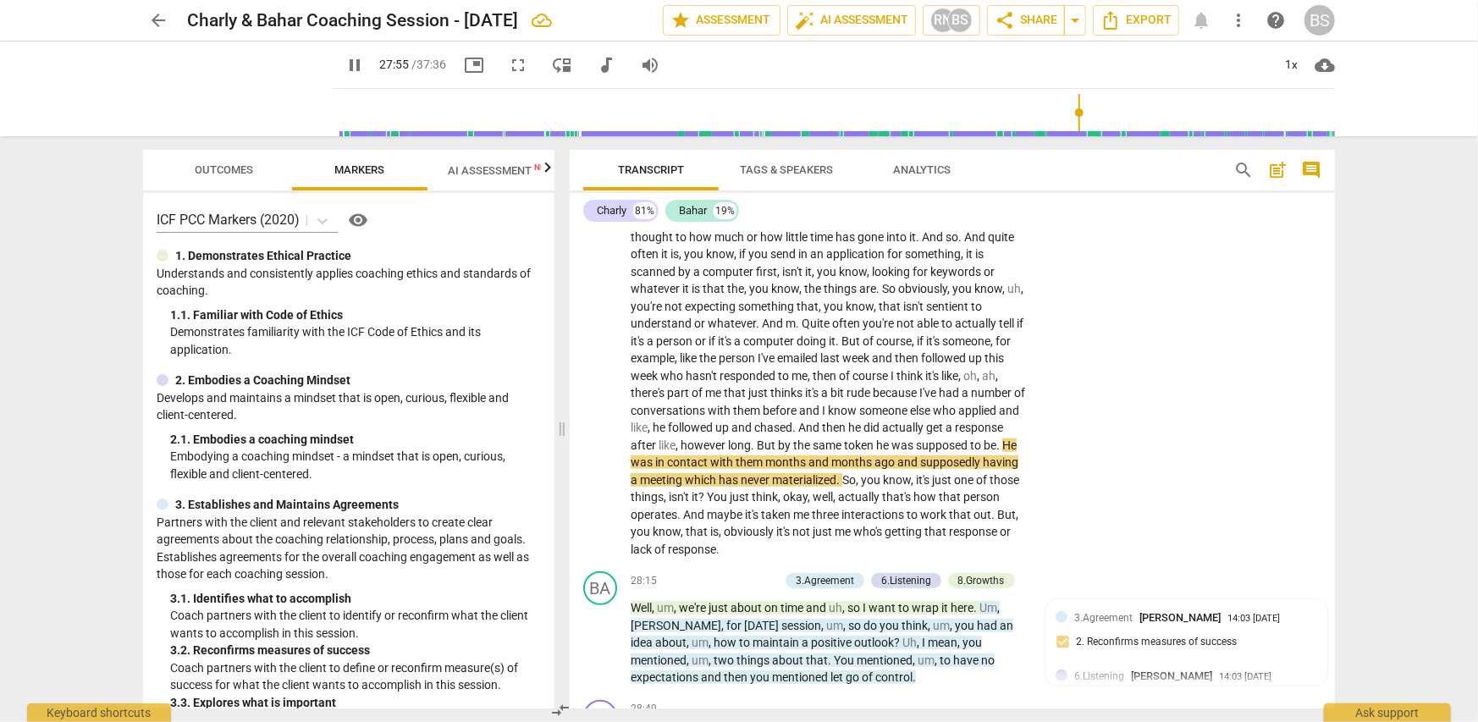
scroll to position [8800, 0]
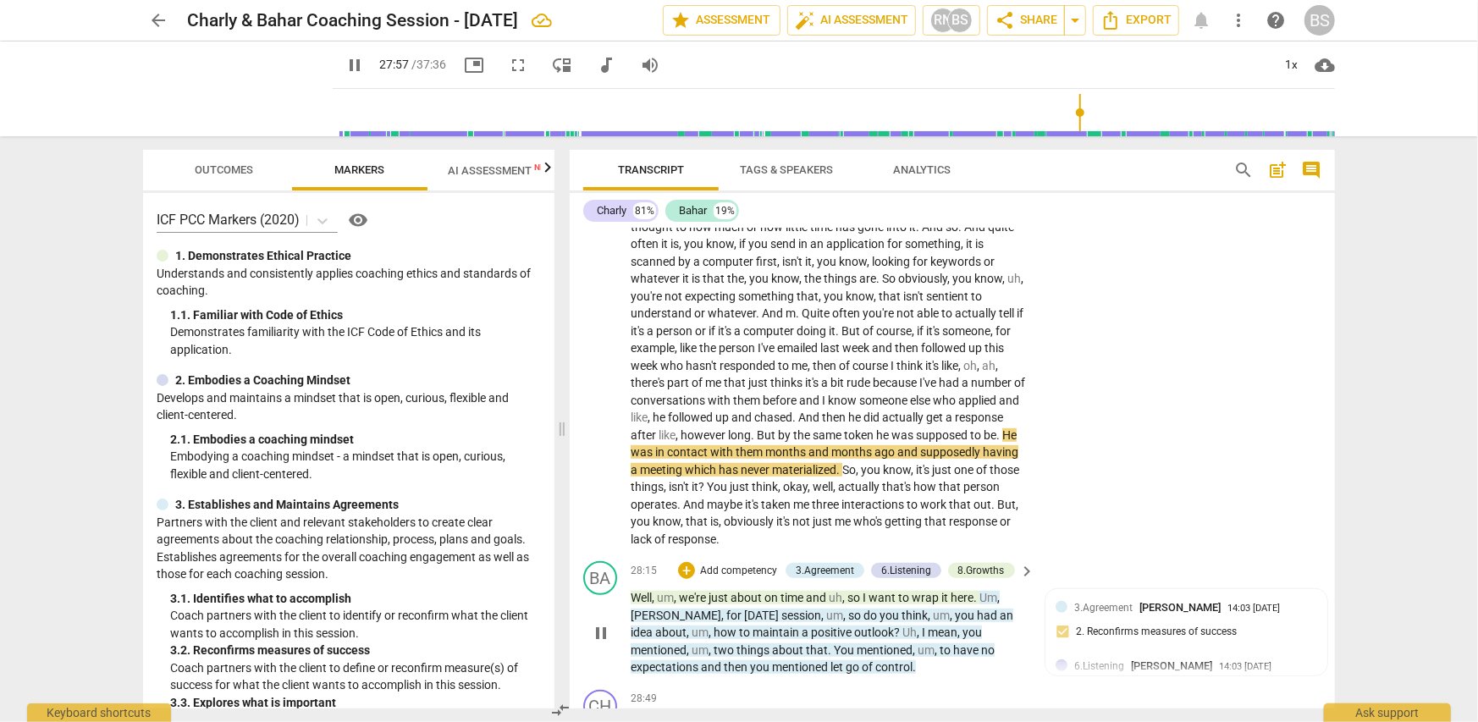
click at [737, 564] on p "Add competency" at bounding box center [738, 571] width 80 height 15
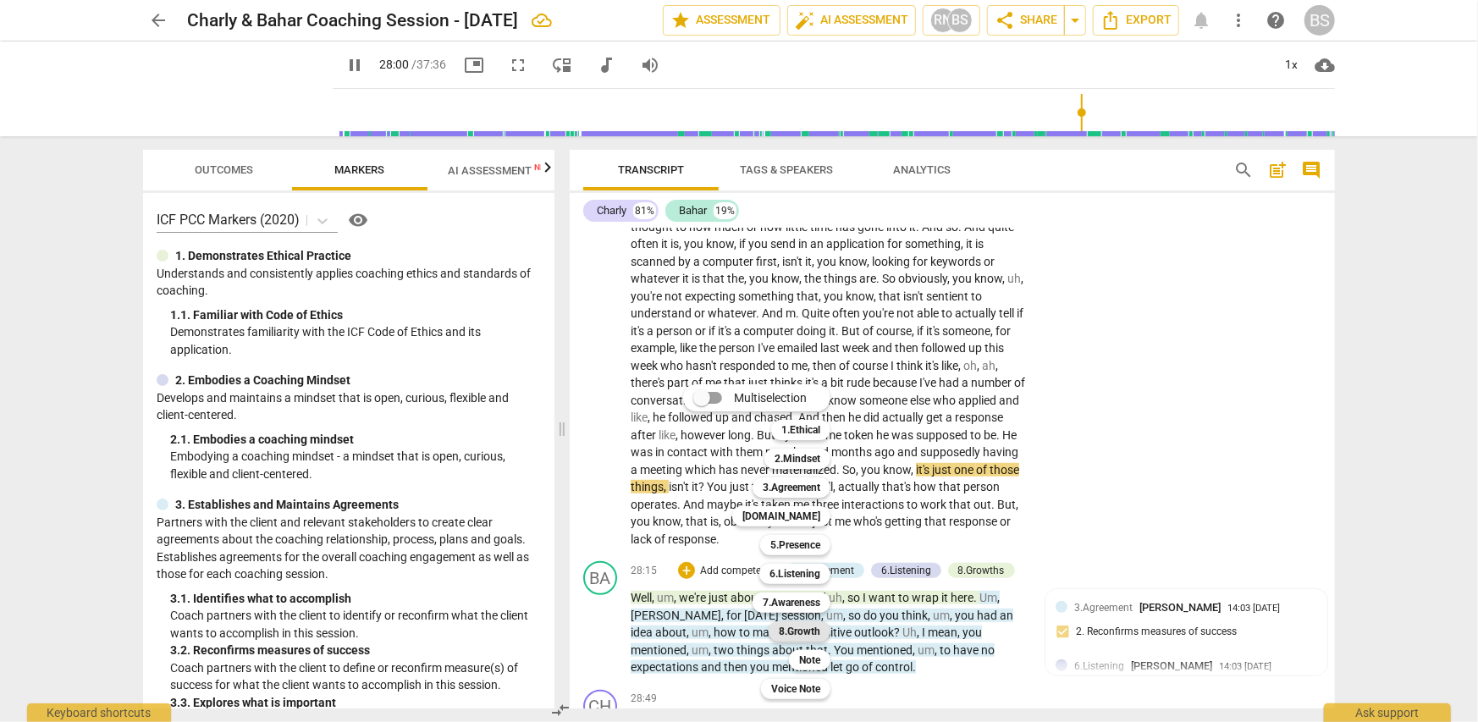
click at [800, 630] on b "8.Growth" at bounding box center [799, 631] width 41 height 20
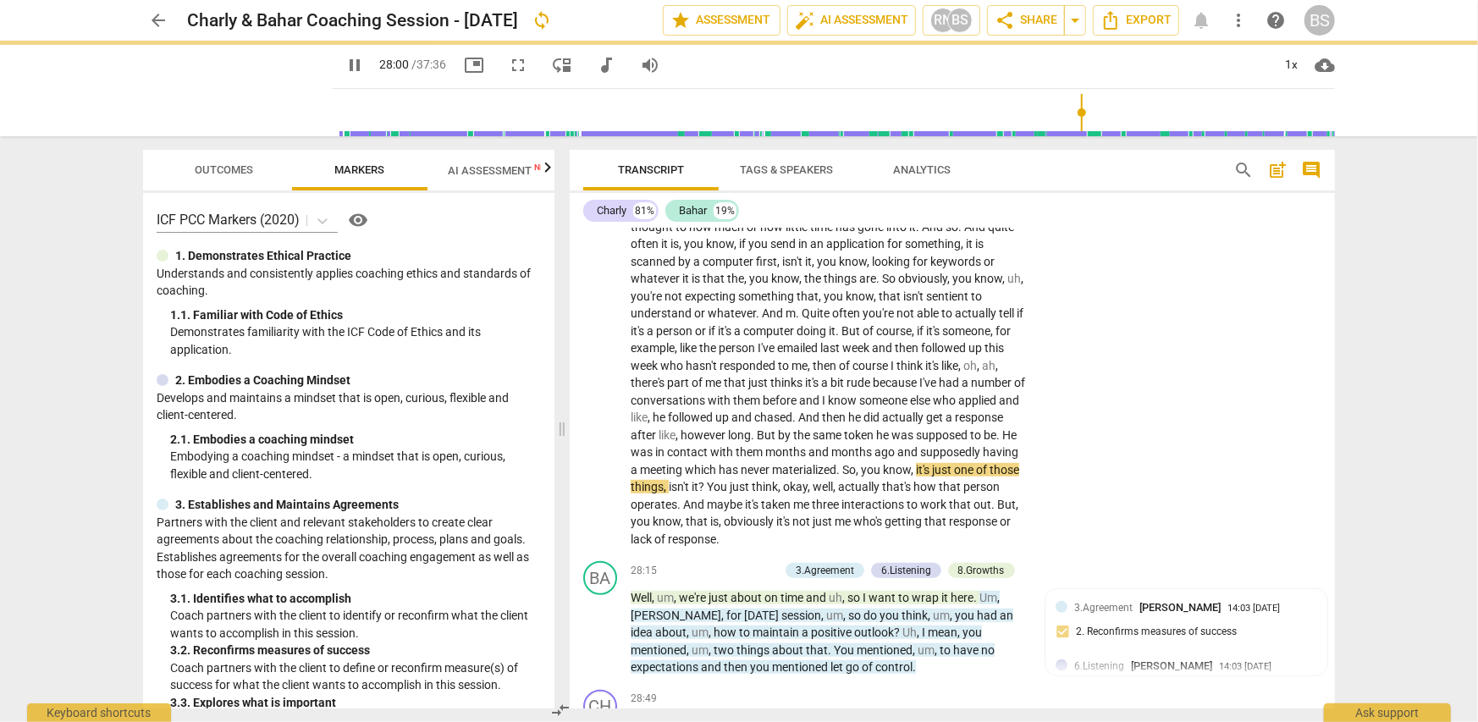
type input "1681"
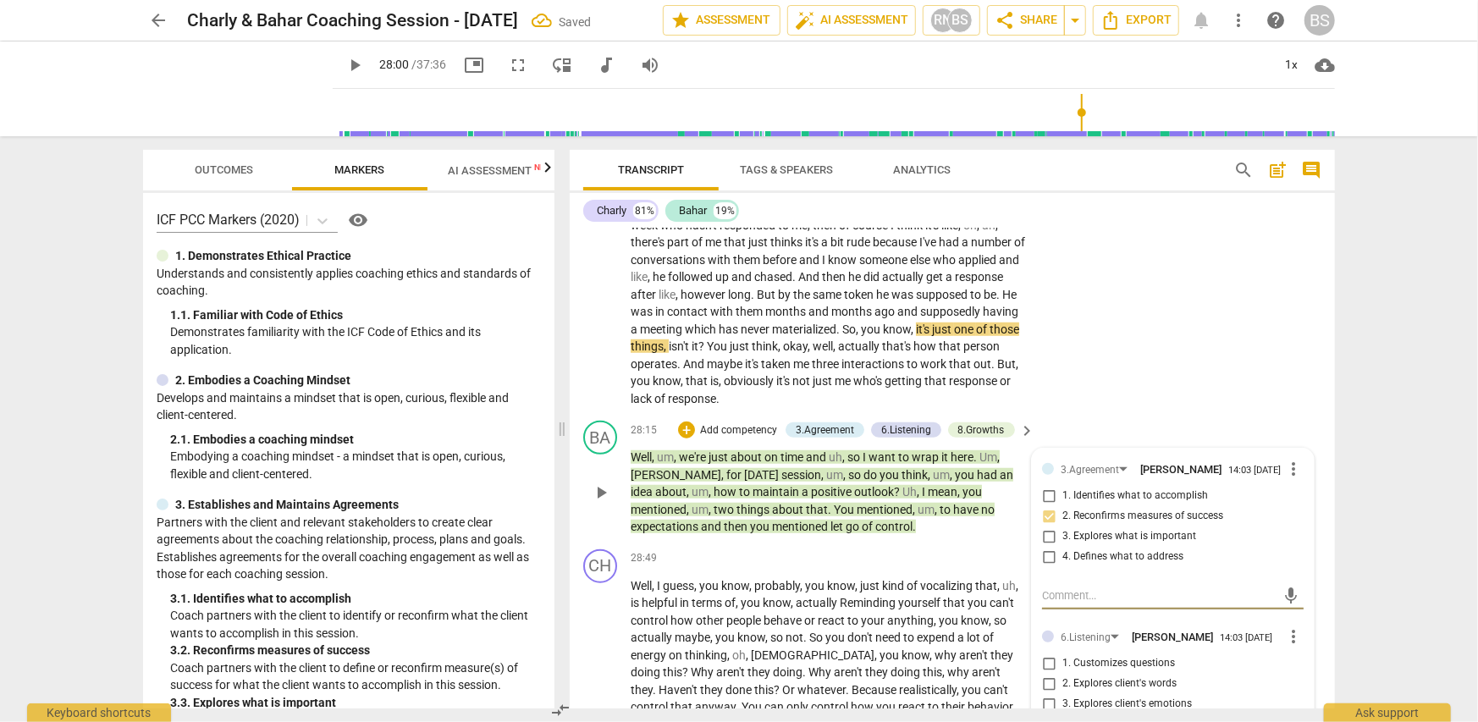
scroll to position [8897, 0]
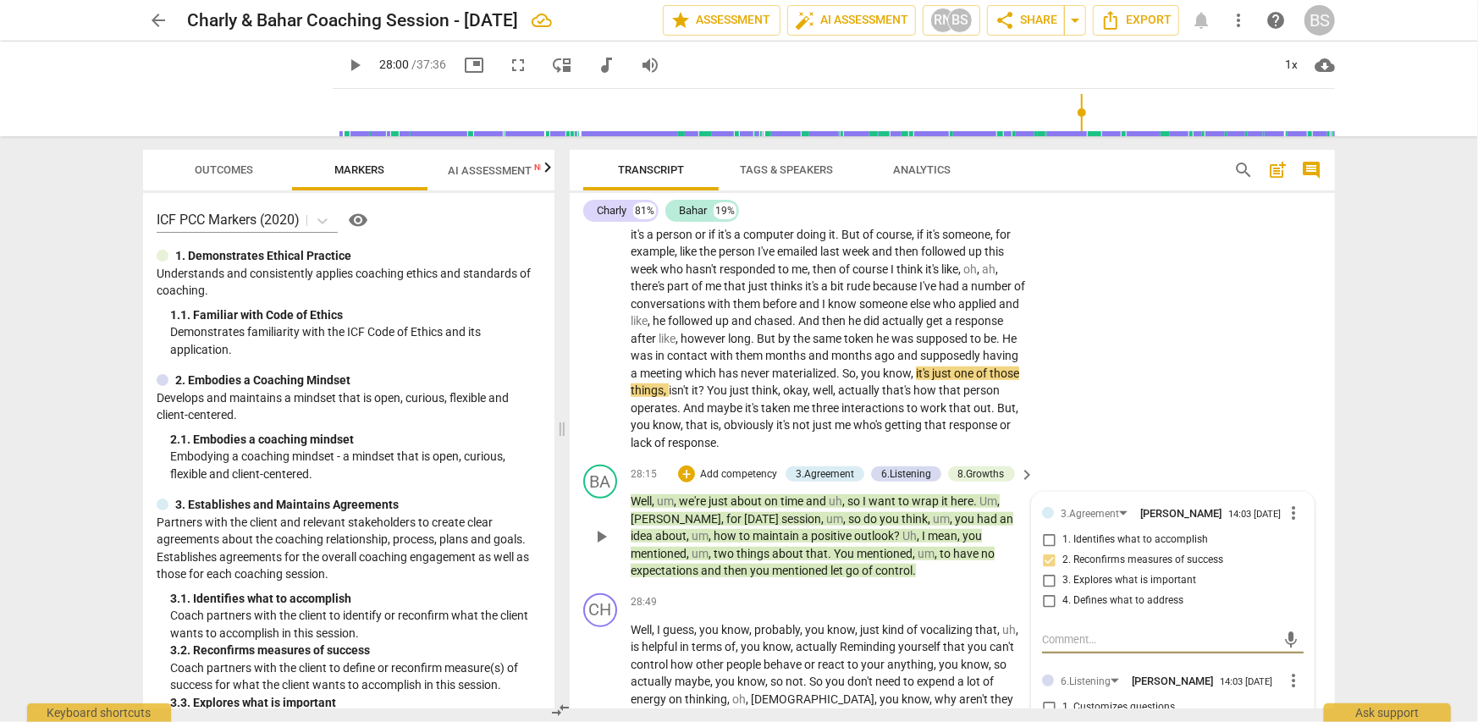
click at [1288, 503] on span "more_vert" at bounding box center [1293, 513] width 20 height 20
click at [1299, 521] on li "Delete" at bounding box center [1307, 519] width 58 height 32
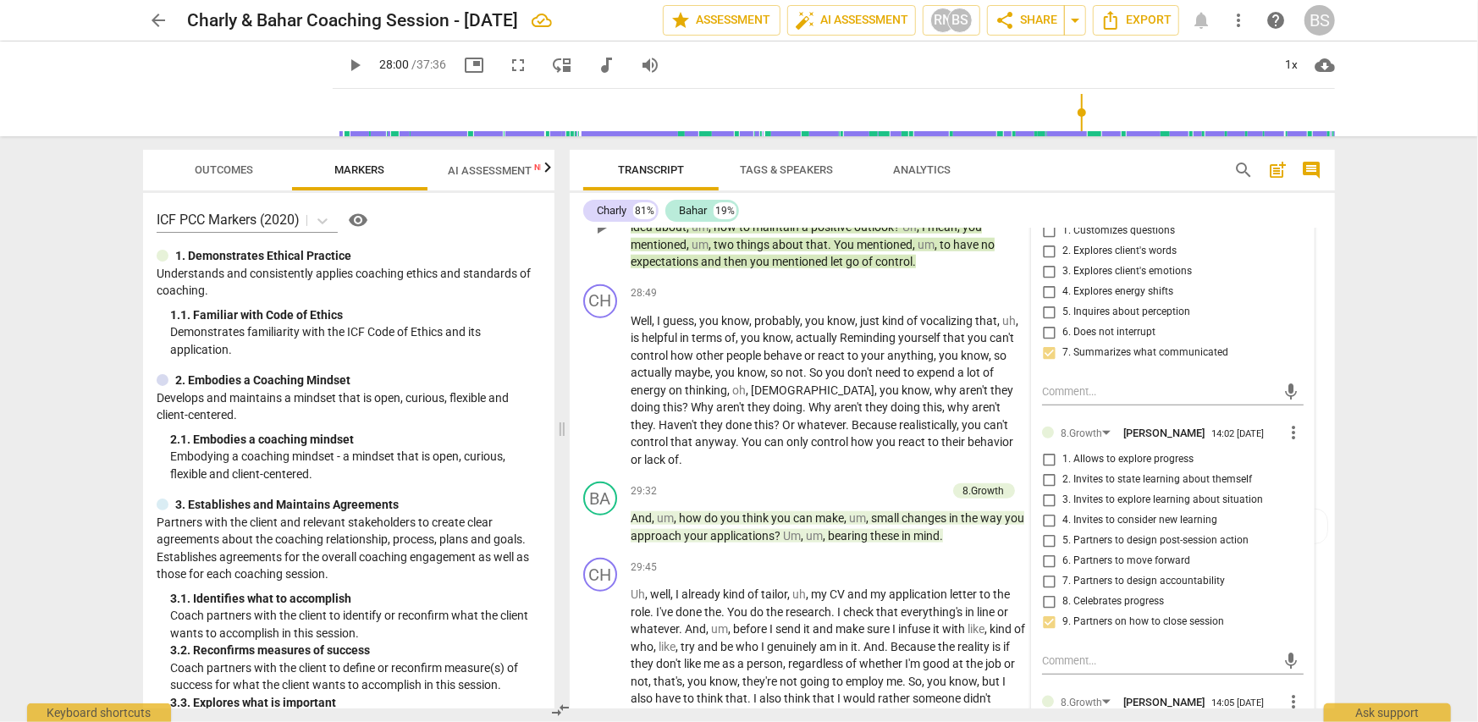
scroll to position [9405, 0]
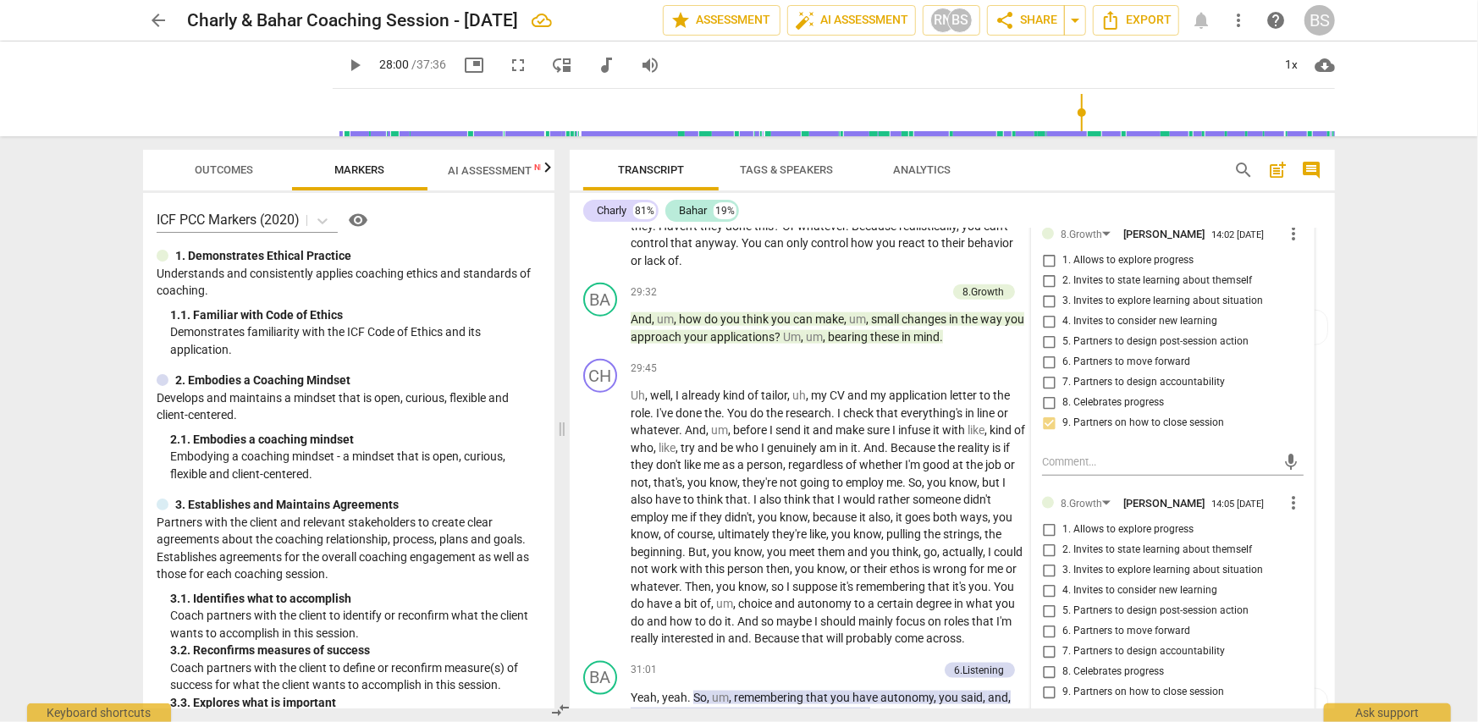
click at [1041, 520] on input "1. Allows to explore progress" at bounding box center [1048, 530] width 27 height 20
checkbox input "true"
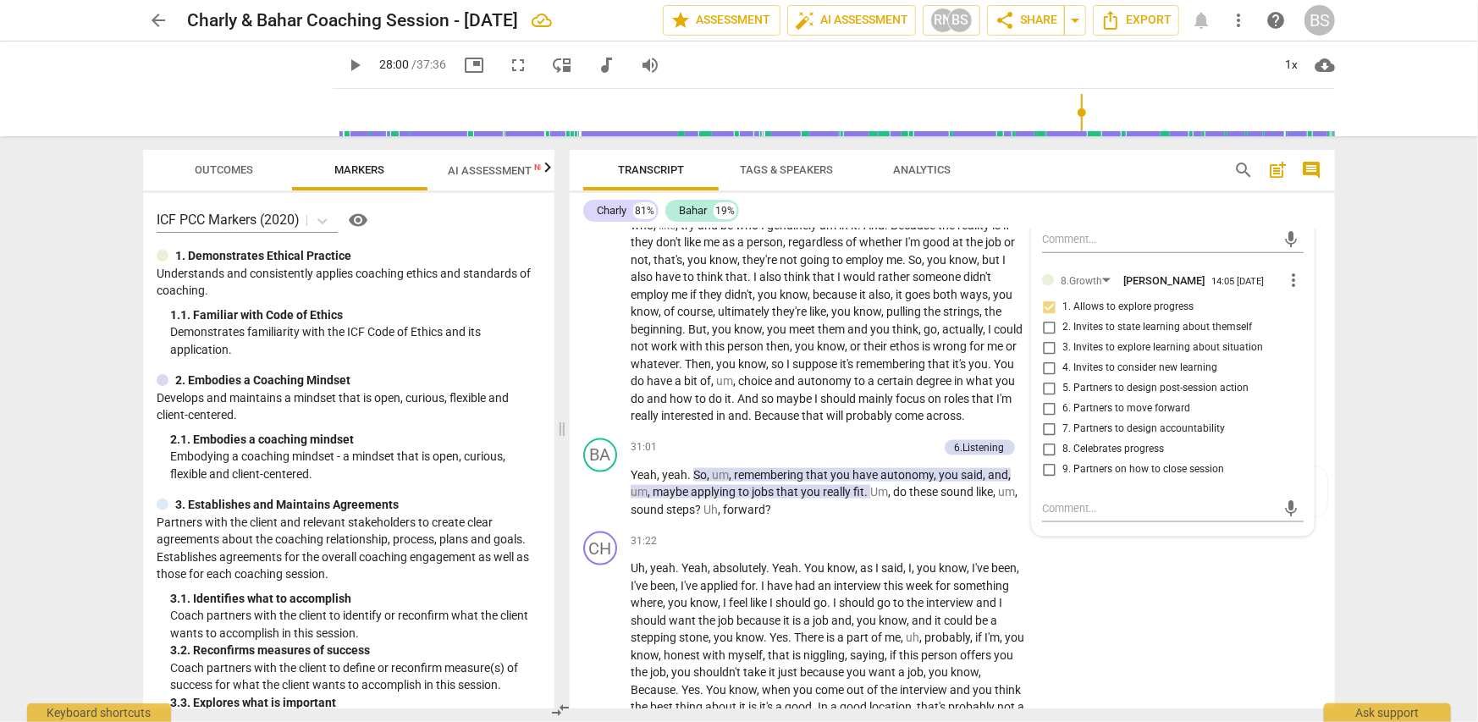
scroll to position [9659, 0]
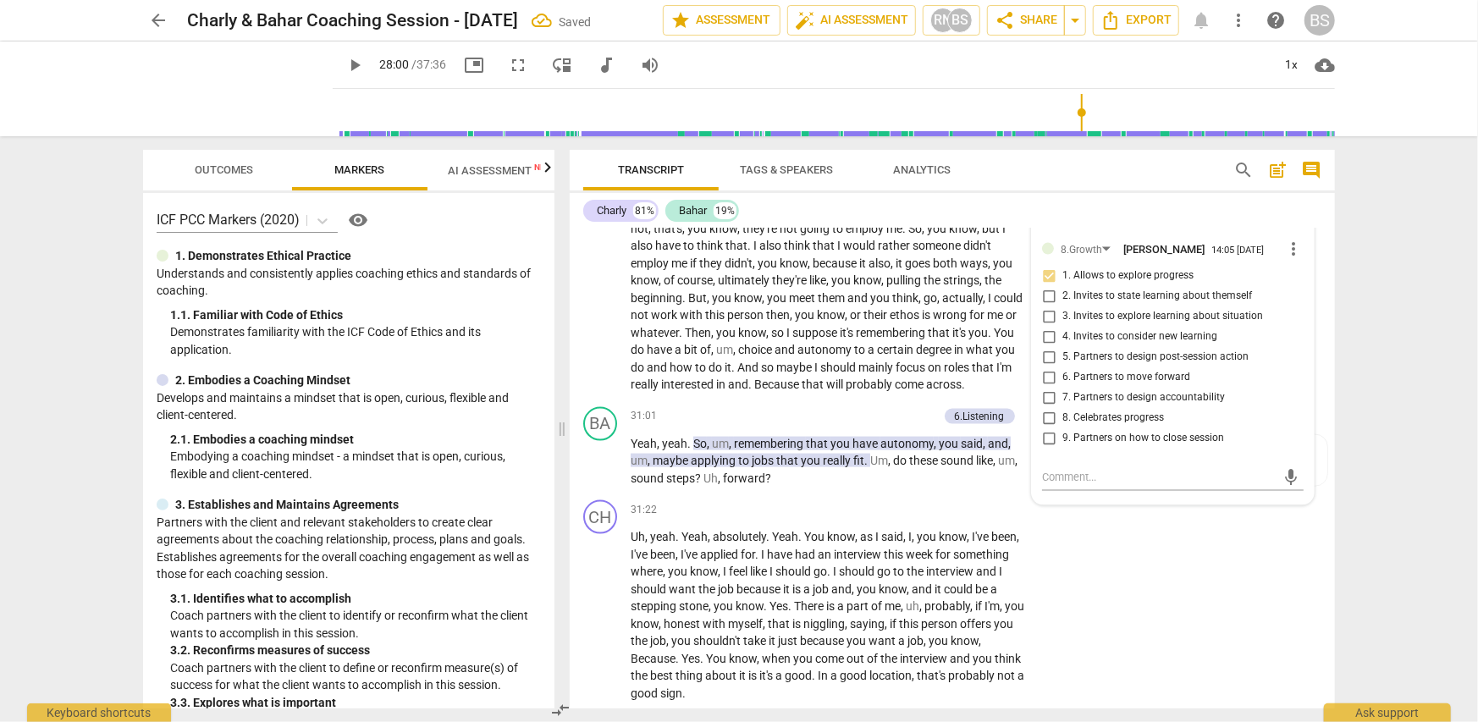
click at [1046, 286] on input "2. Invites to state learning about themself" at bounding box center [1048, 296] width 27 height 20
checkbox input "true"
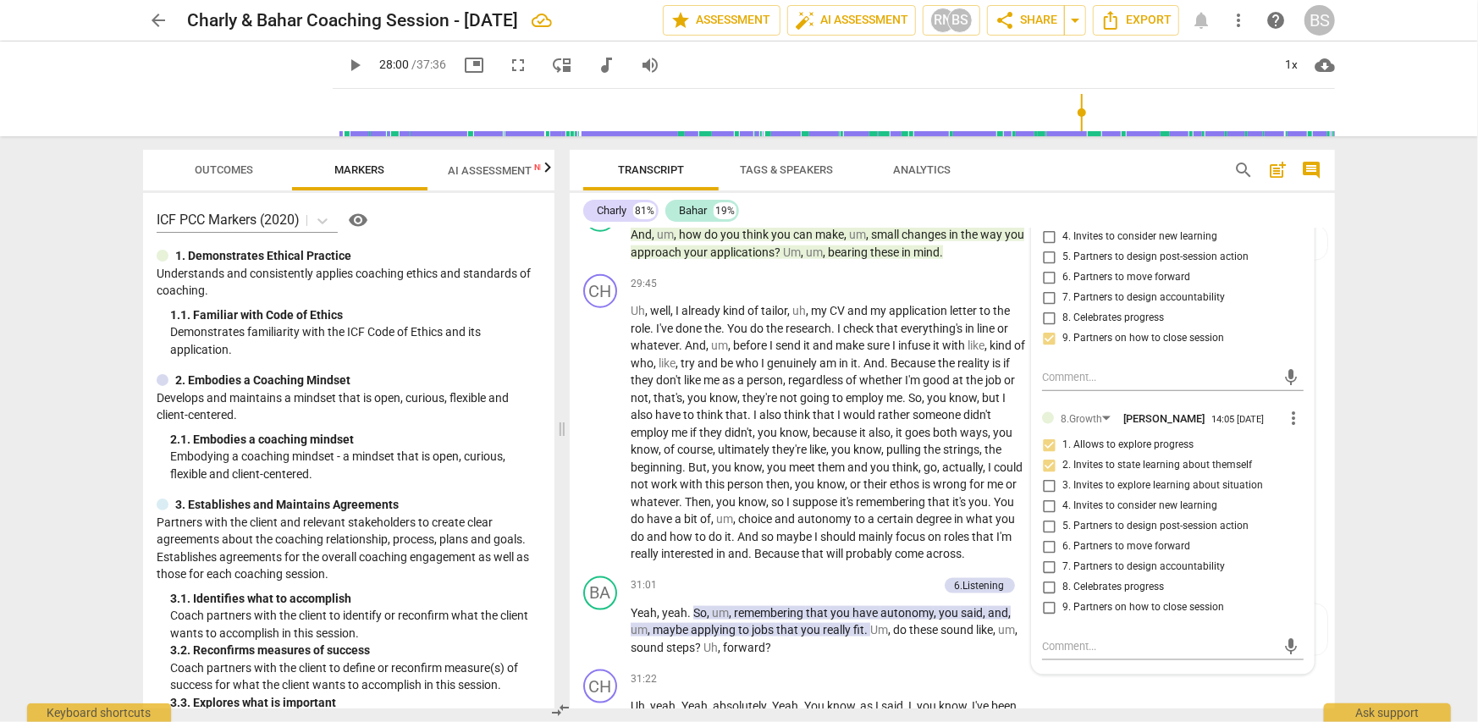
scroll to position [9574, 0]
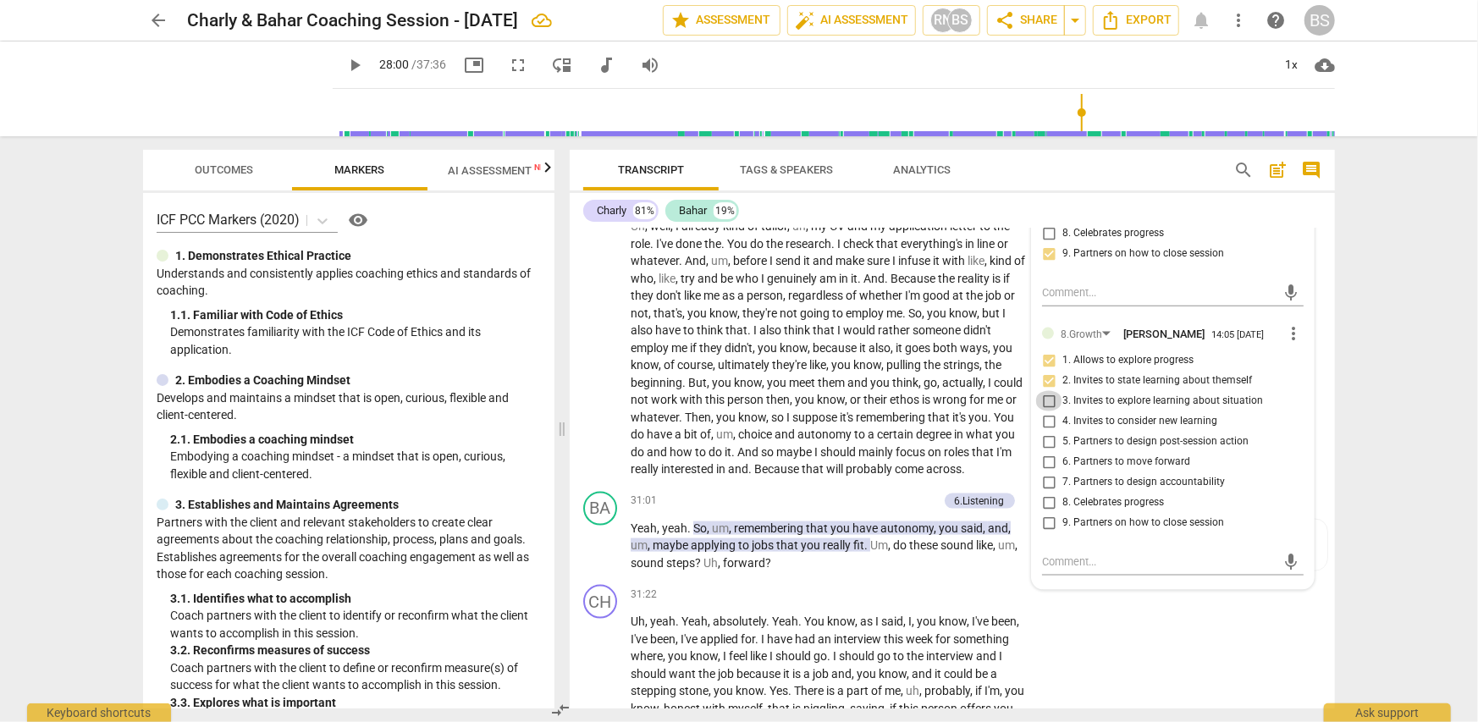
click at [1047, 391] on input "3. Invites to explore learning about situation" at bounding box center [1048, 401] width 27 height 20
checkbox input "true"
click at [1045, 371] on input "2. Invites to state learning about themself" at bounding box center [1048, 381] width 27 height 20
click at [1048, 371] on input "2. Invites to state learning about themself" at bounding box center [1048, 381] width 27 height 20
checkbox input "false"
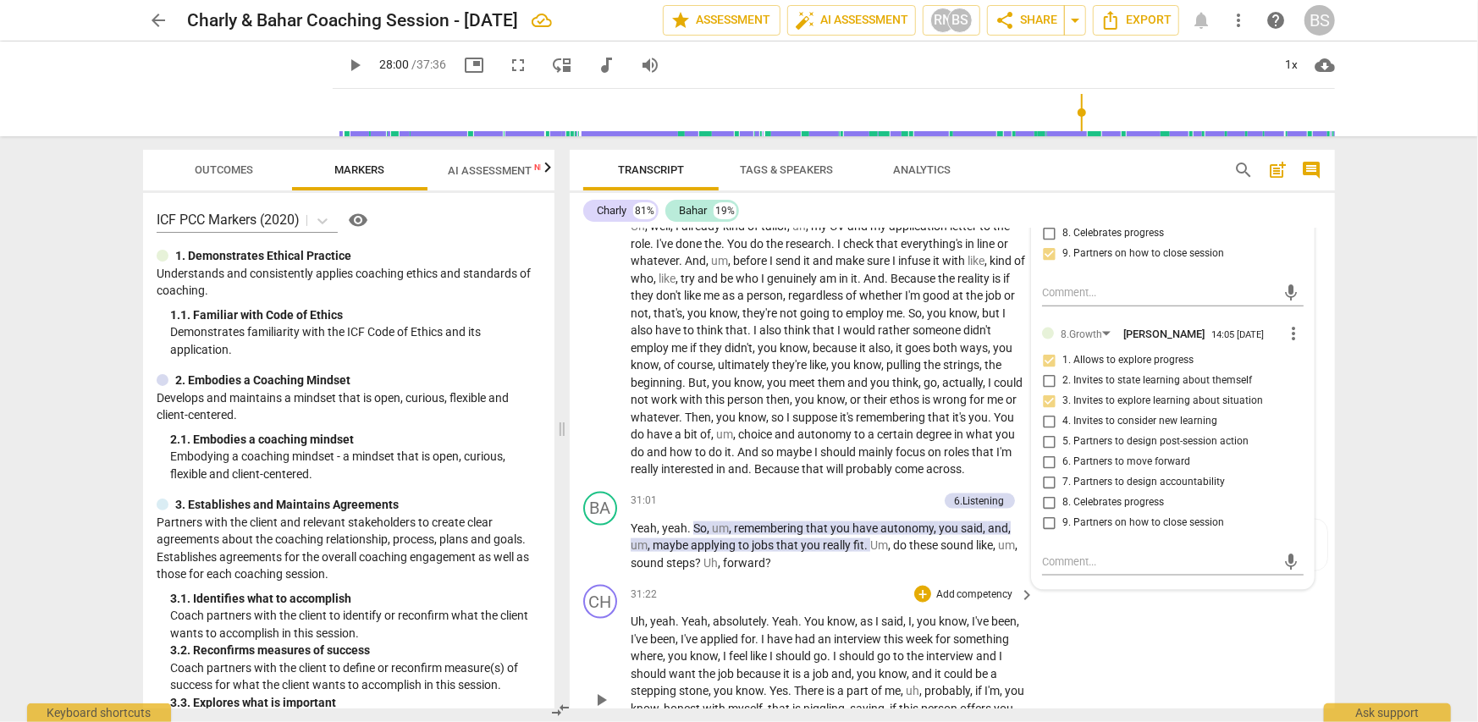
click at [1188, 620] on div "CH play_arrow pause 31:22 + Add competency keyboard_arrow_right Uh , yeah . Yea…" at bounding box center [952, 685] width 765 height 215
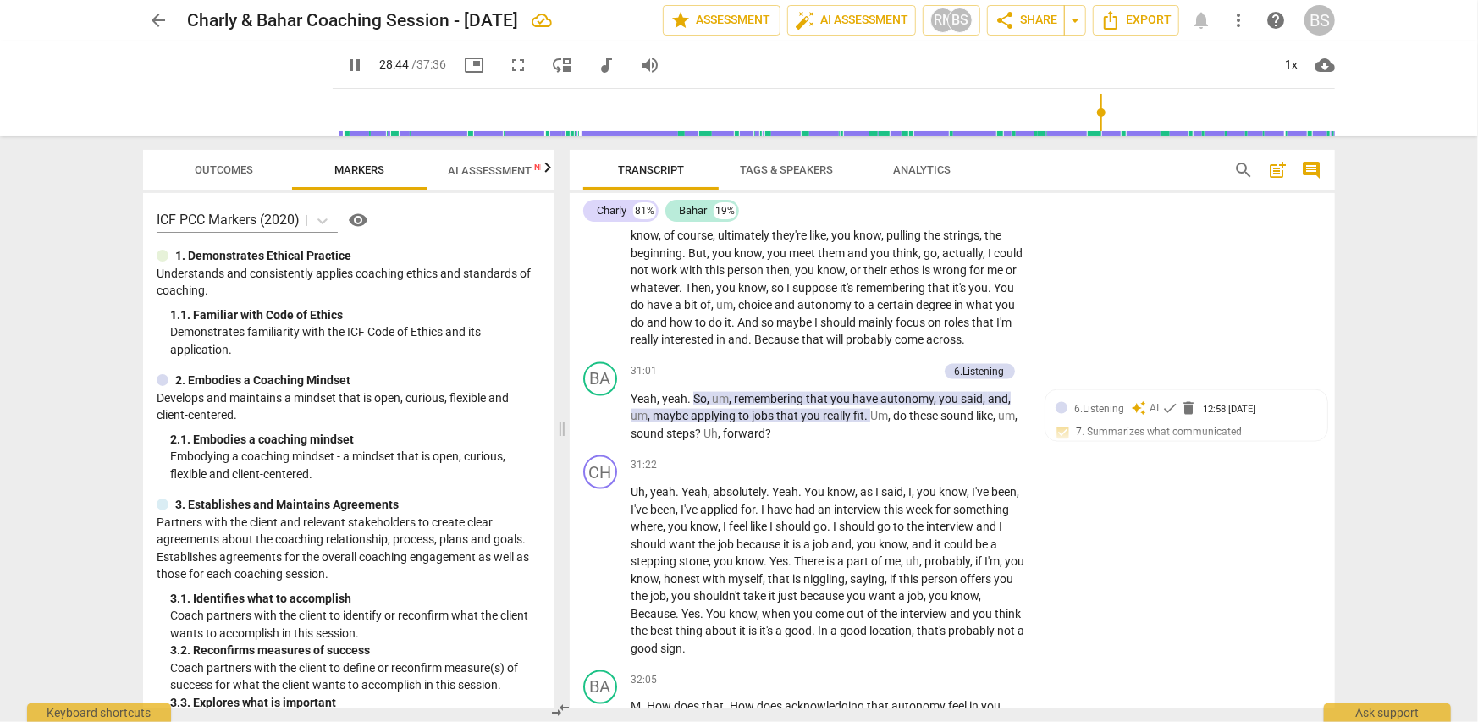
scroll to position [9734, 0]
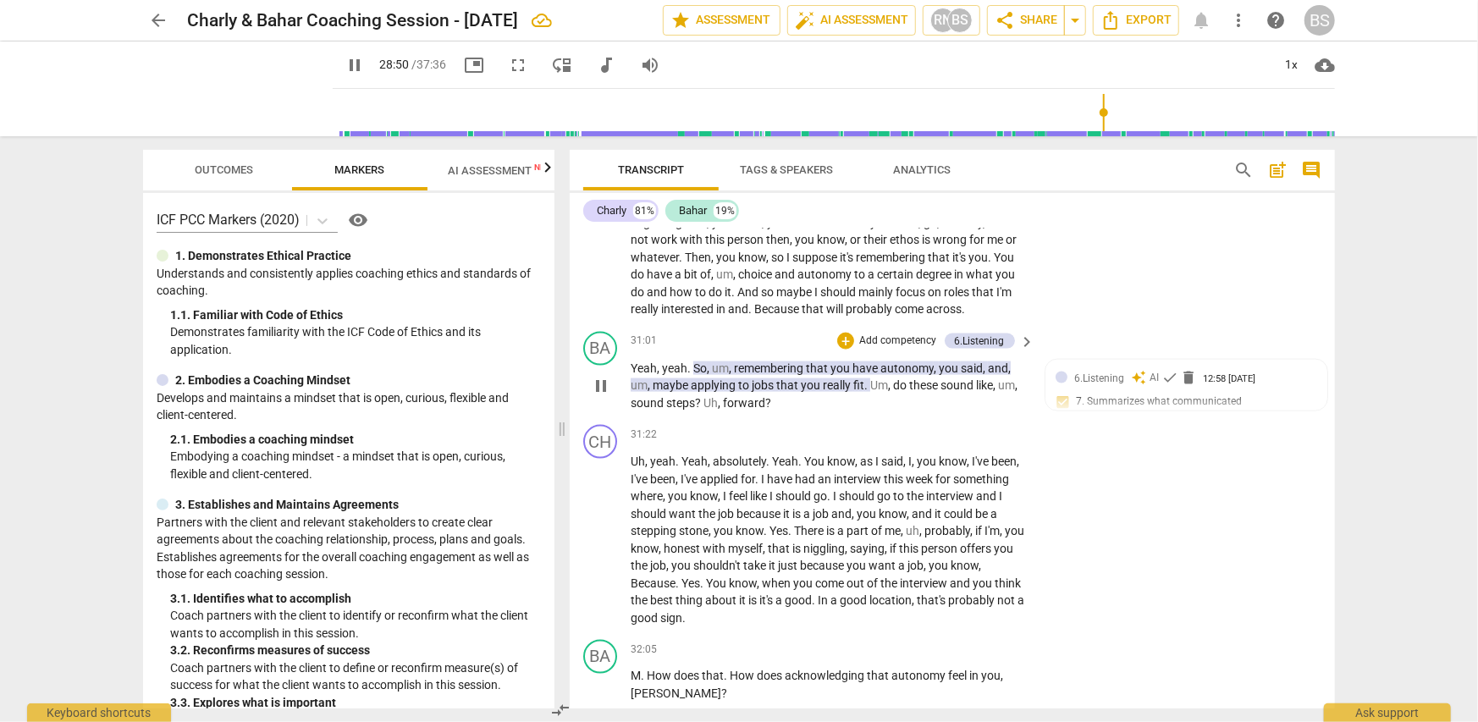
click at [904, 334] on p "Add competency" at bounding box center [898, 341] width 80 height 15
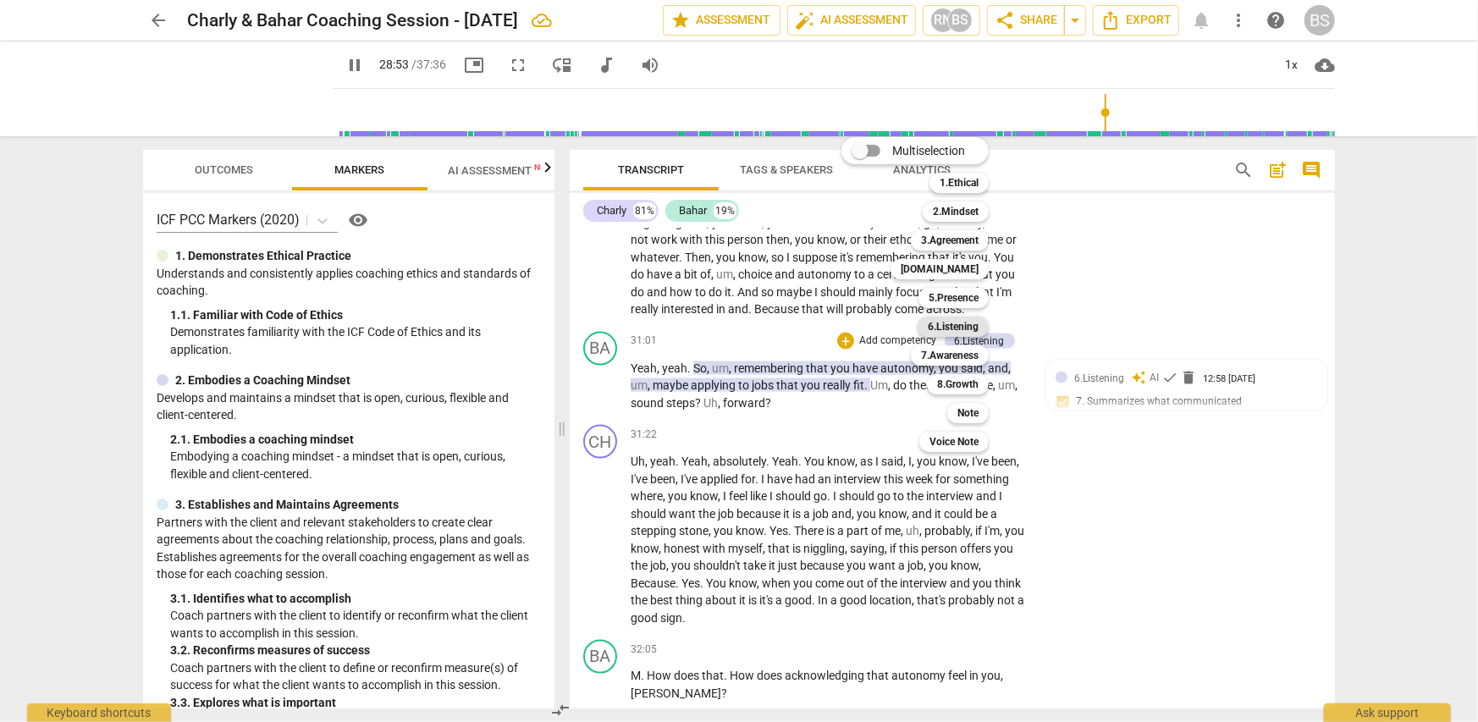
click at [955, 328] on b "6.Listening" at bounding box center [953, 327] width 51 height 20
type input "1734"
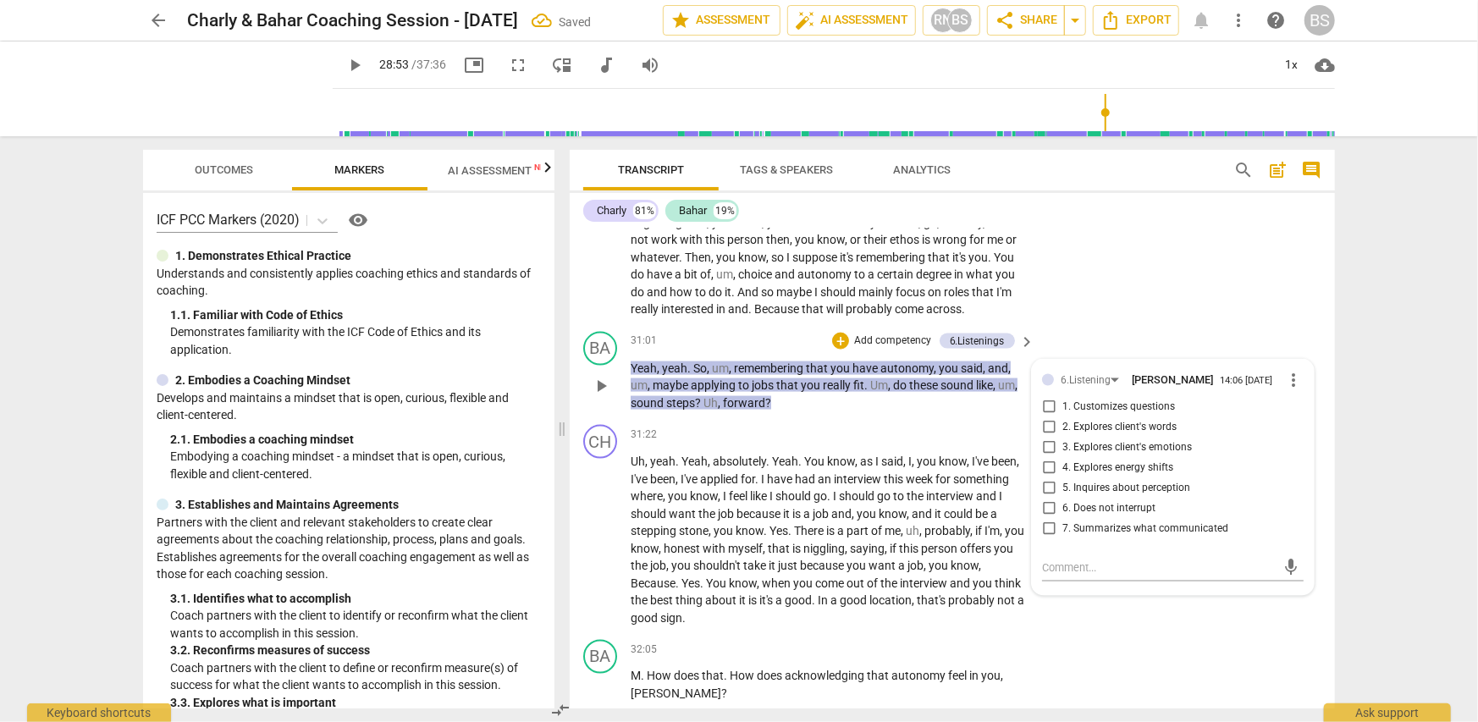
click at [1129, 521] on span "7. Summarizes what communicated" at bounding box center [1145, 528] width 166 height 15
click at [1062, 519] on input "7. Summarizes what communicated" at bounding box center [1048, 529] width 27 height 20
checkbox input "true"
click at [1207, 633] on div "BA play_arrow pause 32:05 + Add competency keyboard_arrow_right M . How does th…" at bounding box center [952, 671] width 765 height 76
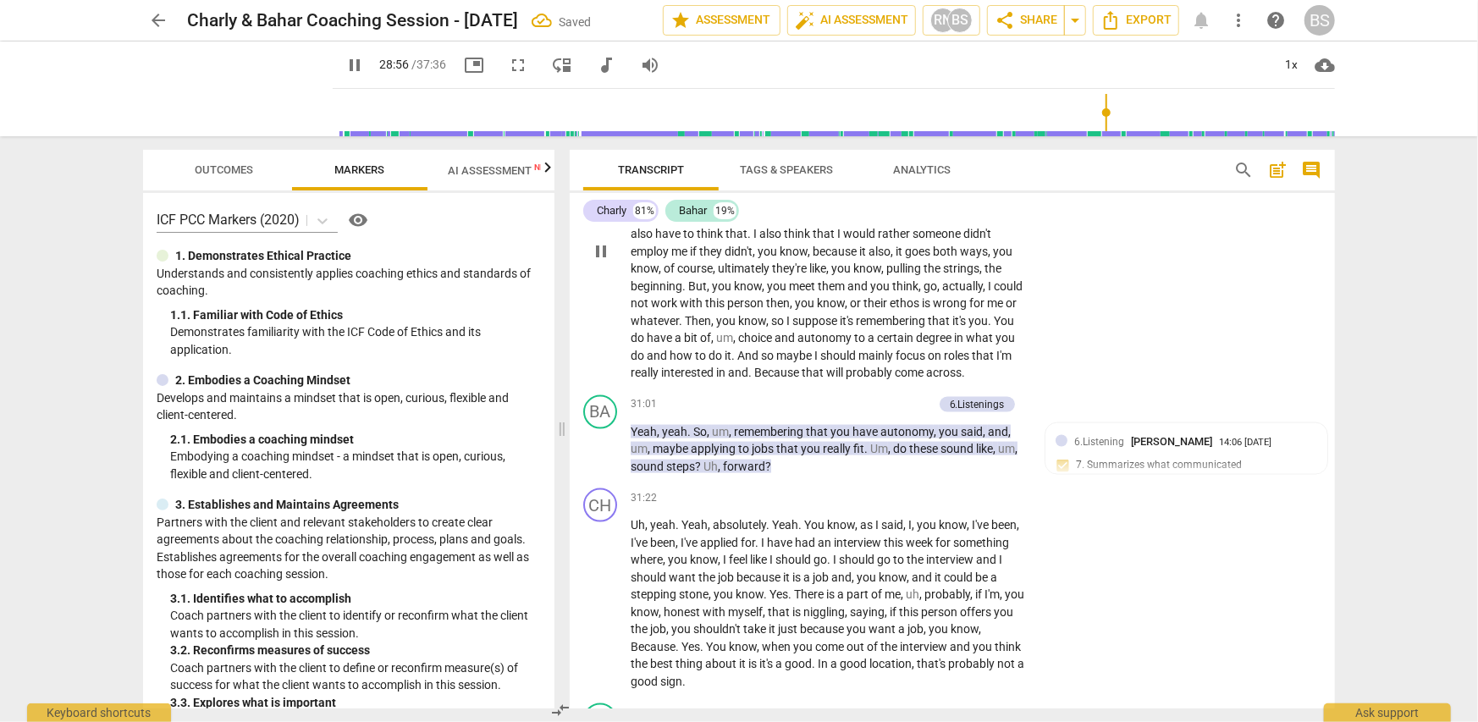
scroll to position [9599, 0]
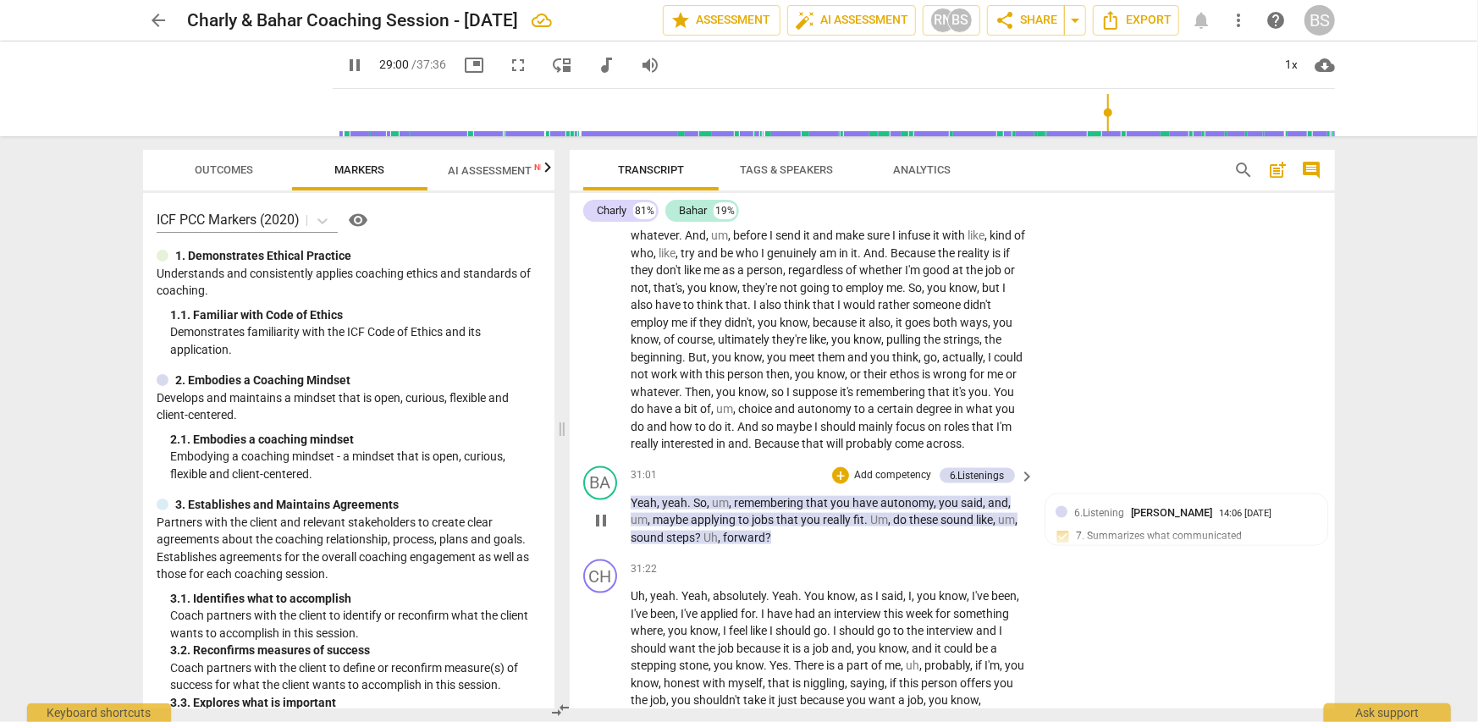
click at [907, 468] on p "Add competency" at bounding box center [892, 475] width 80 height 15
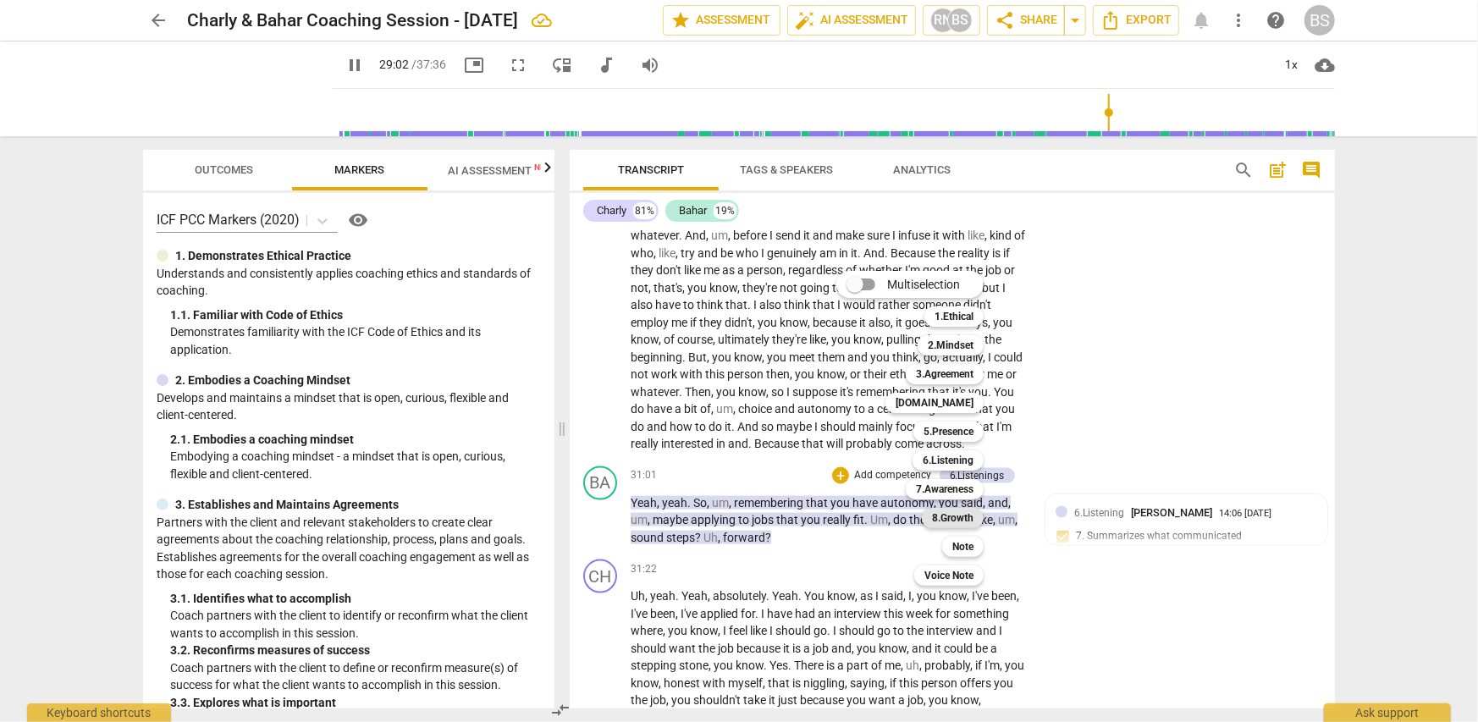
click at [953, 520] on b "8.Growth" at bounding box center [952, 518] width 41 height 20
type input "1743"
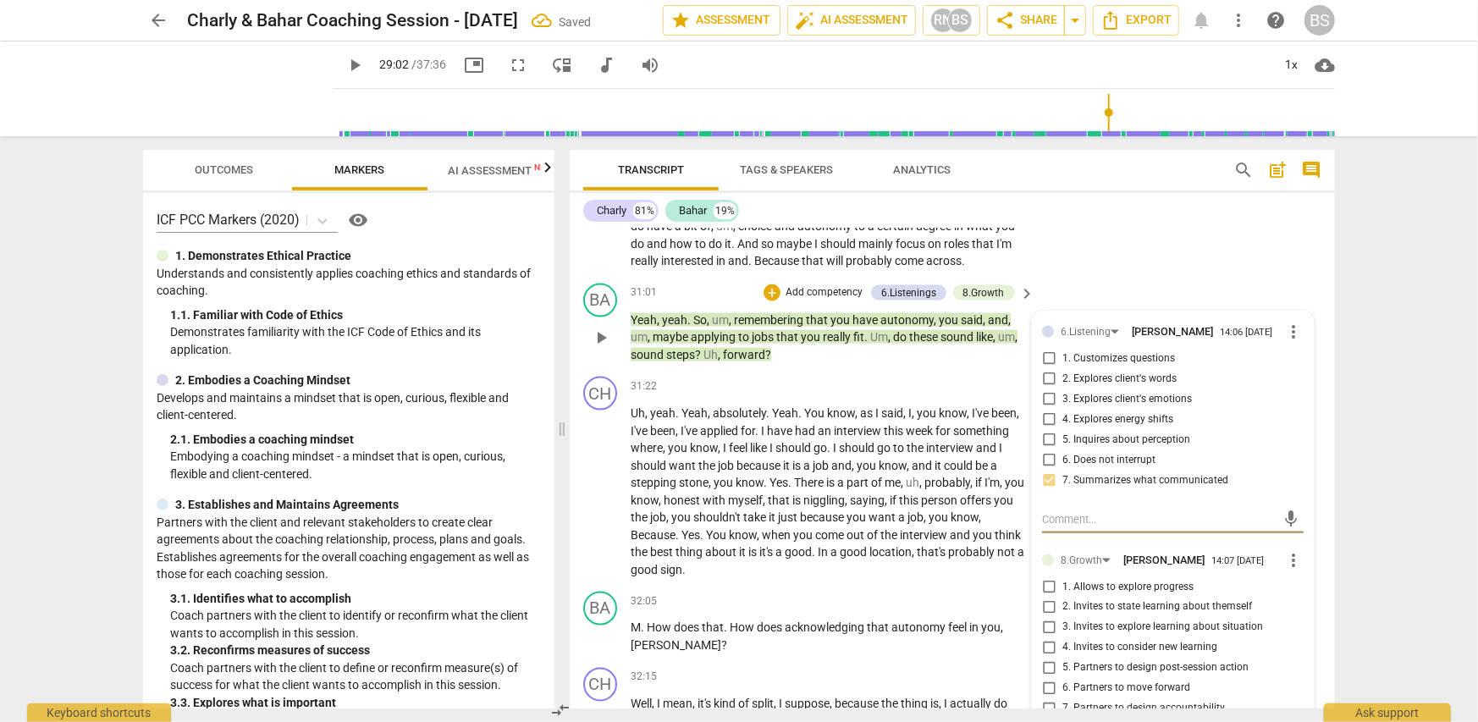
scroll to position [9769, 0]
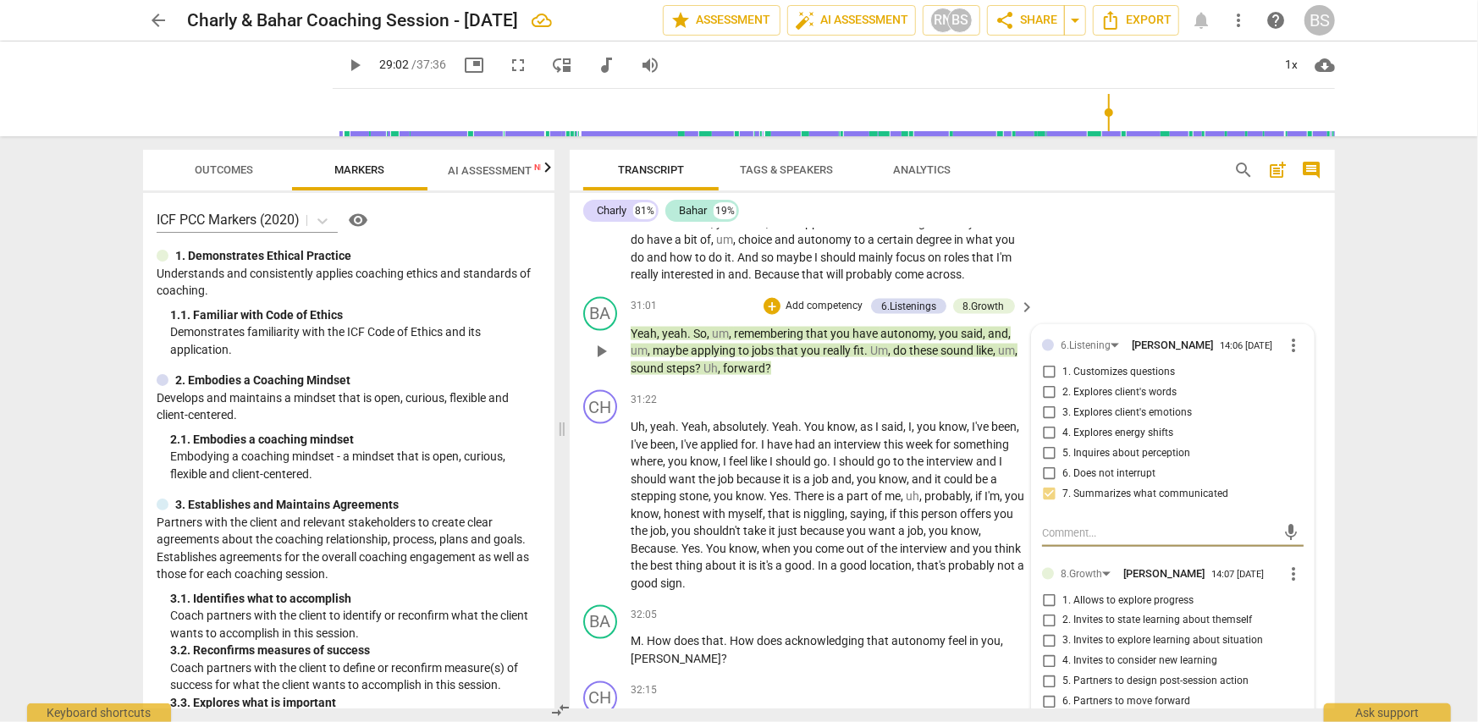
click at [1048, 692] on input "6. Partners to move forward" at bounding box center [1048, 702] width 27 height 20
checkbox input "true"
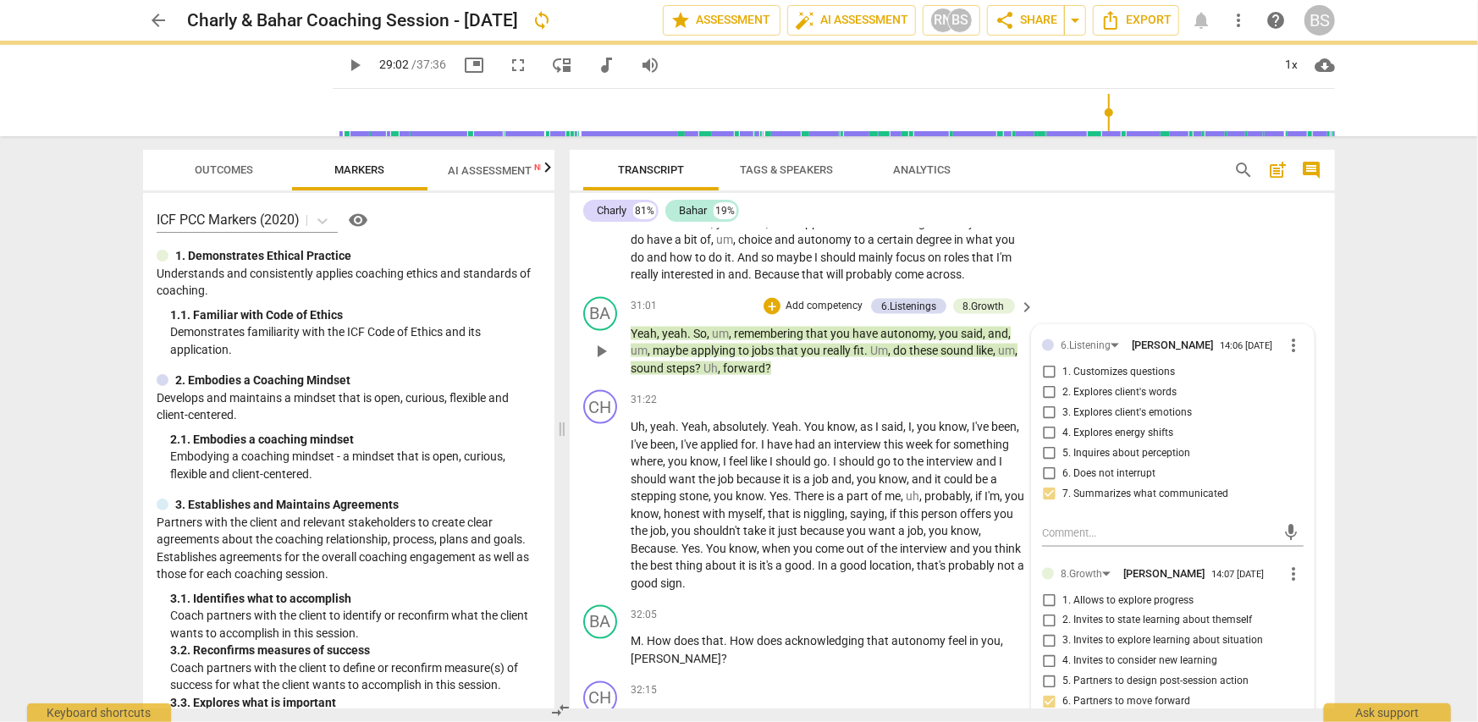
scroll to position [9853, 0]
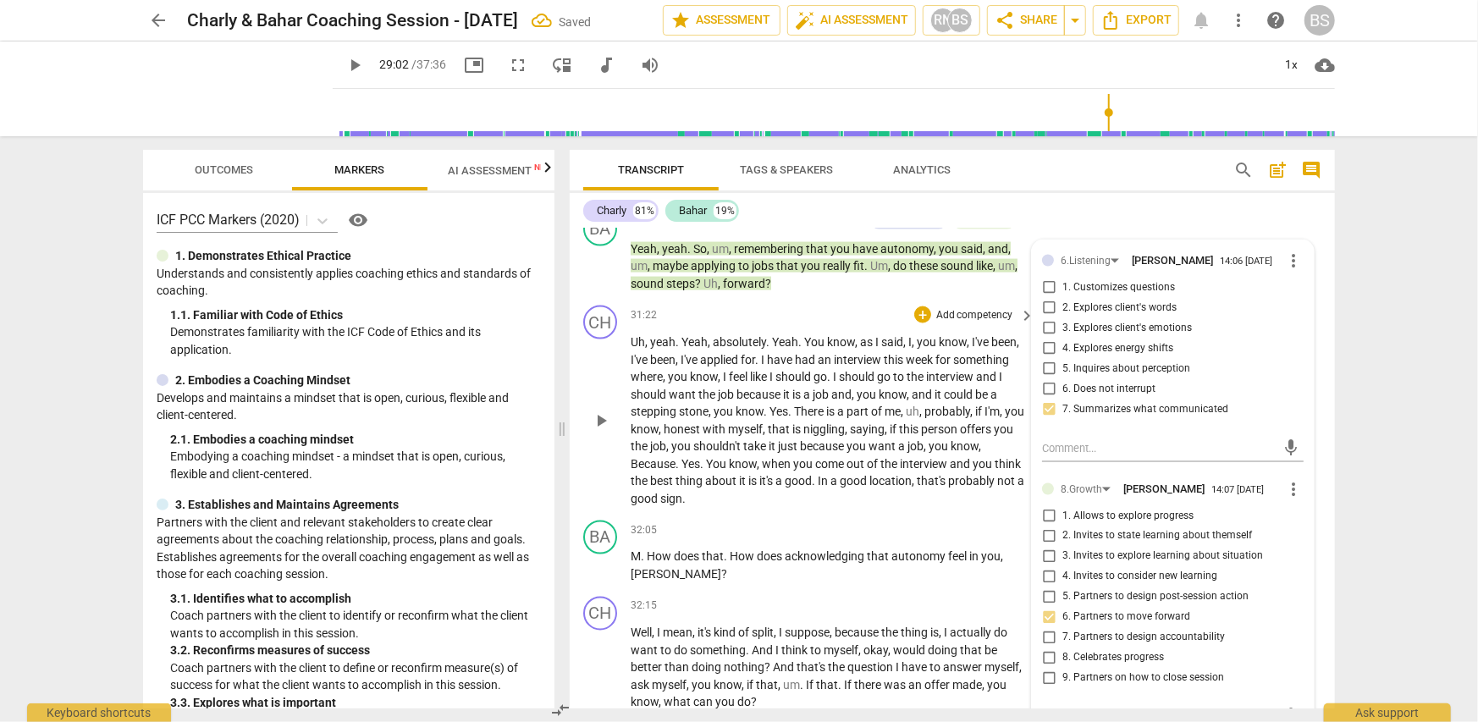
click at [855, 444] on p "Uh , yeah . Yeah , absolutely . Yeah . You know , as I said , I , you know , I'…" at bounding box center [829, 421] width 396 height 174
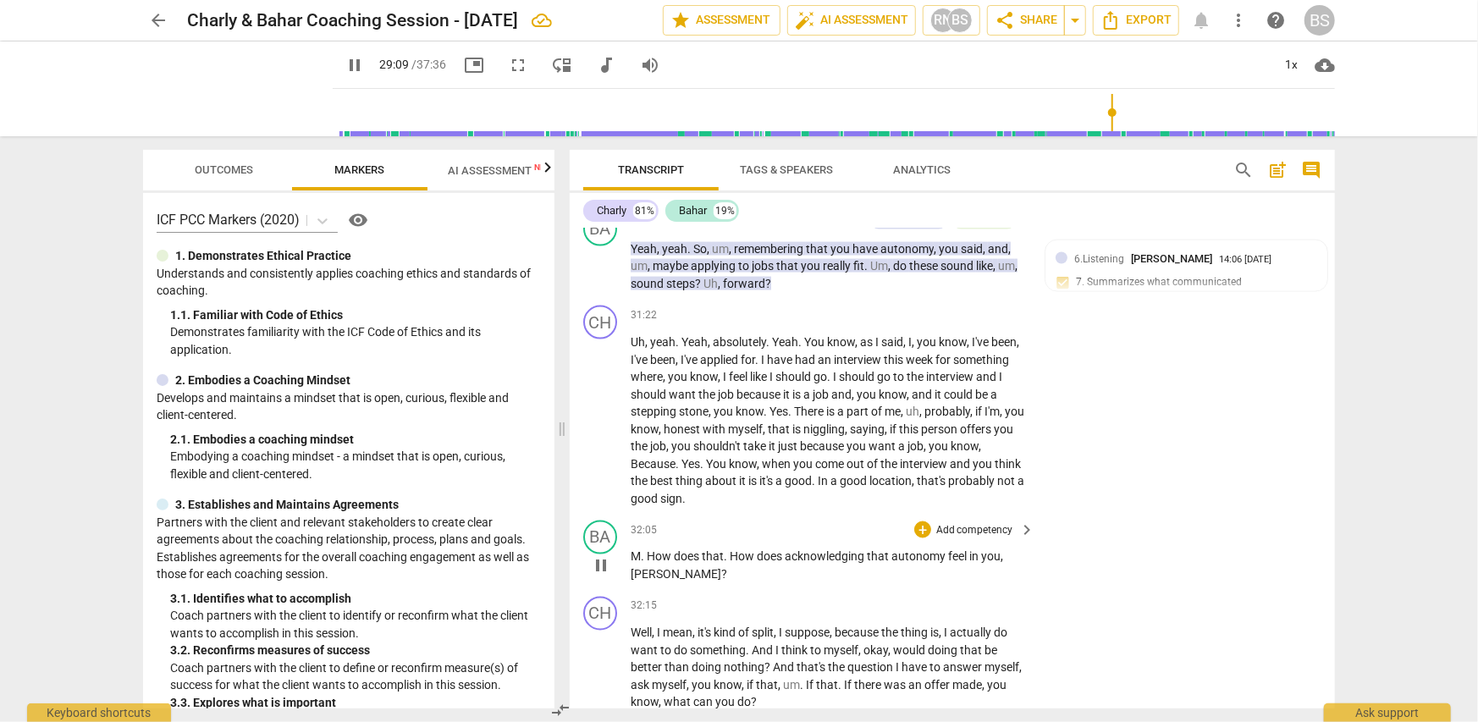
click at [964, 523] on p "Add competency" at bounding box center [975, 530] width 80 height 15
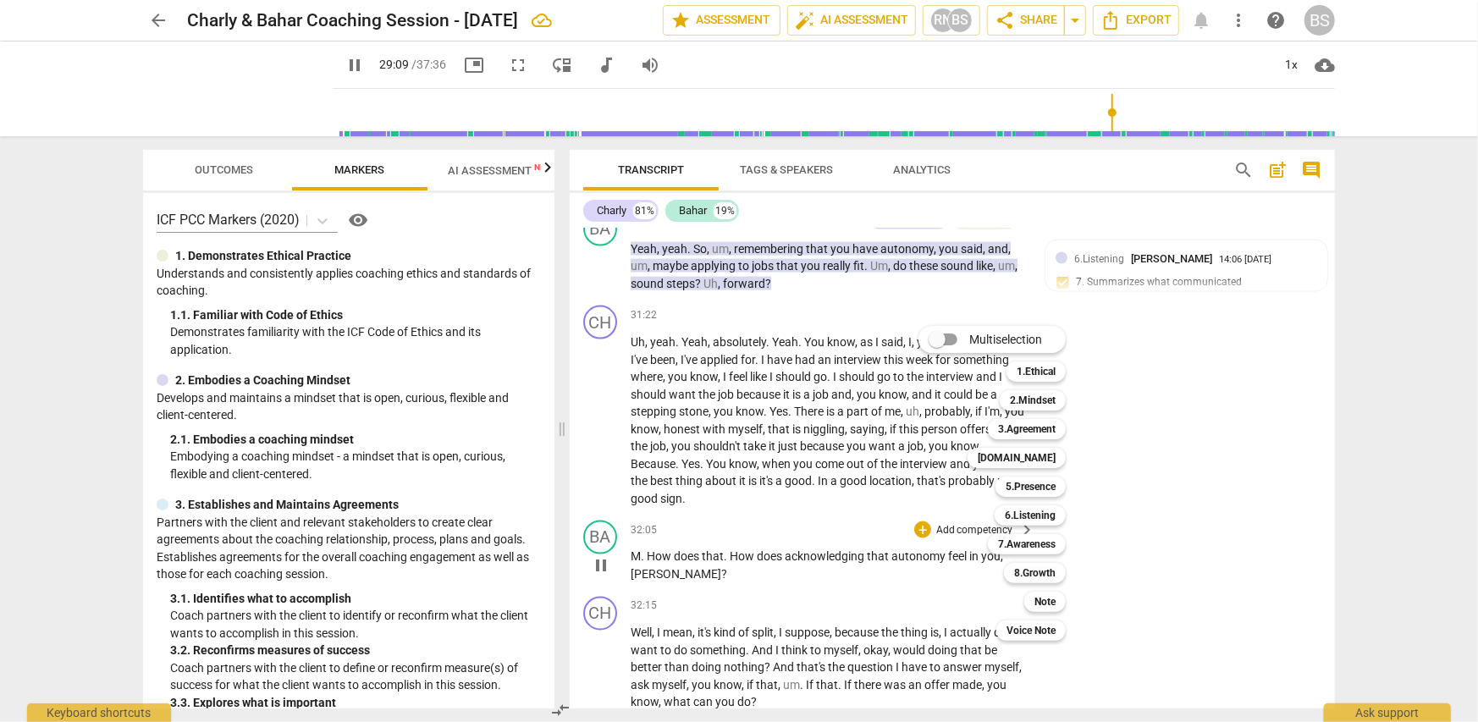
scroll to position [9295, 0]
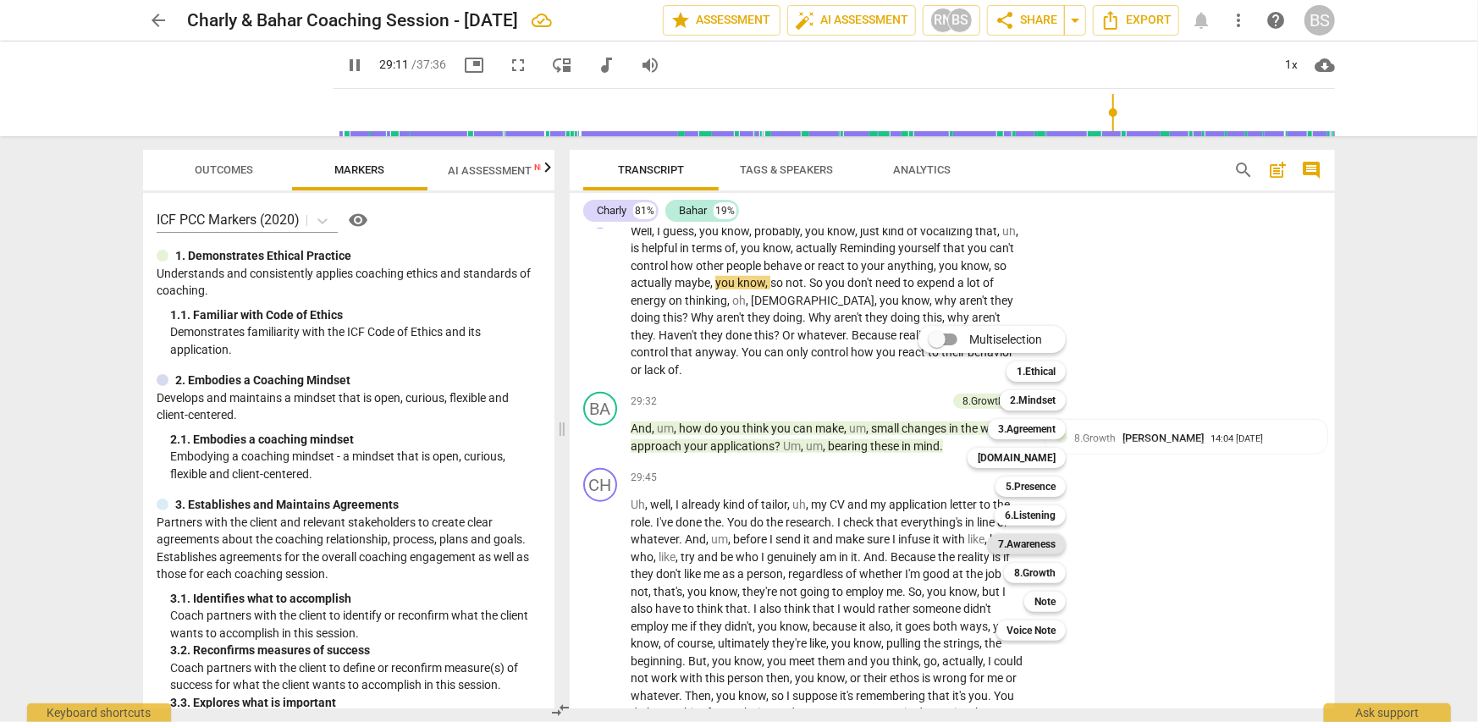
click at [1025, 546] on b "7.Awareness" at bounding box center [1027, 544] width 58 height 20
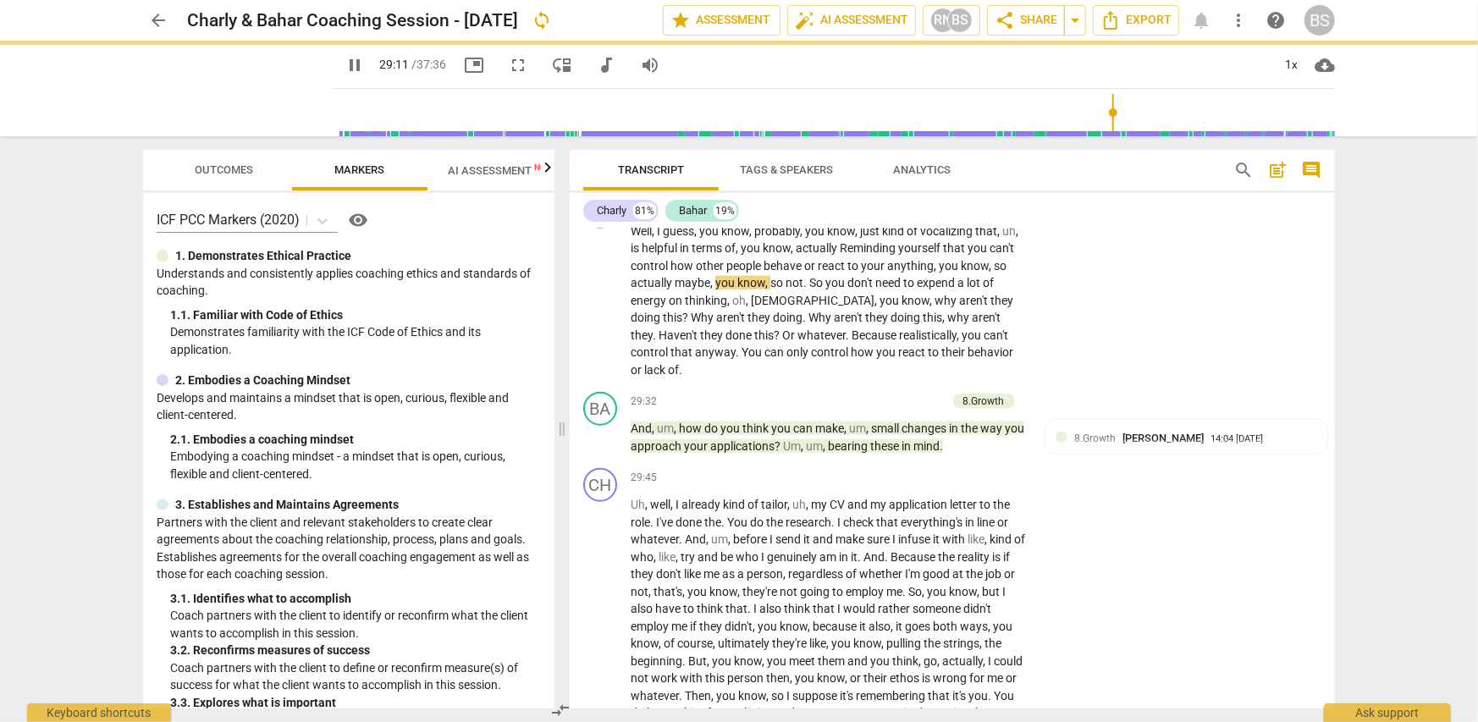
type input "1752"
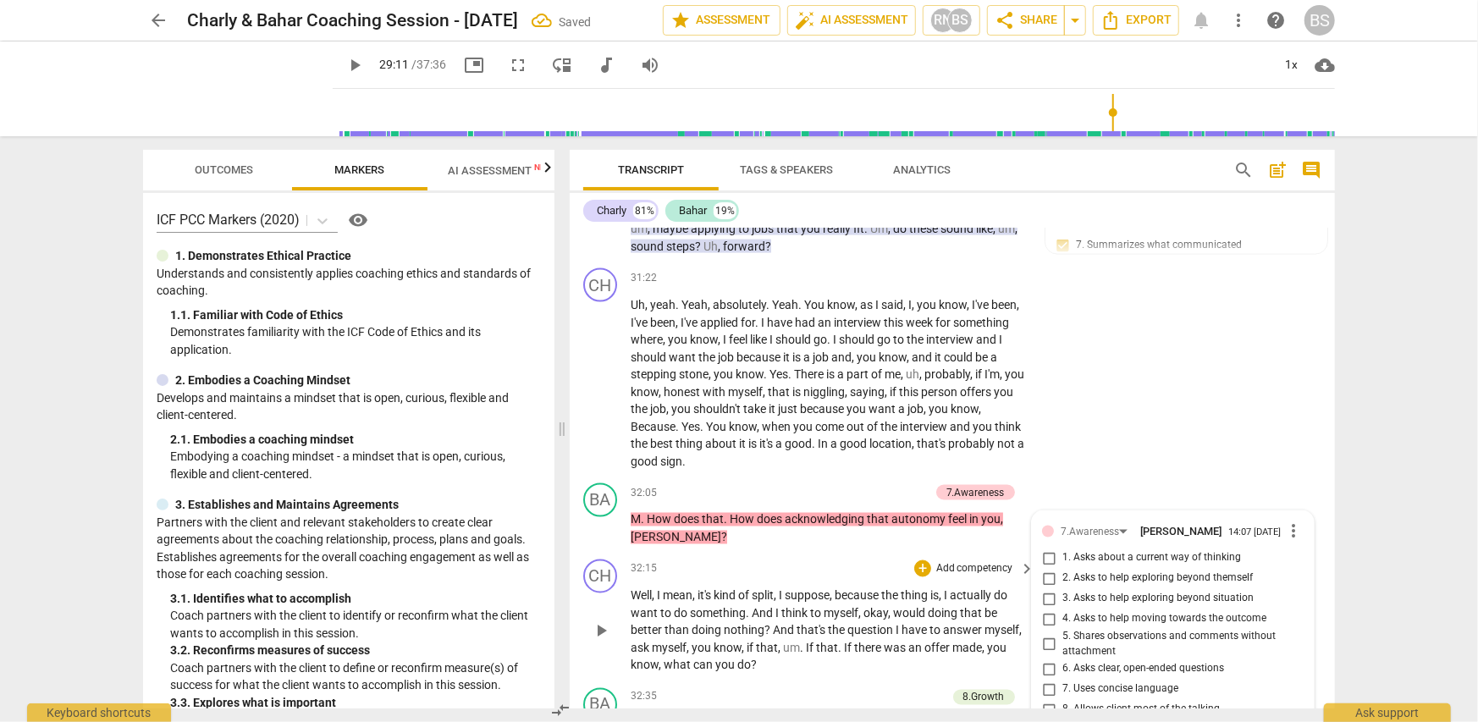
scroll to position [9898, 0]
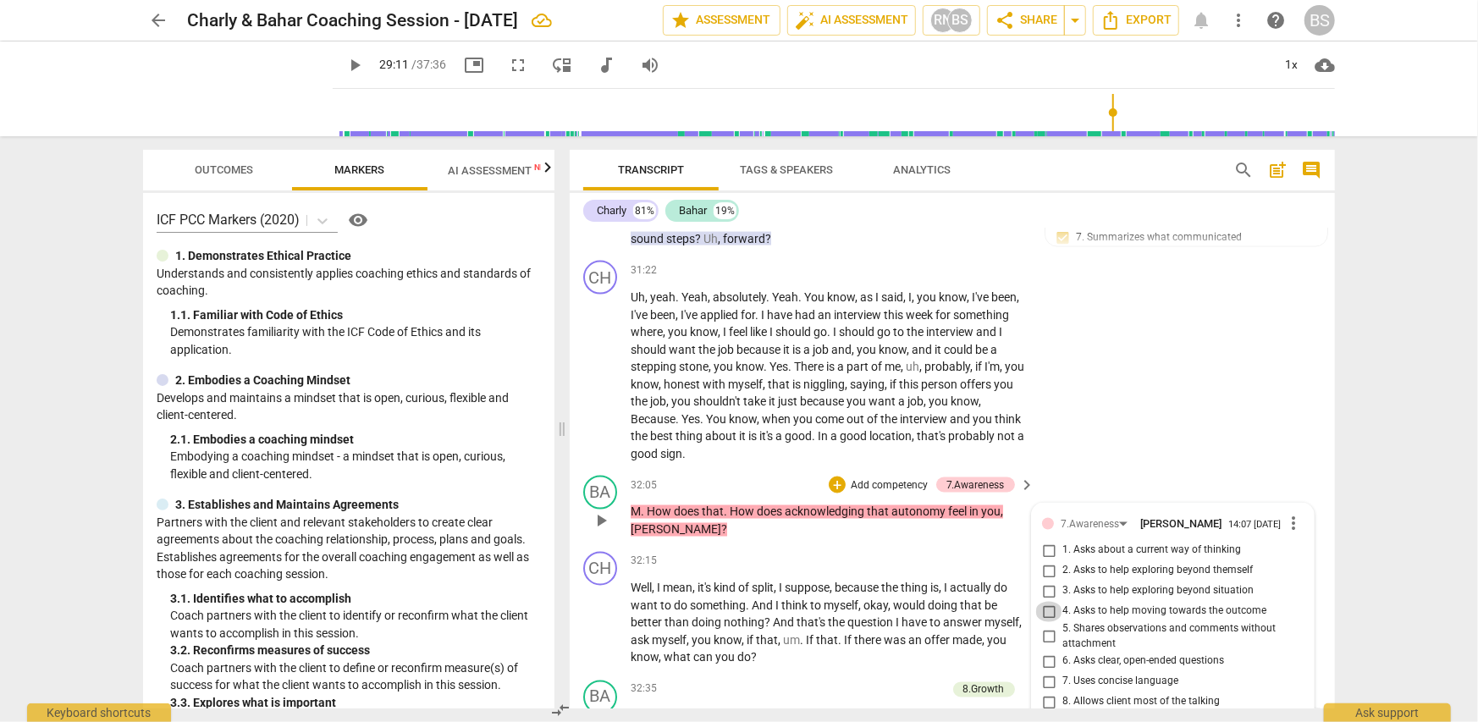
click at [1049, 602] on input "4. Asks to help moving towards the outcome" at bounding box center [1048, 612] width 27 height 20
checkbox input "true"
click at [1143, 389] on div "CH play_arrow pause 31:22 + Add competency keyboard_arrow_right Uh , yeah . Yea…" at bounding box center [952, 361] width 765 height 215
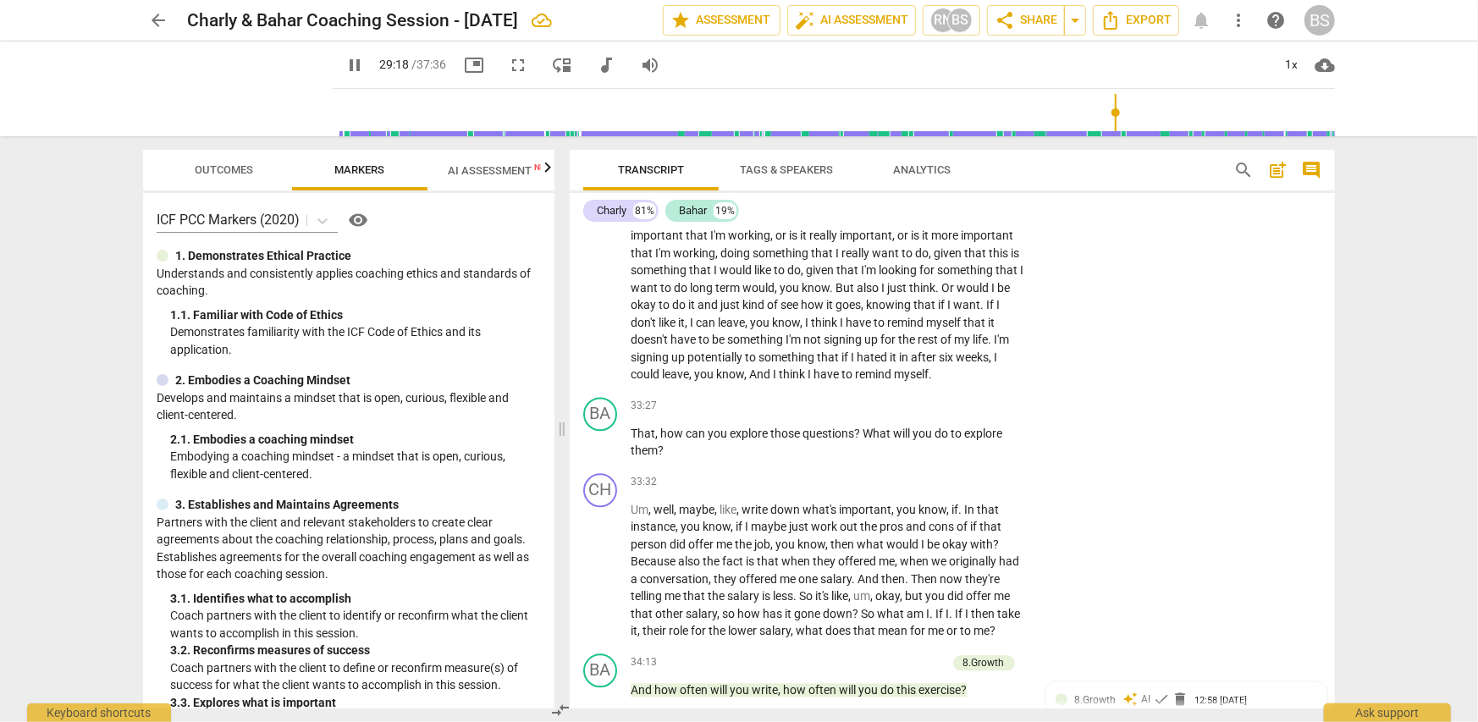
scroll to position [9990, 0]
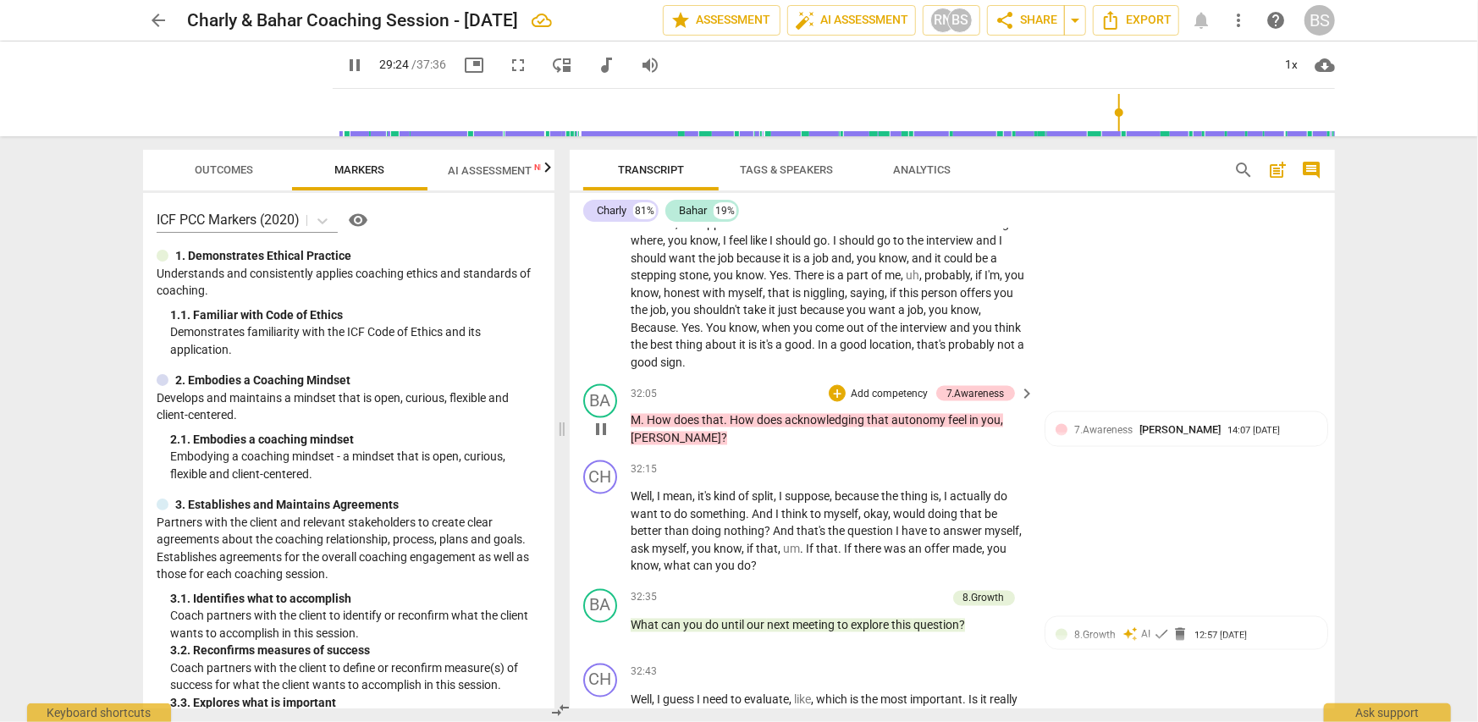
click at [883, 387] on p "Add competency" at bounding box center [889, 394] width 80 height 15
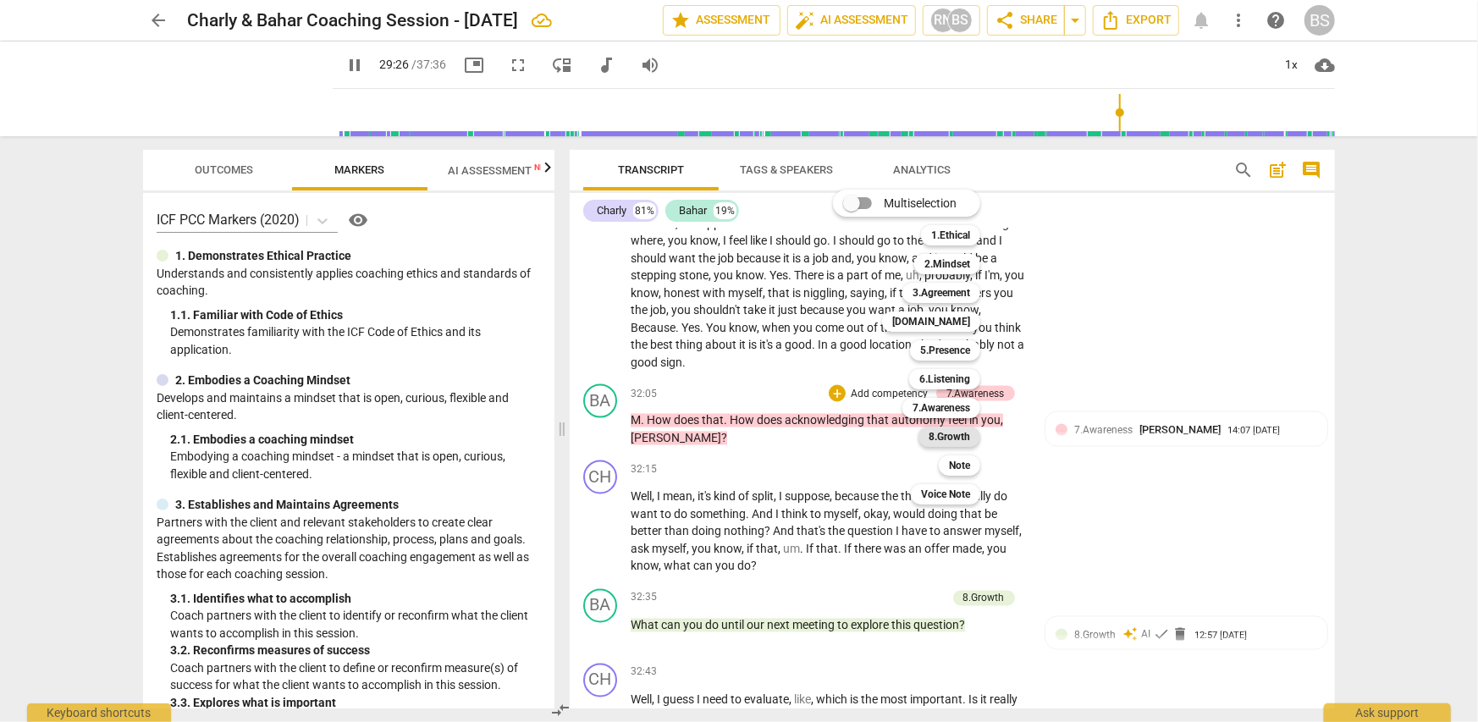
click at [944, 434] on b "8.Growth" at bounding box center [949, 437] width 41 height 20
type input "1767"
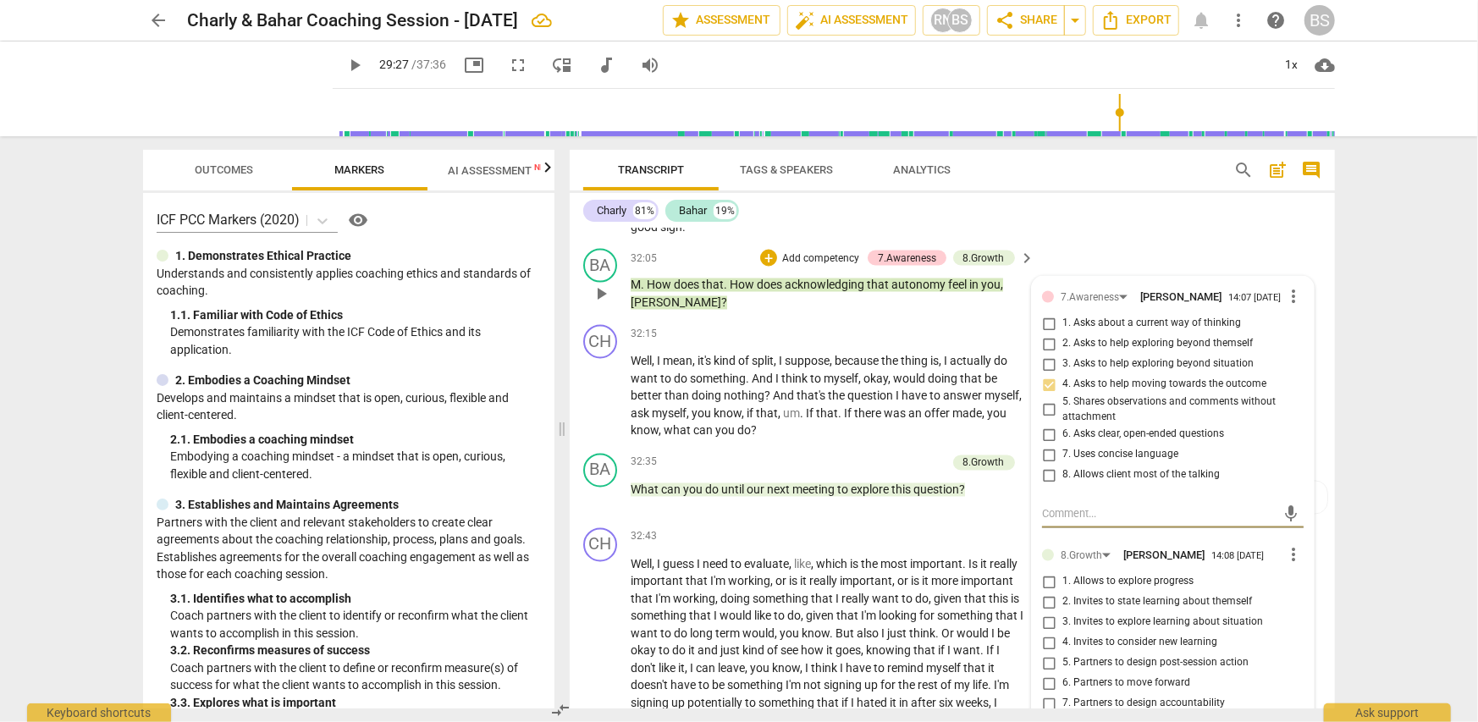
scroll to position [10159, 0]
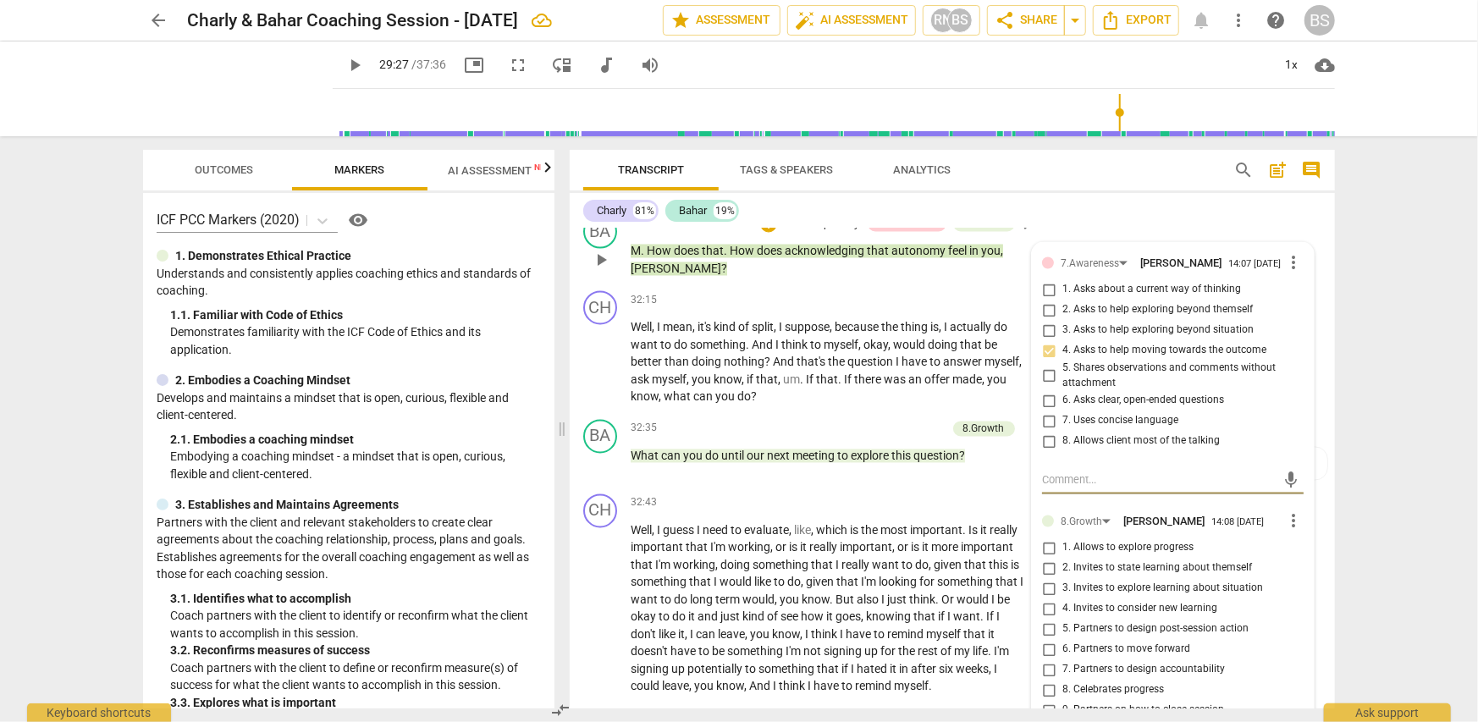
click at [1045, 538] on input "1. Allows to explore progress" at bounding box center [1048, 548] width 27 height 20
checkbox input "true"
click at [1344, 456] on div "Transcript Tags & Speakers Analytics search post_add comment Charly 81% Bahar 1…" at bounding box center [956, 429] width 786 height 586
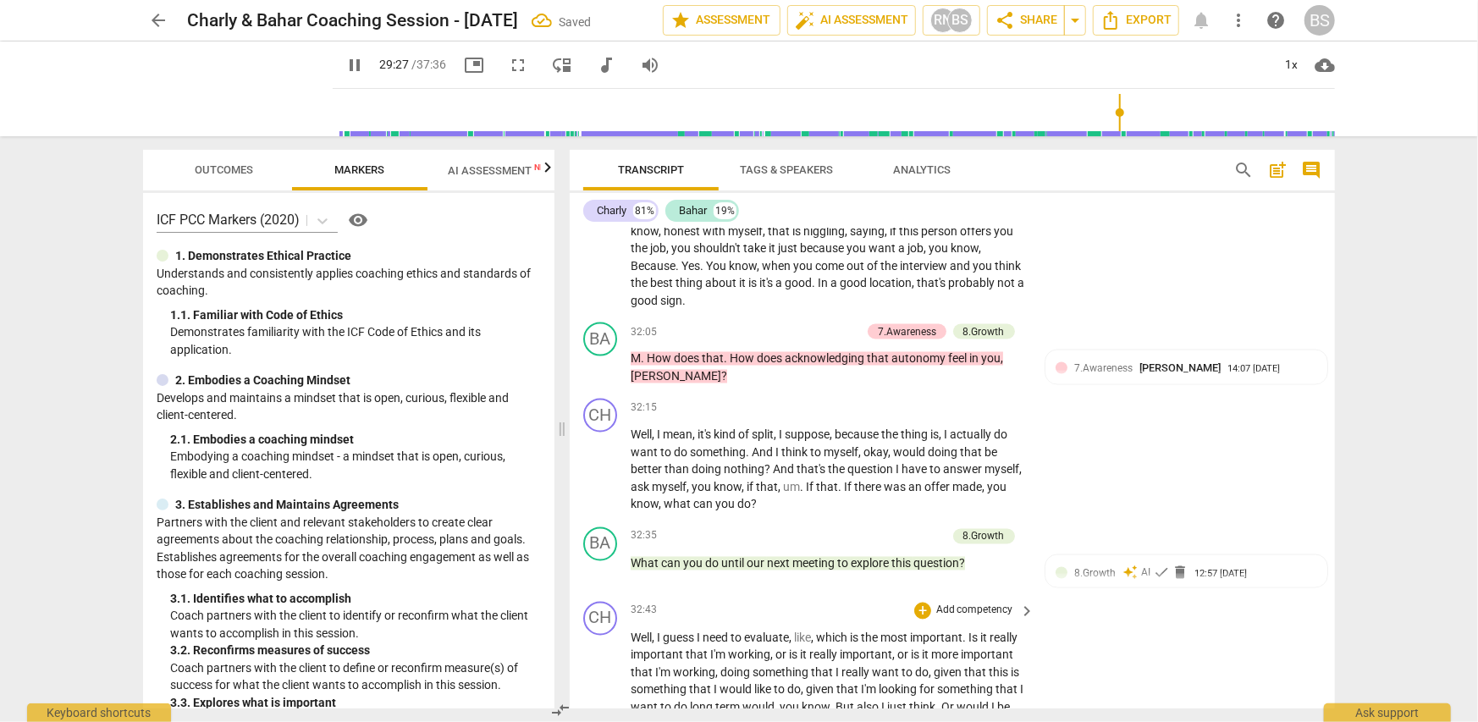
scroll to position [9905, 0]
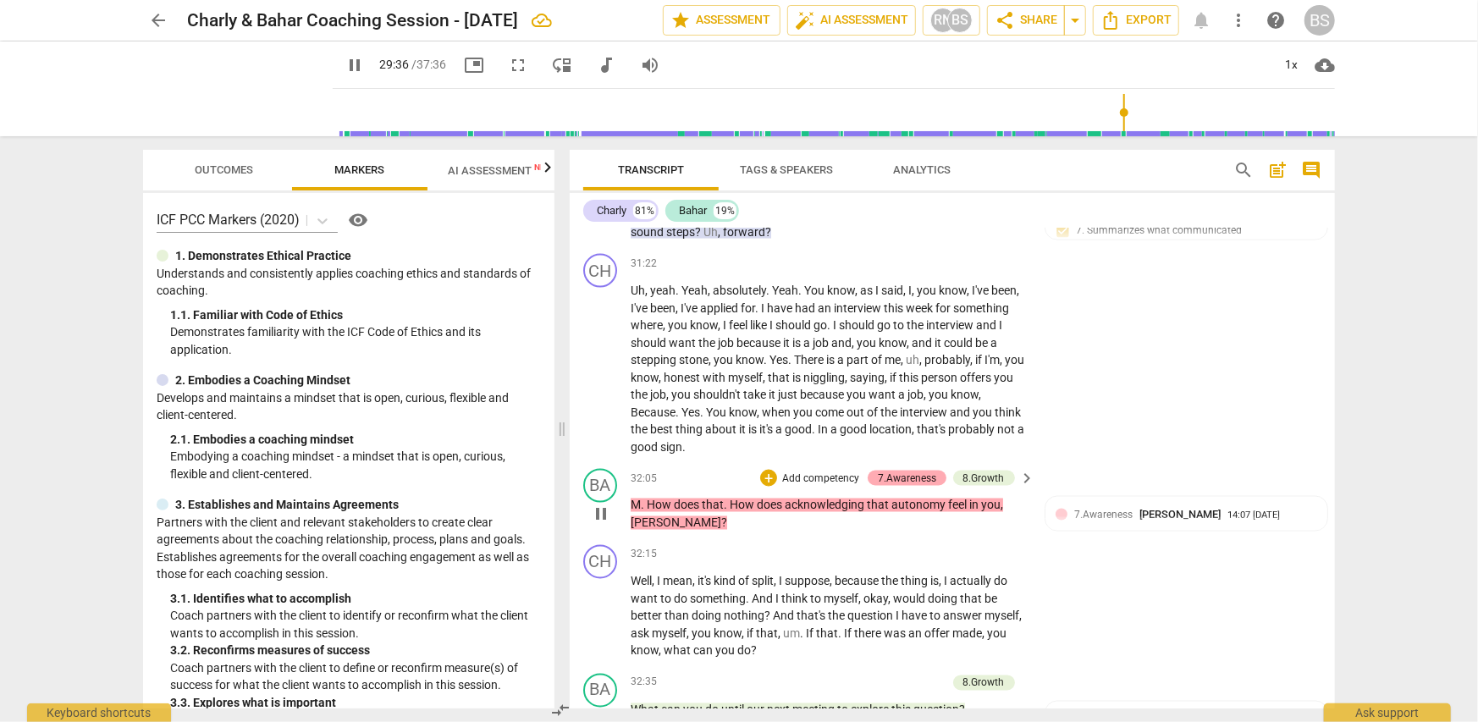
click at [903, 471] on div "7.Awareness" at bounding box center [907, 478] width 58 height 15
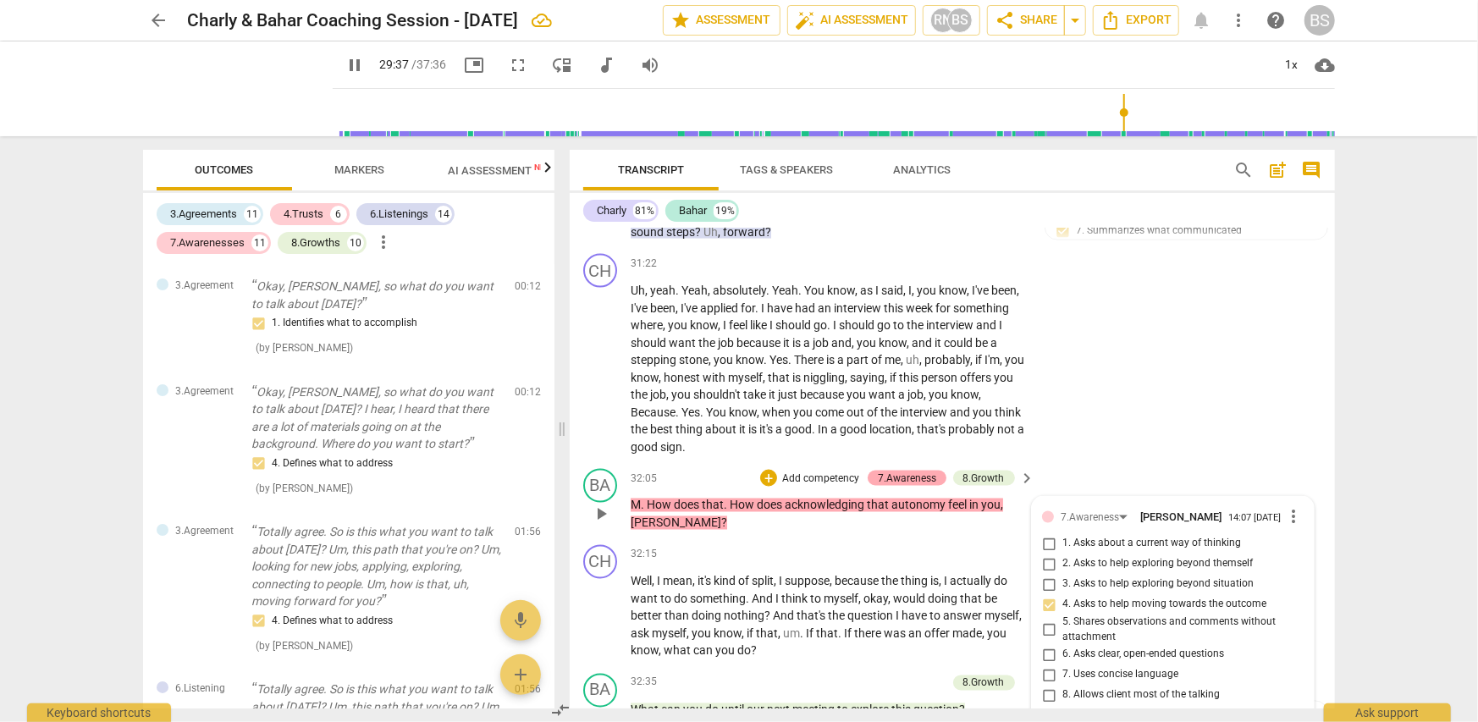
type input "1778"
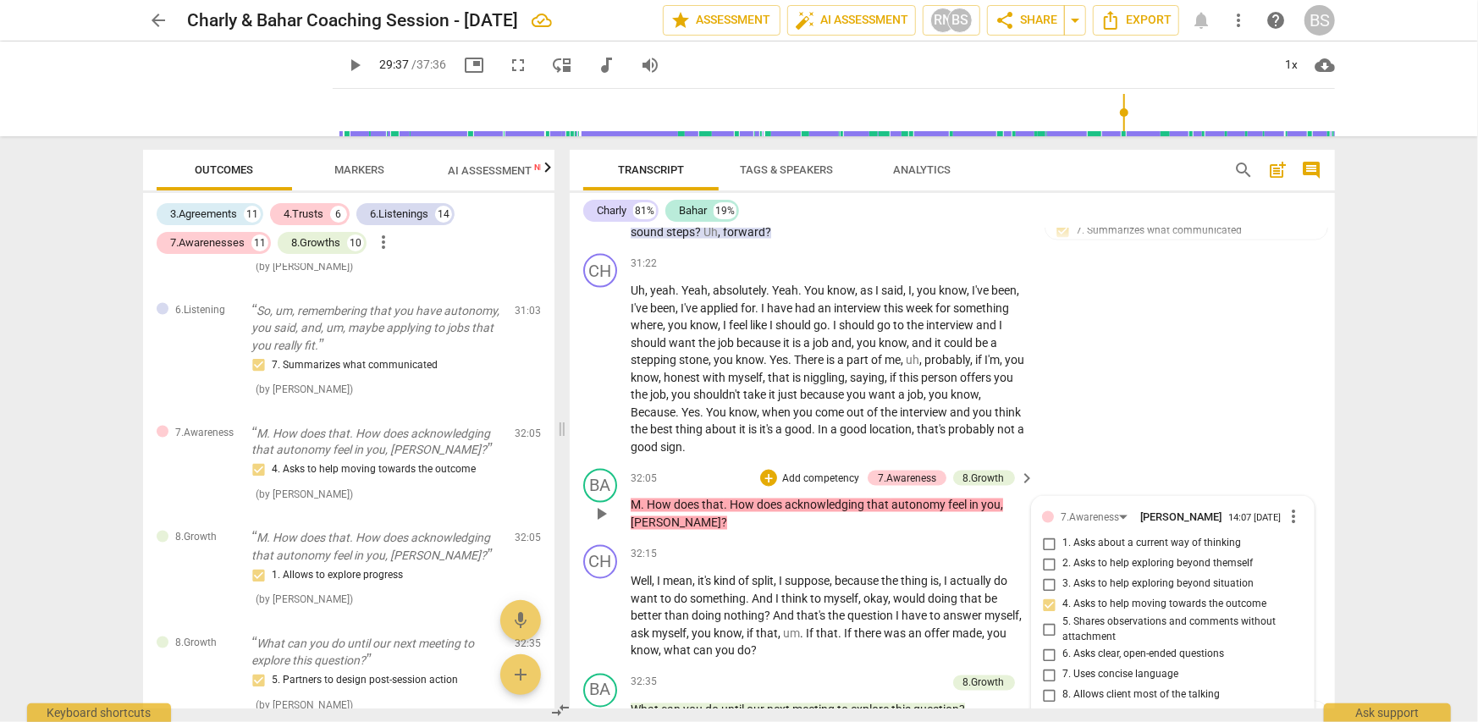
scroll to position [5948, 0]
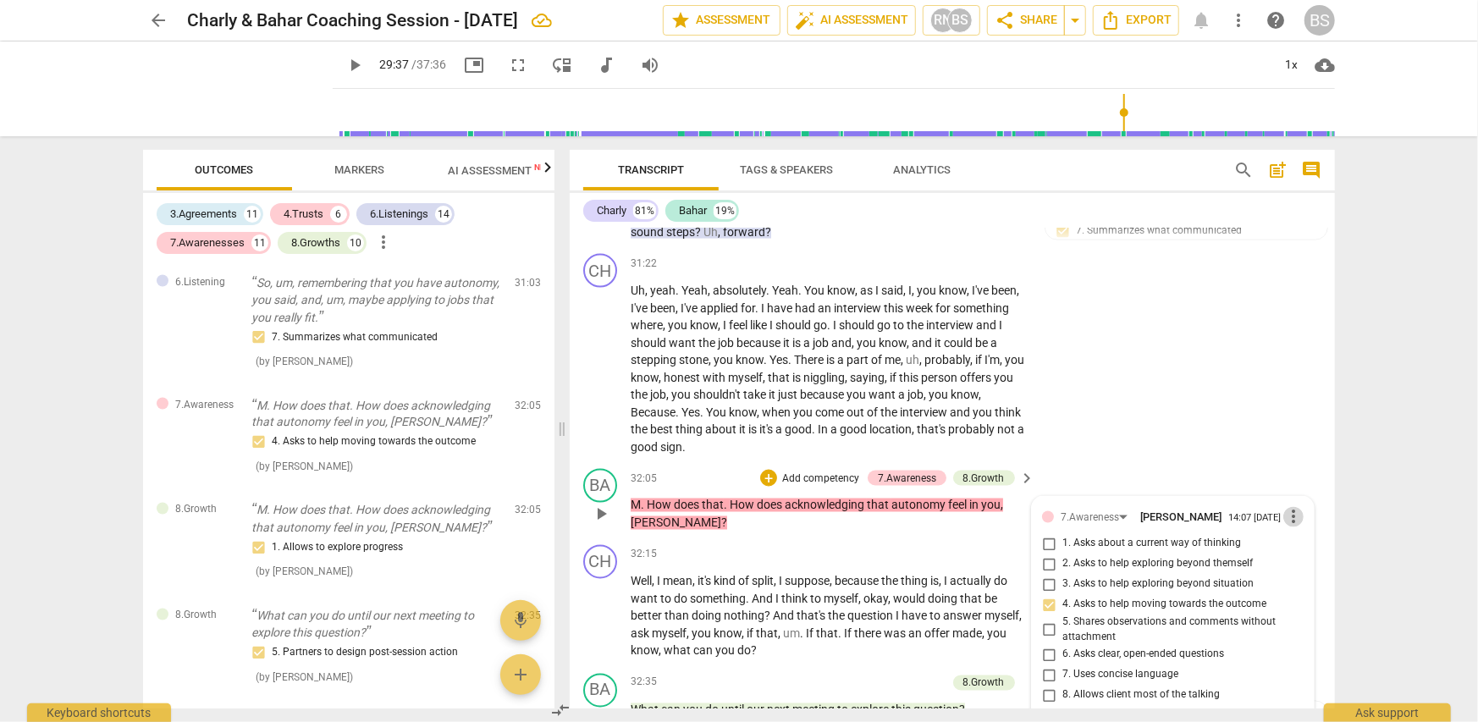
click at [1287, 507] on span "more_vert" at bounding box center [1293, 517] width 20 height 20
click at [1302, 510] on li "Delete" at bounding box center [1307, 505] width 58 height 32
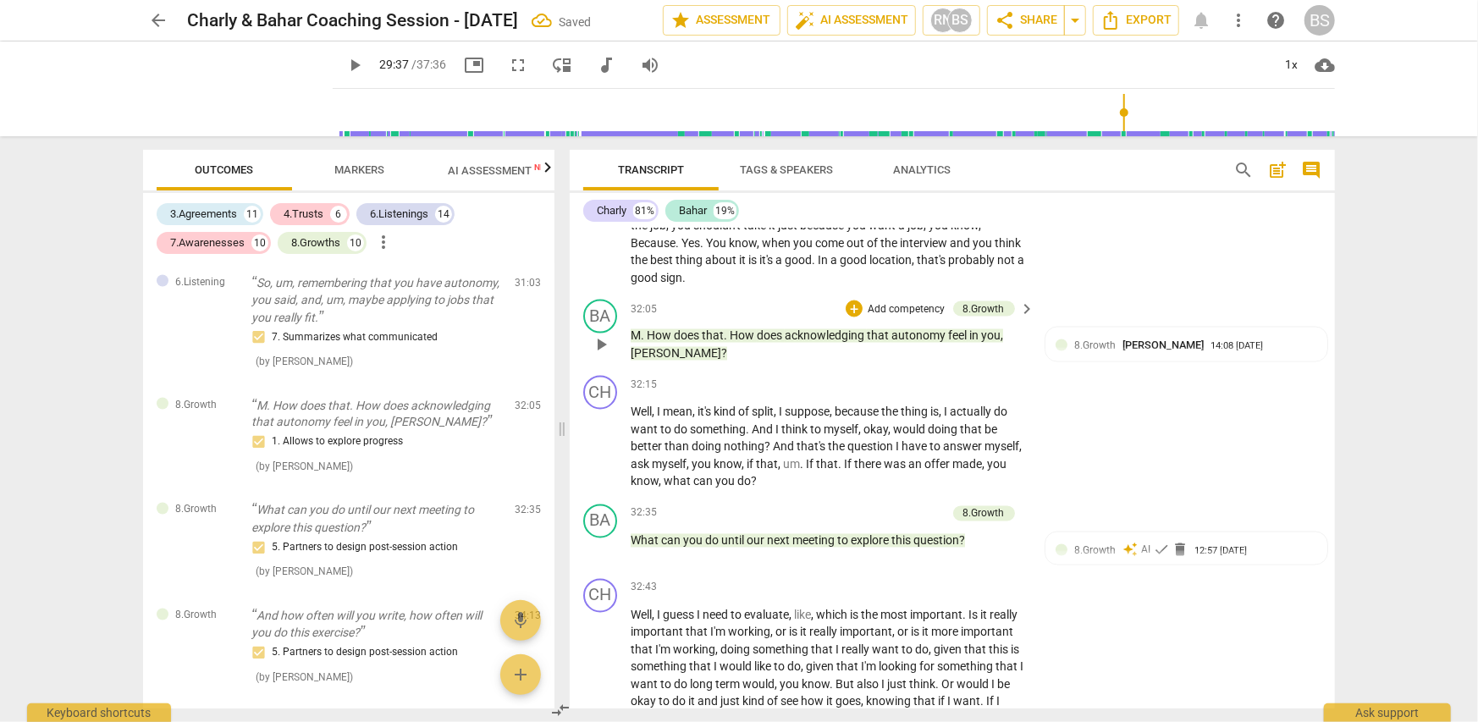
scroll to position [10159, 0]
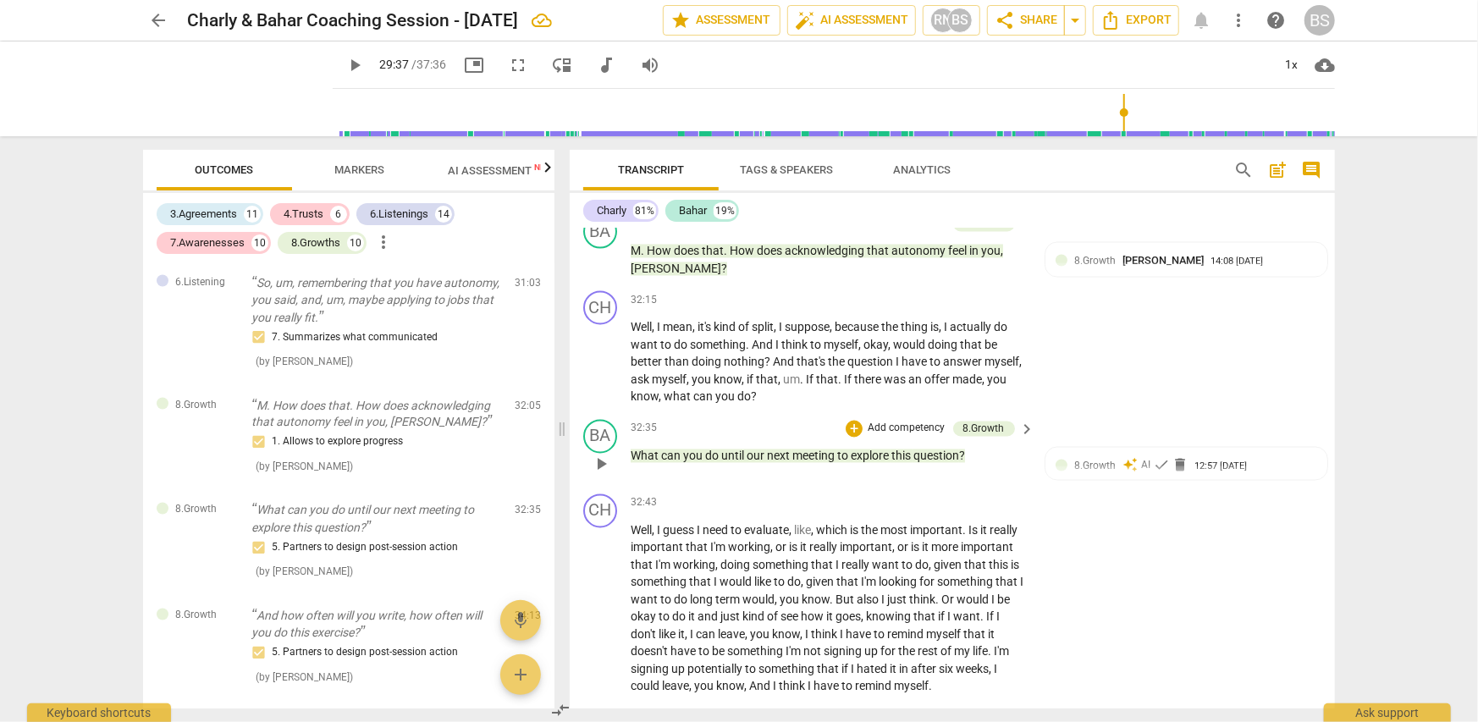
click at [890, 422] on p "Add competency" at bounding box center [906, 429] width 80 height 15
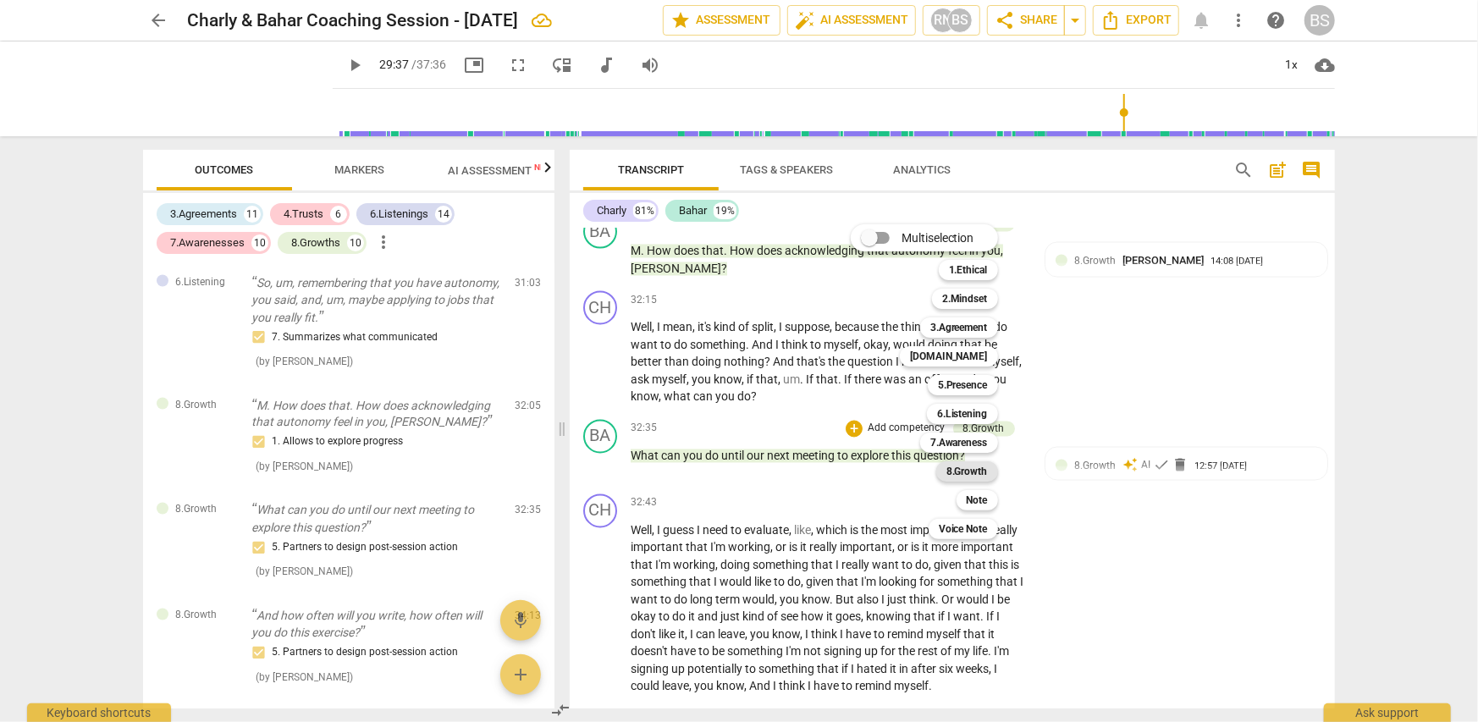
click at [962, 474] on b "8.Growth" at bounding box center [966, 471] width 41 height 20
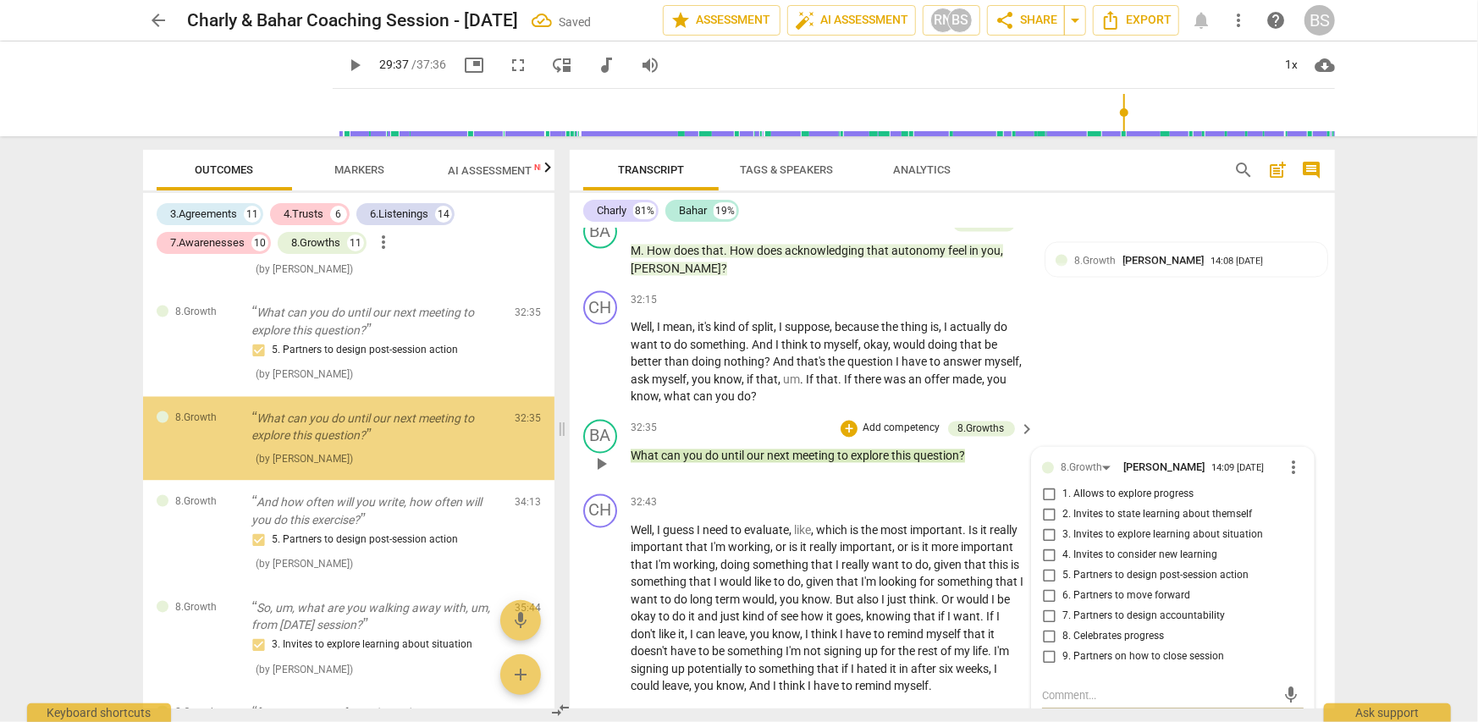
scroll to position [6148, 0]
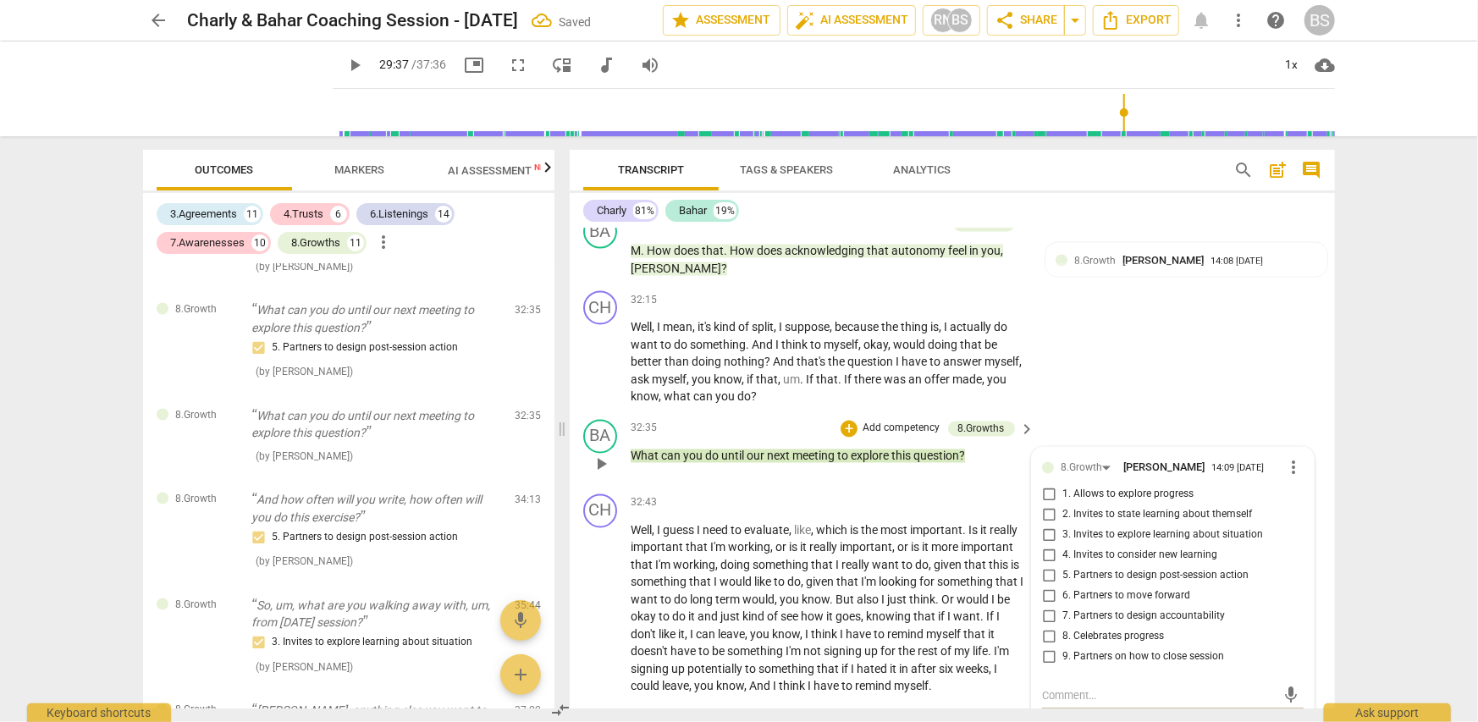
click at [1070, 569] on span "5. Partners to design post-session action" at bounding box center [1155, 576] width 186 height 15
click at [1062, 566] on input "5. Partners to design post-session action" at bounding box center [1048, 576] width 27 height 20
checkbox input "true"
click at [915, 435] on div "BA play_arrow pause 32:35 + Add competency 8.Growths keyboard_arrow_right What …" at bounding box center [952, 450] width 765 height 74
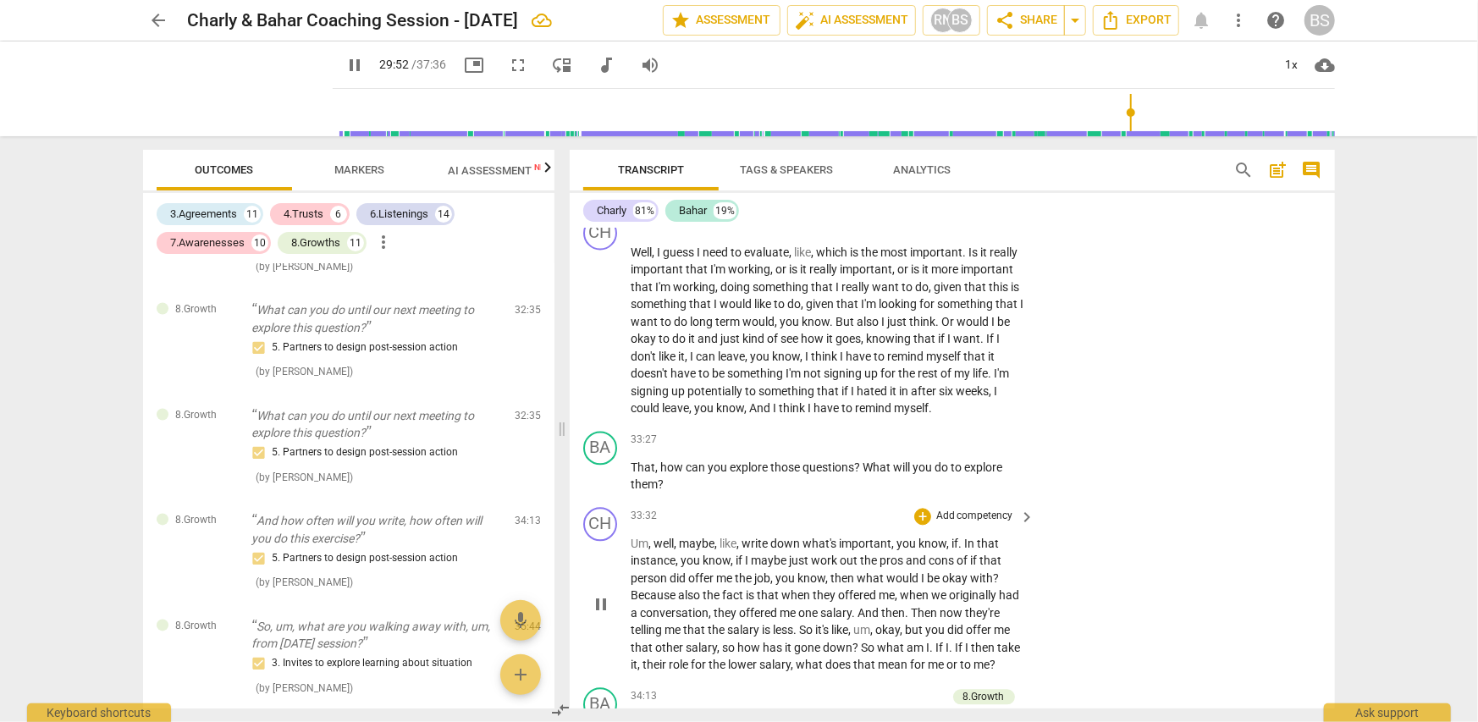
scroll to position [10457, 0]
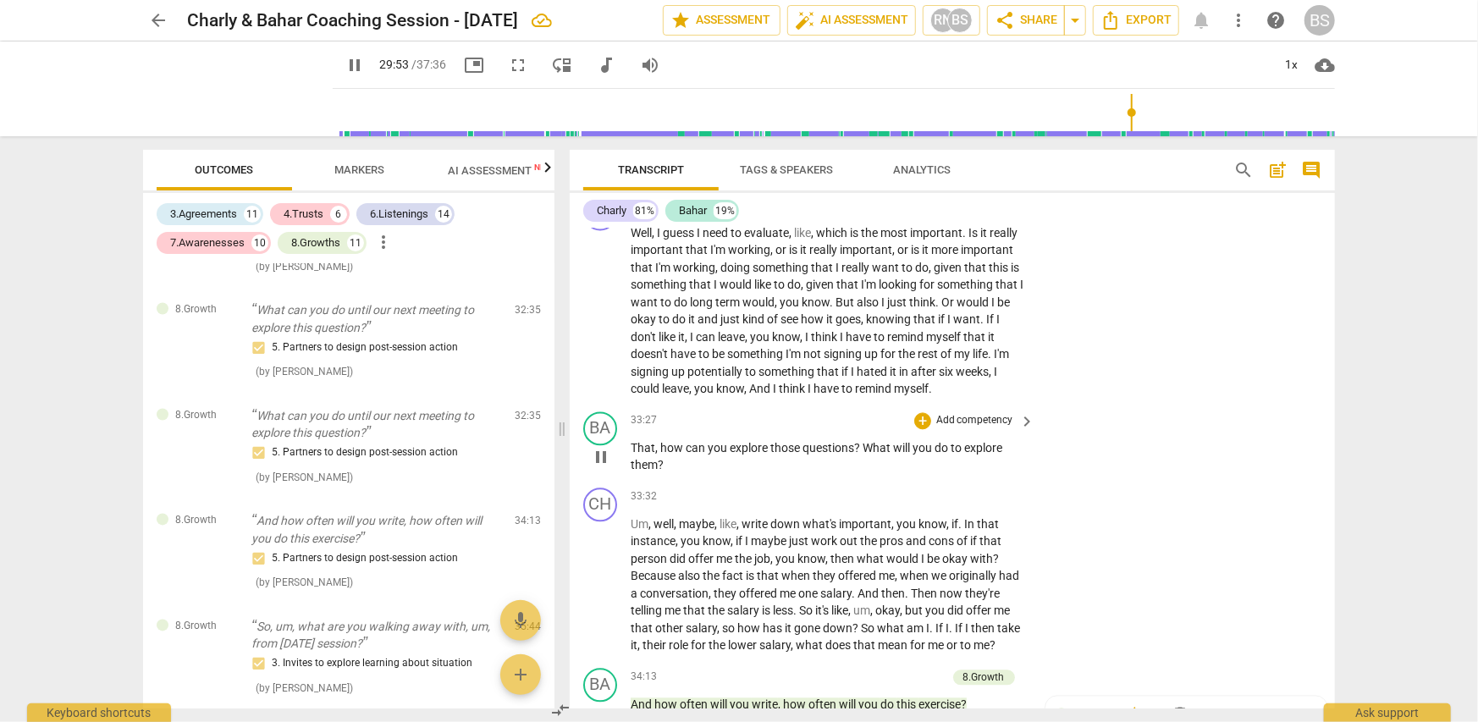
click at [948, 413] on p "Add competency" at bounding box center [975, 420] width 80 height 15
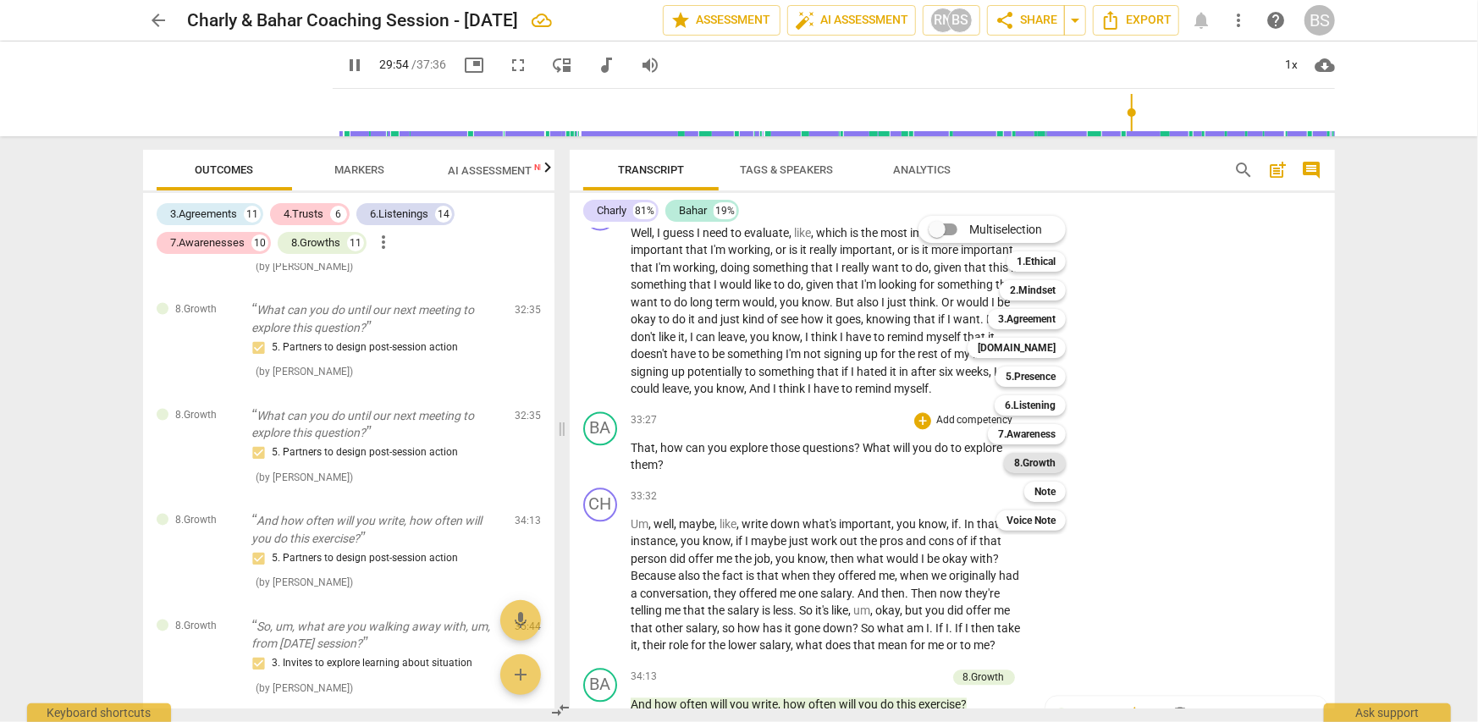
click at [1025, 461] on b "8.Growth" at bounding box center [1034, 463] width 41 height 20
type input "1795"
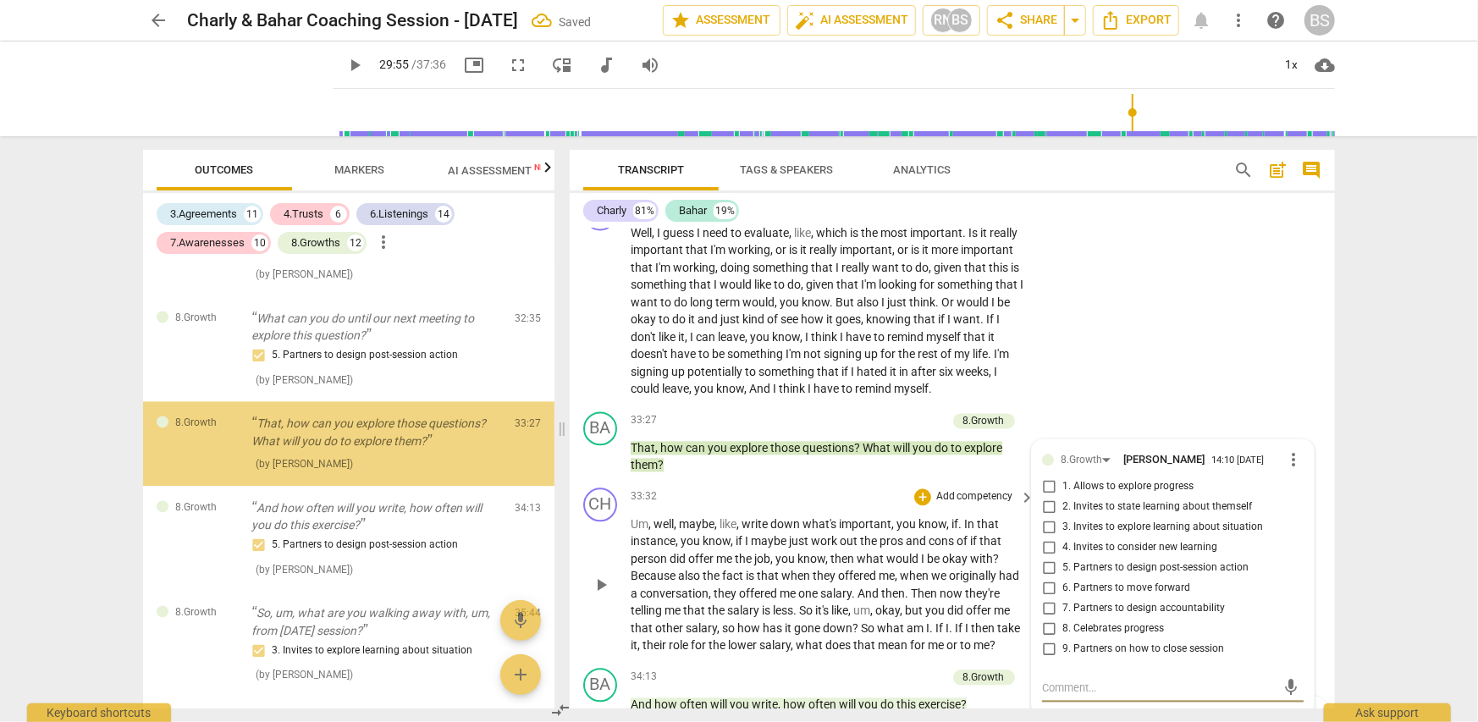
scroll to position [6254, 0]
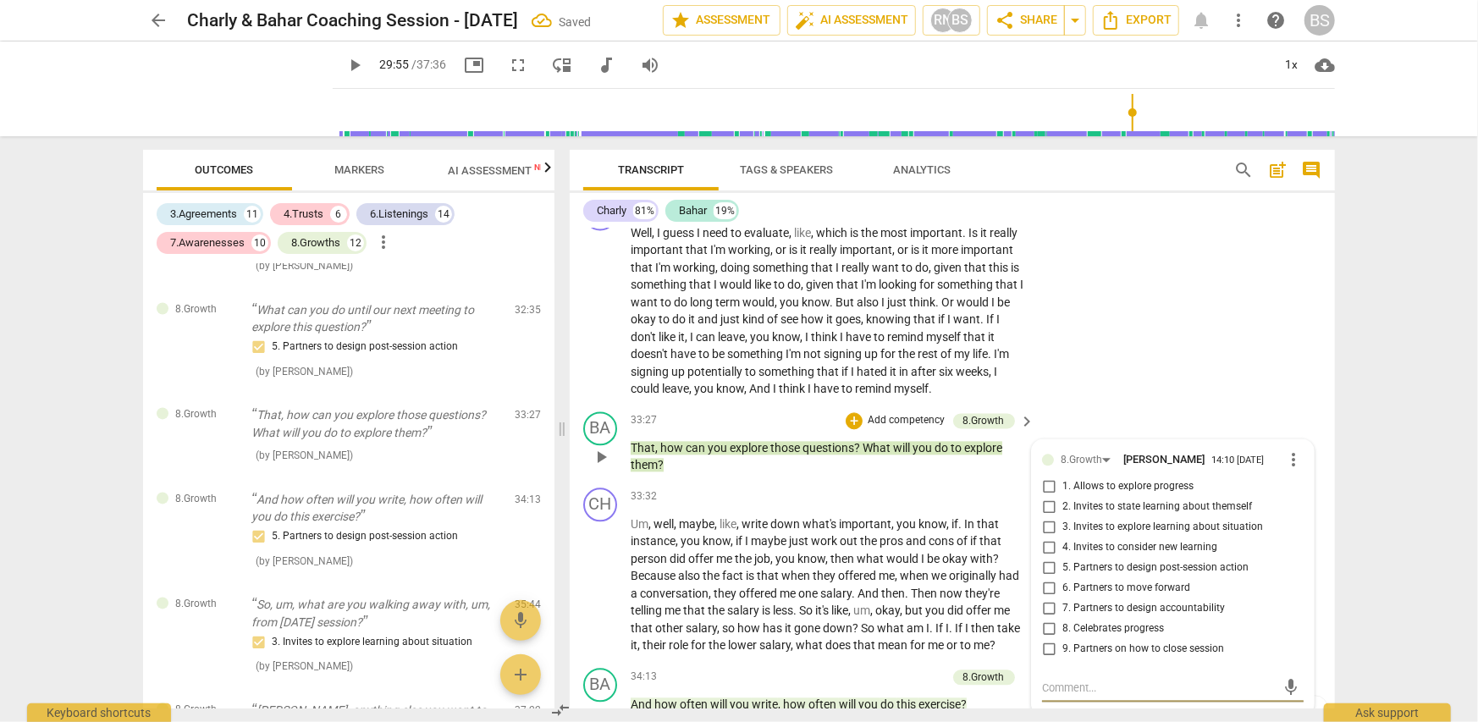
click at [1074, 560] on span "5. Partners to design post-session action" at bounding box center [1155, 567] width 186 height 15
click at [1062, 558] on input "5. Partners to design post-session action" at bounding box center [1048, 568] width 27 height 20
checkbox input "true"
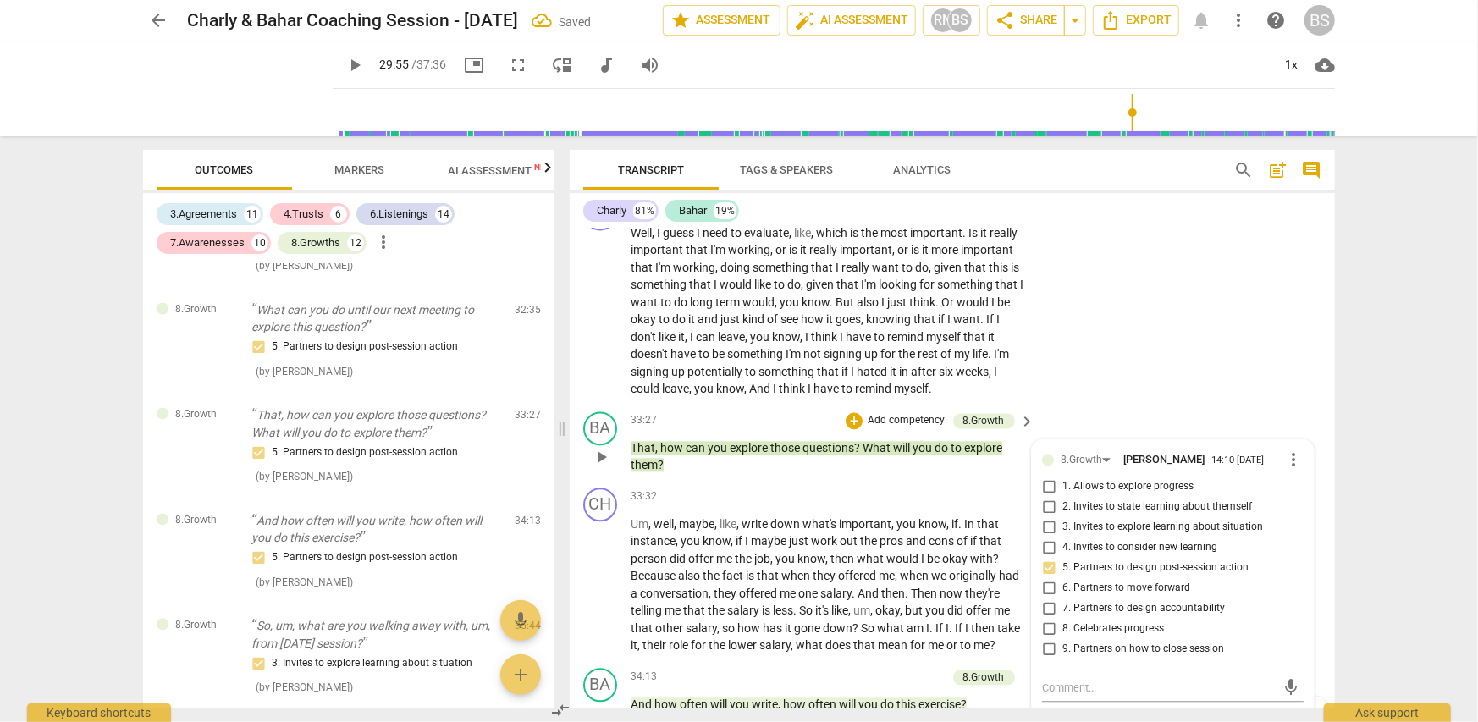
click at [895, 439] on p "That , how can you explore those questions ? What will you do to explore them ?" at bounding box center [829, 456] width 396 height 35
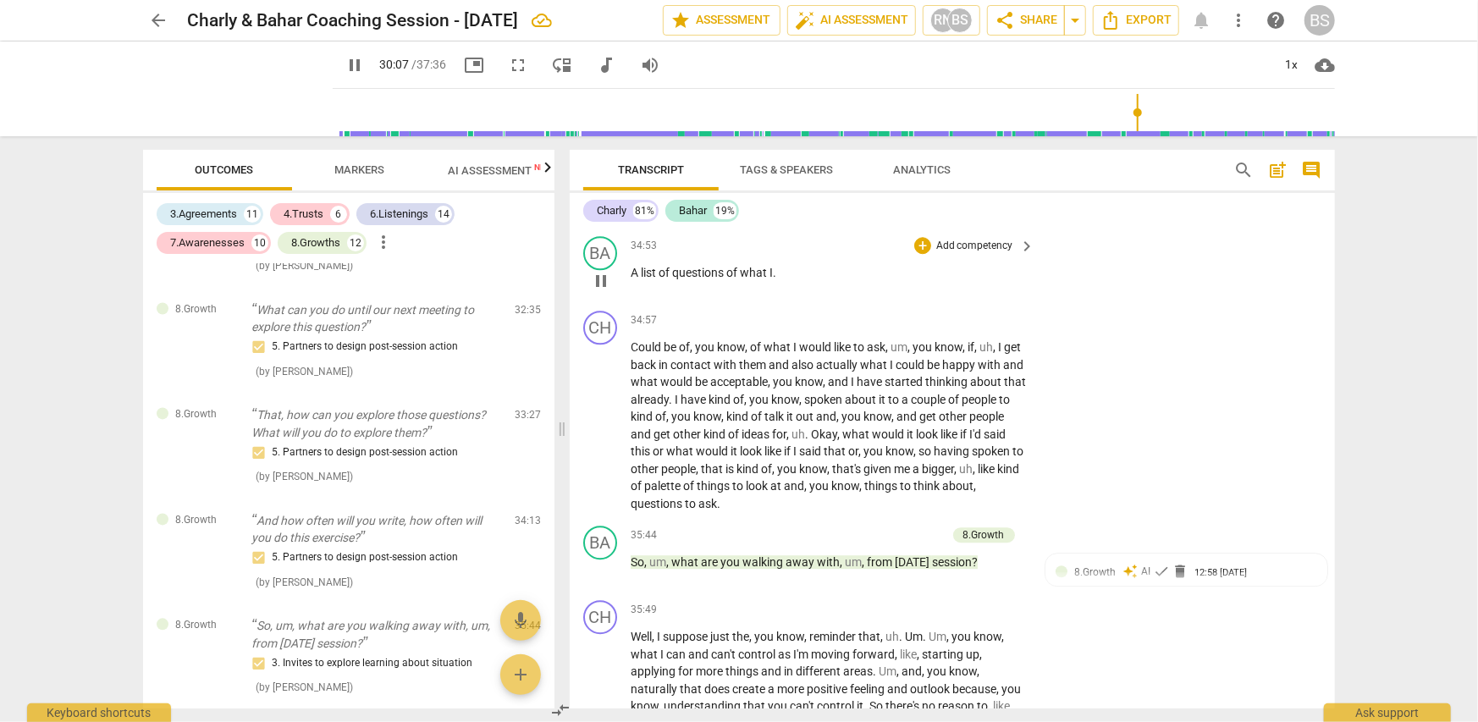
scroll to position [11210, 0]
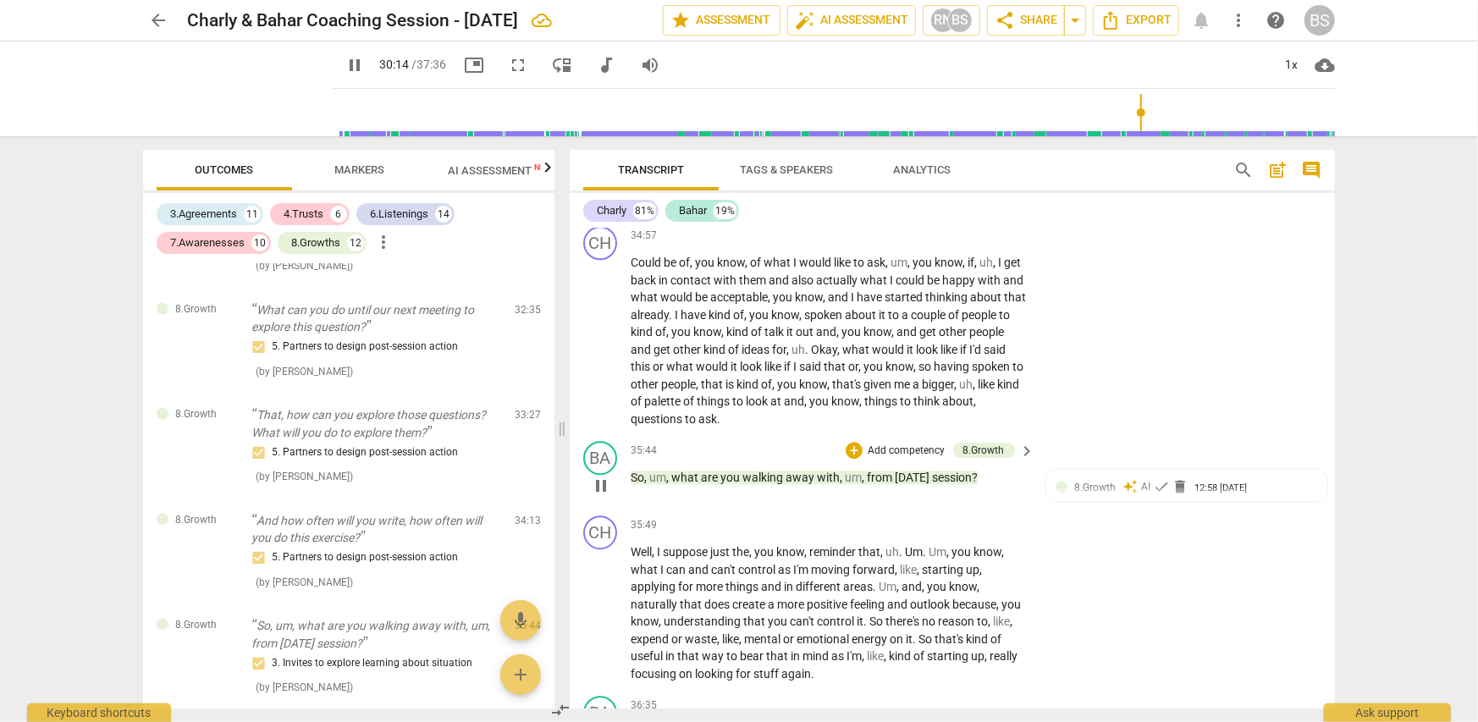
click at [890, 444] on p "Add competency" at bounding box center [906, 451] width 80 height 15
click at [968, 488] on b "8.Growth" at bounding box center [966, 493] width 41 height 20
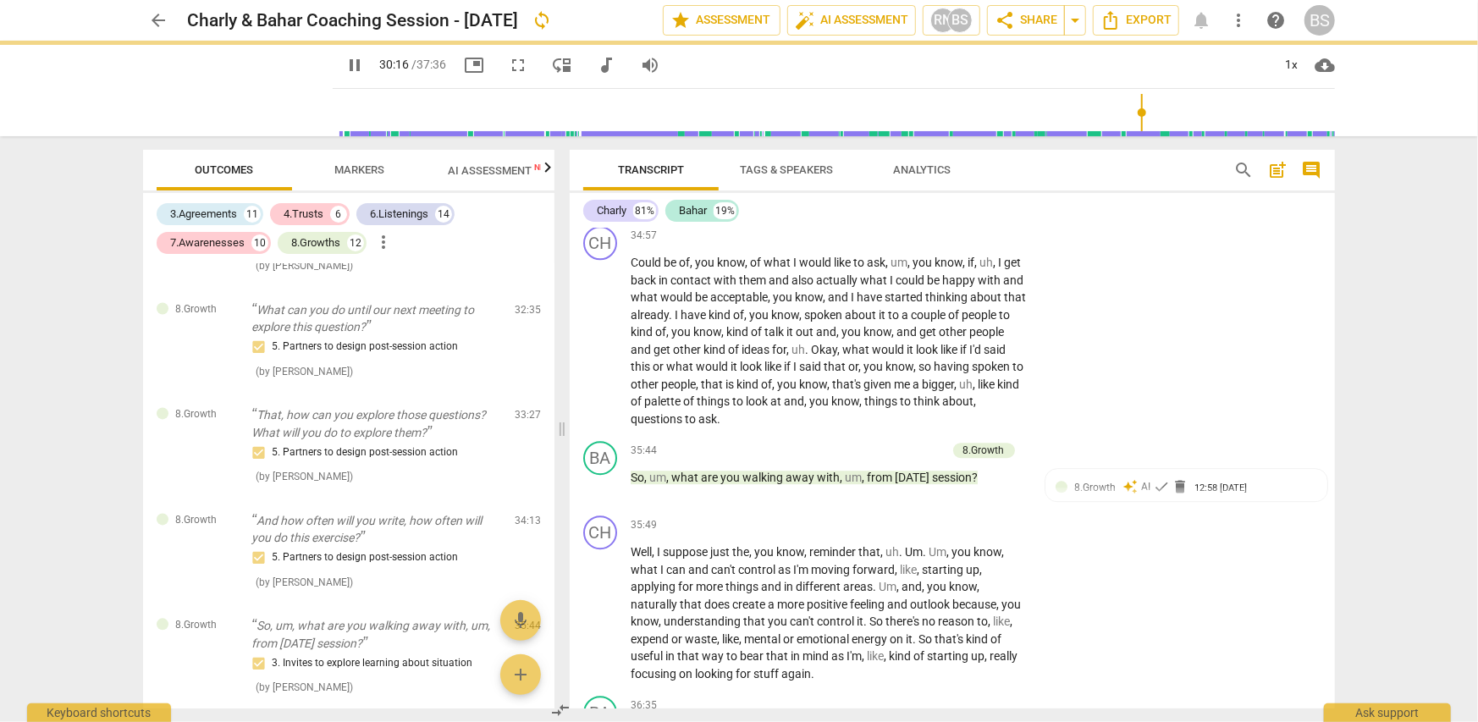
type input "1817"
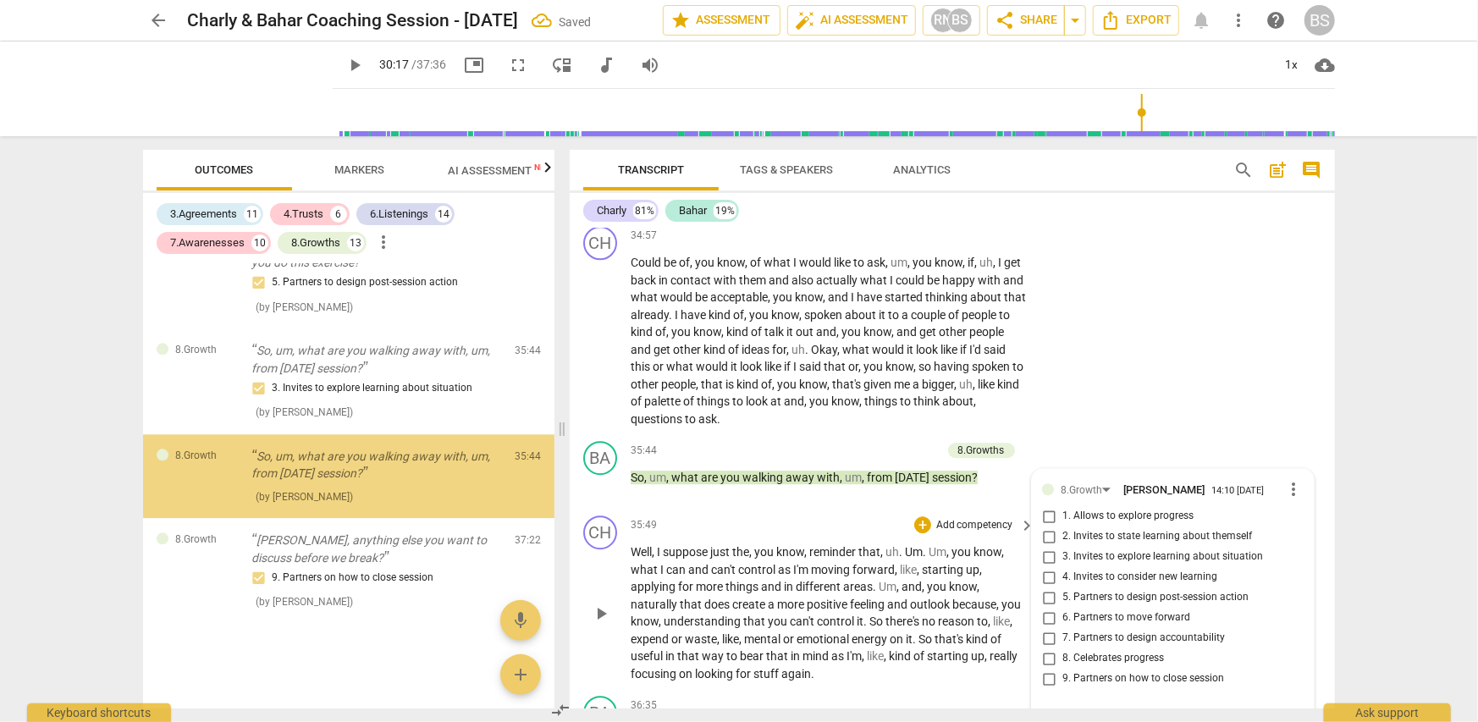
scroll to position [6570, 0]
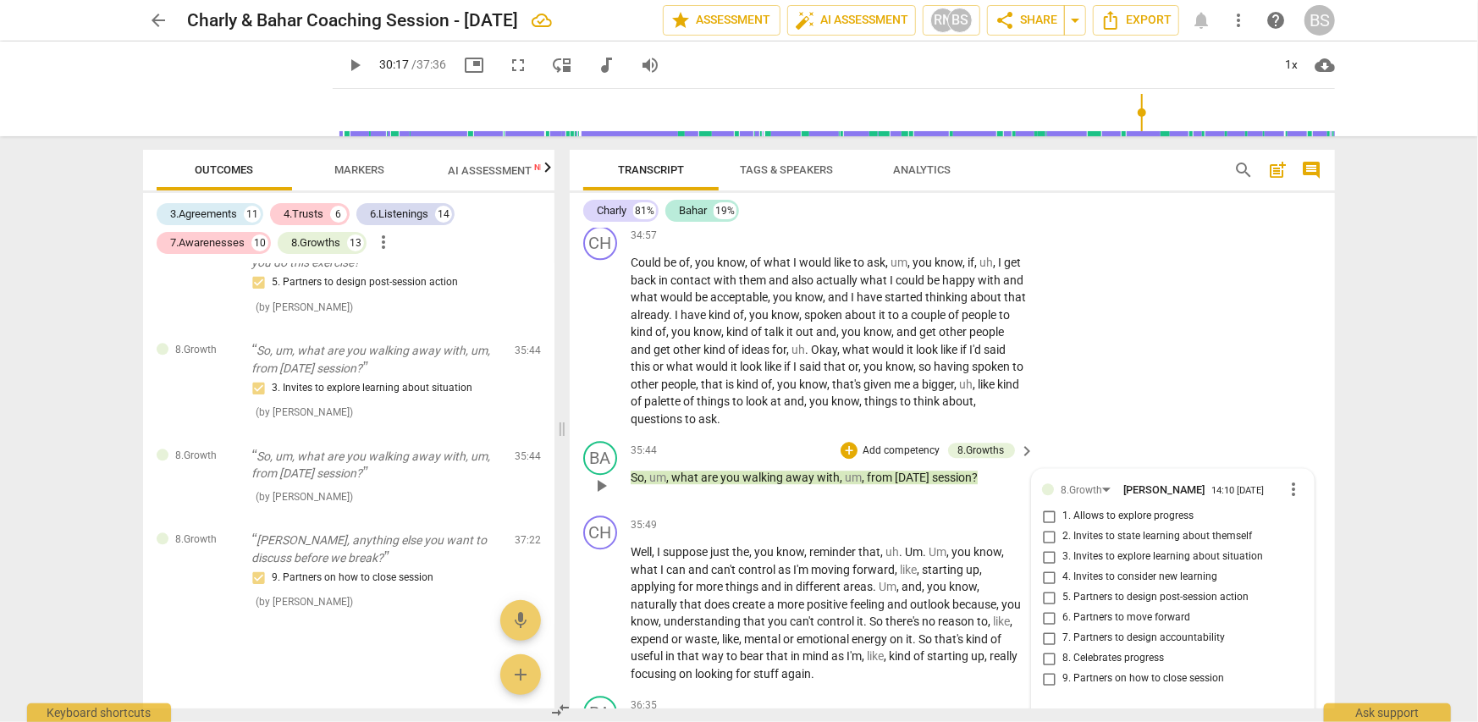
click at [1044, 567] on input "4. Invites to consider new learning" at bounding box center [1048, 577] width 27 height 20
checkbox input "true"
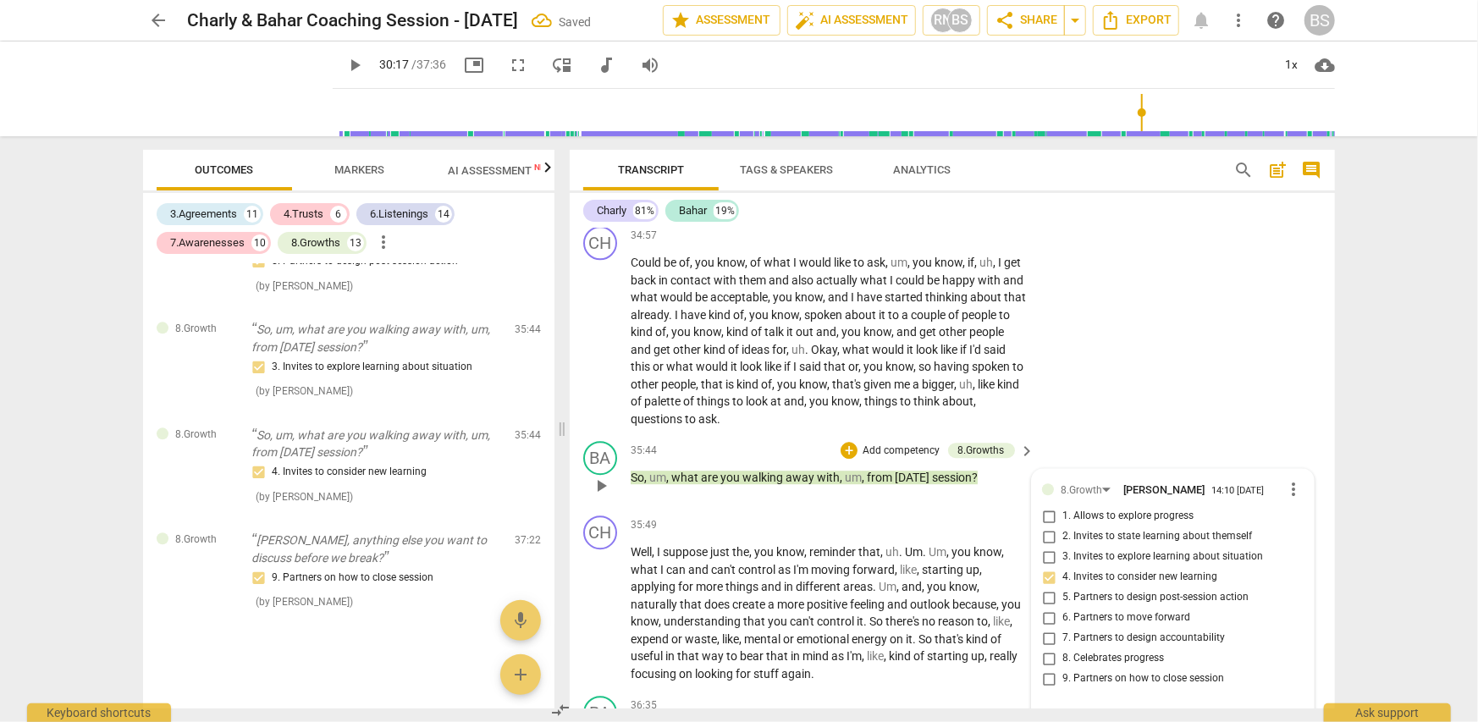
click at [1043, 547] on input "3. Invites to explore learning about situation" at bounding box center [1048, 557] width 27 height 20
checkbox input "true"
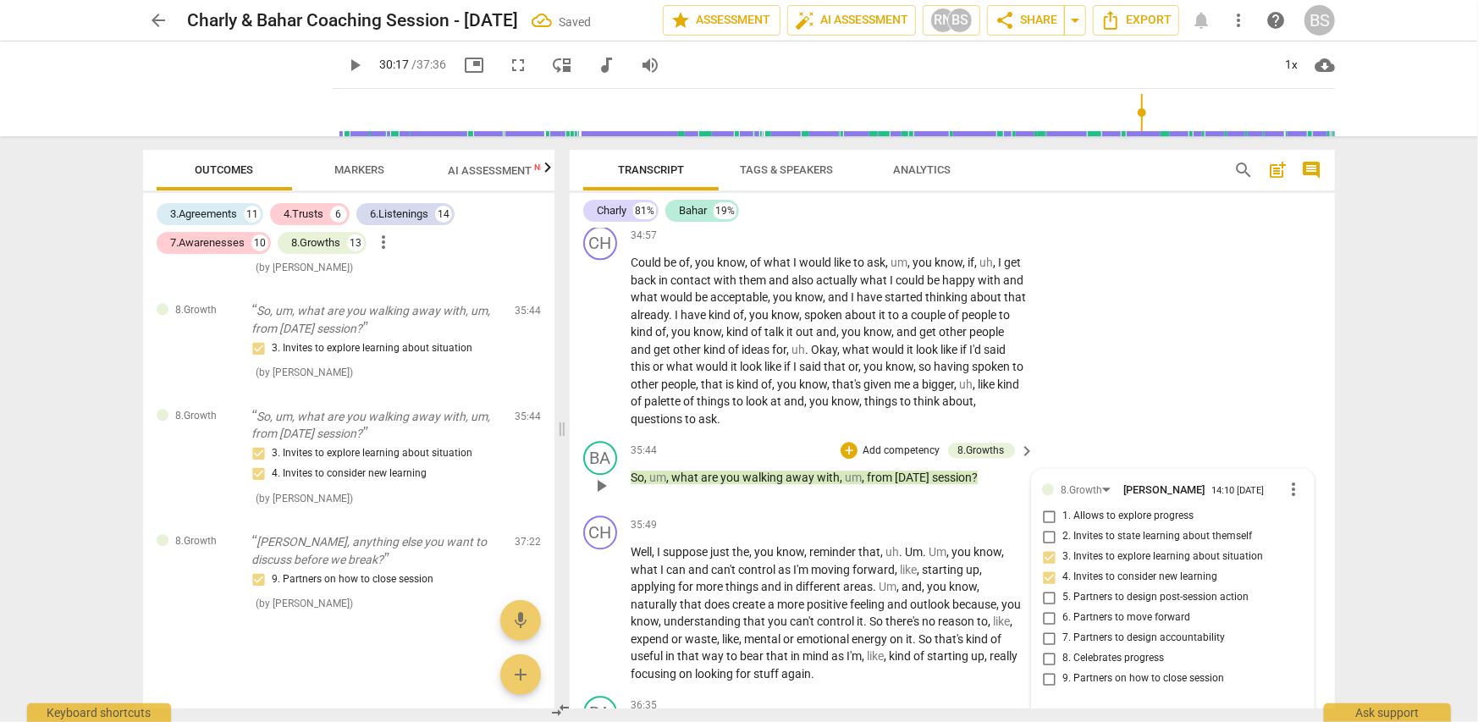
click at [1050, 567] on input "4. Invites to consider new learning" at bounding box center [1048, 577] width 27 height 20
checkbox input "false"
click at [799, 442] on div "35:44 + Add competency 8.Growths keyboard_arrow_right So , um , what are you wa…" at bounding box center [834, 471] width 406 height 61
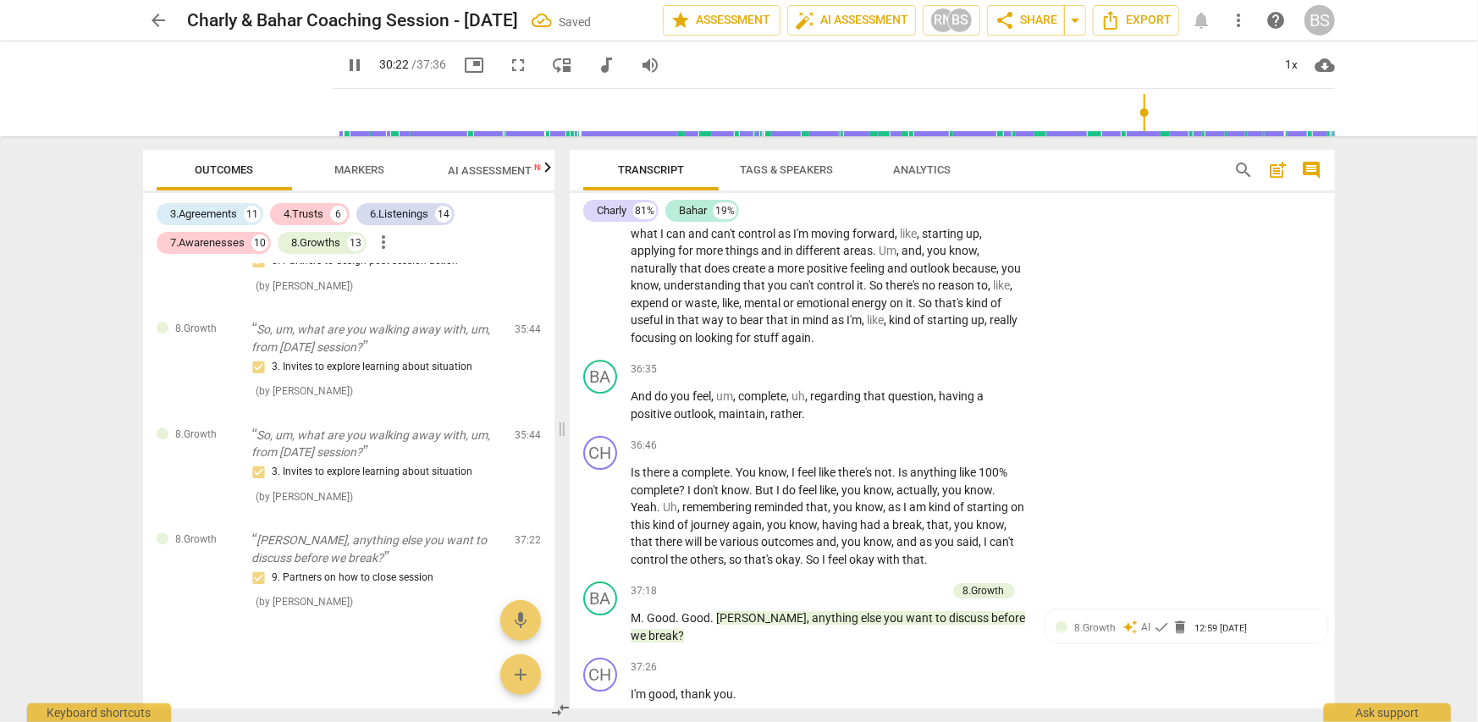
scroll to position [11551, 0]
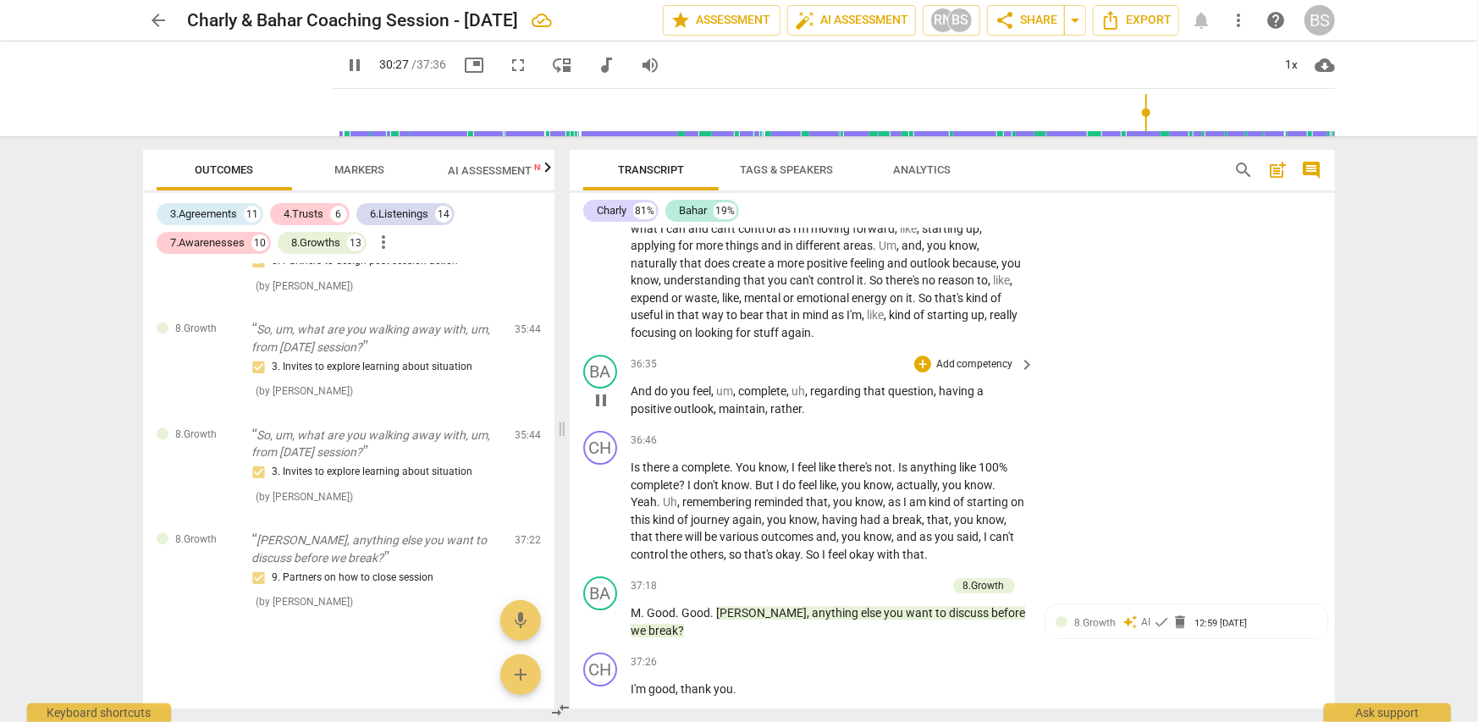
click at [982, 357] on p "Add competency" at bounding box center [975, 364] width 80 height 15
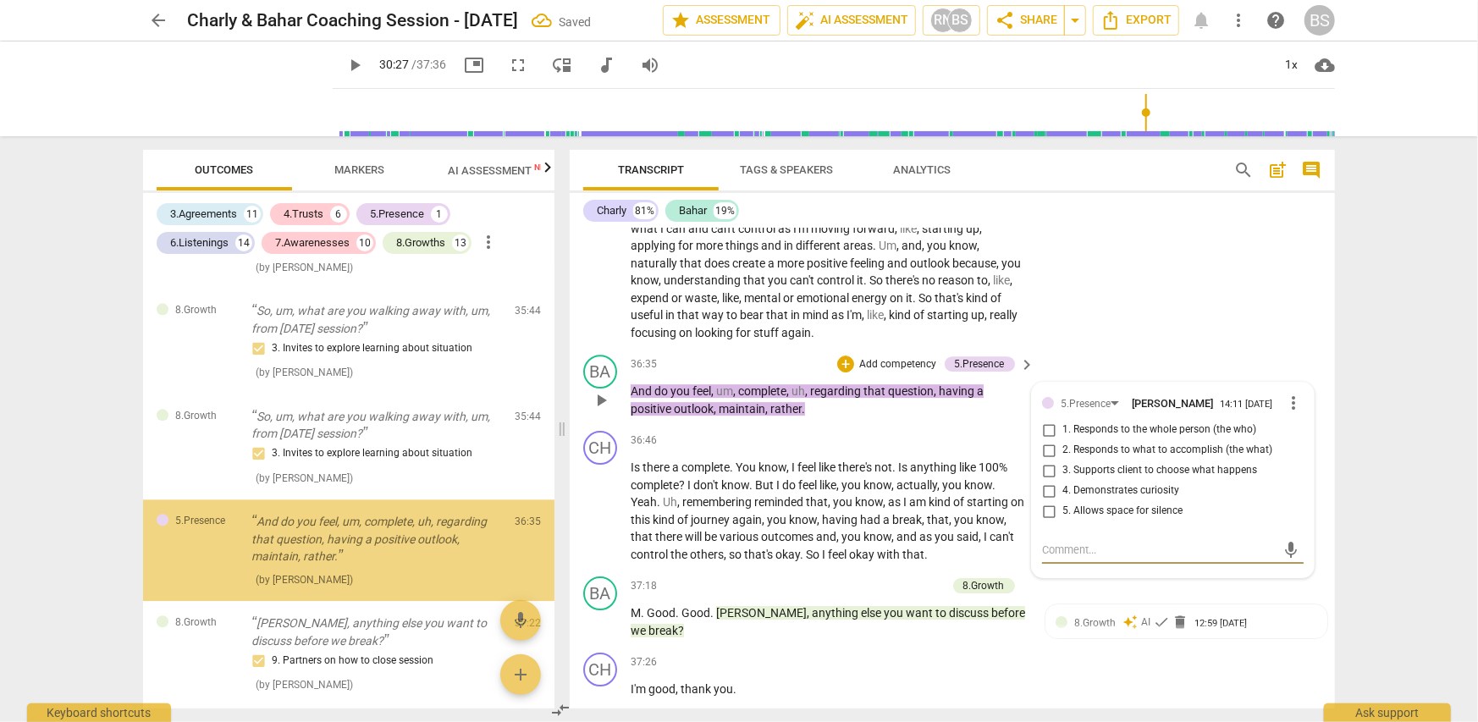
scroll to position [6684, 0]
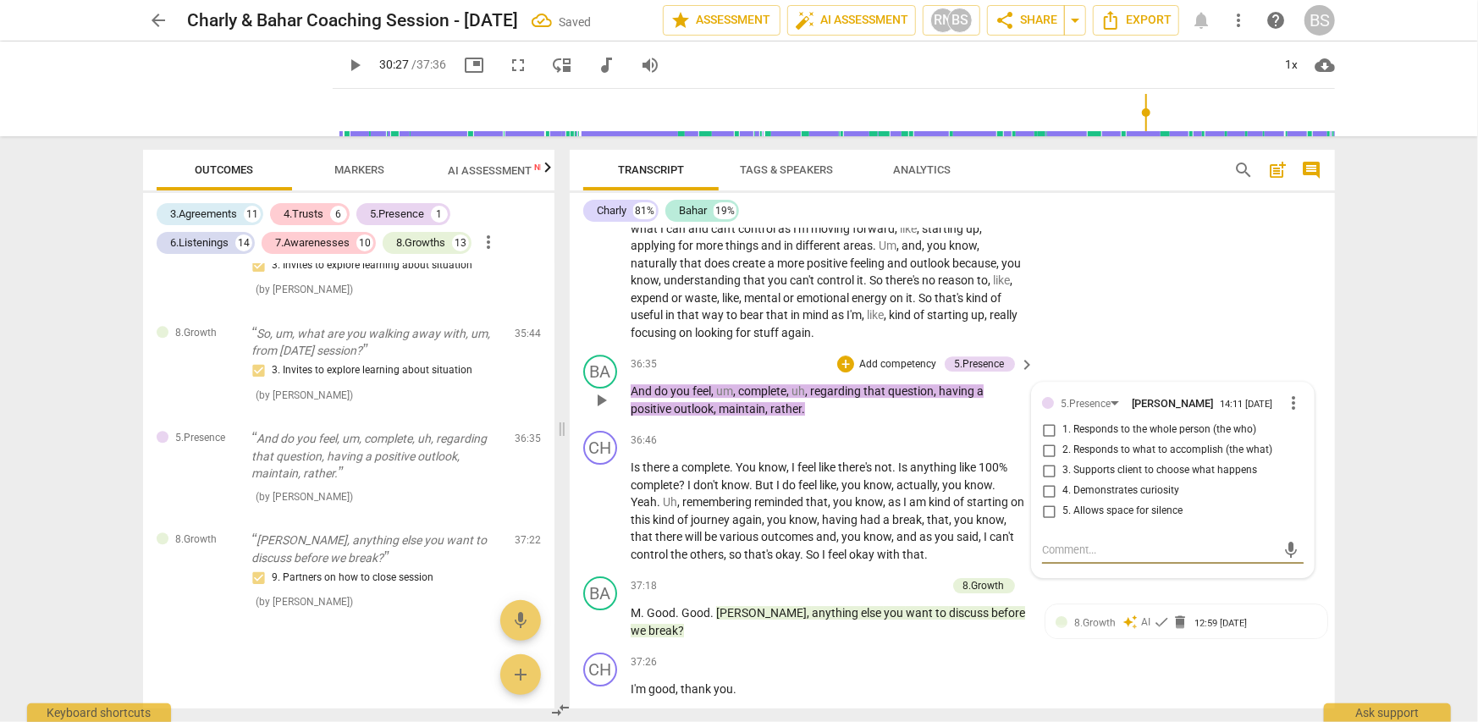
click at [1288, 393] on span "more_vert" at bounding box center [1293, 403] width 20 height 20
click at [1295, 385] on li "Delete" at bounding box center [1307, 387] width 58 height 32
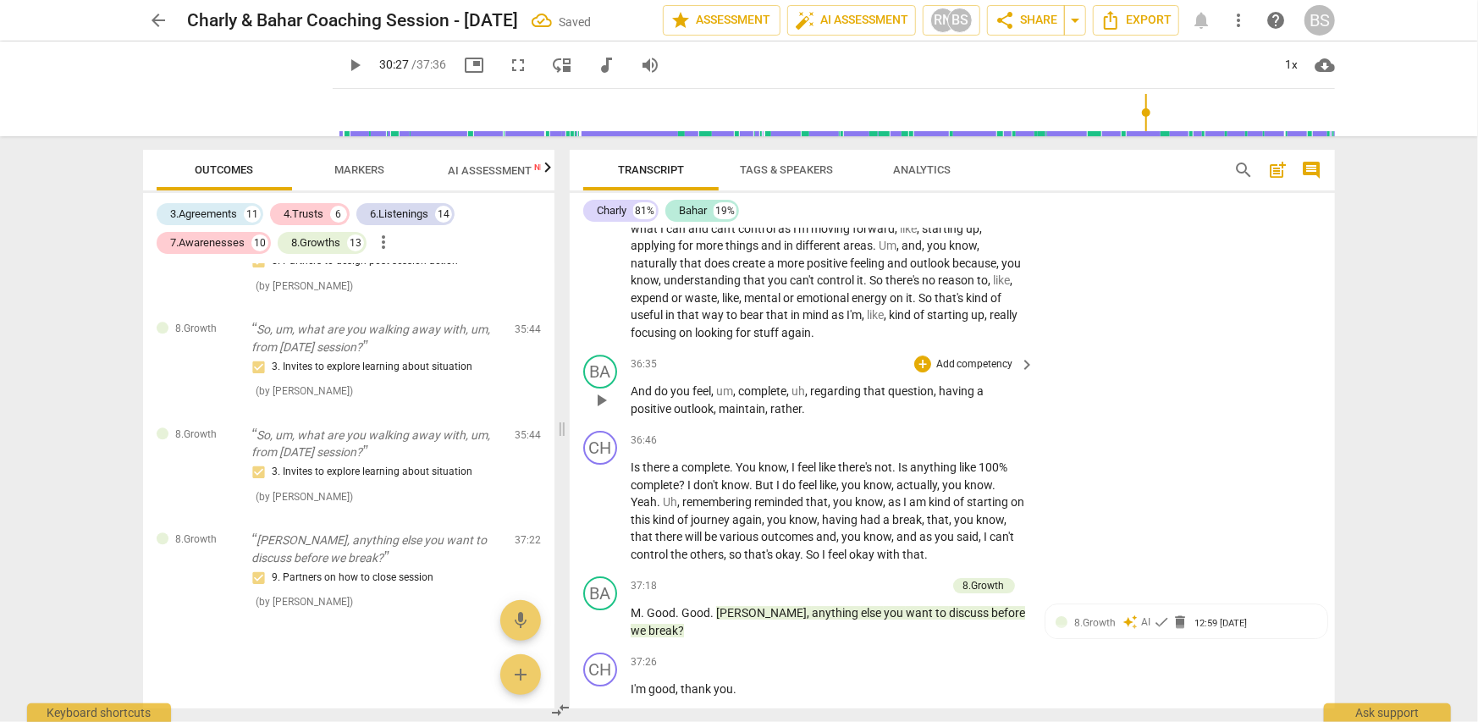
scroll to position [6601, 0]
click at [972, 357] on p "Add competency" at bounding box center [975, 364] width 80 height 15
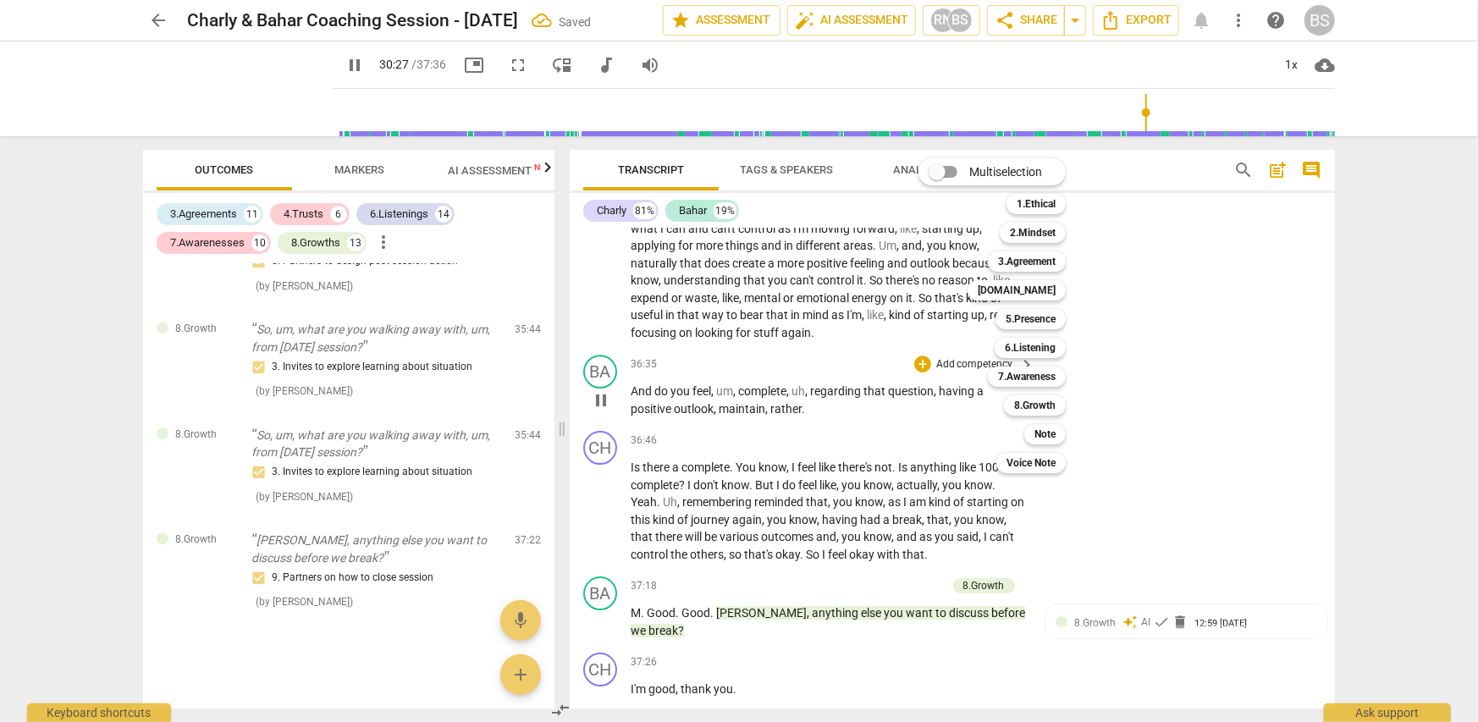
scroll to position [9639, 0]
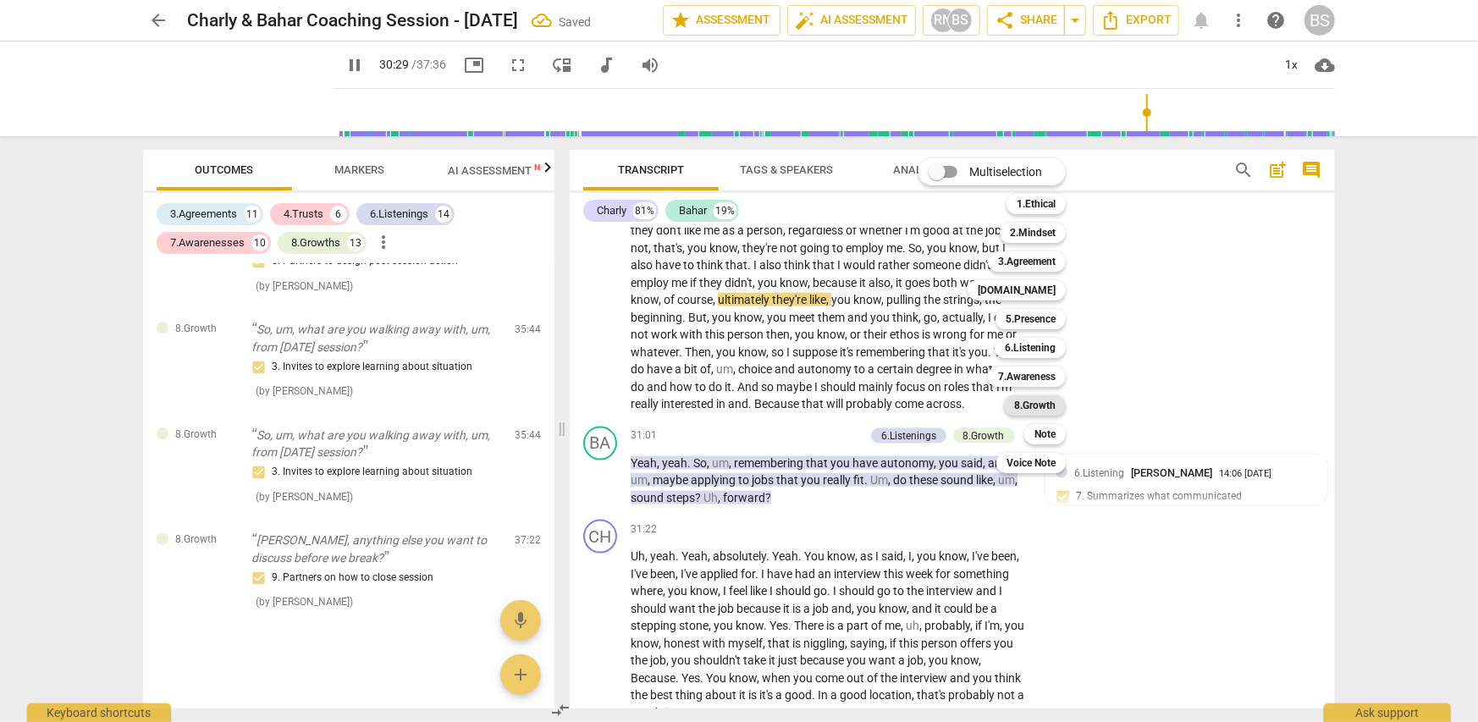
click at [1036, 407] on b "8.Growth" at bounding box center [1034, 405] width 41 height 20
type input "1829"
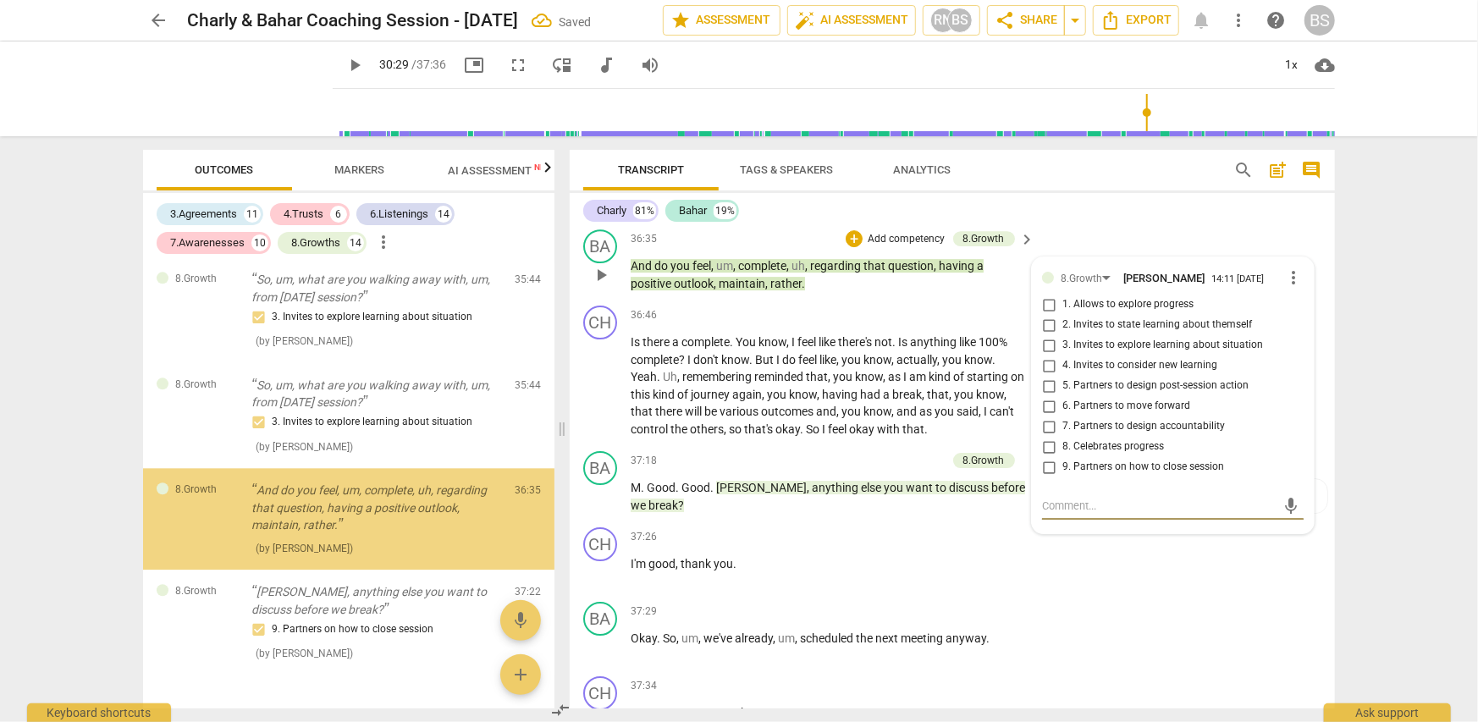
scroll to position [6684, 0]
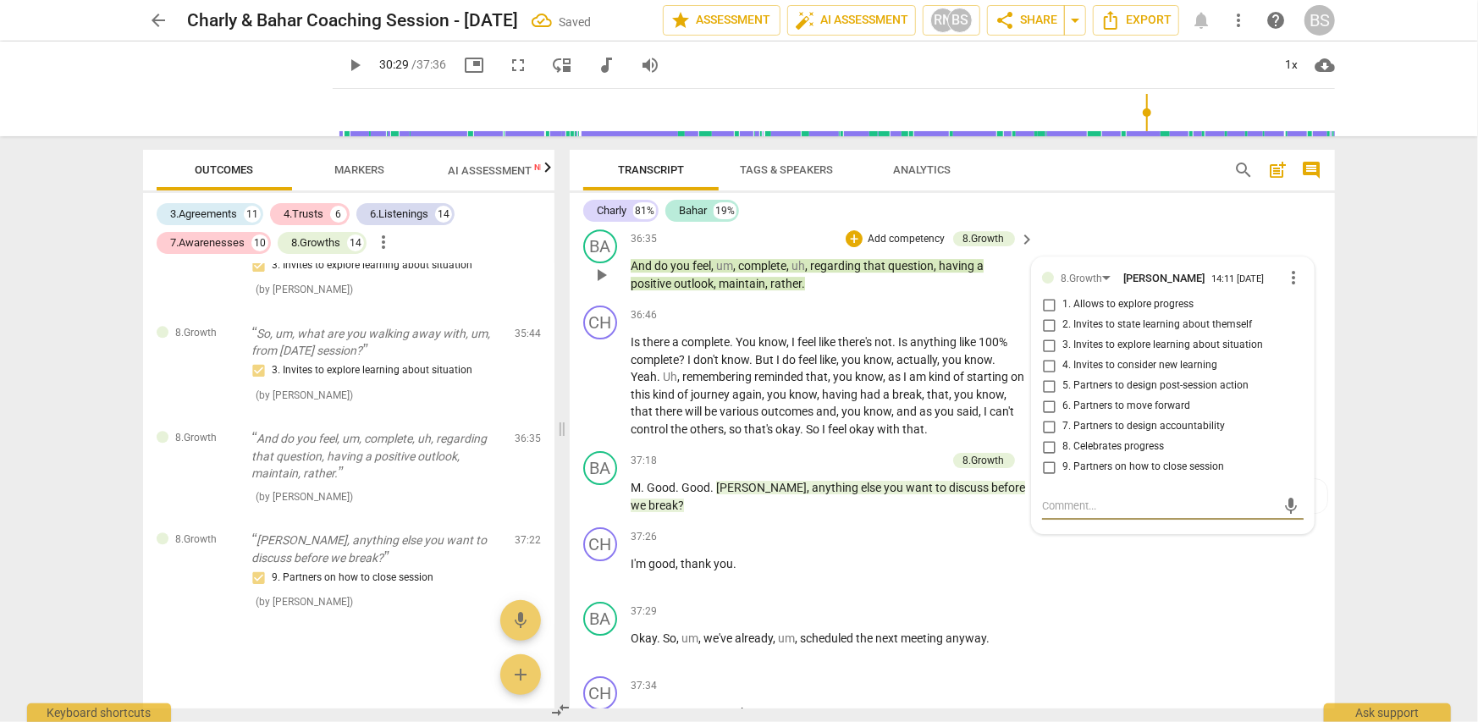
click at [1045, 457] on input "9. Partners on how to close session" at bounding box center [1048, 467] width 27 height 20
checkbox input "true"
click at [1150, 534] on div "CH play_arrow pause 37:26 + Add competency keyboard_arrow_right I'm good , than…" at bounding box center [952, 558] width 765 height 74
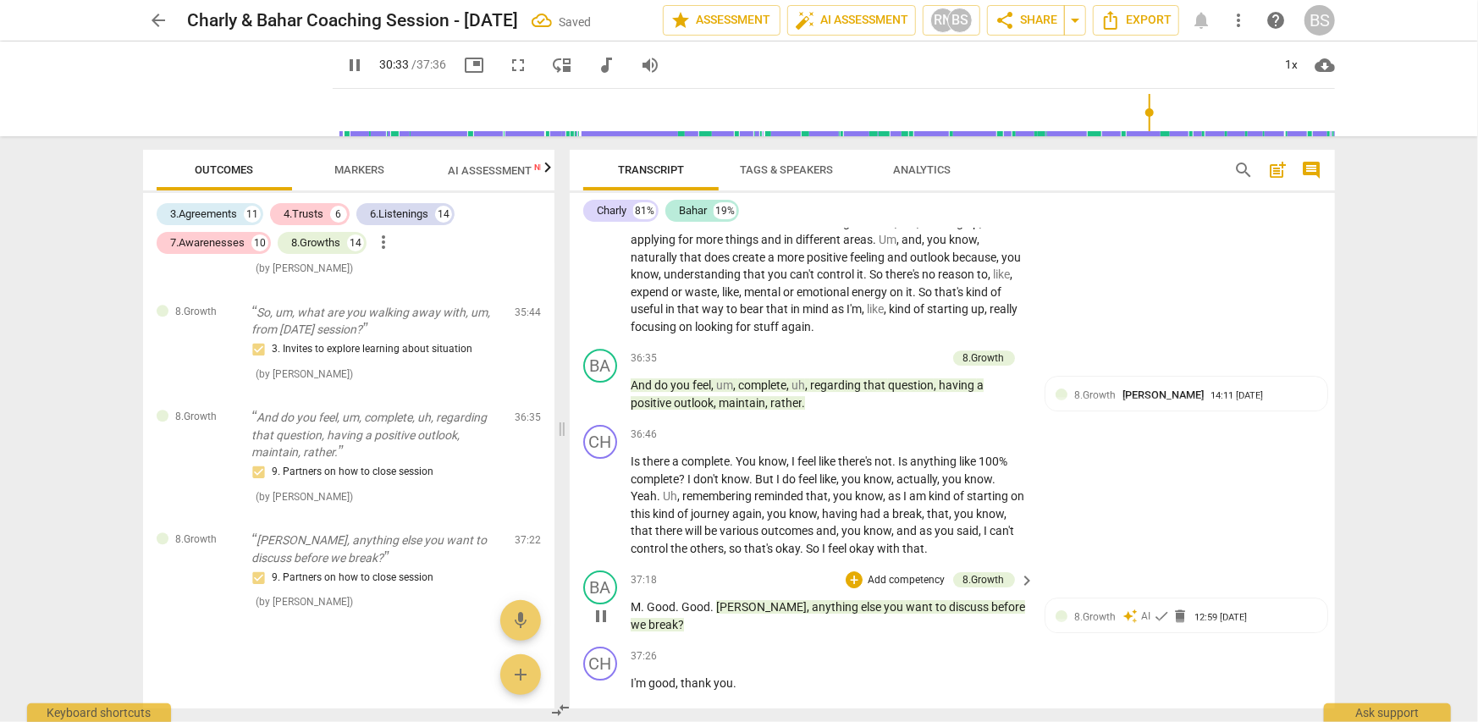
scroll to position [11556, 0]
click at [921, 574] on p "Add competency" at bounding box center [906, 581] width 80 height 15
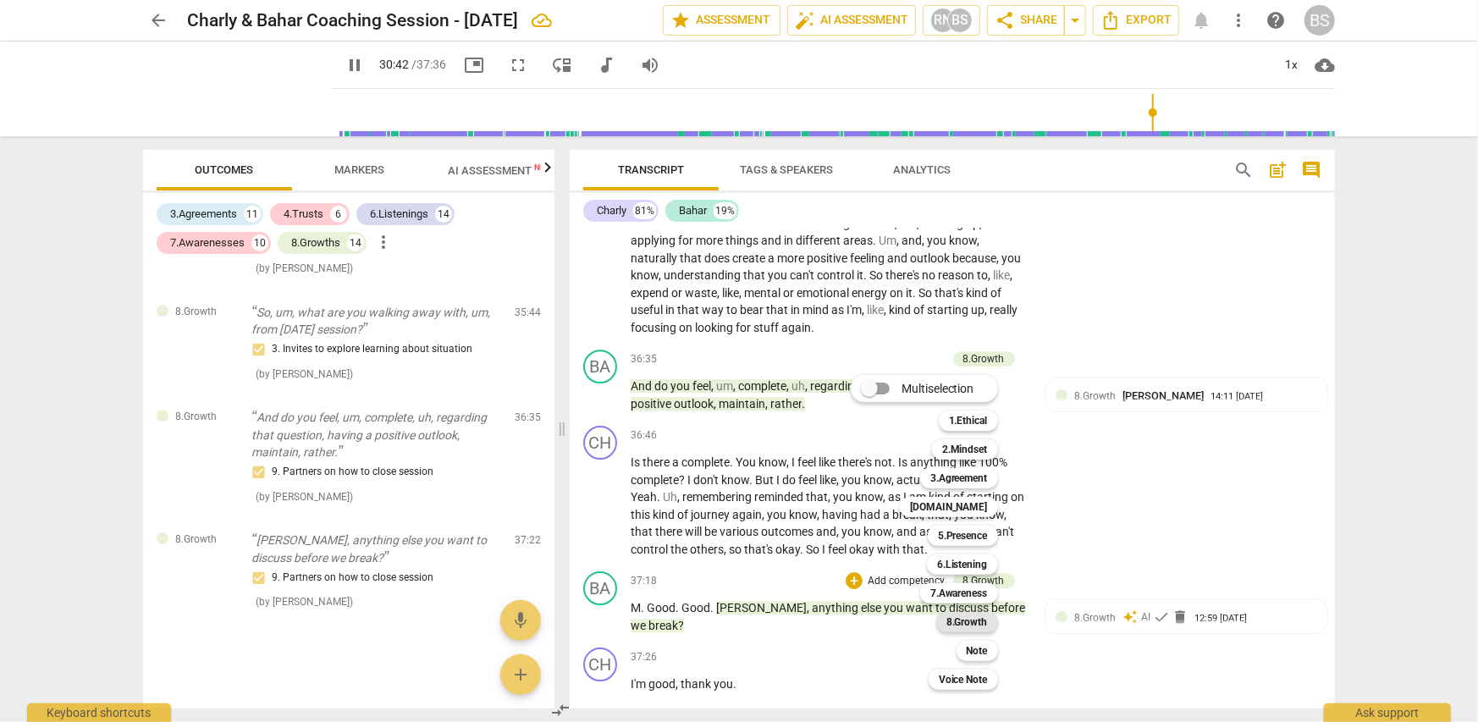
click at [957, 626] on b "8.Growth" at bounding box center [966, 622] width 41 height 20
type input "1842"
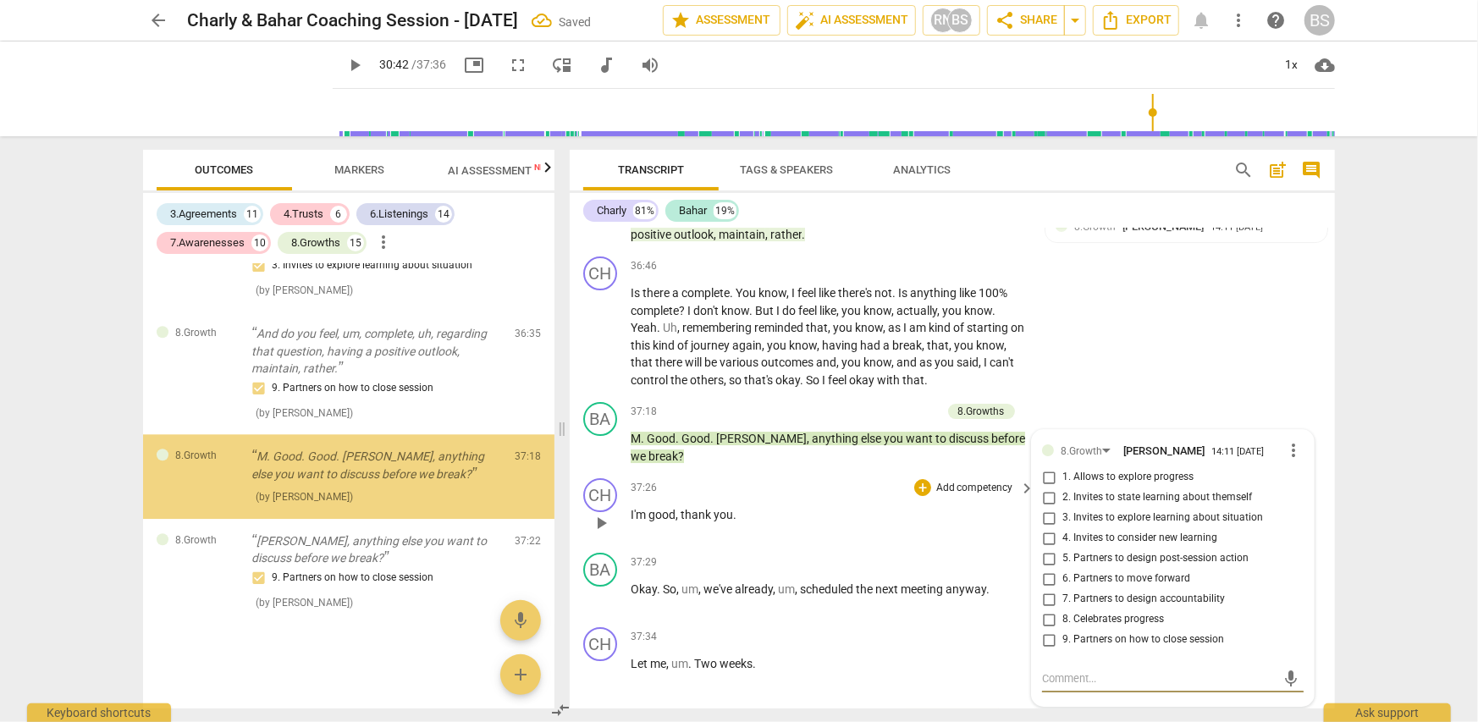
scroll to position [6797, 0]
click at [1075, 632] on span "9. Partners on how to close session" at bounding box center [1143, 639] width 162 height 15
click at [1062, 630] on input "9. Partners on how to close session" at bounding box center [1048, 640] width 27 height 20
checkbox input "true"
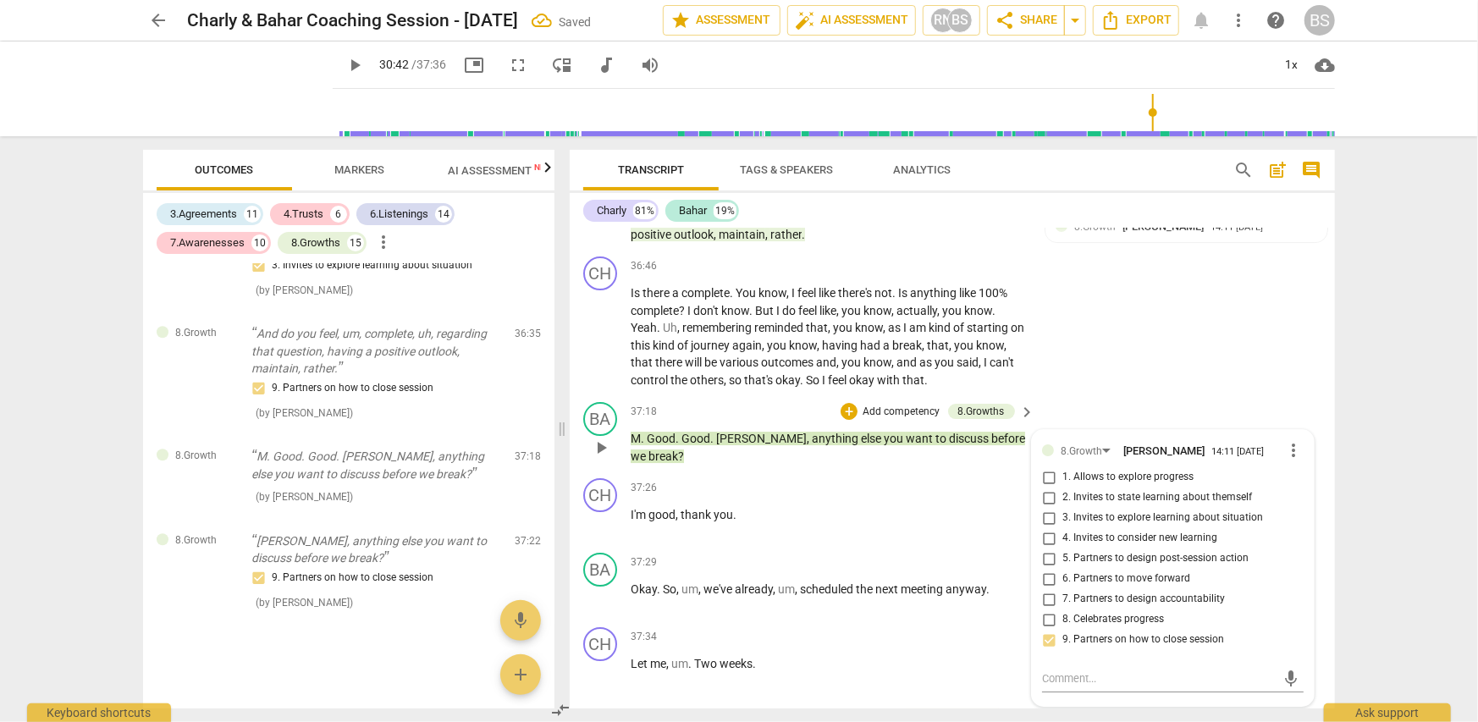
click at [1134, 395] on div "BA play_arrow pause 37:18 + Add competency 8.Growths keyboard_arrow_right M . G…" at bounding box center [952, 433] width 765 height 76
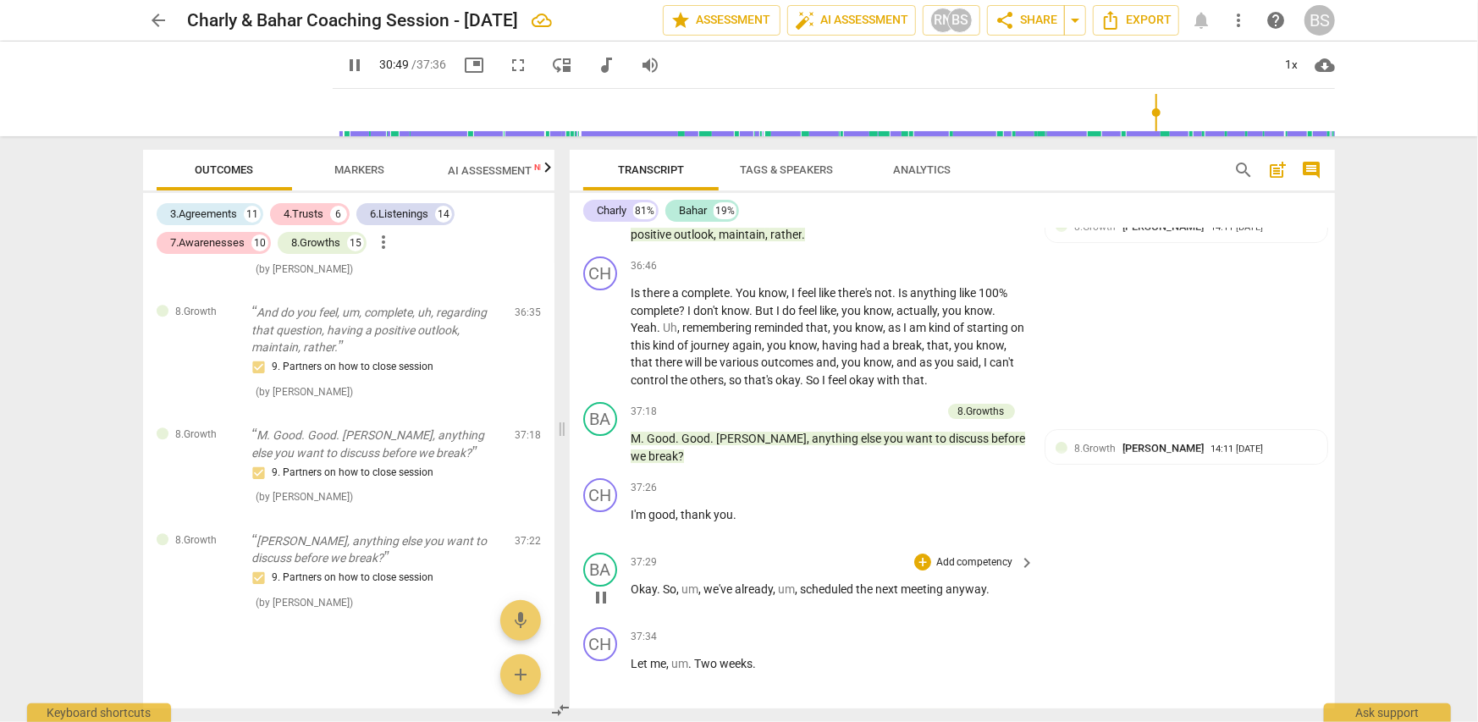
scroll to position [9725, 0]
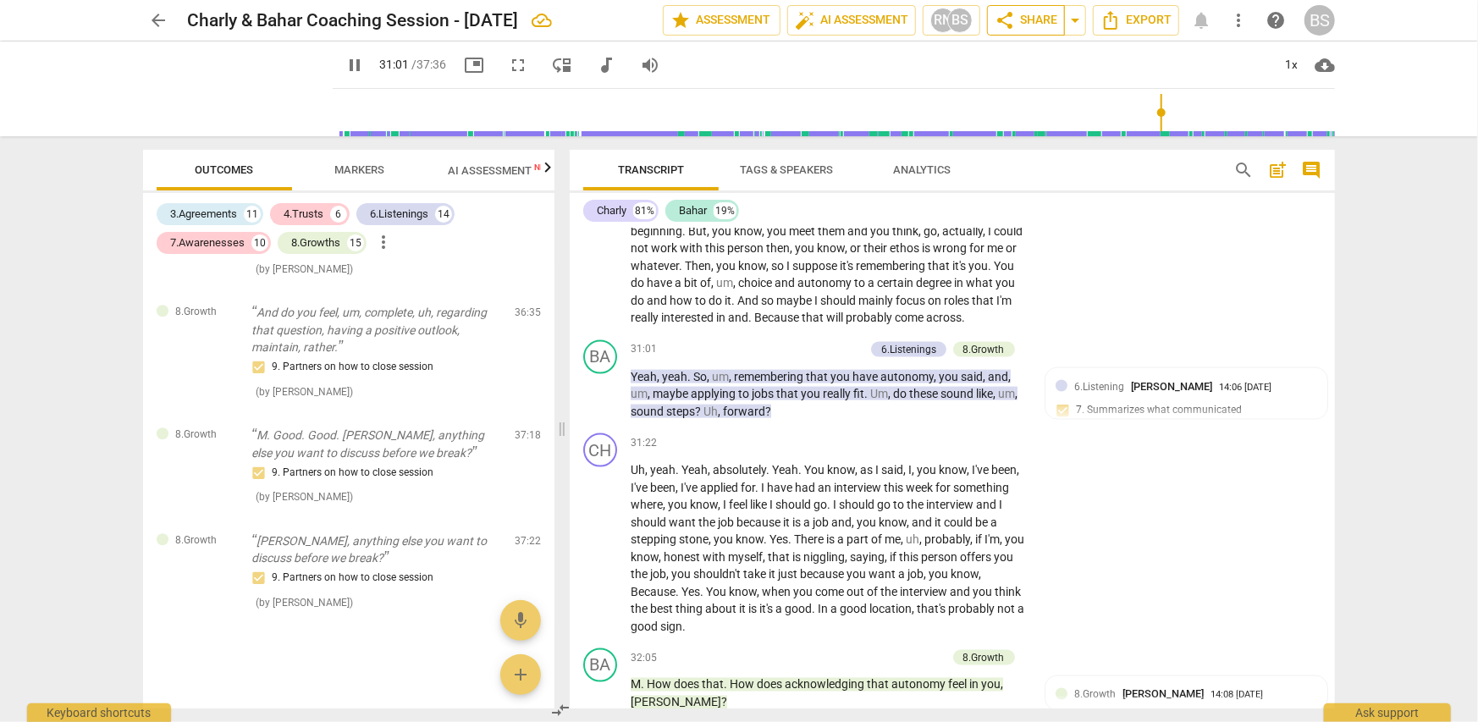
click at [1023, 18] on span "share Share" at bounding box center [1026, 20] width 63 height 20
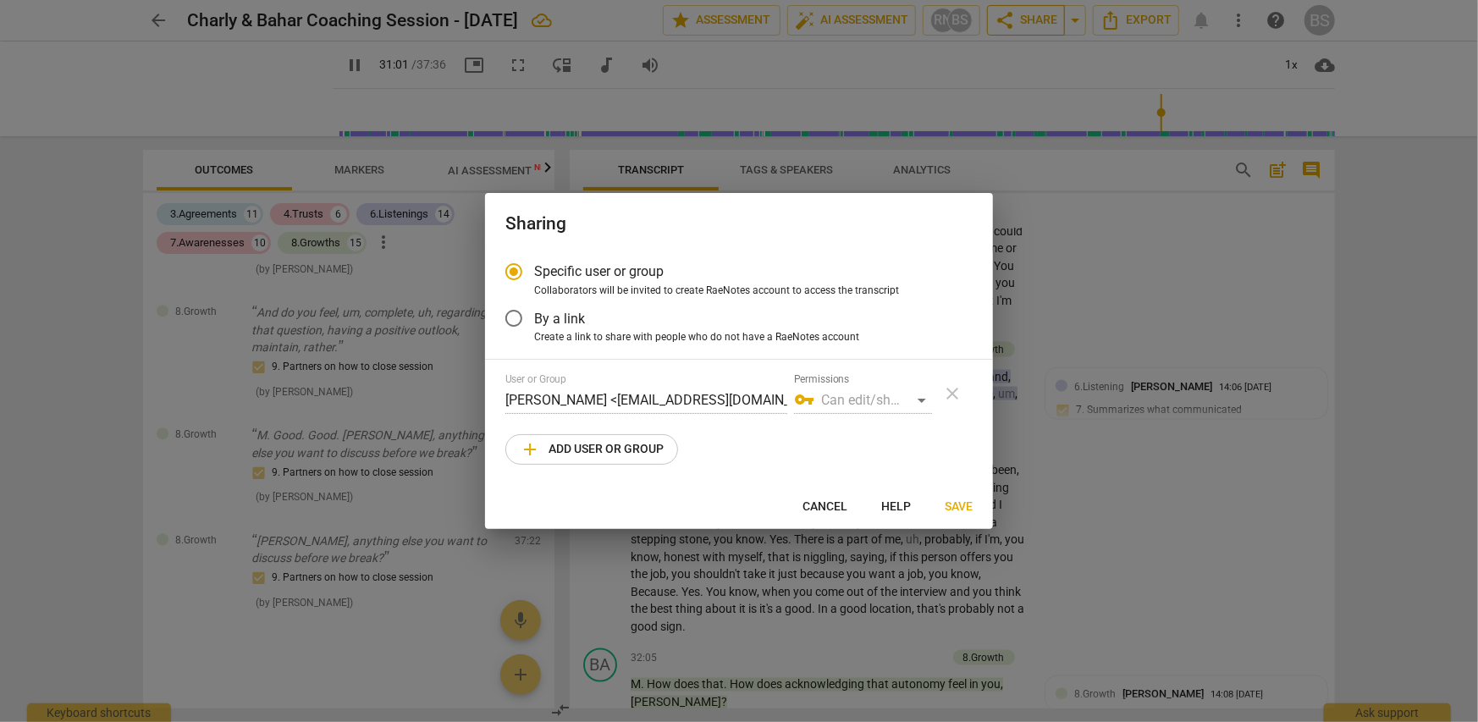
type input "1862"
radio input "false"
click at [641, 446] on span "add Add user or group" at bounding box center [592, 449] width 144 height 20
type input "1868"
radio input "false"
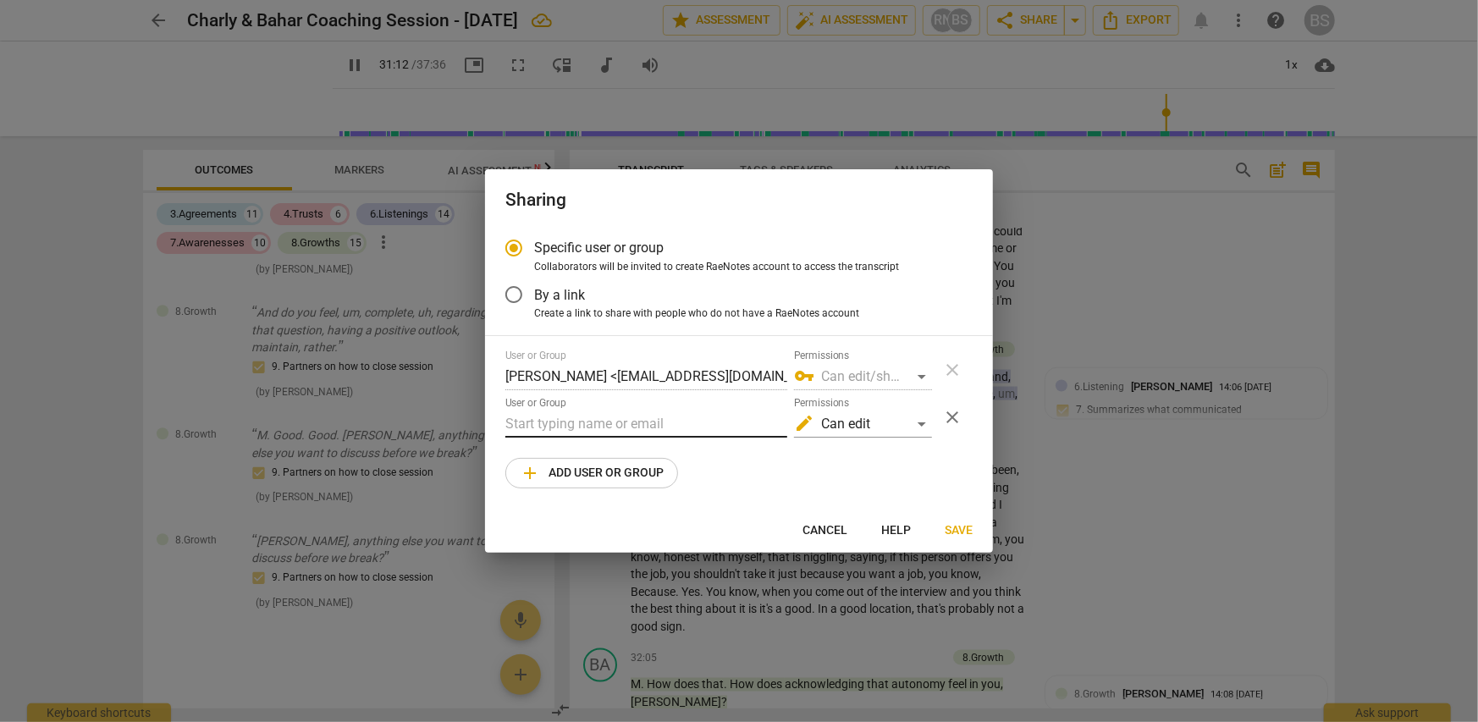
click at [586, 421] on input "text" at bounding box center [646, 424] width 282 height 27
type input "1874"
type input "p"
type input "1874"
type input "pa"
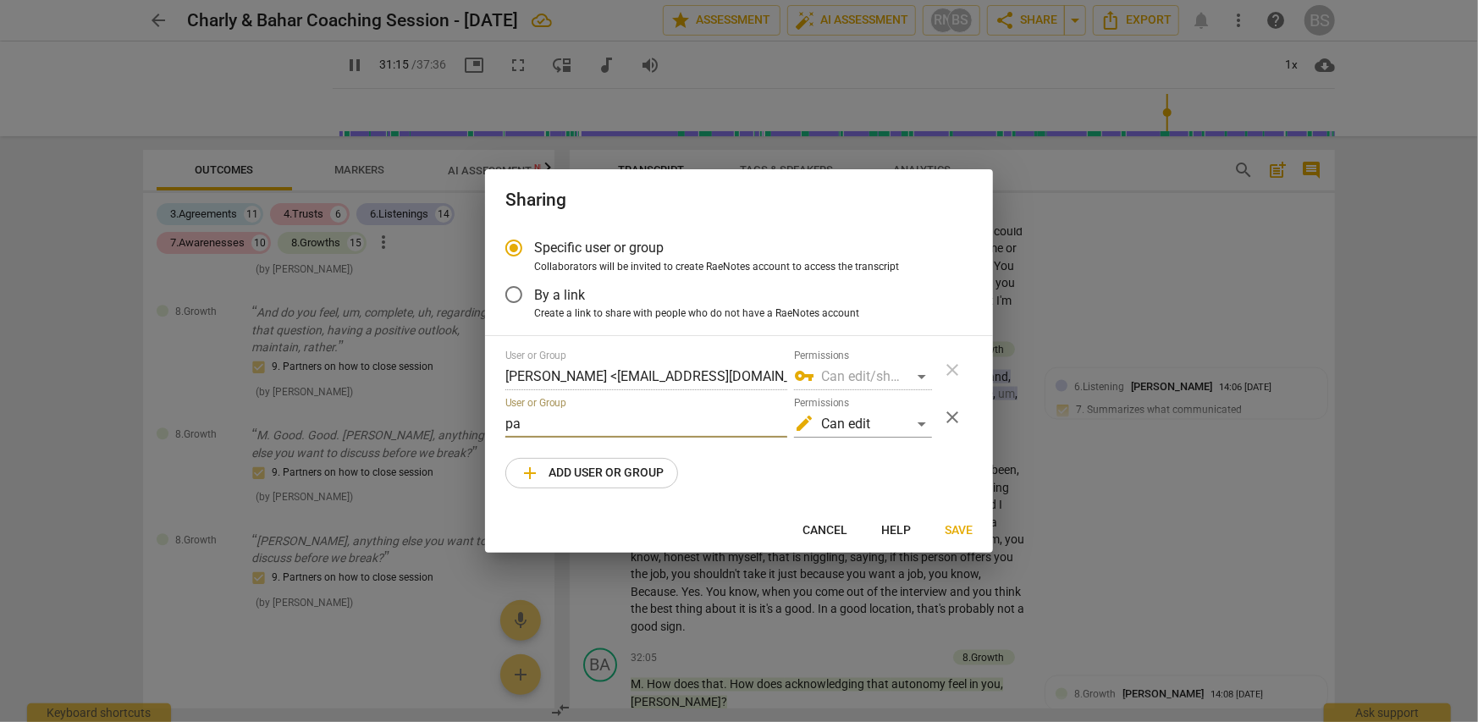
type input "1875"
type input "pam"
type input "1876"
type input "pamel"
type input "1876"
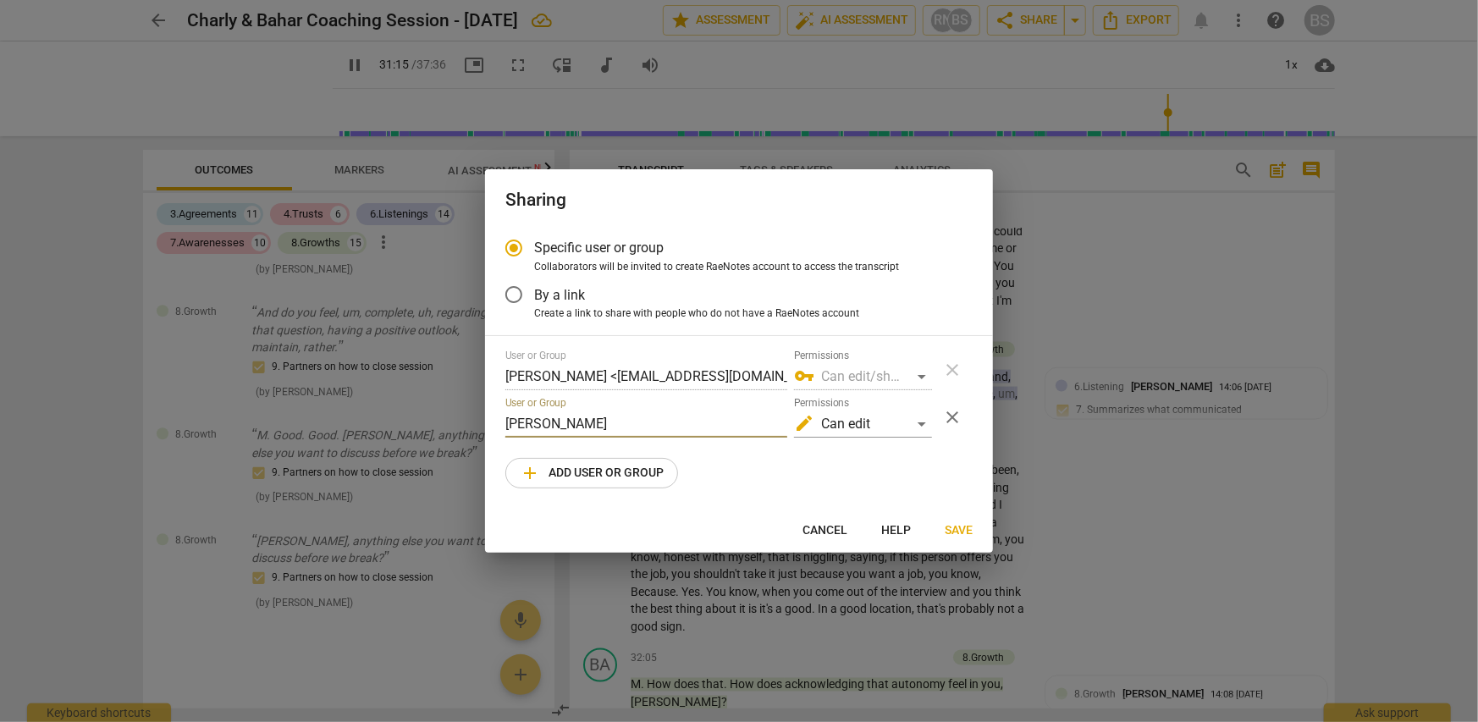
type input "pamela"
type input "1905"
type input "pamelaQ"
type input "1906"
type input "pamela"
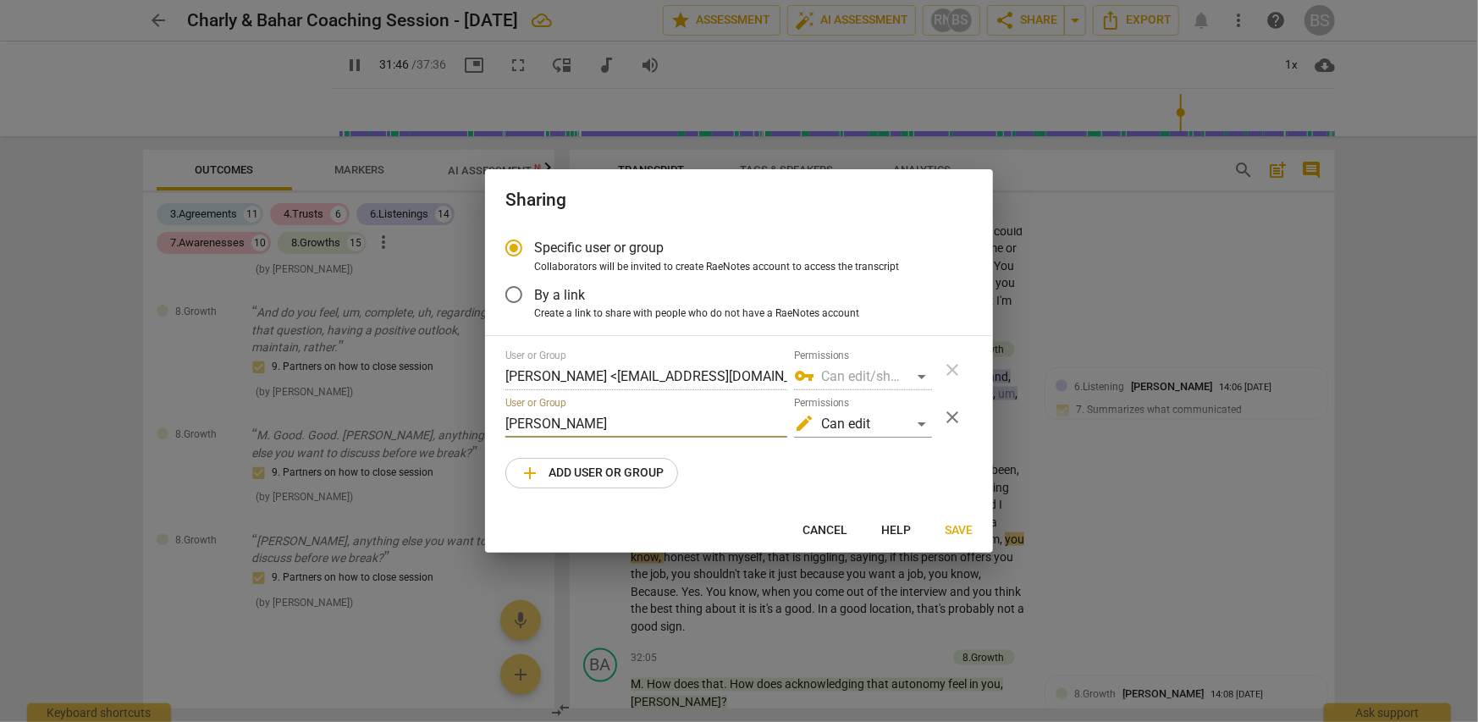
type input "1906"
type input "pamela@"
type input "1911"
type input "pamela@t"
type input "1911"
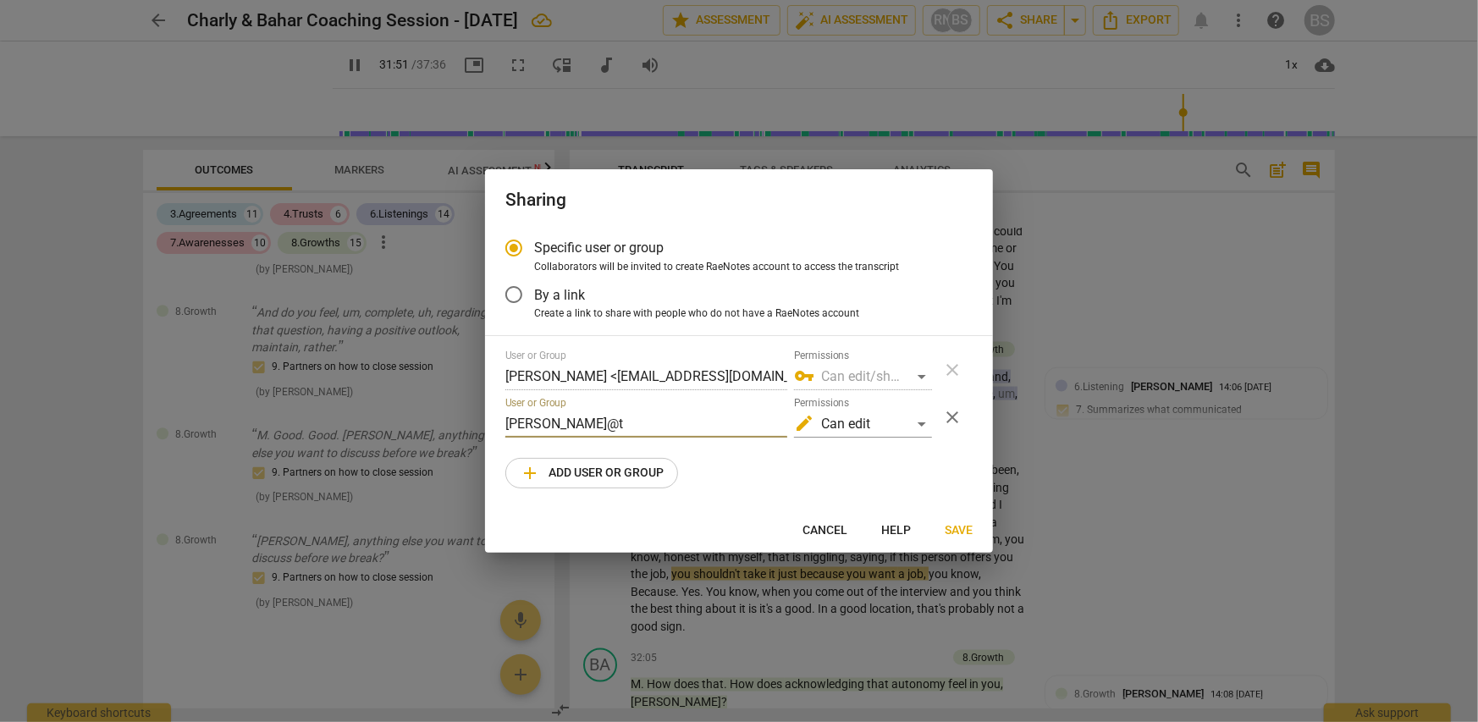
type input "pamela@tr"
type input "1913"
type input "pamela@tra"
type input "1914"
type input "pamela@tran"
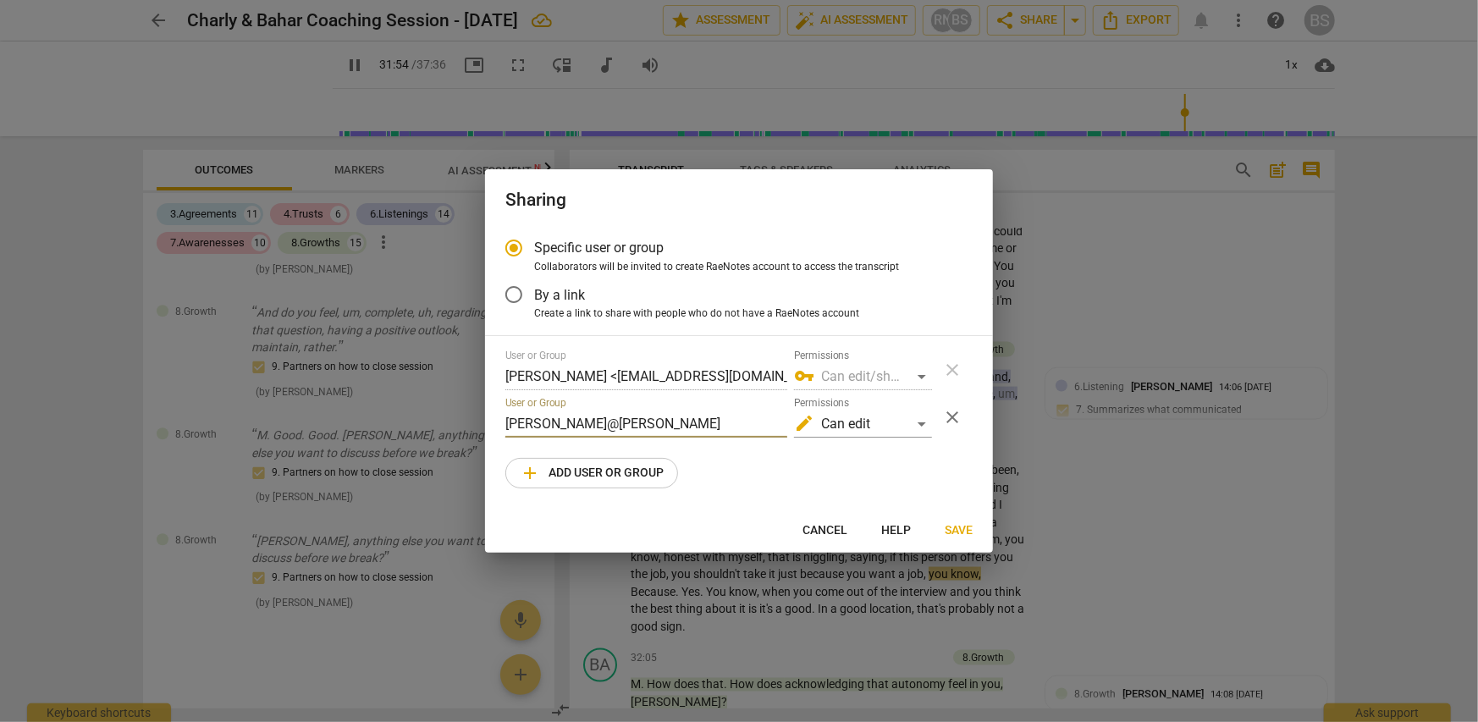
type input "1914"
type input "pamela@trans"
type input "1915"
type input "pamela@transf"
type input "1915"
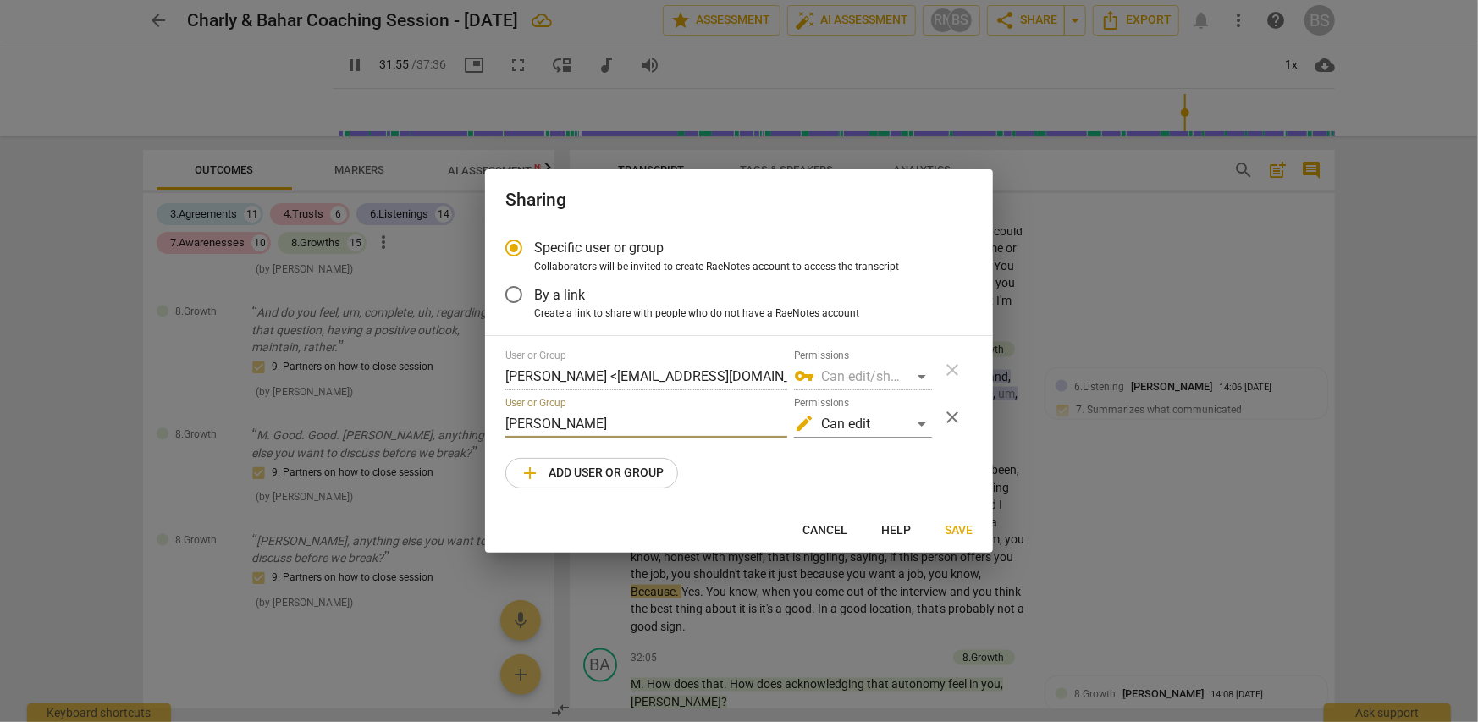
type input "pamela@transfo"
type input "1916"
type input "pamela@transfor"
type input "1916"
type input "pamela@transform"
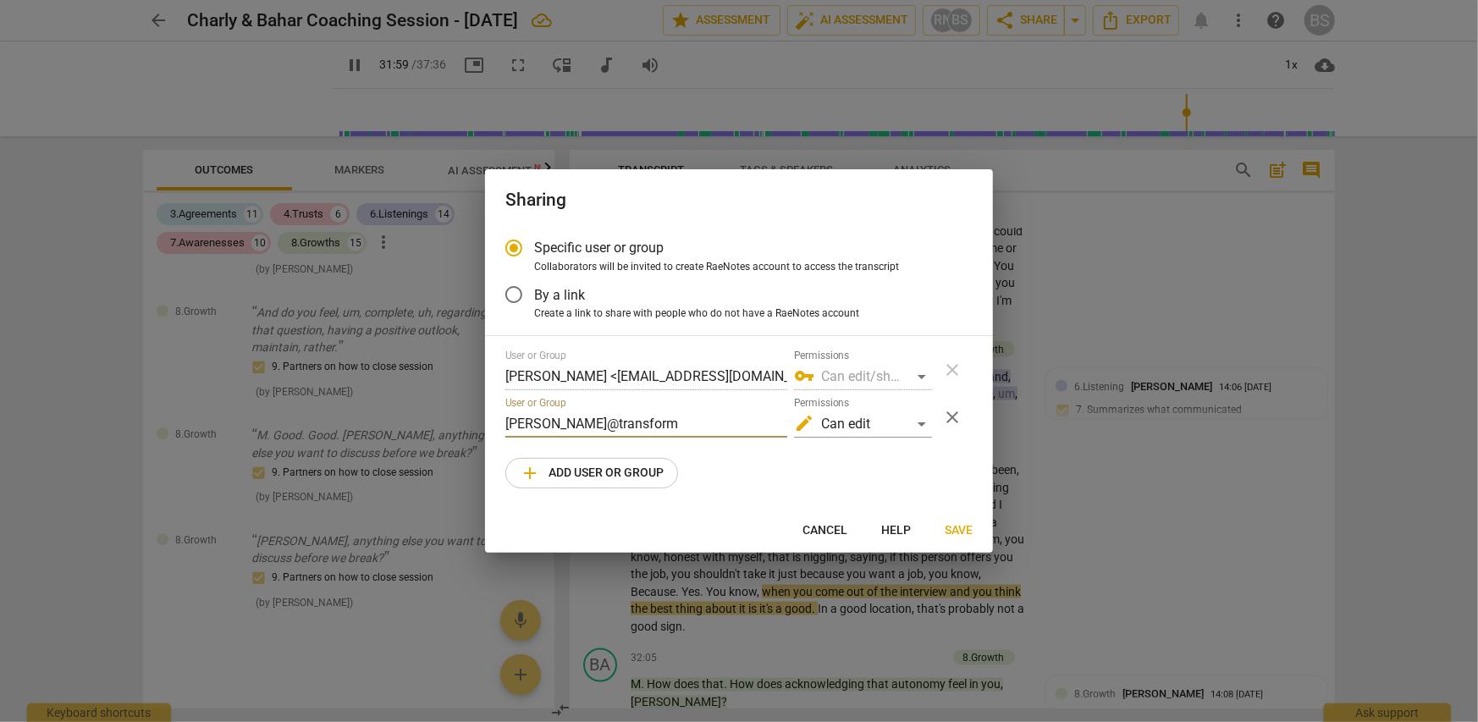
type input "1919"
type input "pamela@transformb"
type input "1920"
type input "pamela@transformbd"
type input "1920"
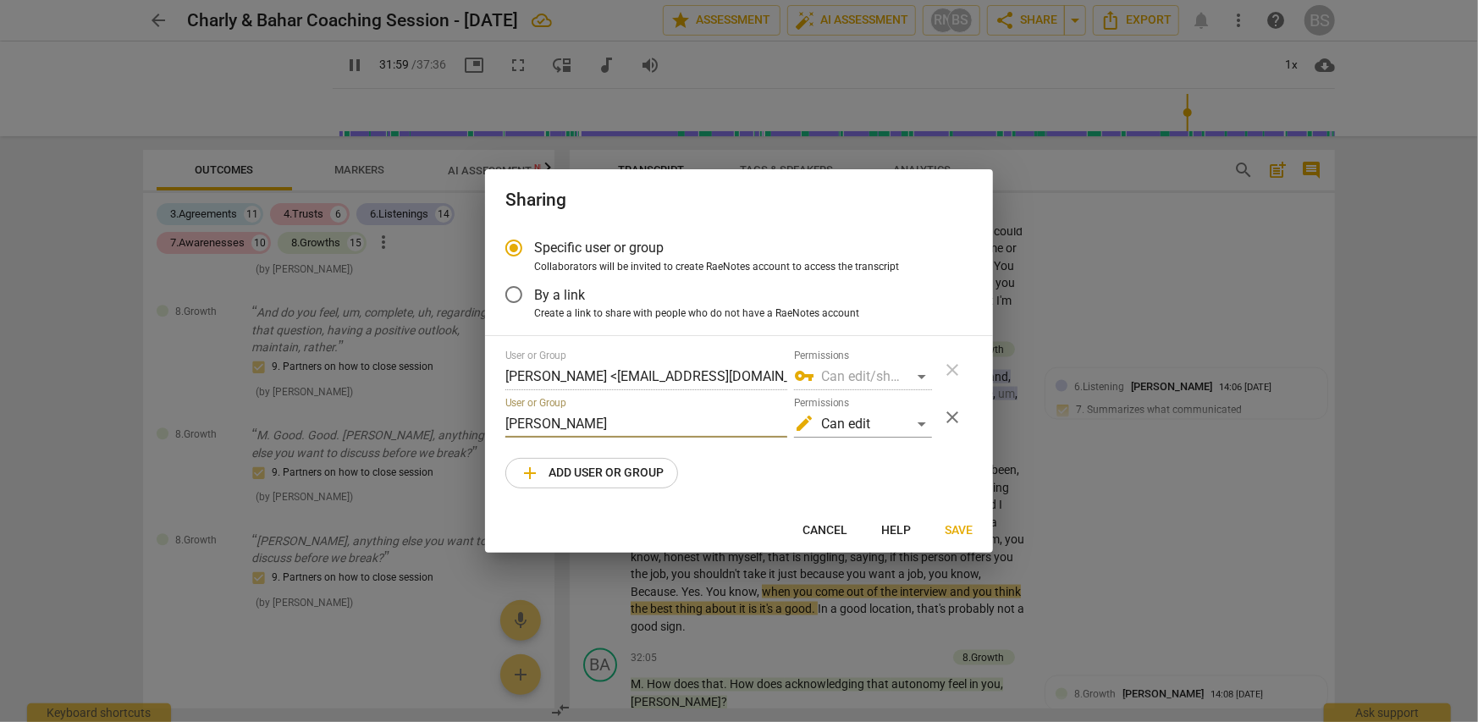
type input "pamela@transformbda"
type input "1921"
type input "pamela@transformbda."
type input "1922"
type input "pamela@transformbda.co"
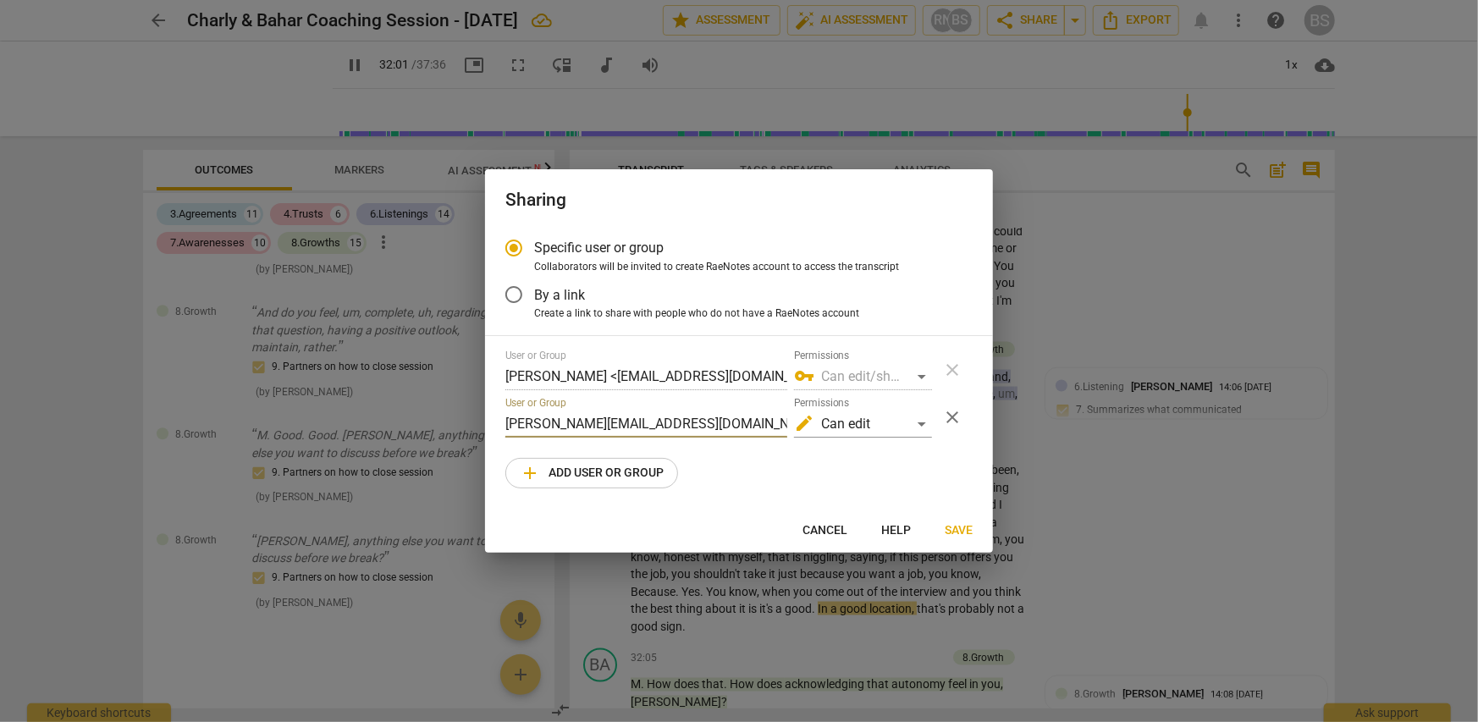
type input "1922"
type input "pamela@transformbda.com"
type input "1928"
type input "pamela@transformbda.com"
click at [924, 422] on div "edit Can edit" at bounding box center [863, 424] width 138 height 27
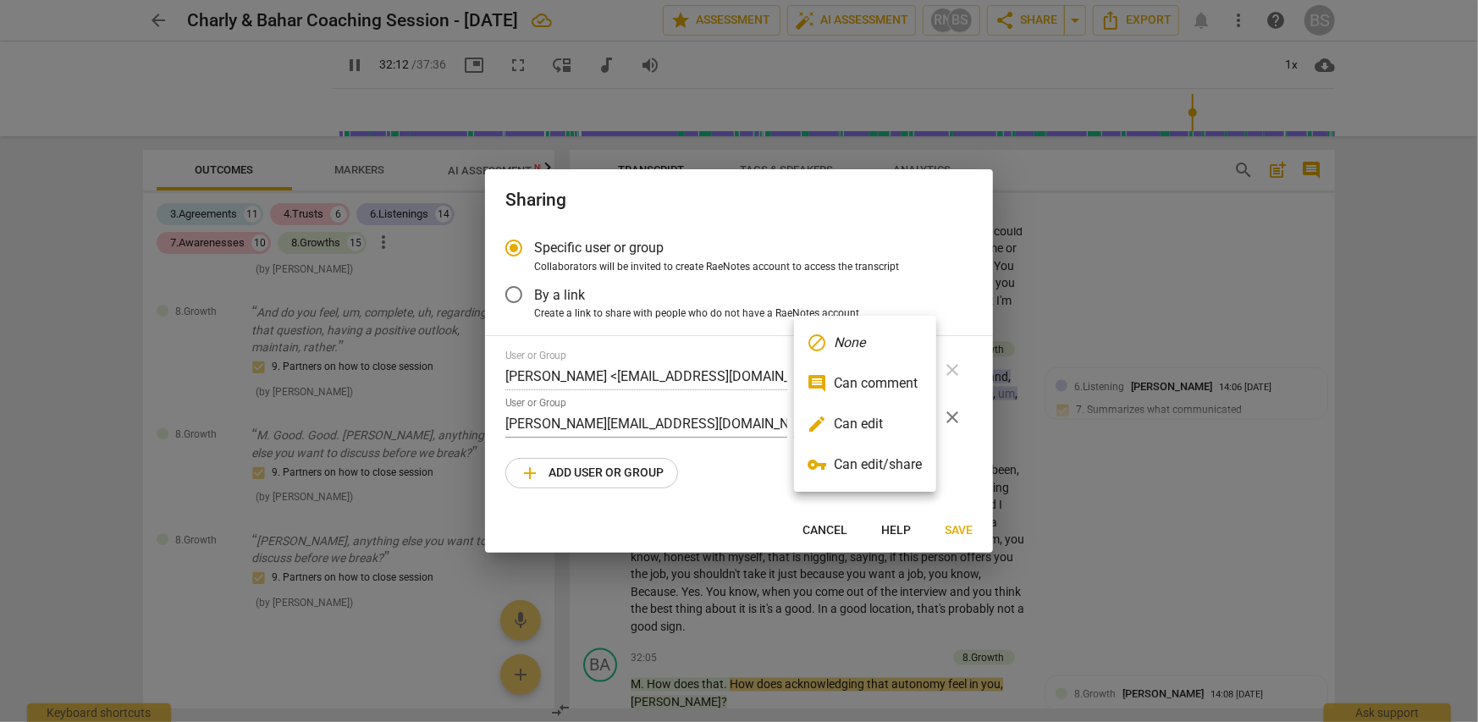
type input "1933"
click at [906, 427] on li "edit Can edit" at bounding box center [865, 424] width 142 height 41
radio input "false"
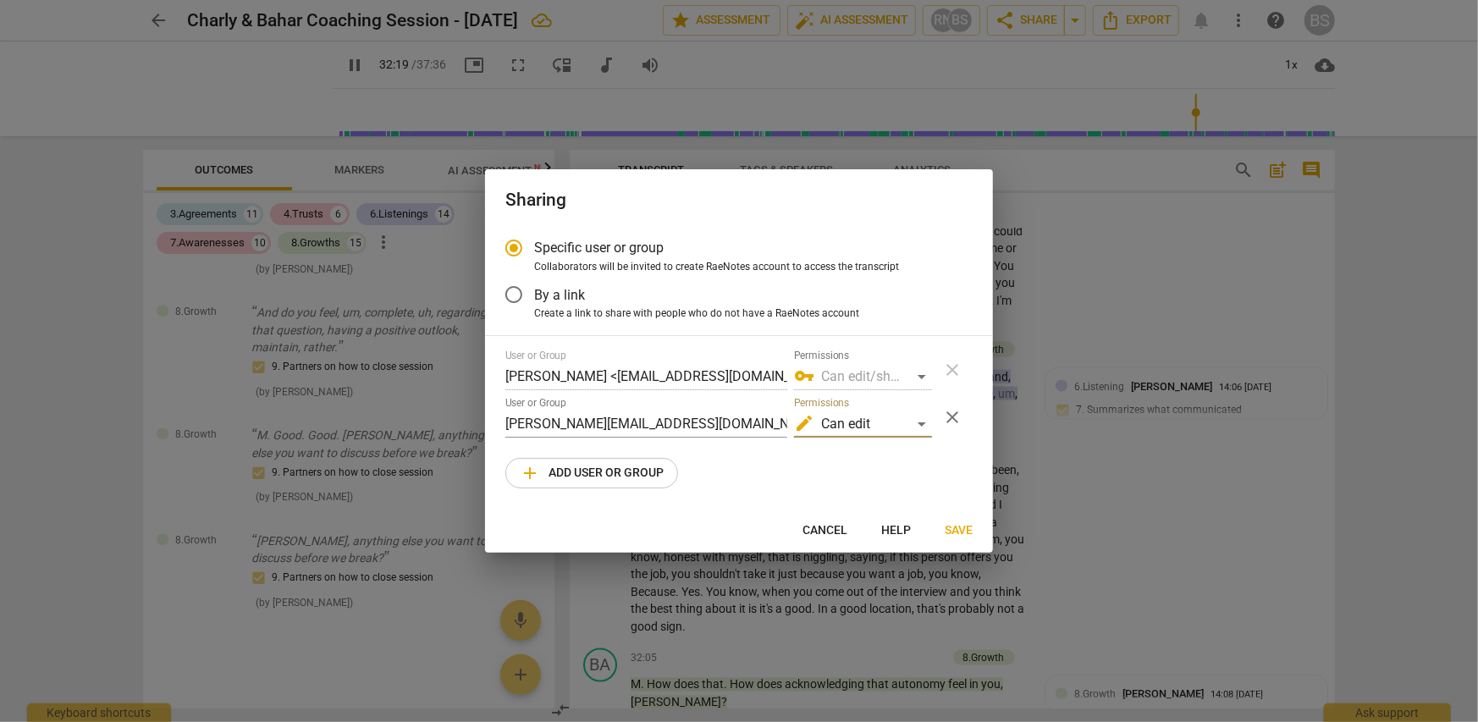
click at [961, 528] on span "Save" at bounding box center [959, 530] width 28 height 17
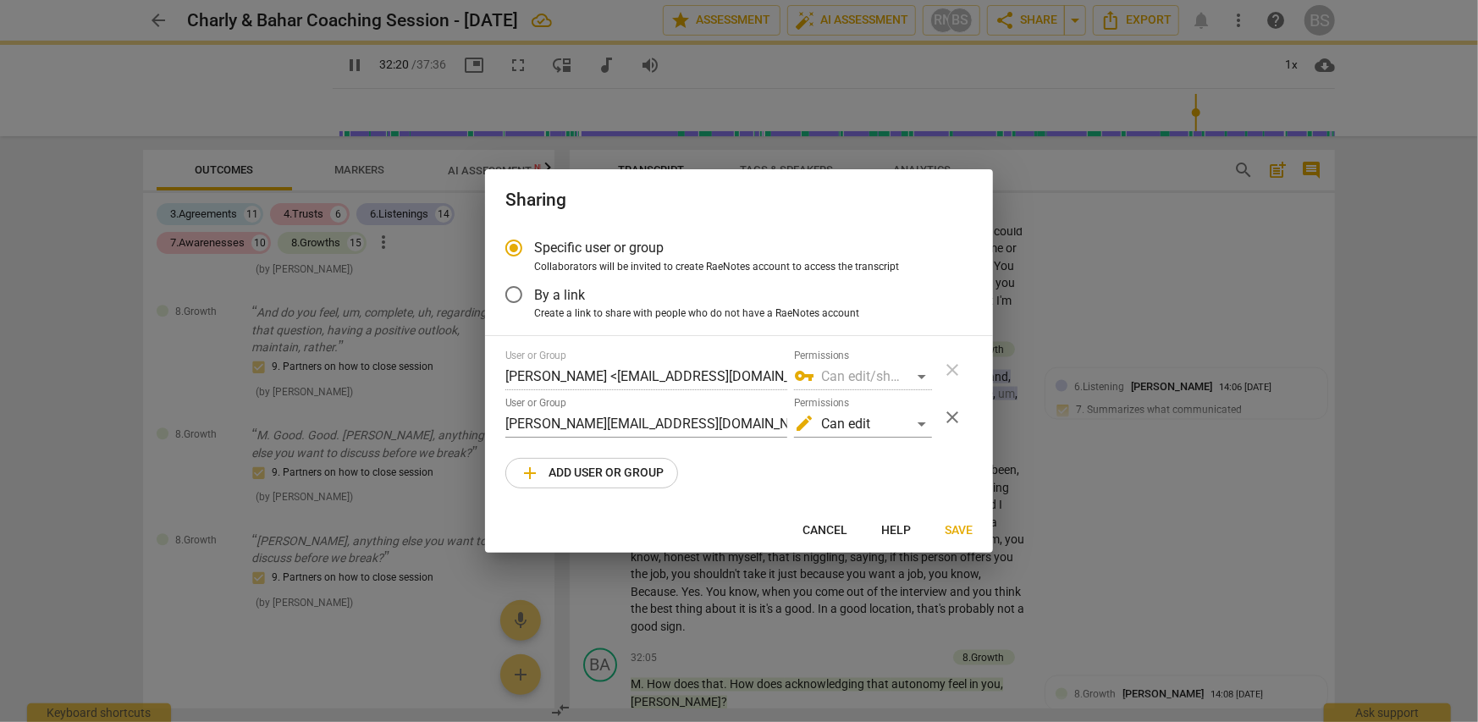
scroll to position [10221, 0]
type input "1941"
radio input "false"
type input "Pamela Barit Nolan <pamela@transformbda.com>"
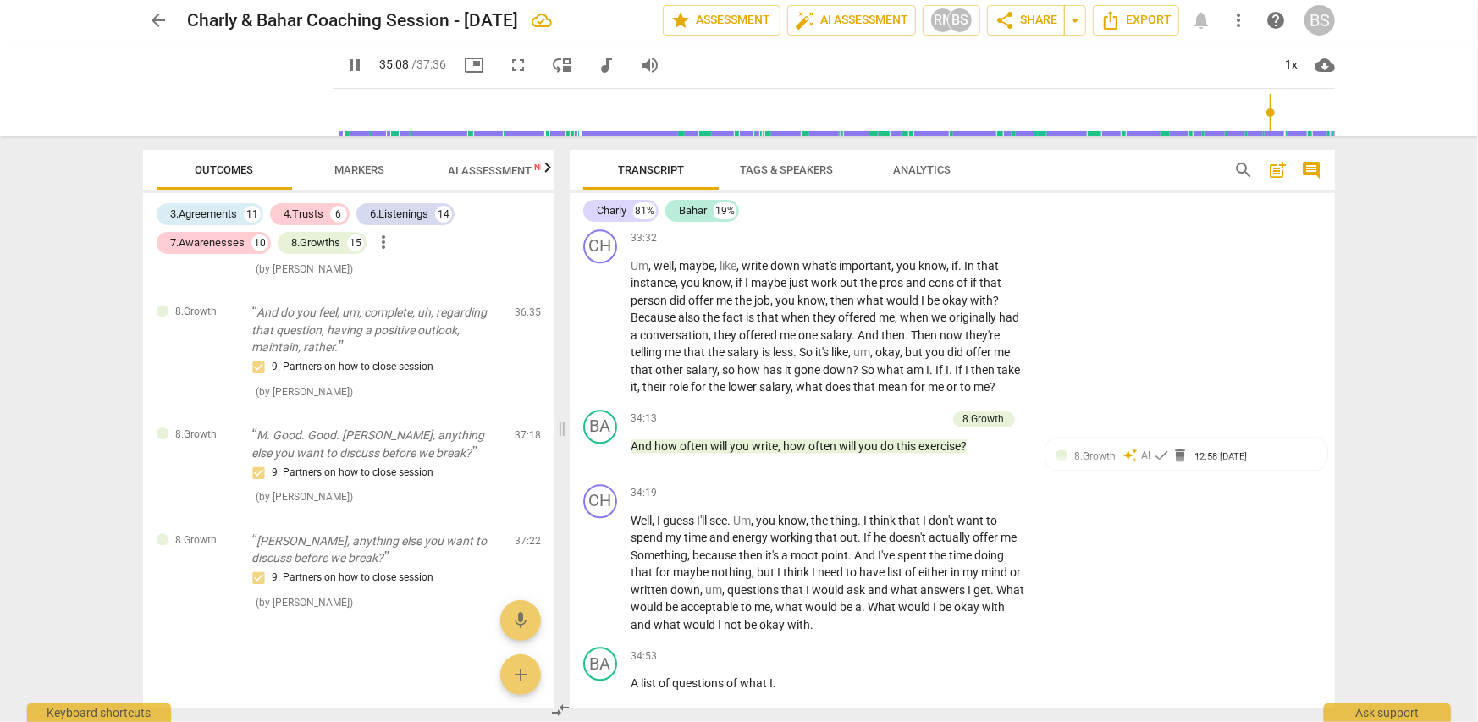
scroll to position [11224, 0]
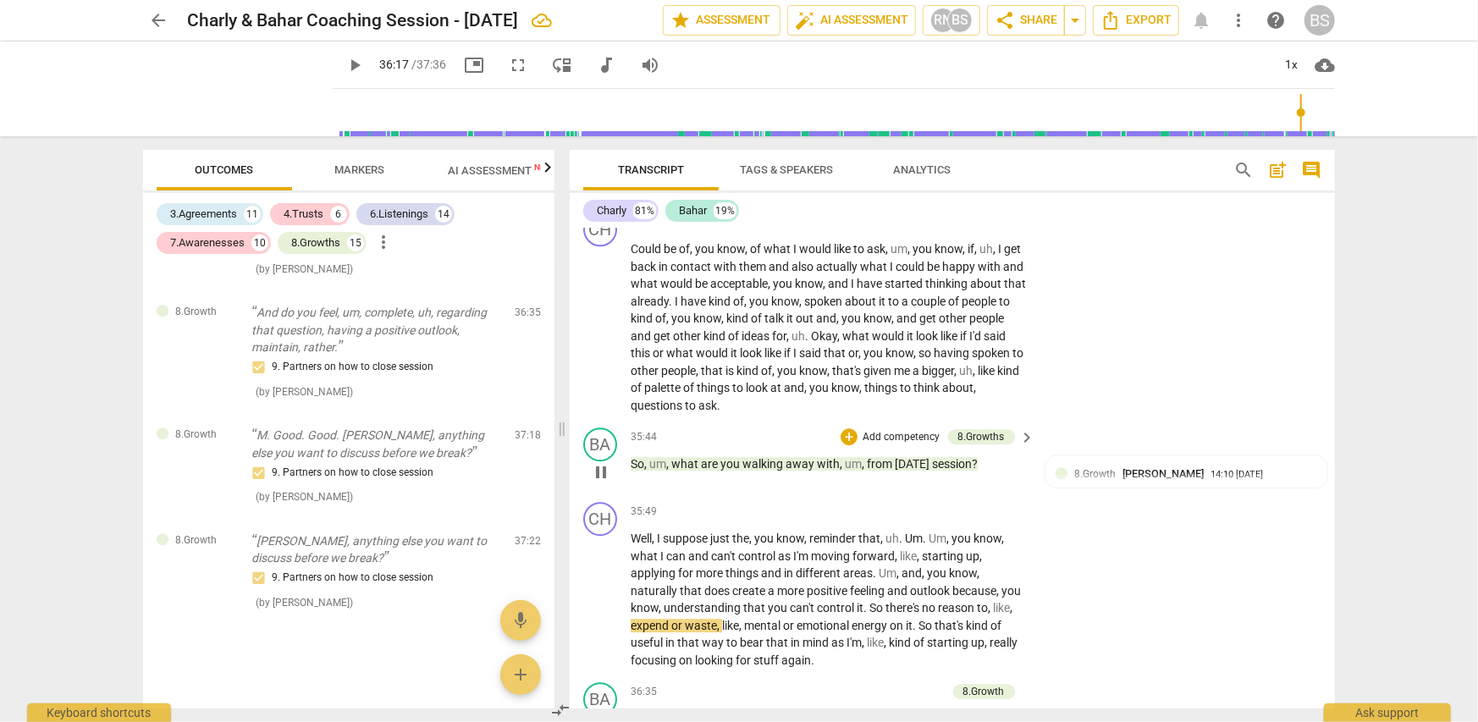
type input "2177"
